Goal: Task Accomplishment & Management: Manage account settings

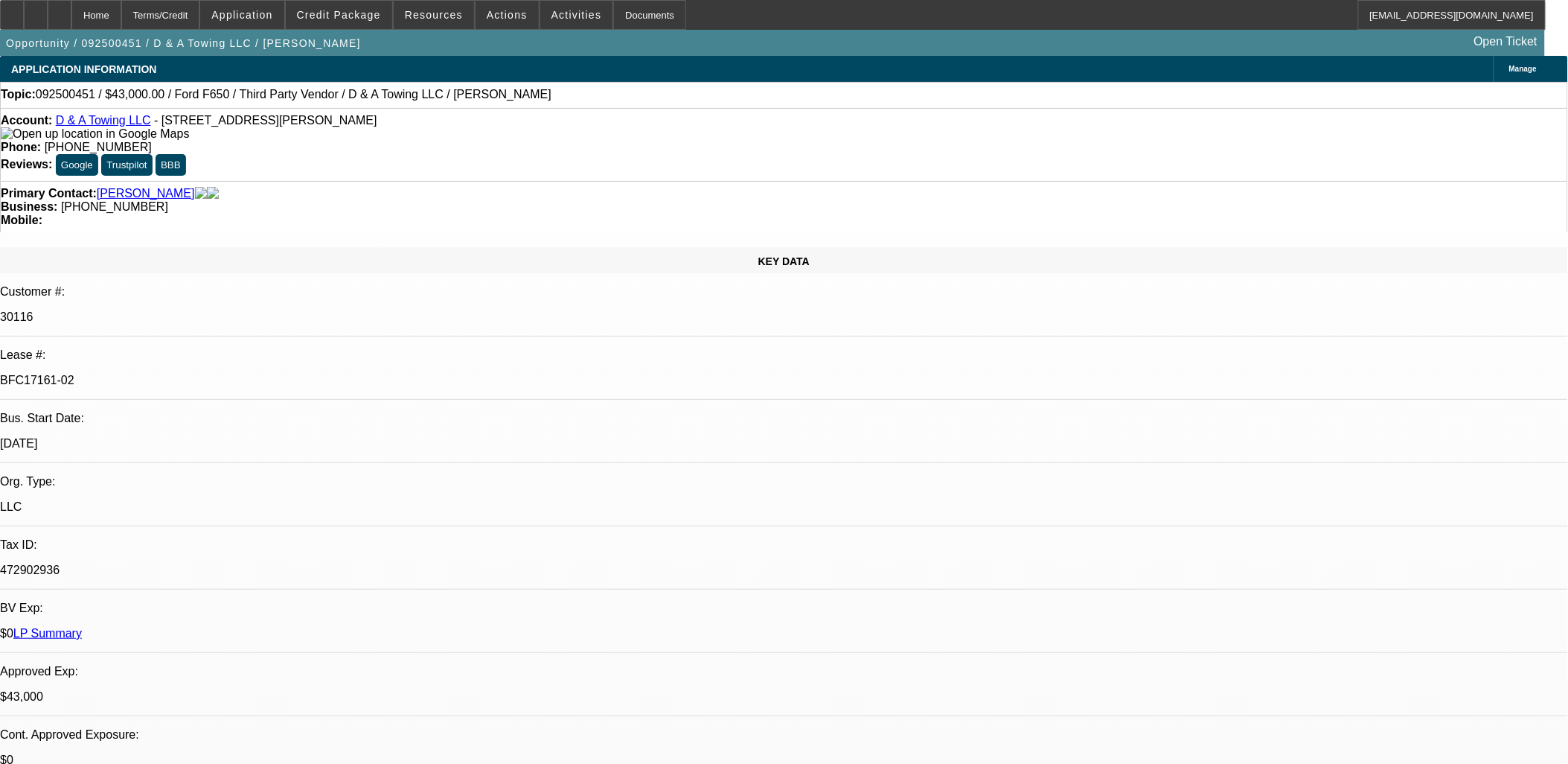
select select "0"
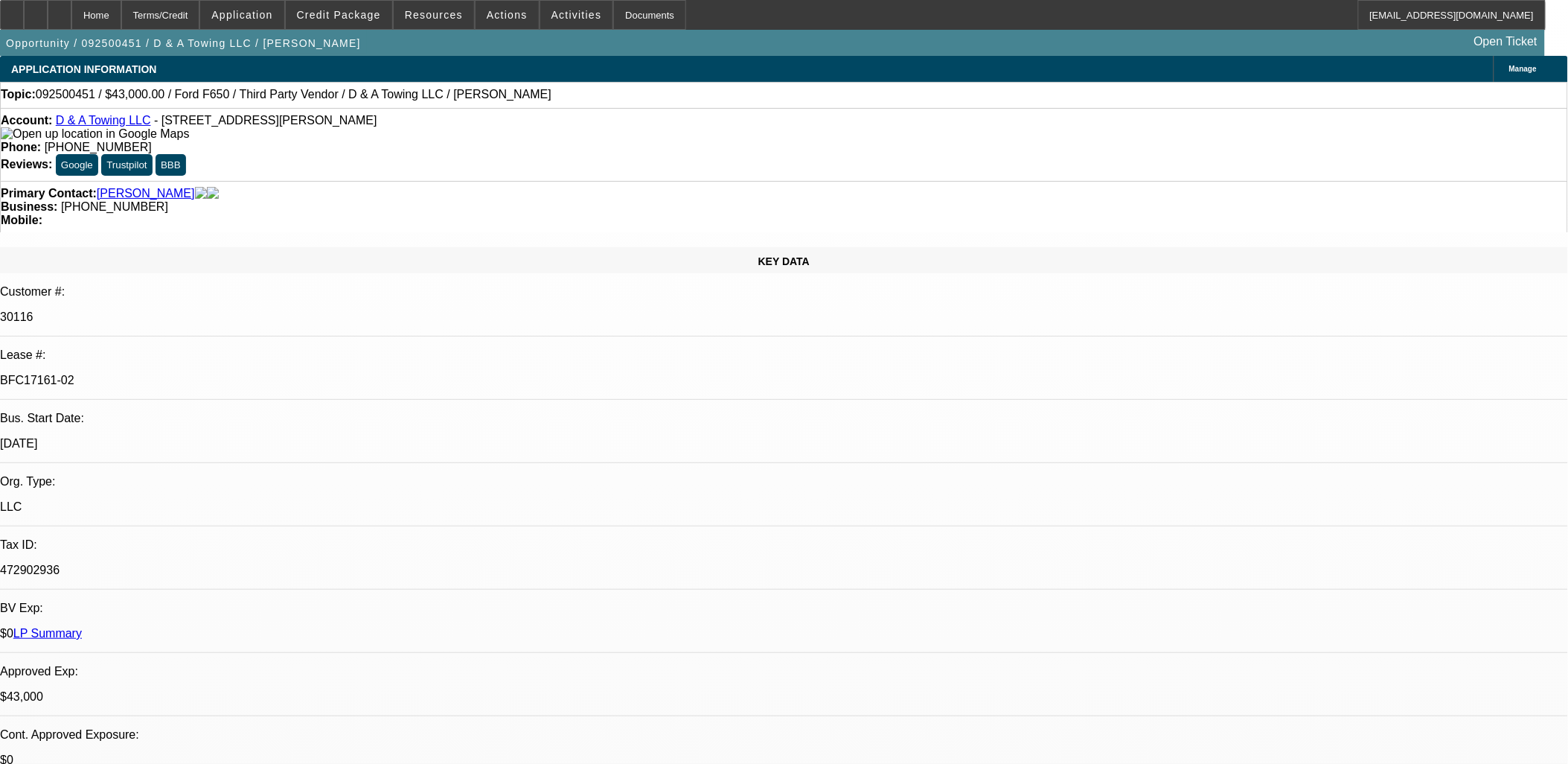
select select "0.2"
select select "0"
select select "0.15"
select select "0"
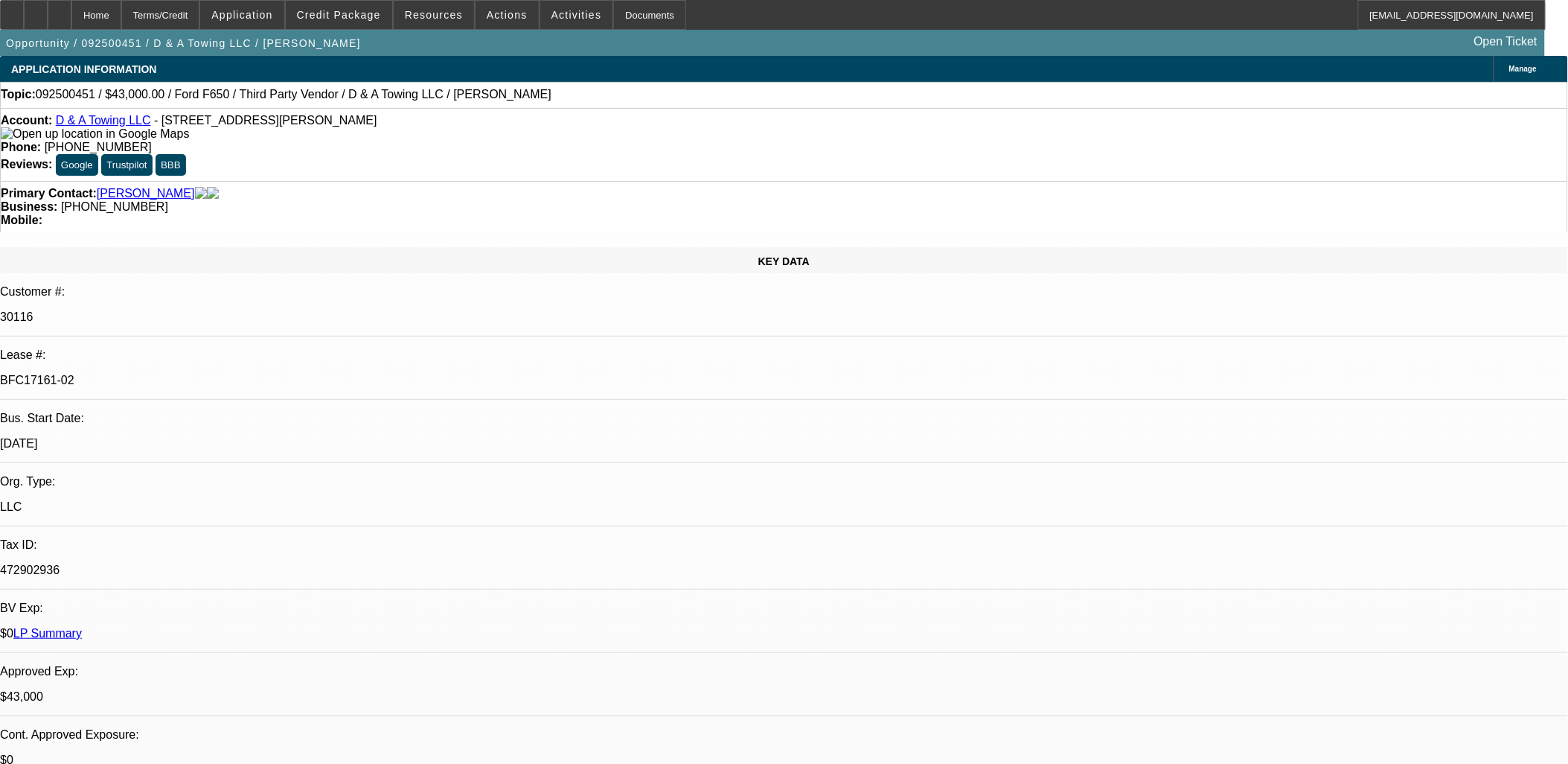
select select "0"
select select "0.1"
select select "1"
select select "3"
select select "6"
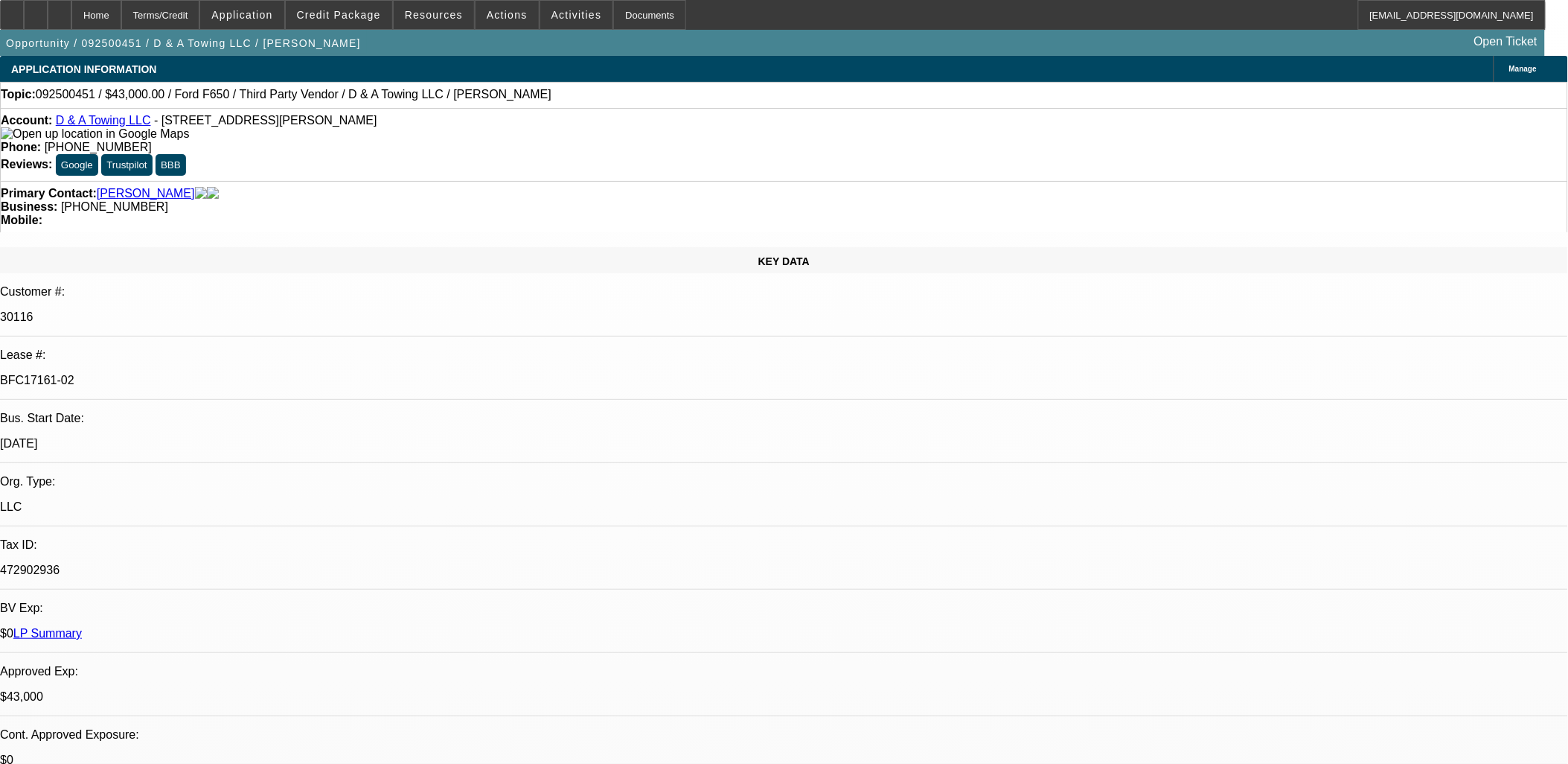
select select "1"
select select "3"
select select "17"
select select "1"
select select "3"
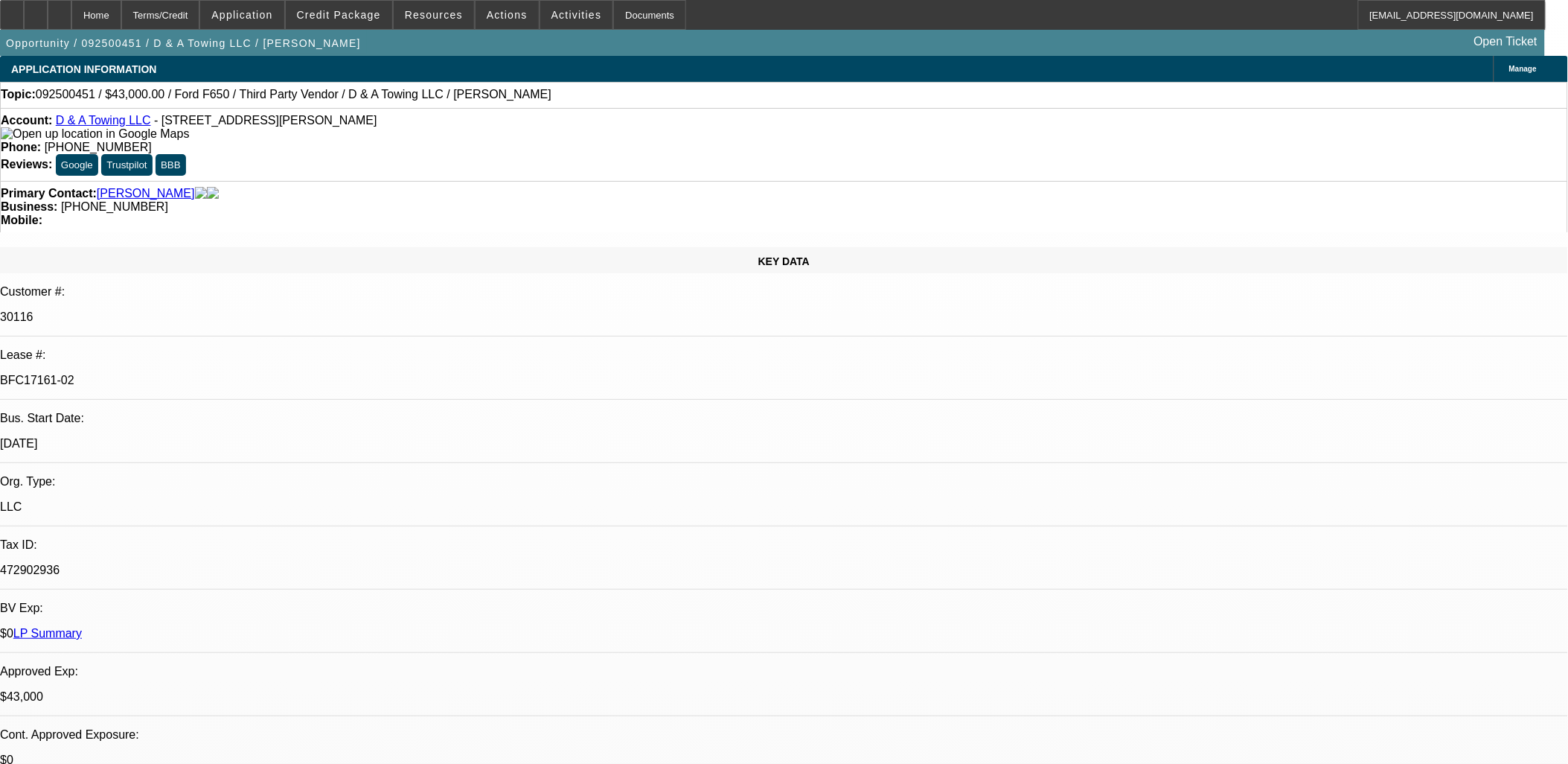
select select "16"
select select "1"
select select "3"
select select "4"
drag, startPoint x: 1429, startPoint y: 589, endPoint x: 1058, endPoint y: 509, distance: 379.5
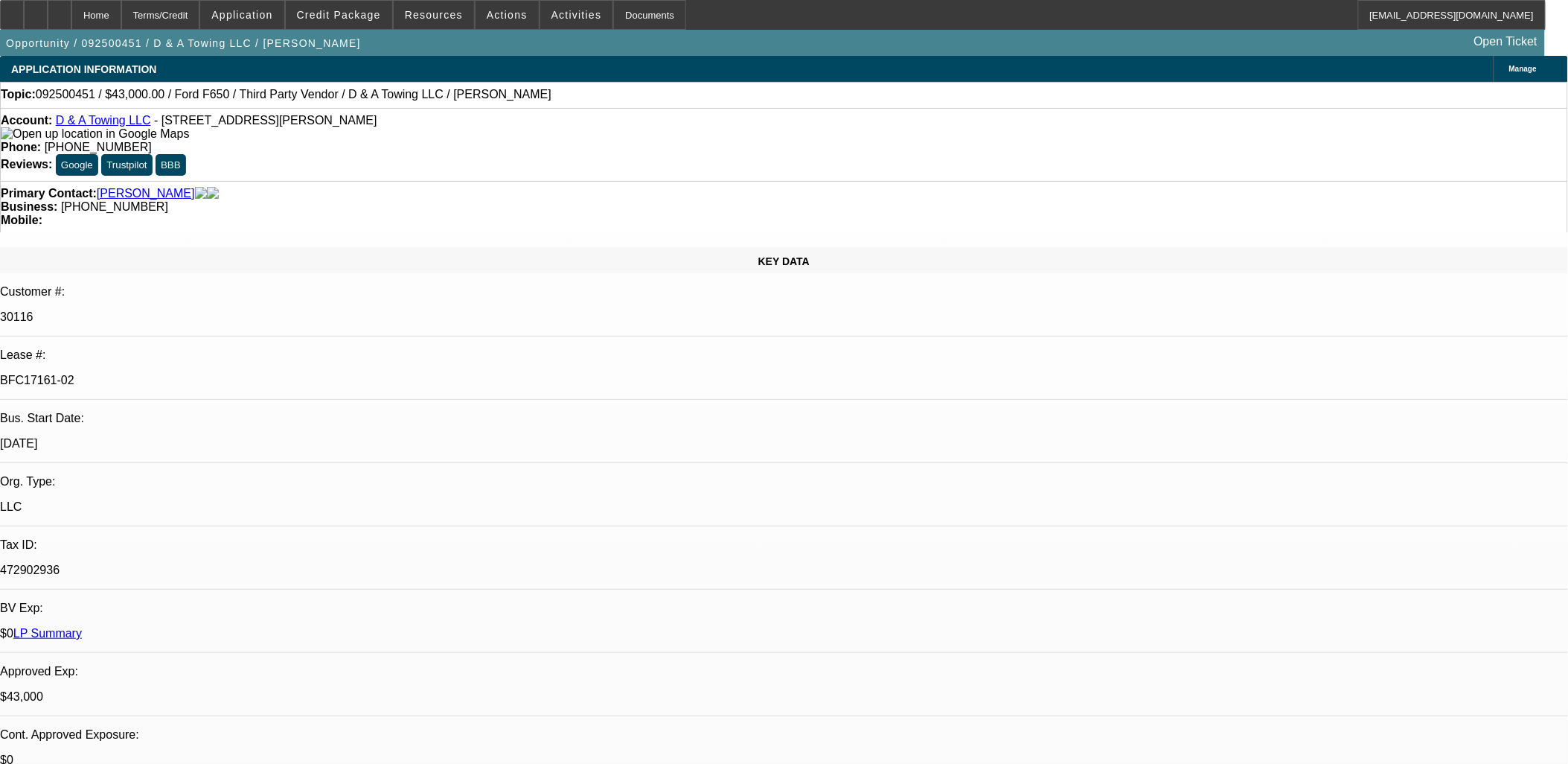
drag, startPoint x: 1058, startPoint y: 509, endPoint x: 1306, endPoint y: 586, distance: 259.7
drag, startPoint x: 1364, startPoint y: 601, endPoint x: 591, endPoint y: 300, distance: 829.5
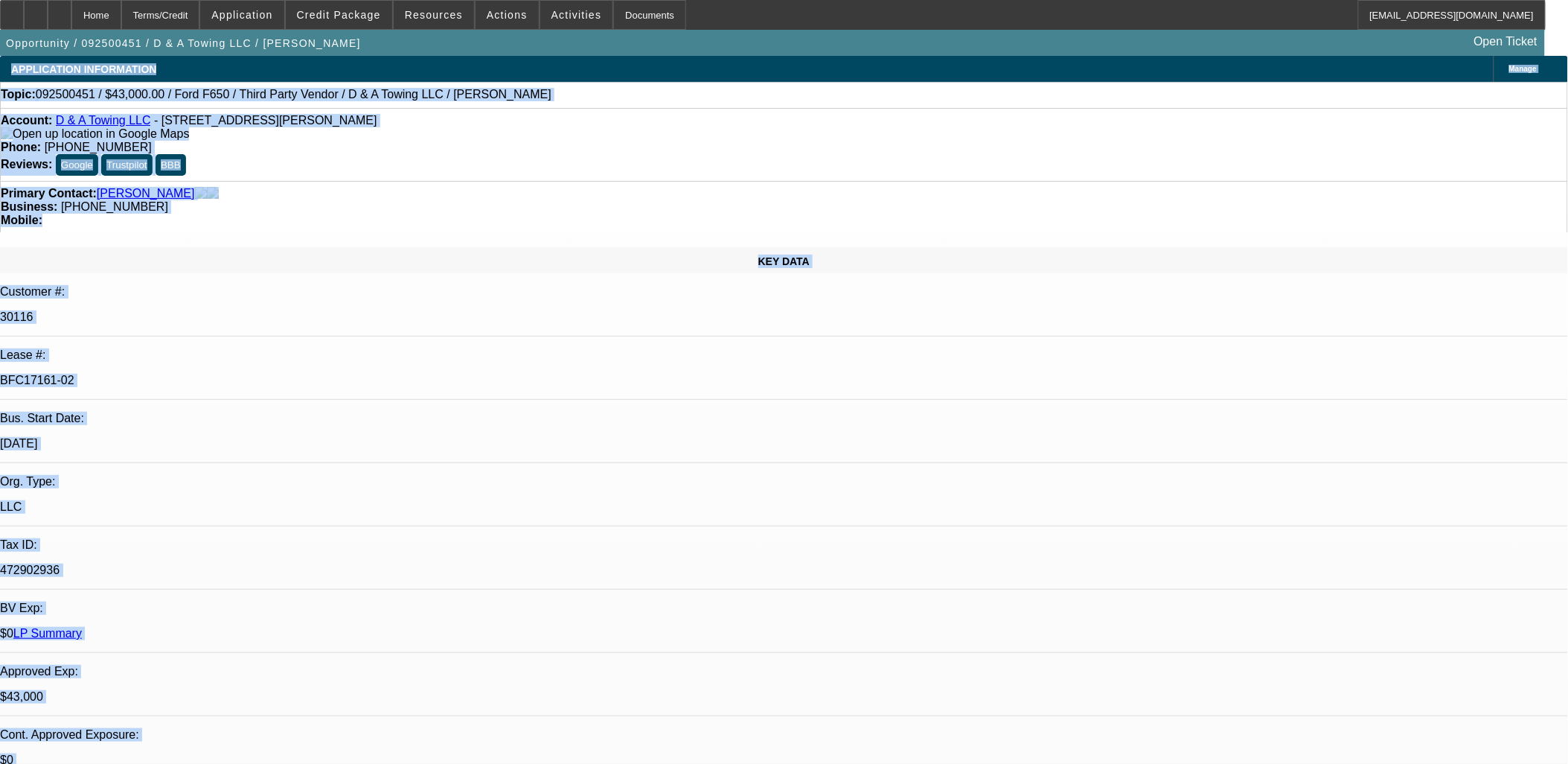
drag, startPoint x: 1351, startPoint y: 687, endPoint x: -27, endPoint y: 50, distance: 1518.1
click at [0, 50] on html "Home Terms/Credit Application Credit Package Resources Actions Activities Docum…" at bounding box center [784, 382] width 1568 height 764
click at [3, 47] on div "Opportunity / 092500451 / D & A Towing LLC / Mason, Dennis Open Ticket" at bounding box center [784, 43] width 1568 height 26
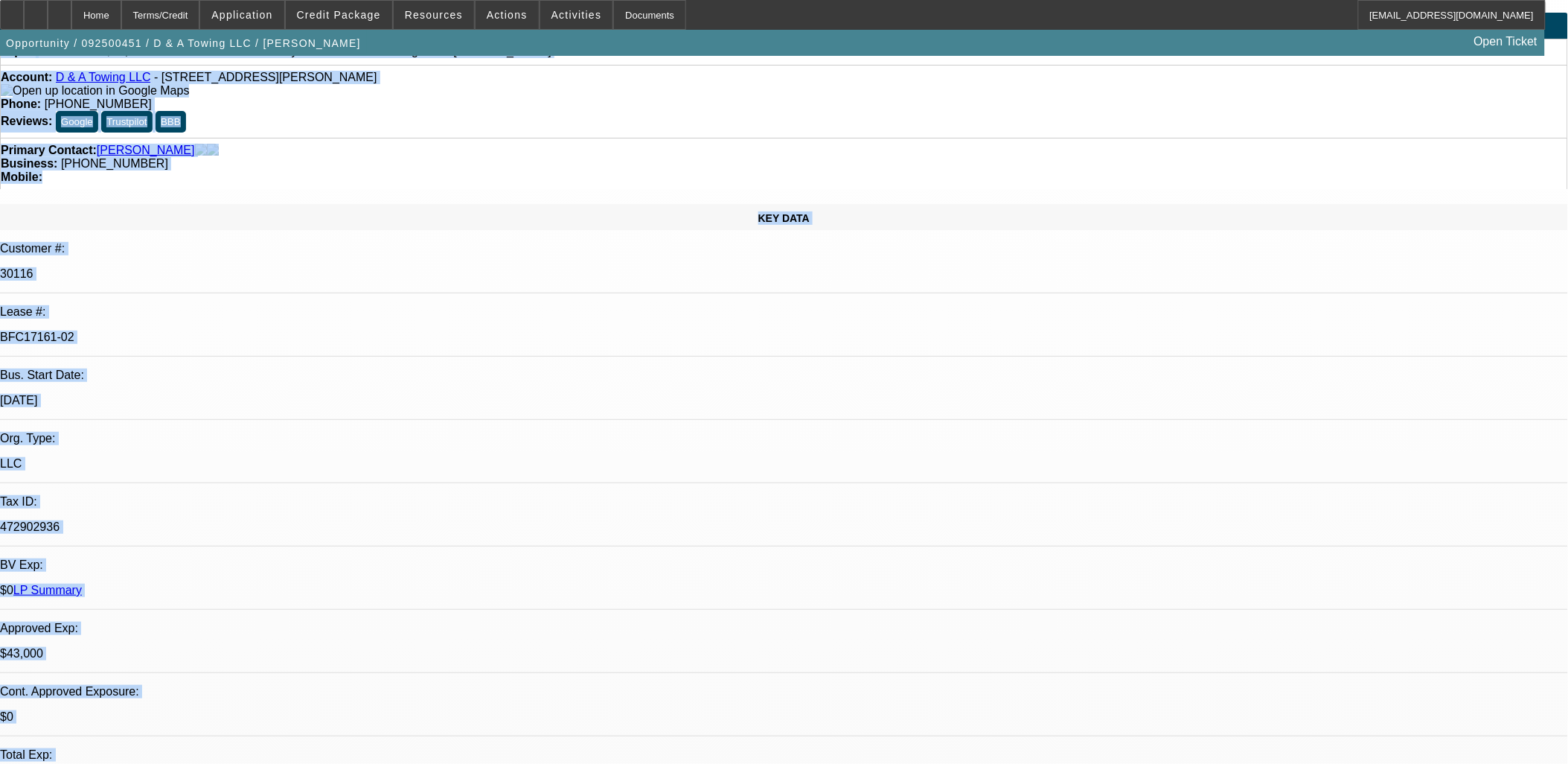
scroll to position [83, 0]
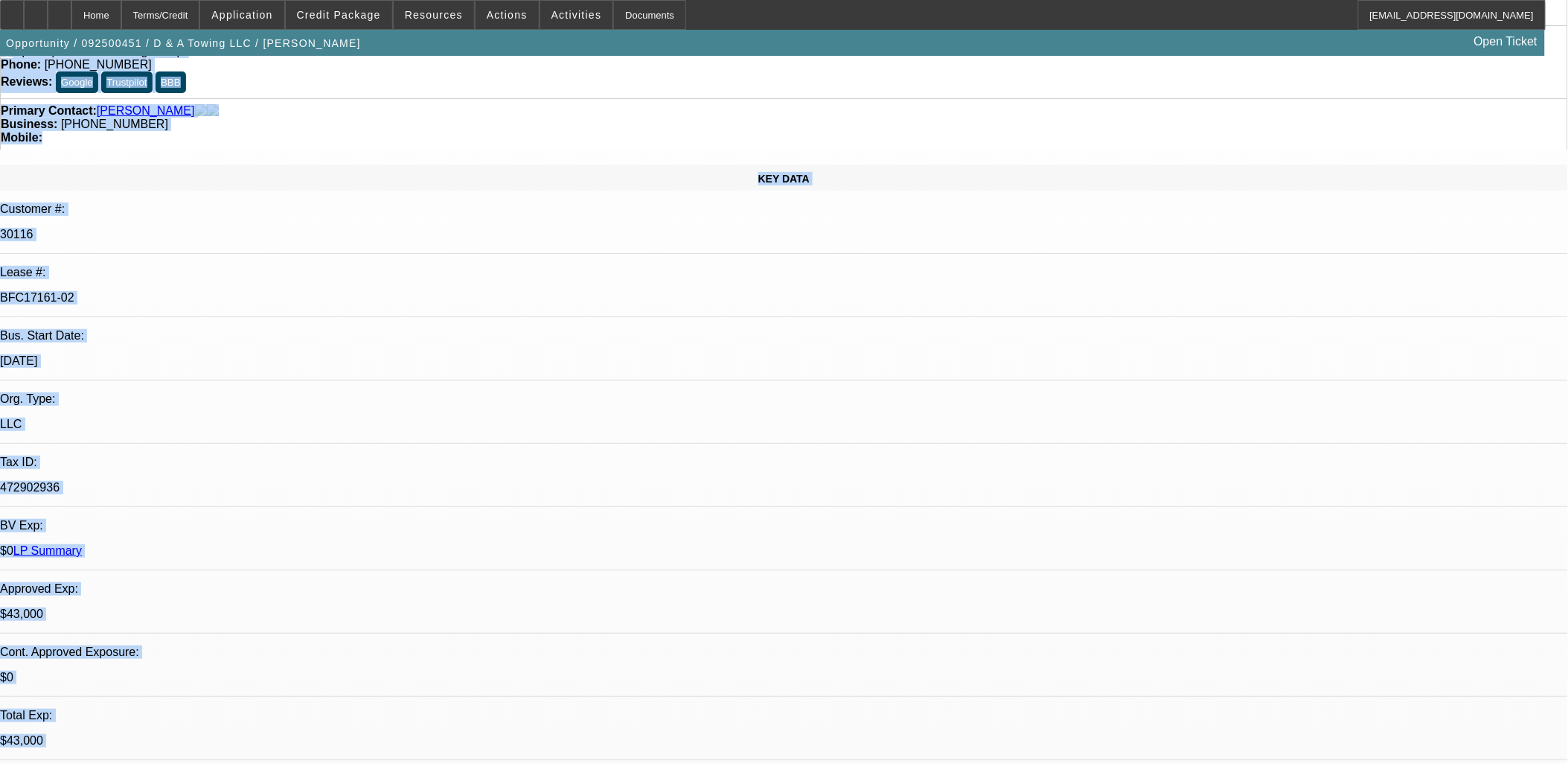
drag, startPoint x: 5, startPoint y: 40, endPoint x: 1061, endPoint y: 718, distance: 1254.9
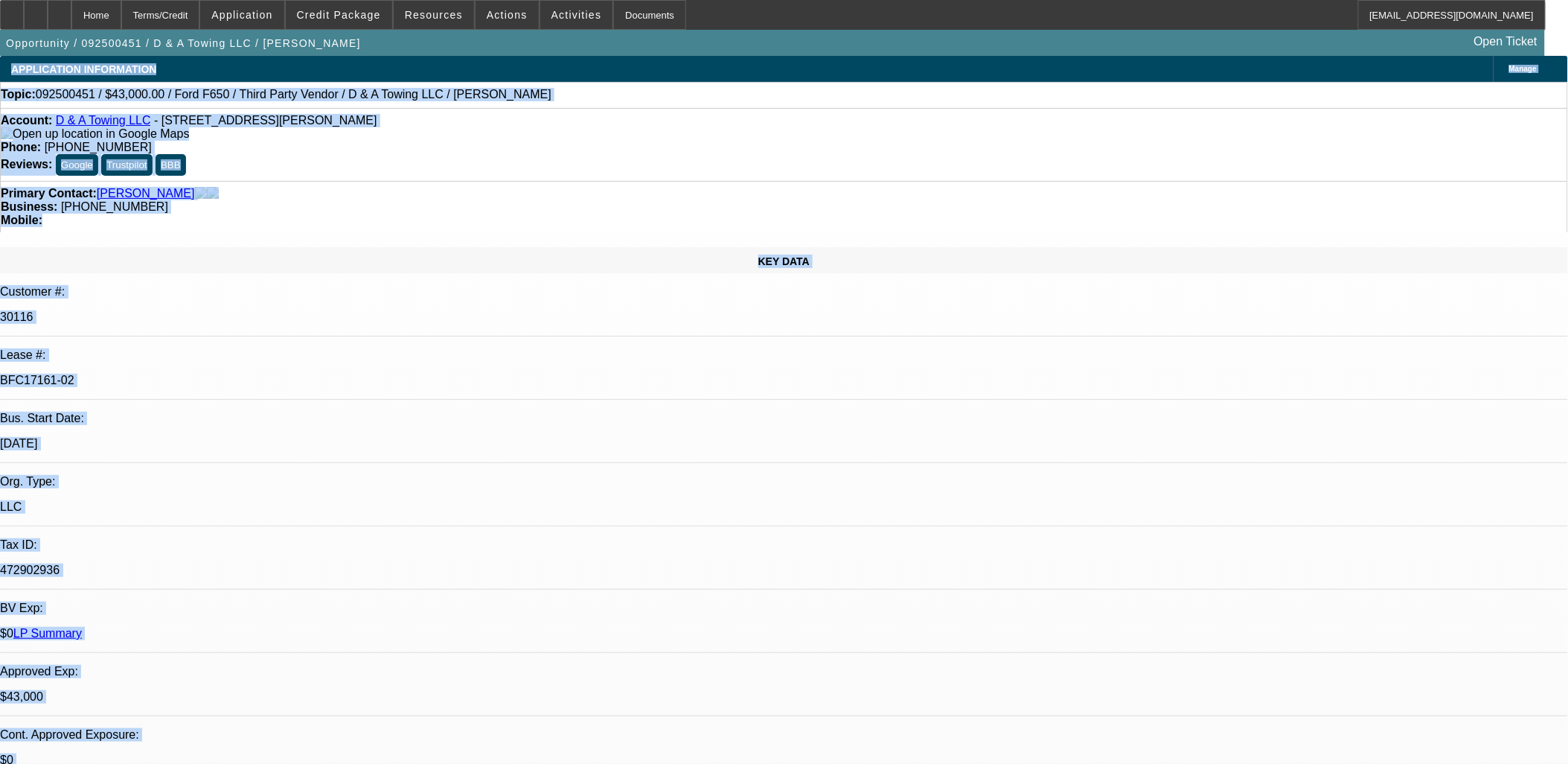
drag, startPoint x: 1055, startPoint y: 724, endPoint x: 19, endPoint y: 78, distance: 1220.9
click at [19, 78] on div "APPLICATION INFORMATION" at bounding box center [84, 69] width 168 height 27
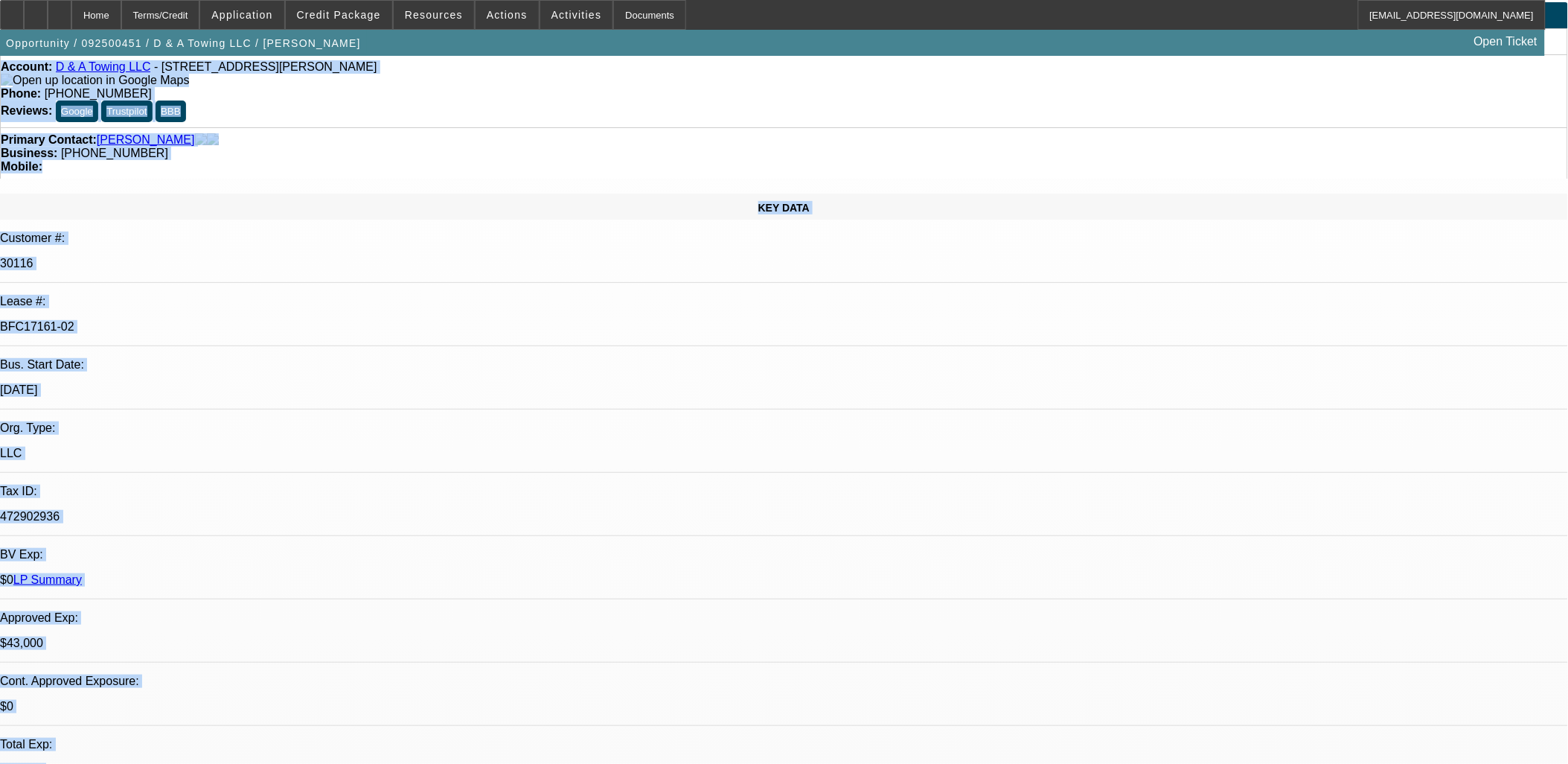
scroll to position [83, 0]
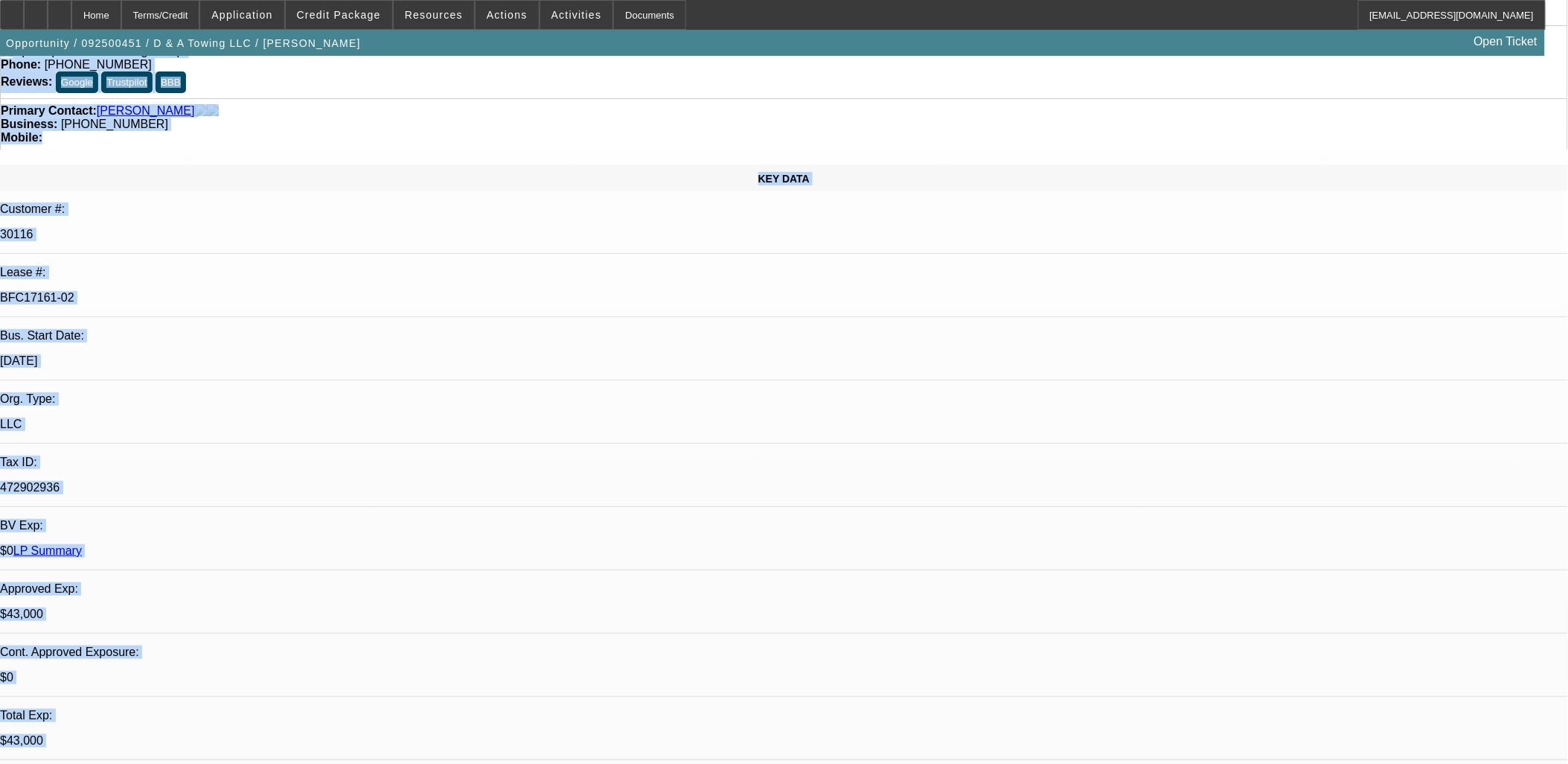
drag, startPoint x: 19, startPoint y: 78, endPoint x: 1063, endPoint y: 712, distance: 1221.4
drag, startPoint x: 1063, startPoint y: 712, endPoint x: 1053, endPoint y: 722, distance: 14.1
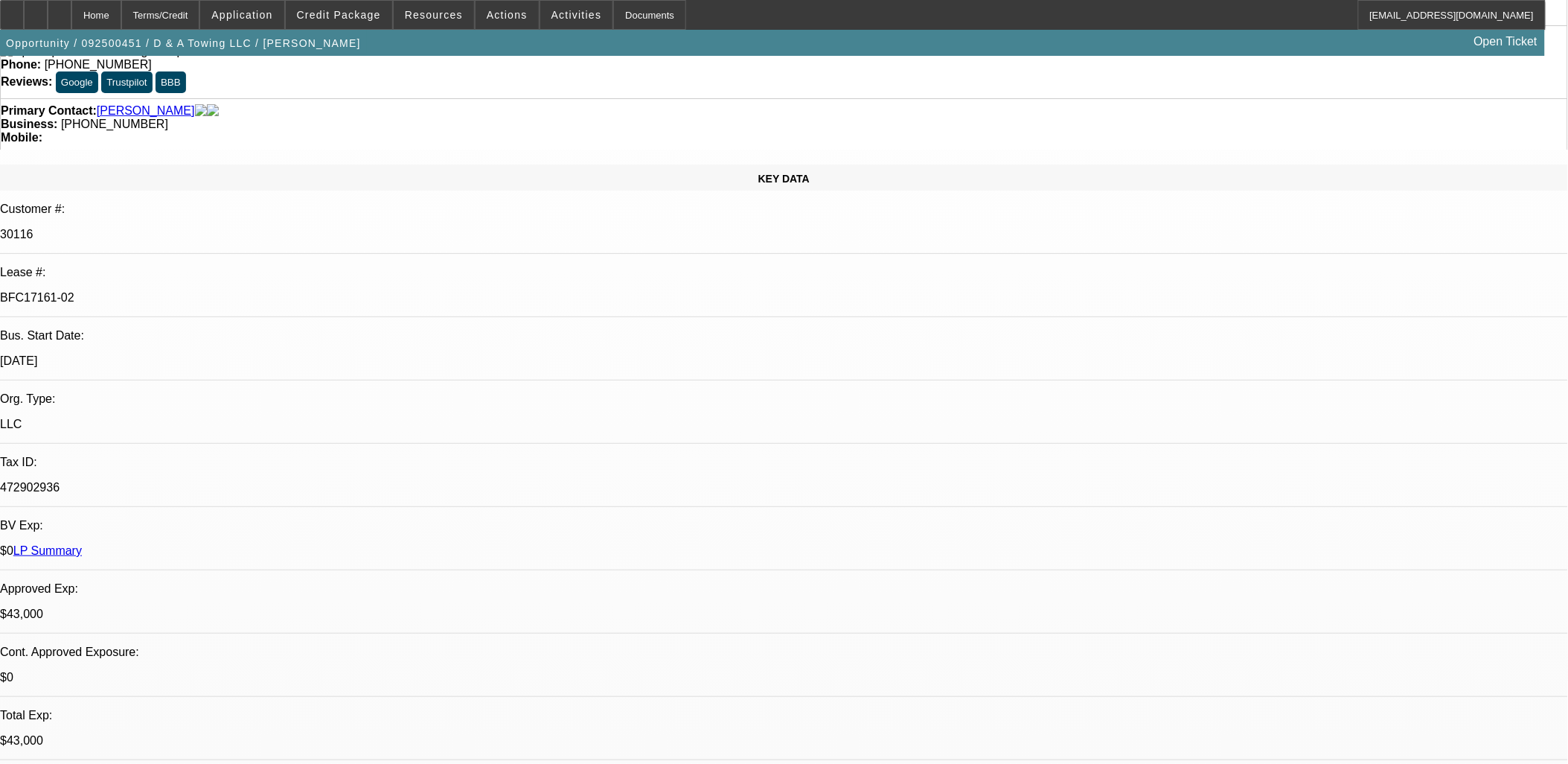
drag, startPoint x: 1052, startPoint y: 721, endPoint x: 1031, endPoint y: 690, distance: 37.4
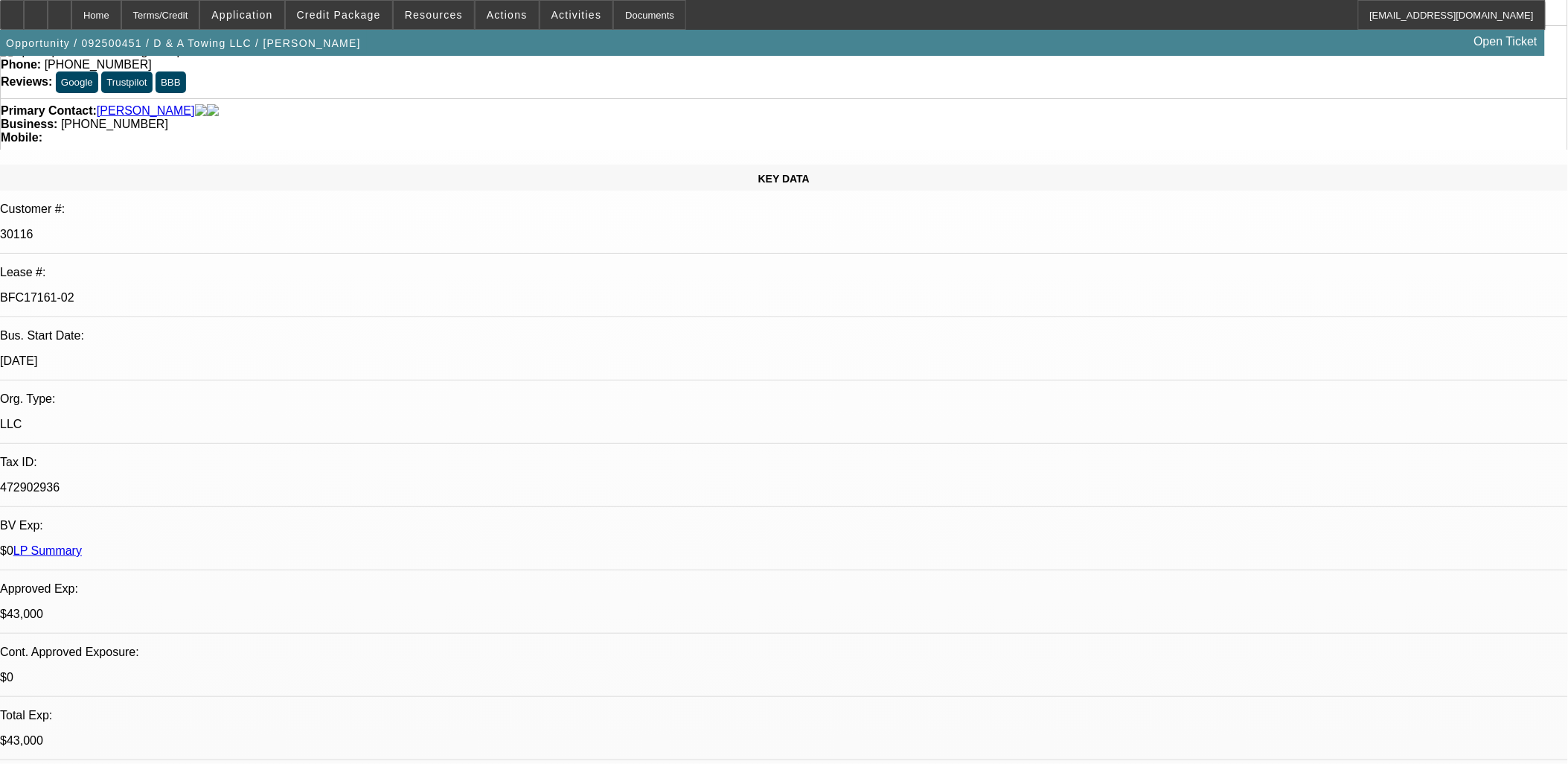
drag, startPoint x: 1522, startPoint y: 608, endPoint x: 1061, endPoint y: 604, distance: 461.0
drag, startPoint x: 1061, startPoint y: 604, endPoint x: 1055, endPoint y: 584, distance: 20.9
drag, startPoint x: 1059, startPoint y: 583, endPoint x: 1531, endPoint y: 620, distance: 473.4
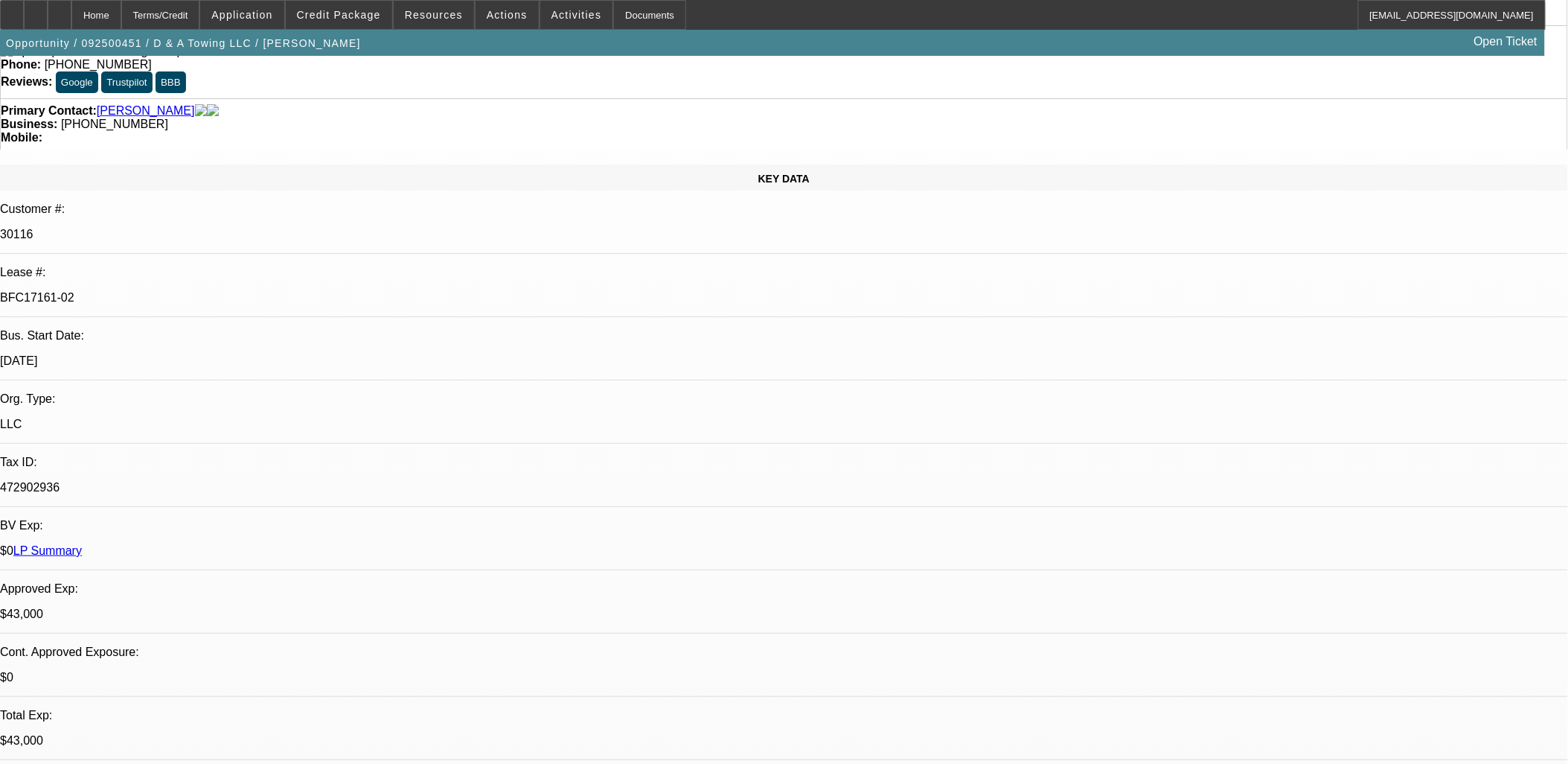
drag, startPoint x: 1531, startPoint y: 620, endPoint x: 1058, endPoint y: 592, distance: 473.8
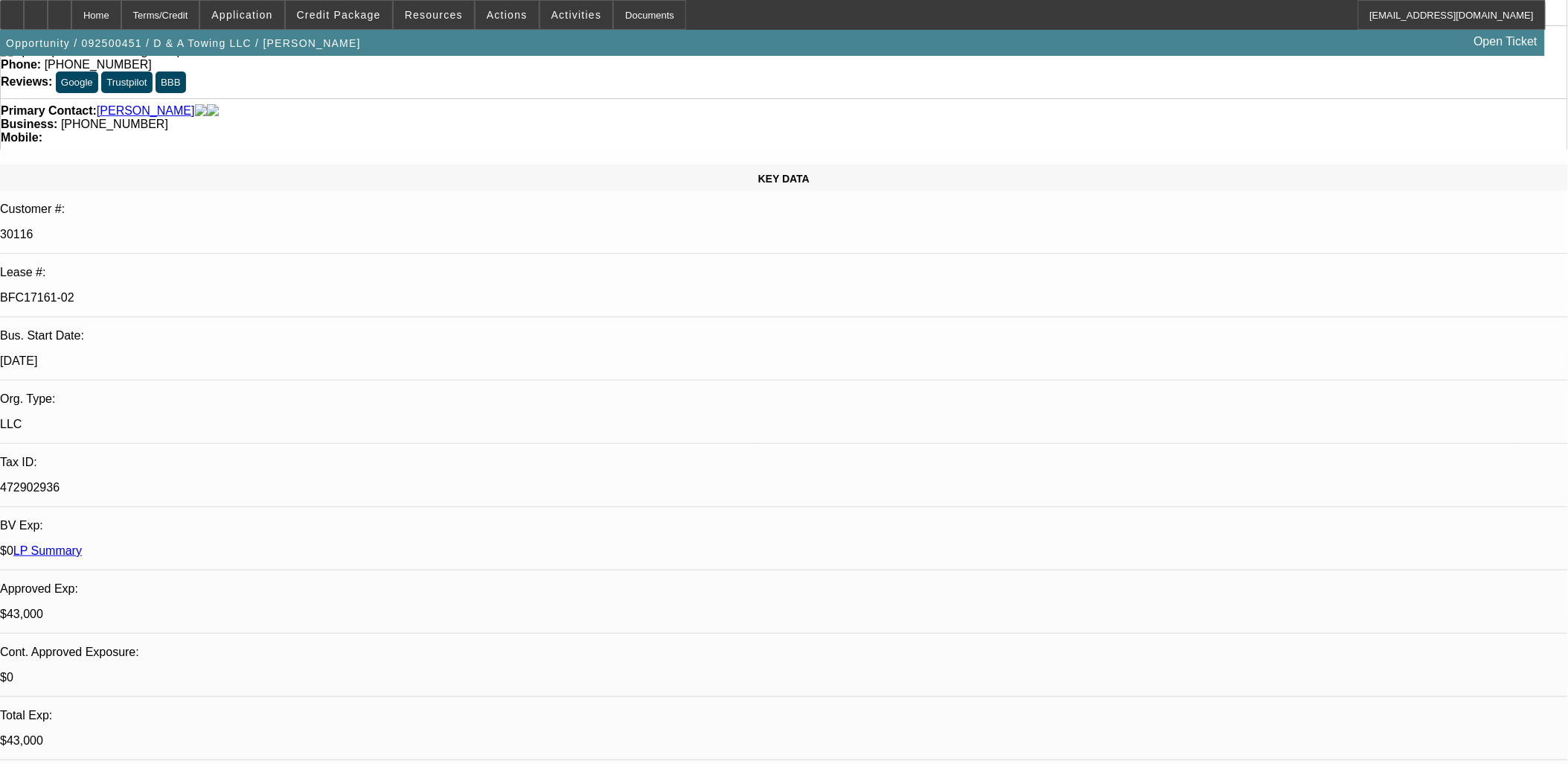
drag, startPoint x: 1132, startPoint y: 623, endPoint x: 1529, endPoint y: 620, distance: 397.0
drag, startPoint x: 1529, startPoint y: 620, endPoint x: -107, endPoint y: 1, distance: 1749.2
click at [0, 1] on html "Home Terms/Credit Application Credit Package Resources Actions Activities Docum…" at bounding box center [784, 299] width 1568 height 764
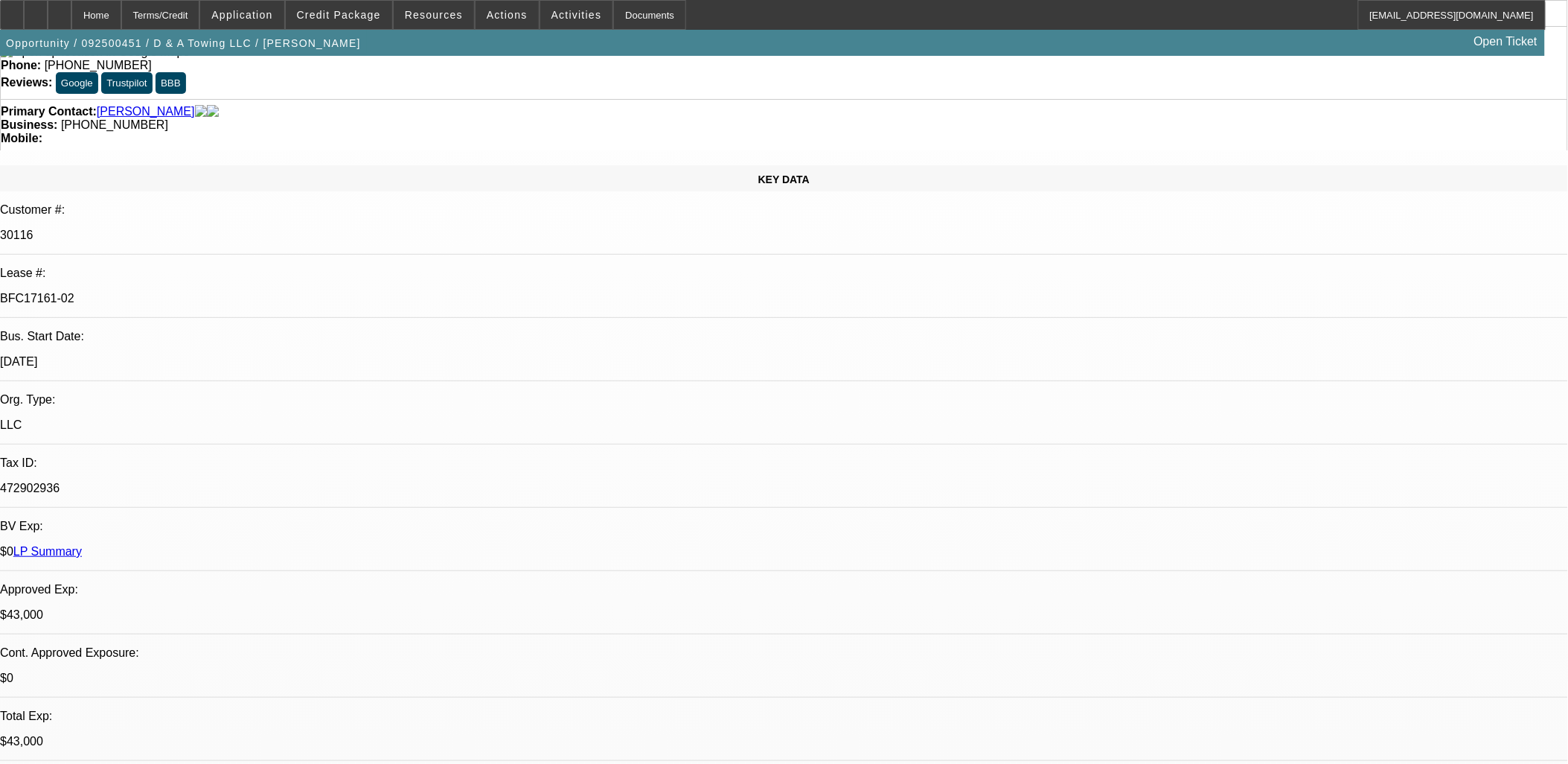
scroll to position [28, 0]
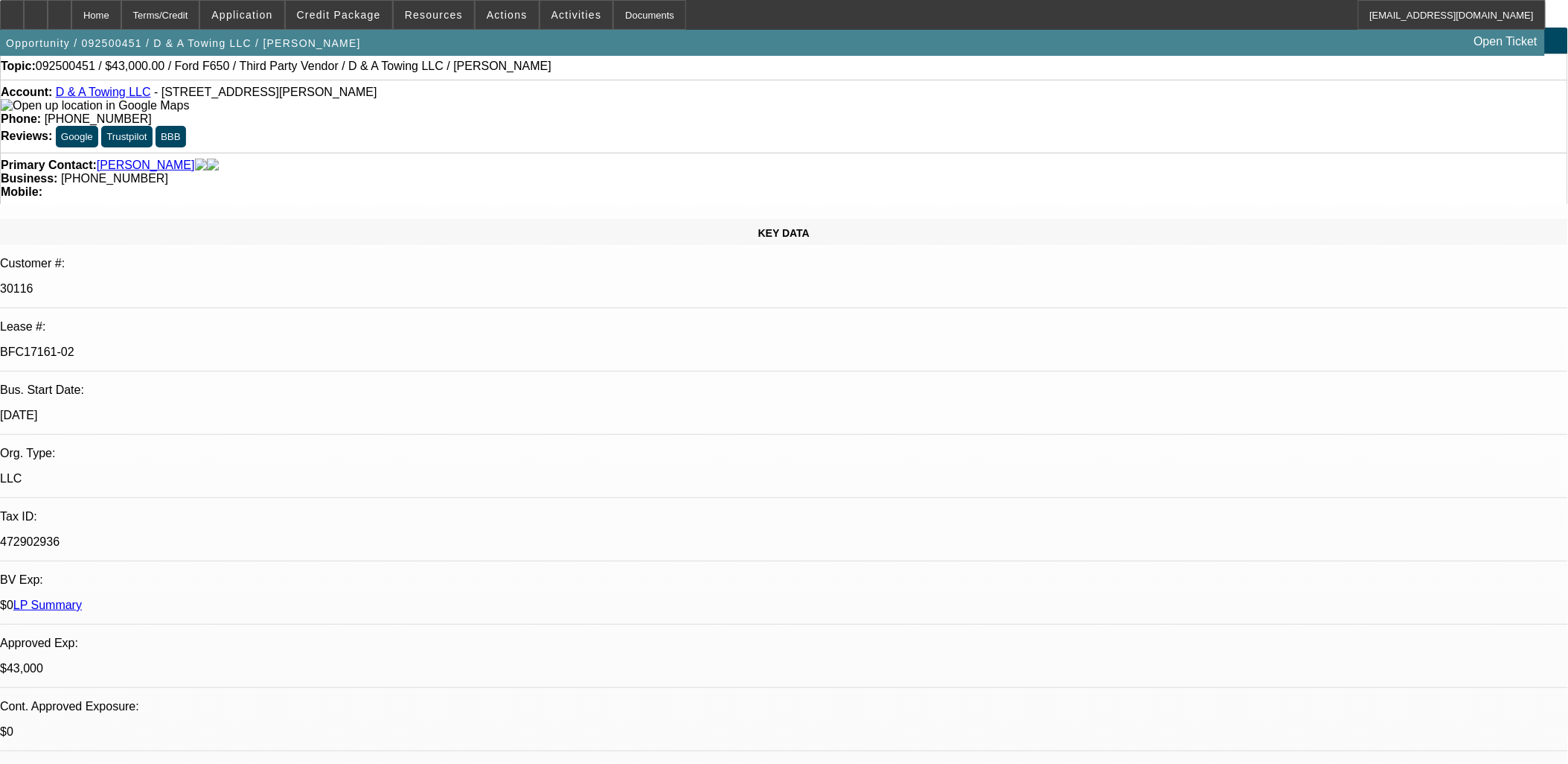
drag, startPoint x: -107, startPoint y: 1, endPoint x: 486, endPoint y: 309, distance: 668.2
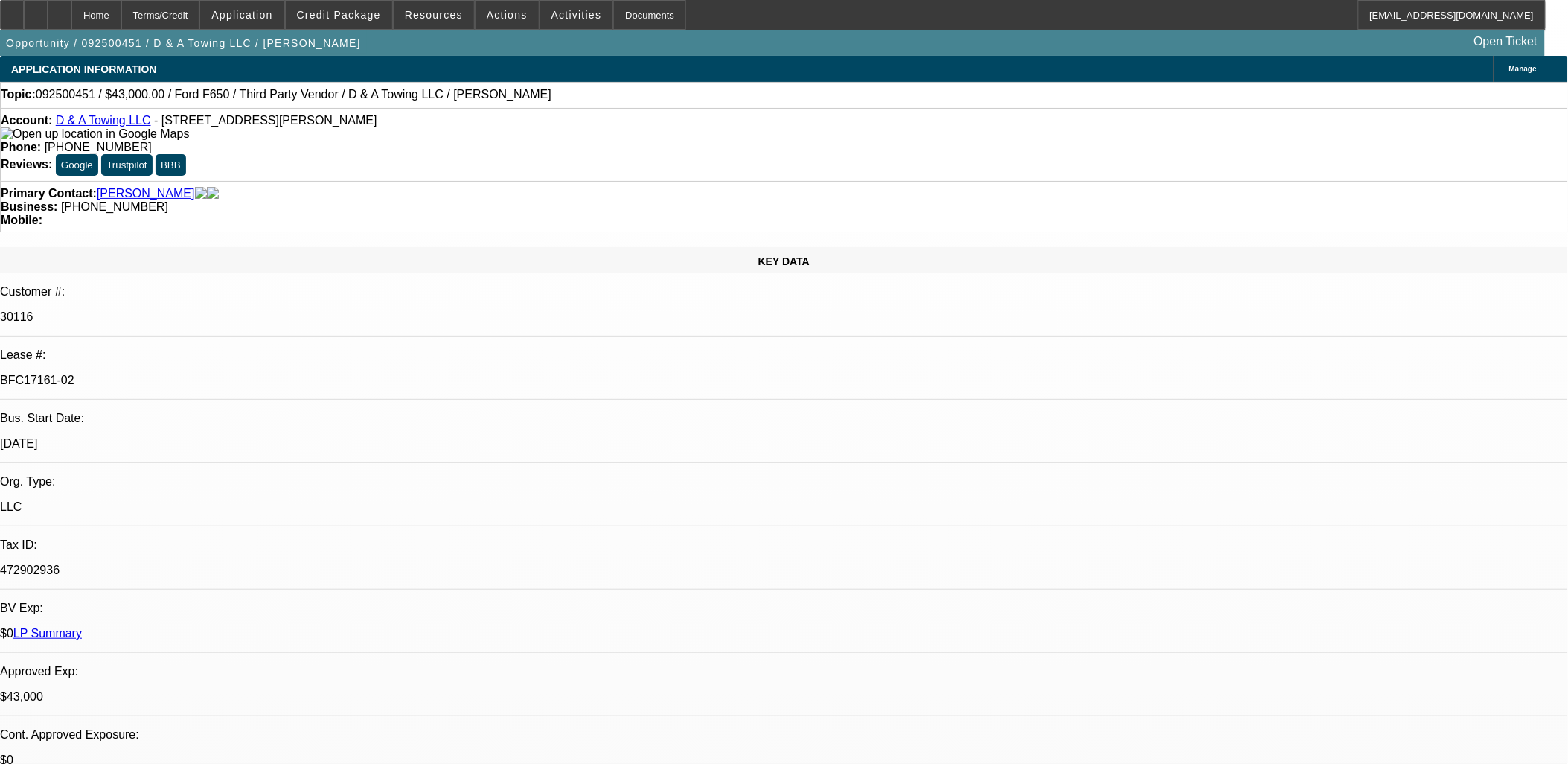
drag, startPoint x: 1159, startPoint y: 105, endPoint x: 1161, endPoint y: 115, distance: 10.2
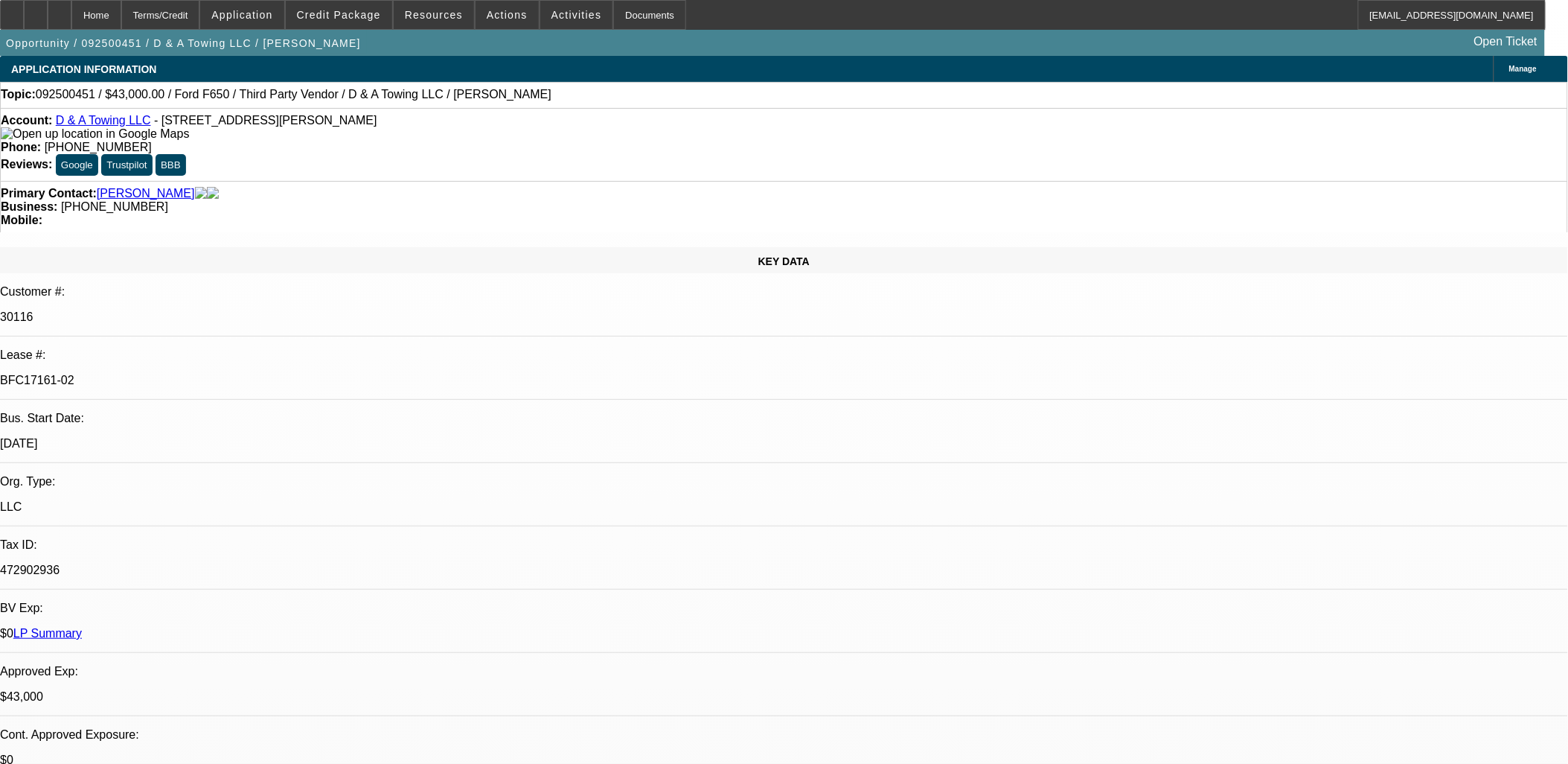
drag, startPoint x: 440, startPoint y: 370, endPoint x: 459, endPoint y: 378, distance: 20.6
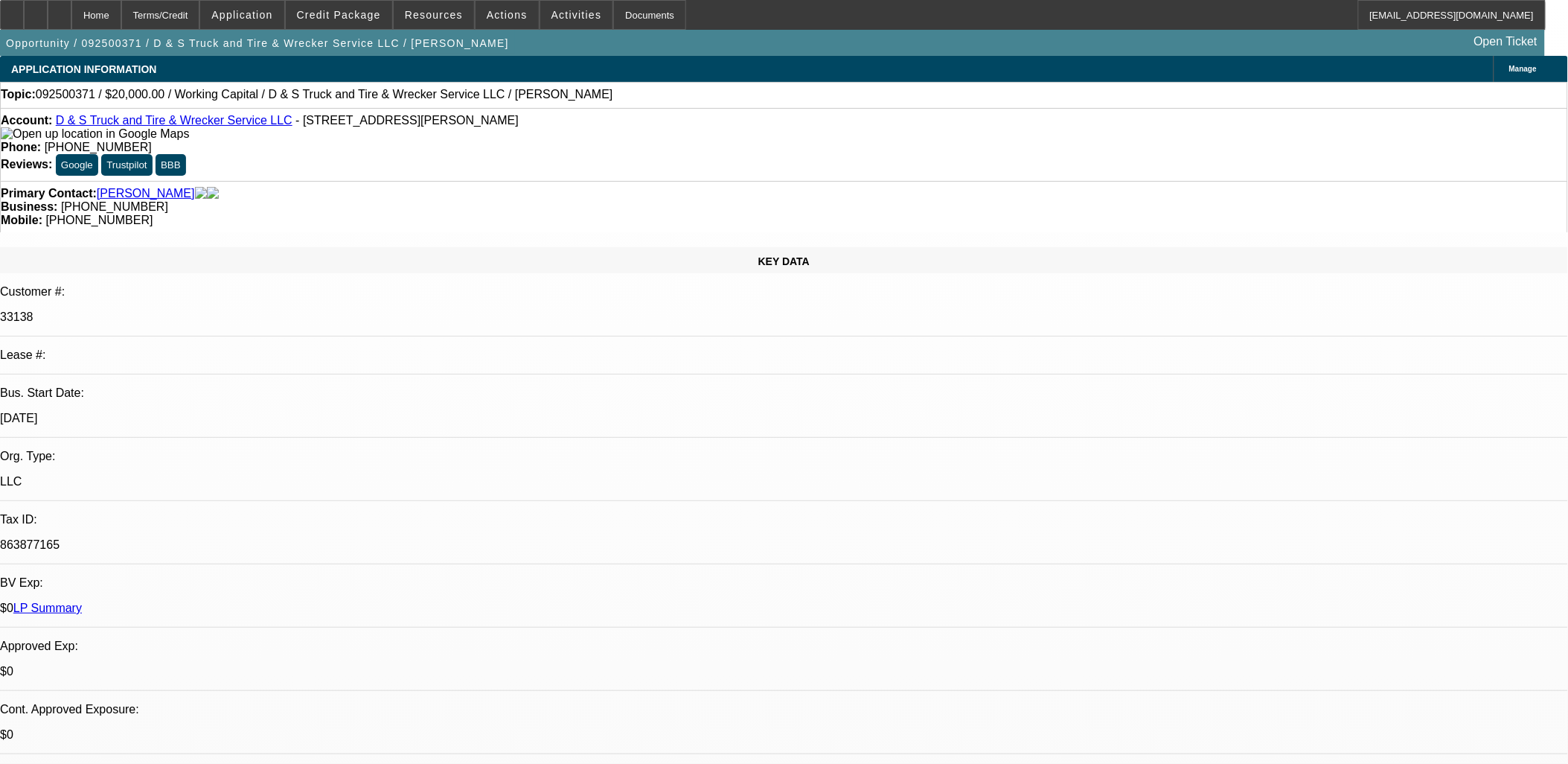
select select "0"
select select "2"
select select "0"
select select "6"
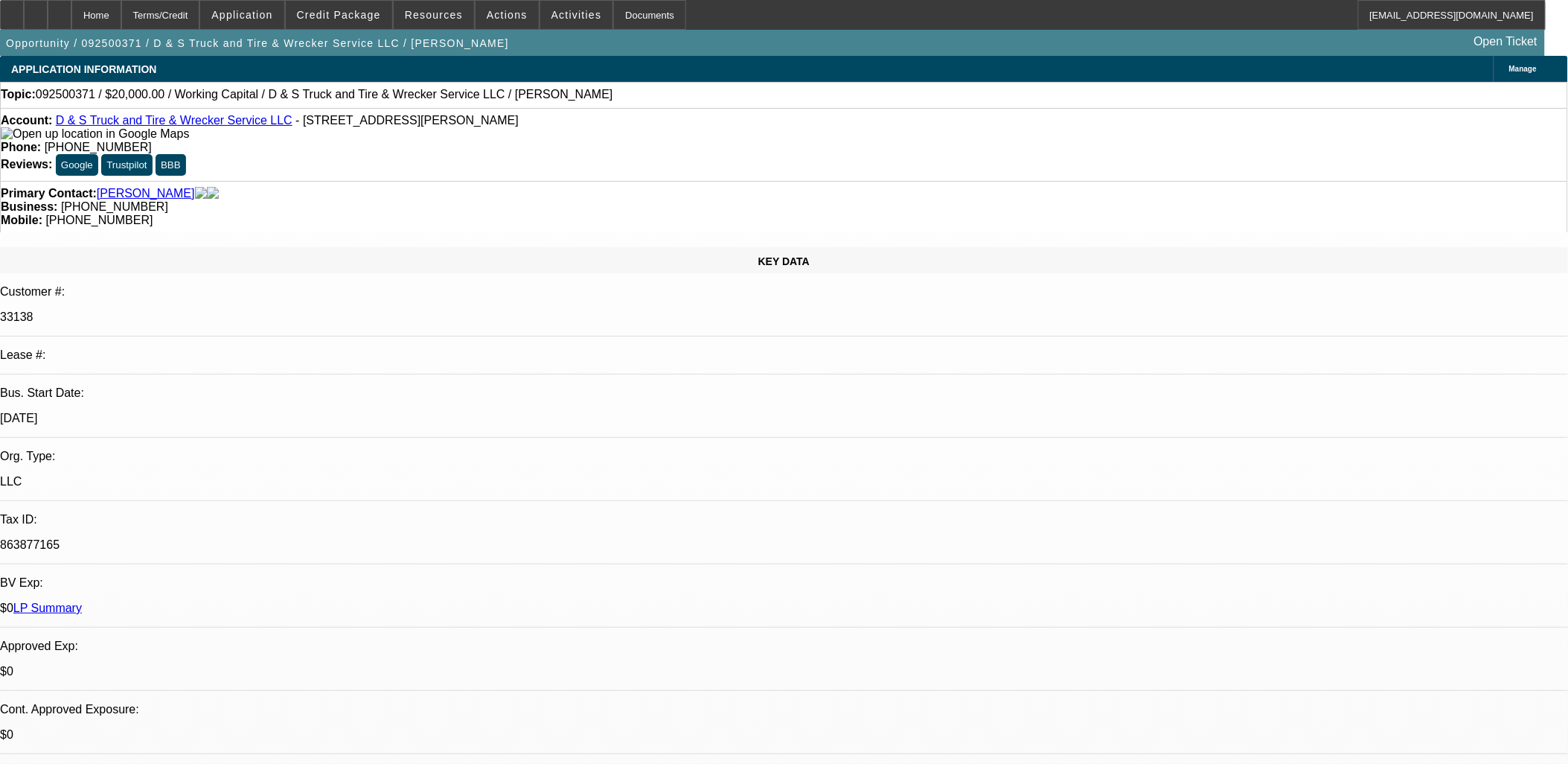
select select "0"
select select "2"
select select "0"
select select "6"
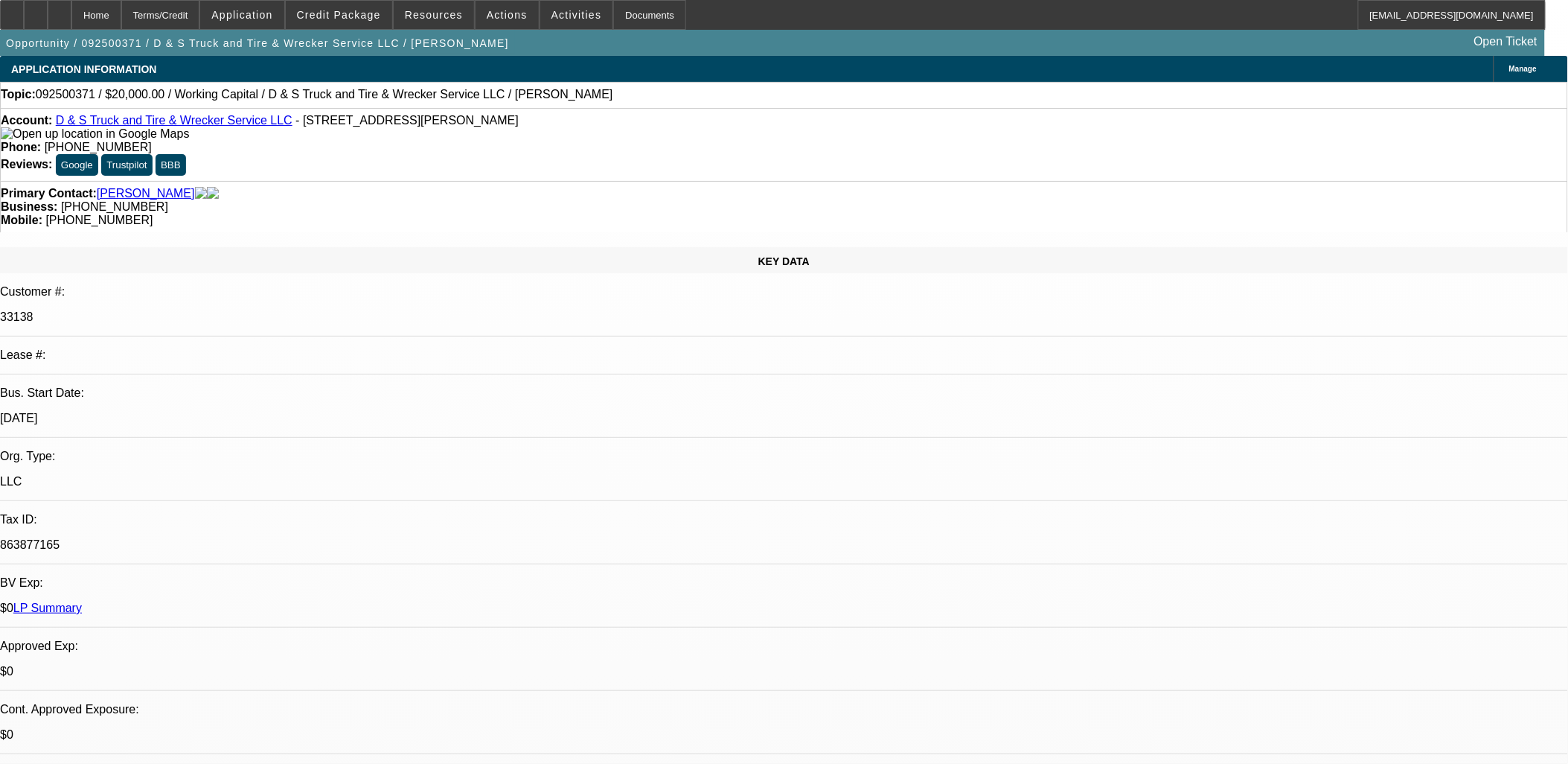
select select "0"
select select "2"
select select "0"
select select "6"
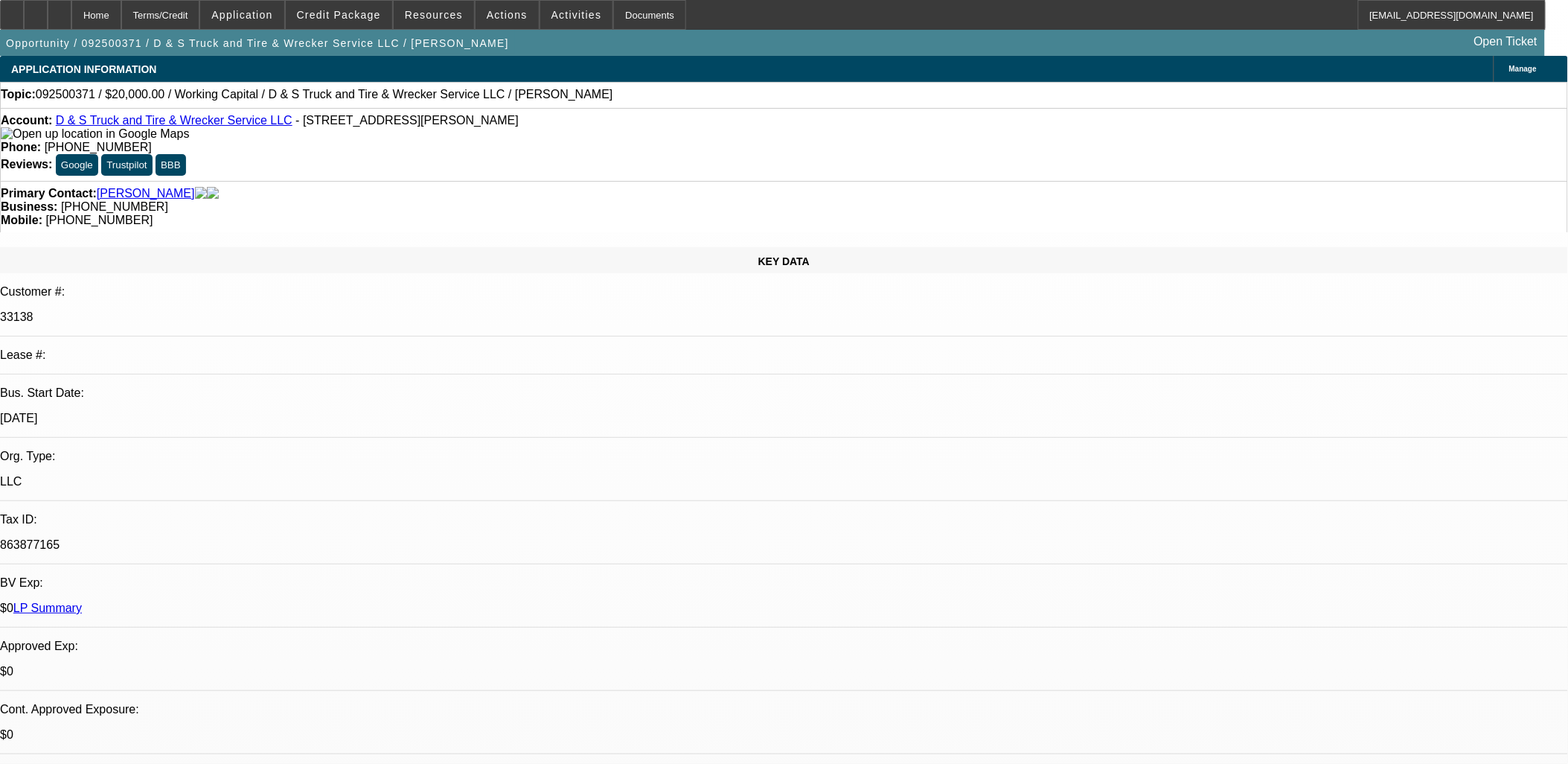
select select "0"
select select "2"
select select "0"
select select "6"
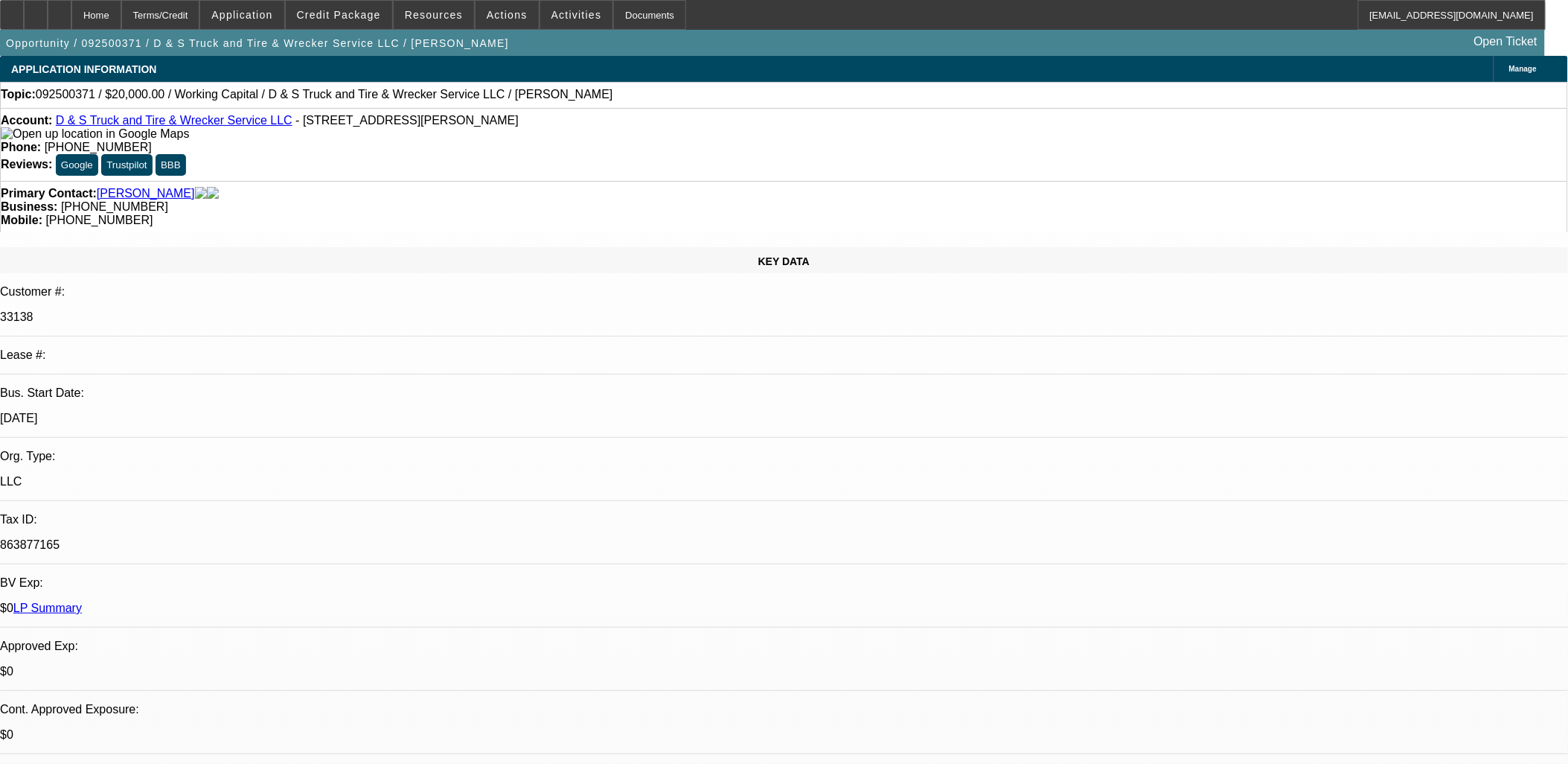
scroll to position [910, 0]
drag, startPoint x: 1230, startPoint y: 270, endPoint x: 1222, endPoint y: 272, distance: 8.2
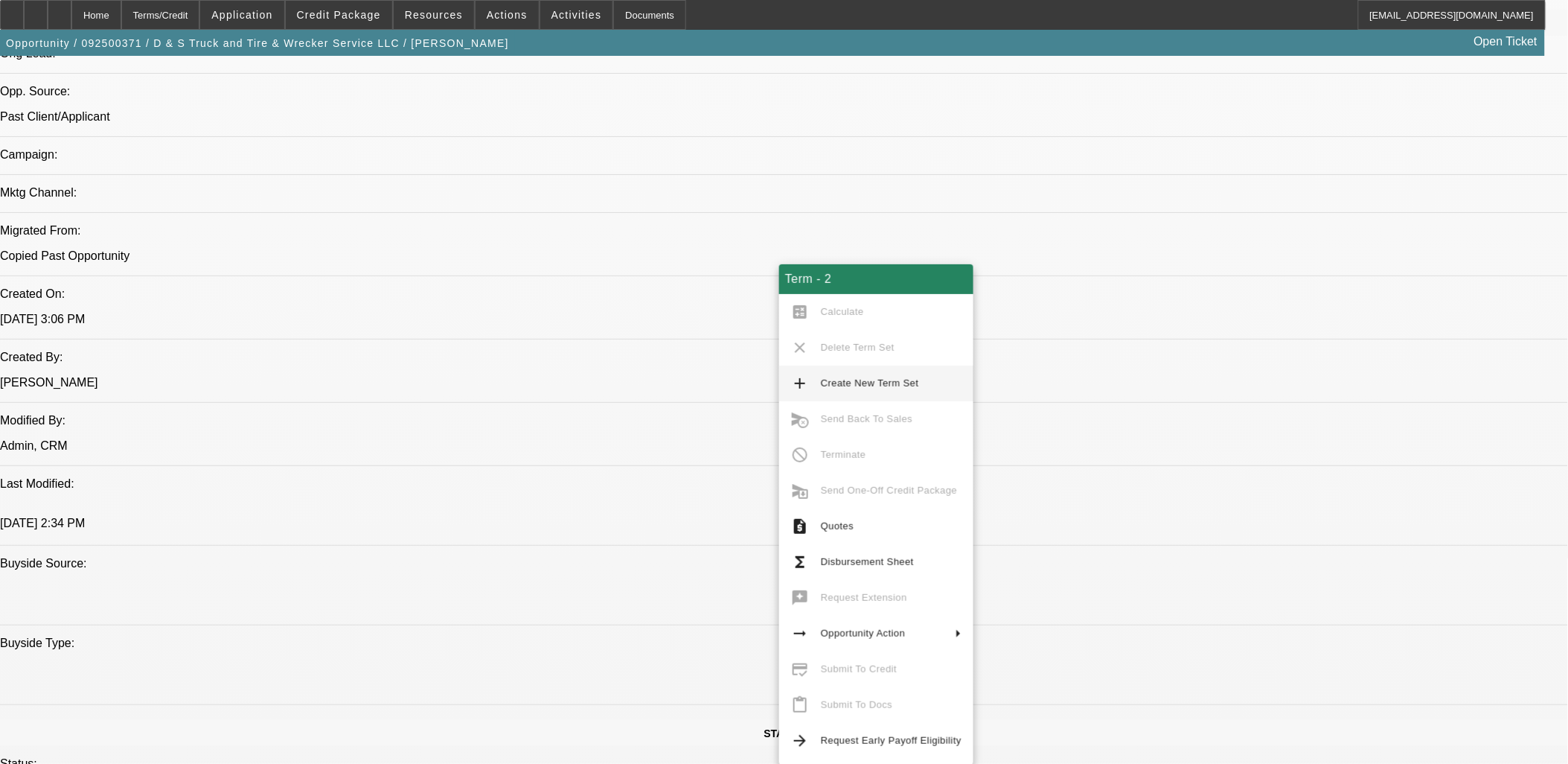
scroll to position [827, 0]
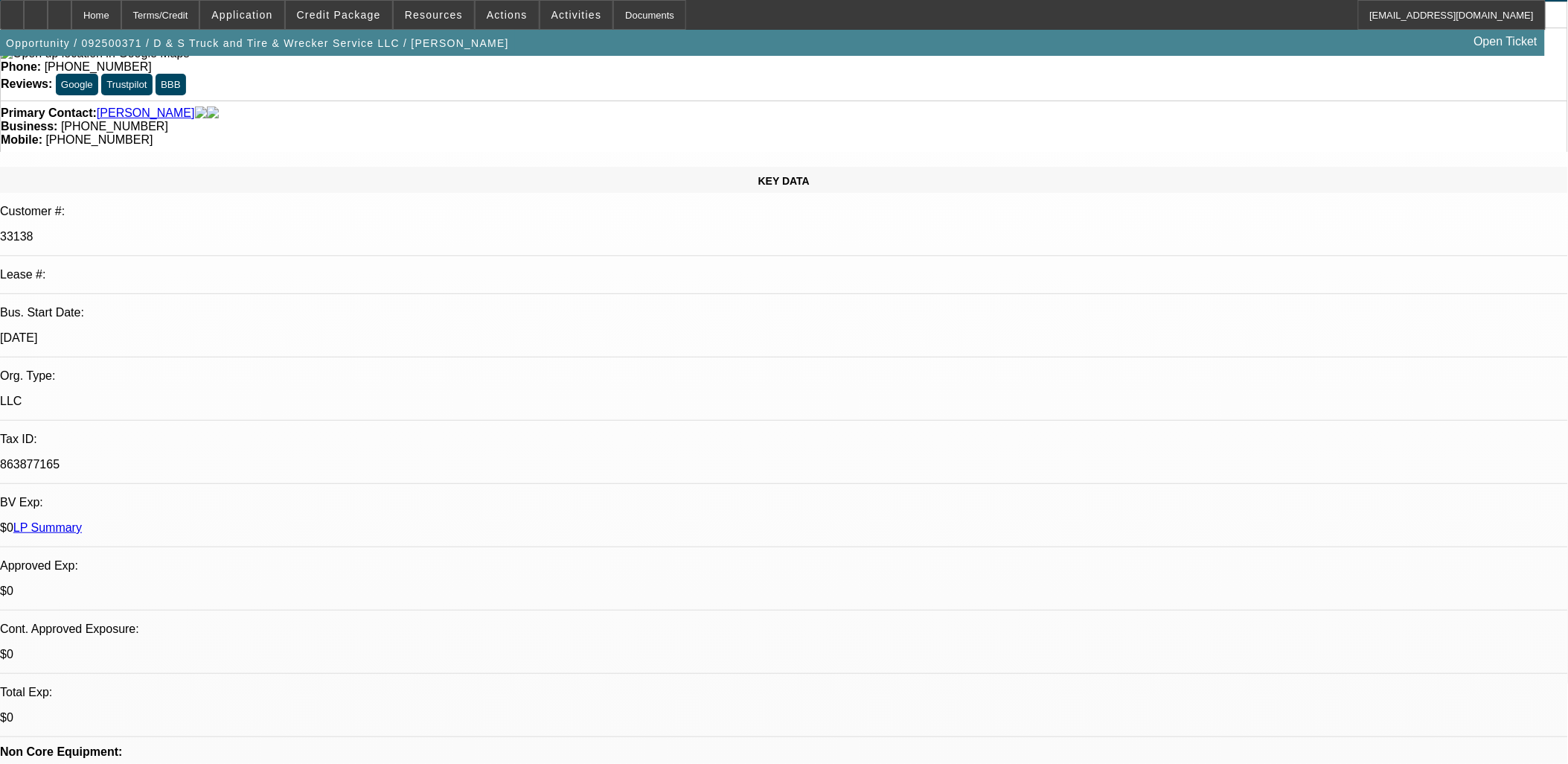
scroll to position [0, 0]
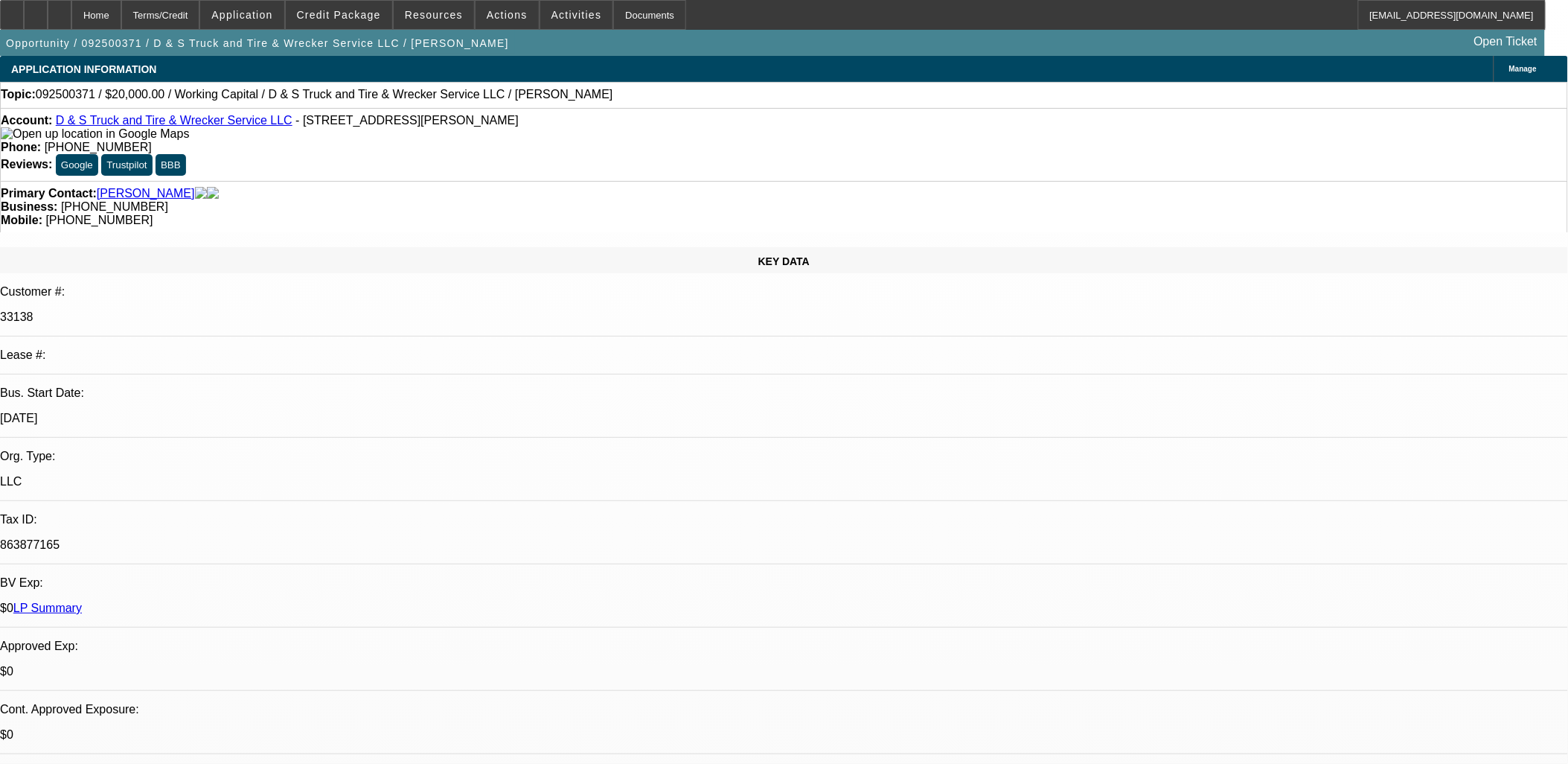
drag, startPoint x: 925, startPoint y: 381, endPoint x: 921, endPoint y: 370, distance: 11.7
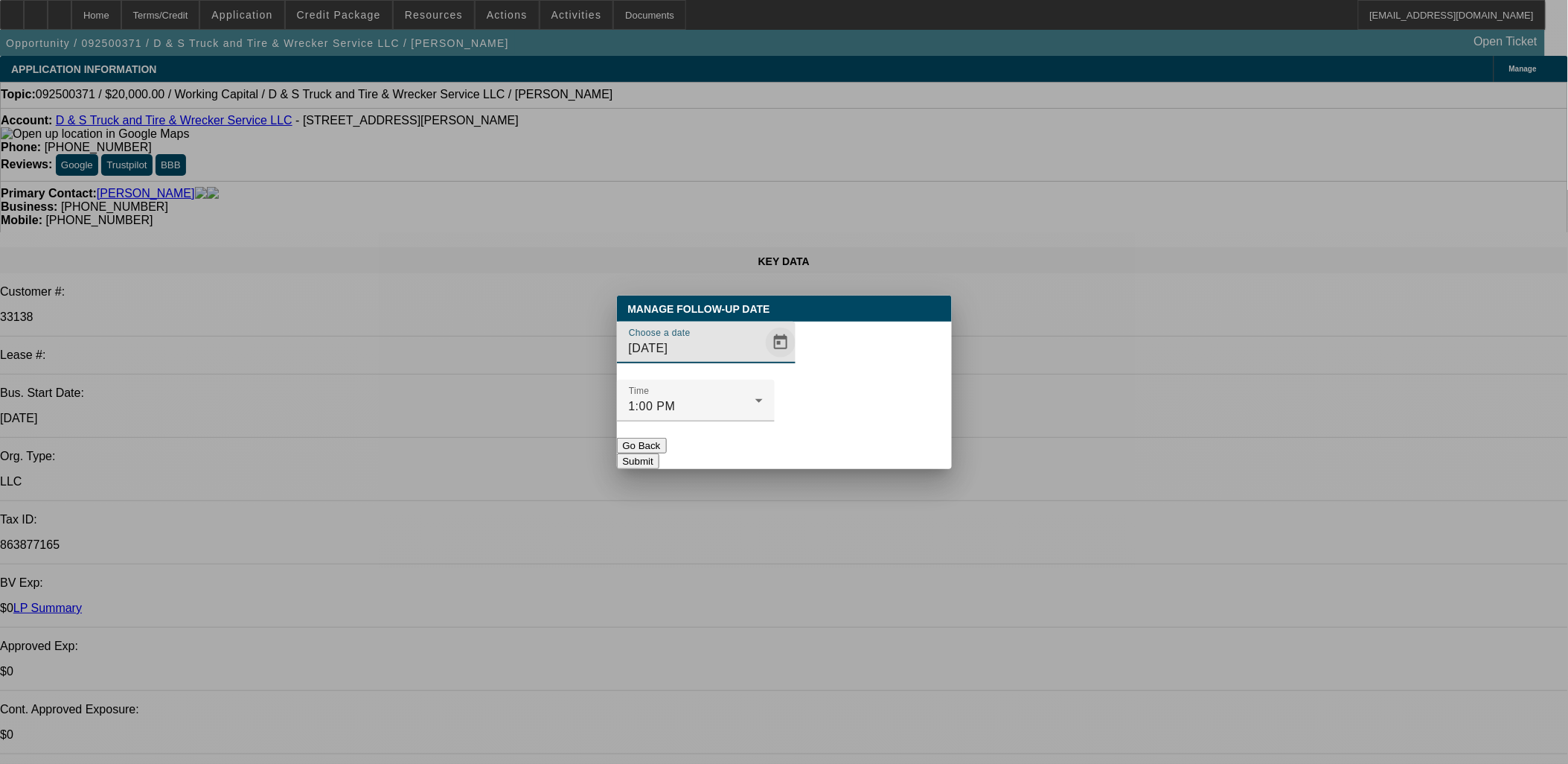
click at [763, 361] on span "Open calendar" at bounding box center [780, 342] width 36 height 36
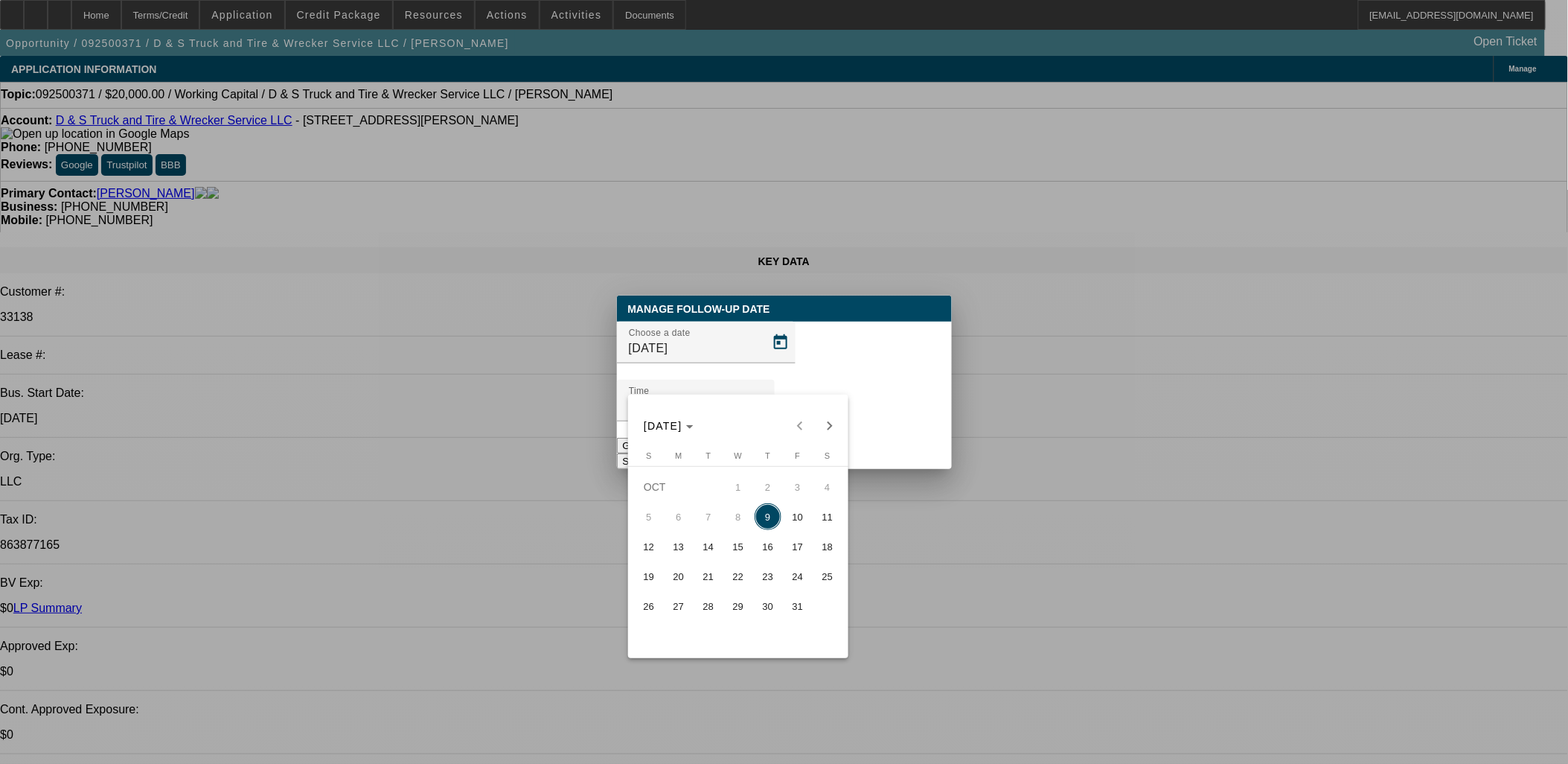
click at [733, 546] on span "15" at bounding box center [738, 547] width 27 height 27
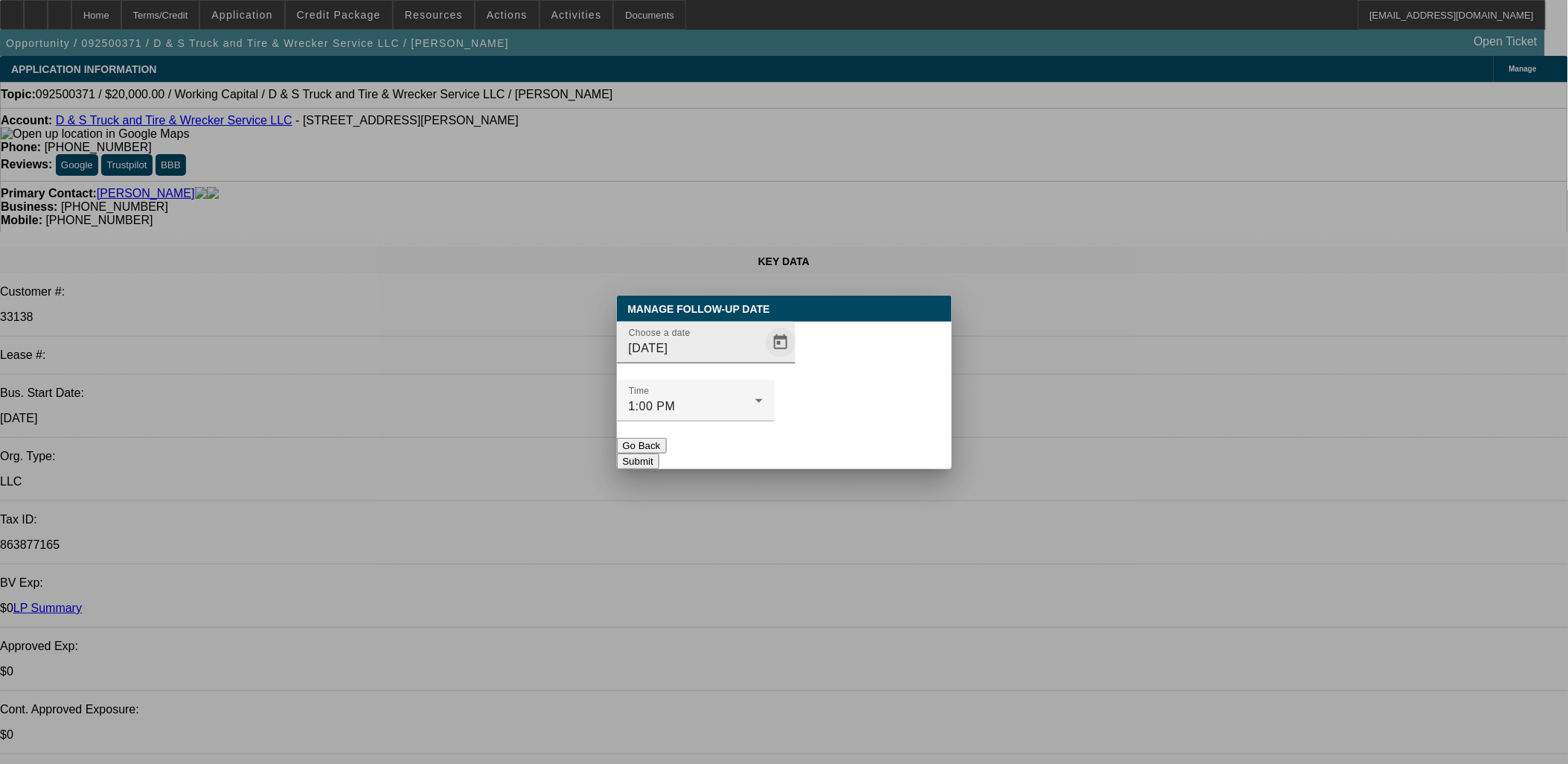
click at [763, 361] on span "Open calendar" at bounding box center [780, 342] width 36 height 36
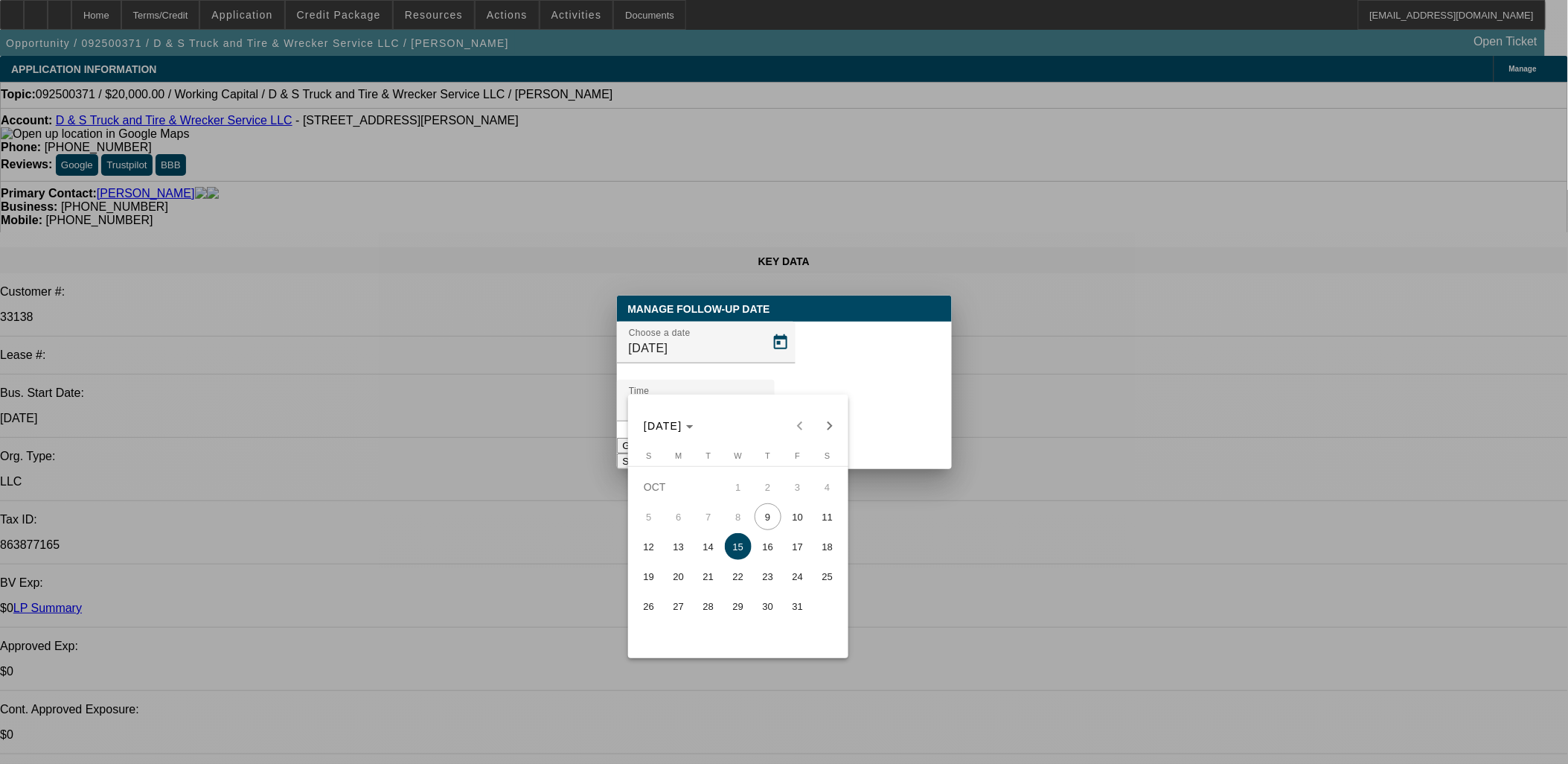
click at [702, 544] on span "14" at bounding box center [709, 547] width 27 height 27
type input "10/14/2025"
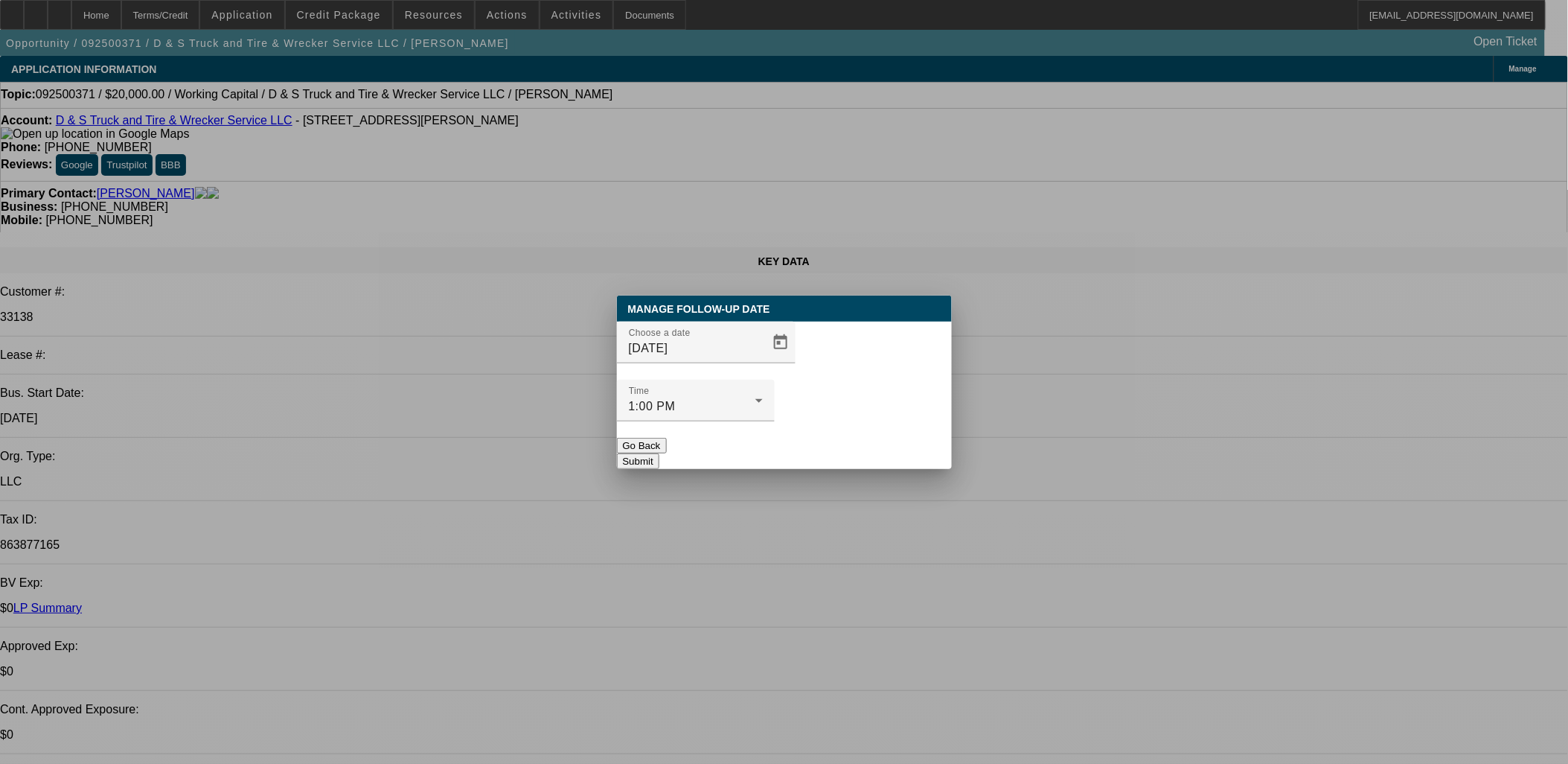
drag, startPoint x: 845, startPoint y: 448, endPoint x: 829, endPoint y: 420, distance: 32.2
click at [832, 423] on div "Manage Follow-Up Date Choose a date 10/14/2025 Time 1:00 PM Go Back Submit" at bounding box center [784, 382] width 335 height 173
click at [774, 421] on div at bounding box center [695, 429] width 158 height 17
click at [659, 453] on button "Submit" at bounding box center [638, 461] width 43 height 16
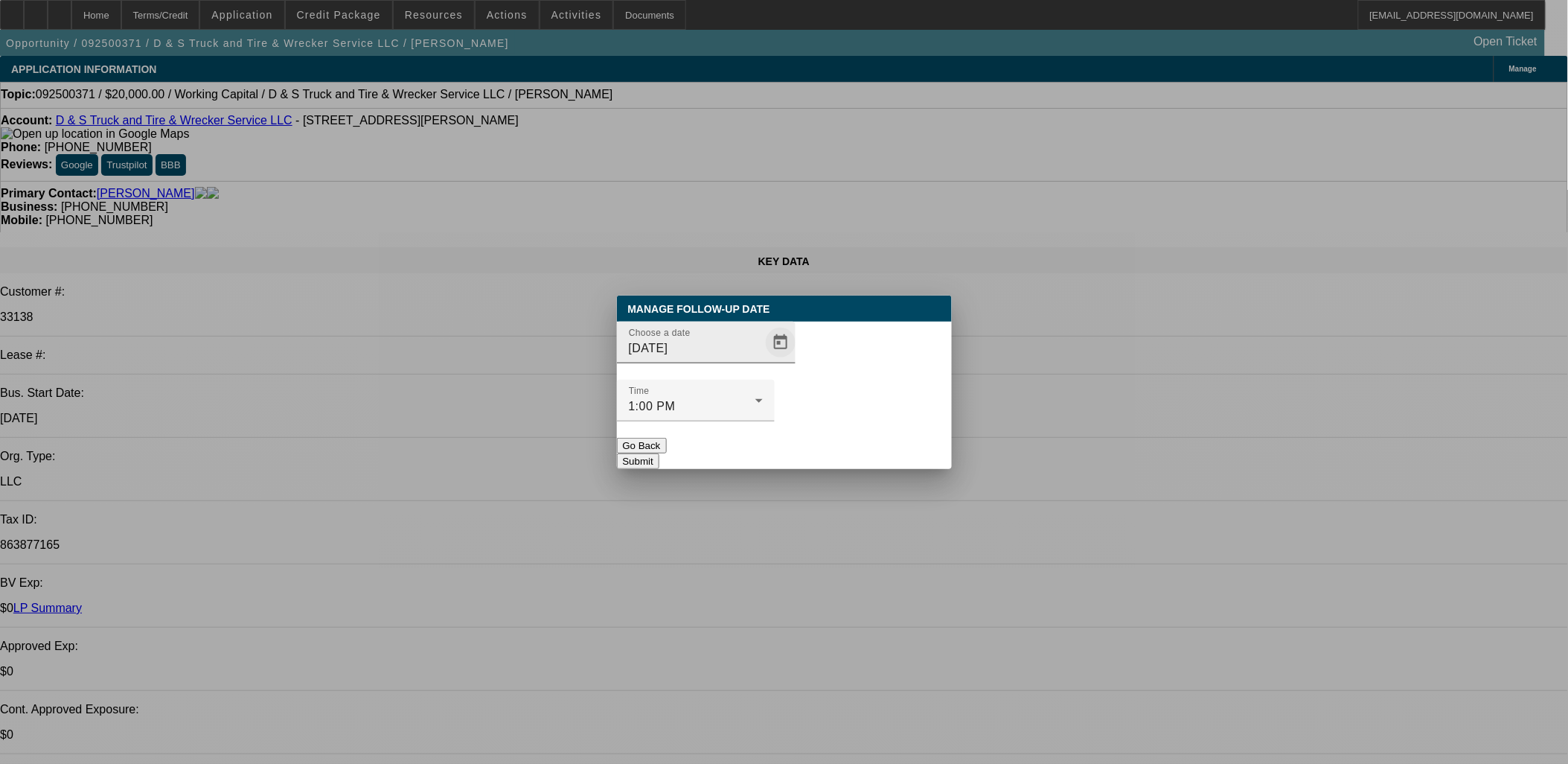
click at [763, 361] on span "Open calendar" at bounding box center [780, 342] width 36 height 36
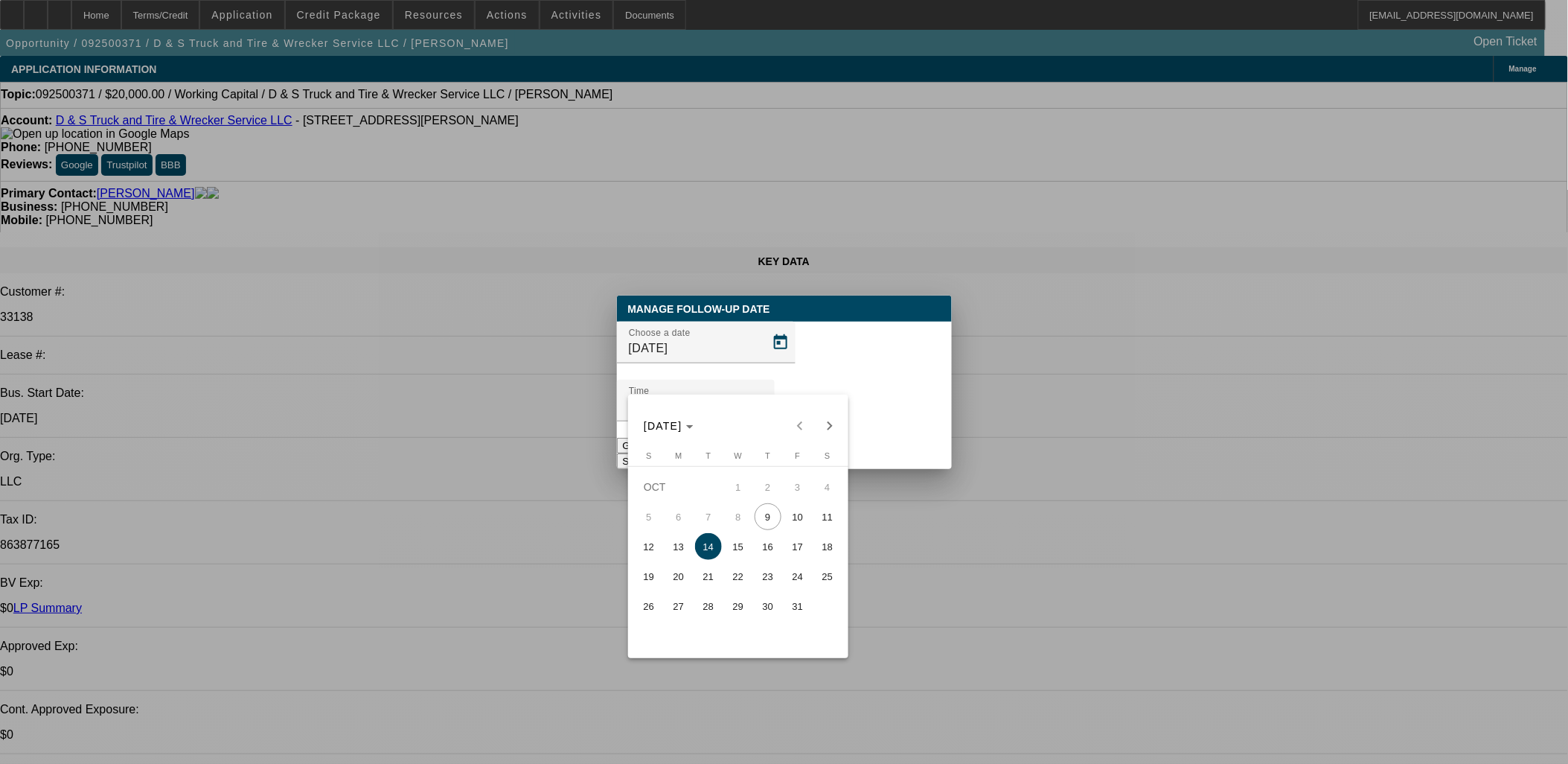
drag, startPoint x: 801, startPoint y: 554, endPoint x: 827, endPoint y: 480, distance: 78.4
click at [800, 553] on span "17" at bounding box center [798, 547] width 27 height 27
type input "10/17/2025"
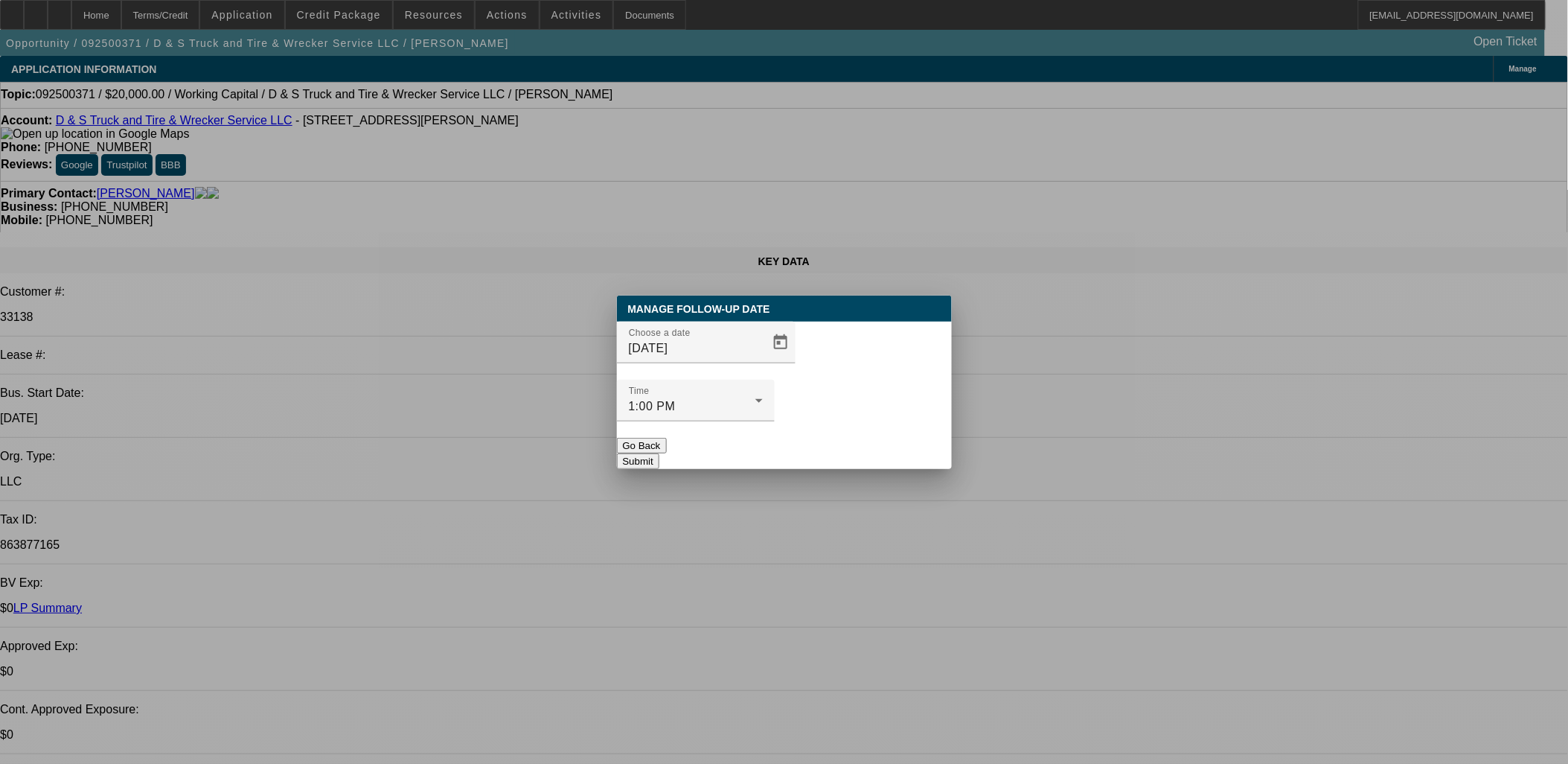
click at [851, 440] on div "Manage Follow-Up Date Choose a date 10/17/2025 Time 1:00 PM Go Back Submit" at bounding box center [784, 382] width 335 height 173
click at [659, 453] on button "Submit" at bounding box center [638, 461] width 43 height 16
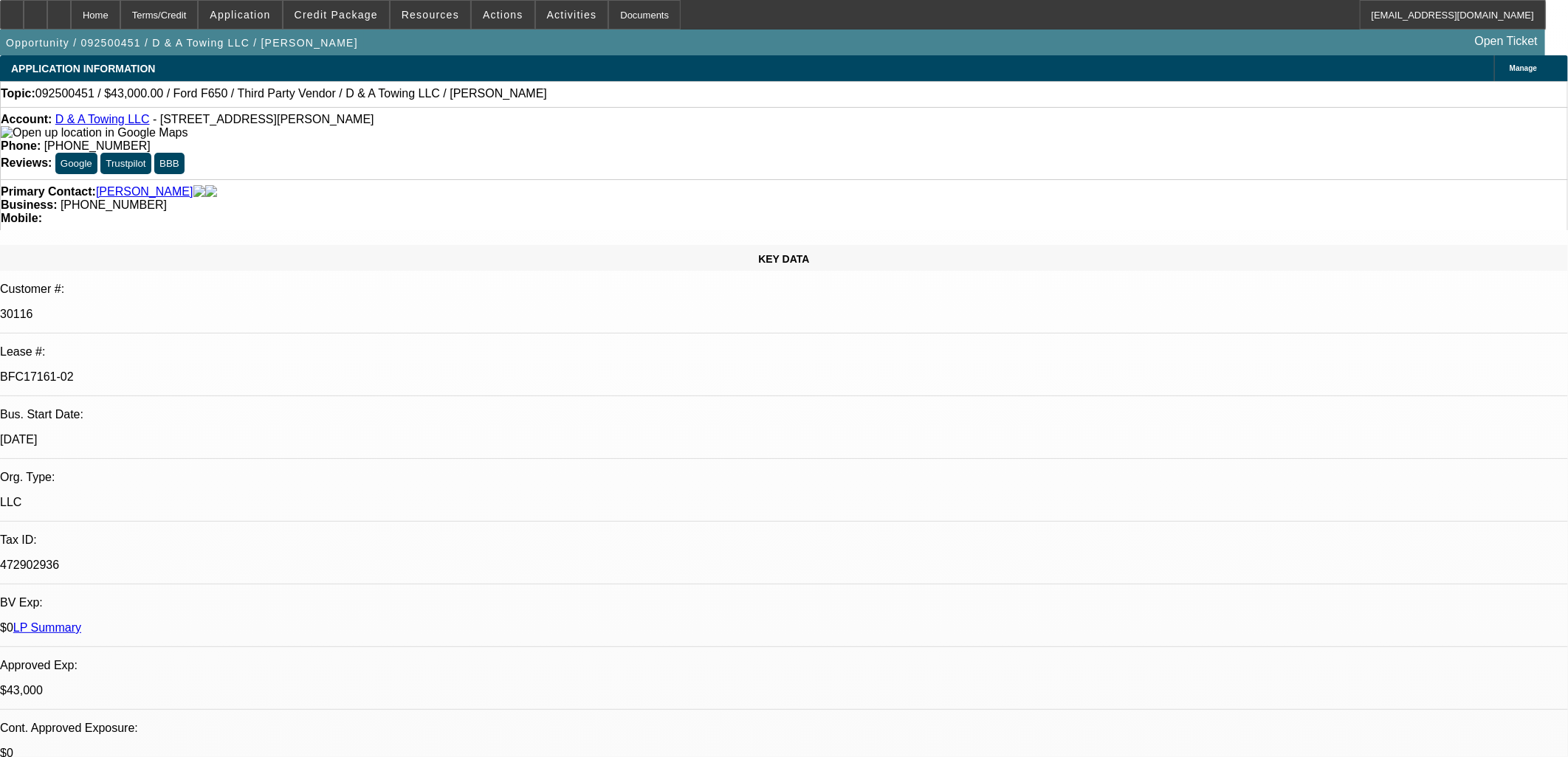
select select "0"
select select "3"
select select "0"
select select "6"
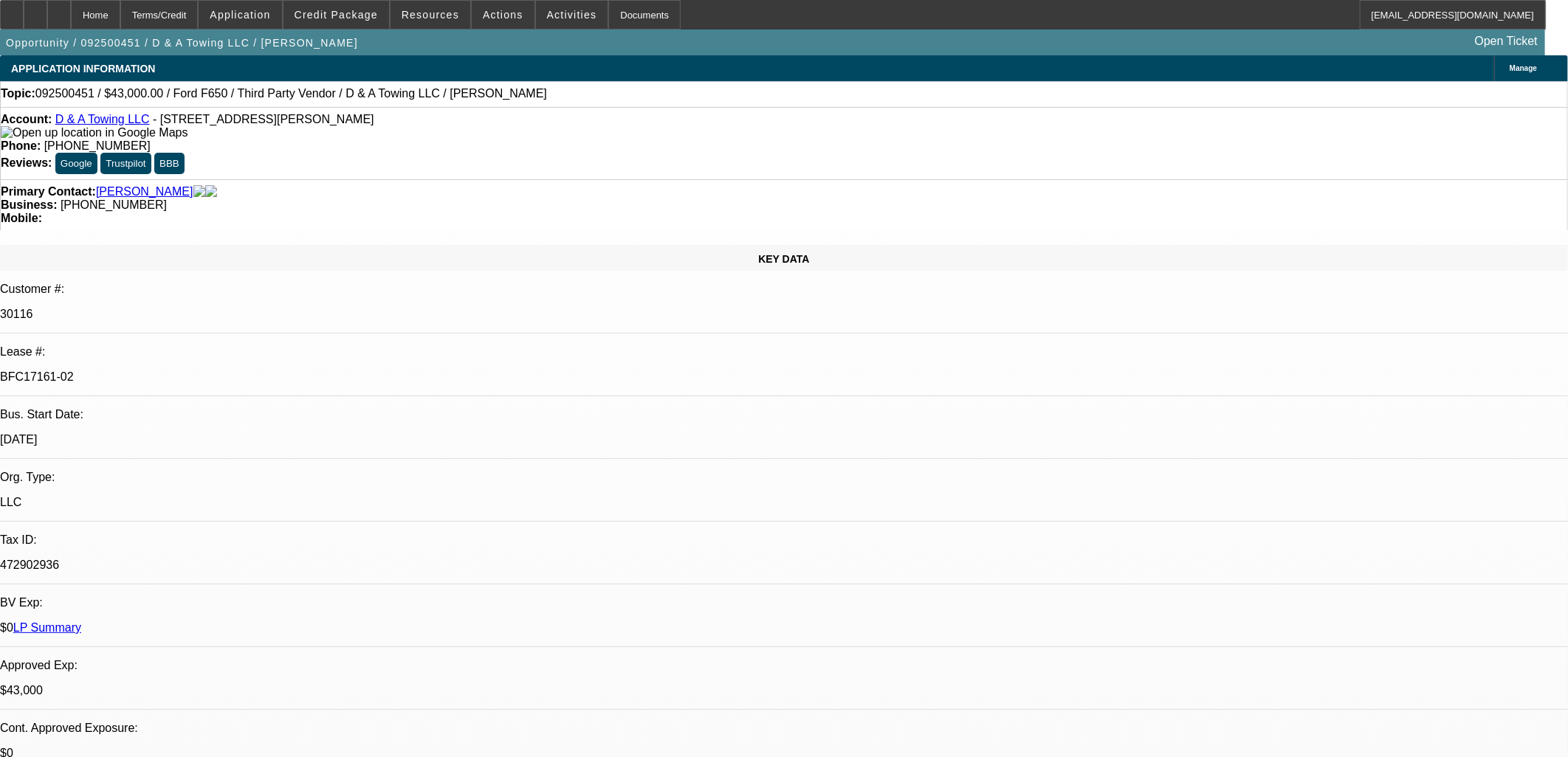
select select "0"
select select "3"
select select "0.2"
select select "17"
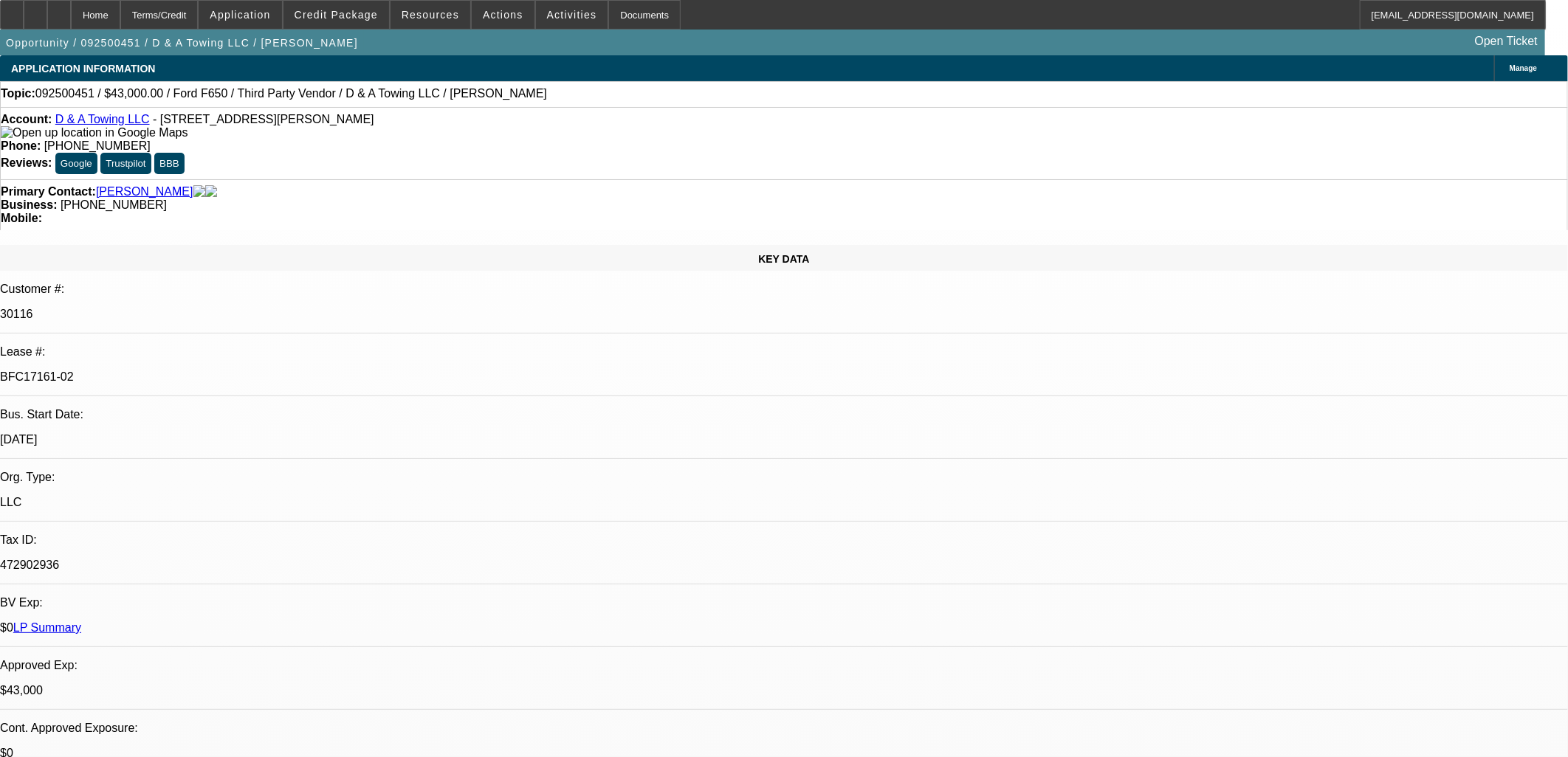
select select "0"
select select "3"
select select "0.15"
select select "16"
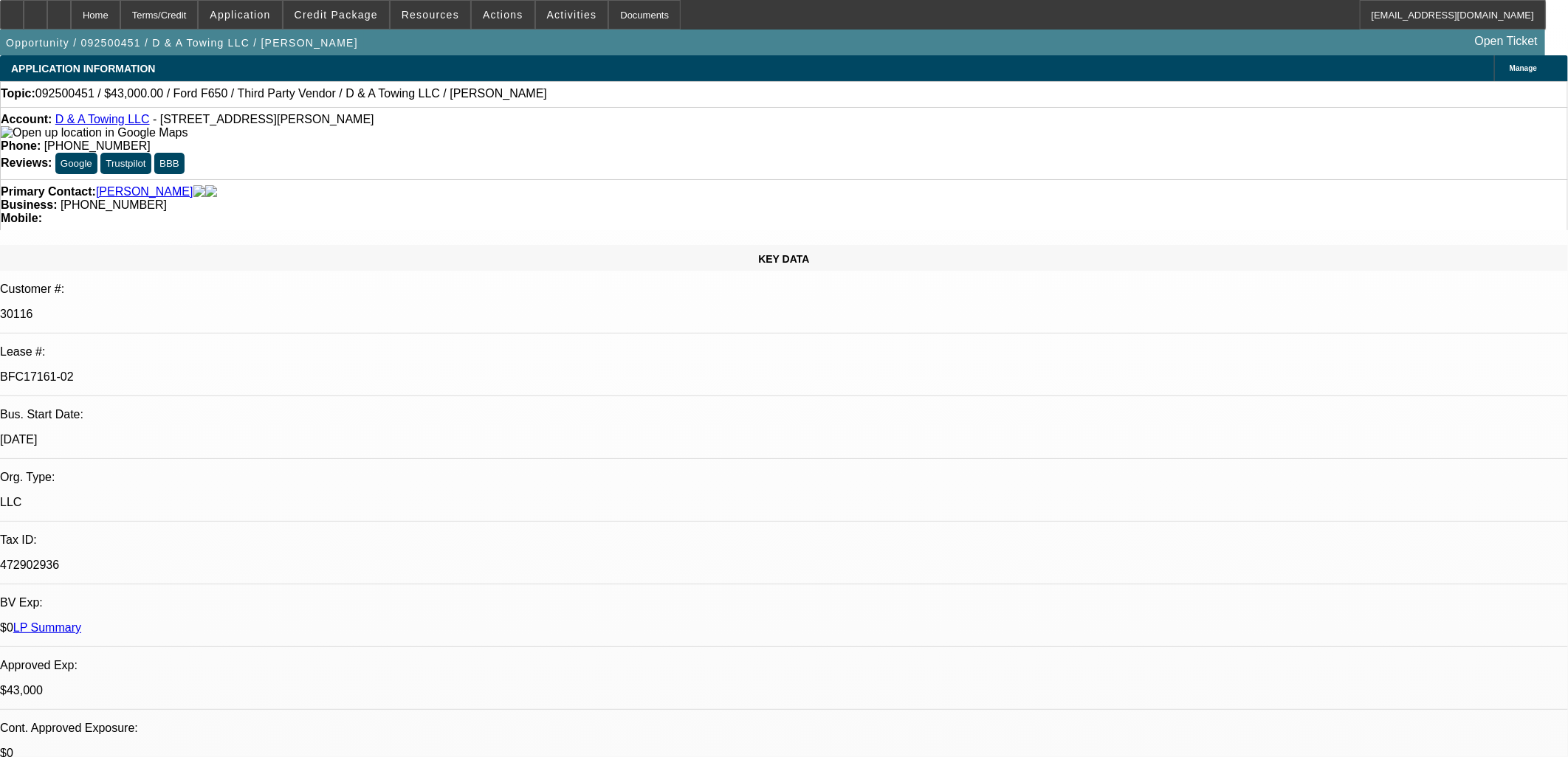
select select "0"
select select "3"
select select "0.1"
select select "4"
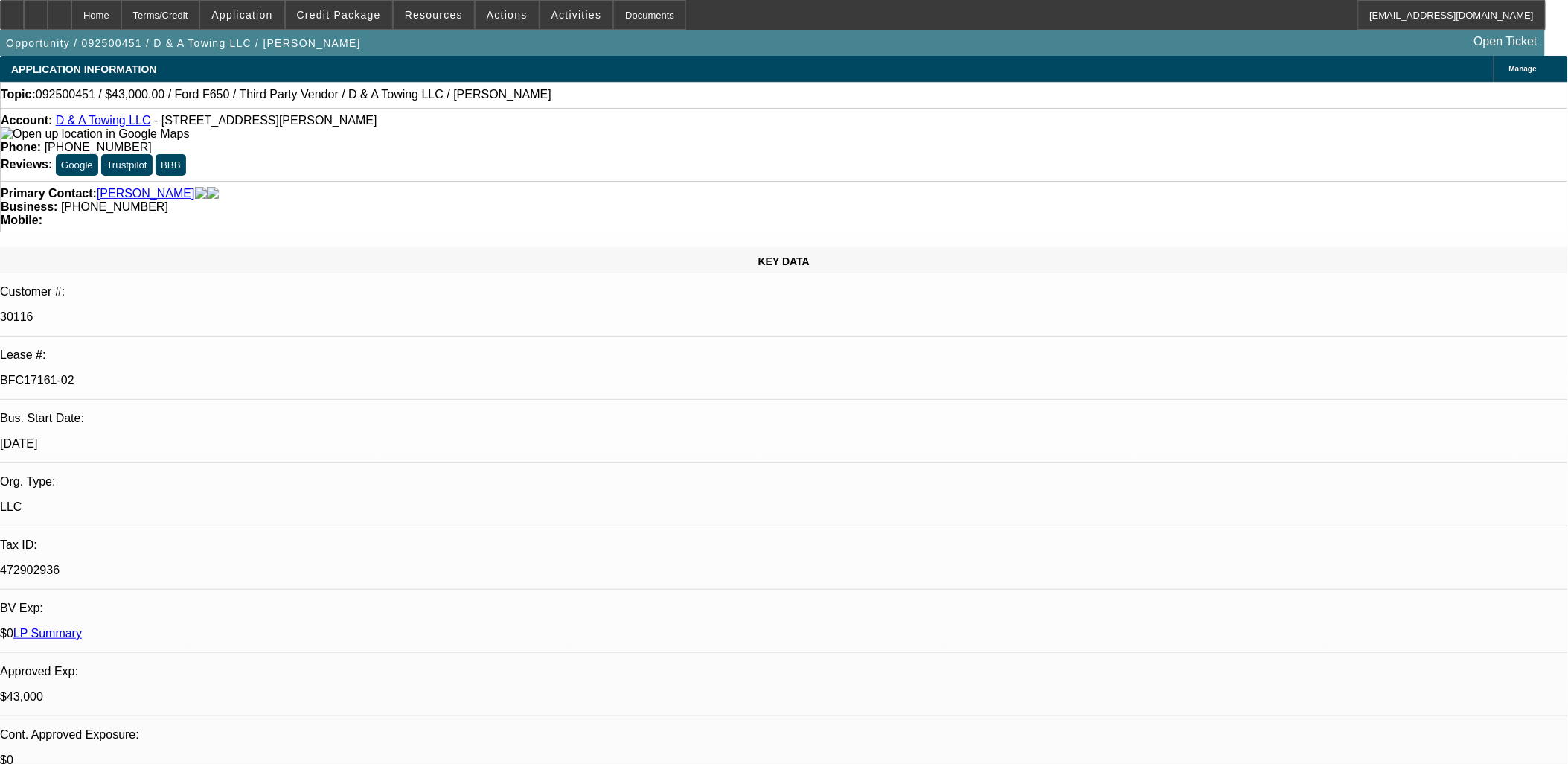
scroll to position [2094, 0]
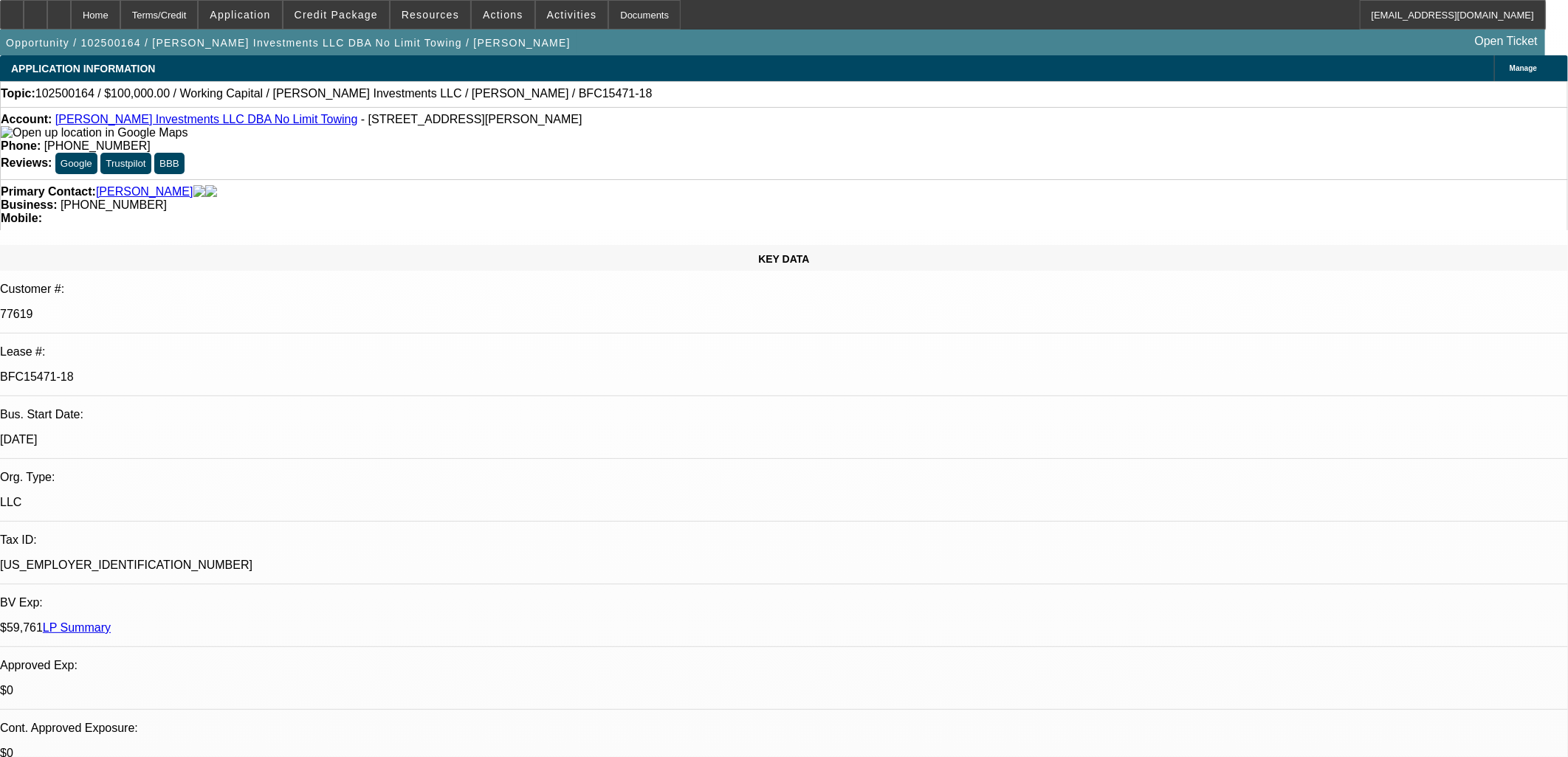
select select "0"
select select "2"
select select "0"
select select "6"
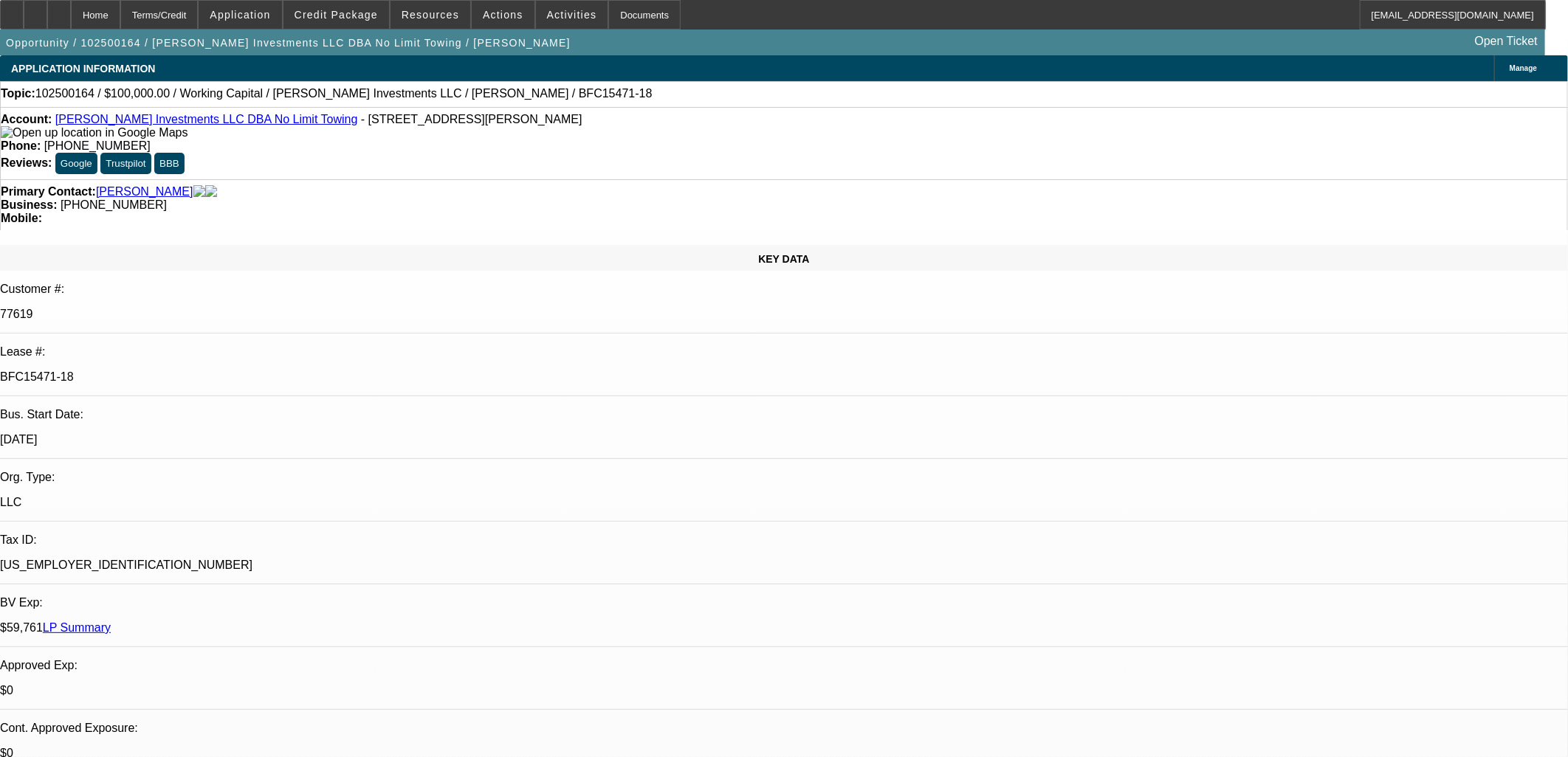
select select "0"
select select "2"
select select "0"
select select "6"
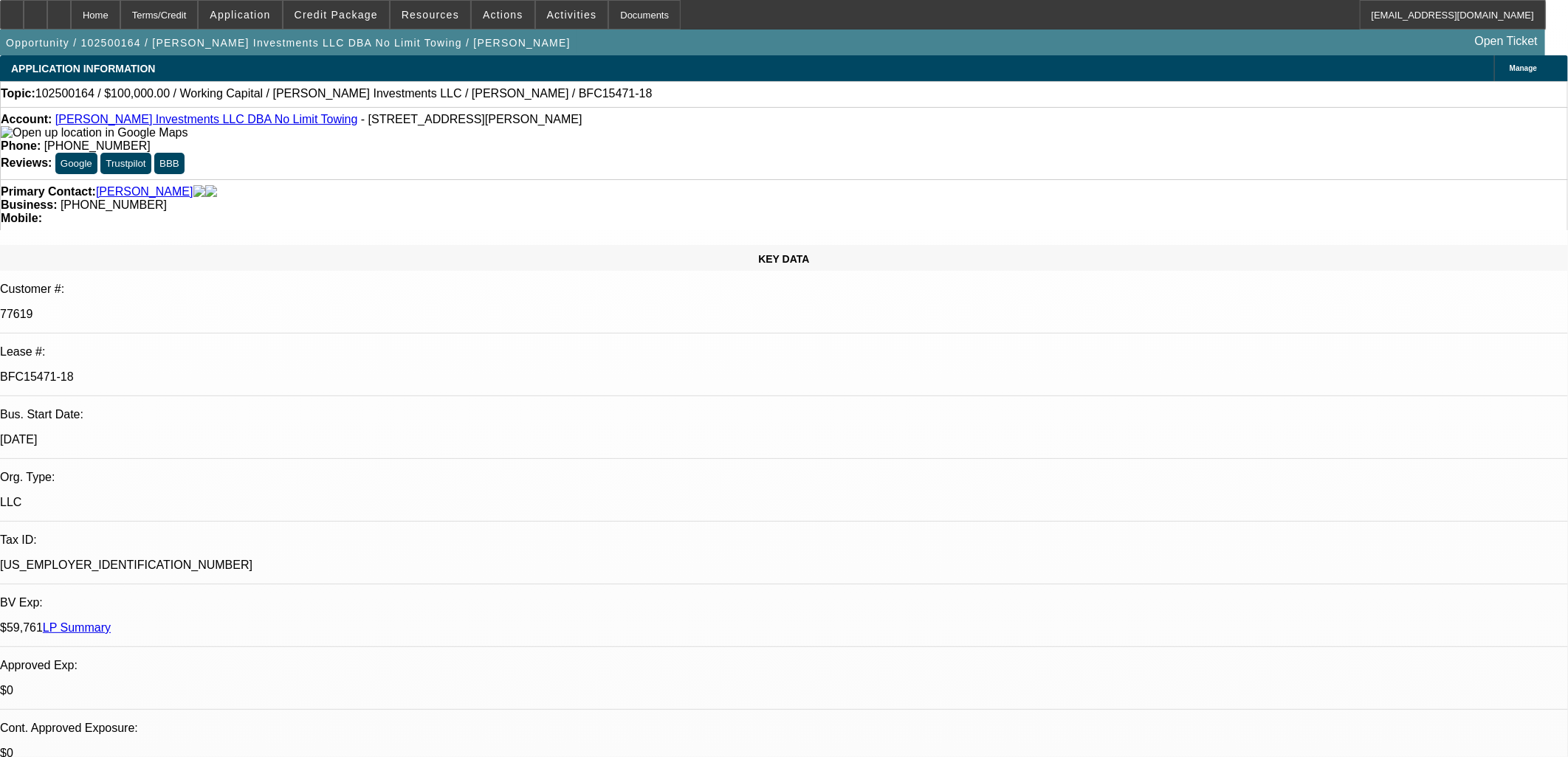
select select "0"
select select "2"
select select "0"
select select "6"
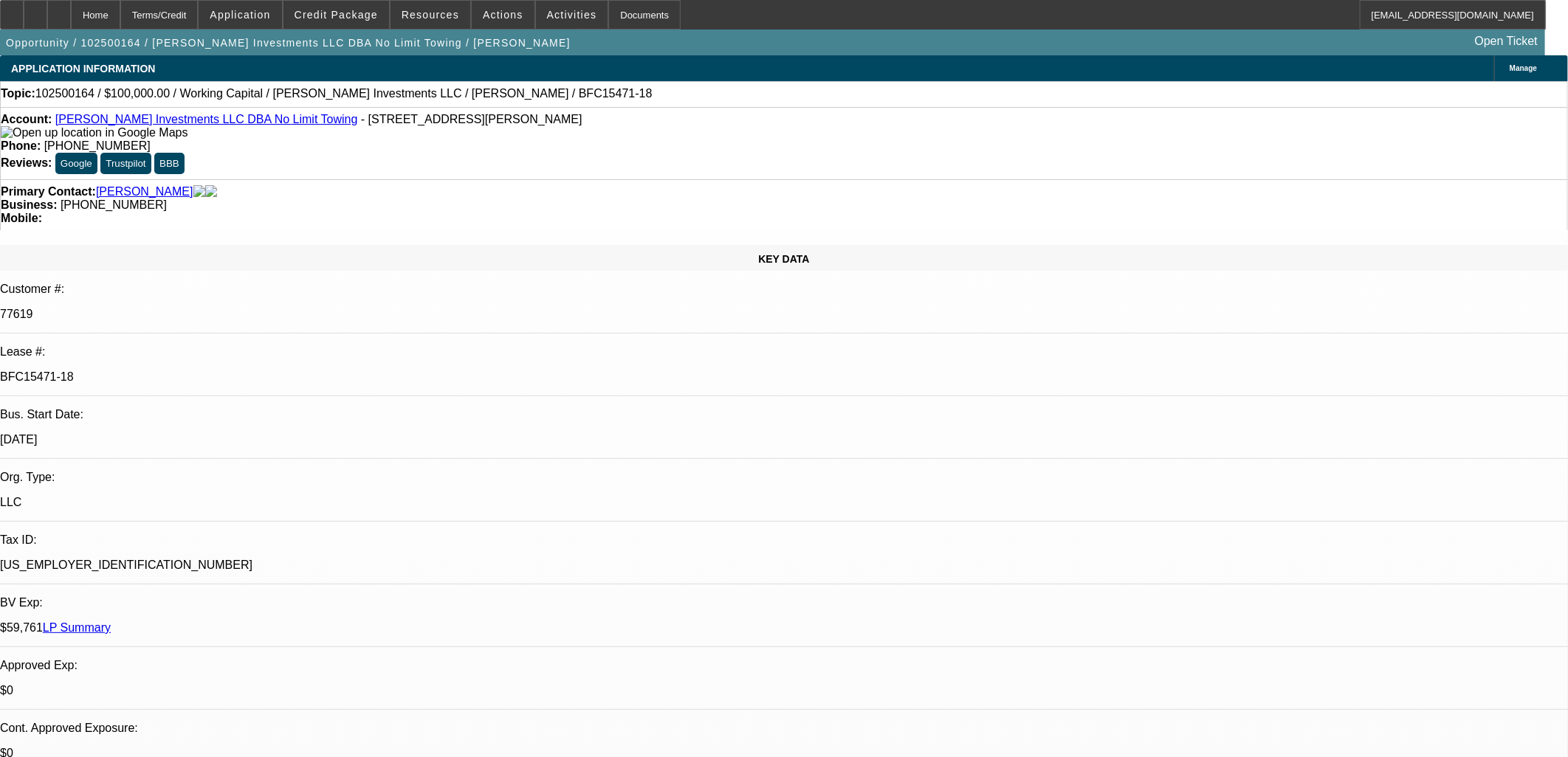
select select "0"
select select "2"
select select "0"
select select "6"
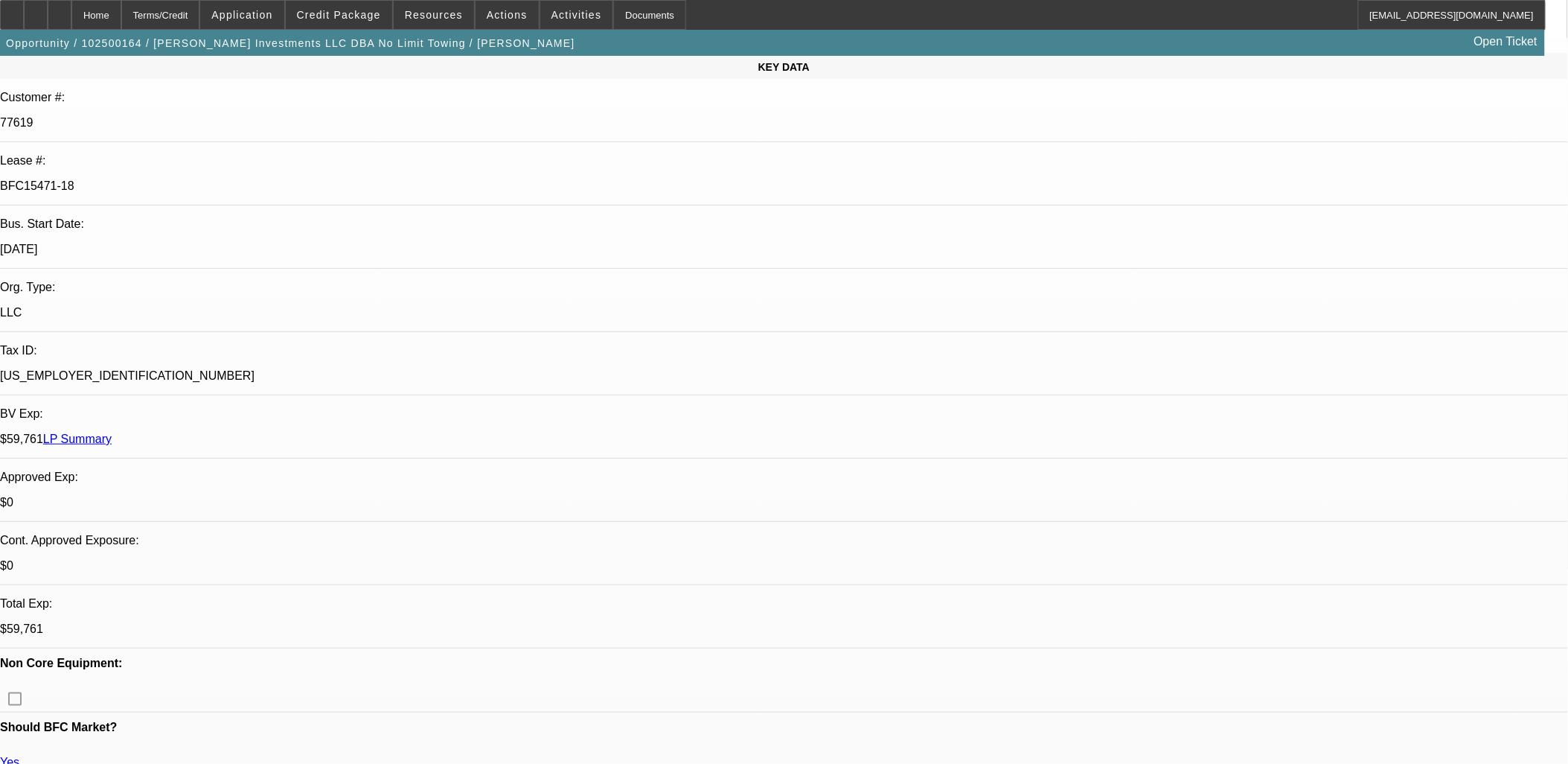
scroll to position [166, 0]
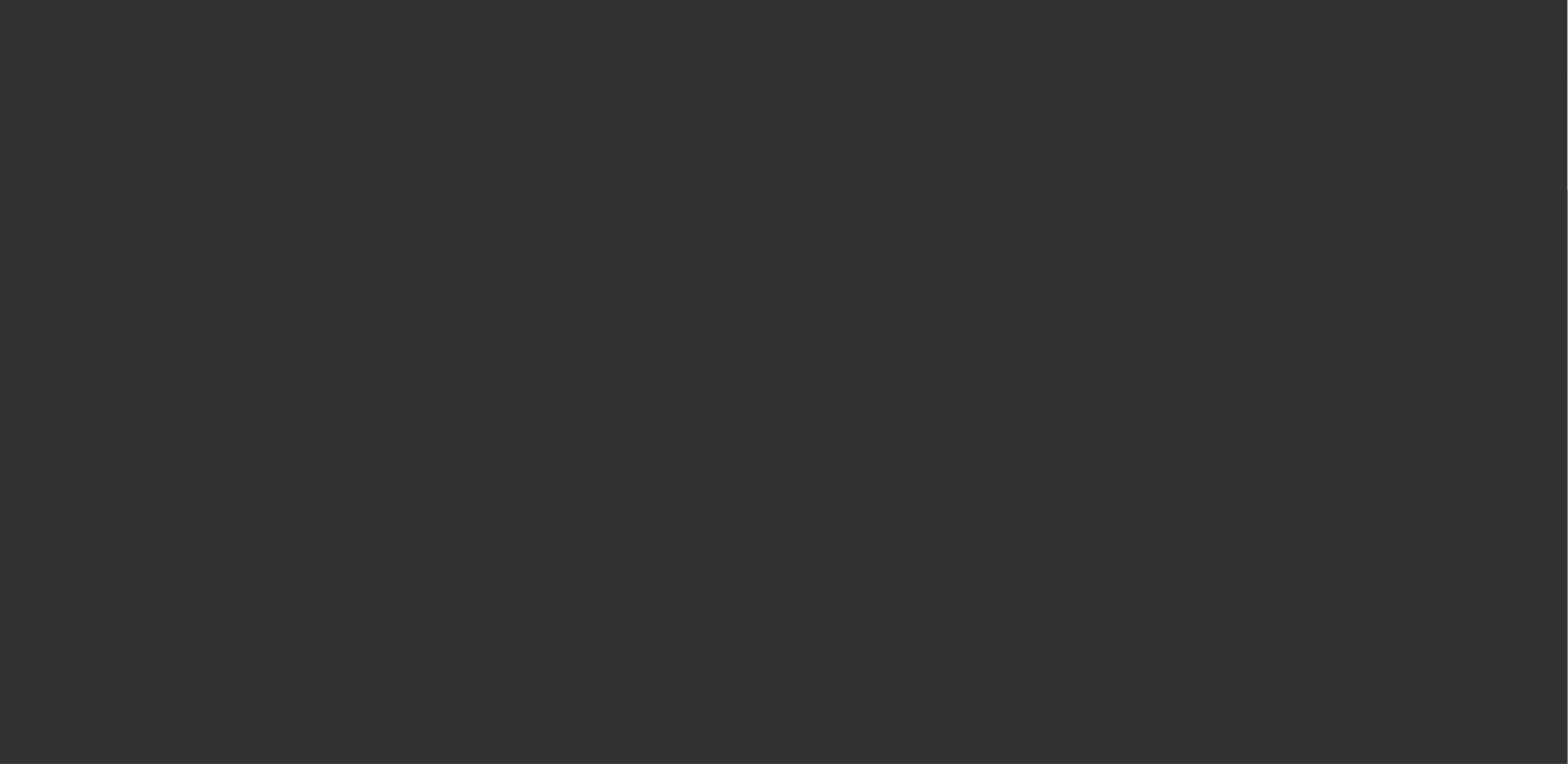
scroll to position [0, 0]
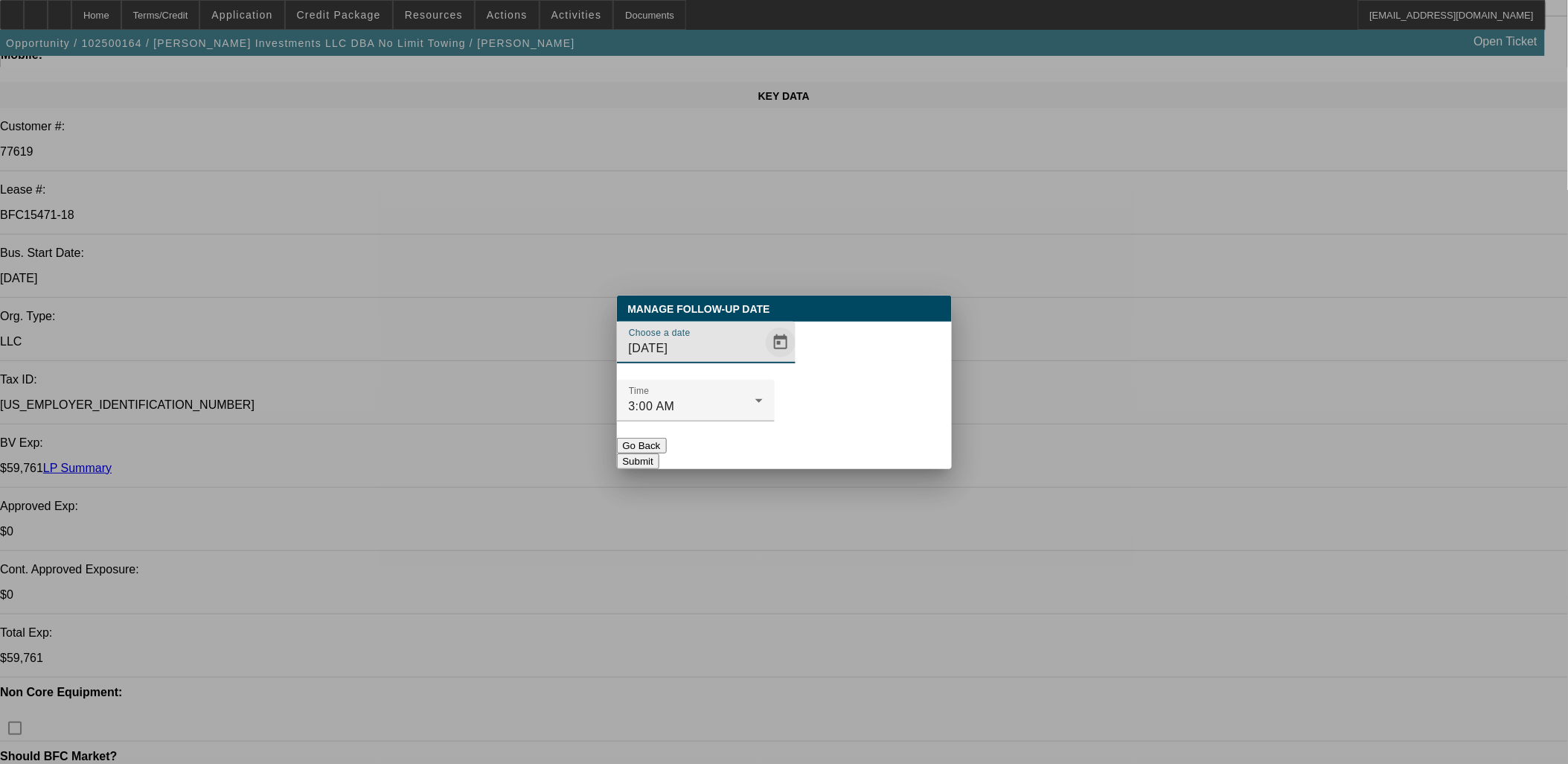
click at [763, 361] on span "Open calendar" at bounding box center [780, 342] width 36 height 36
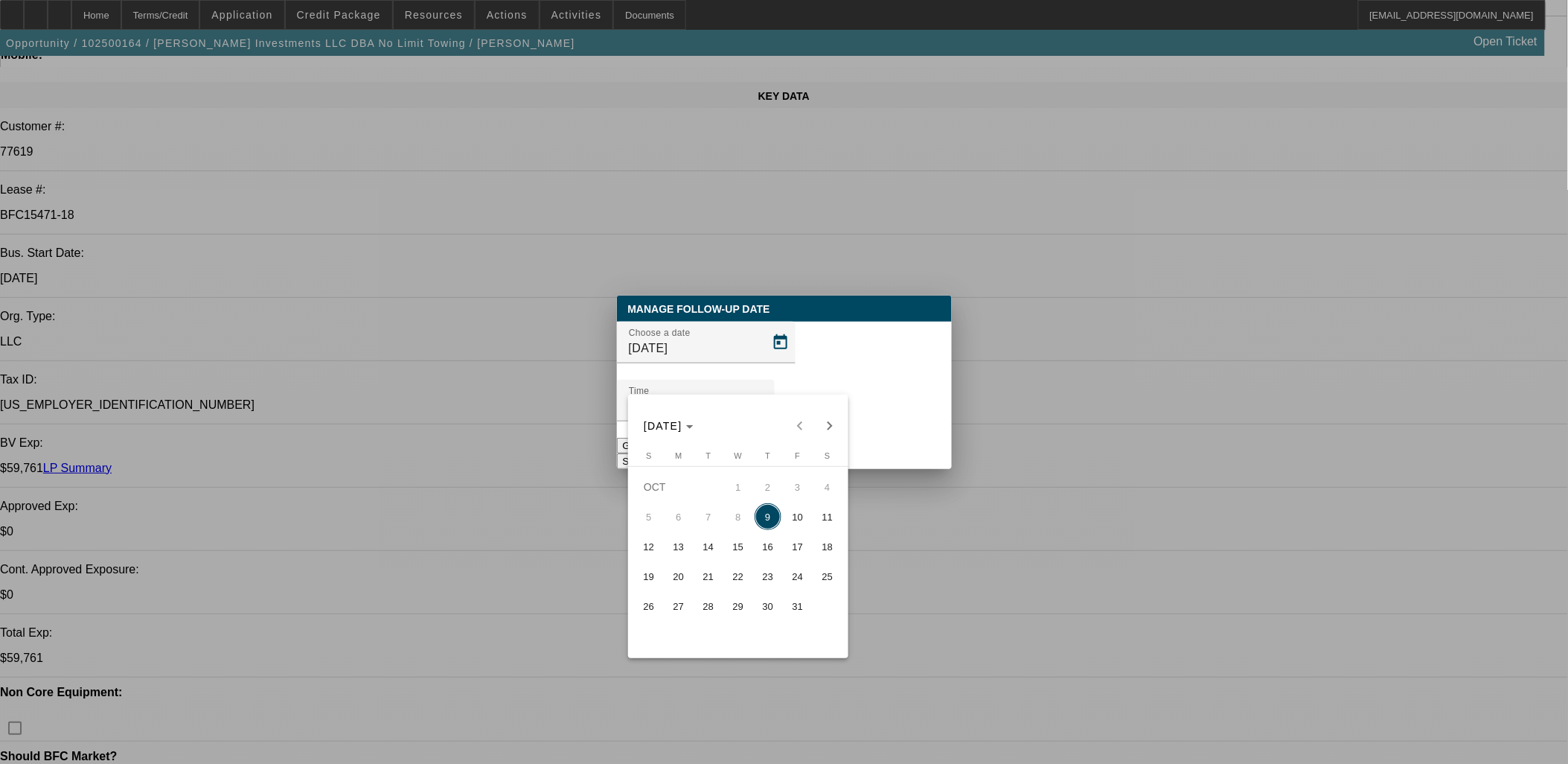
click at [774, 540] on span "16" at bounding box center [768, 547] width 27 height 27
type input "10/16/2025"
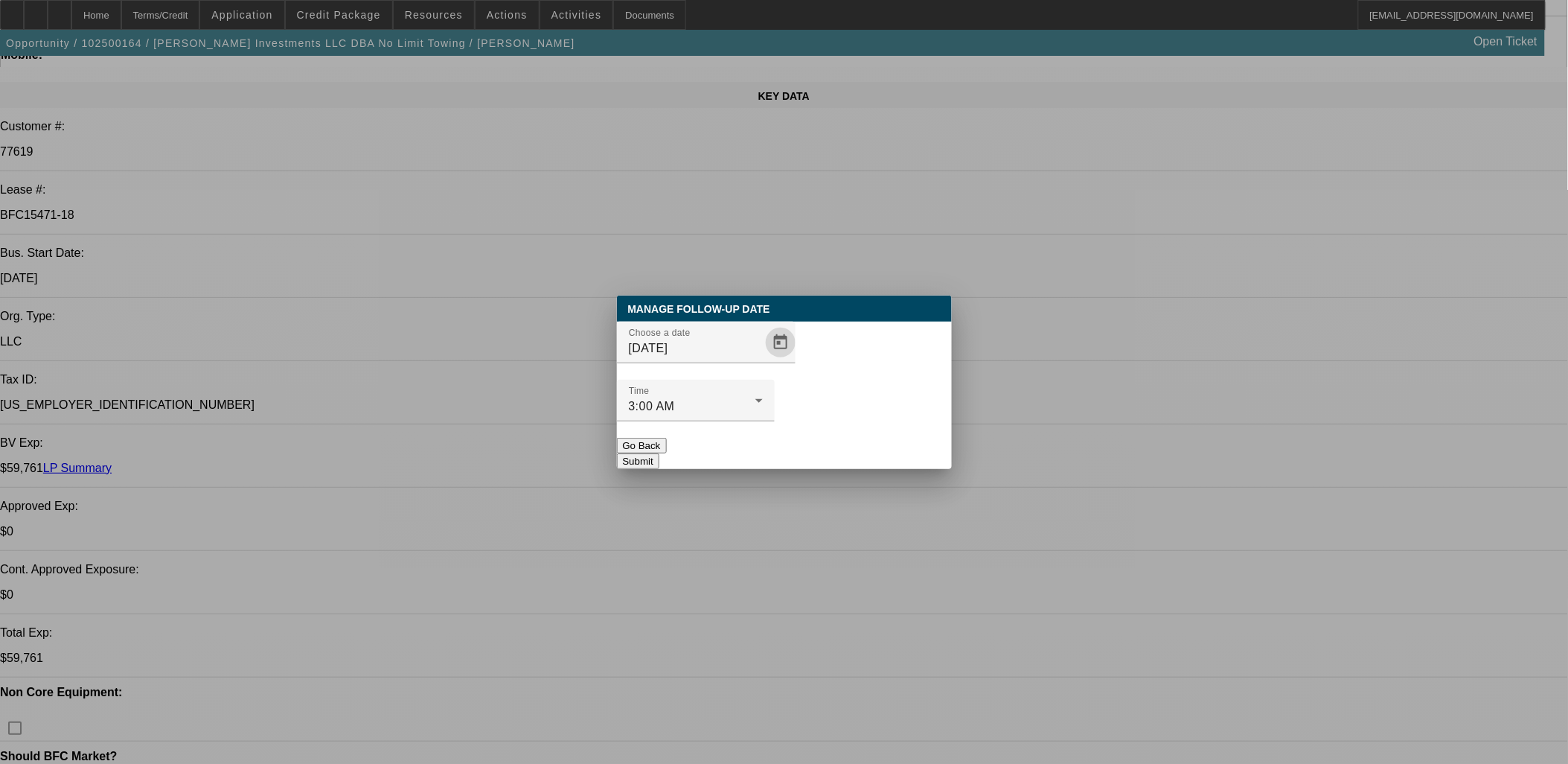
click at [659, 453] on button "Submit" at bounding box center [638, 461] width 43 height 16
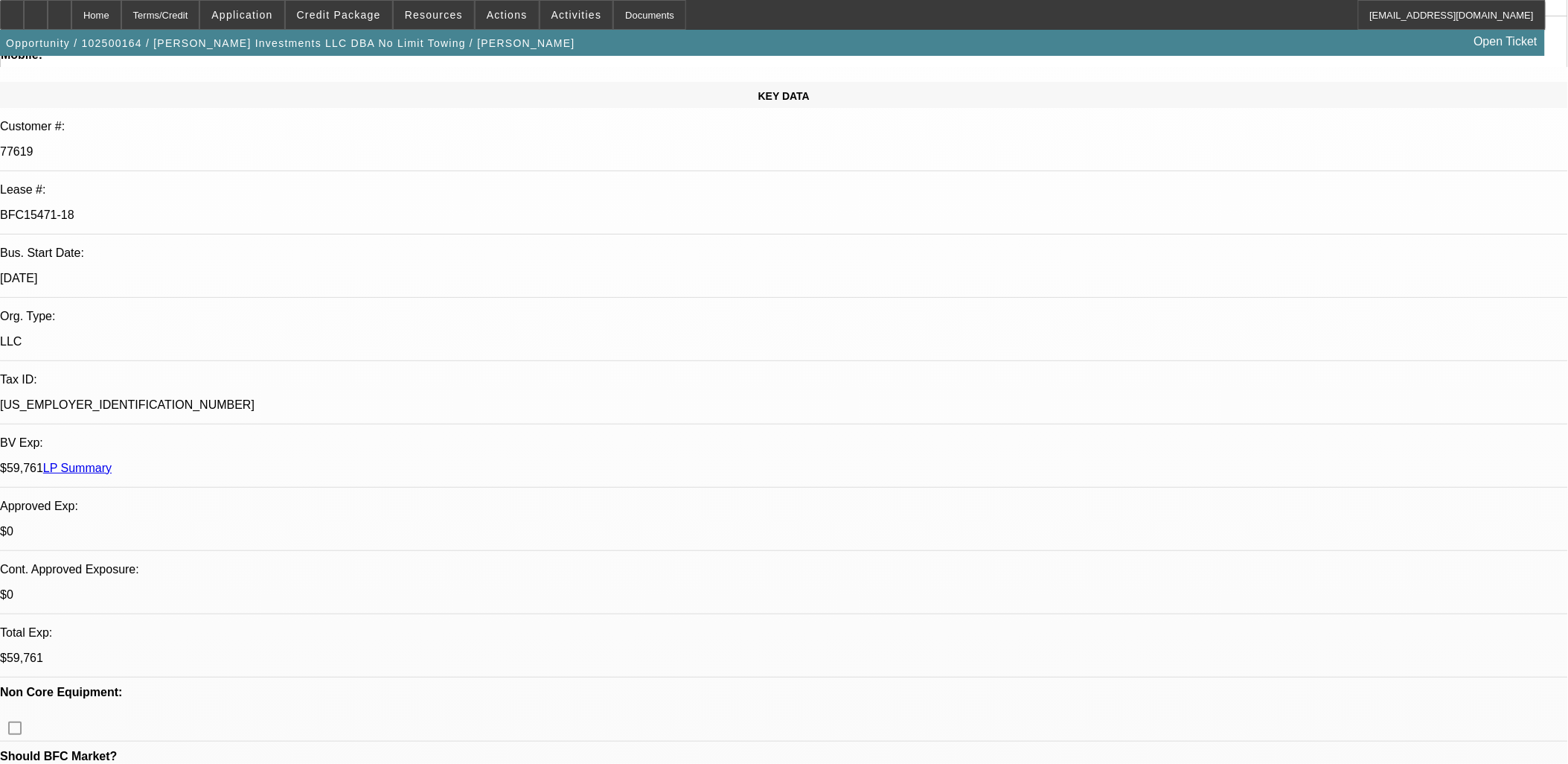
scroll to position [166, 0]
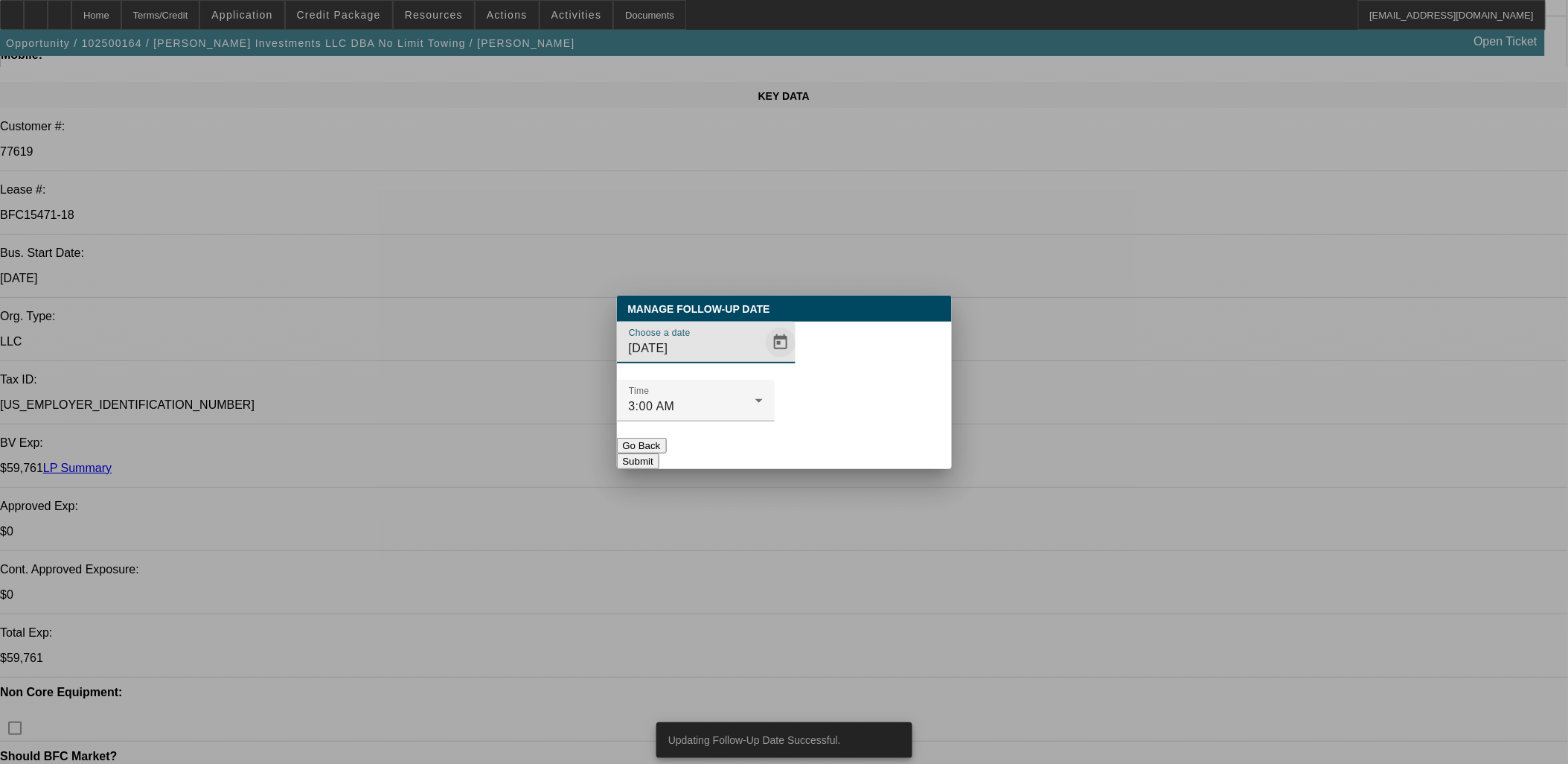
click at [763, 361] on span "Open calendar" at bounding box center [780, 342] width 36 height 36
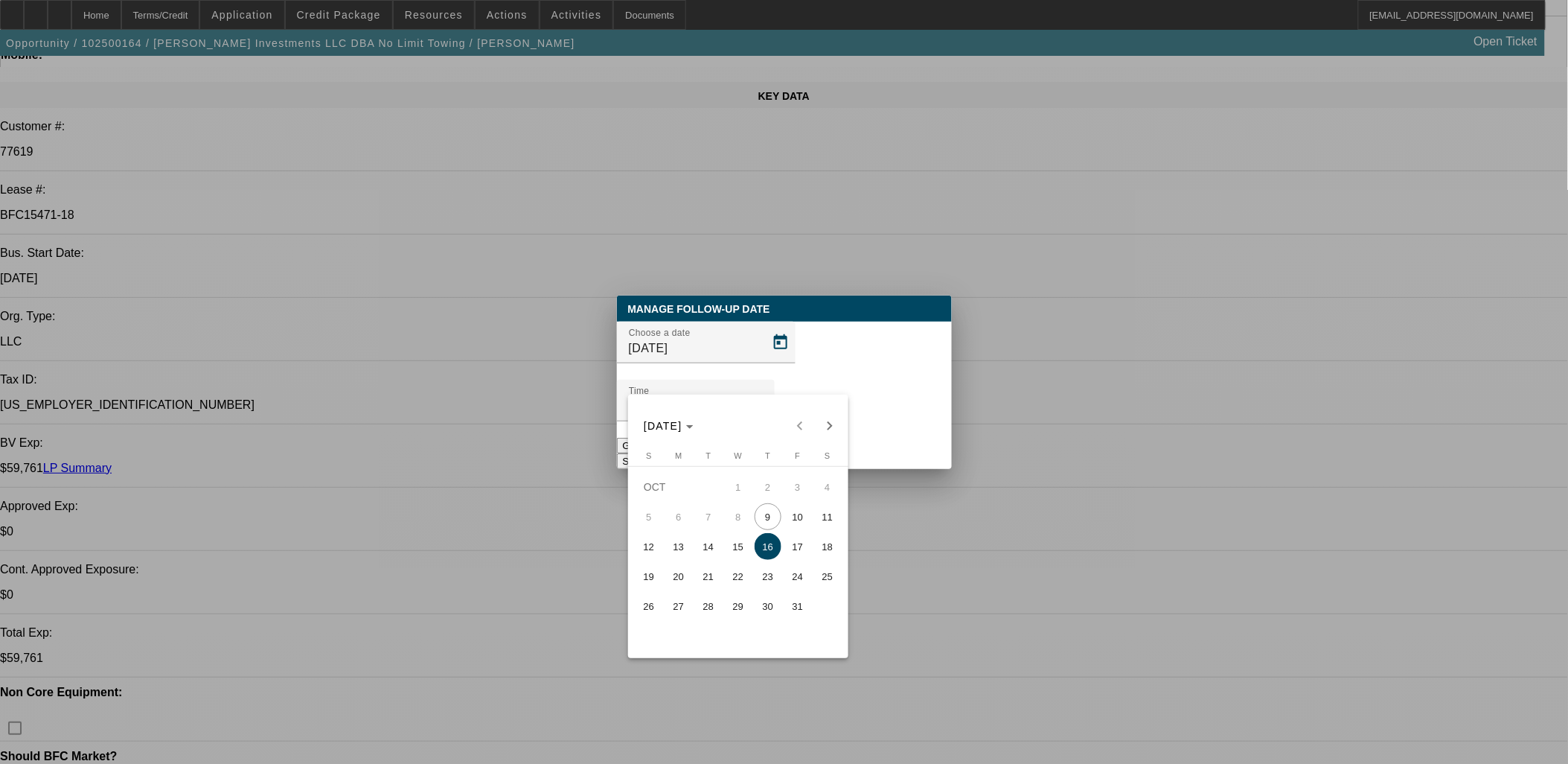
click at [765, 589] on span "23" at bounding box center [768, 577] width 27 height 27
type input "[DATE]"
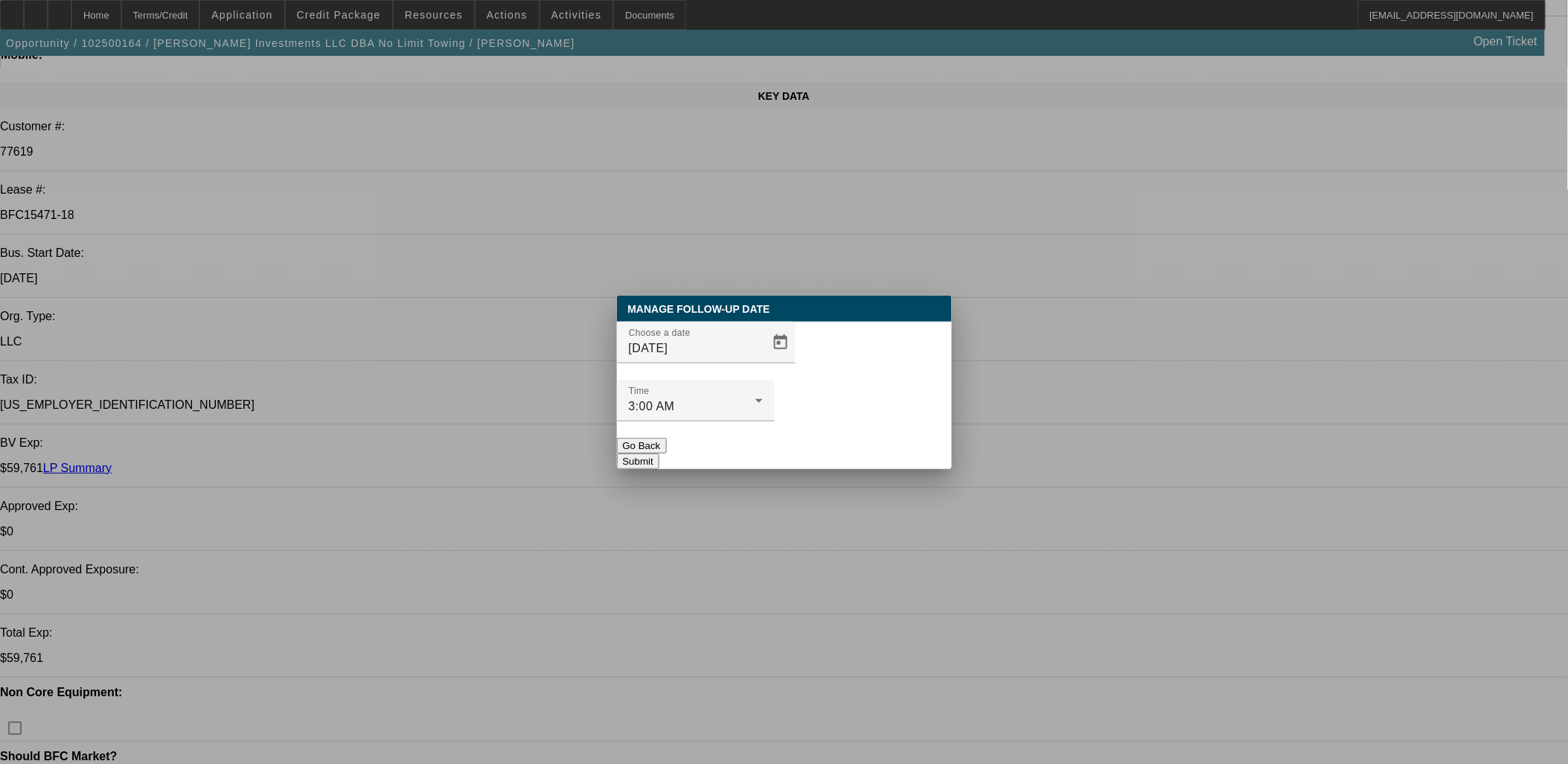
click at [659, 453] on button "Submit" at bounding box center [638, 461] width 43 height 16
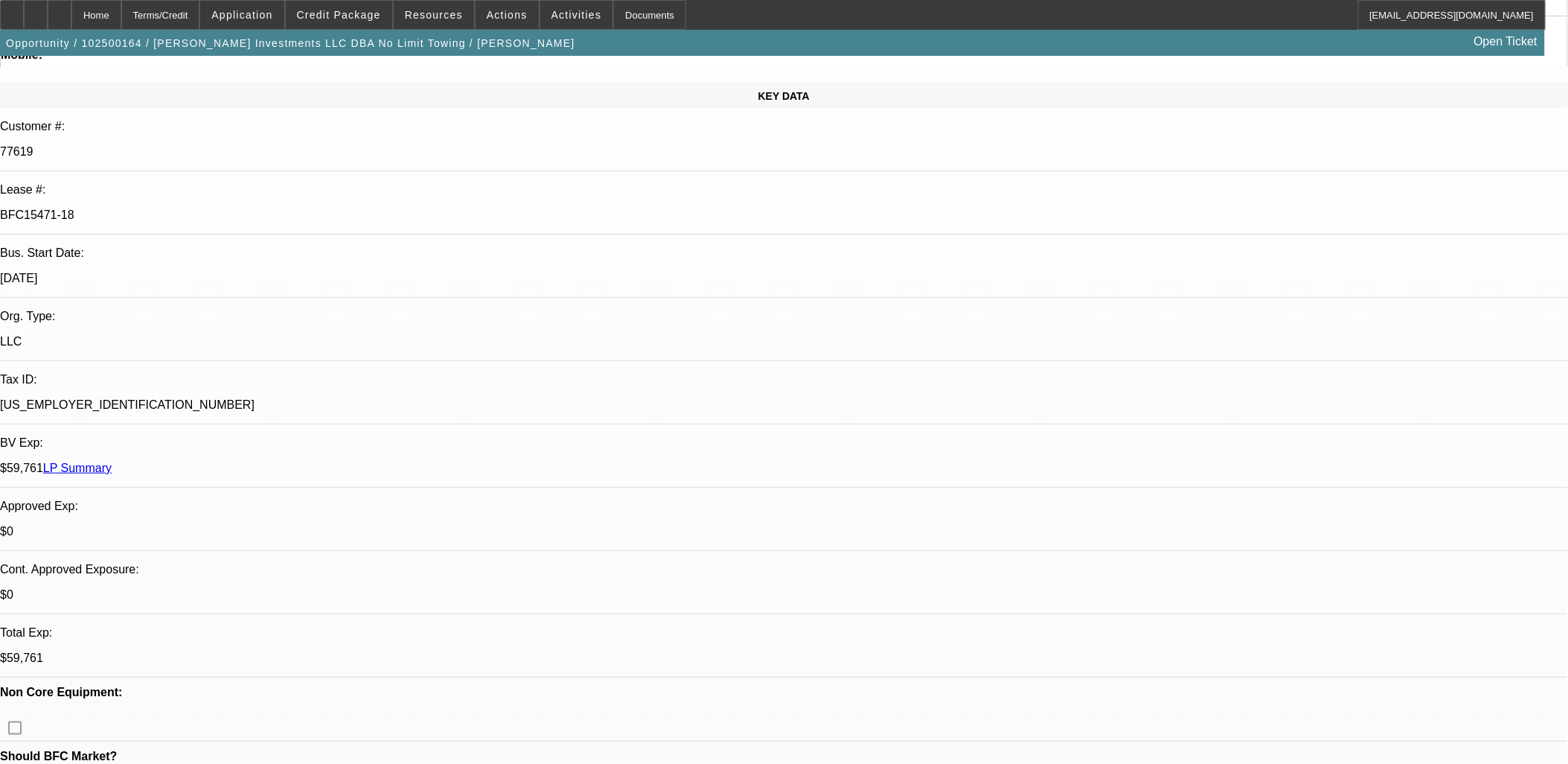
scroll to position [1223, 0]
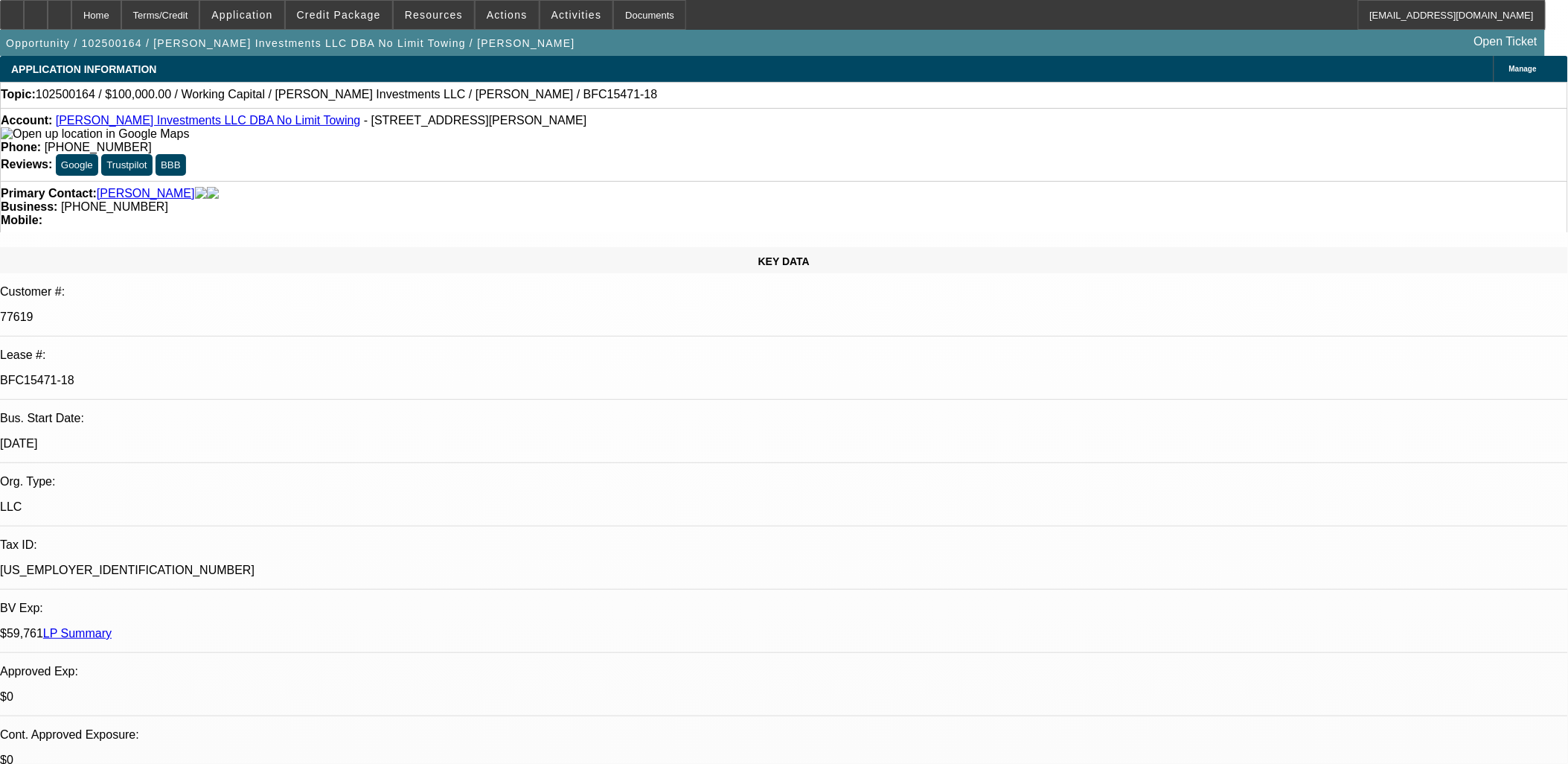
click at [171, 127] on link "Sartain Investments LLC DBA No Limit Towing" at bounding box center [207, 120] width 305 height 13
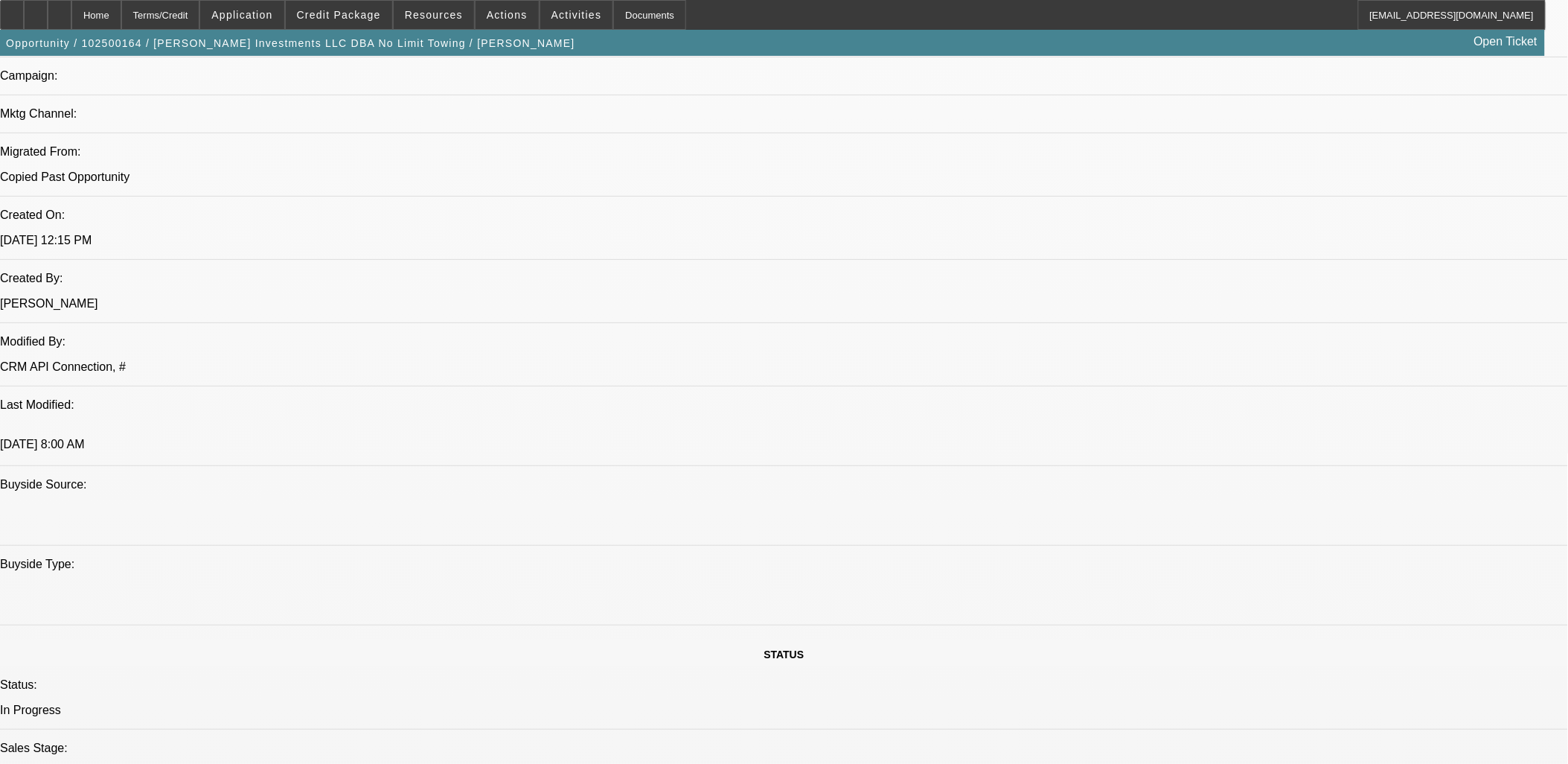
scroll to position [1075, 0]
drag, startPoint x: 51, startPoint y: 137, endPoint x: 1022, endPoint y: 694, distance: 1119.4
drag, startPoint x: 1022, startPoint y: 694, endPoint x: 1016, endPoint y: 709, distance: 16.2
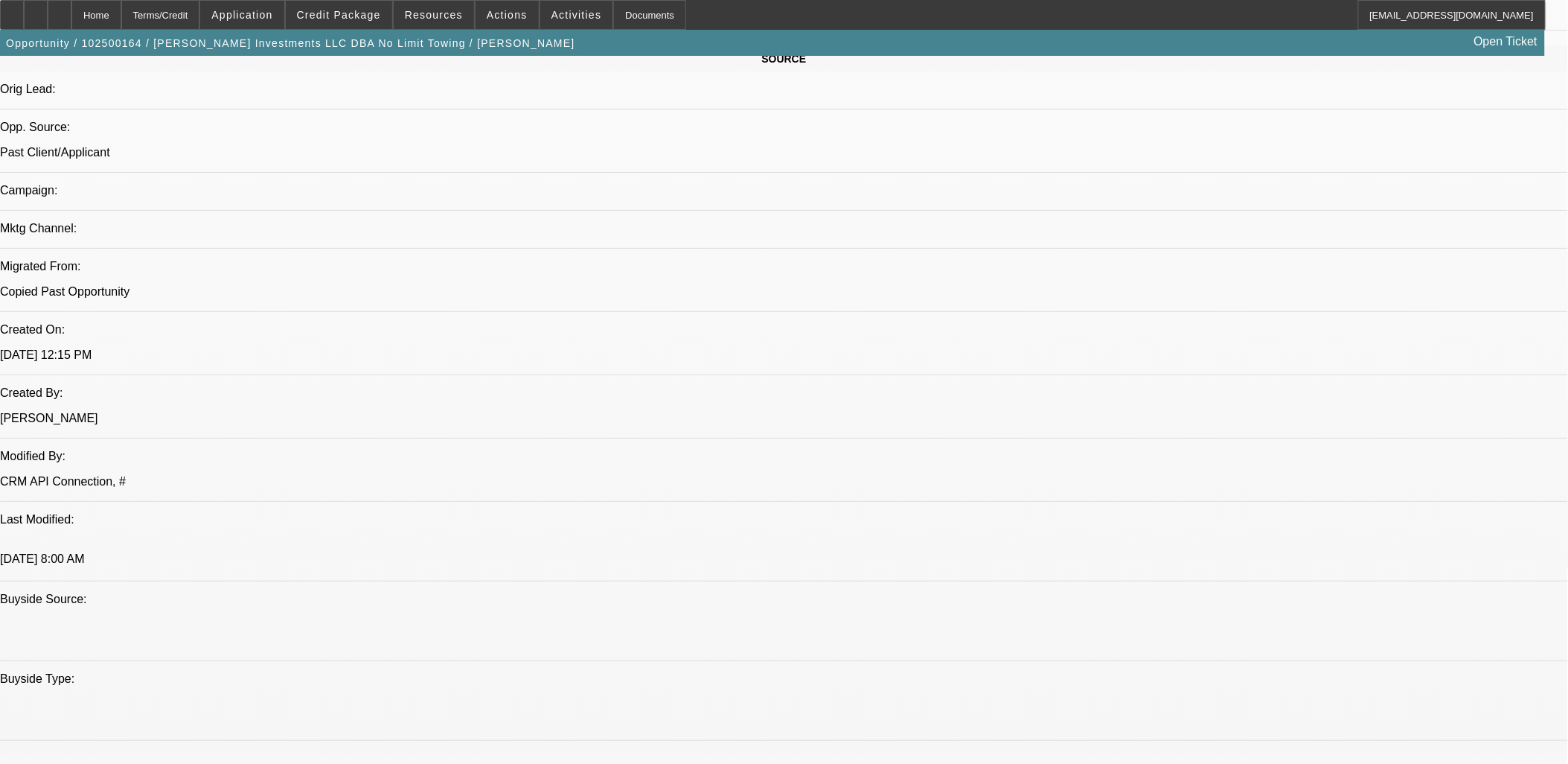
scroll to position [955, 0]
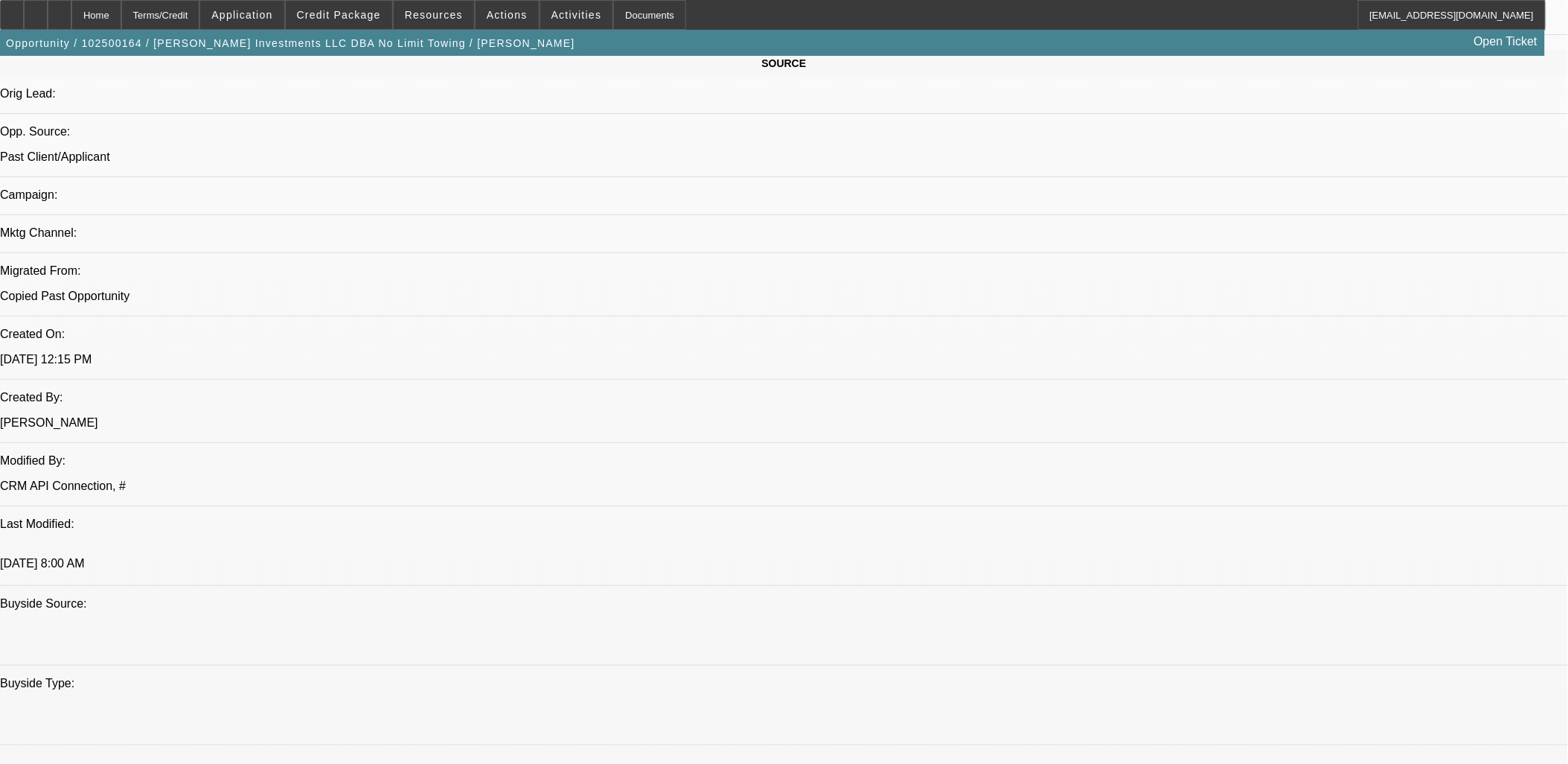
drag, startPoint x: 1016, startPoint y: 709, endPoint x: 22, endPoint y: 210, distance: 1112.2
drag, startPoint x: 22, startPoint y: 210, endPoint x: 19, endPoint y: 200, distance: 10.4
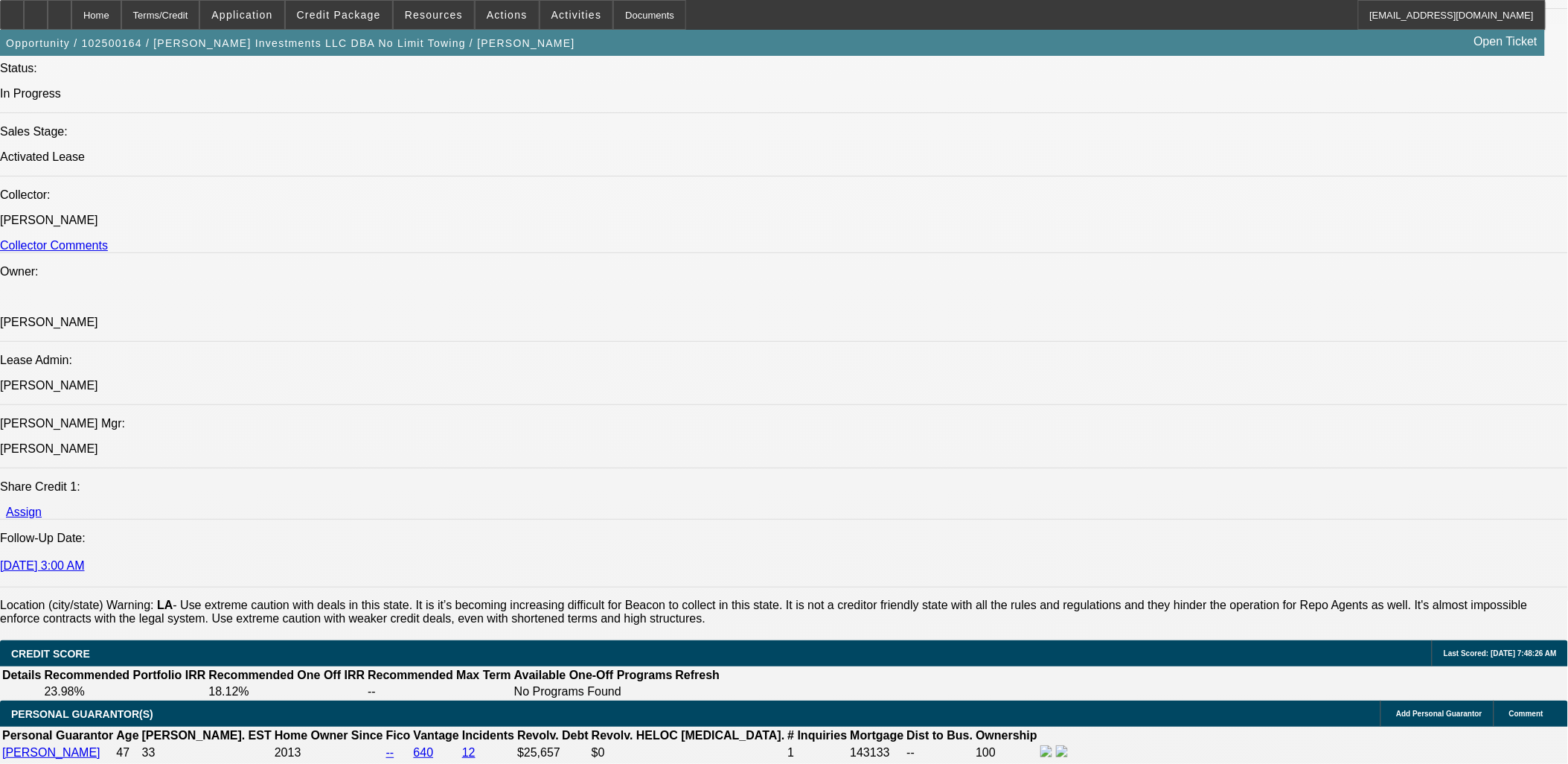
scroll to position [1864, 0]
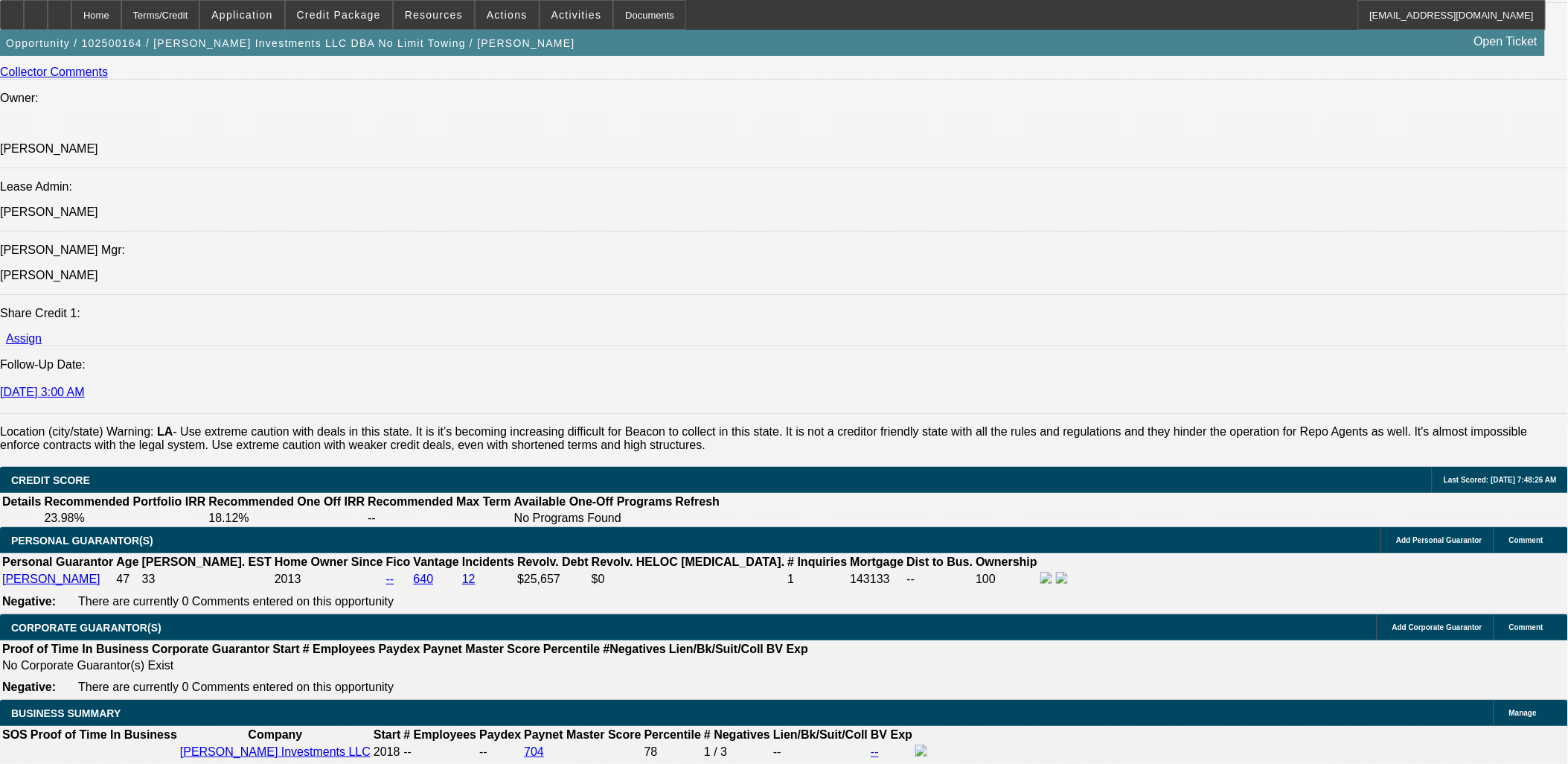
drag, startPoint x: 824, startPoint y: 441, endPoint x: 85, endPoint y: 106, distance: 811.4
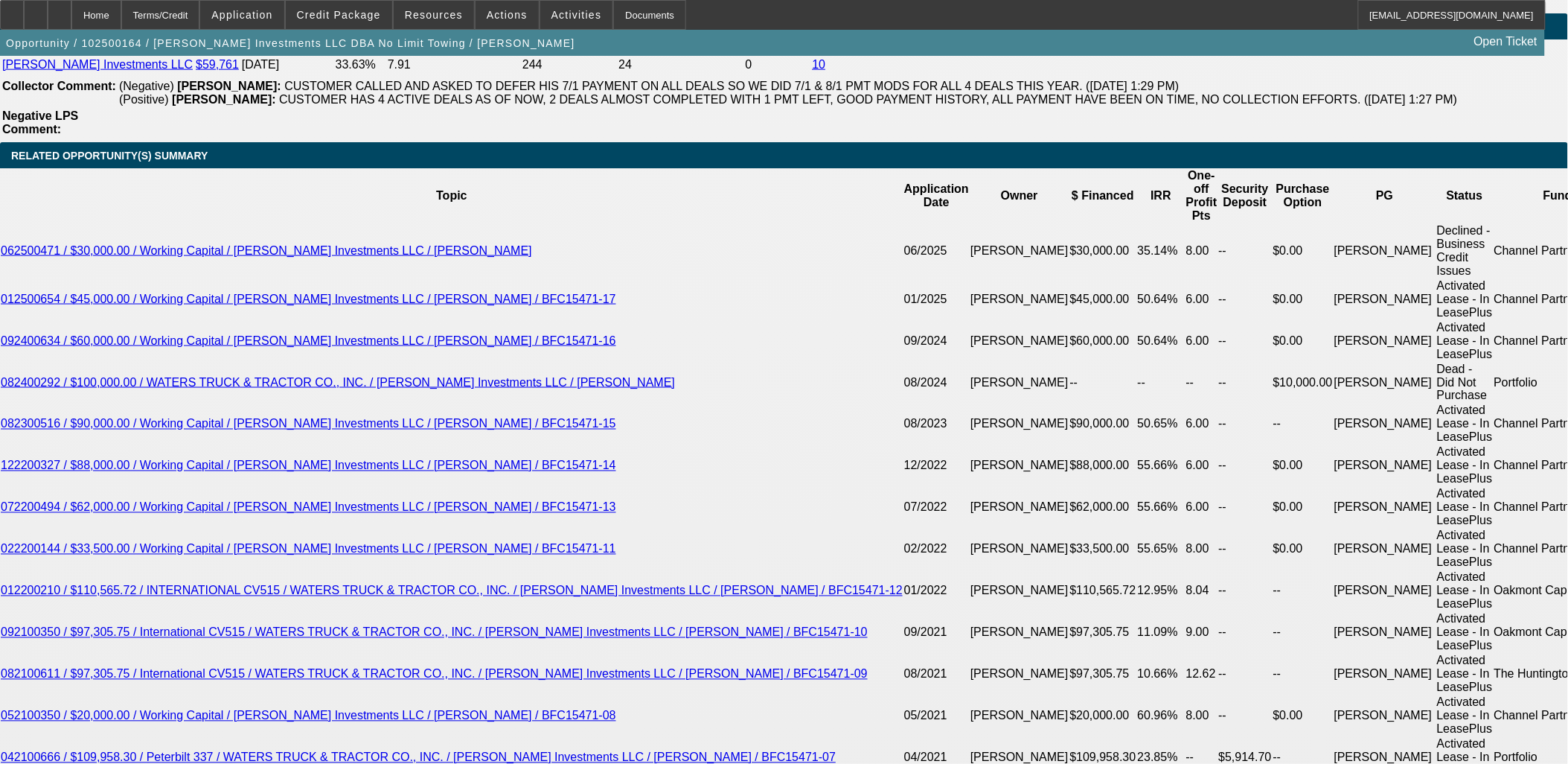
scroll to position [2609, 0]
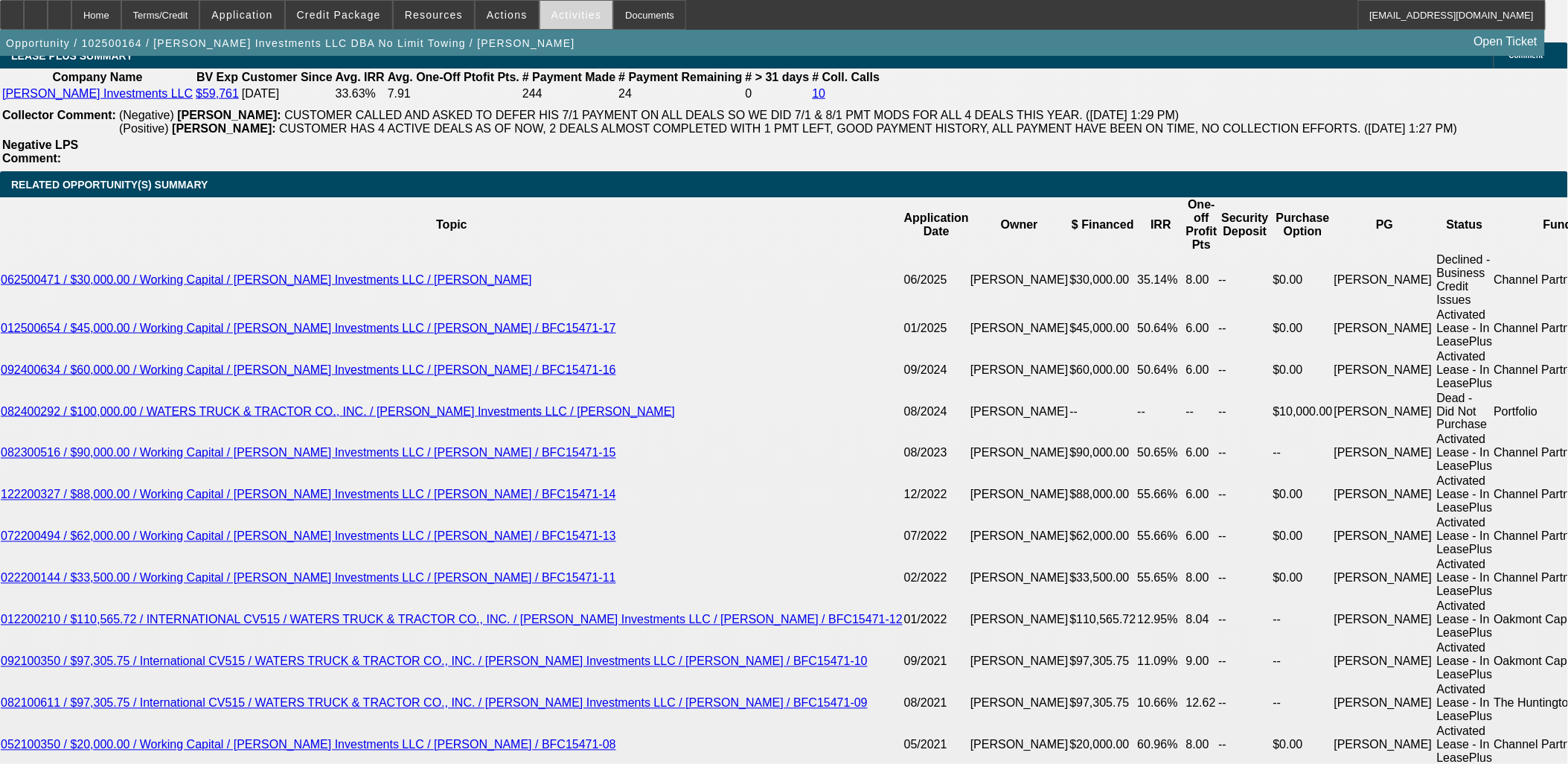
copy body ""I have some loans I need to get paid in order to free up some monthly payments…"
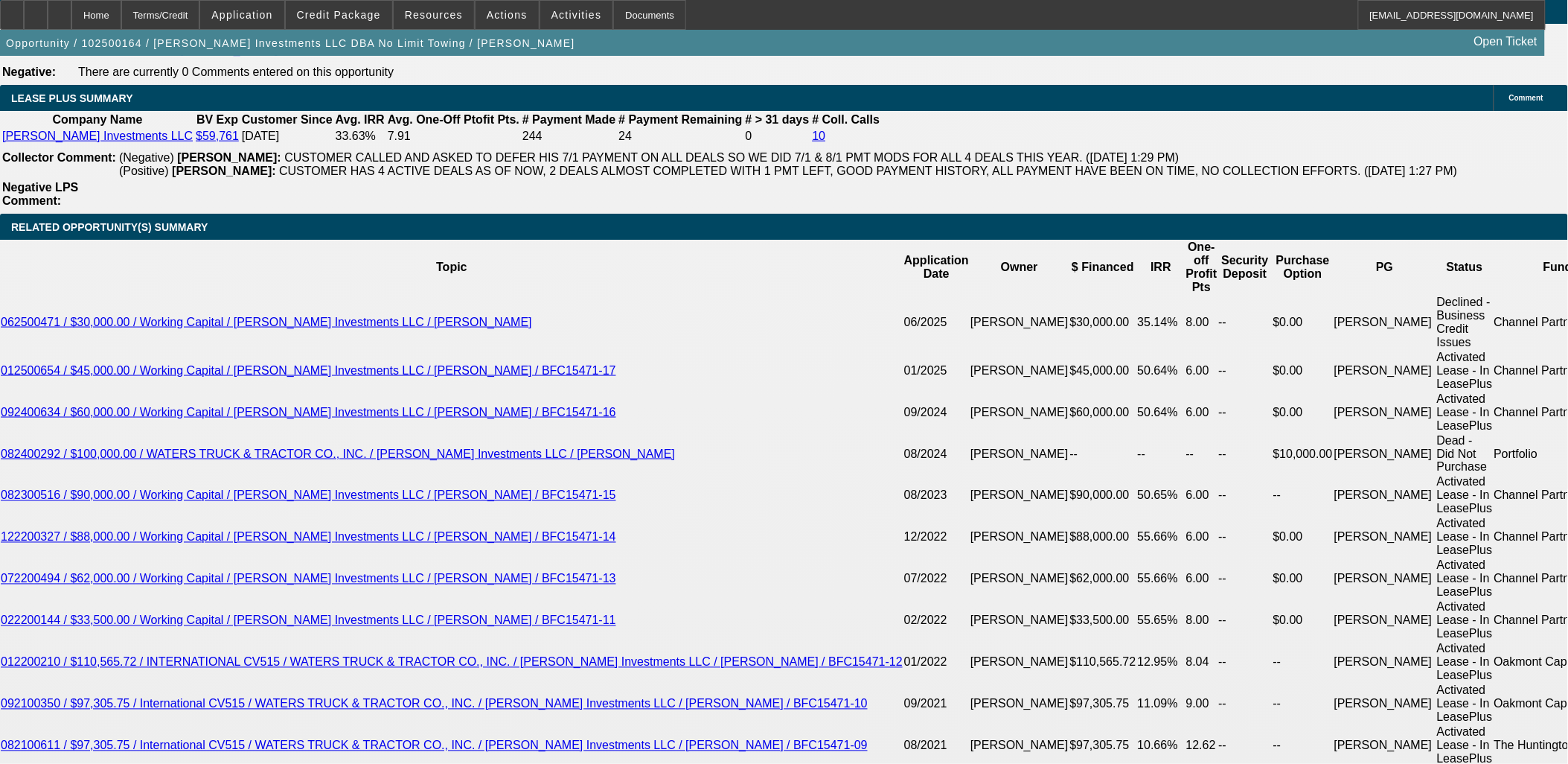
scroll to position [2527, 0]
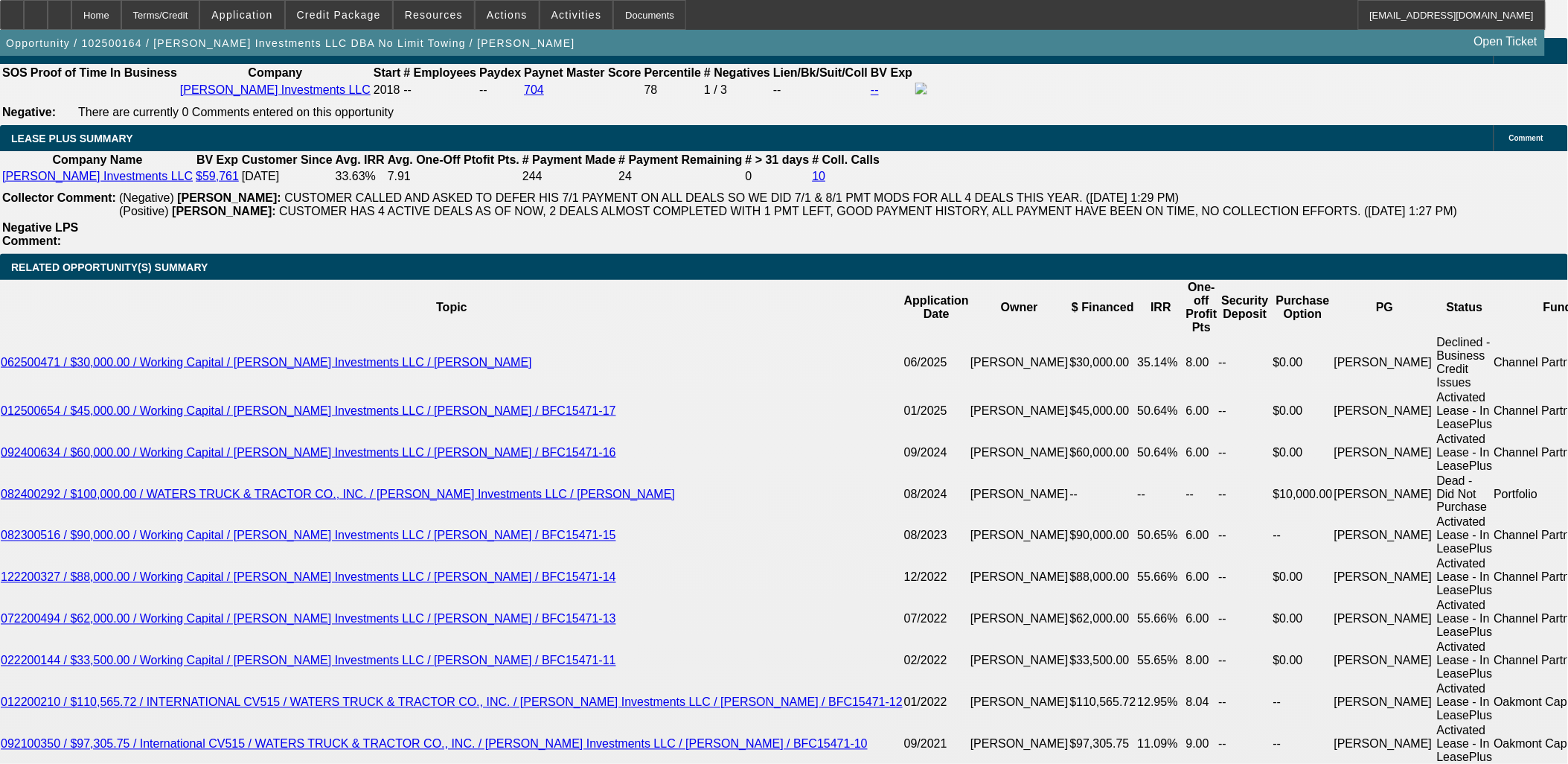
drag, startPoint x: 320, startPoint y: 362, endPoint x: 87, endPoint y: 304, distance: 240.1
copy span ""I have some loans I need to get paid in order to free up some monthly payments…"
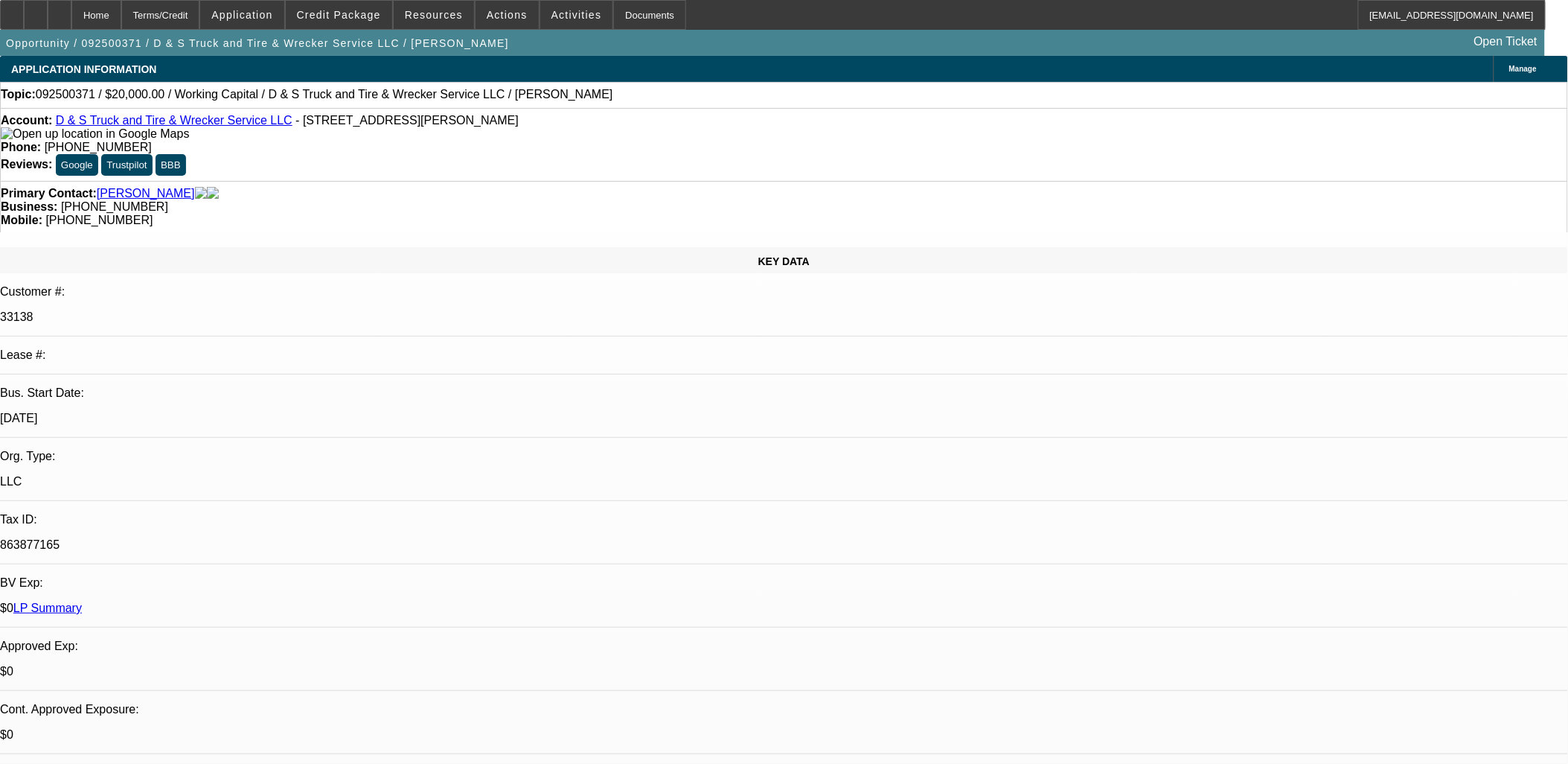
select select "0"
select select "2"
select select "0"
select select "6"
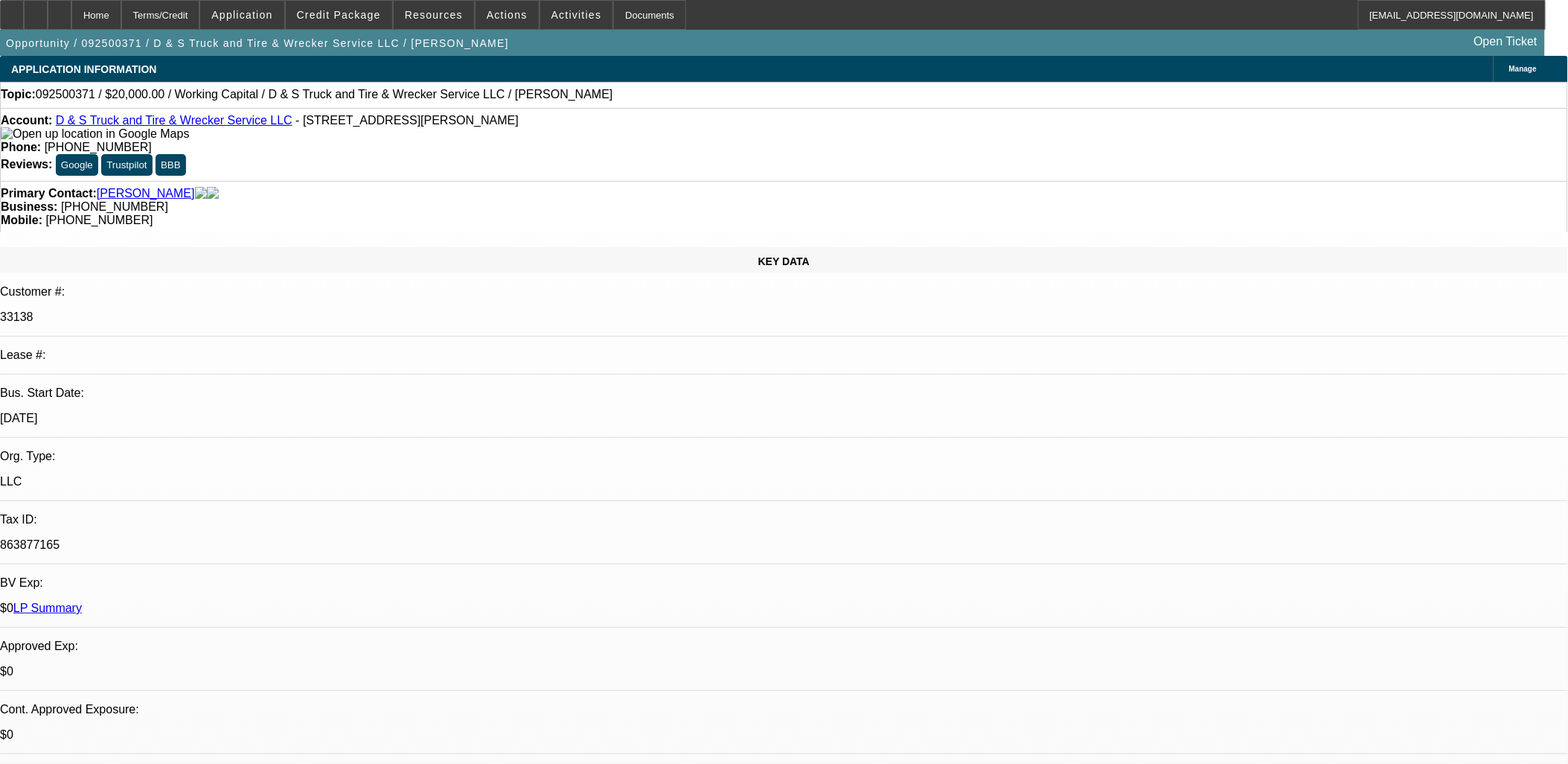
select select "0"
select select "2"
select select "0"
select select "6"
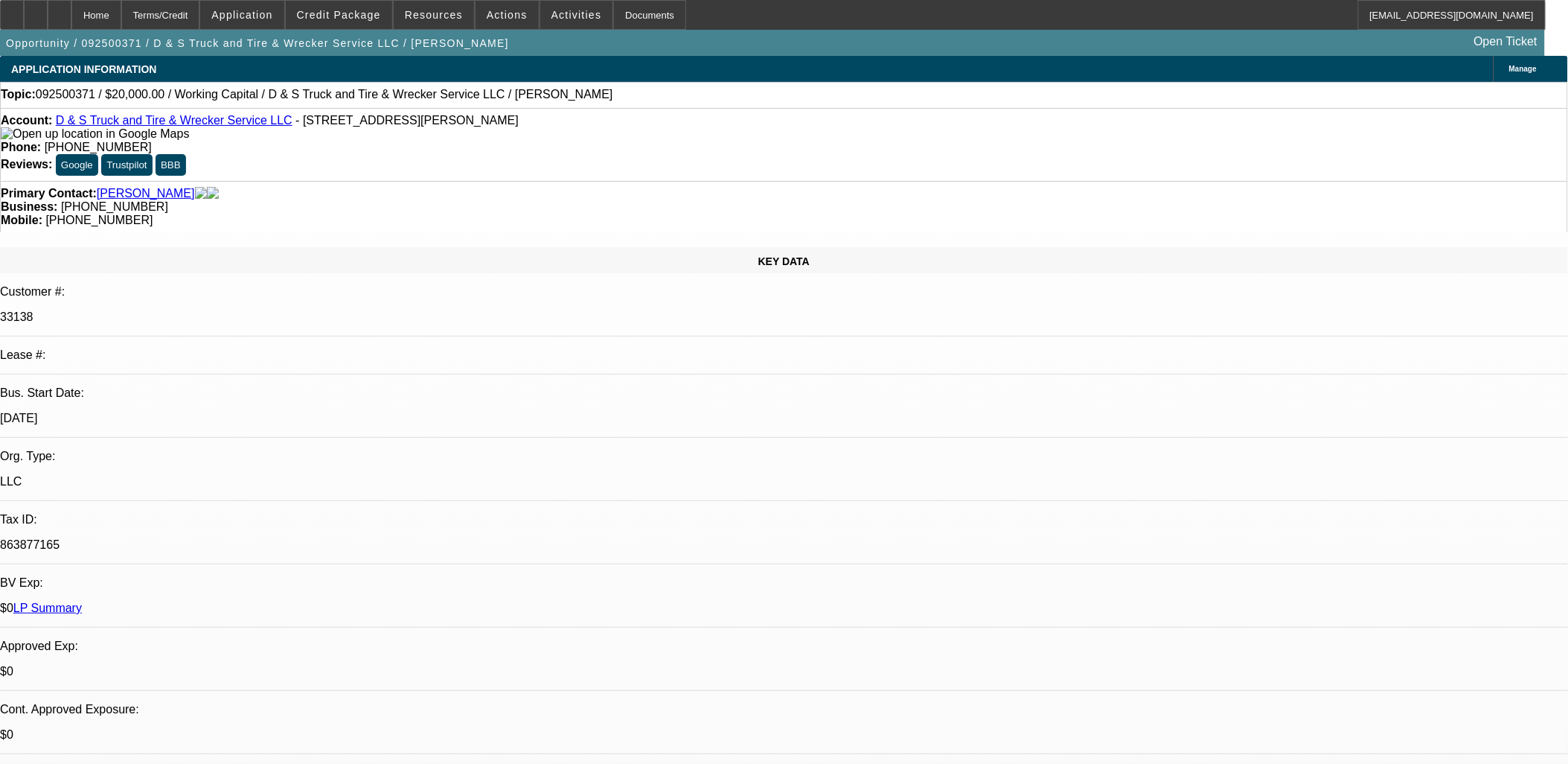
select select "0"
select select "2"
select select "0"
select select "6"
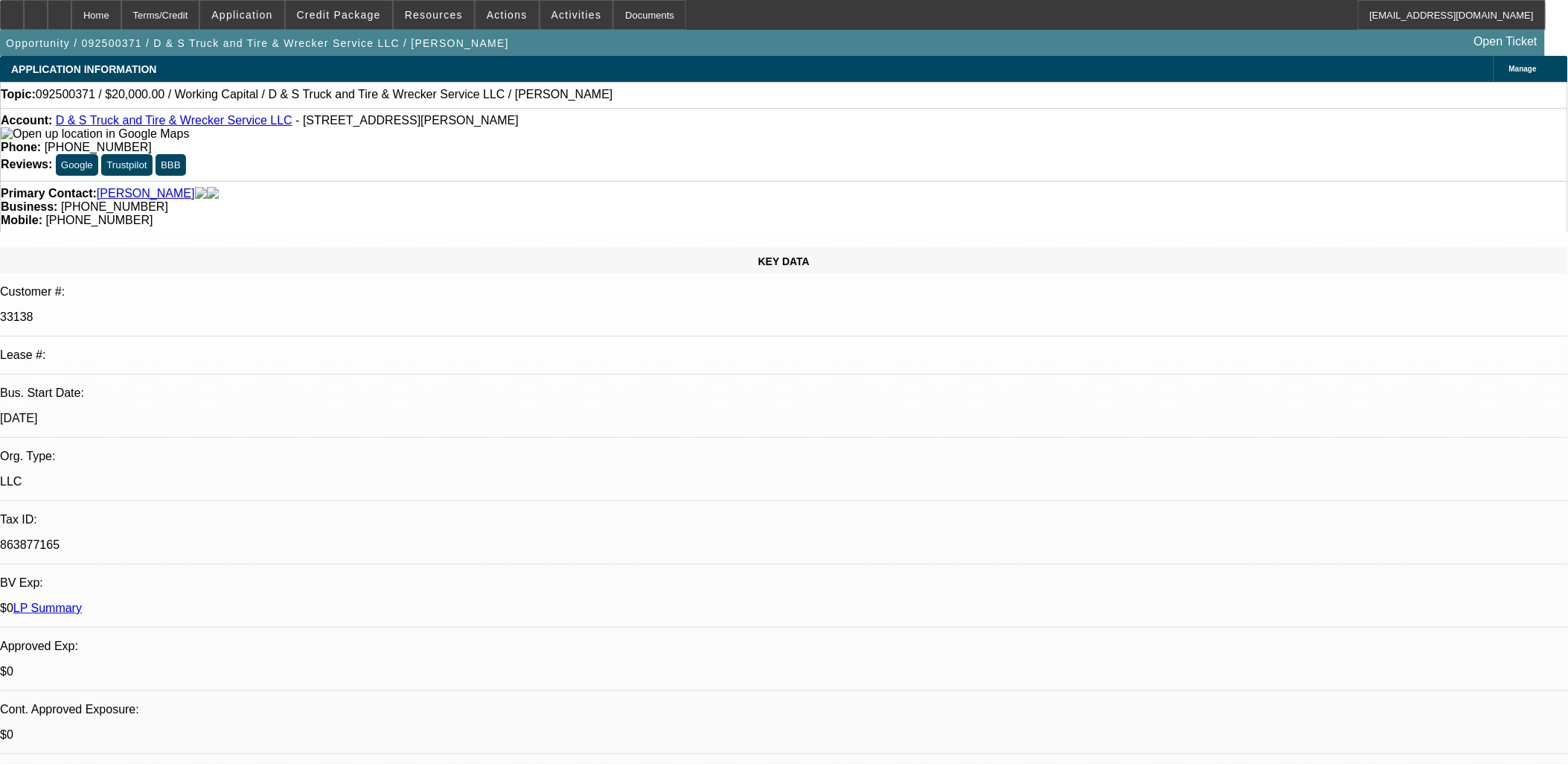
select select "0"
select select "2"
select select "0"
select select "6"
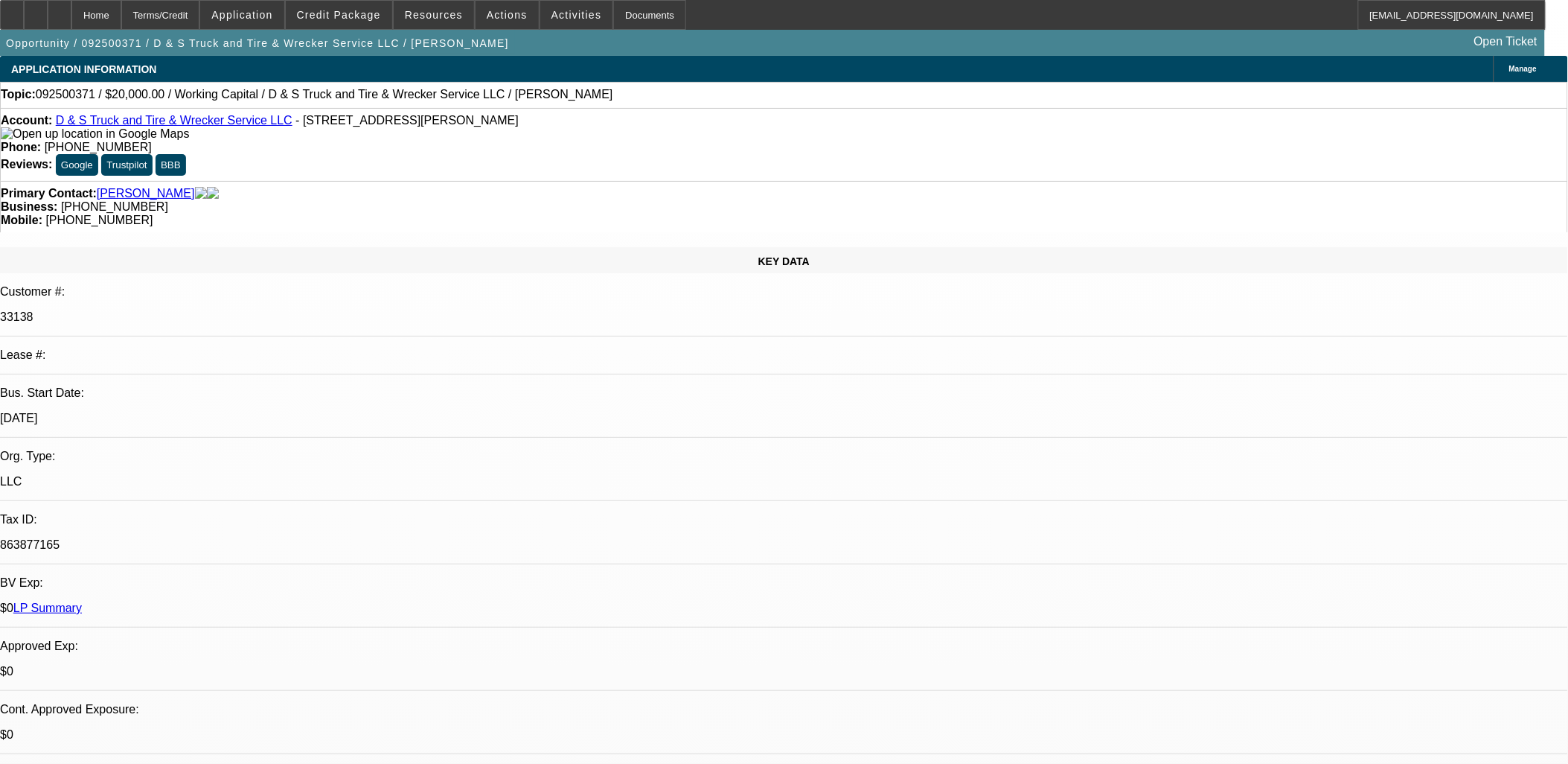
scroll to position [910, 0]
drag, startPoint x: 1367, startPoint y: 174, endPoint x: 1355, endPoint y: 154, distance: 23.3
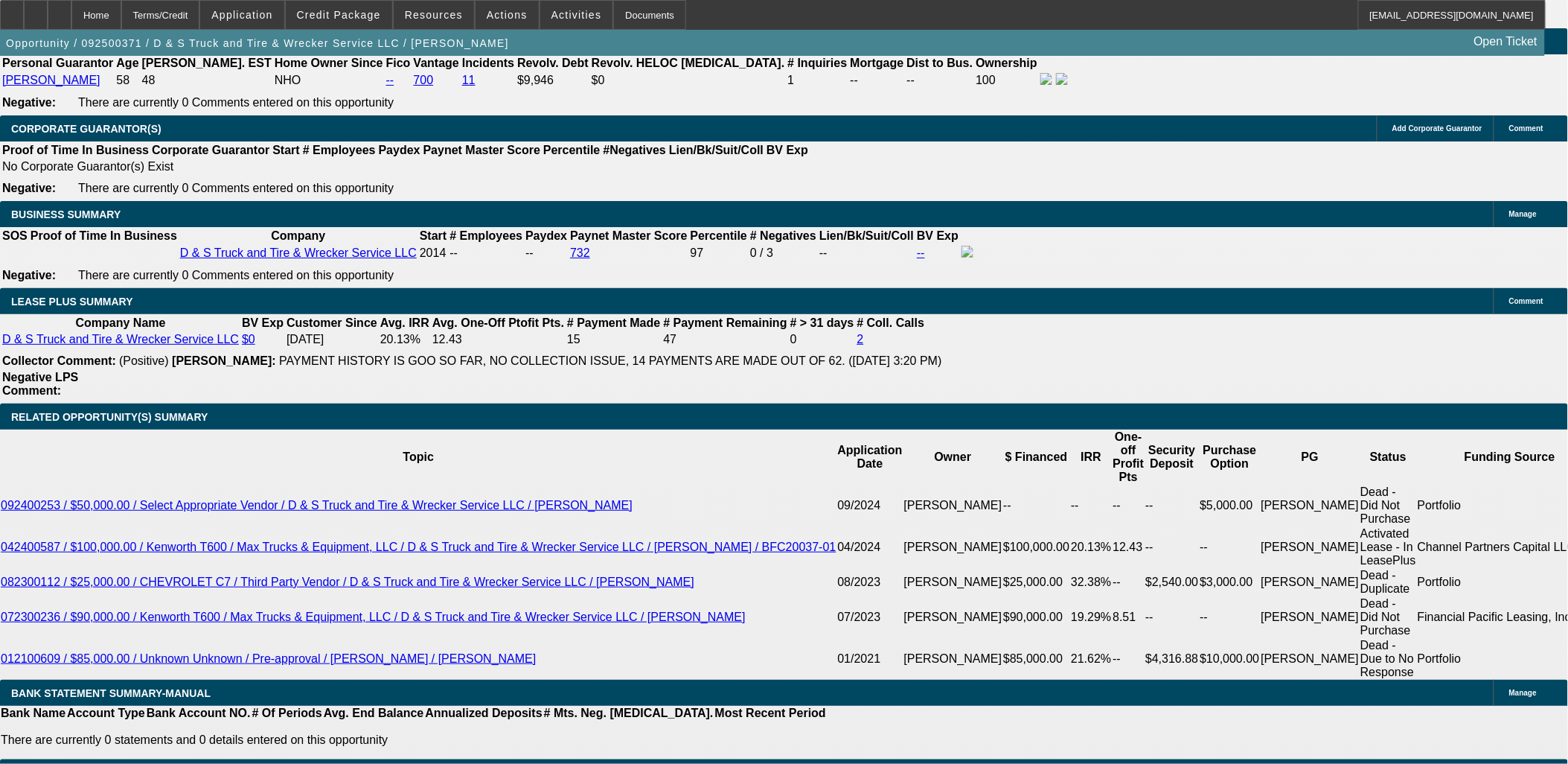
scroll to position [2242, 0]
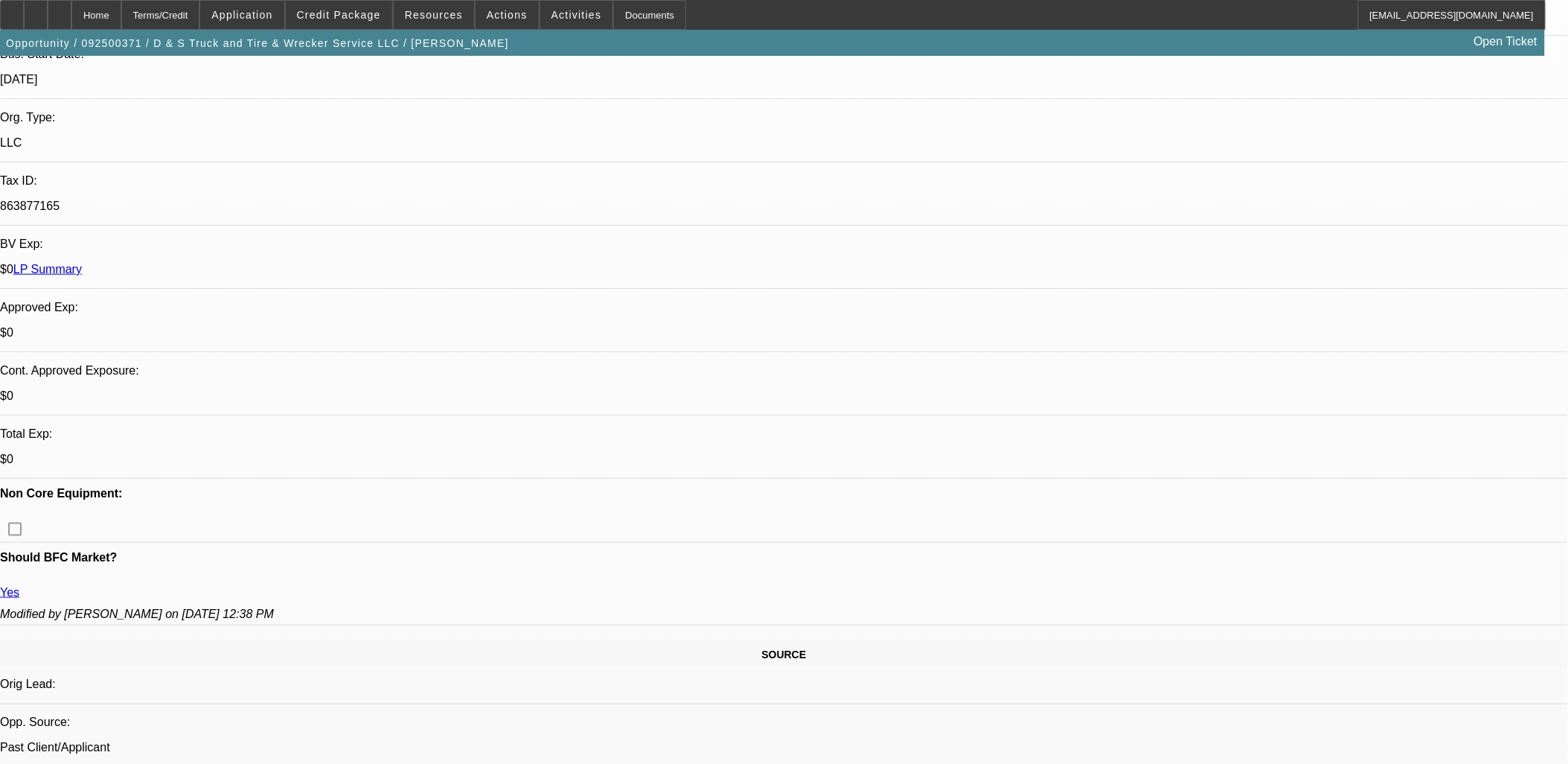
scroll to position [0, 0]
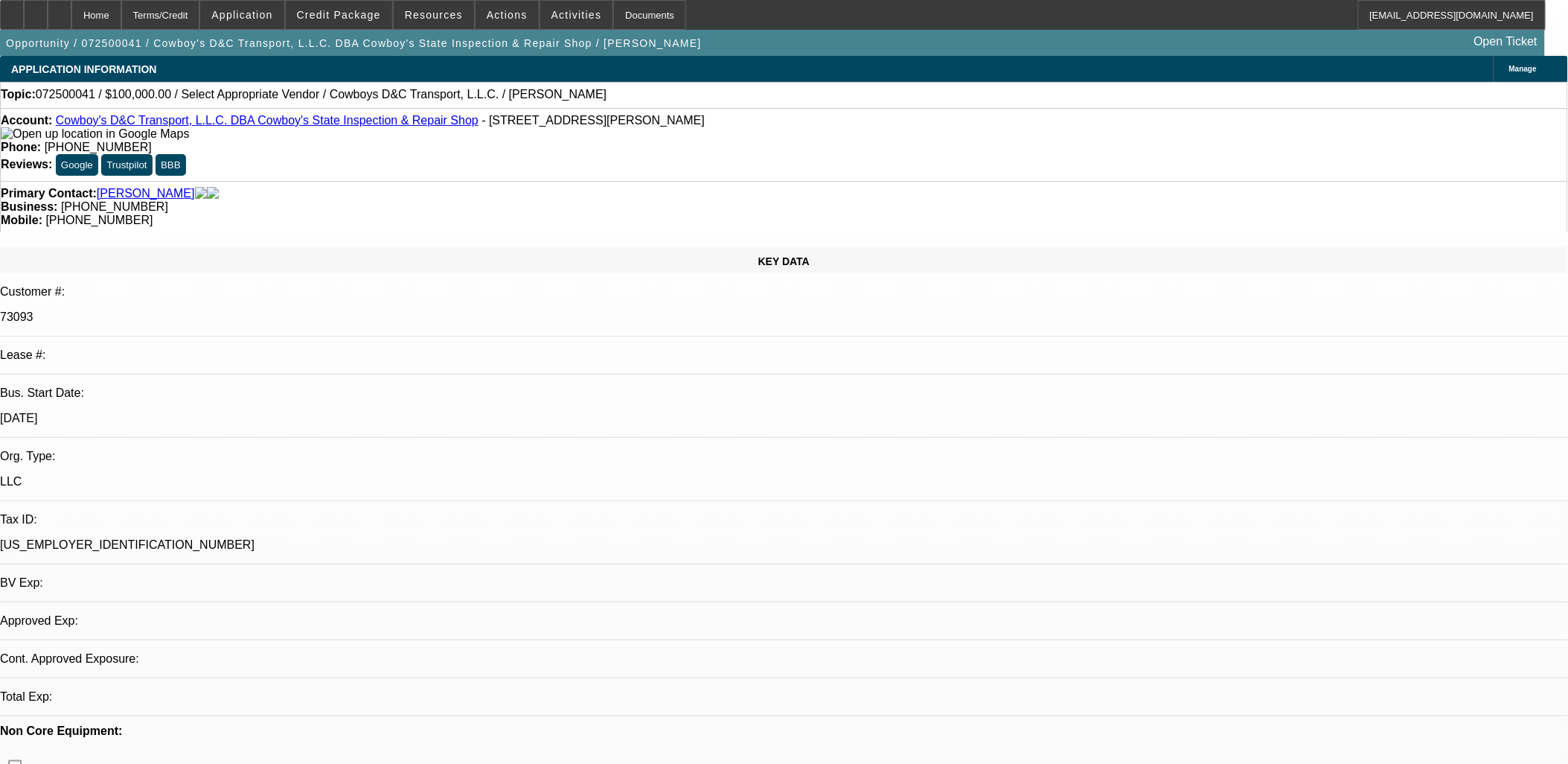
select select "0"
select select "2"
select select "0.1"
select select "4"
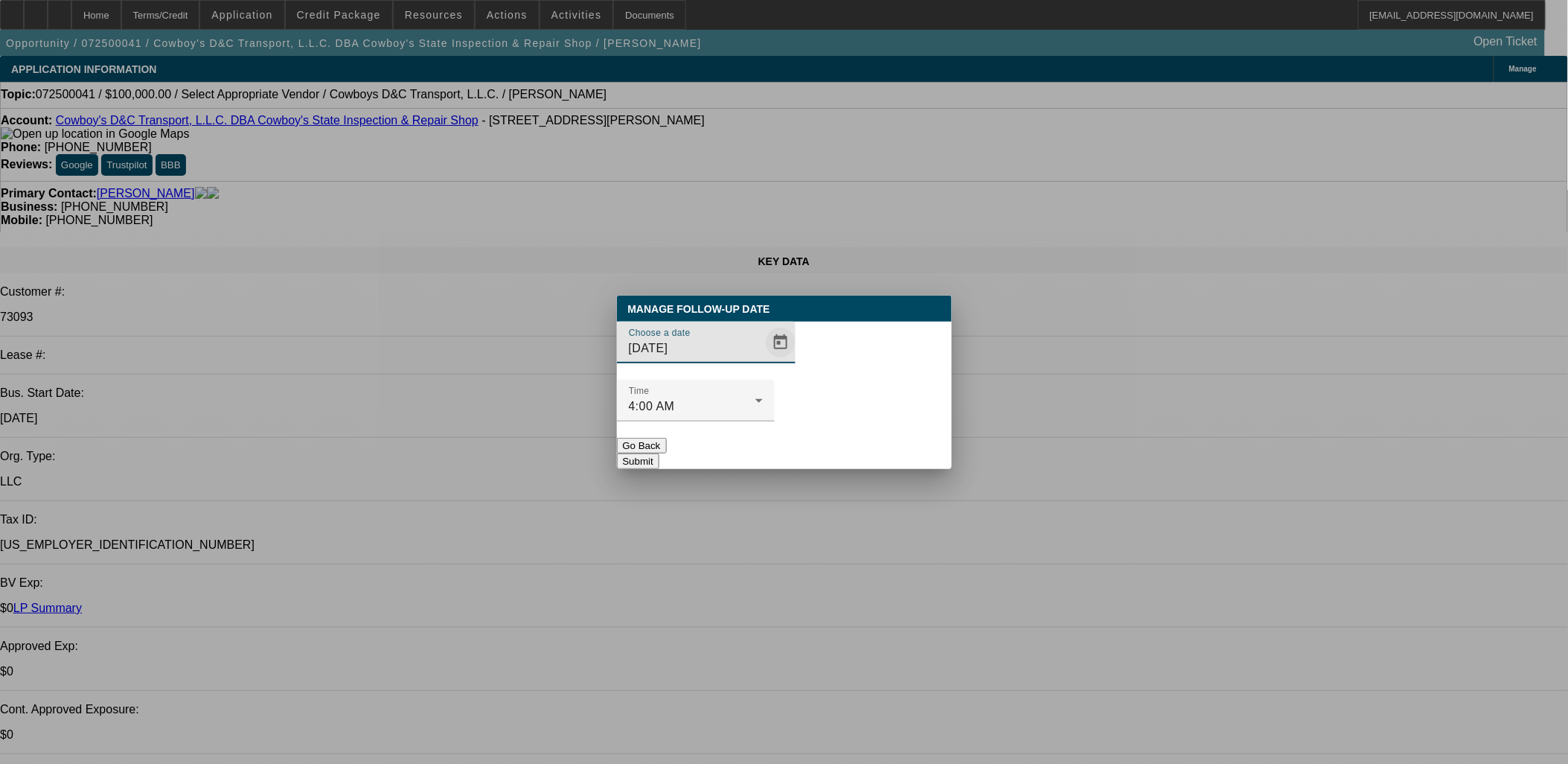
click at [763, 361] on span "Open calendar" at bounding box center [780, 342] width 36 height 36
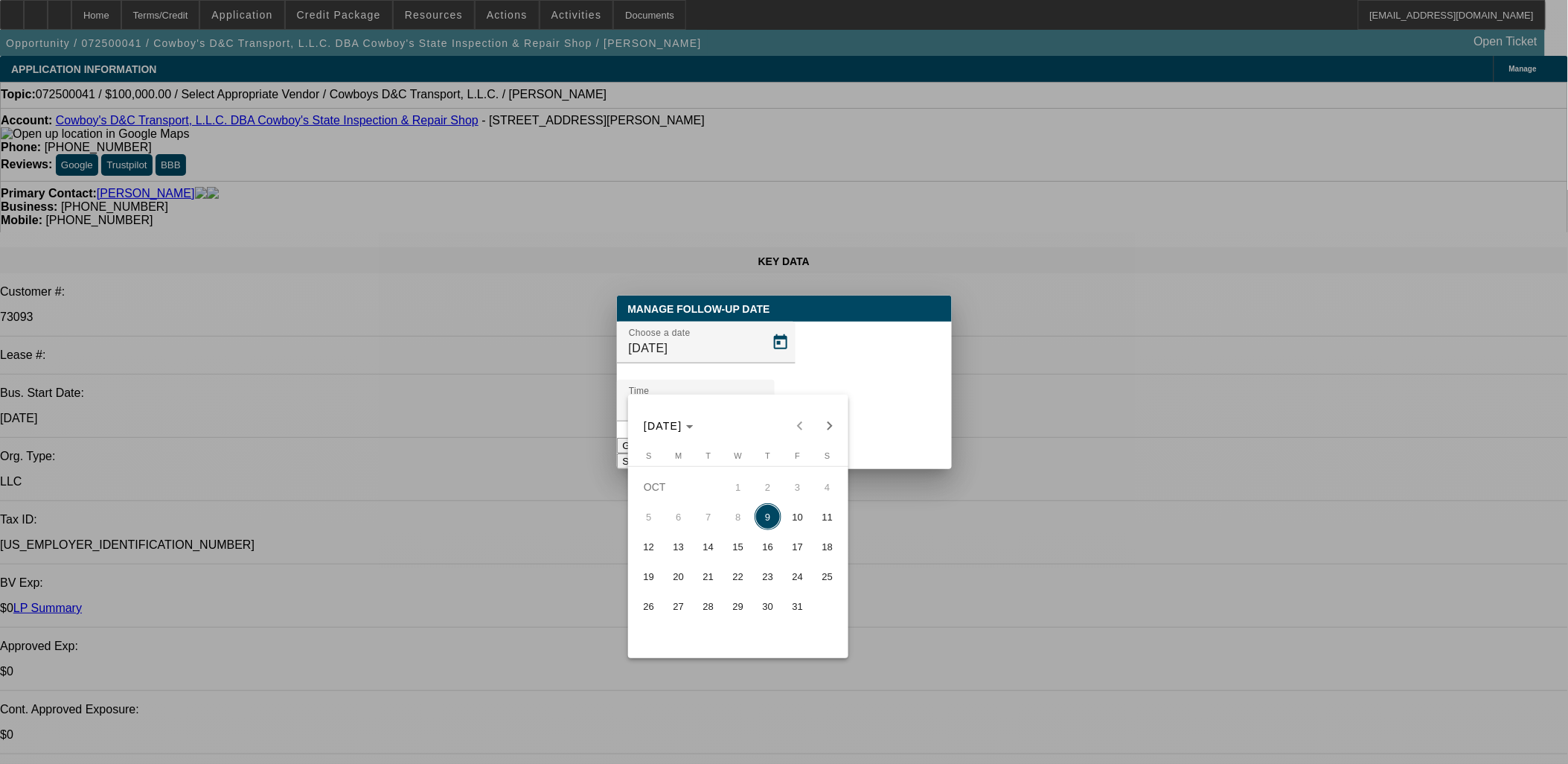
click at [778, 576] on span "23" at bounding box center [768, 577] width 27 height 27
type input "[DATE]"
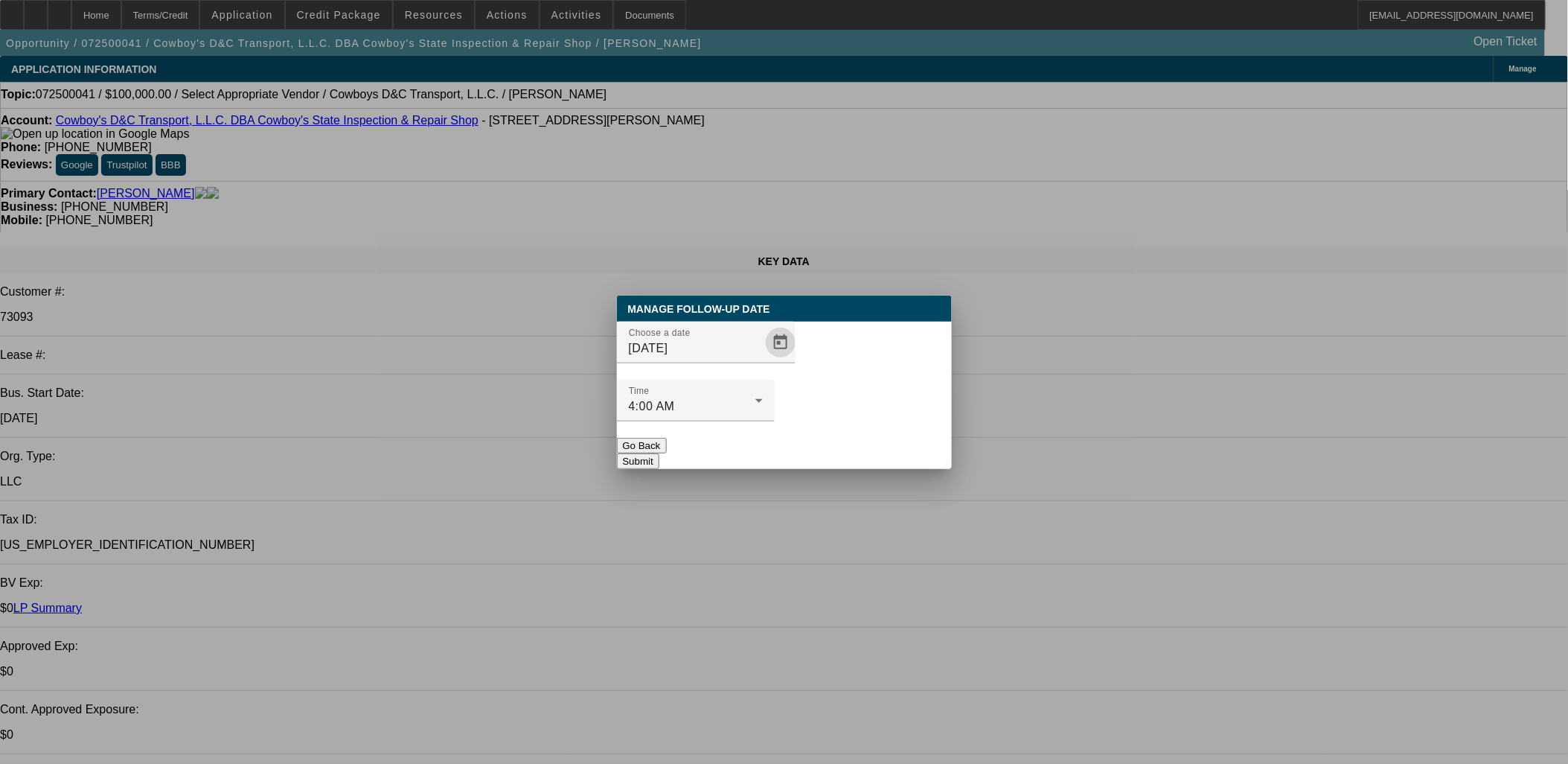
click at [659, 453] on button "Submit" at bounding box center [638, 461] width 43 height 16
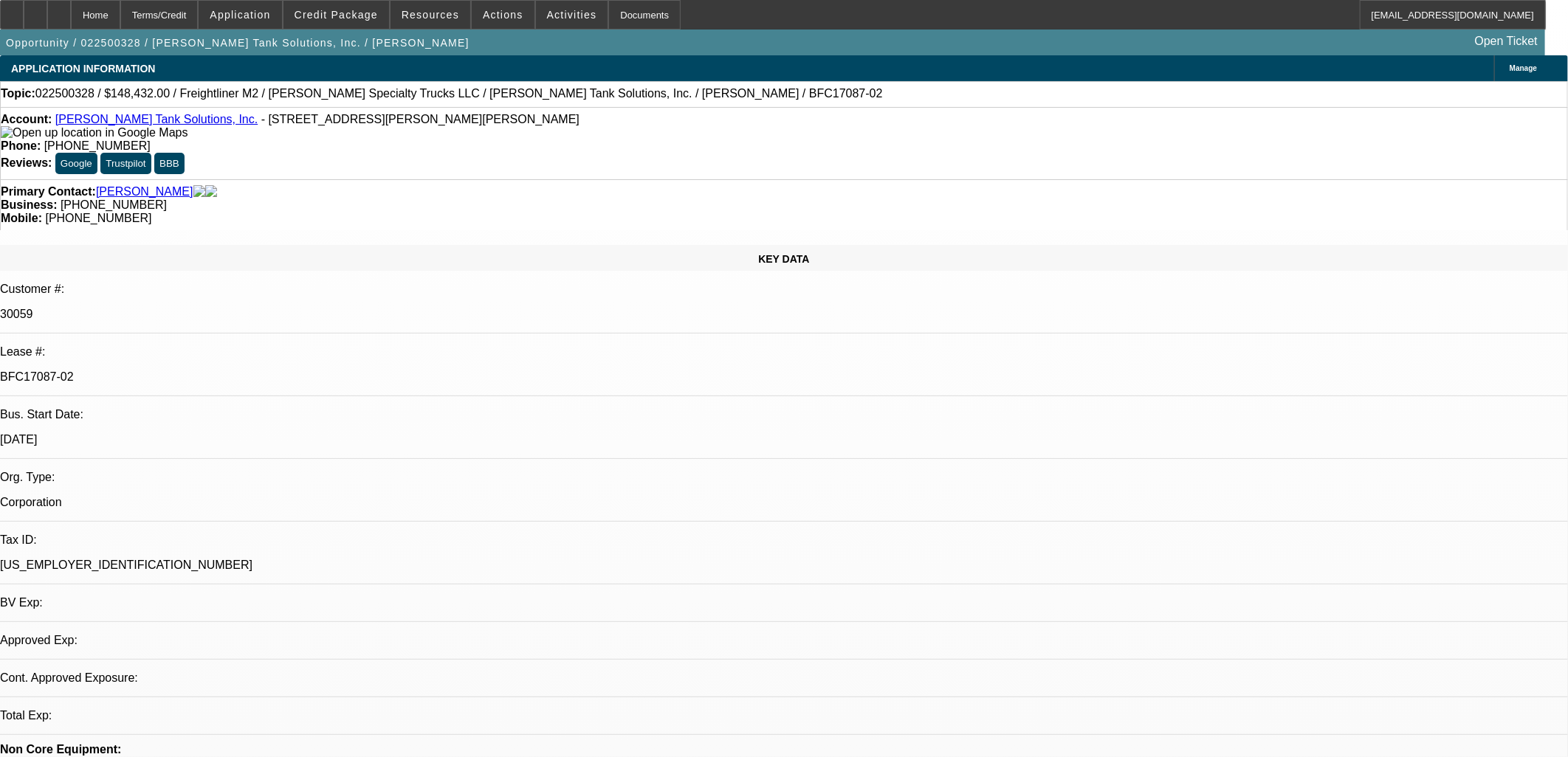
select select "0"
select select "2"
select select "0"
select select "6"
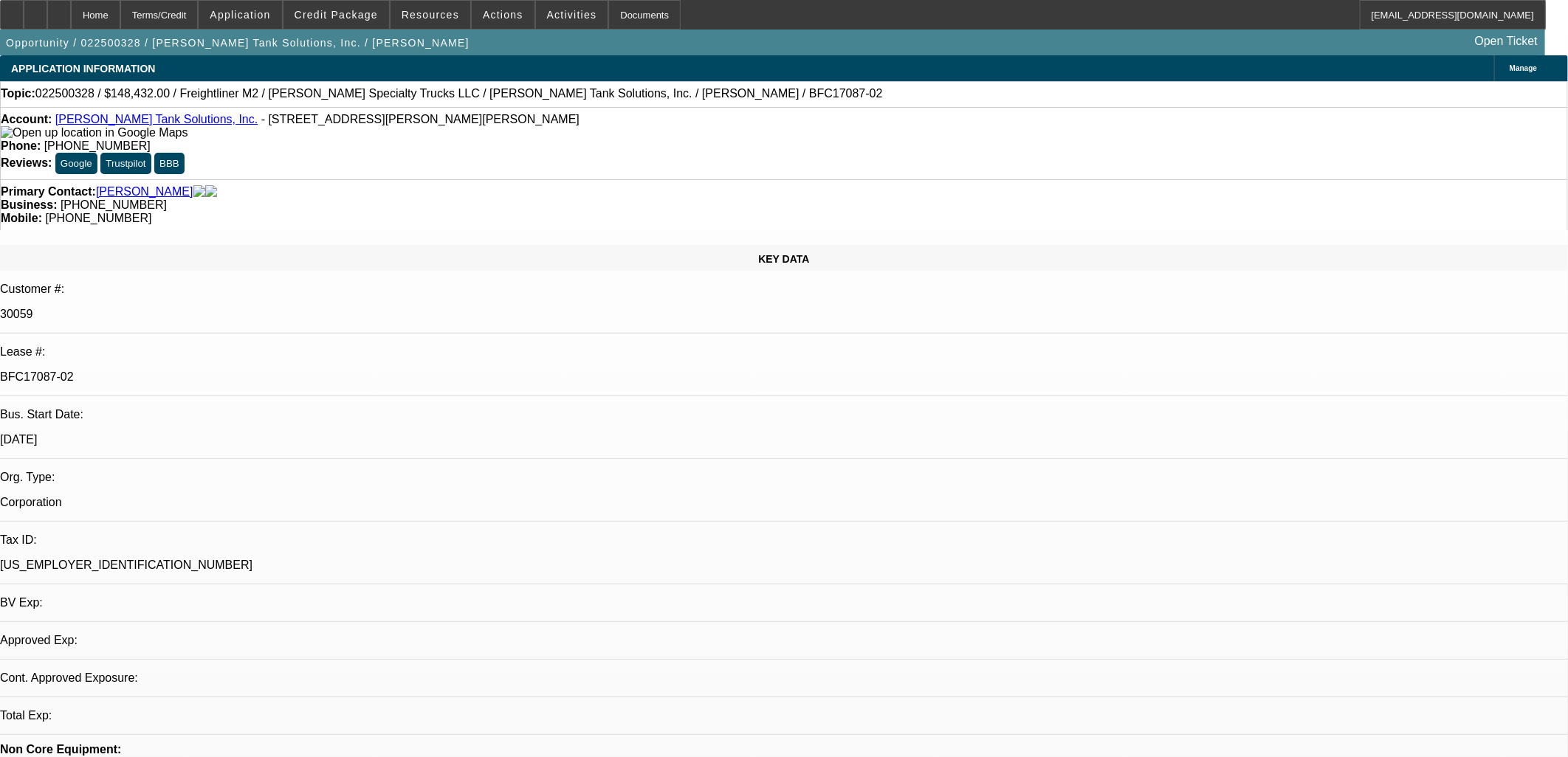
select select "0"
select select "2"
select select "0"
select select "6"
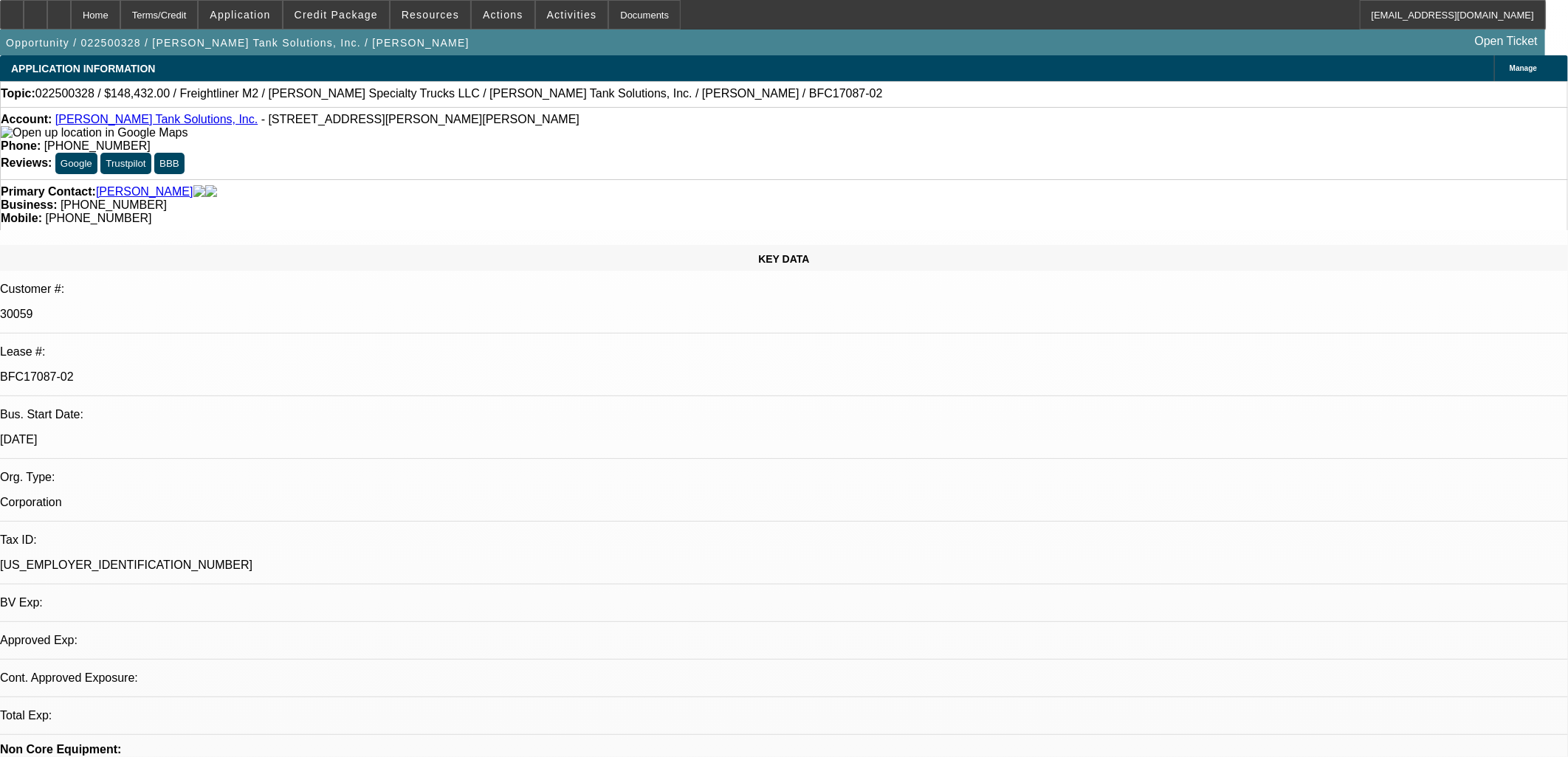
select select "0"
select select "2"
select select "0"
select select "6"
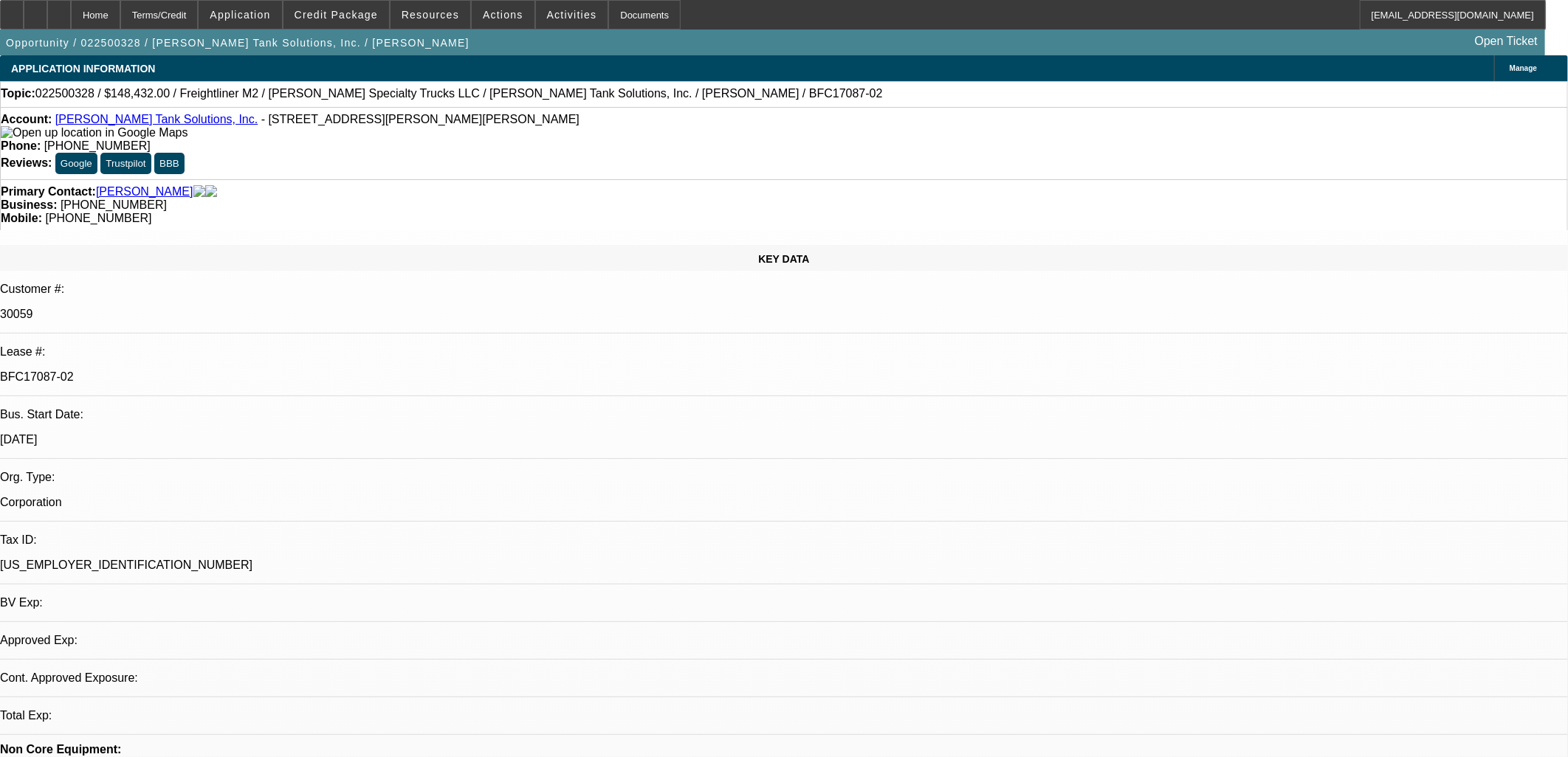
select select "0"
select select "2"
select select "0"
select select "6"
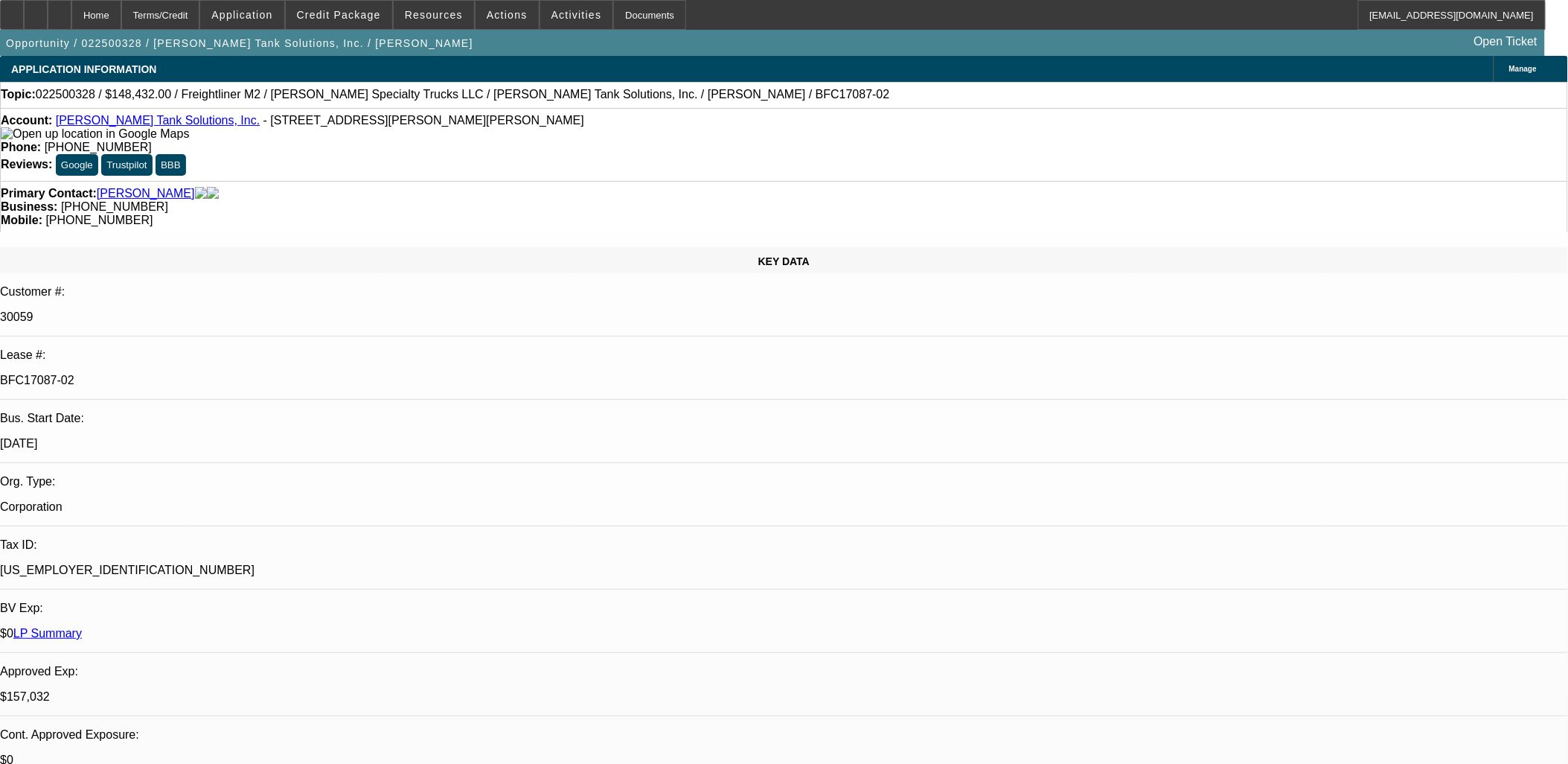
scroll to position [5275, 0]
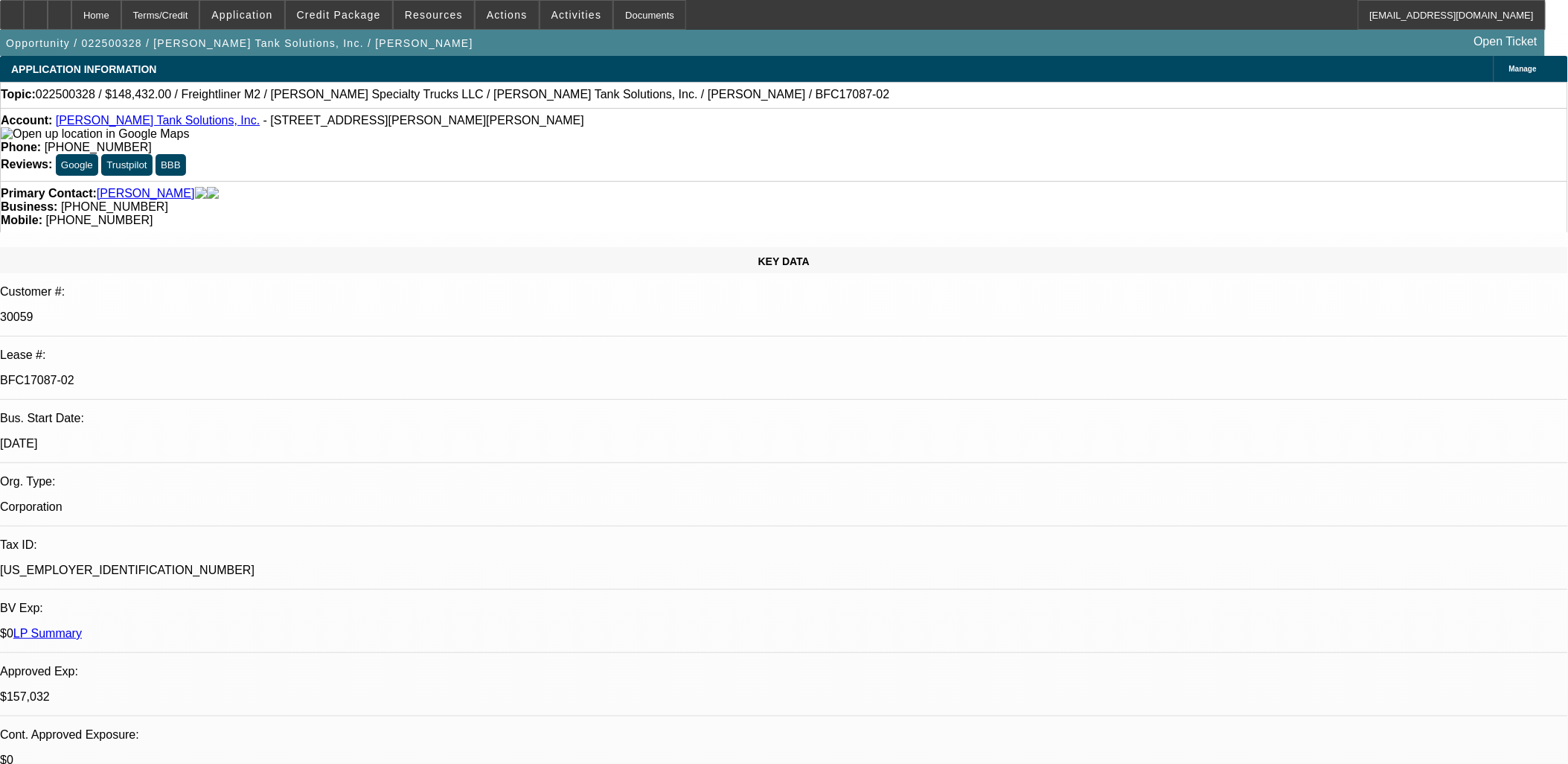
scroll to position [254, 0]
drag, startPoint x: 1265, startPoint y: 689, endPoint x: 1062, endPoint y: 651, distance: 206.5
drag, startPoint x: 1062, startPoint y: 651, endPoint x: 1082, endPoint y: 672, distance: 29.0
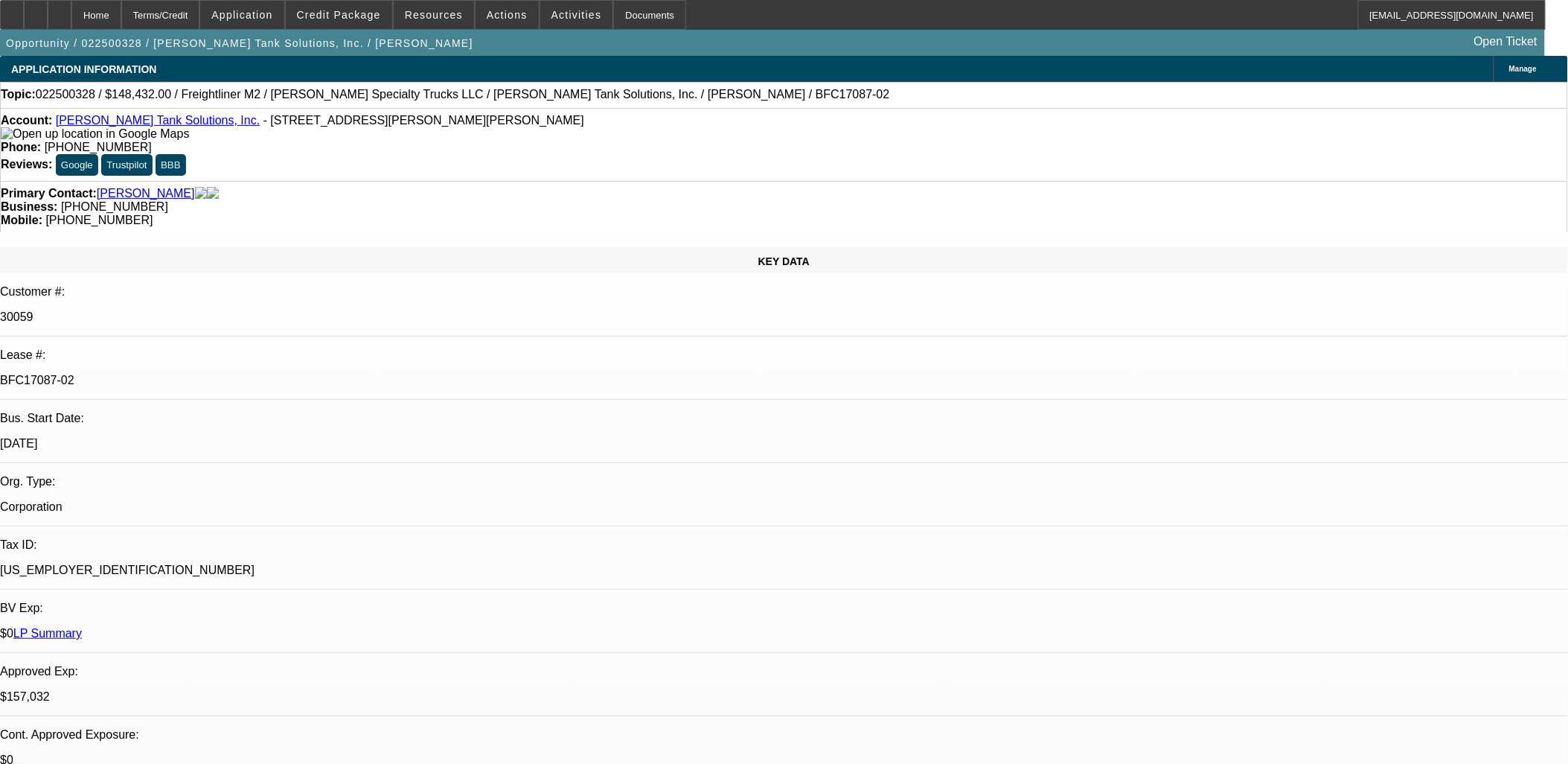
drag, startPoint x: 1059, startPoint y: 680, endPoint x: 1115, endPoint y: 691, distance: 57.1
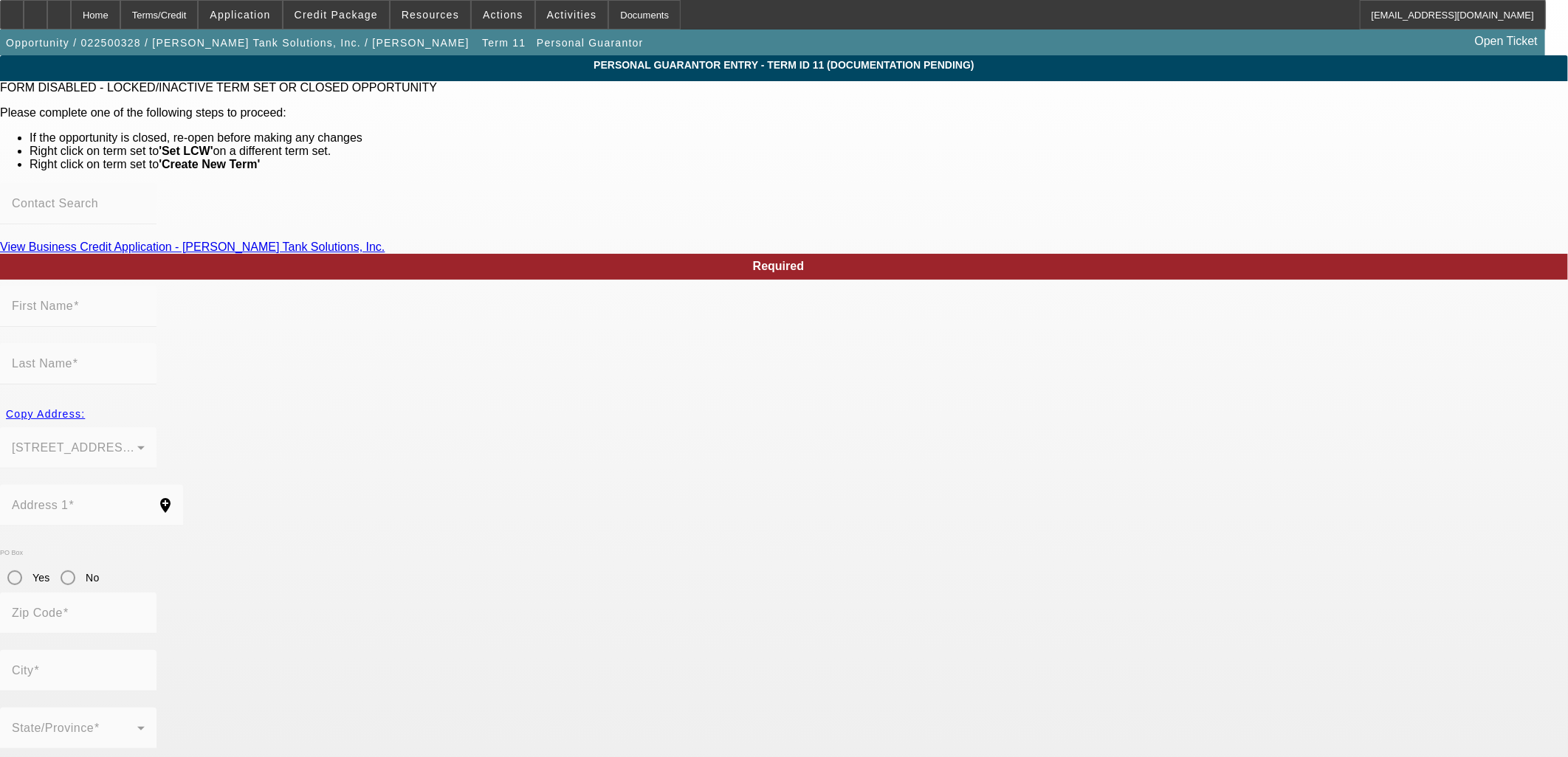
type input "Sarah"
type input "Coleman"
type input "618 Brooker Rd"
radio input "true"
type input "33511"
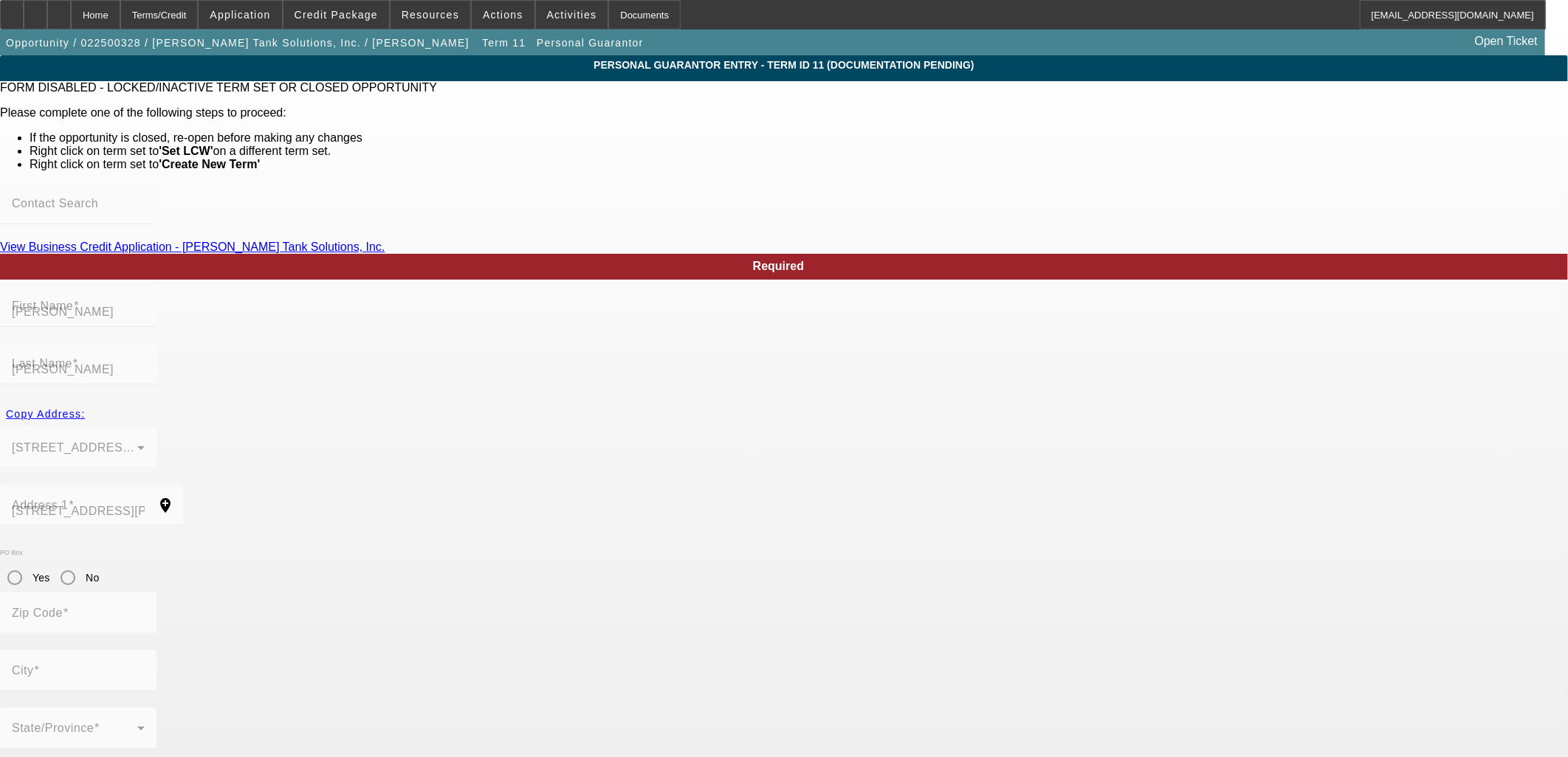
type input "Brandon"
type input "(813) 654-1214"
type input "49"
type input "554-53-9669"
type input "sarah.ctanksolutions@gmail.com"
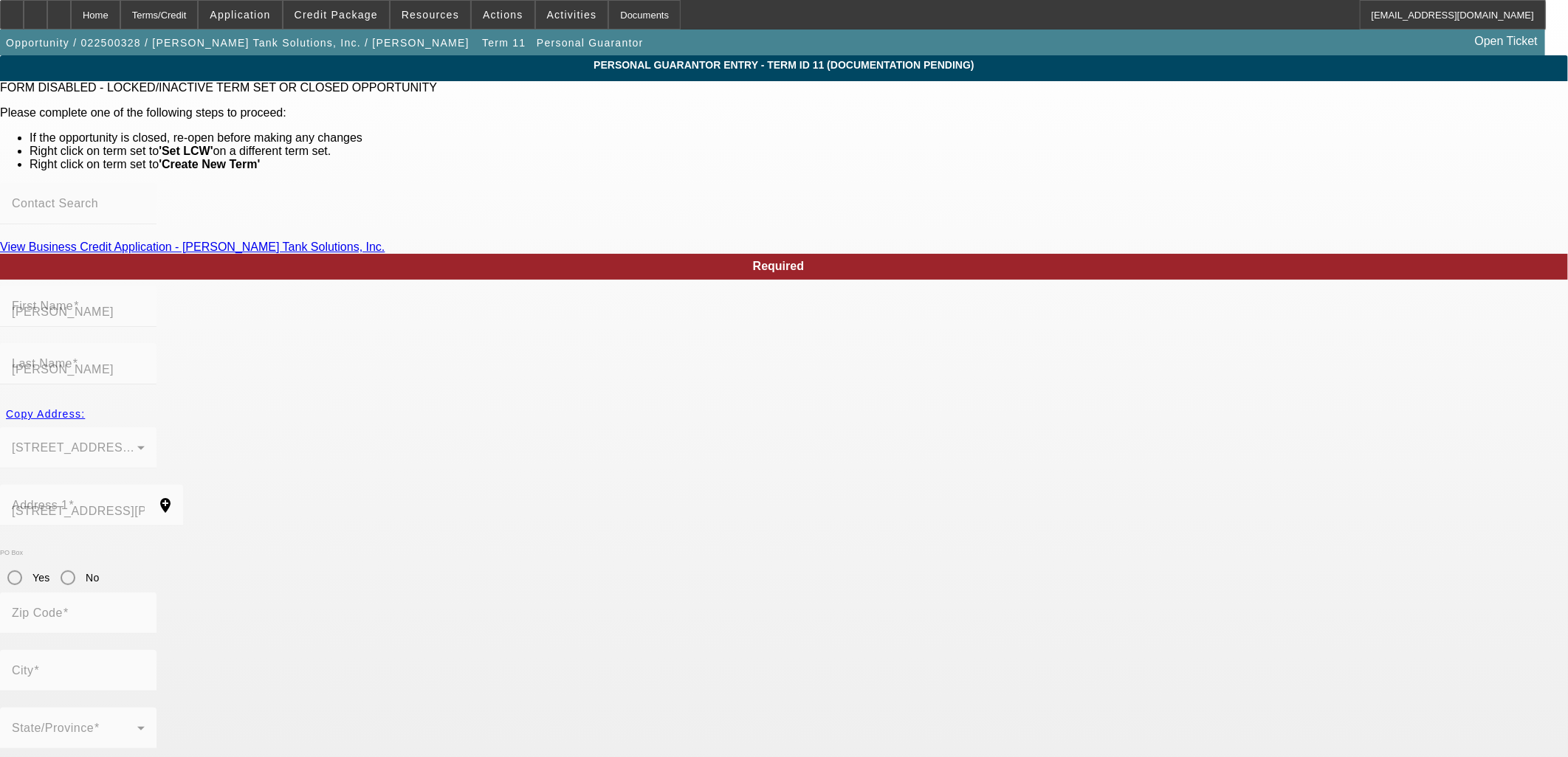
type input "(813) 917-2870"
click at [371, 17] on span "Credit Package" at bounding box center [336, 14] width 83 height 12
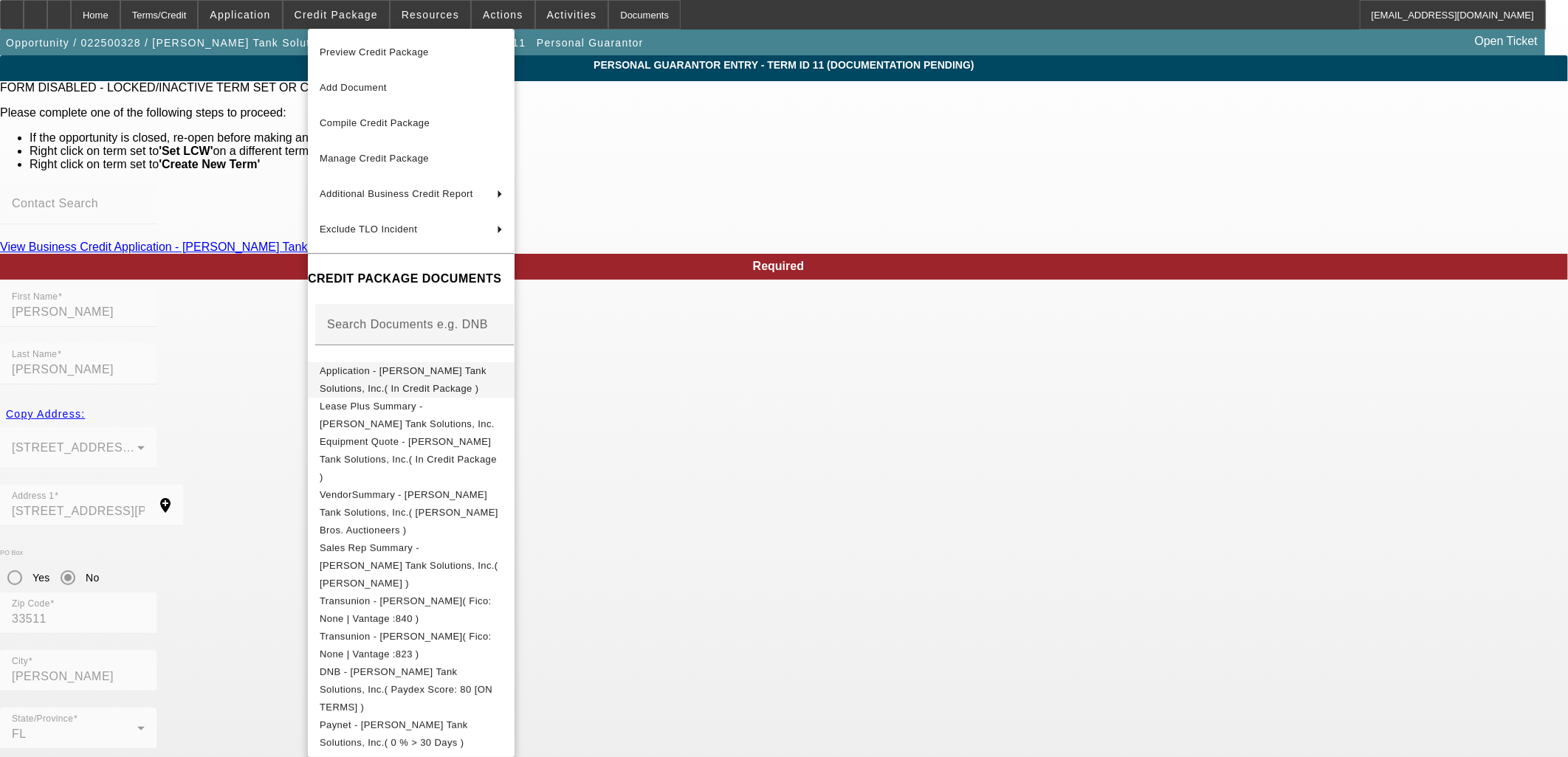
click at [446, 382] on button "Application - Coleman Tank Solutions, Inc.( In Credit Package )" at bounding box center [412, 378] width 207 height 36
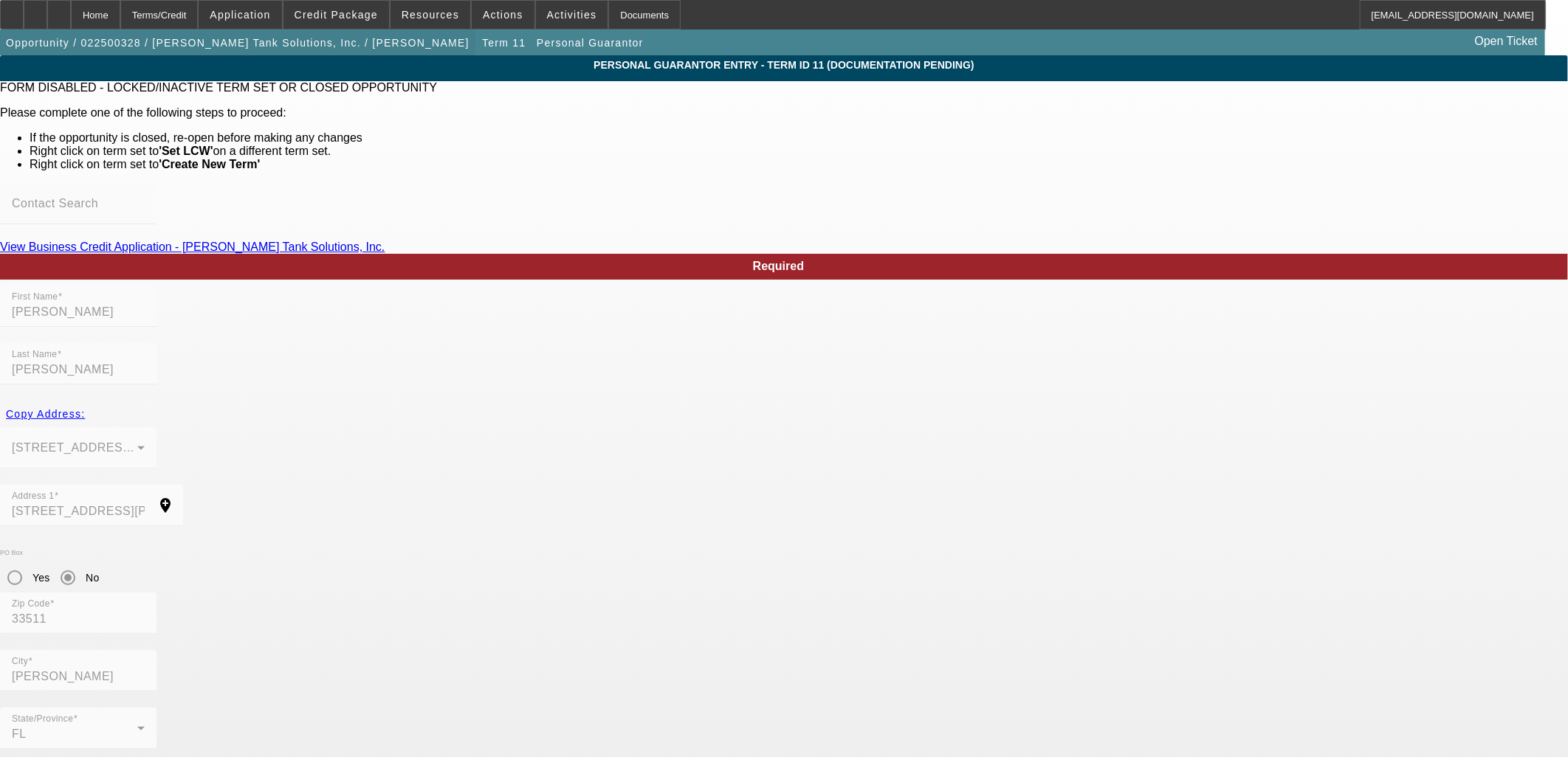
click at [254, 55] on span "button" at bounding box center [238, 42] width 475 height 36
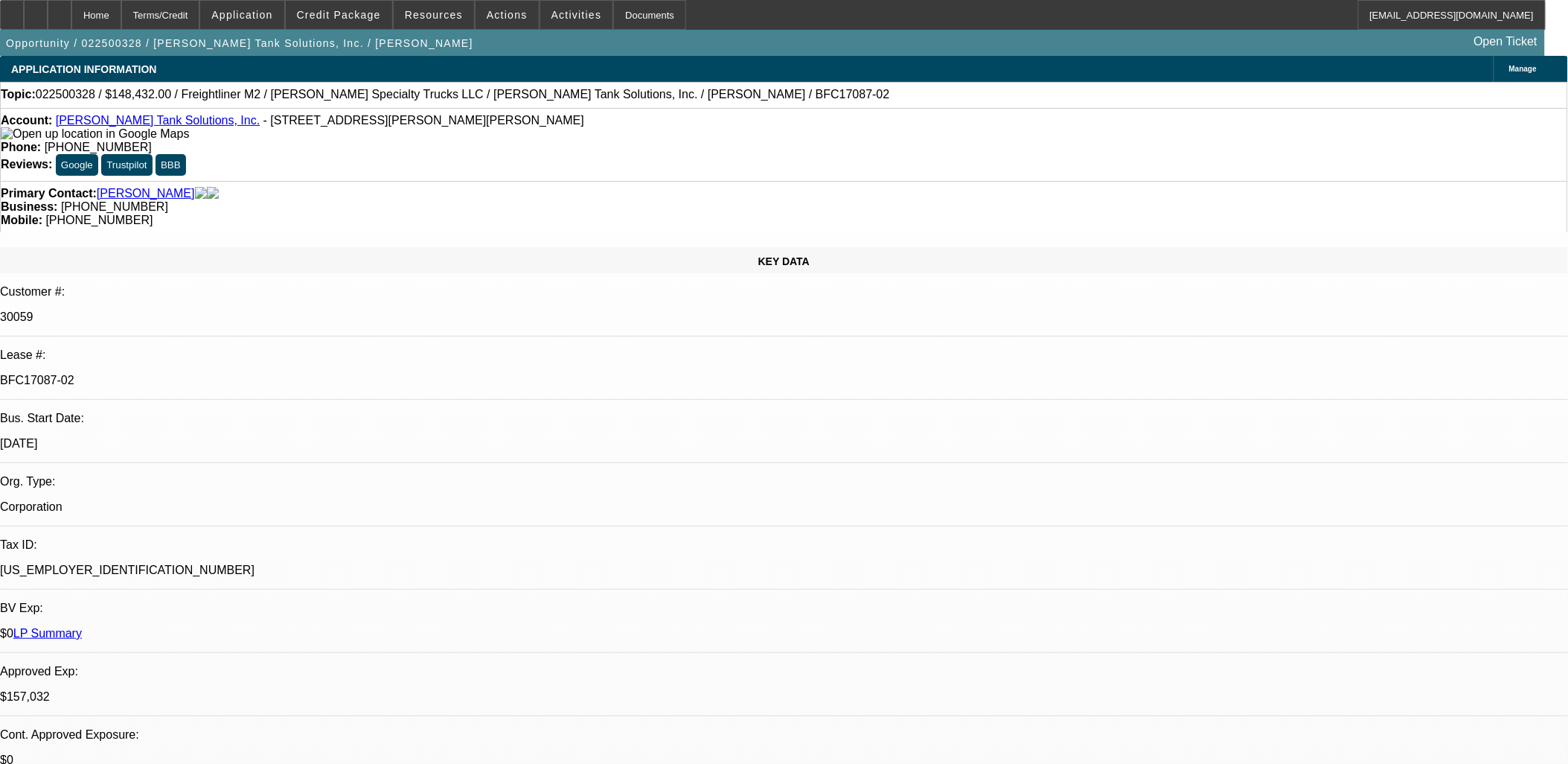
select select "0"
select select "2"
select select "0"
select select "6"
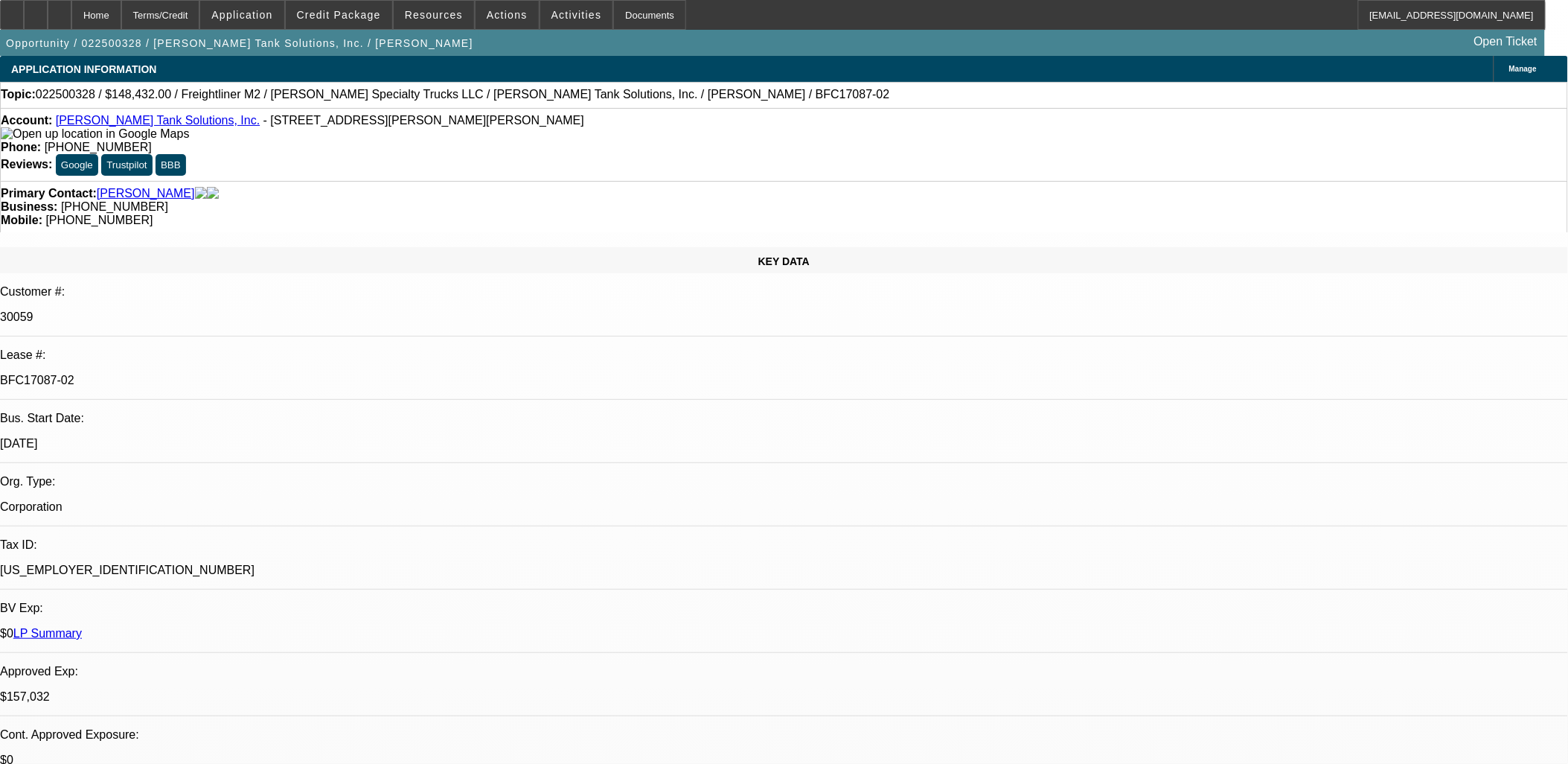
select select "0"
select select "2"
select select "0"
select select "6"
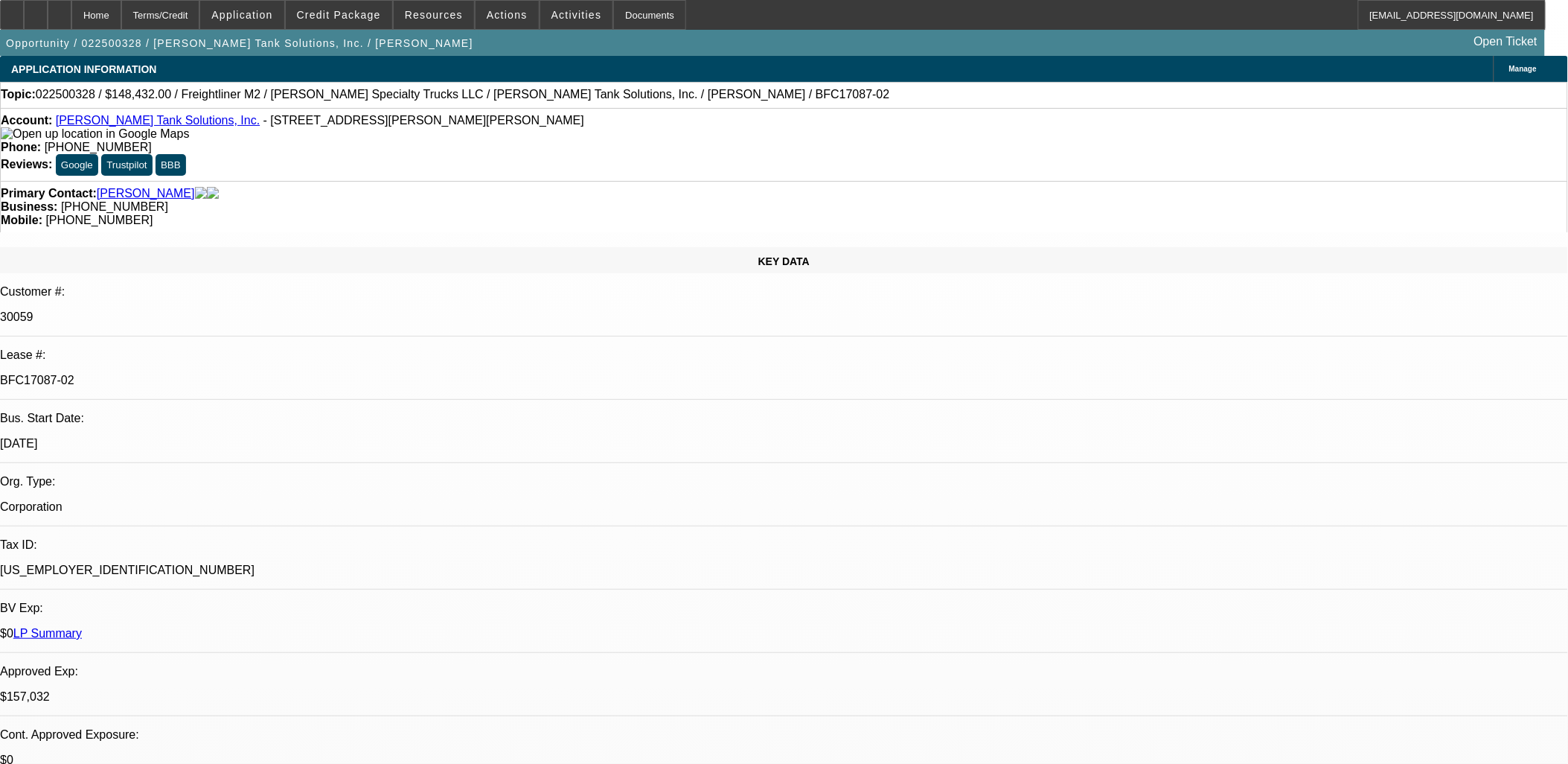
select select "0"
select select "2"
select select "0"
select select "6"
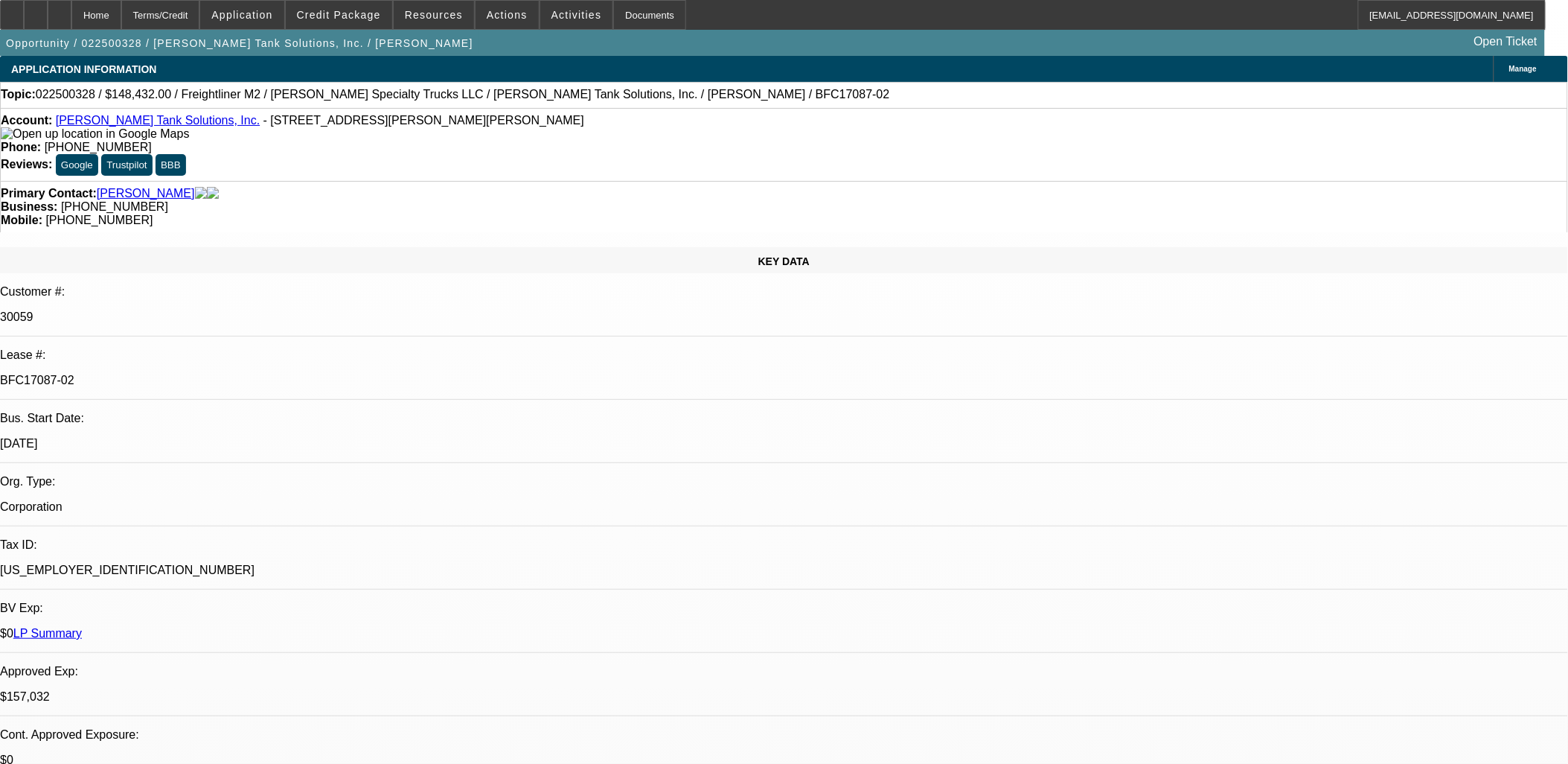
select select "0"
select select "2"
select select "0"
select select "6"
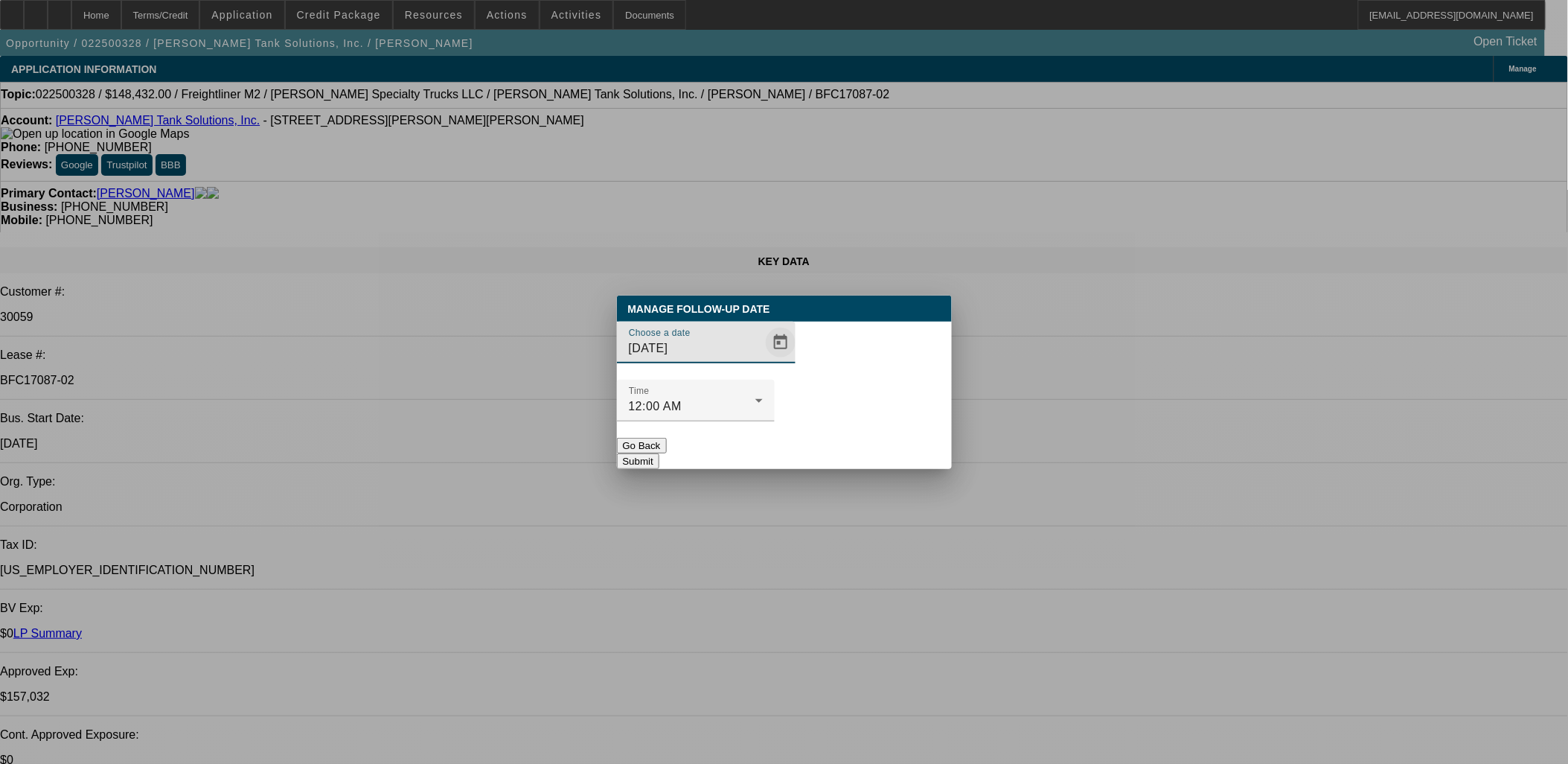
click at [766, 361] on span "Open calendar" at bounding box center [780, 342] width 36 height 36
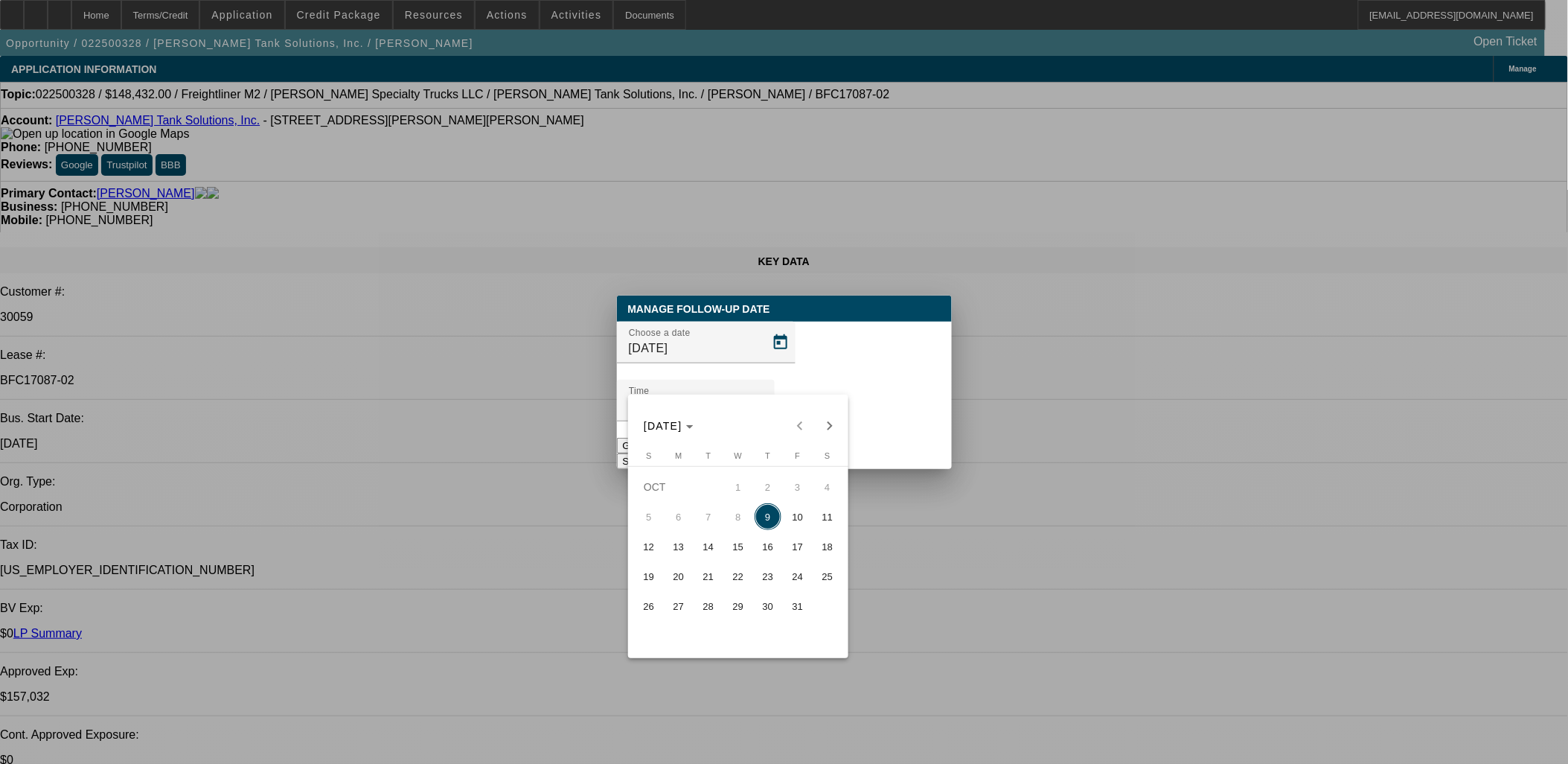
click at [792, 516] on span "10" at bounding box center [798, 517] width 27 height 27
type input "10/10/2025"
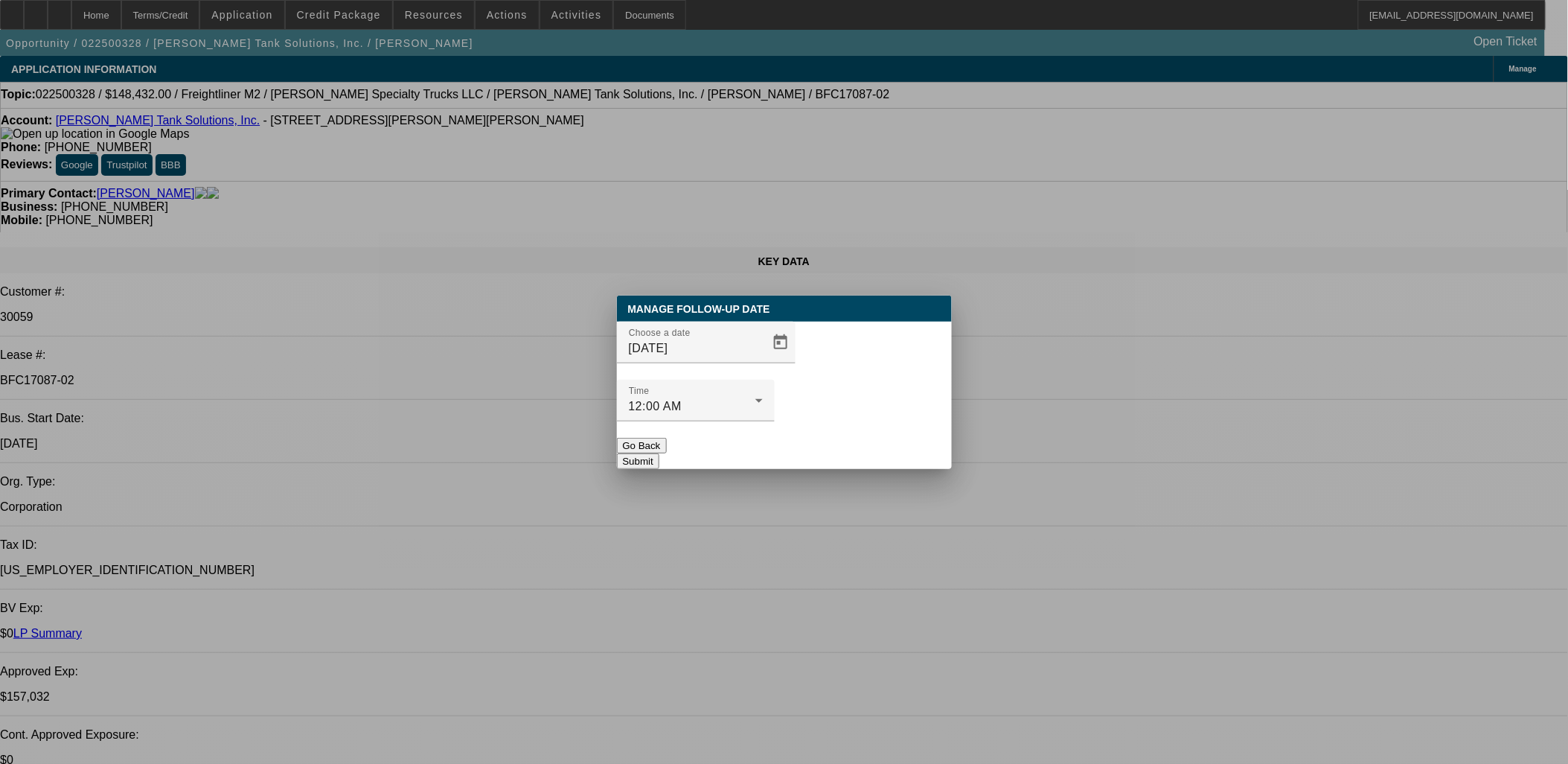
click at [659, 453] on button "Submit" at bounding box center [638, 461] width 43 height 16
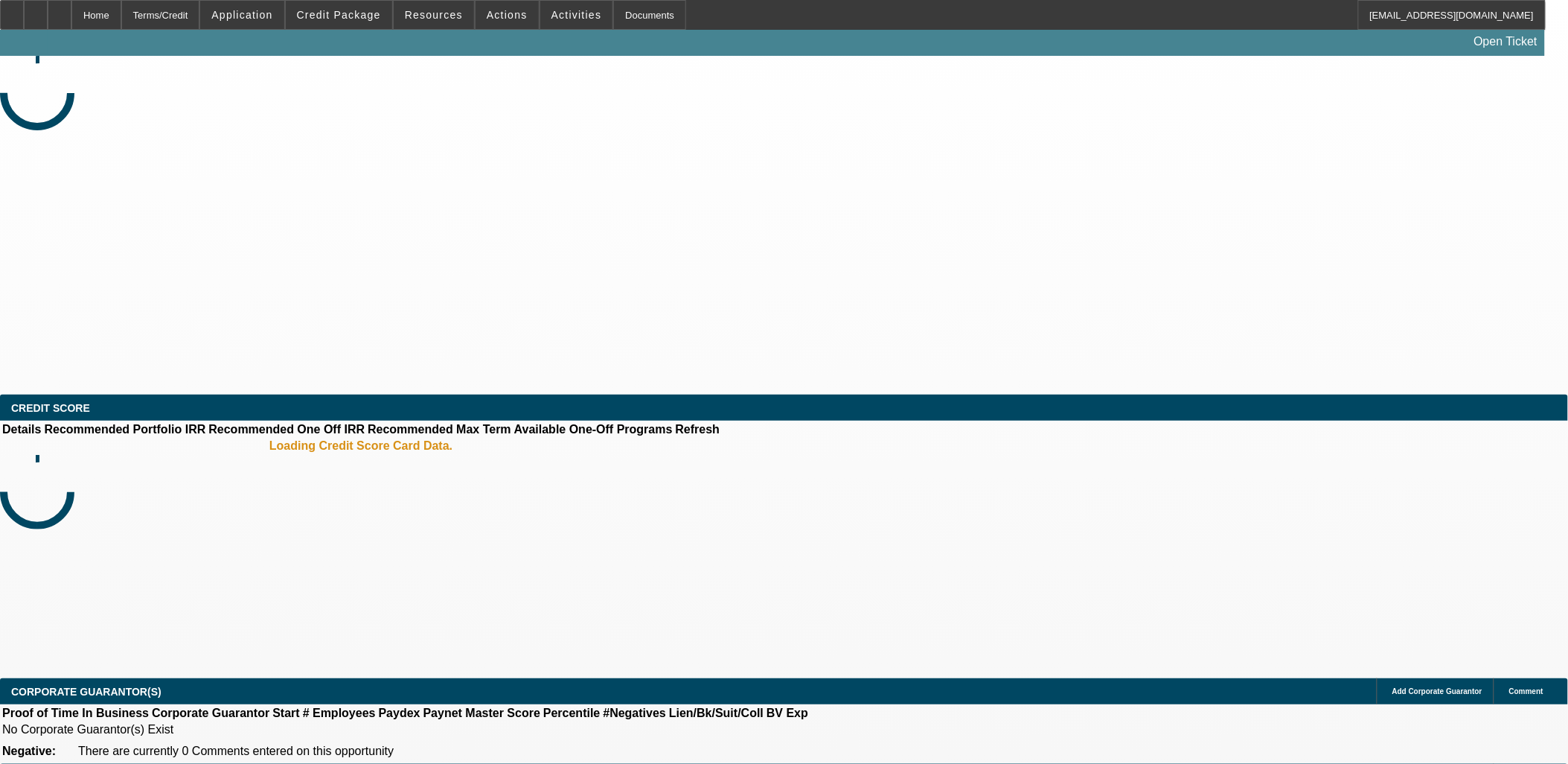
select select "0"
select select "2"
select select "0.1"
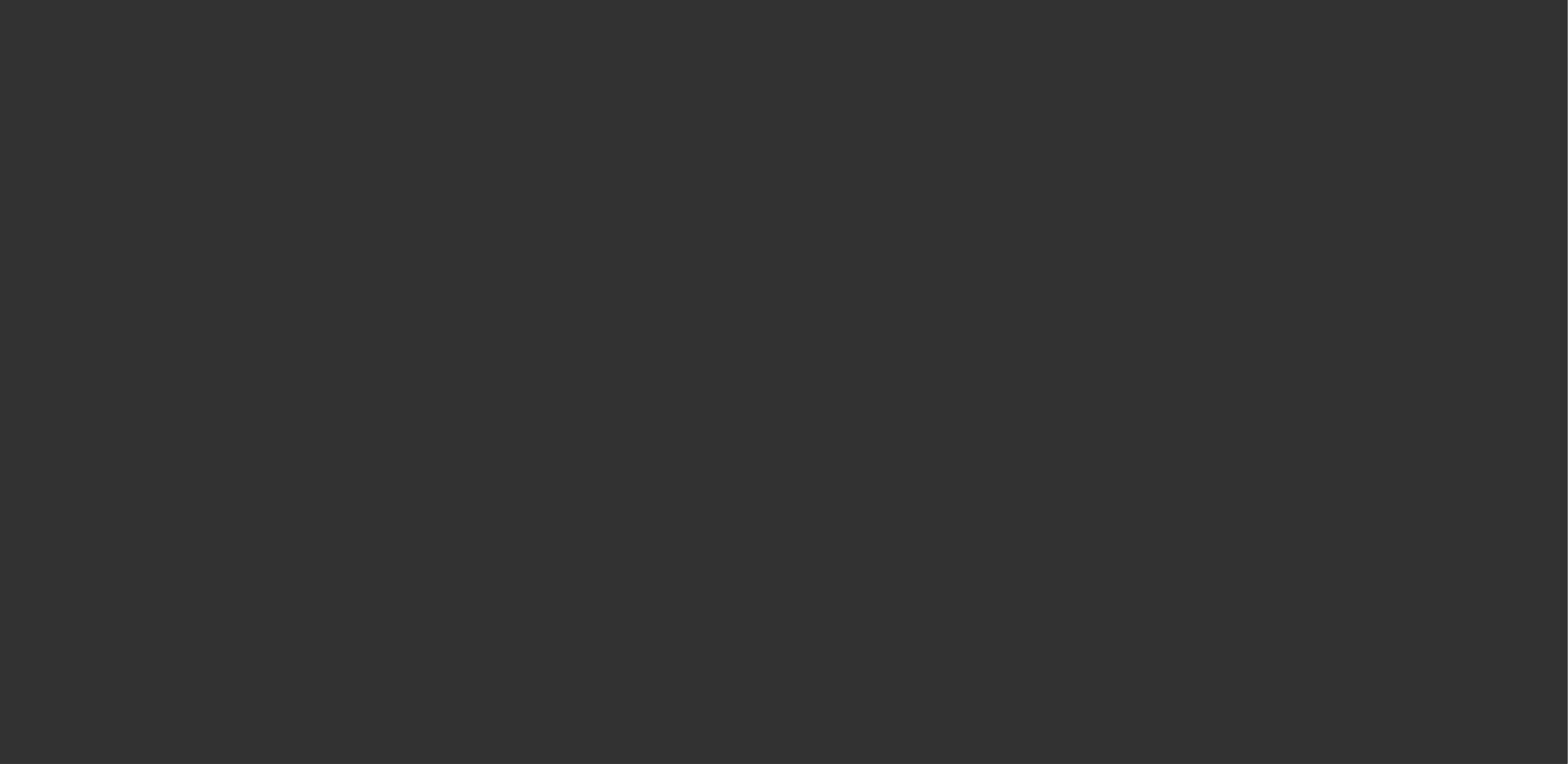
select select "1"
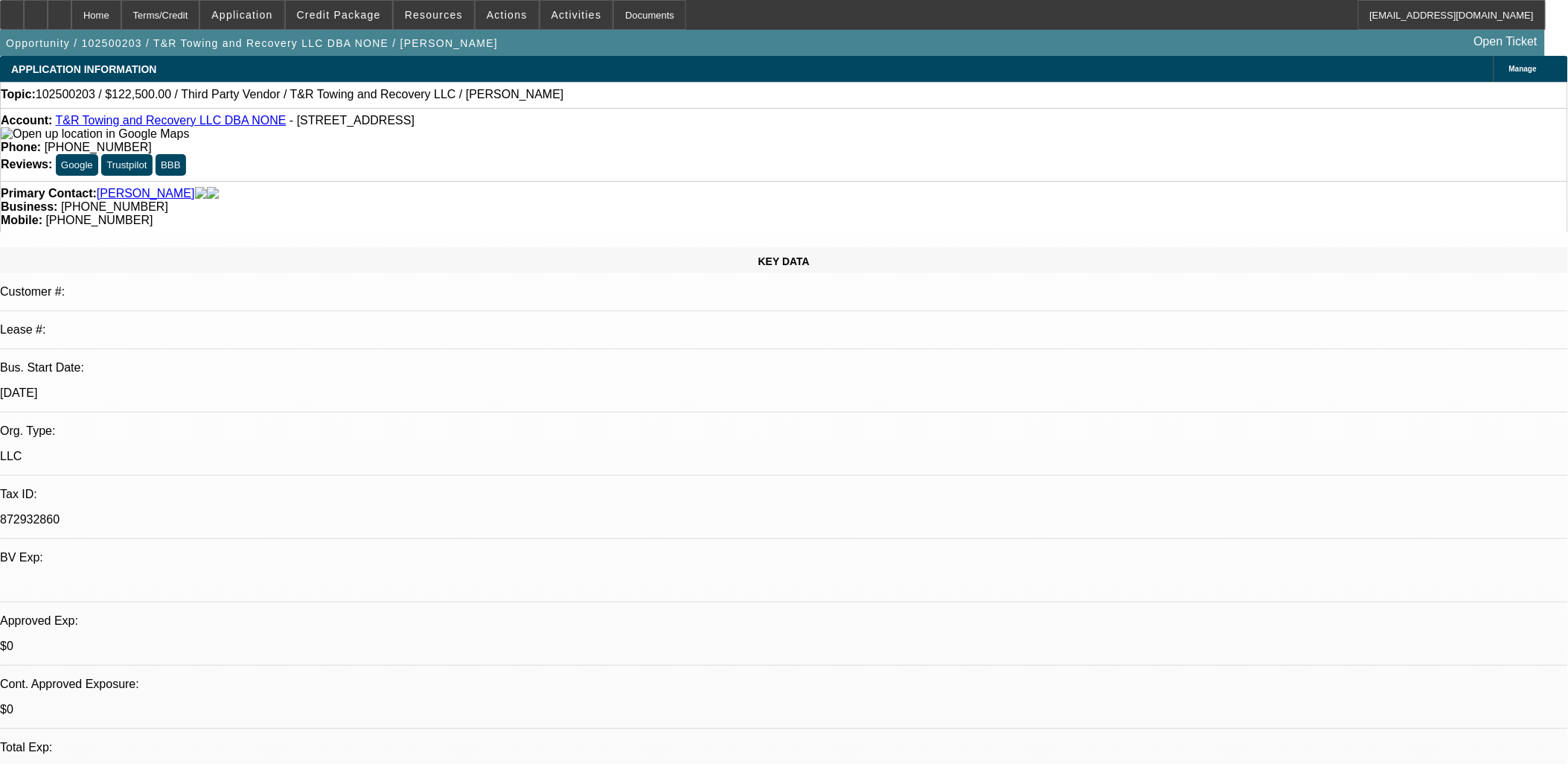
select select "2"
select select "4"
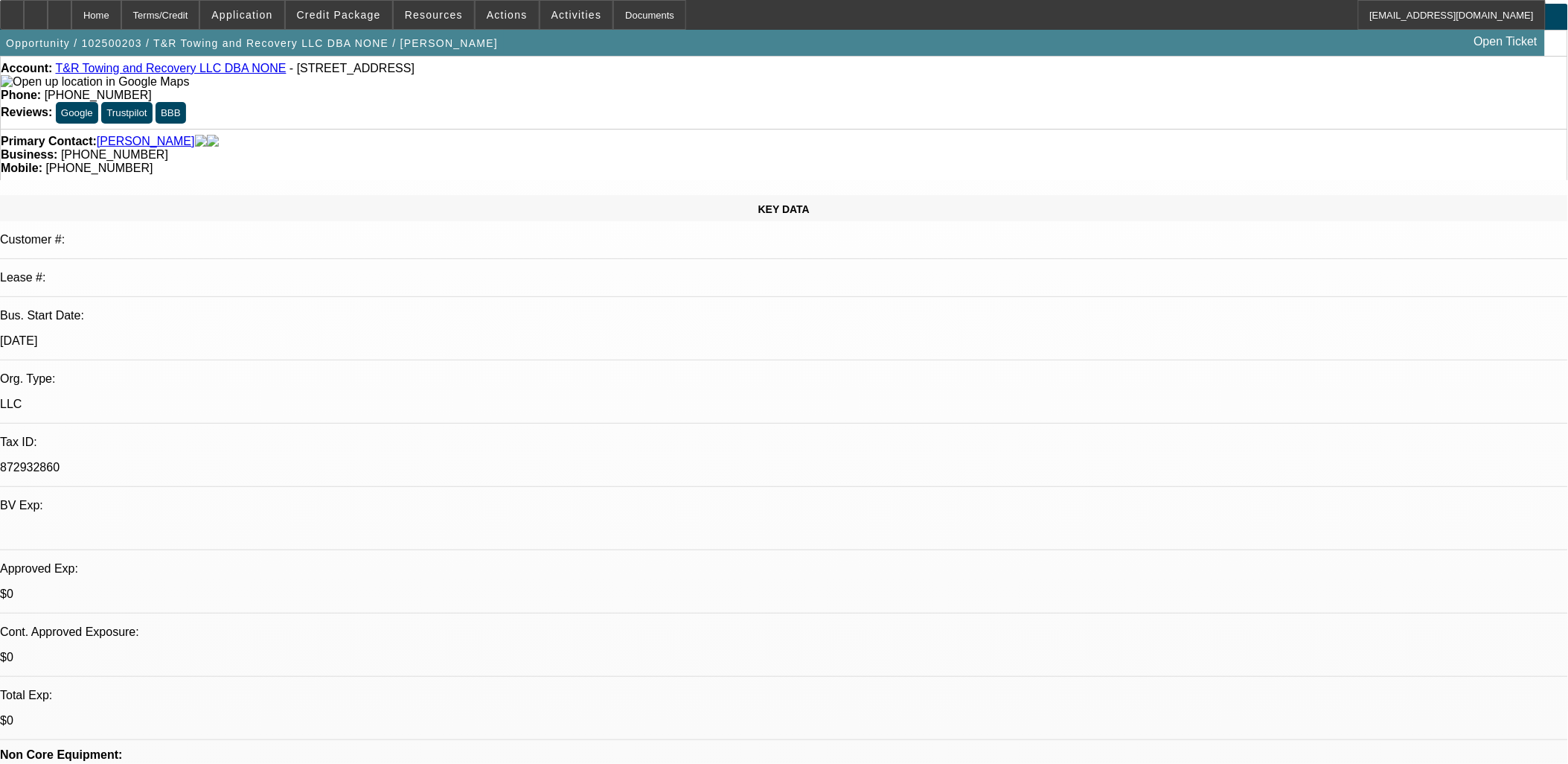
scroll to position [330, 0]
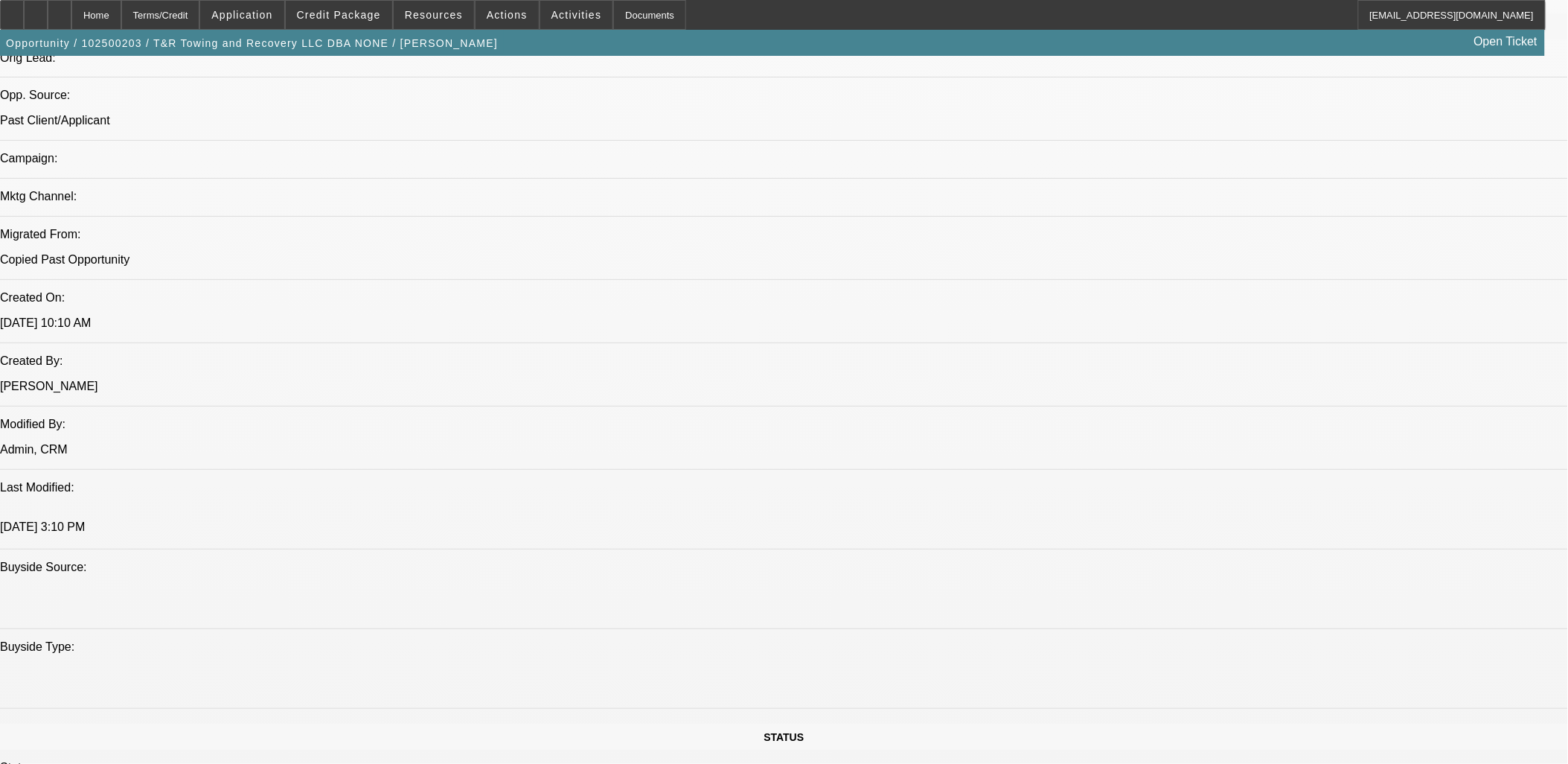
scroll to position [760, 0]
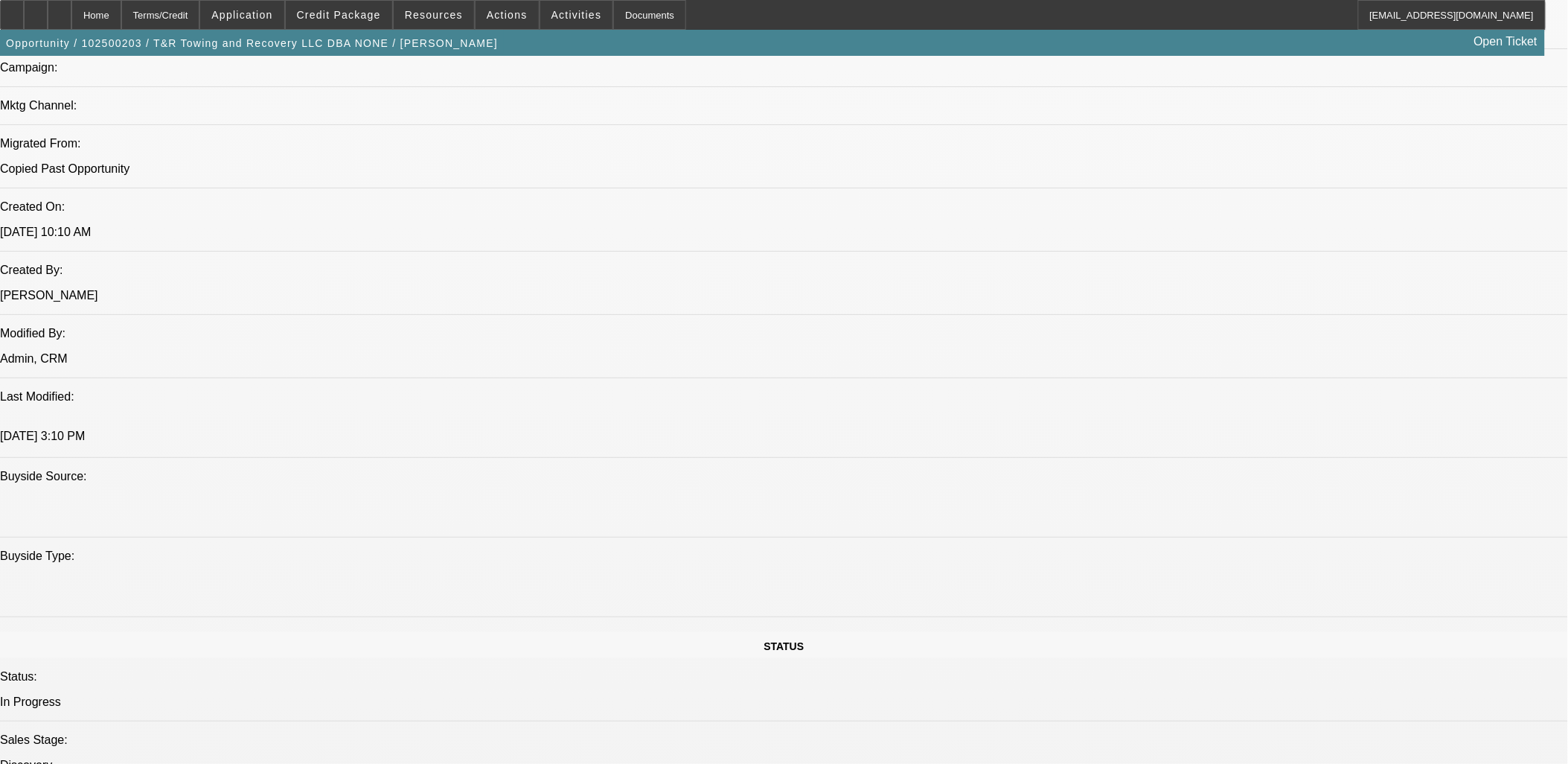
scroll to position [1090, 0]
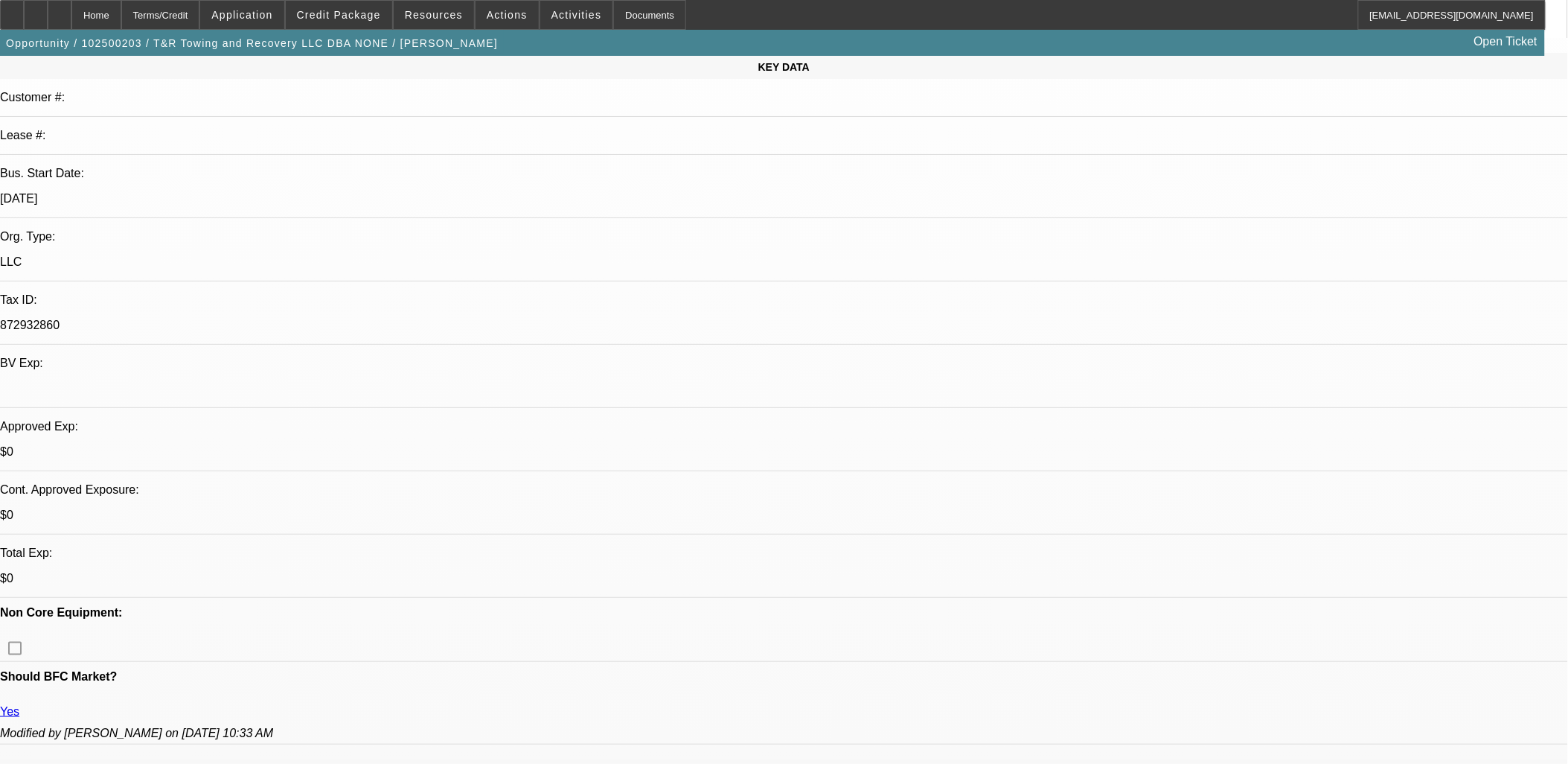
scroll to position [413, 0]
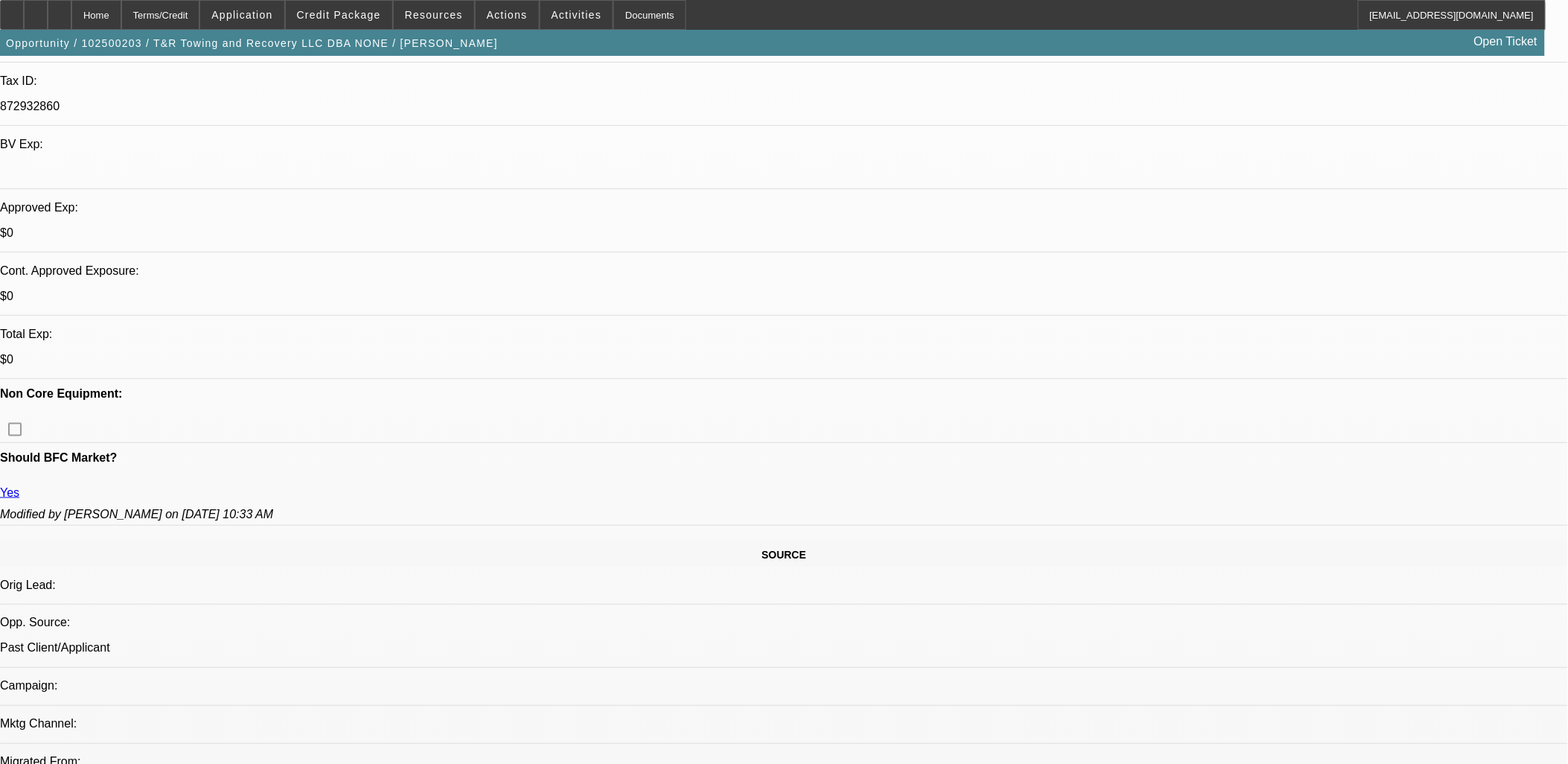
click at [332, 16] on span "Credit Package" at bounding box center [339, 15] width 84 height 12
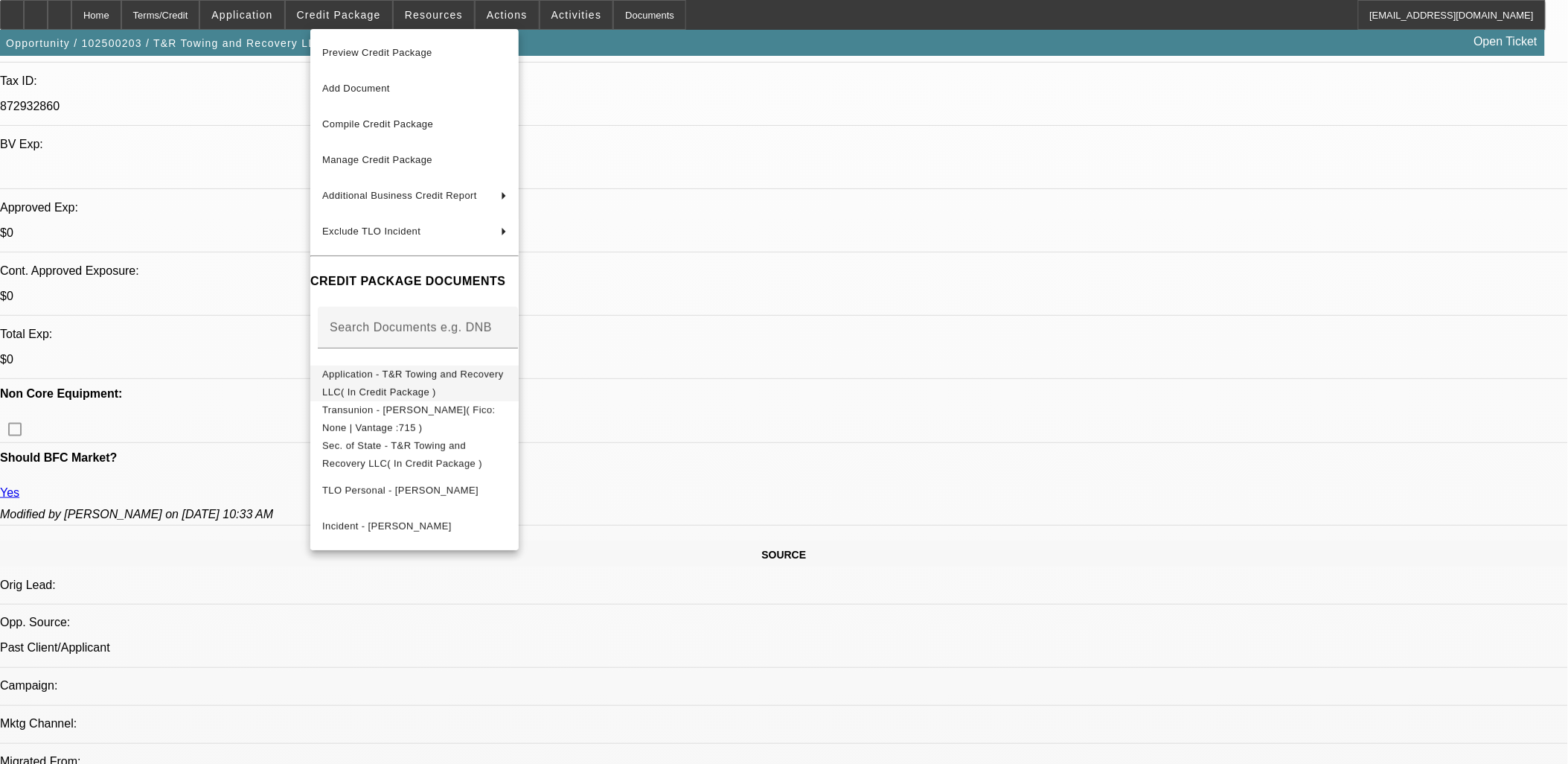
click at [517, 390] on button "Application - T&R Towing and Recovery LLC( In Credit Package )" at bounding box center [415, 382] width 208 height 36
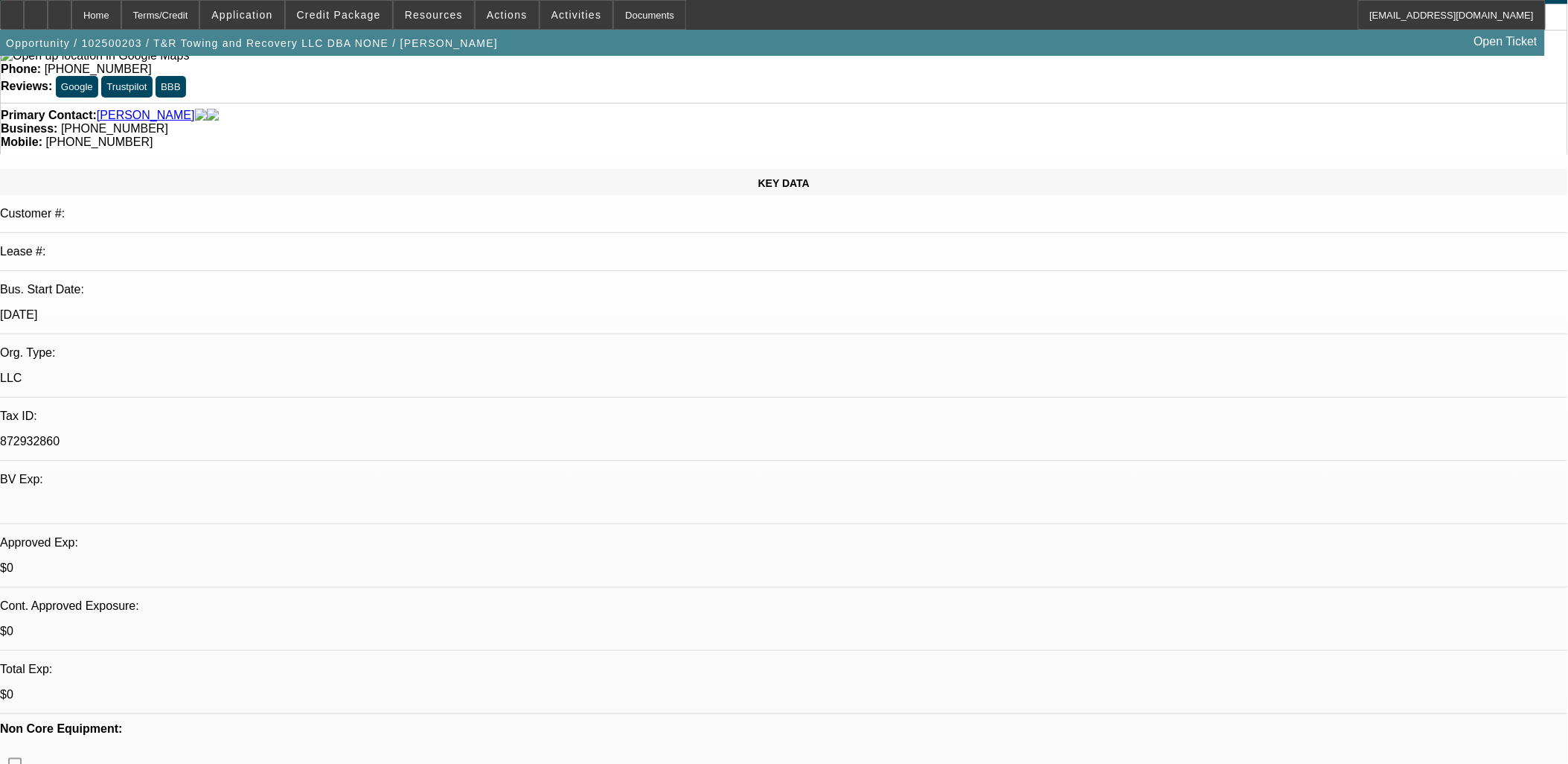
scroll to position [0, 0]
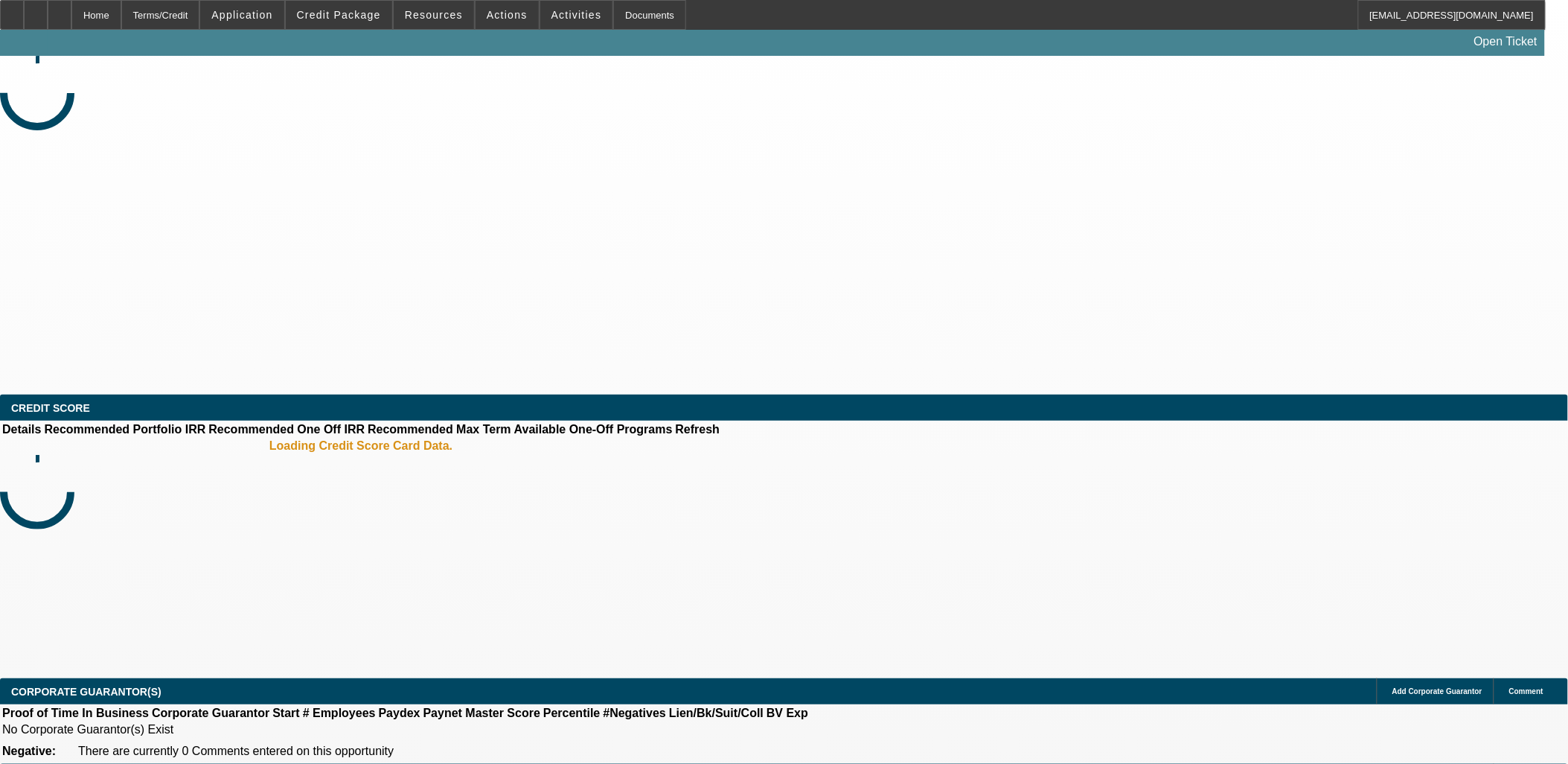
select select "0"
select select "2"
select select "0.1"
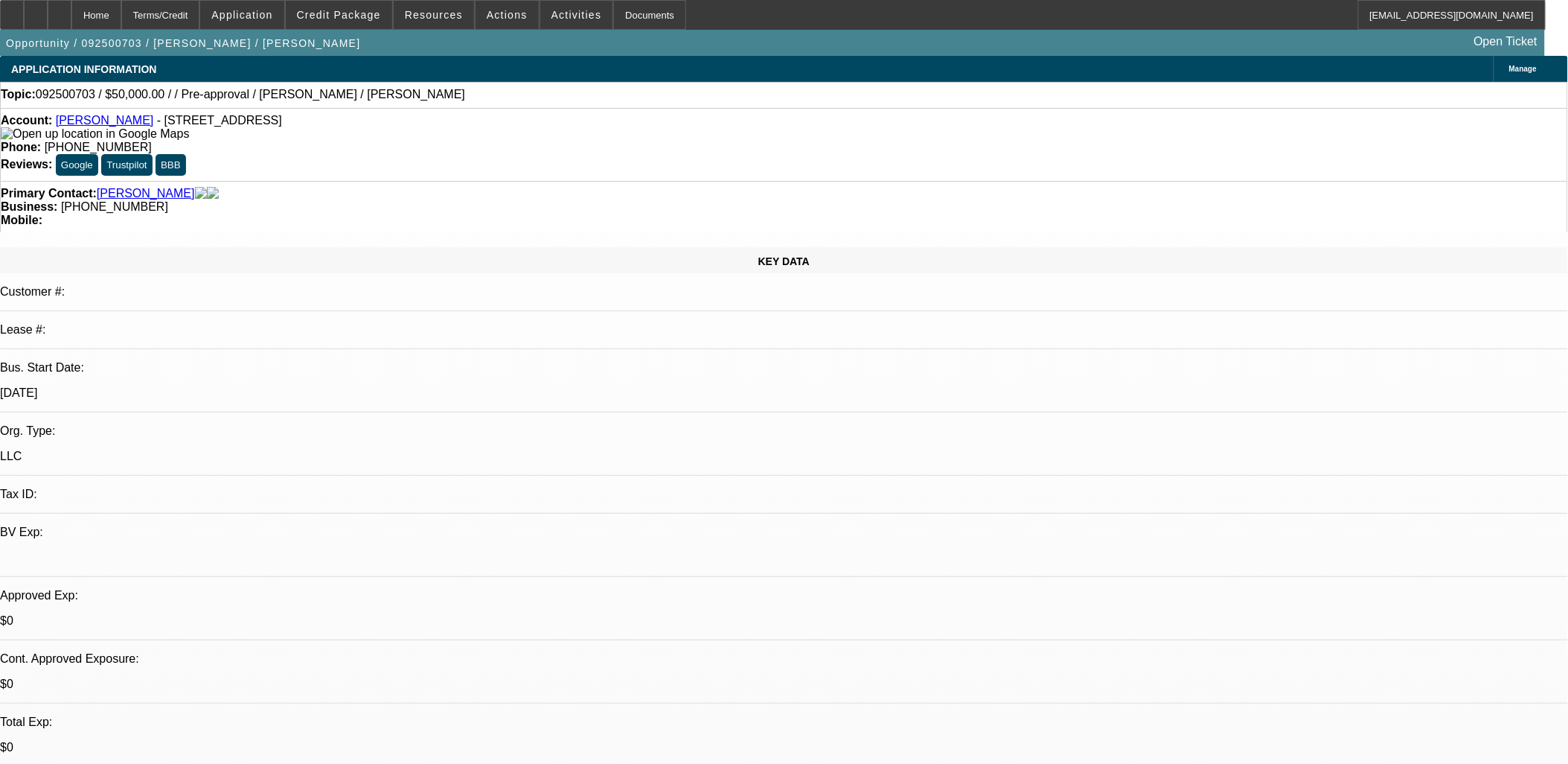
select select "1"
select select "2"
select select "4"
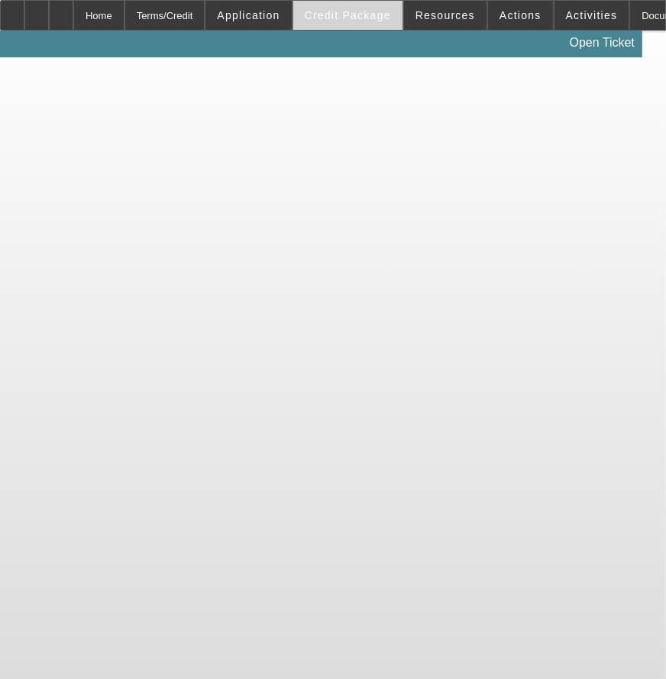
click at [342, 28] on app-root "Home Terms/Credit Application Credit Package Resources Actions Activities Docum…" at bounding box center [333, 28] width 666 height 57
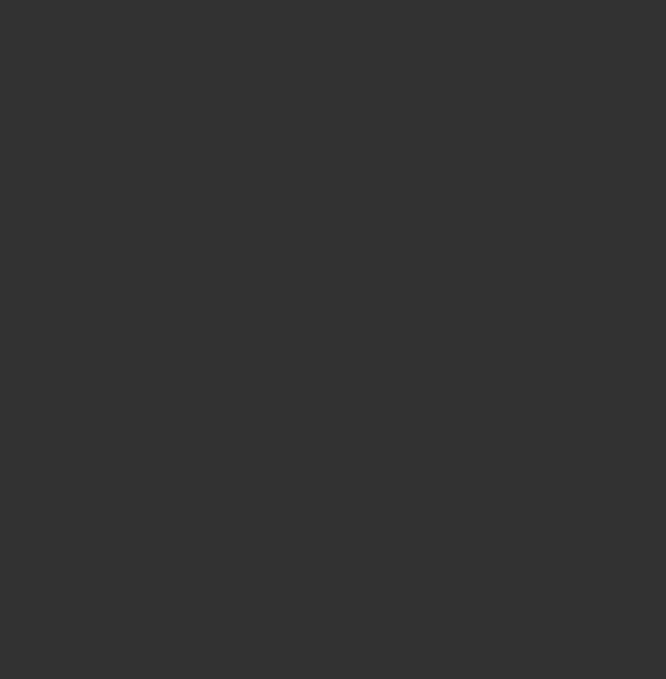
click at [355, 16] on div at bounding box center [333, 339] width 666 height 679
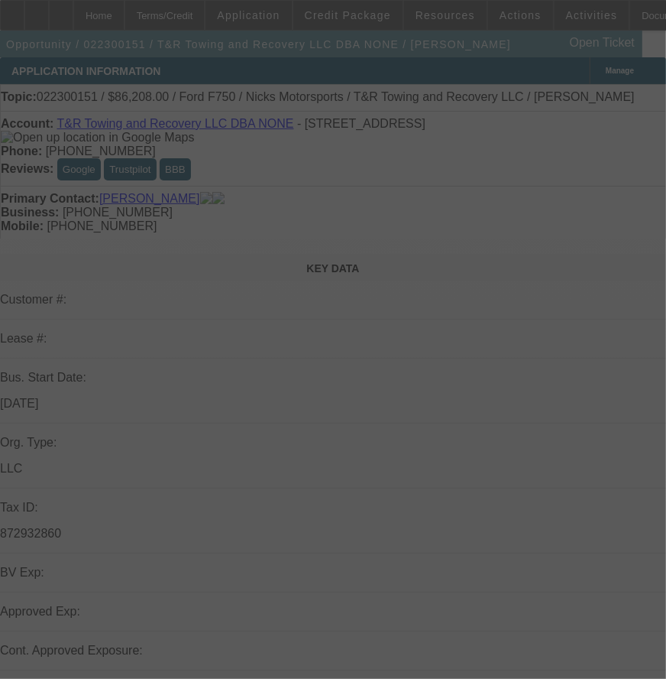
click at [352, 21] on div at bounding box center [333, 339] width 666 height 679
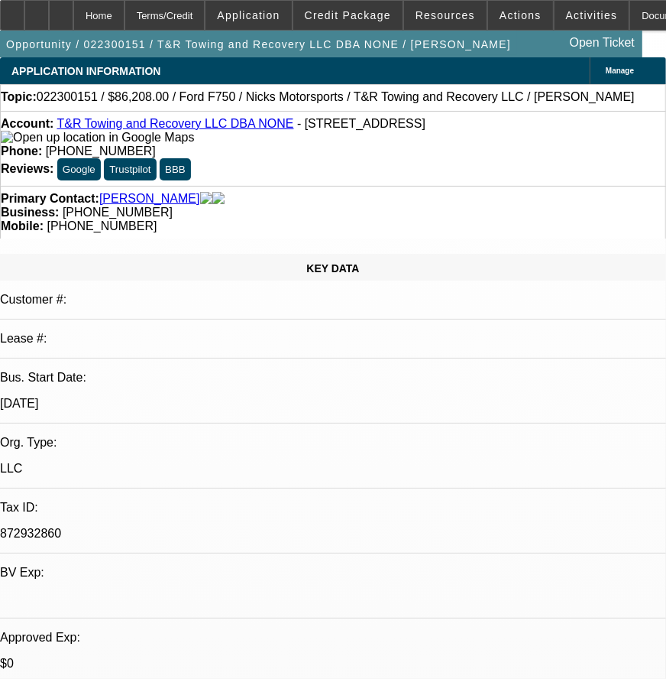
select select "0"
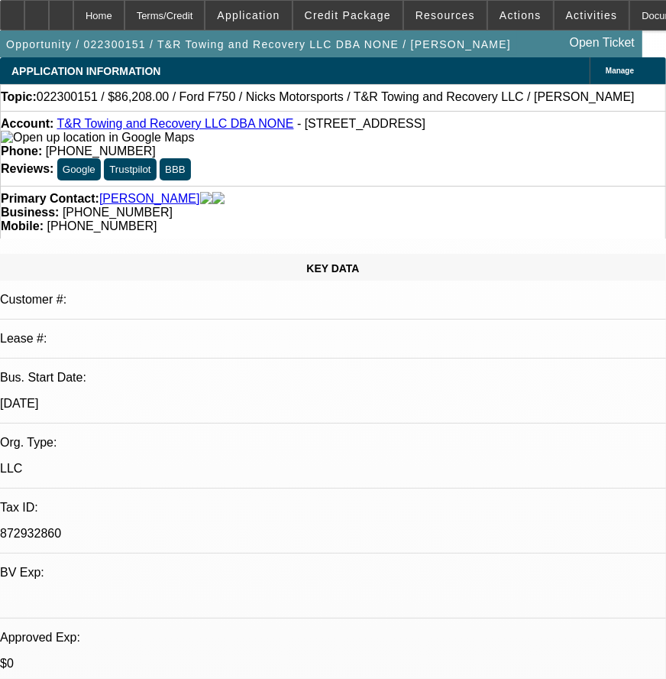
select select "0"
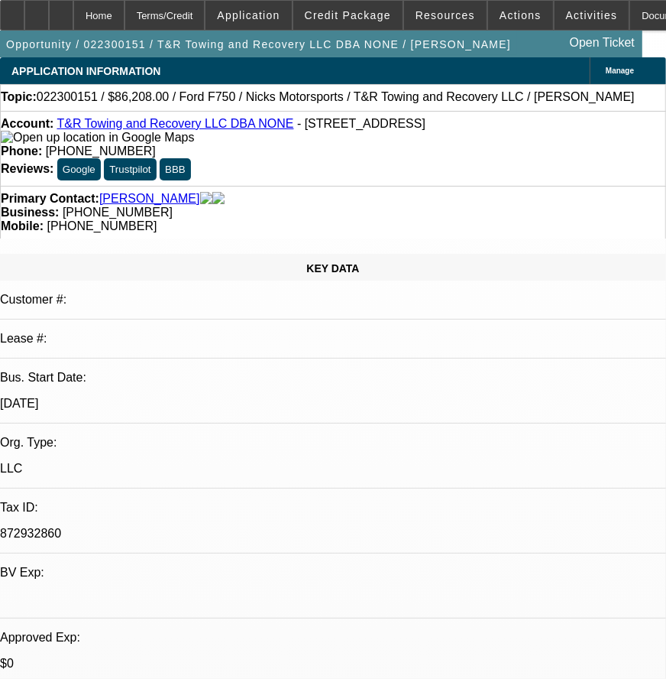
select select "0"
select select "1"
select select "6"
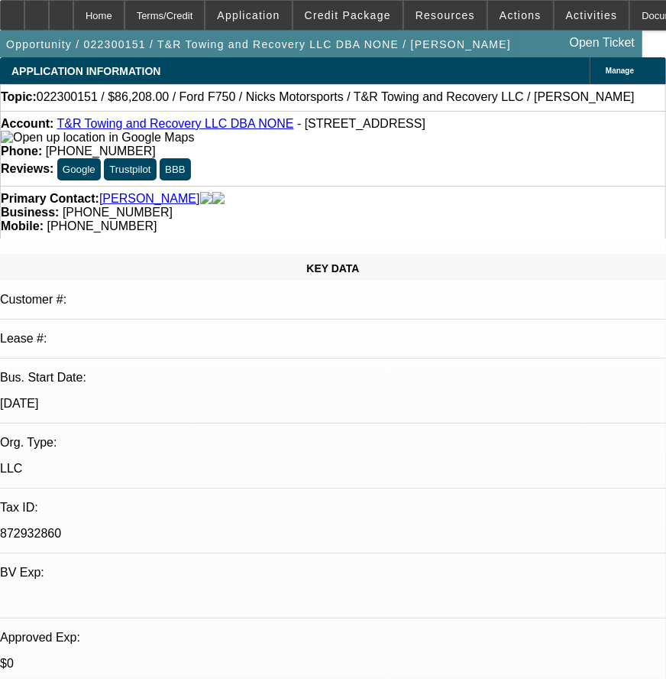
select select "1"
select select "6"
select select "1"
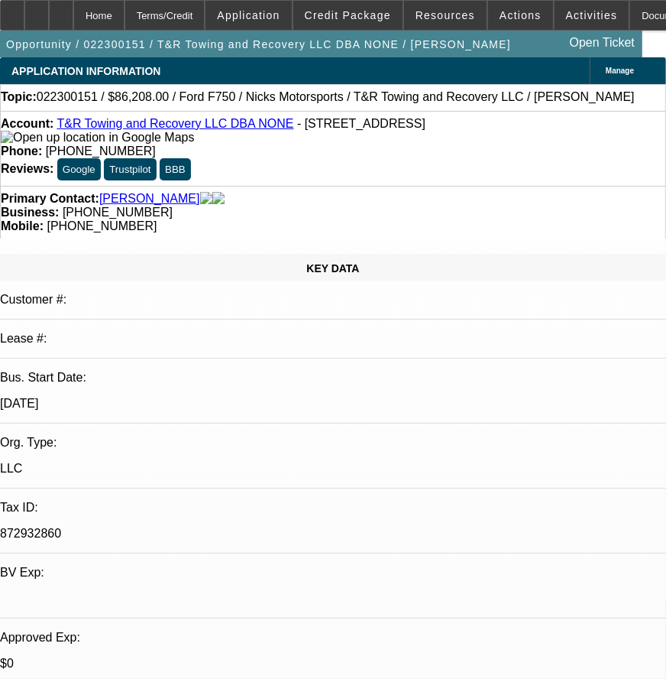
select select "6"
select select "1"
select select "6"
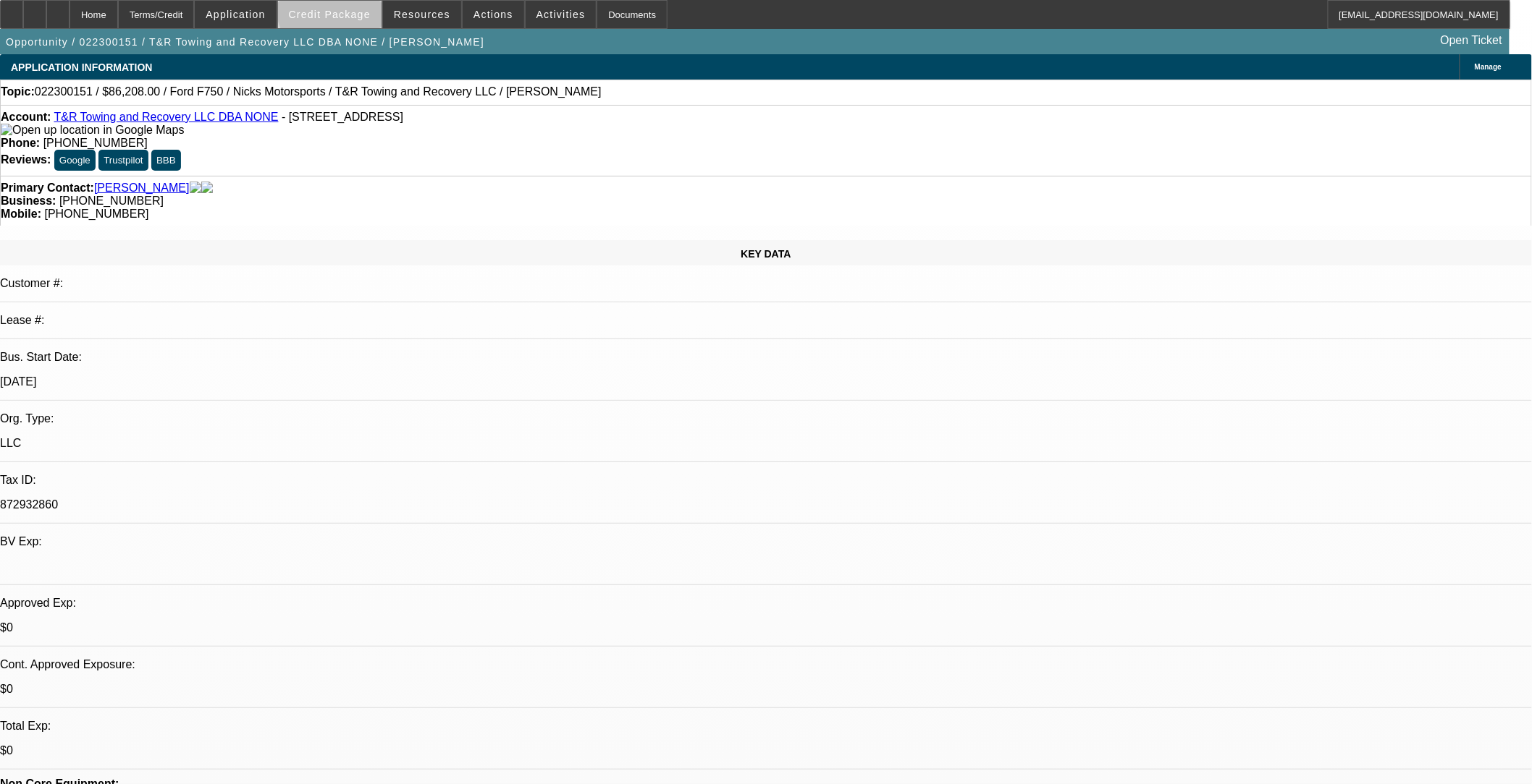
click at [366, 8] on span at bounding box center [329, 14] width 103 height 35
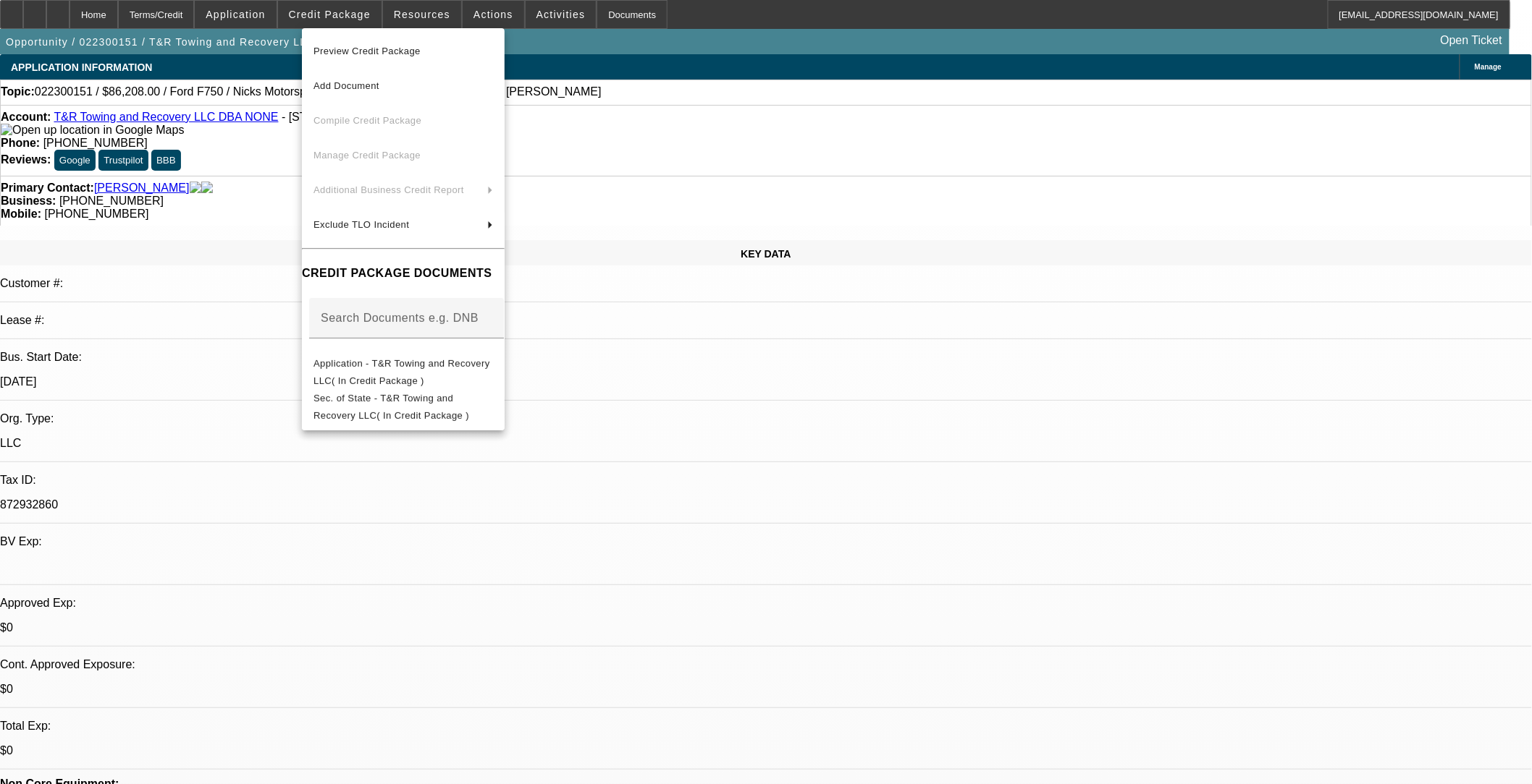
click at [216, 234] on div at bounding box center [766, 392] width 1532 height 784
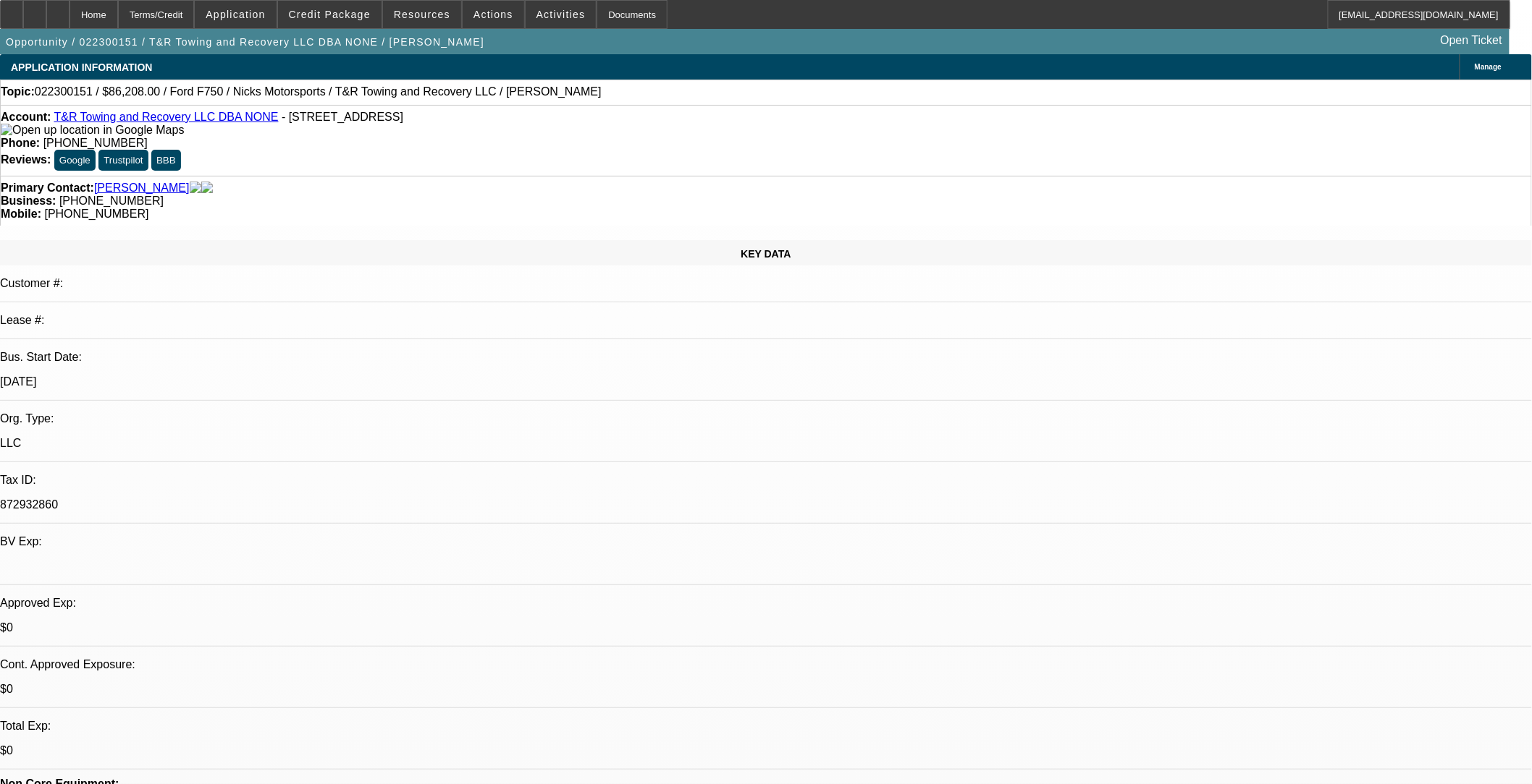
scroll to position [1551, 0]
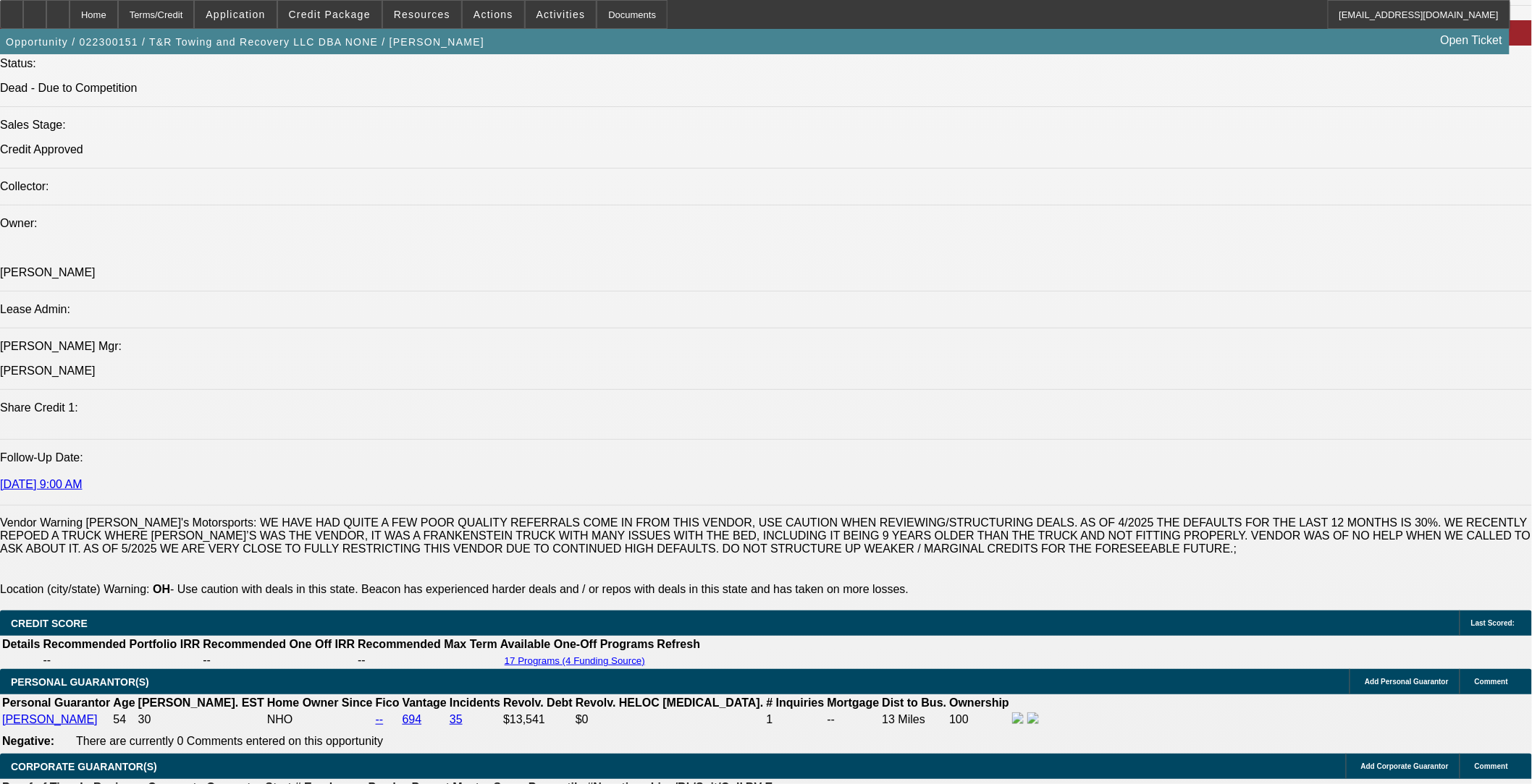
scroll to position [1608, 0]
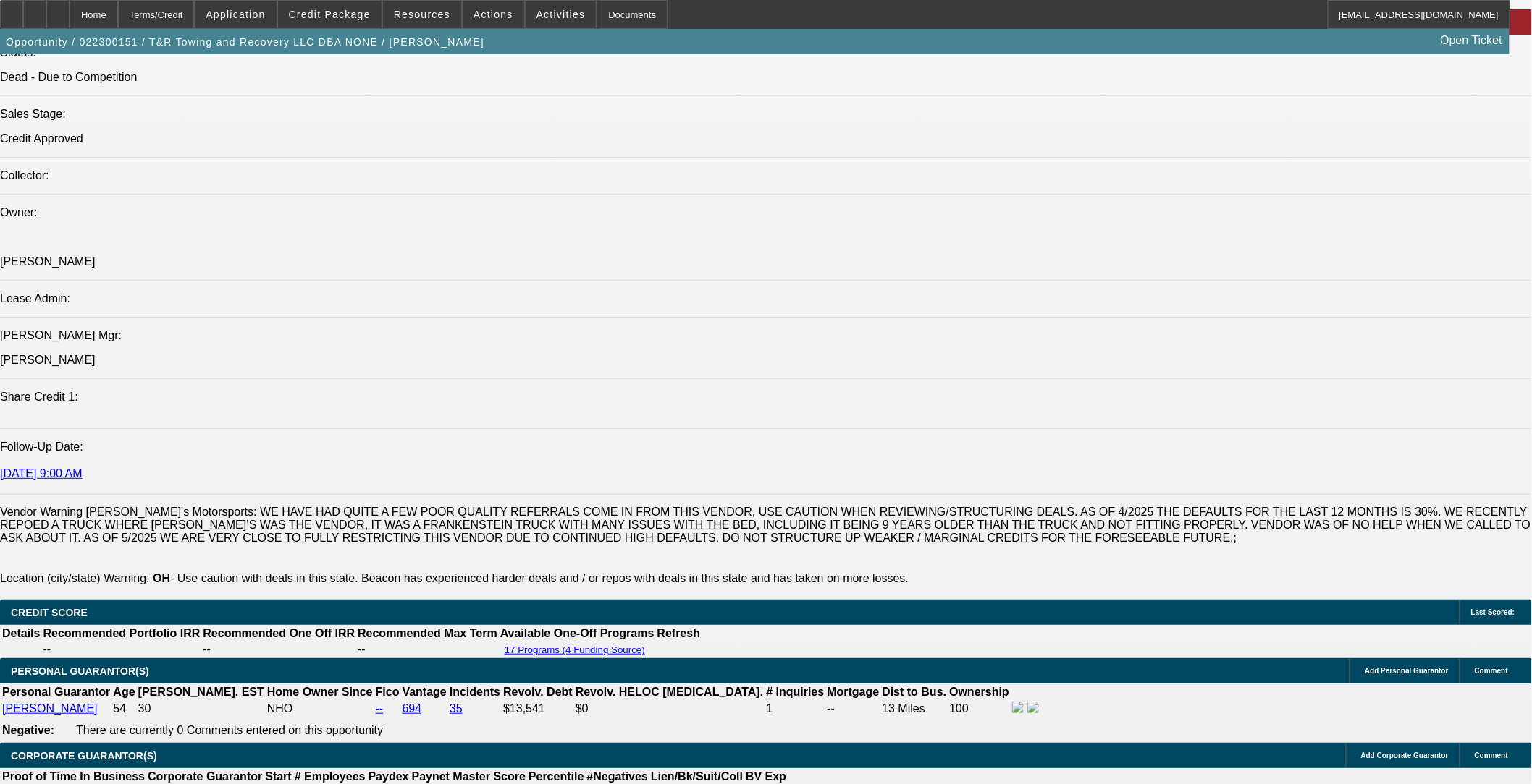
drag, startPoint x: 98, startPoint y: 305, endPoint x: 521, endPoint y: 327, distance: 423.6
copy span "Roger Dean runs and operates T&R Towing & Recovery LLC out of Ohio. He has been…"
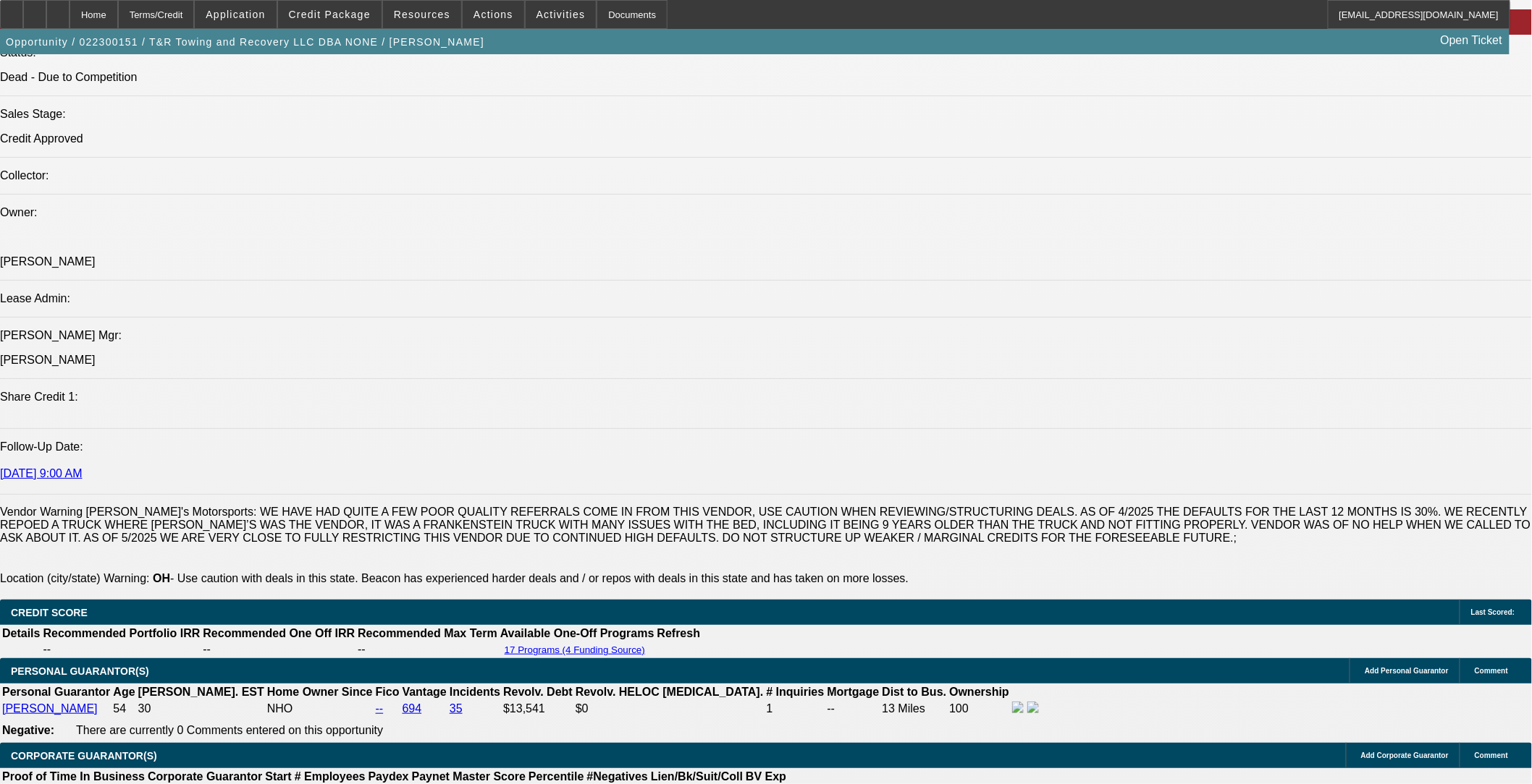
scroll to position [1391, 0]
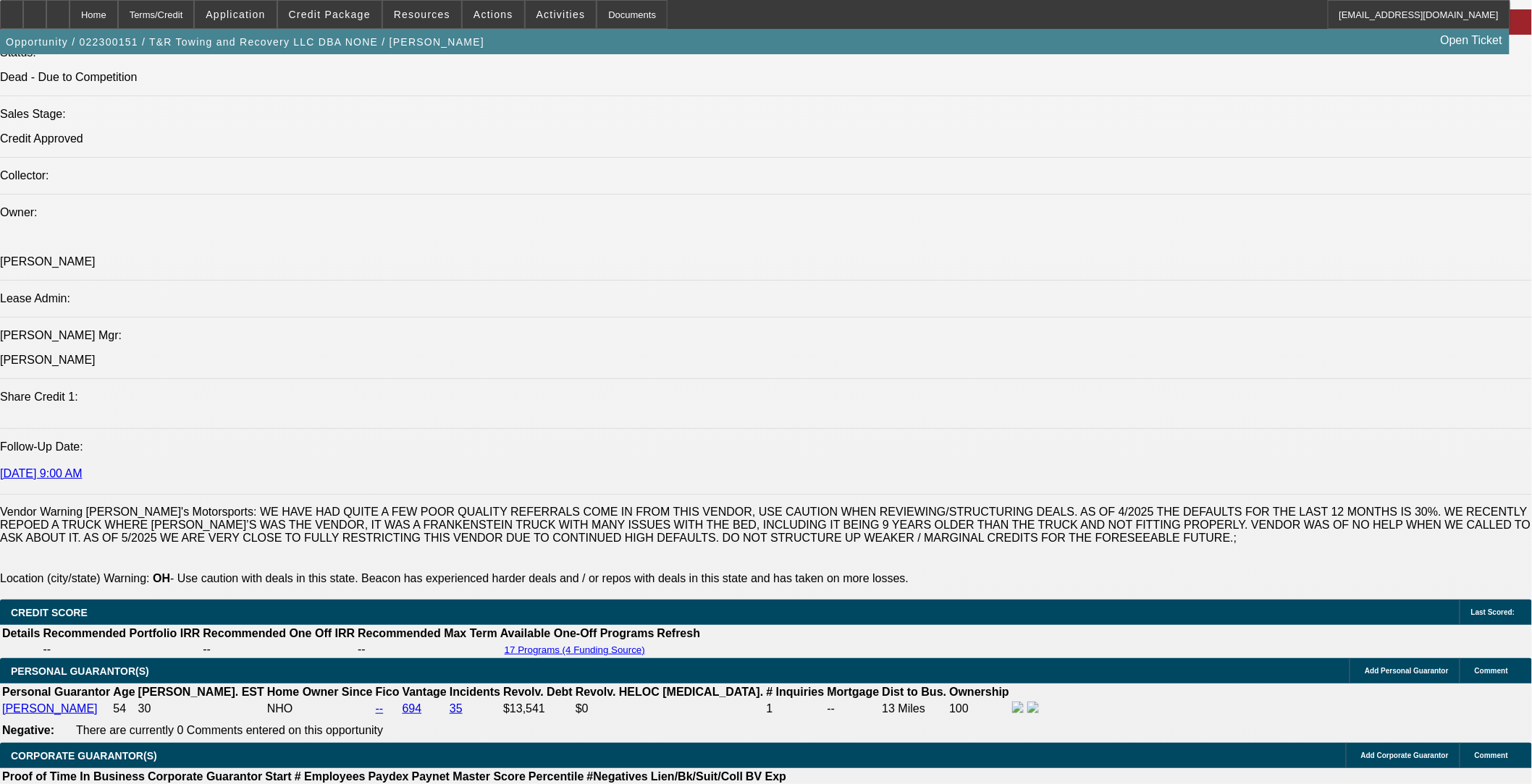
scroll to position [989, 0]
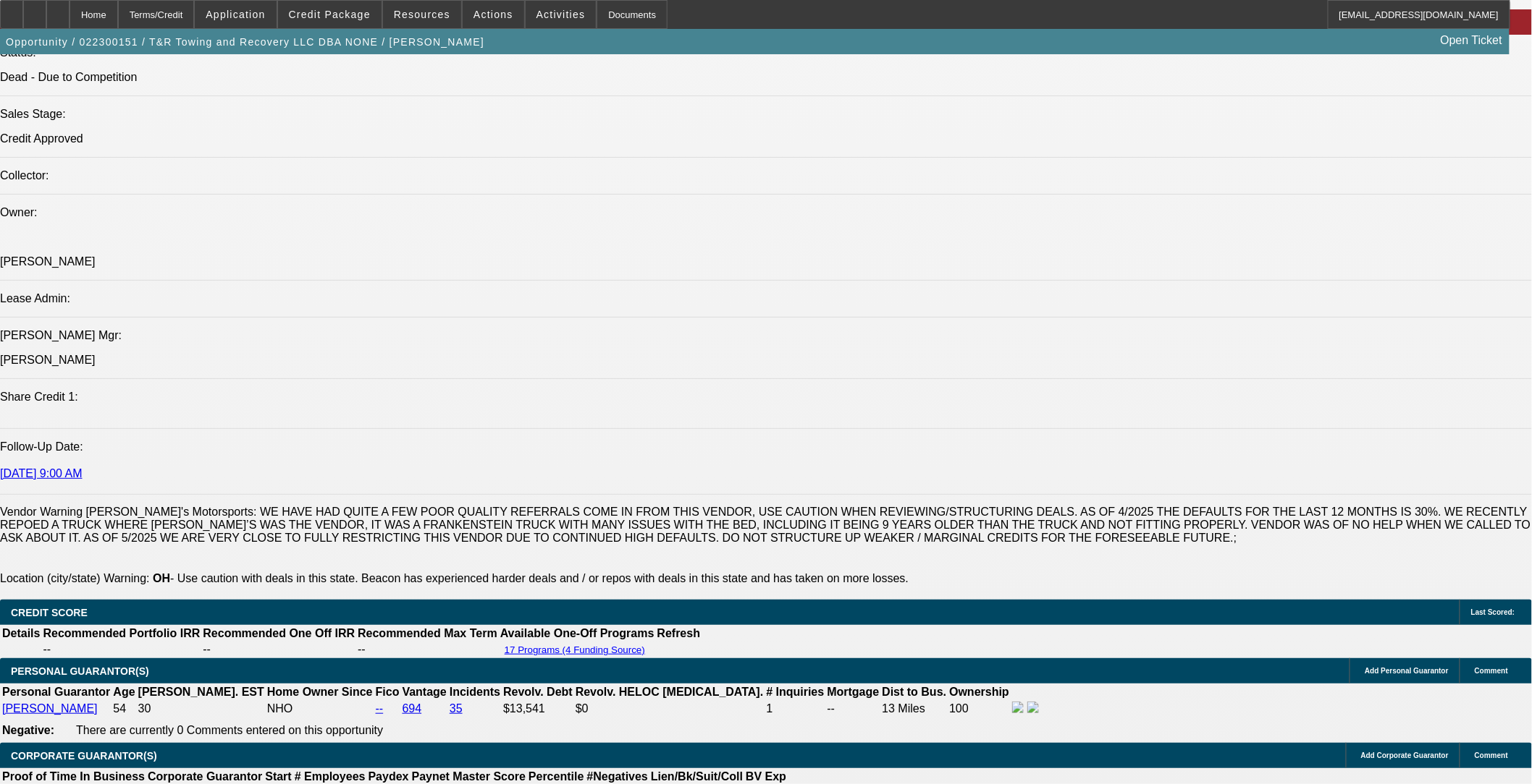
drag, startPoint x: 1207, startPoint y: 146, endPoint x: 1199, endPoint y: 154, distance: 11.3
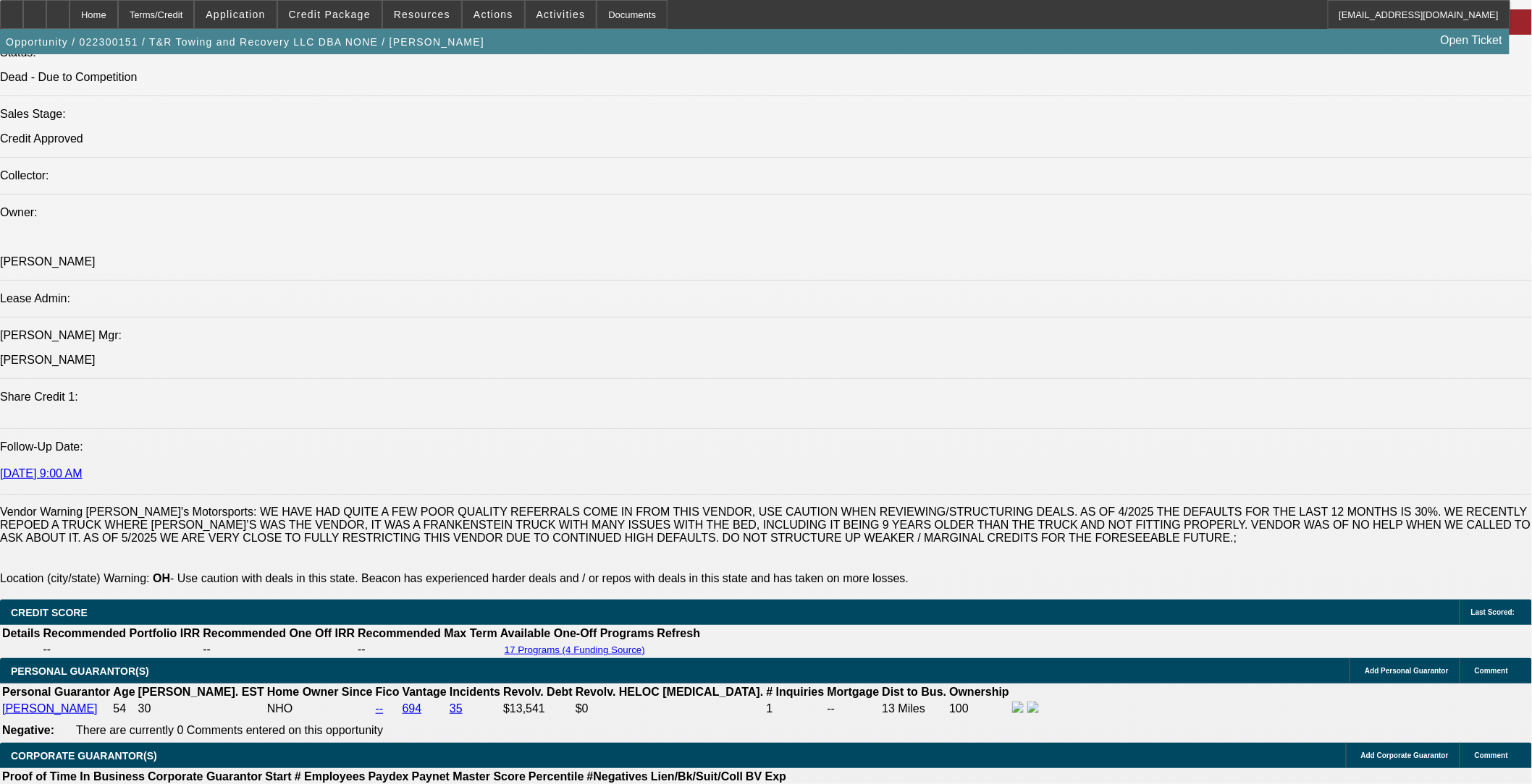
drag, startPoint x: 1214, startPoint y: 203, endPoint x: 1209, endPoint y: 176, distance: 27.5
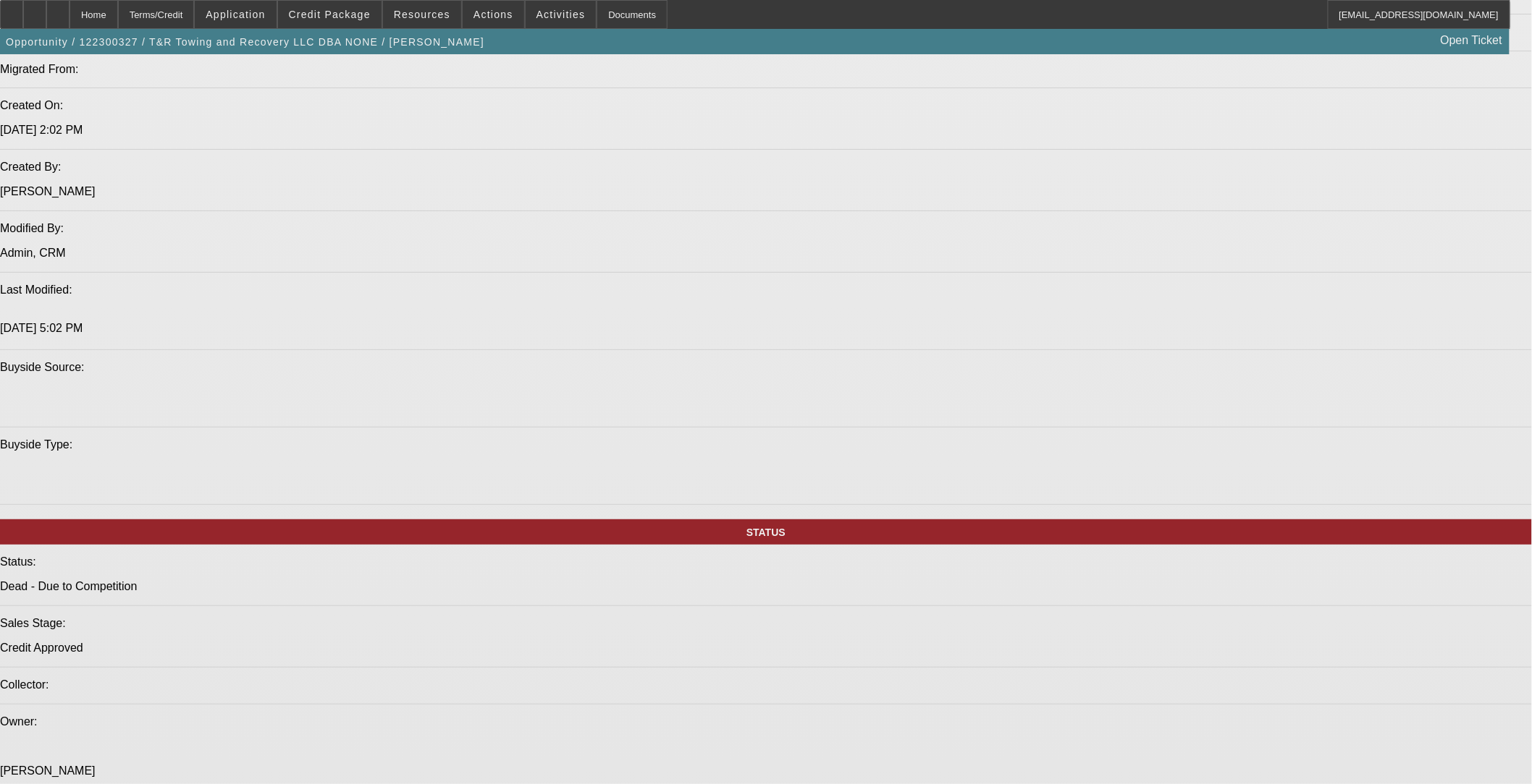
select select "0"
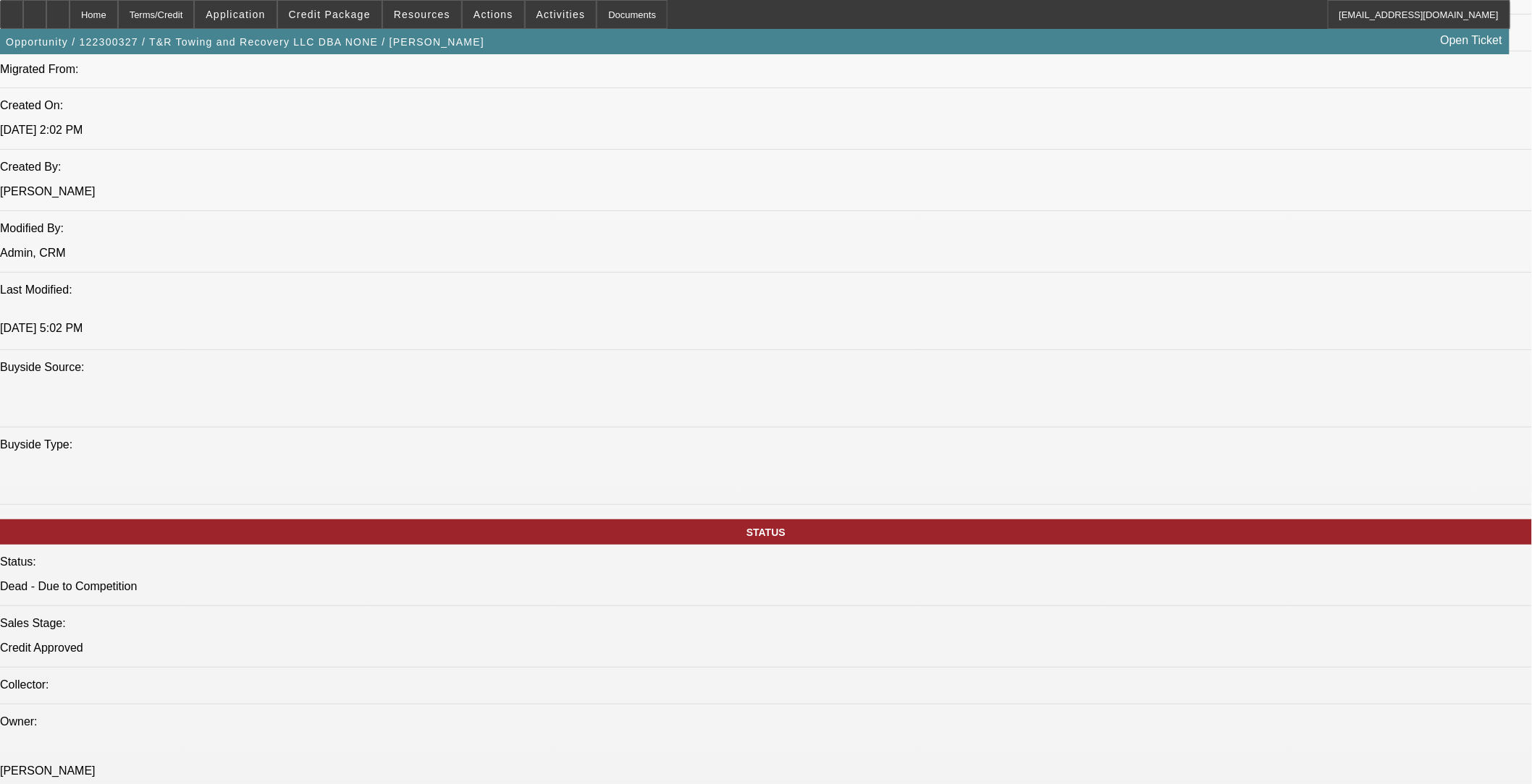
select select "0"
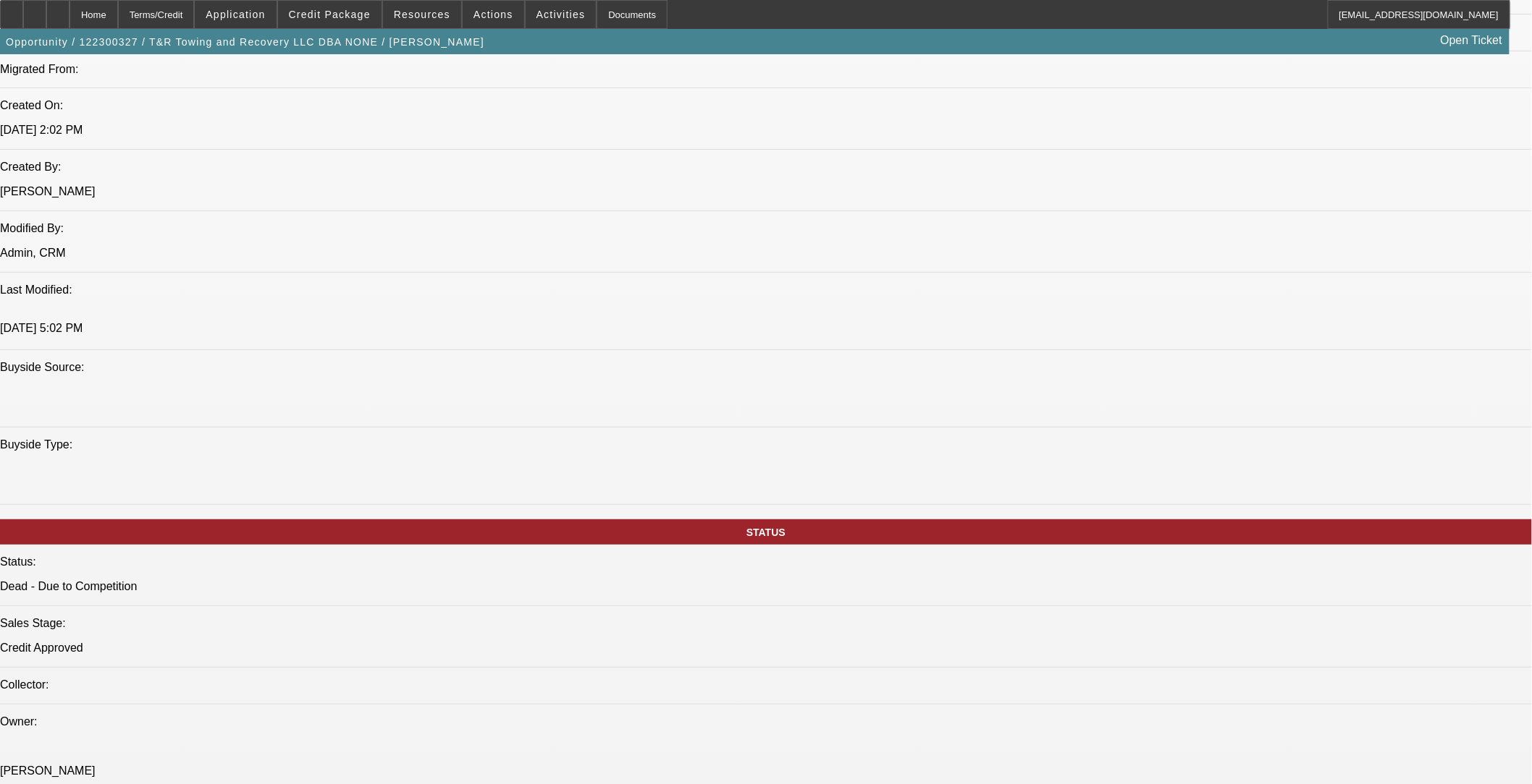
select select "0"
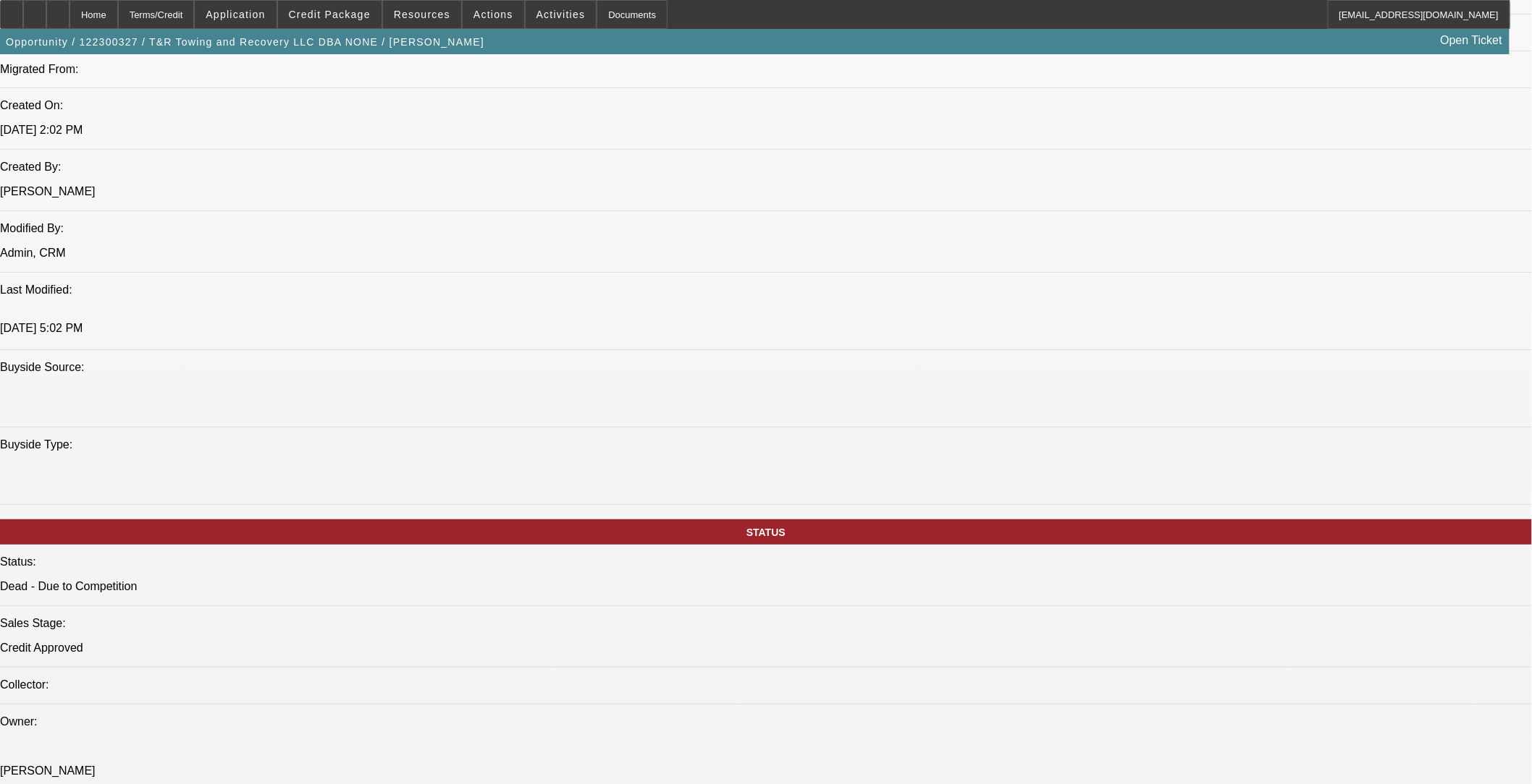
select select "0"
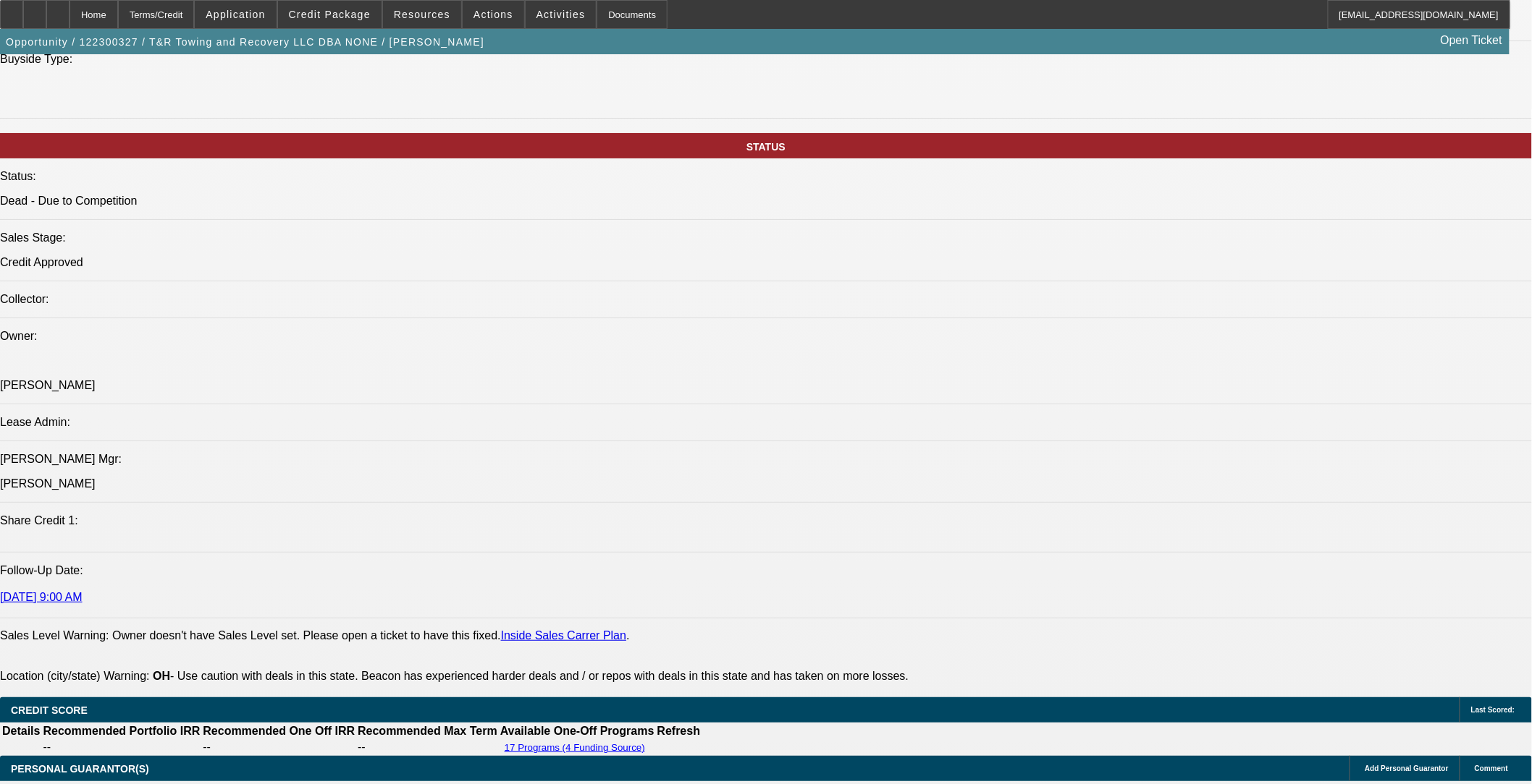
select select "1"
select select "6"
select select "1"
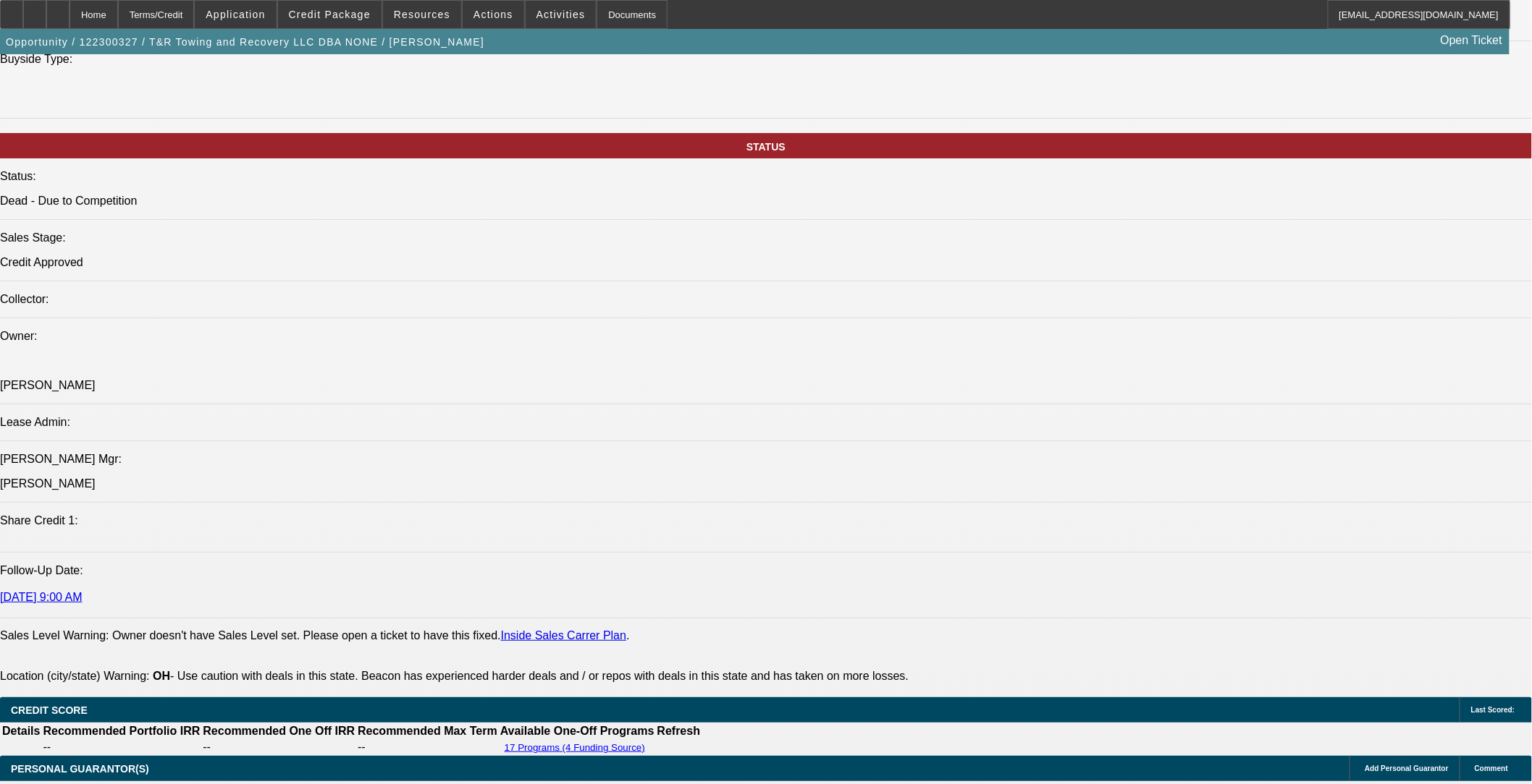
select select "6"
select select "1"
select select "6"
select select "1"
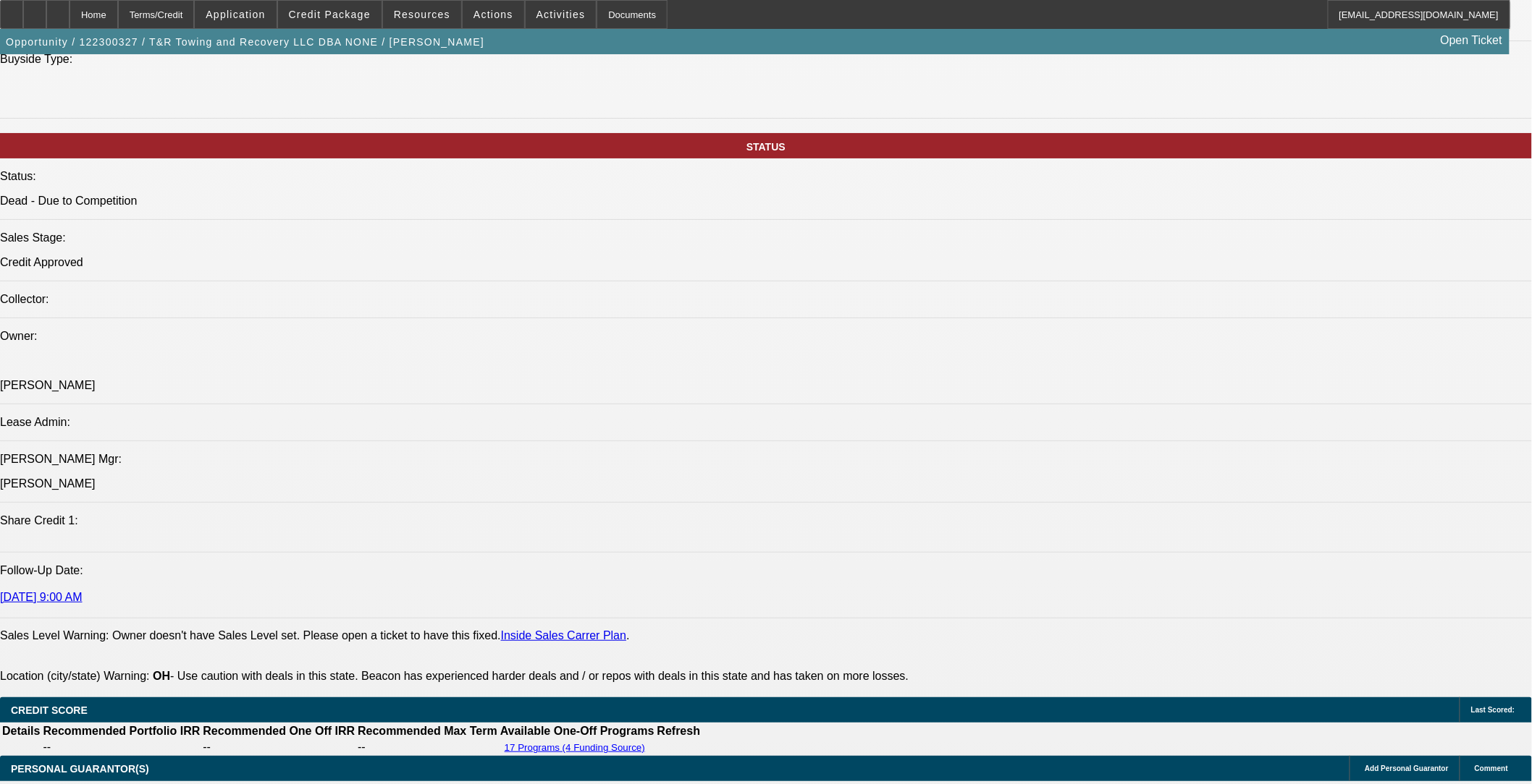
select select "1"
select select "6"
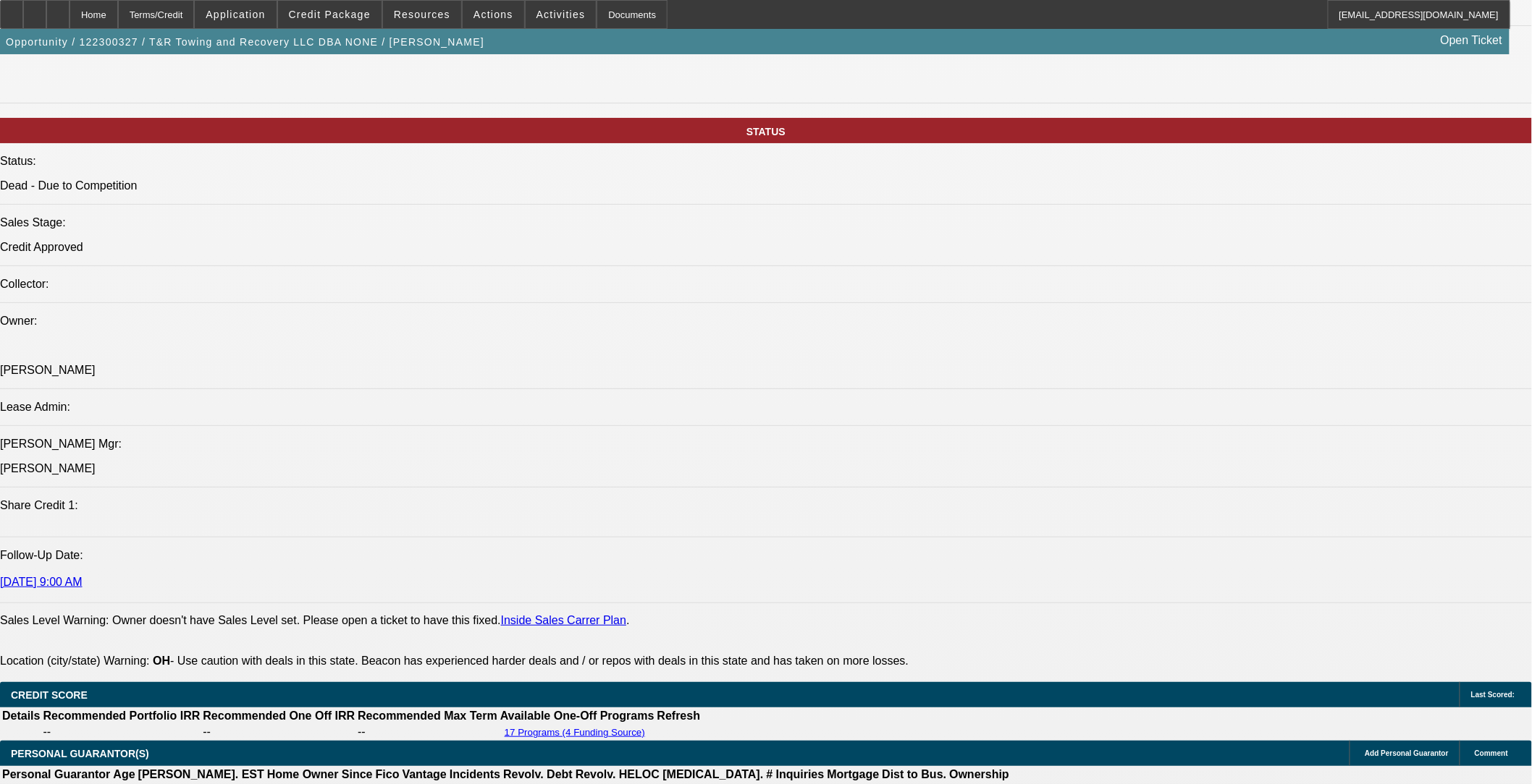
scroll to position [1216, 0]
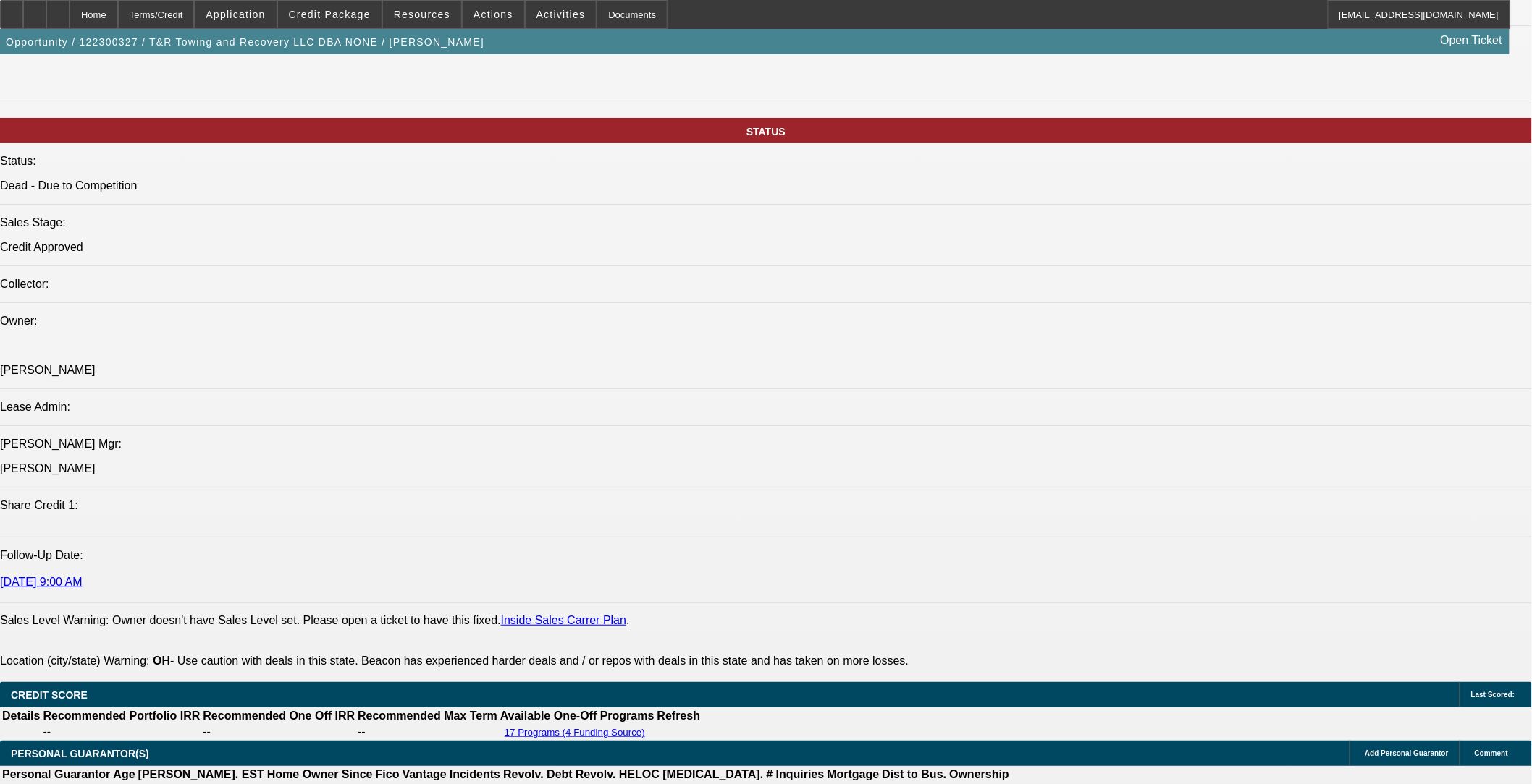
drag, startPoint x: 1414, startPoint y: 591, endPoint x: 1152, endPoint y: 514, distance: 273.1
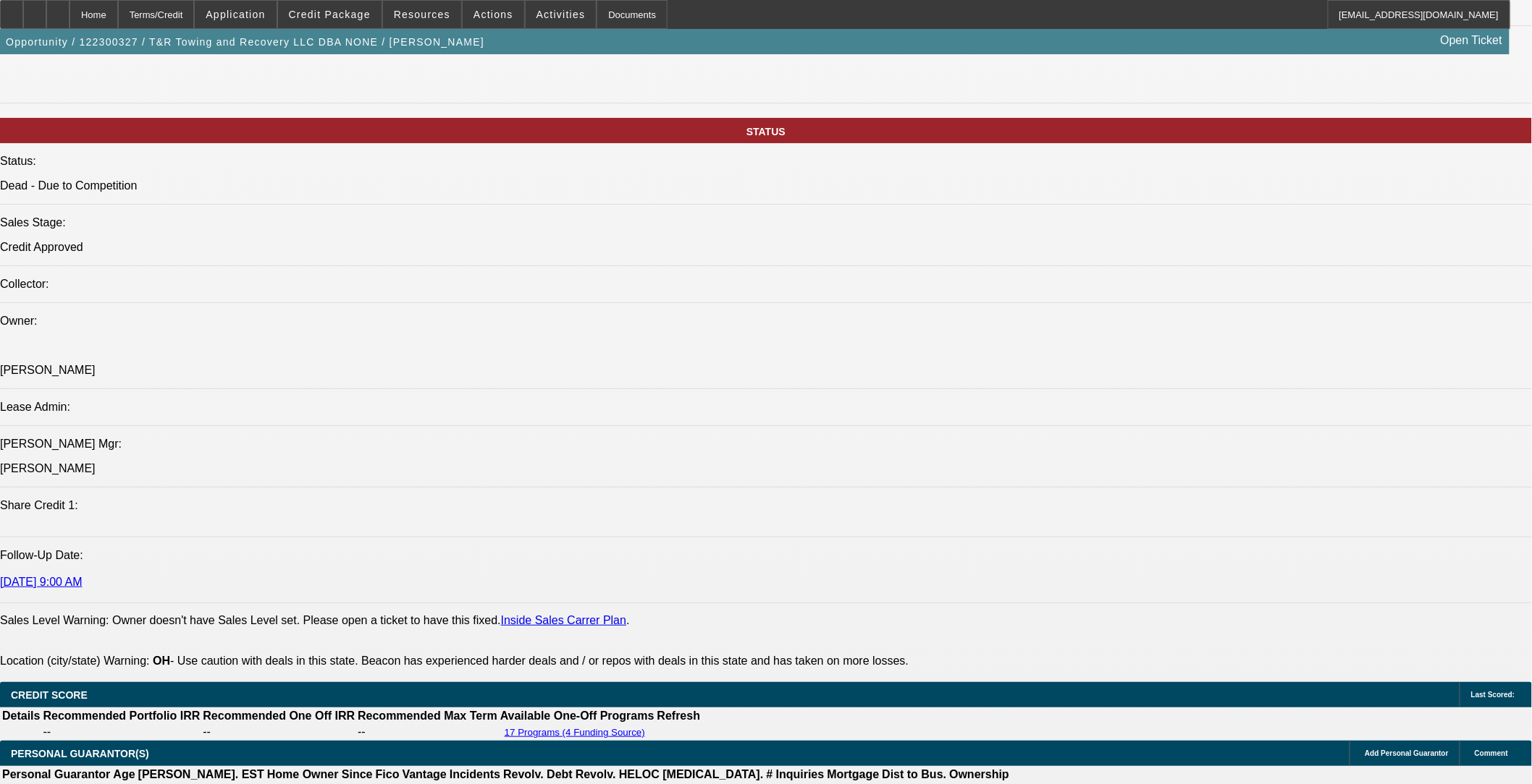
copy td "[PERSON_NAME] first established T&R Towing & Recovery LLC in [DATE] out of [US_…"
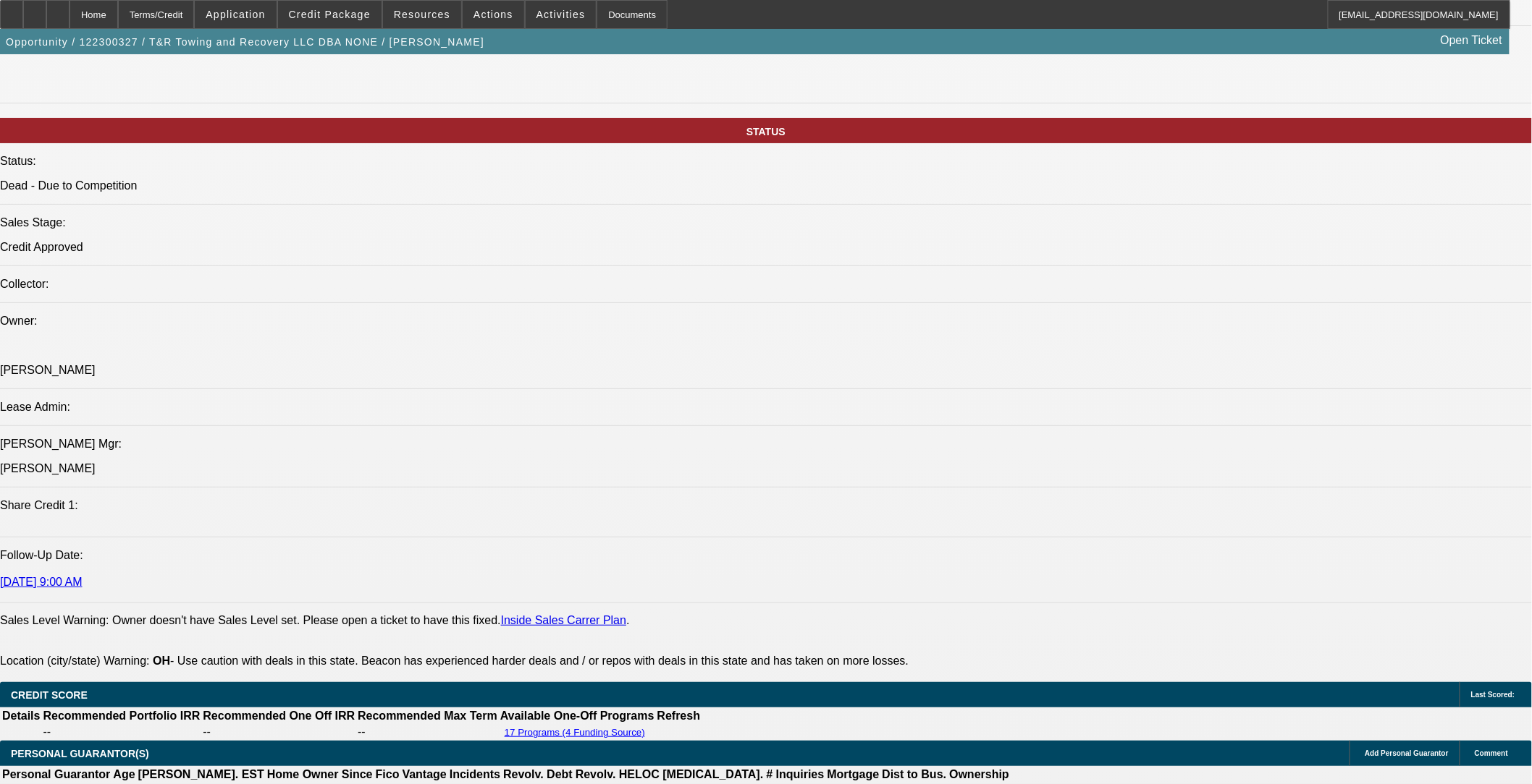
scroll to position [0, 0]
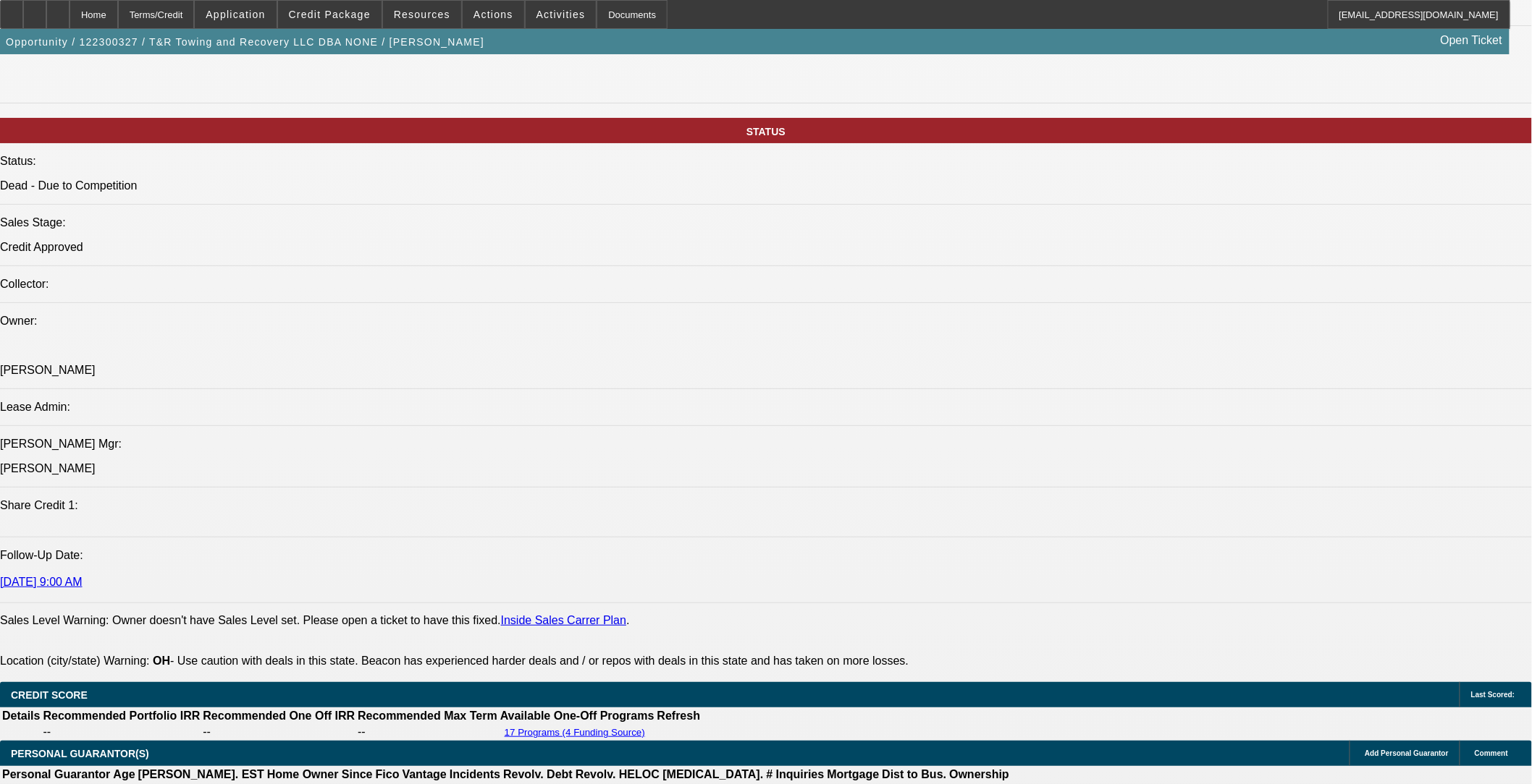
scroll to position [251, 0]
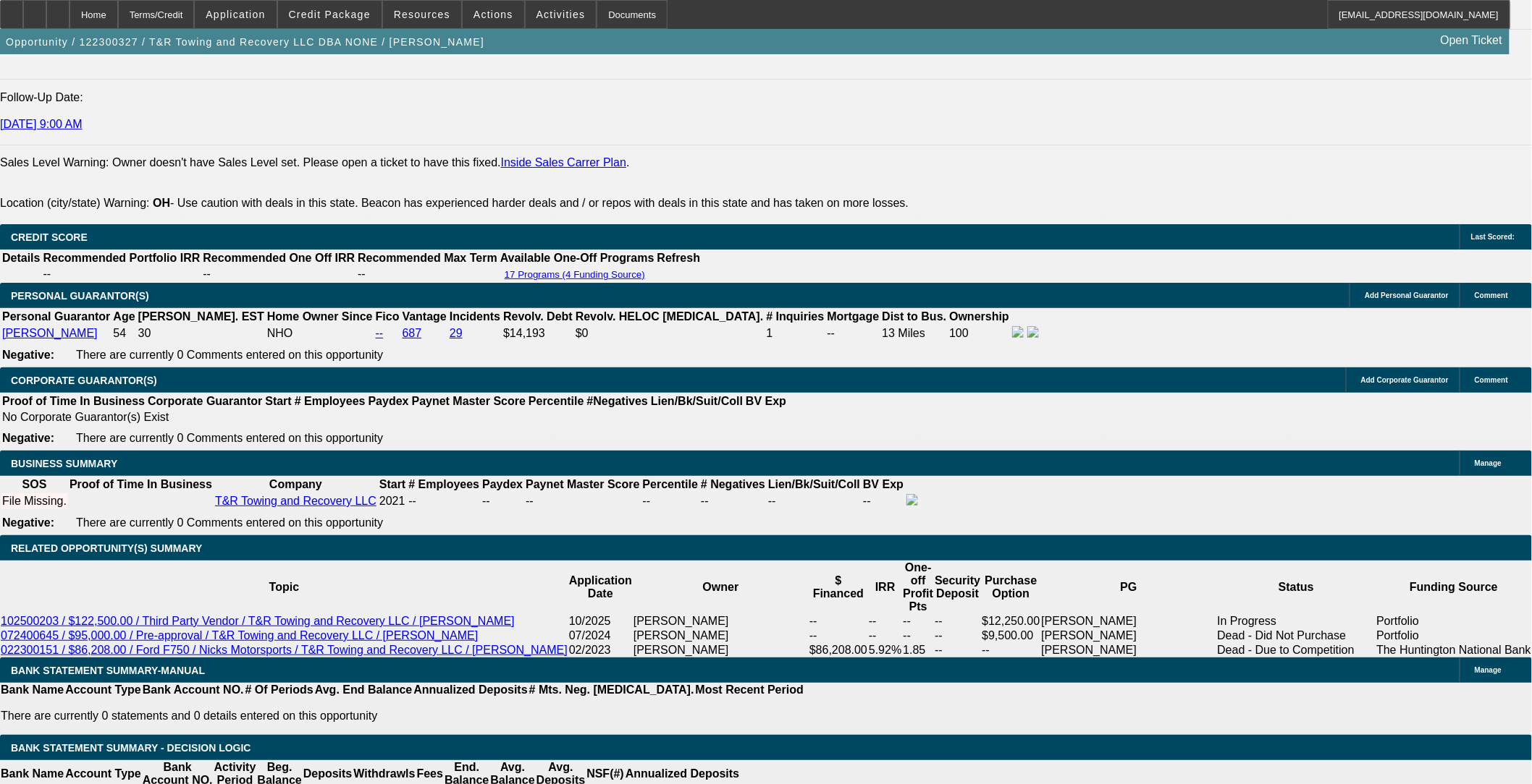
scroll to position [1957, 0]
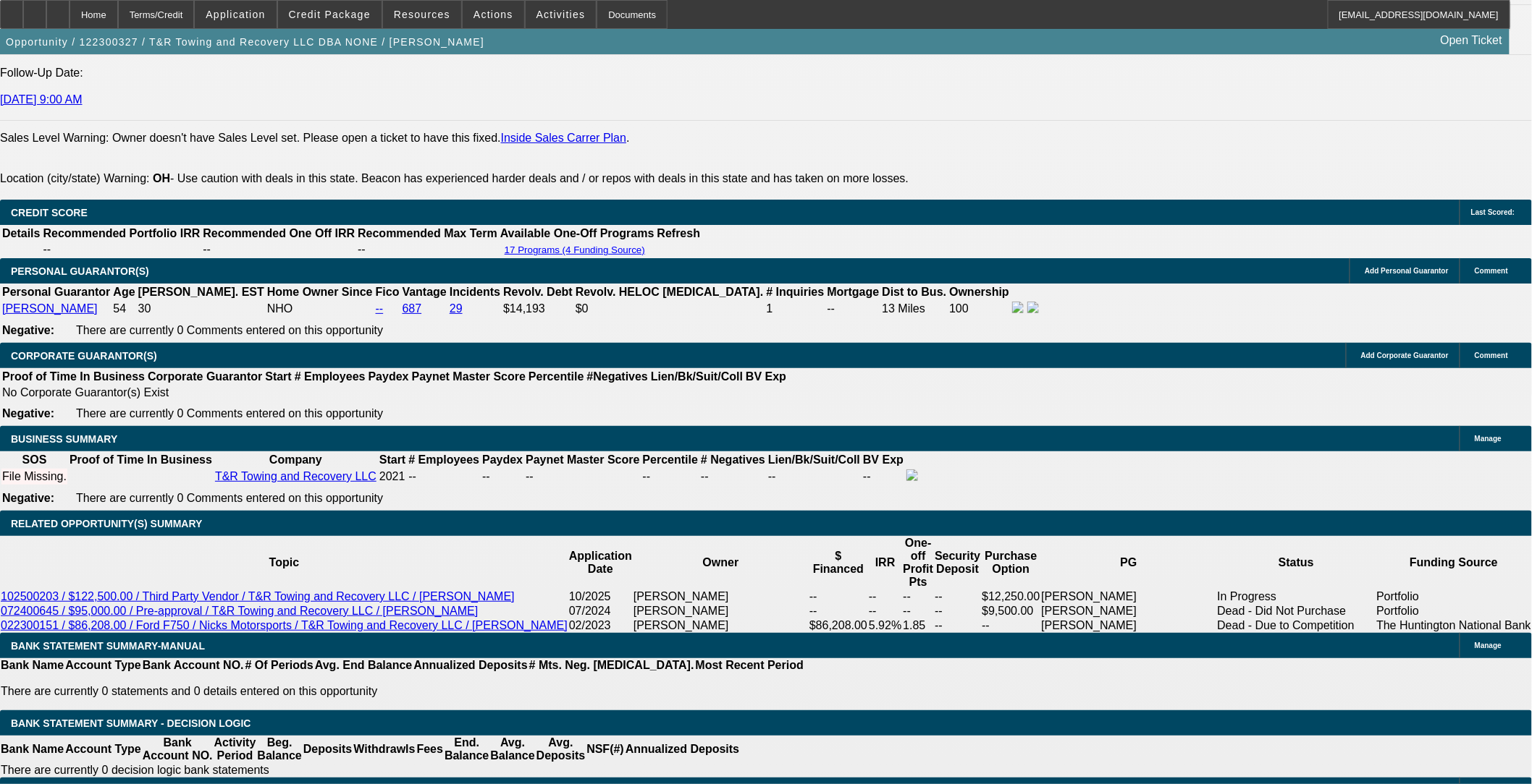
drag, startPoint x: 1229, startPoint y: 255, endPoint x: 1223, endPoint y: 222, distance: 33.5
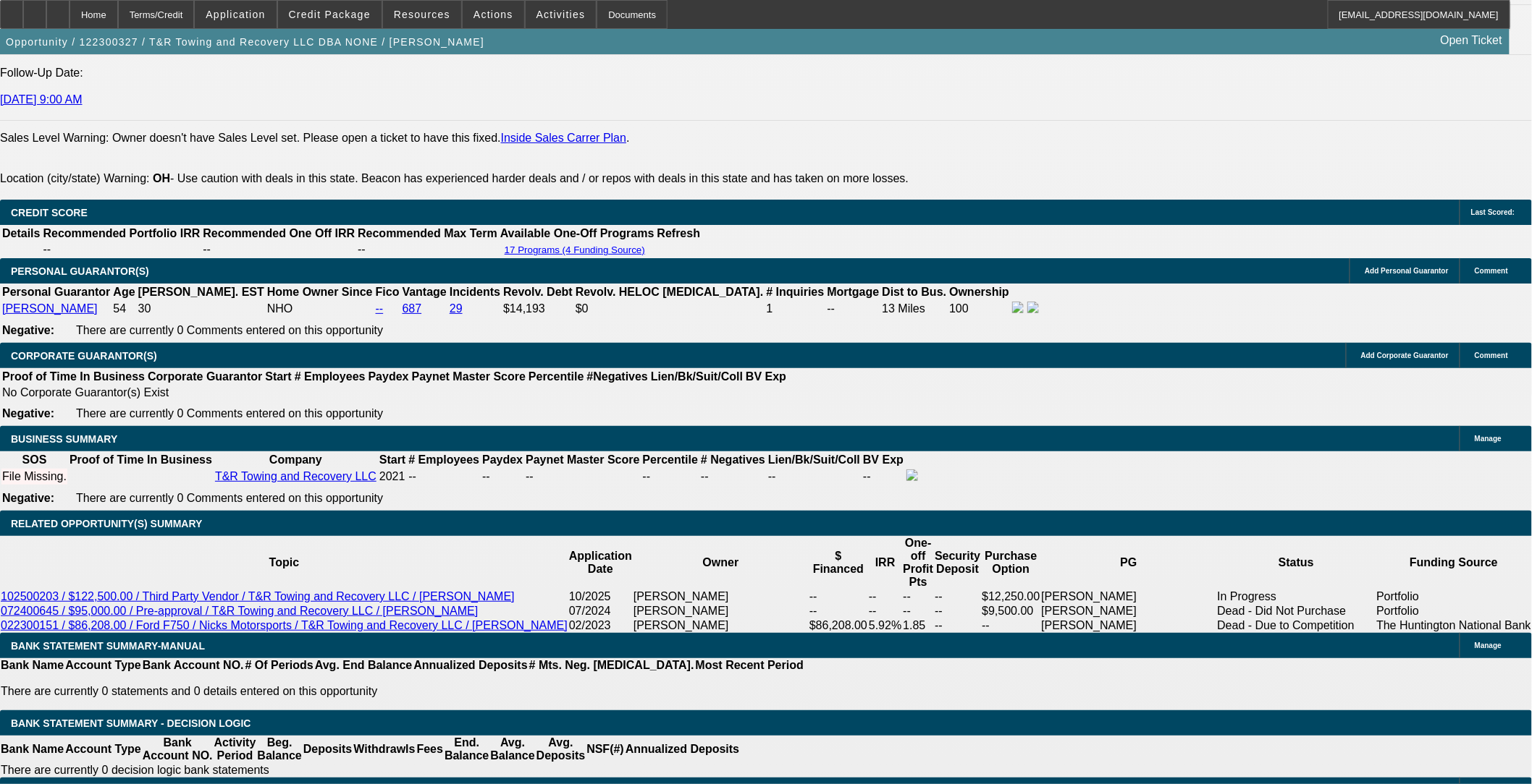
drag, startPoint x: 1227, startPoint y: 146, endPoint x: 1228, endPoint y: 137, distance: 9.1
drag, startPoint x: 1228, startPoint y: 137, endPoint x: 1233, endPoint y: 127, distance: 11.2
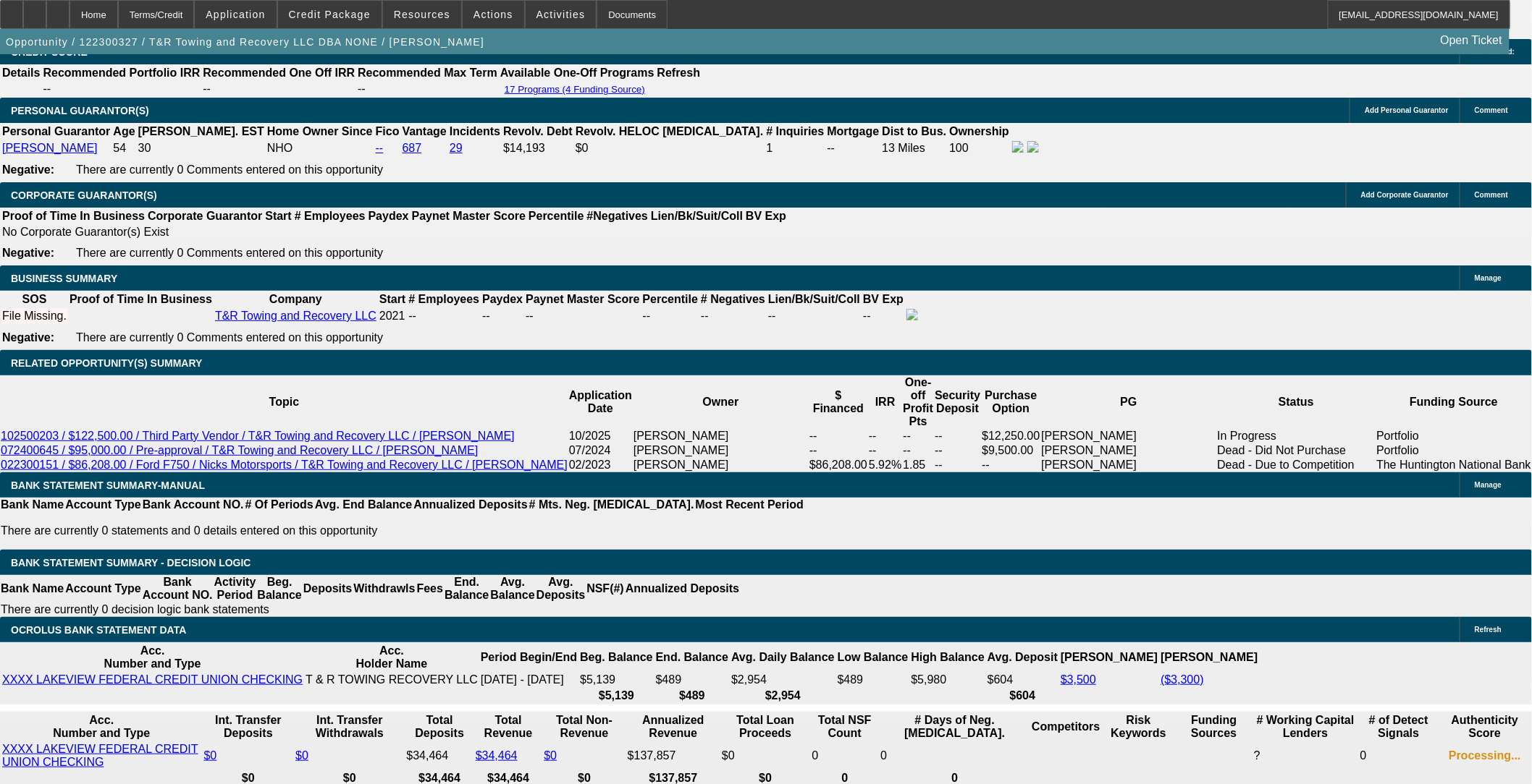
scroll to position [2198, 0]
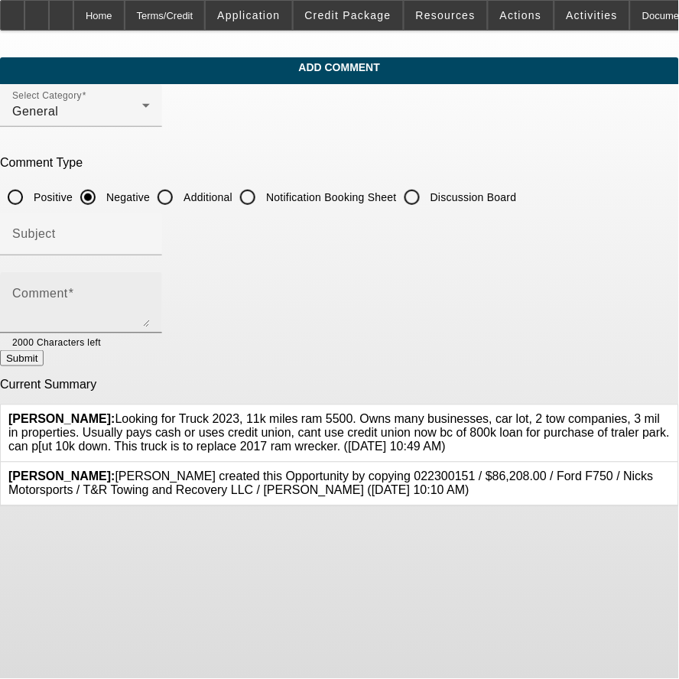
click at [150, 294] on textarea "Comment" at bounding box center [81, 308] width 138 height 37
click at [232, 202] on div "Additional" at bounding box center [191, 197] width 83 height 31
click at [150, 315] on textarea "Comment" at bounding box center [81, 308] width 138 height 37
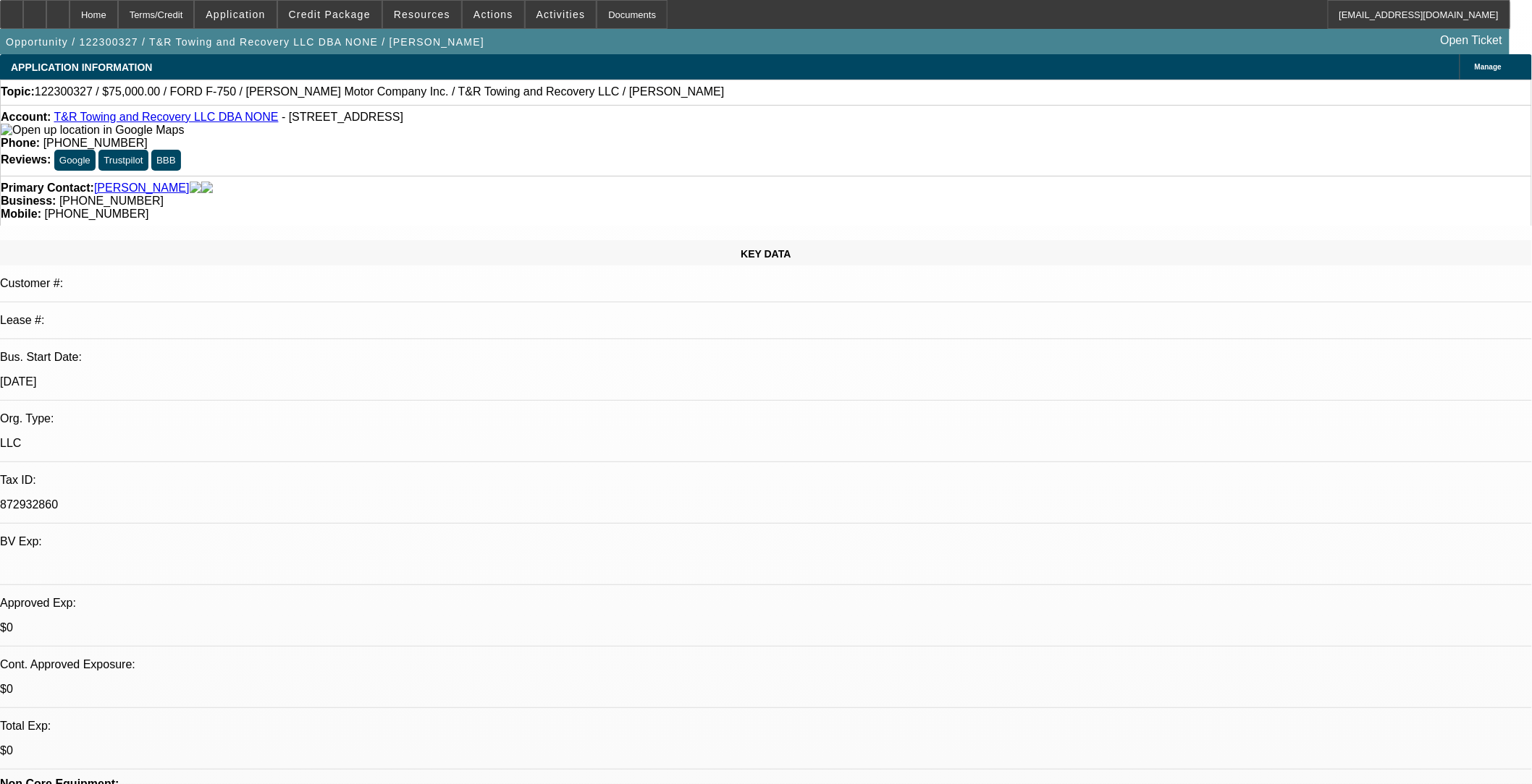
select select "0"
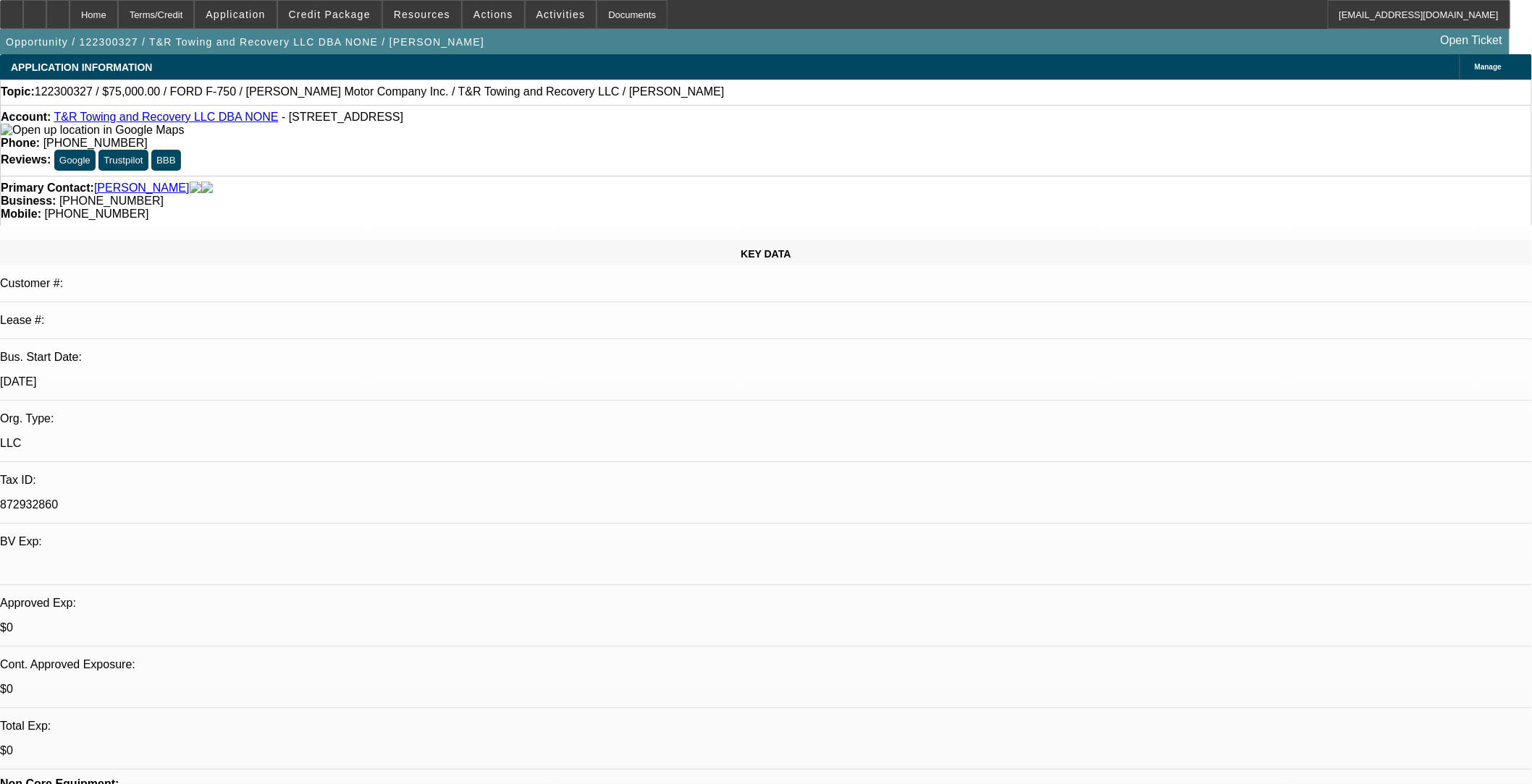
select select "0"
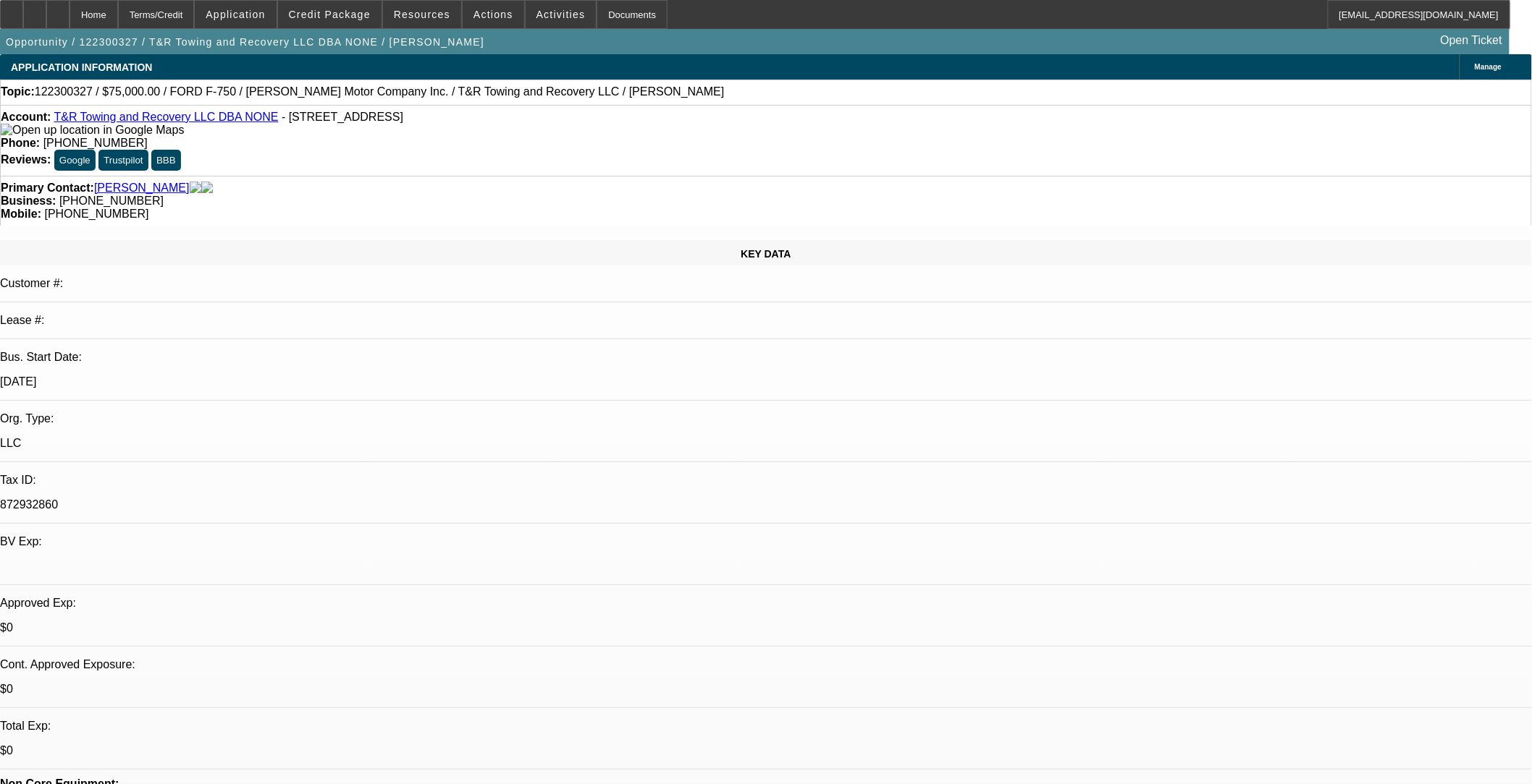
select select "0"
select select "1"
select select "6"
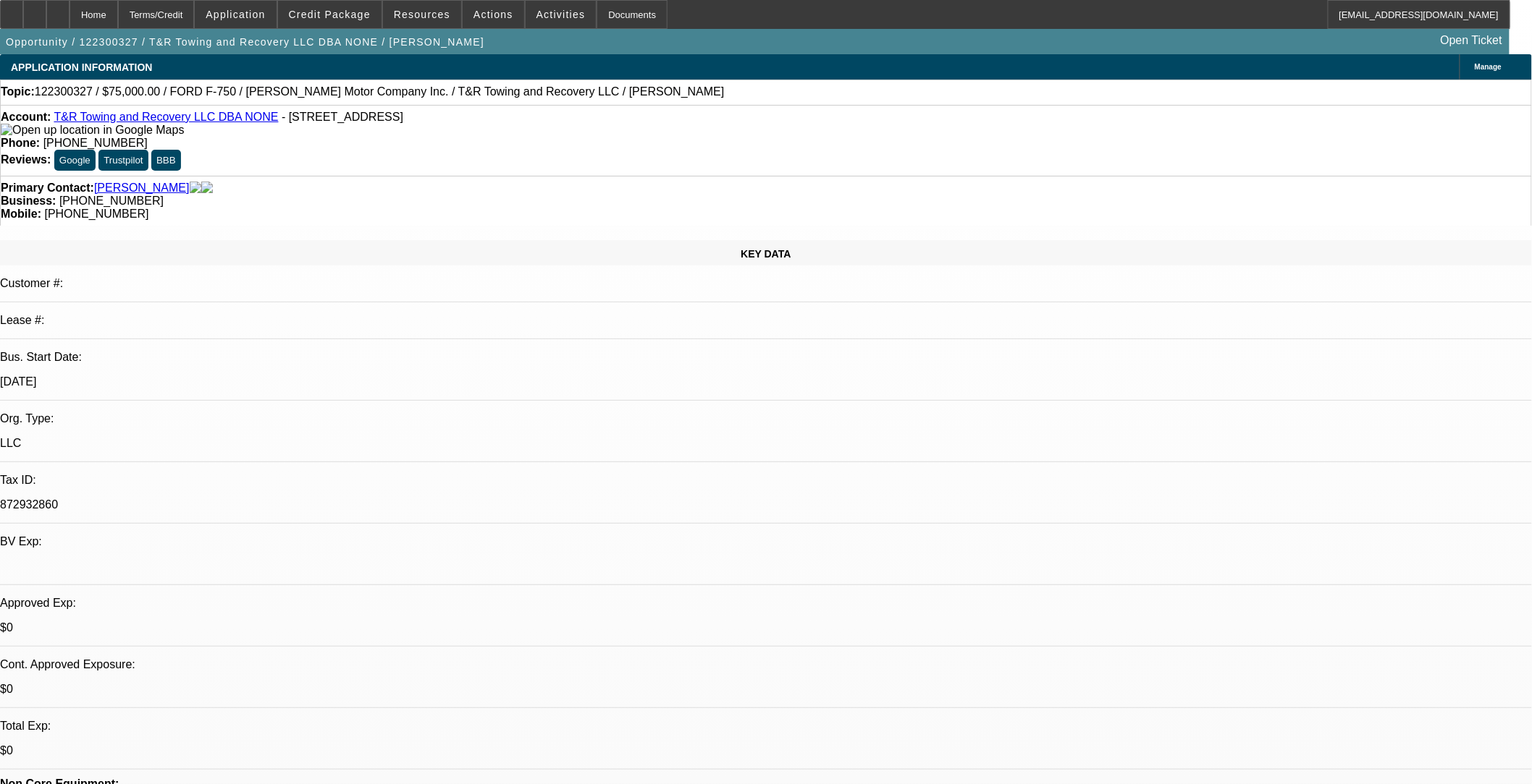
select select "1"
select select "6"
select select "1"
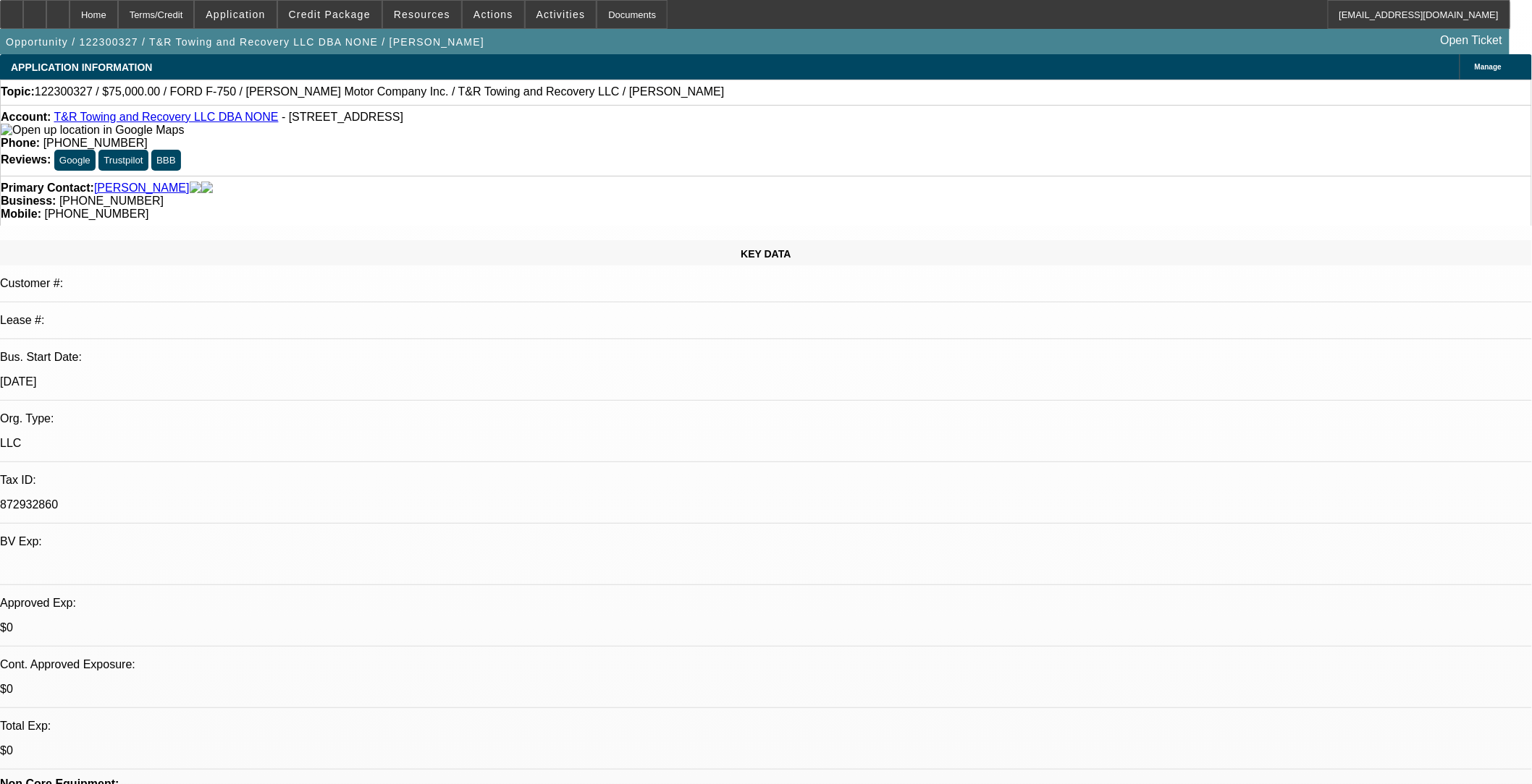
select select "6"
select select "1"
select select "6"
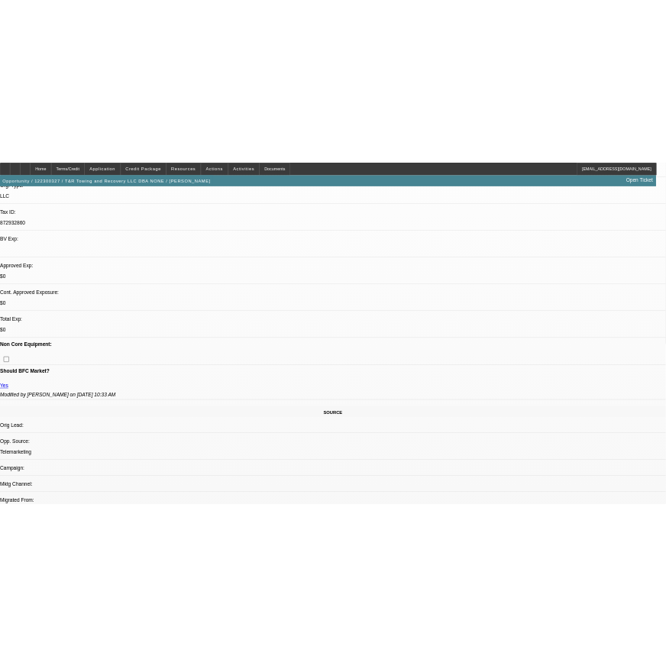
scroll to position [254, 0]
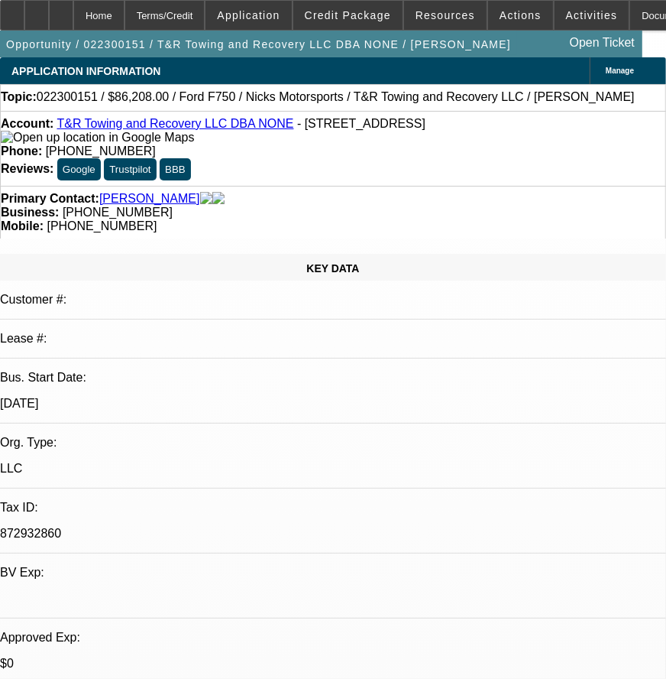
select select "0"
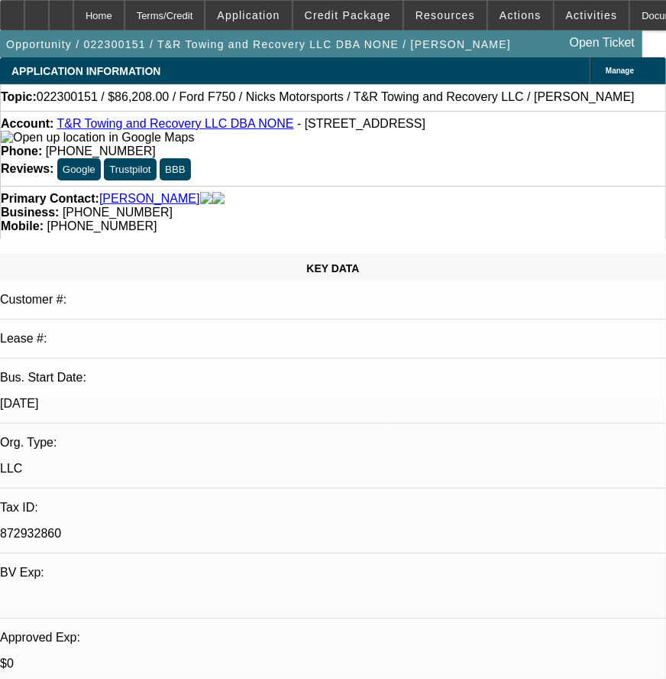
select select "0"
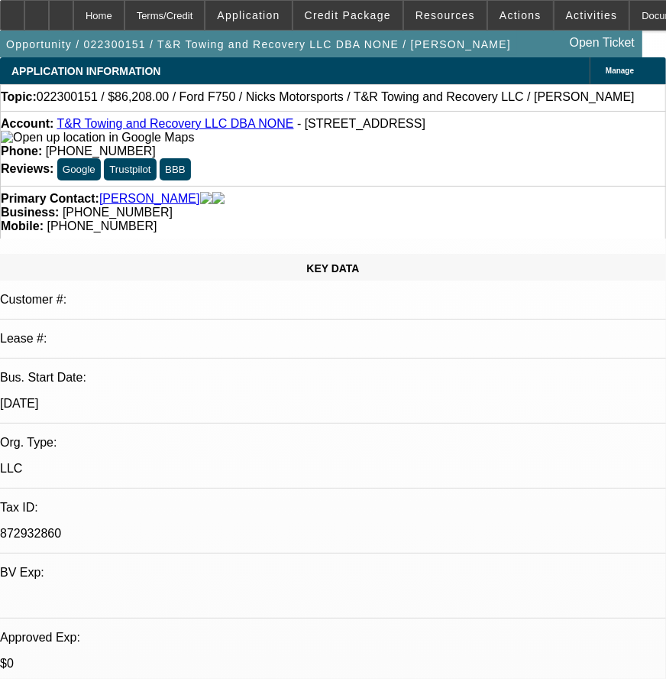
select select "0"
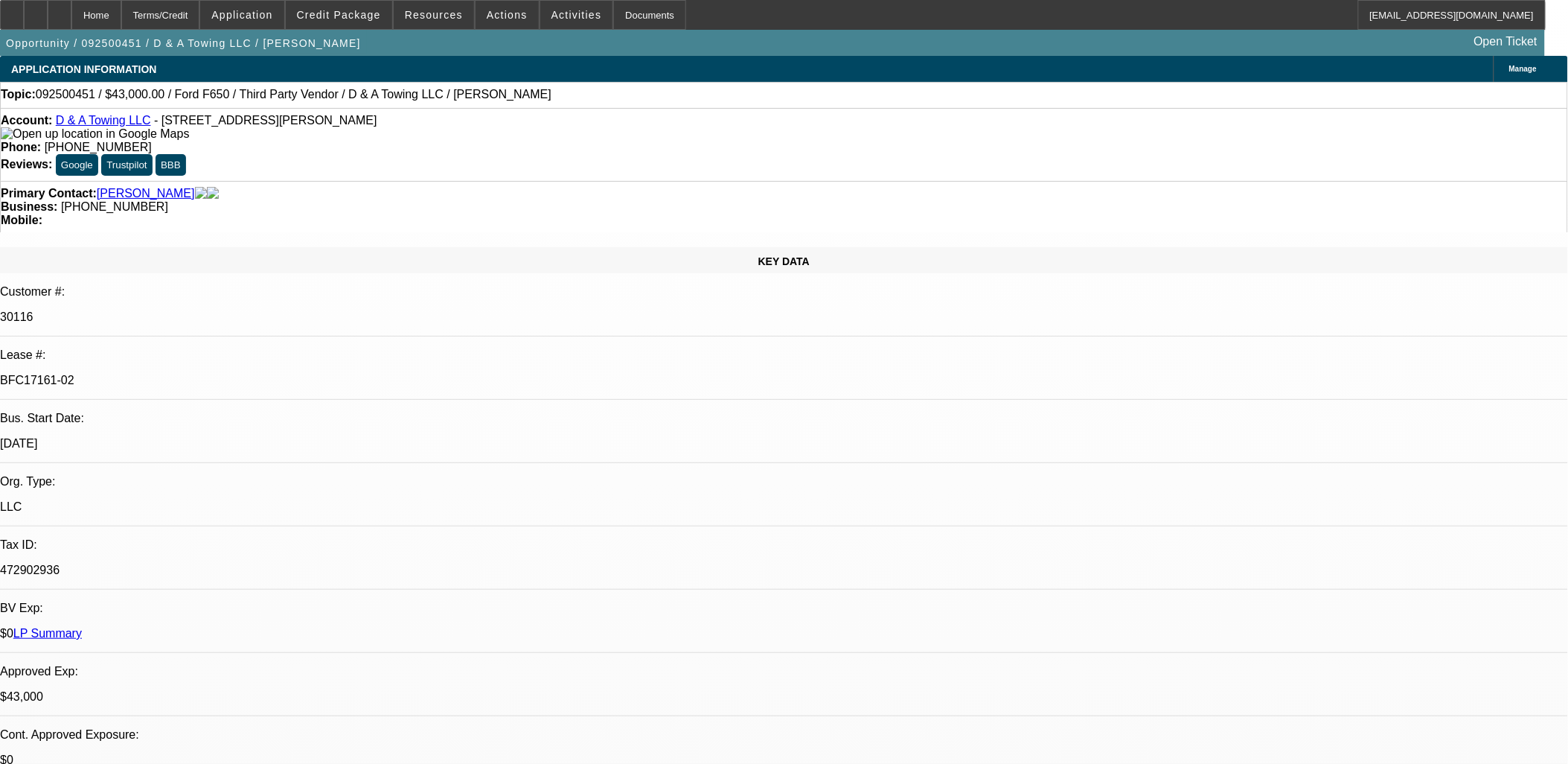
select select "0"
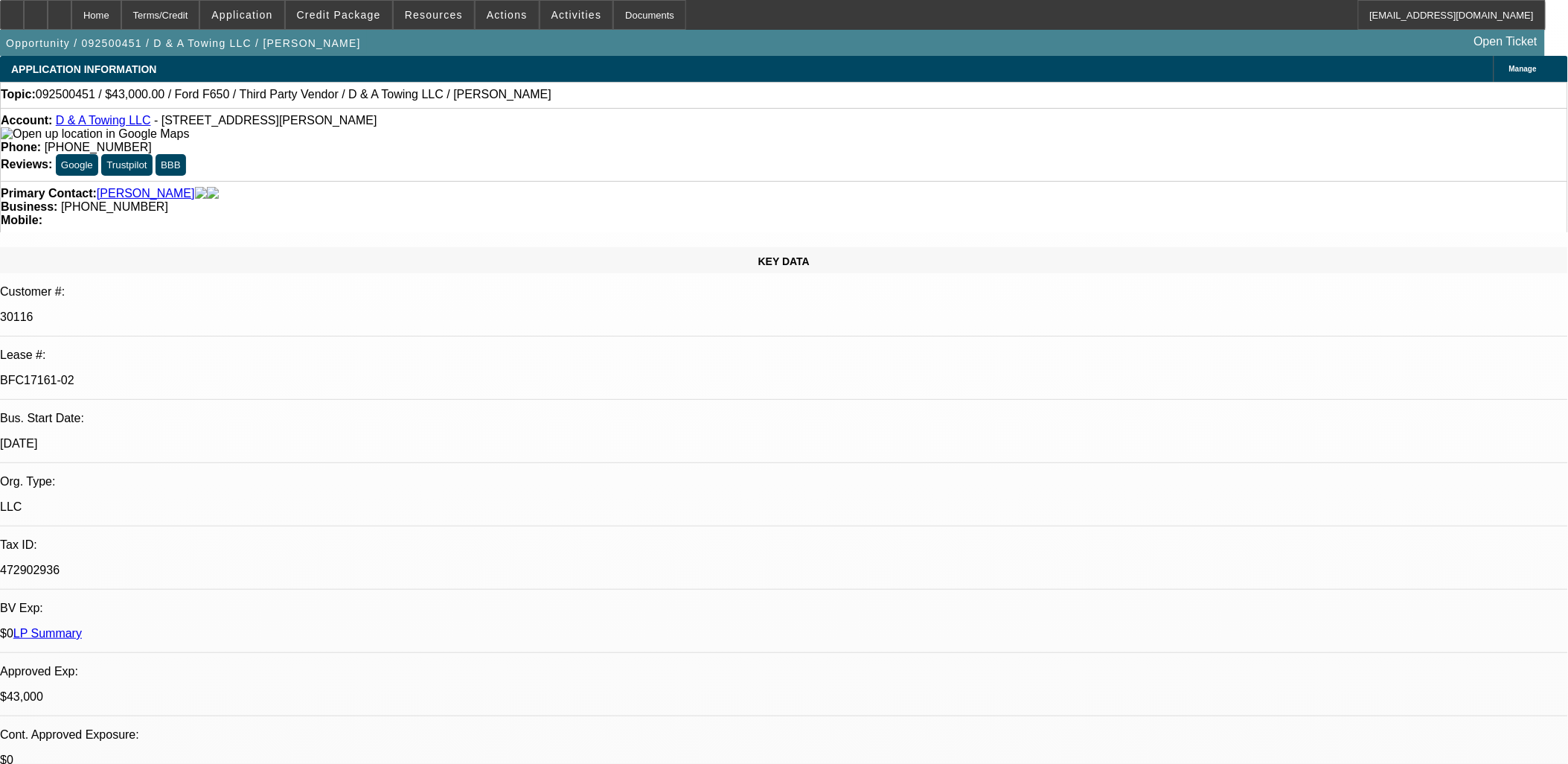
select select "0.2"
select select "0"
select select "0.15"
select select "0"
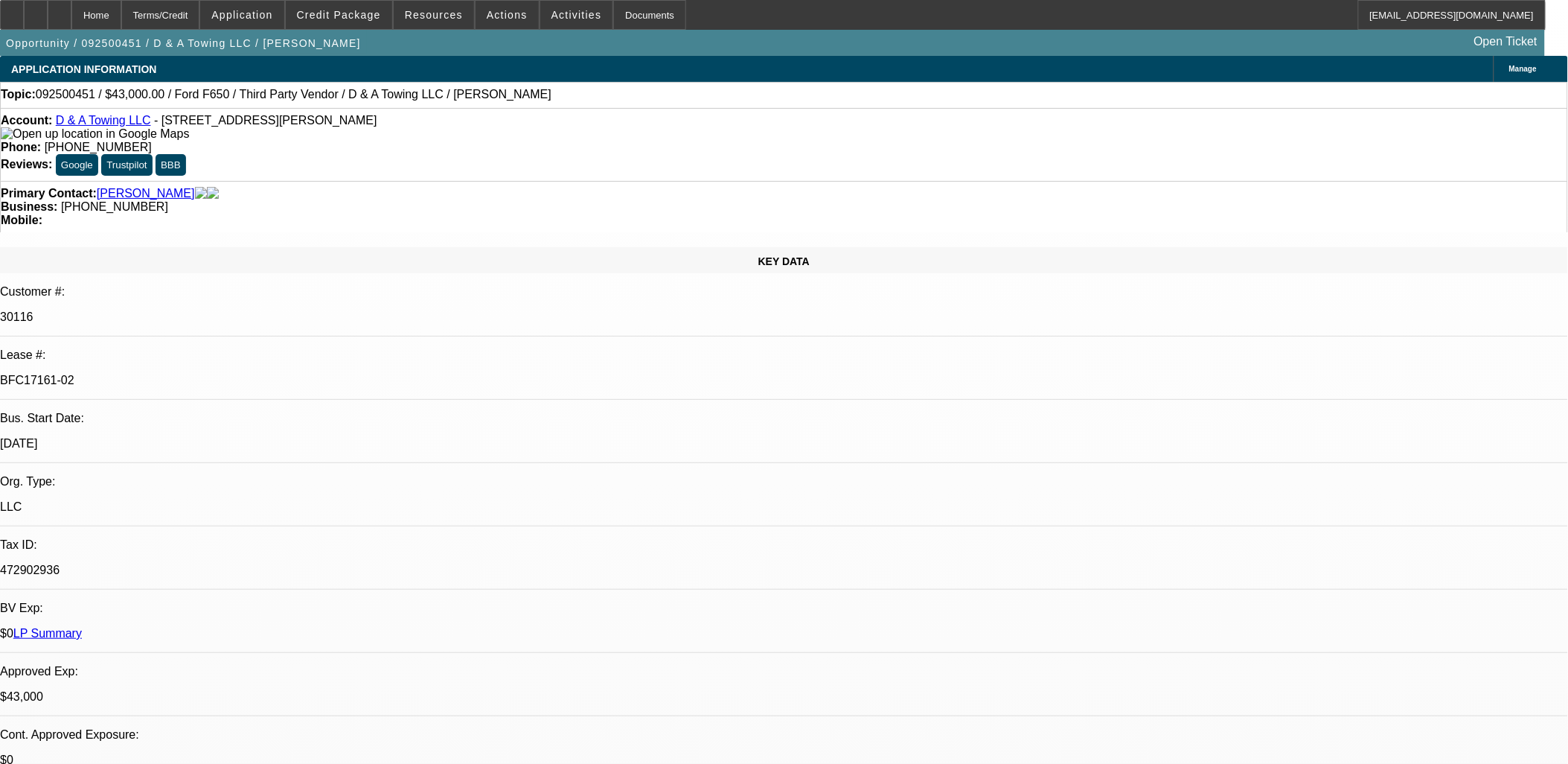
select select "0"
select select "0.1"
select select "1"
select select "3"
select select "6"
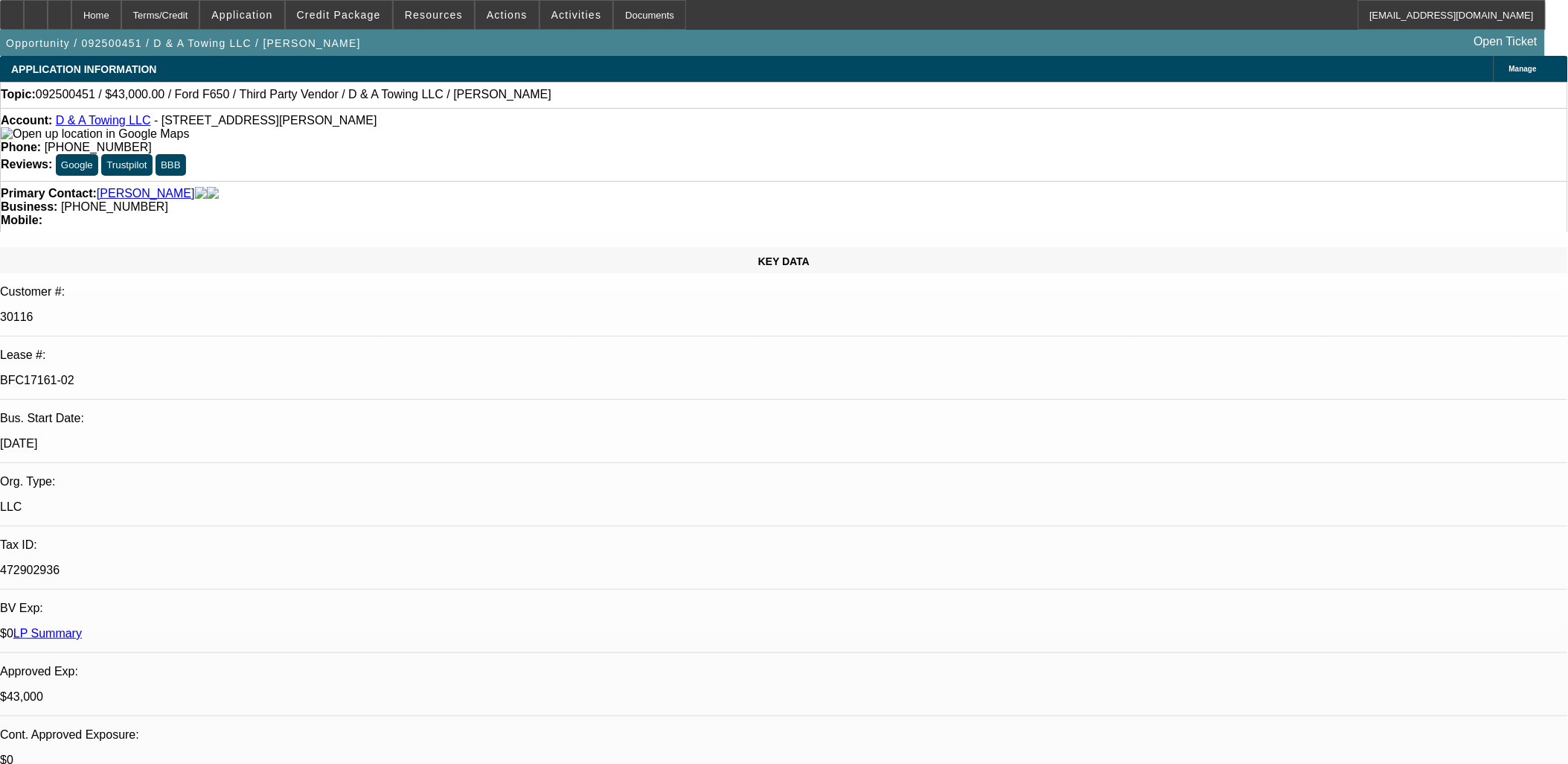
select select "1"
select select "3"
select select "17"
select select "1"
select select "3"
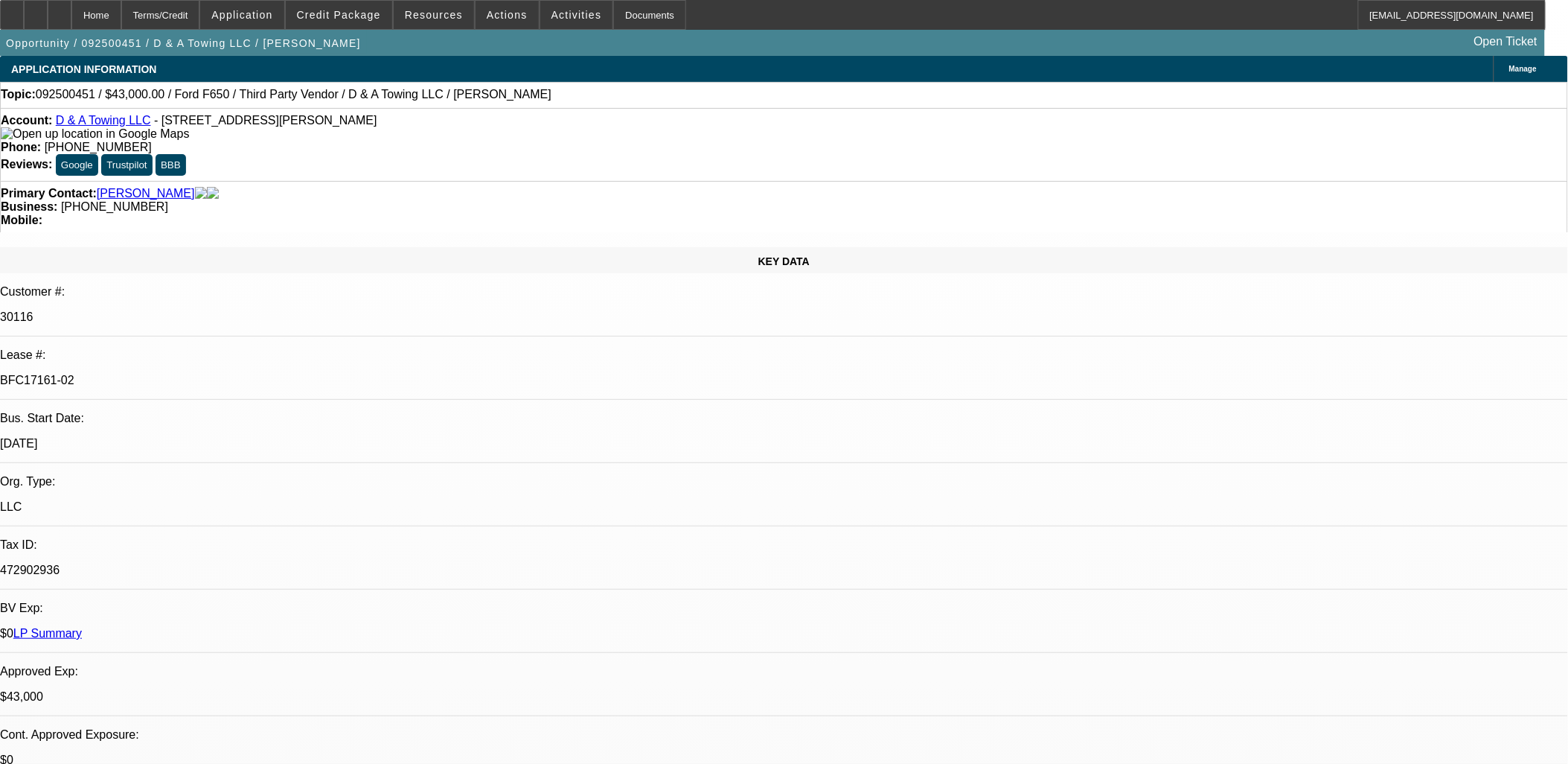
select select "16"
select select "1"
select select "3"
select select "4"
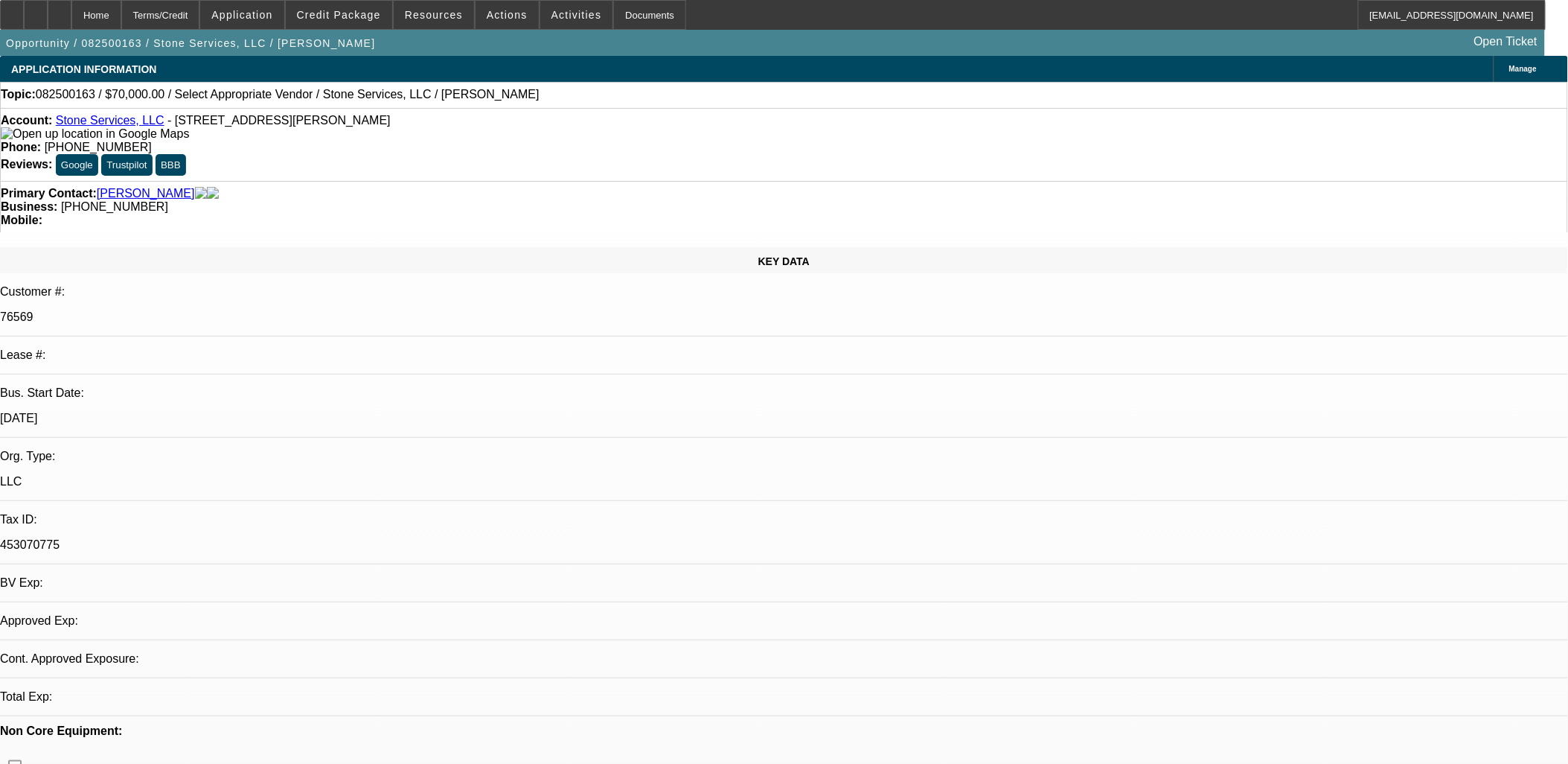
select select "0"
select select "2"
select select "0.1"
select select "1"
select select "2"
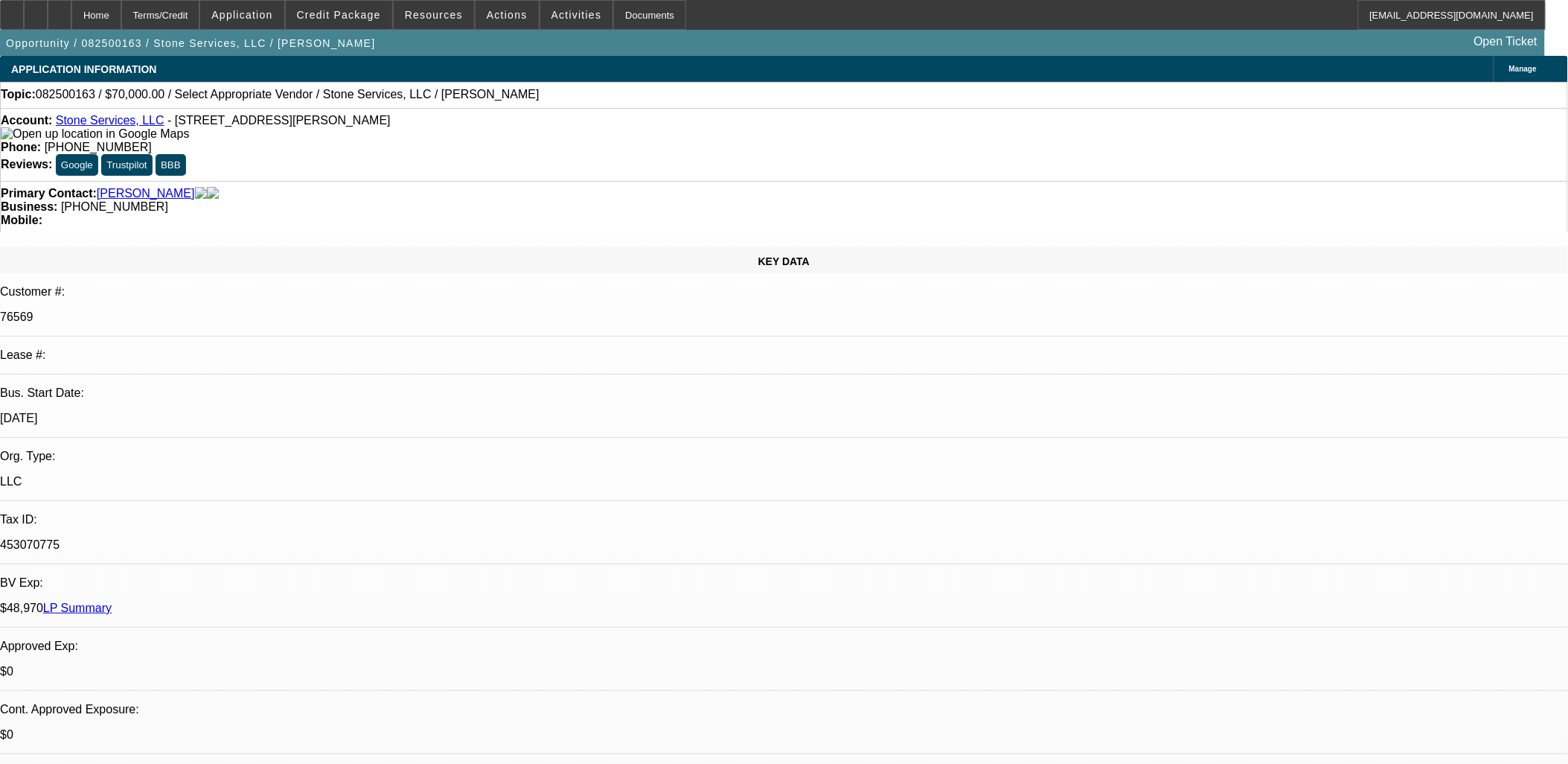
select select "4"
drag, startPoint x: 567, startPoint y: 352, endPoint x: 541, endPoint y: 336, distance: 30.5
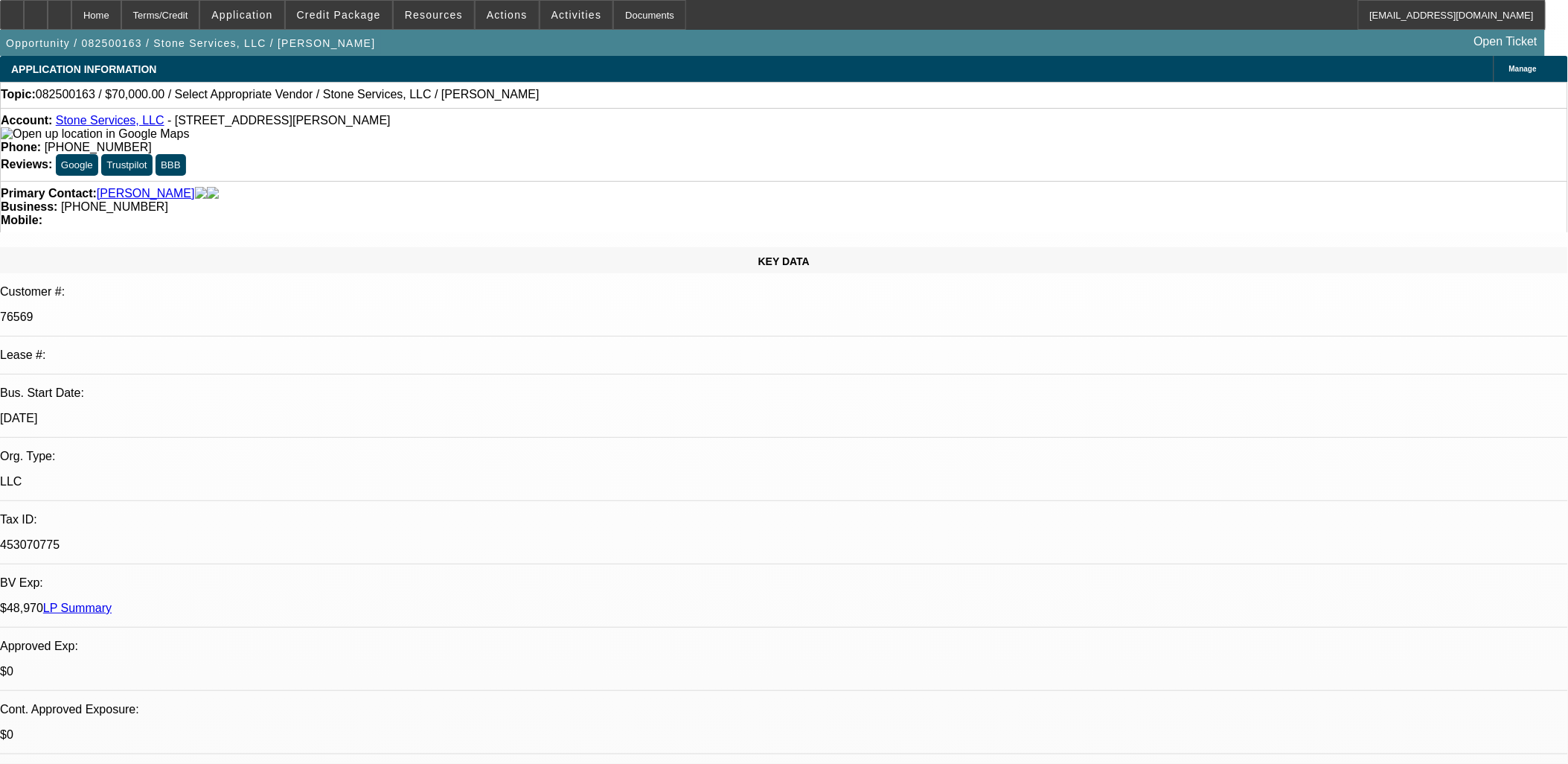
click at [125, 121] on link "Stone Services, LLC" at bounding box center [110, 120] width 109 height 13
click at [131, 125] on link "Stone Services, LLC" at bounding box center [110, 120] width 109 height 13
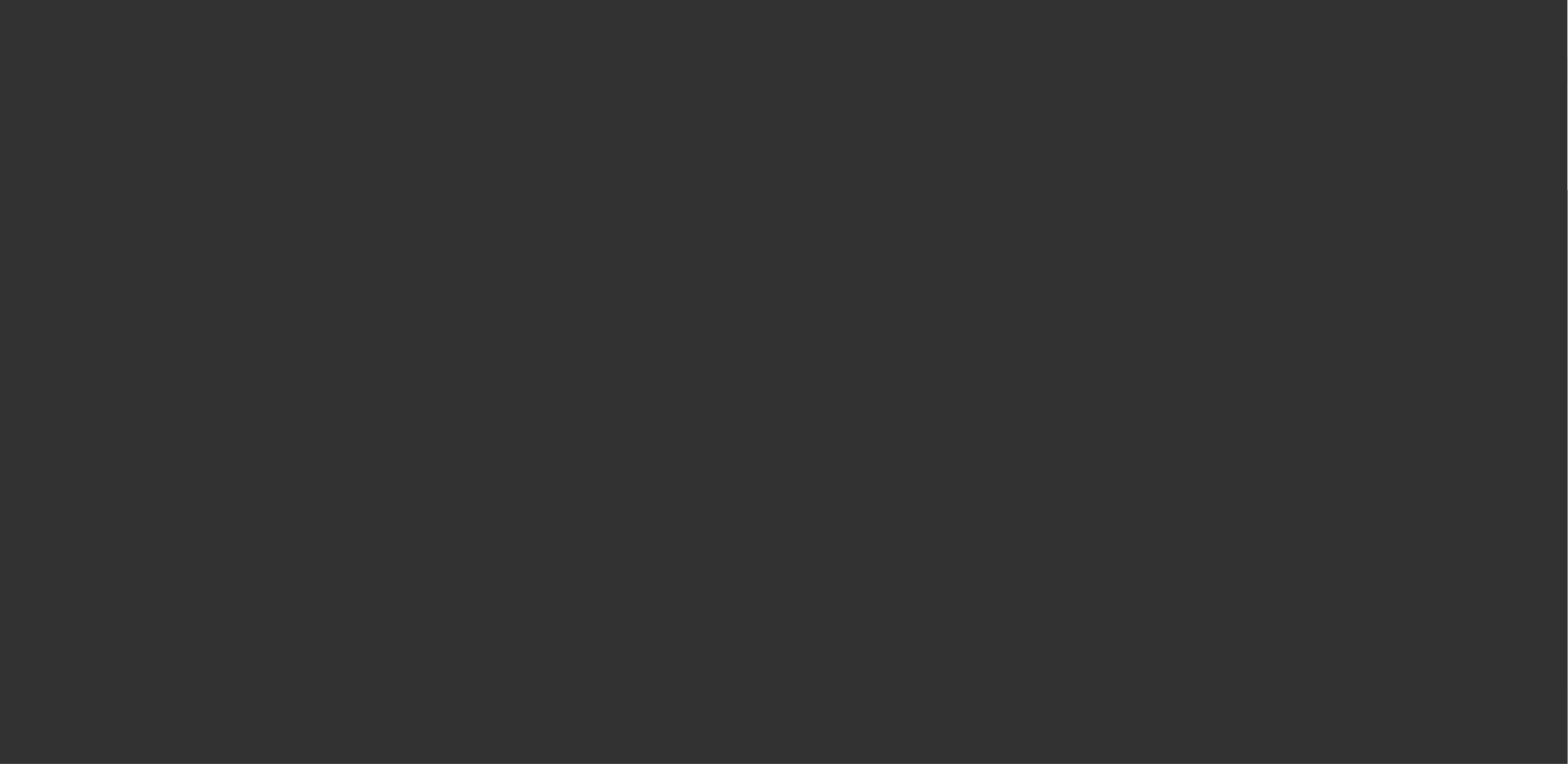
click at [784, 382] on div at bounding box center [784, 382] width 0 height 0
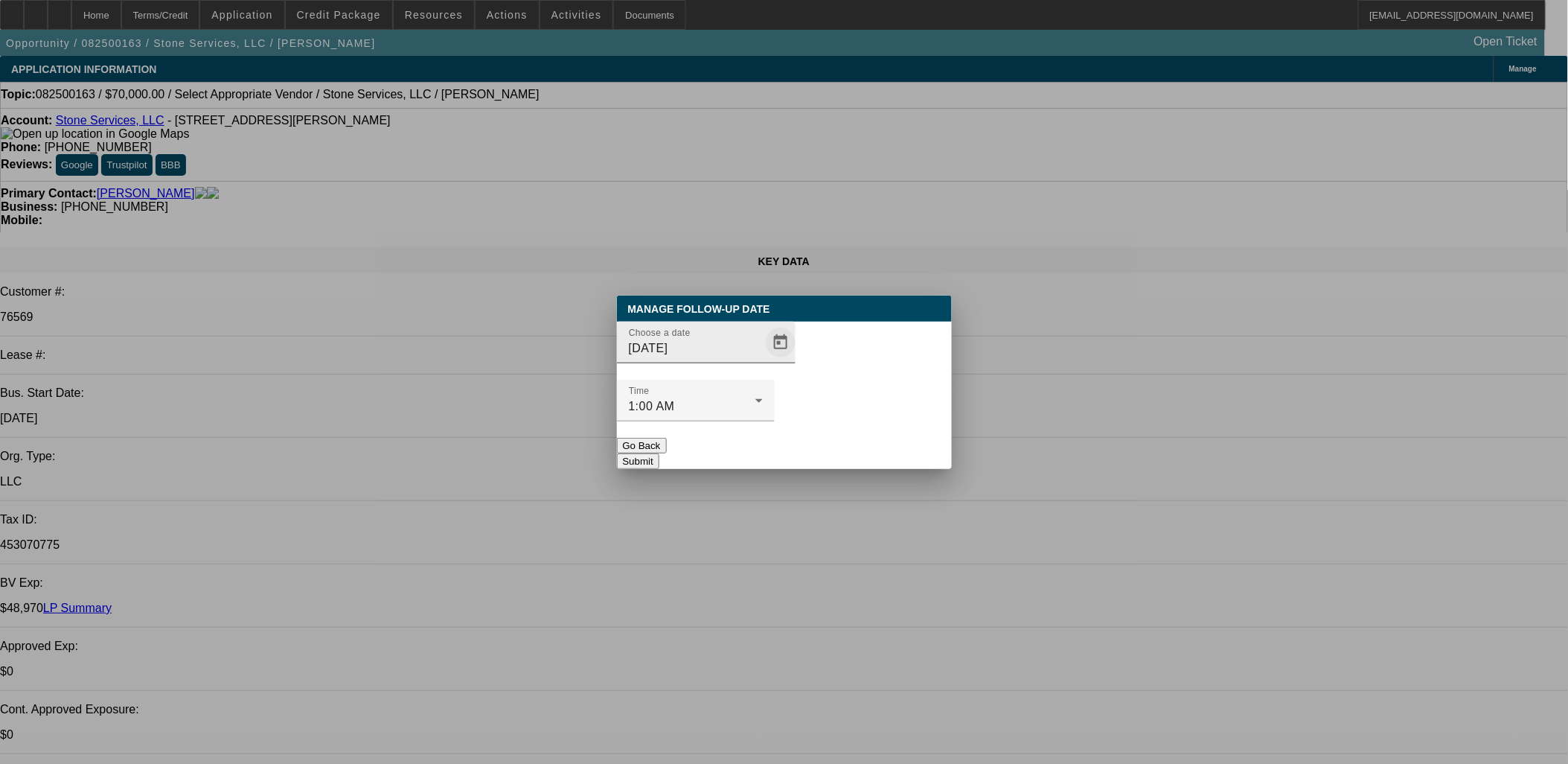
click at [763, 361] on span "Open calendar" at bounding box center [780, 342] width 36 height 36
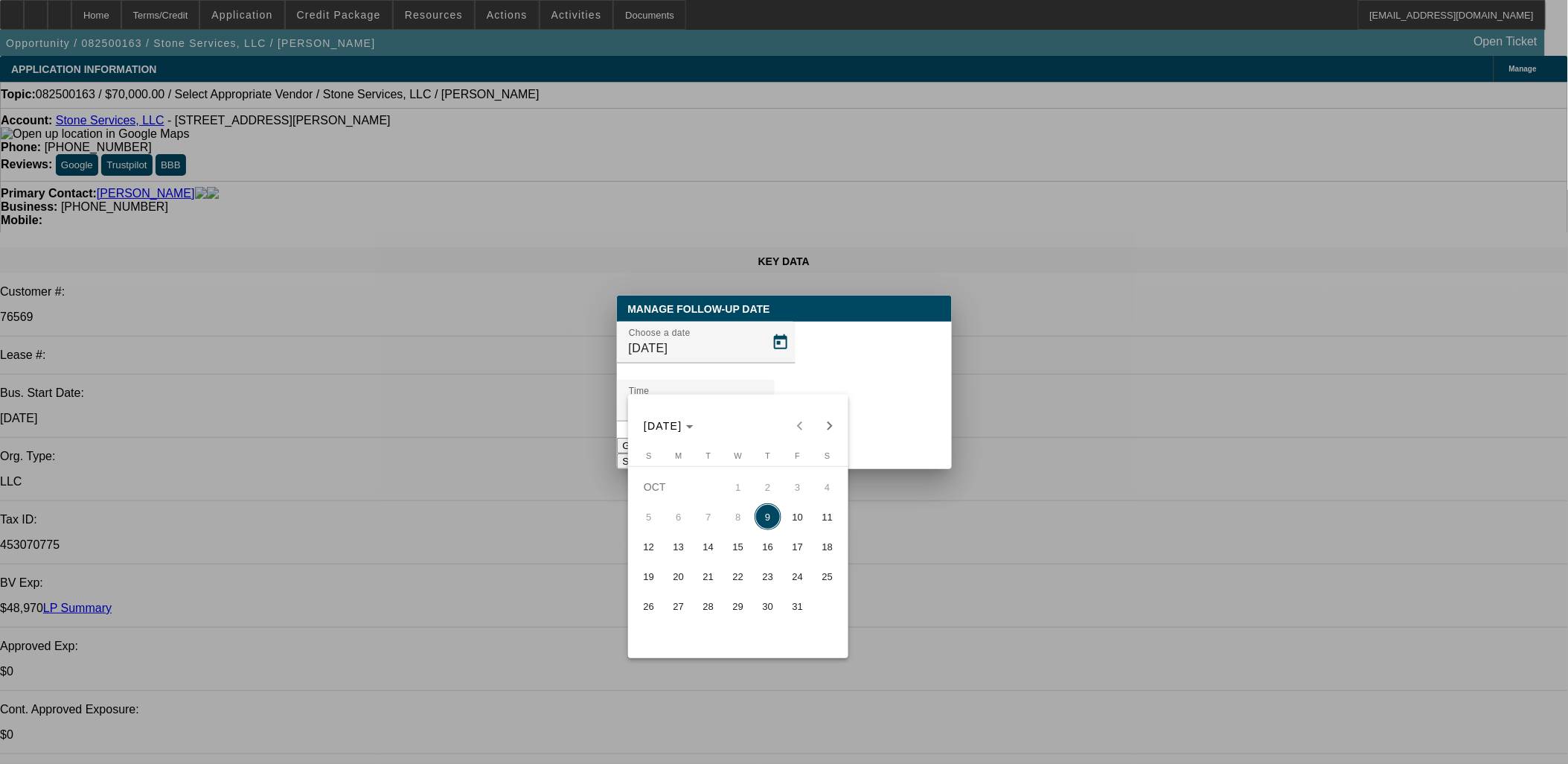
click at [791, 514] on span "10" at bounding box center [798, 517] width 27 height 27
type input "10/10/2025"
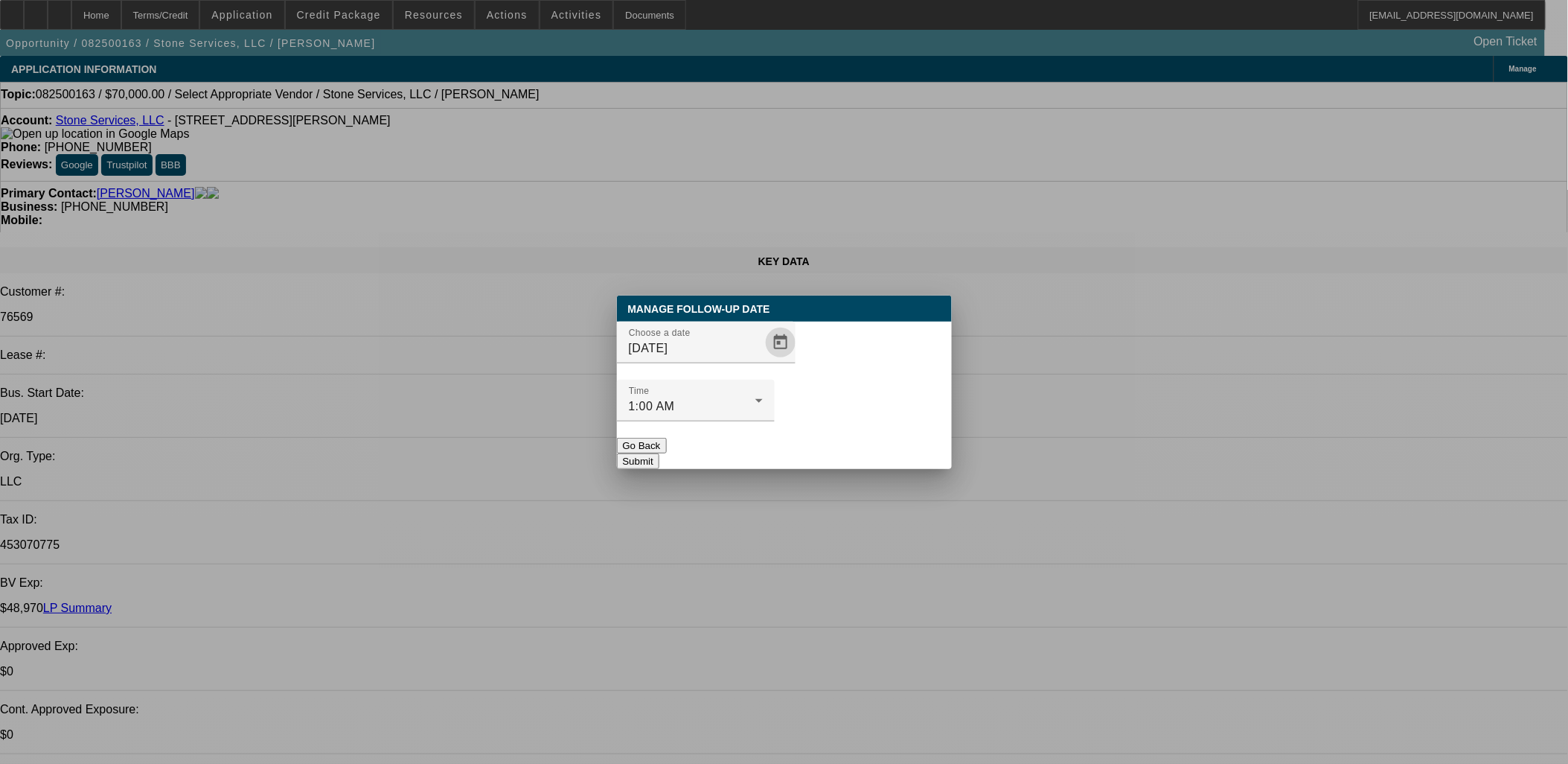
click at [659, 453] on button "Submit" at bounding box center [638, 461] width 43 height 16
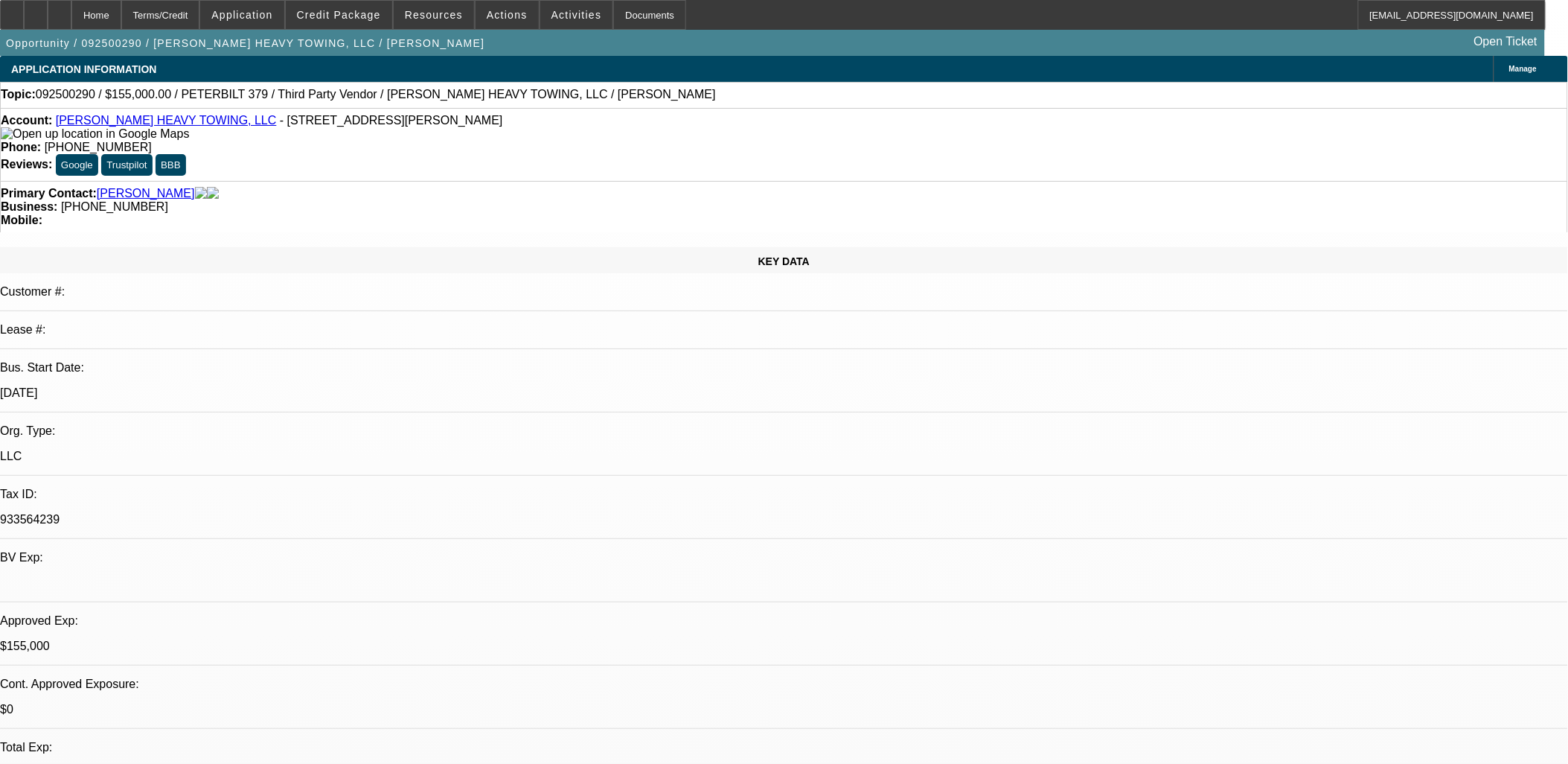
select select "0"
select select "2"
select select "0.1"
select select "4"
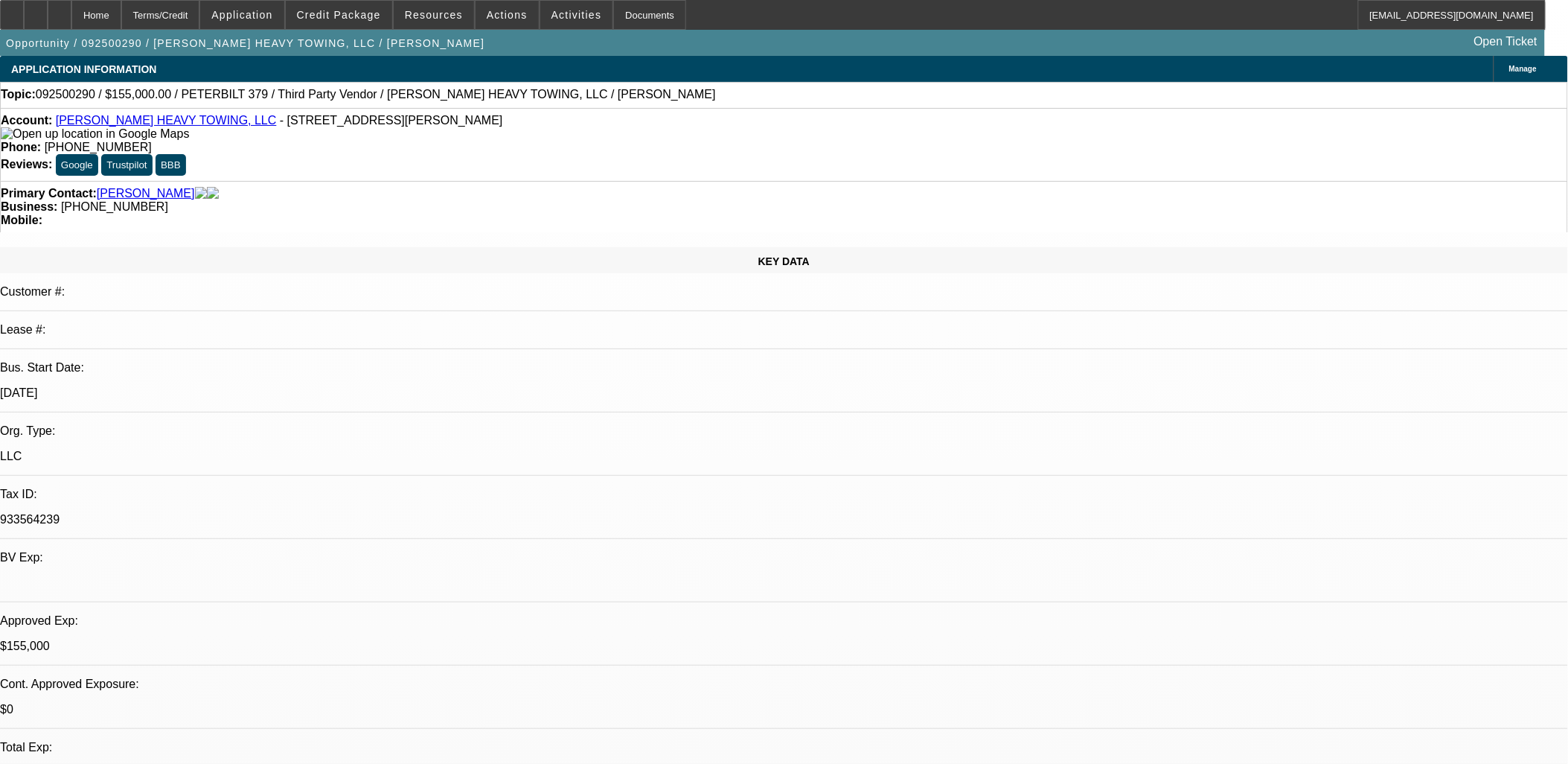
select select "0"
select select "6"
select select "0"
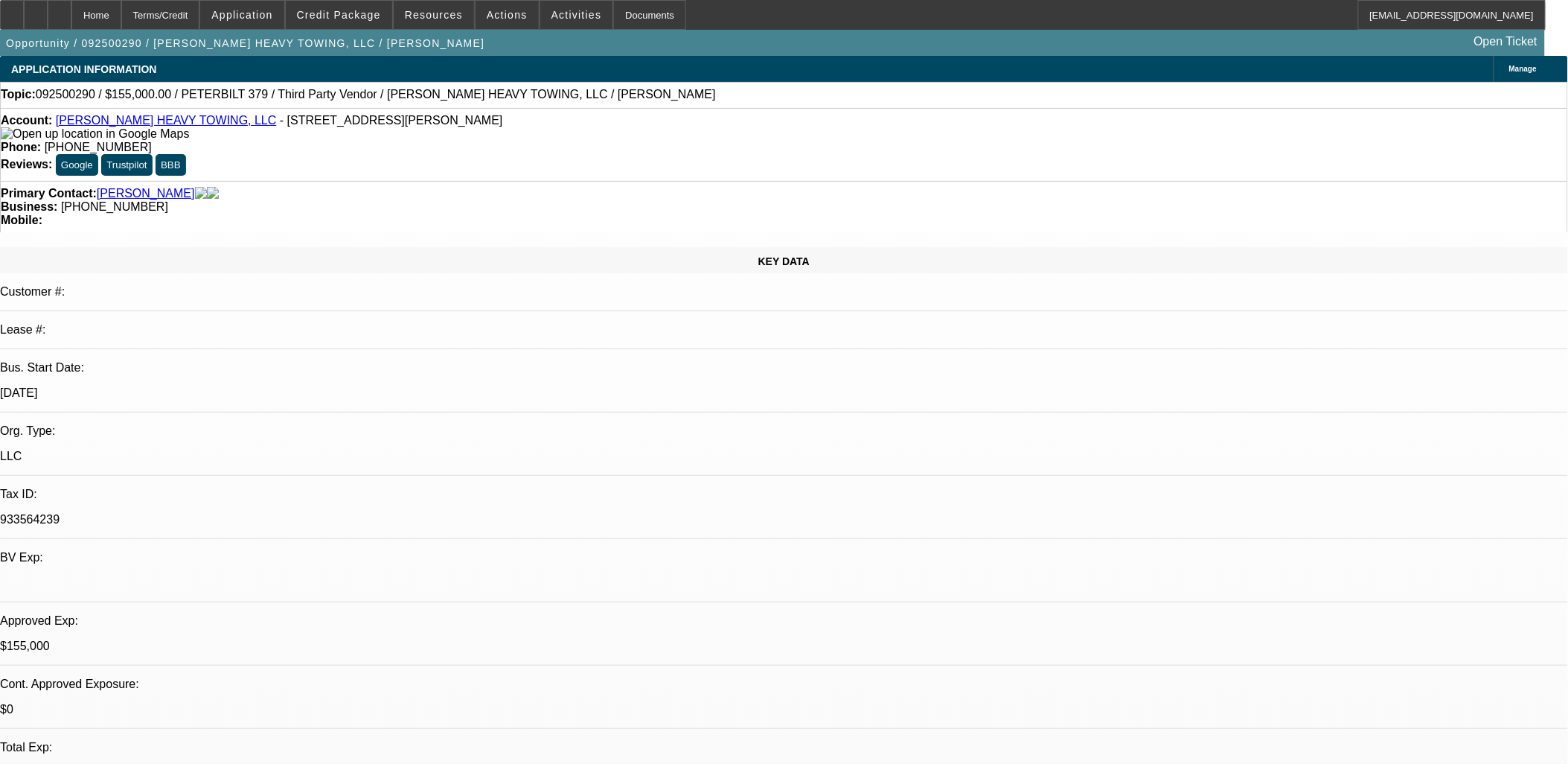
select select "2"
select select "0"
select select "6"
select select "0.1"
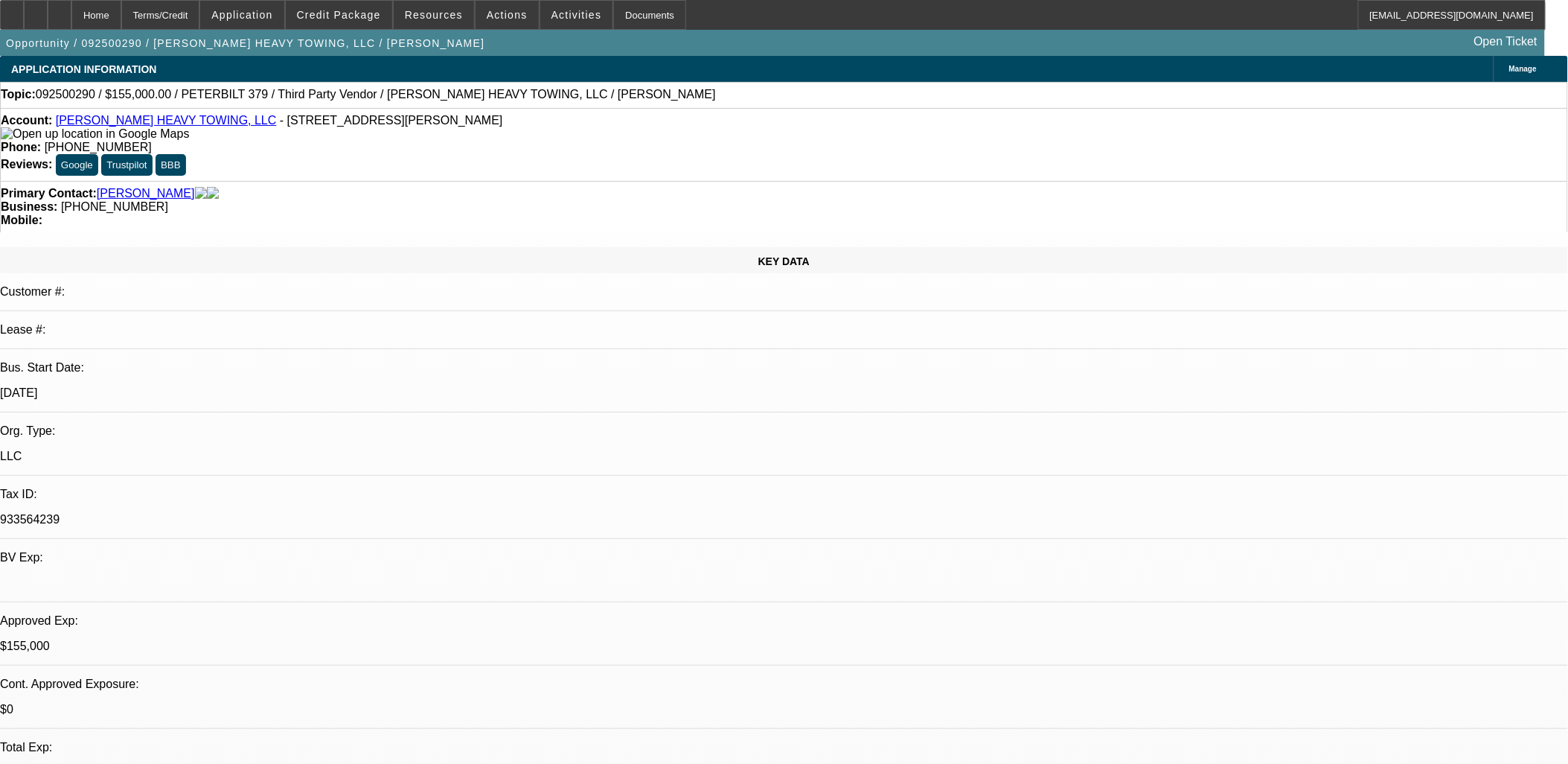
select select "2"
select select "0"
select select "6"
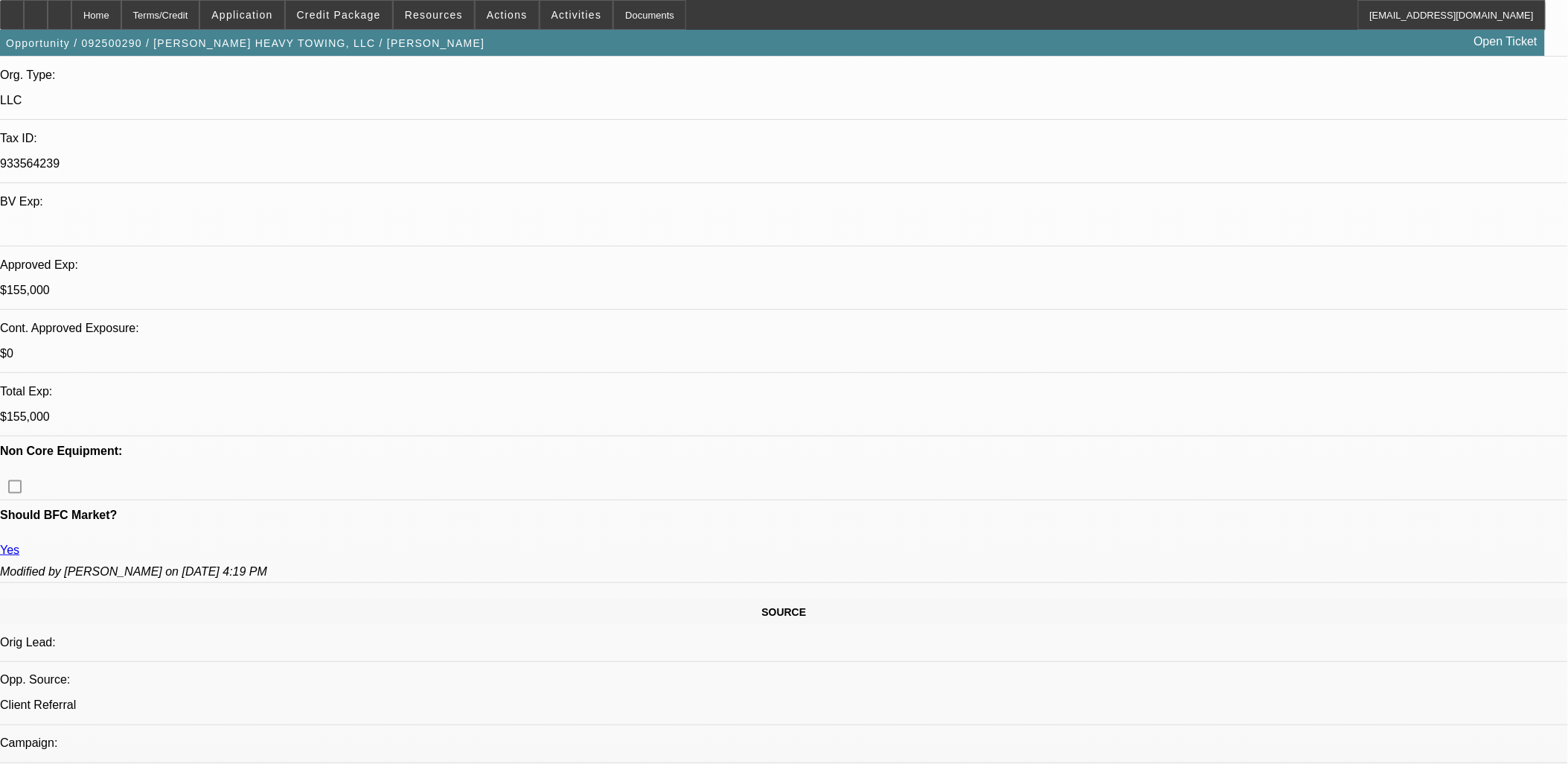
scroll to position [827, 0]
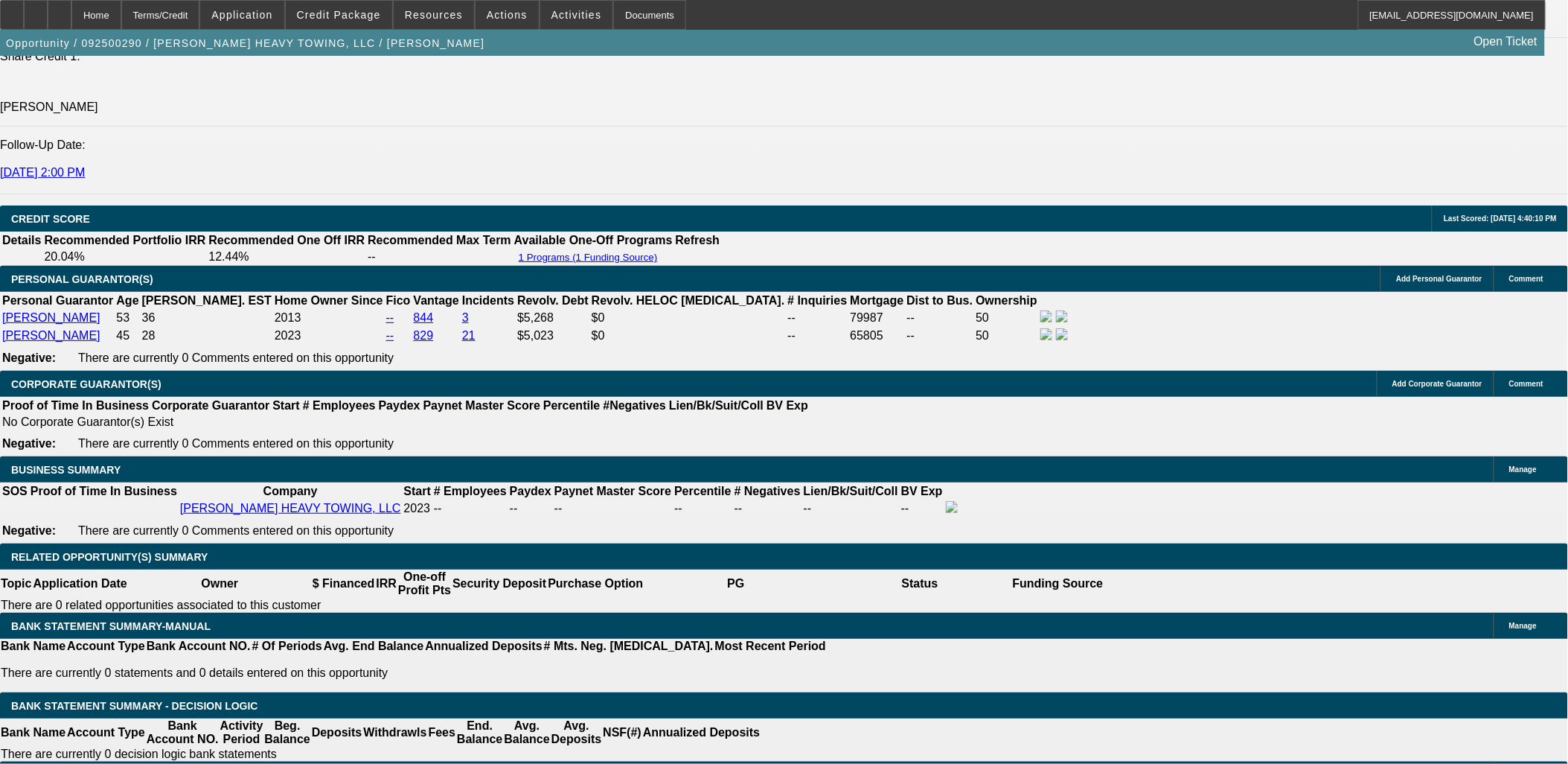
scroll to position [1985, 0]
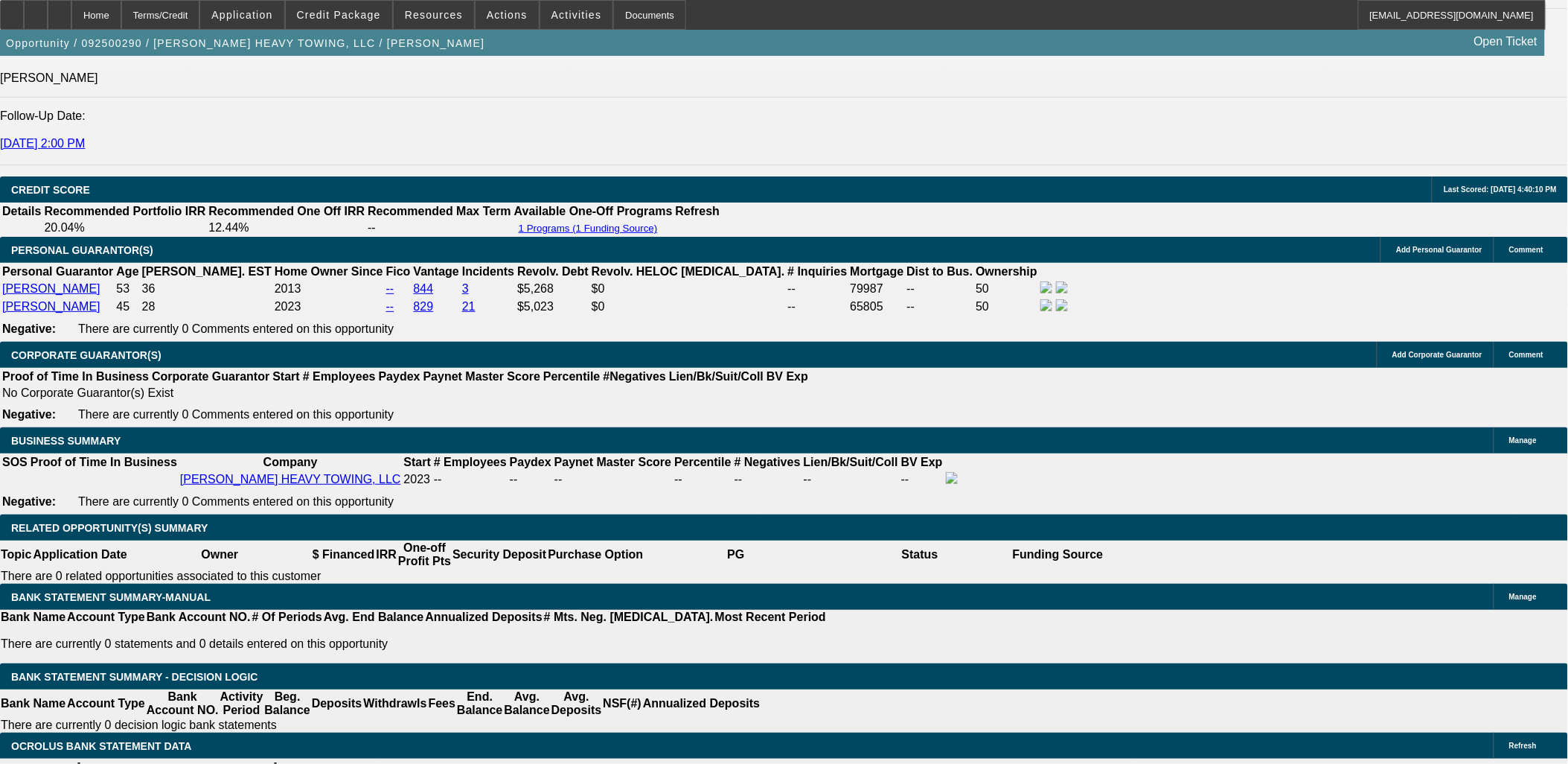
drag, startPoint x: 609, startPoint y: 492, endPoint x: 636, endPoint y: 497, distance: 27.5
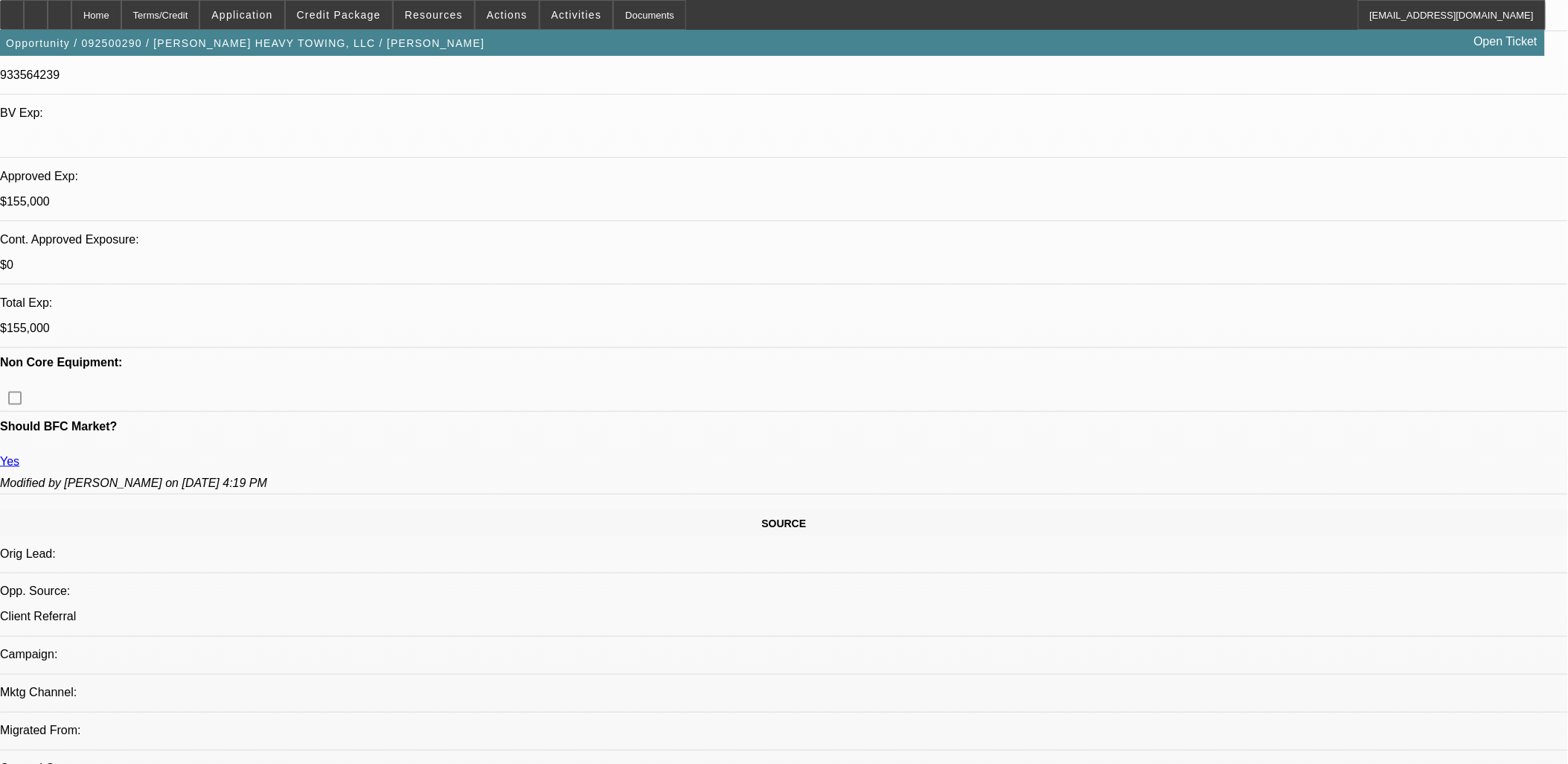
scroll to position [166, 0]
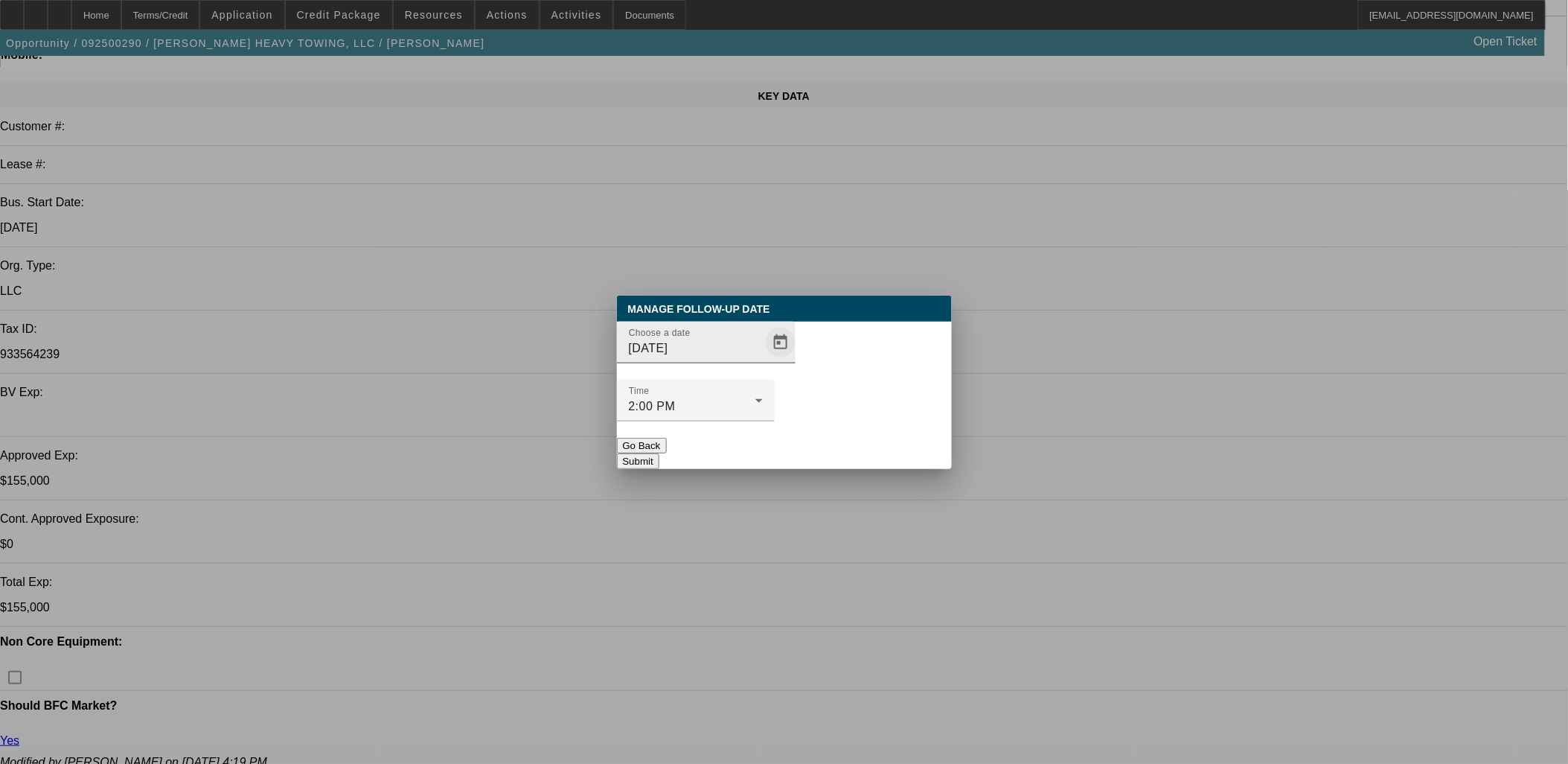
click at [768, 361] on span "Open calendar" at bounding box center [780, 342] width 36 height 36
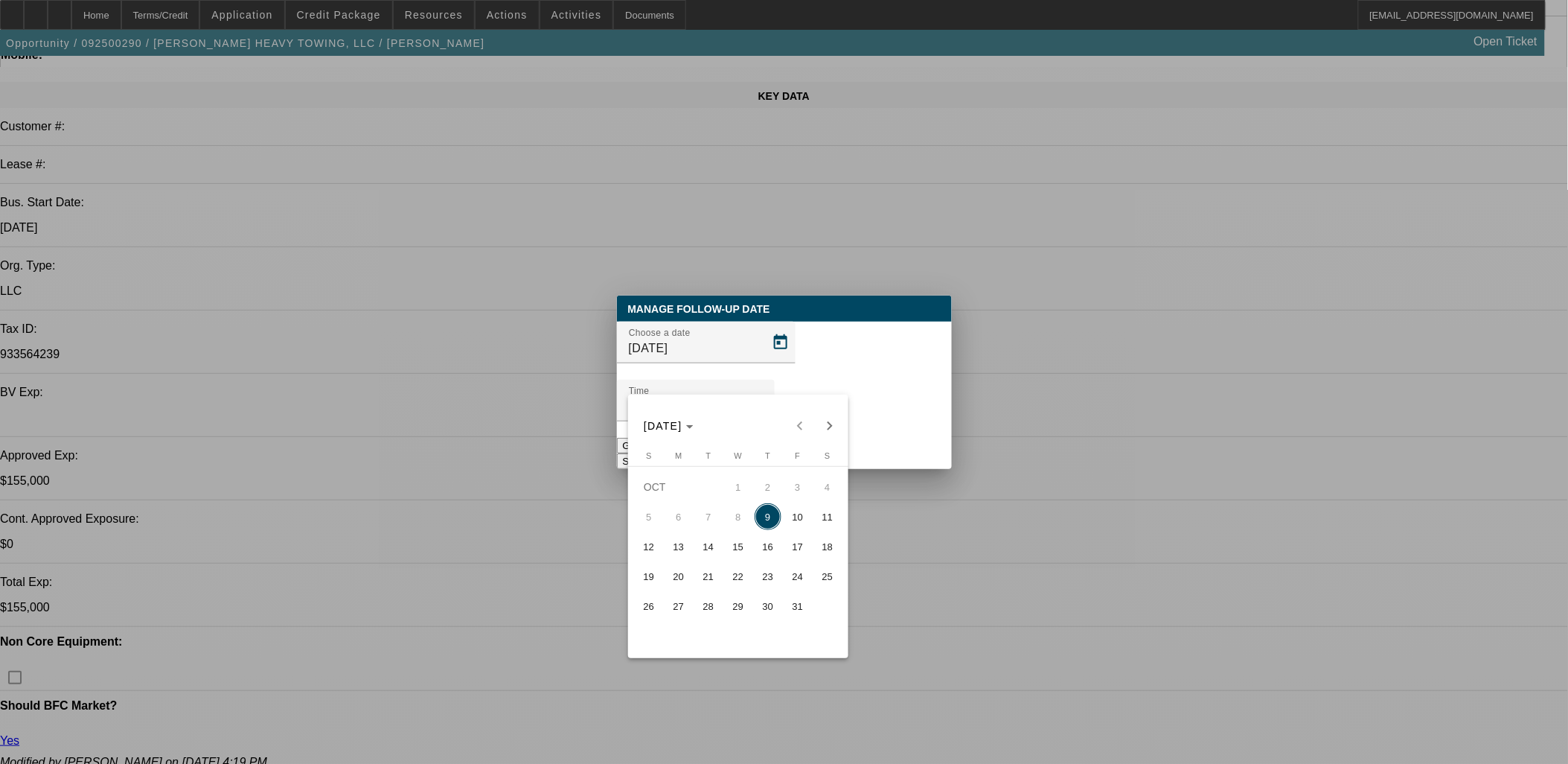
drag, startPoint x: 766, startPoint y: 579, endPoint x: 765, endPoint y: 564, distance: 15.0
click at [767, 579] on span "23" at bounding box center [768, 577] width 27 height 27
type input "10/23/2025"
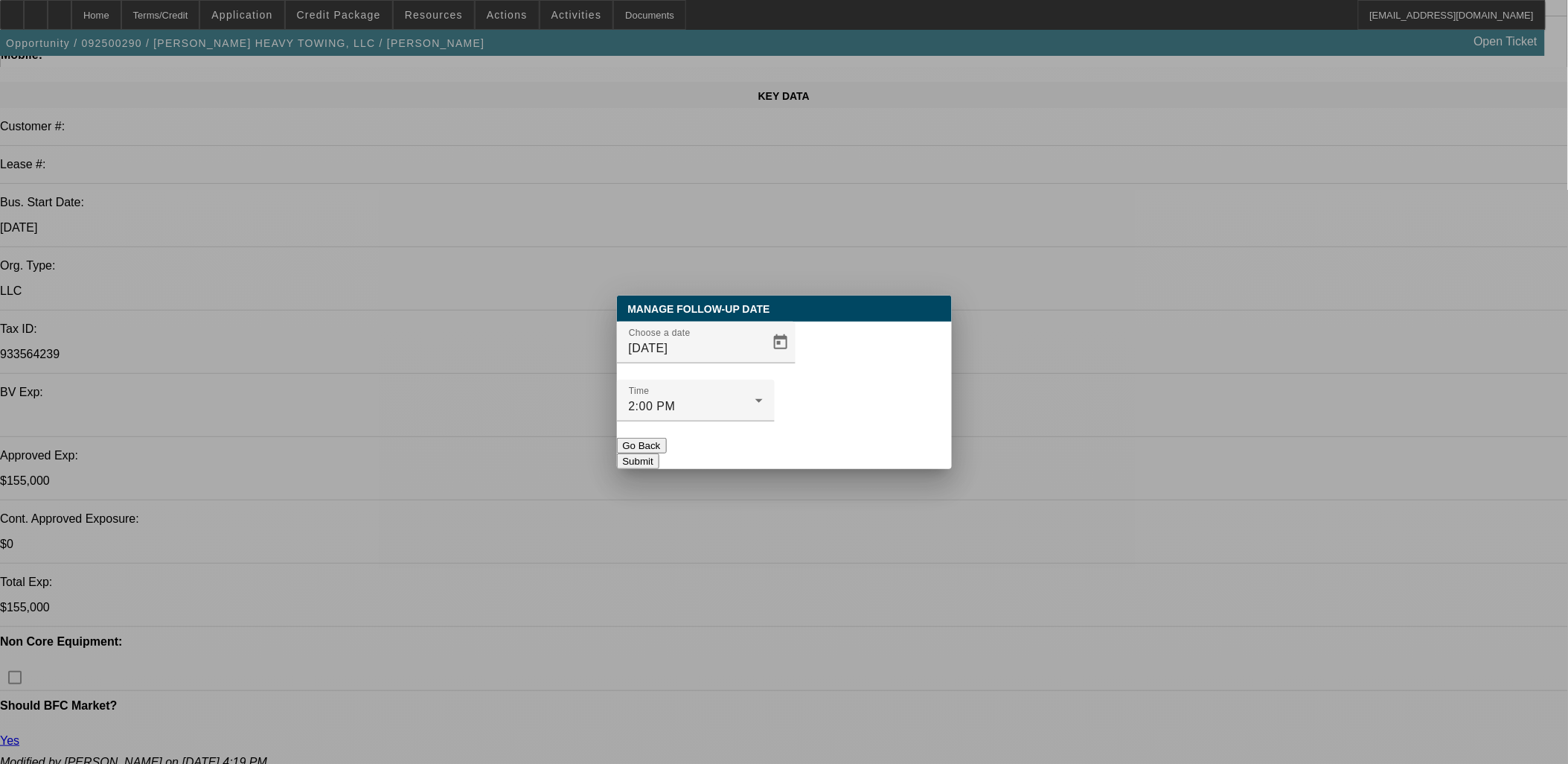
click at [659, 453] on button "Submit" at bounding box center [638, 461] width 43 height 16
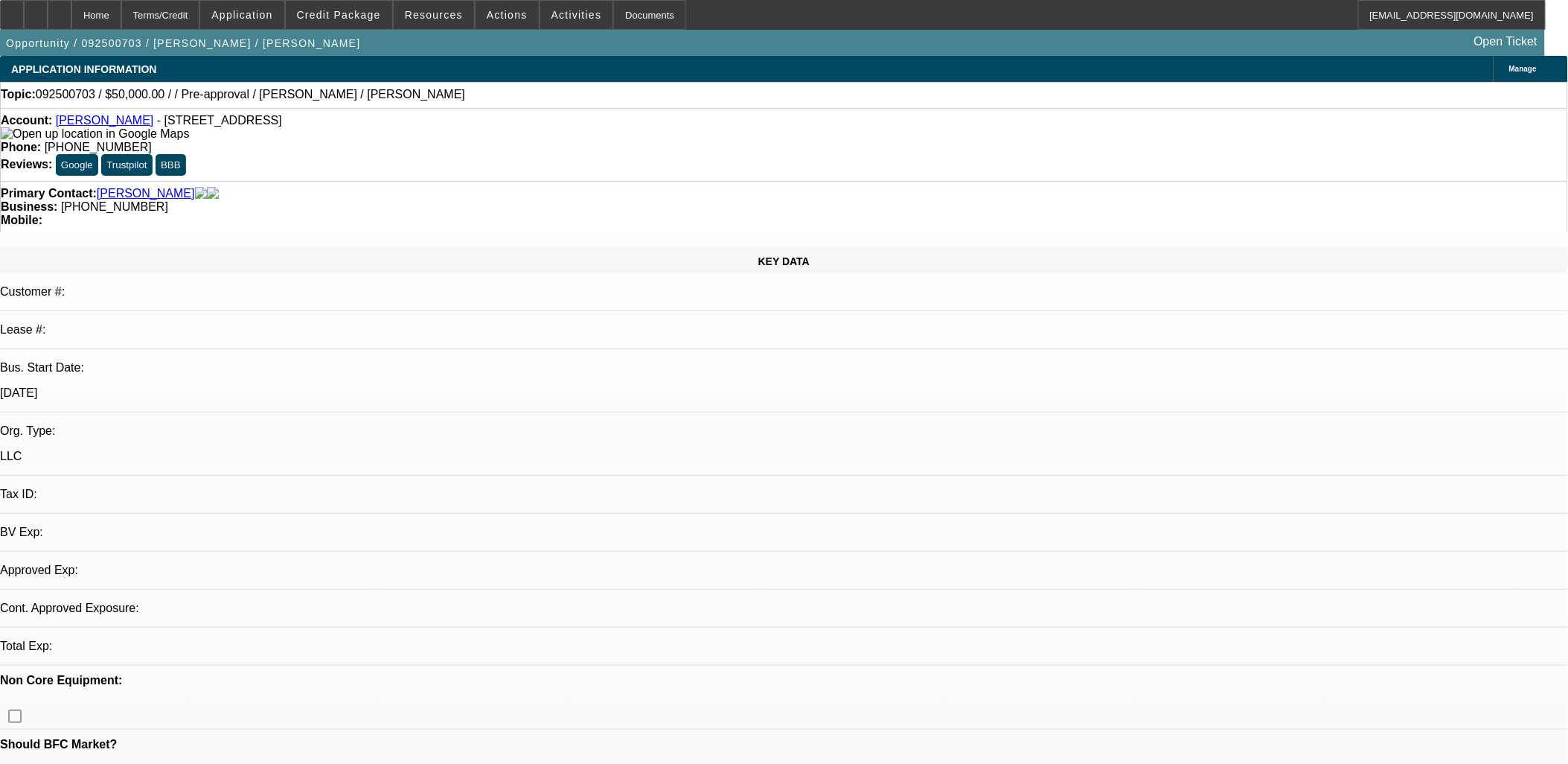
select select "0"
select select "2"
select select "0.1"
select select "4"
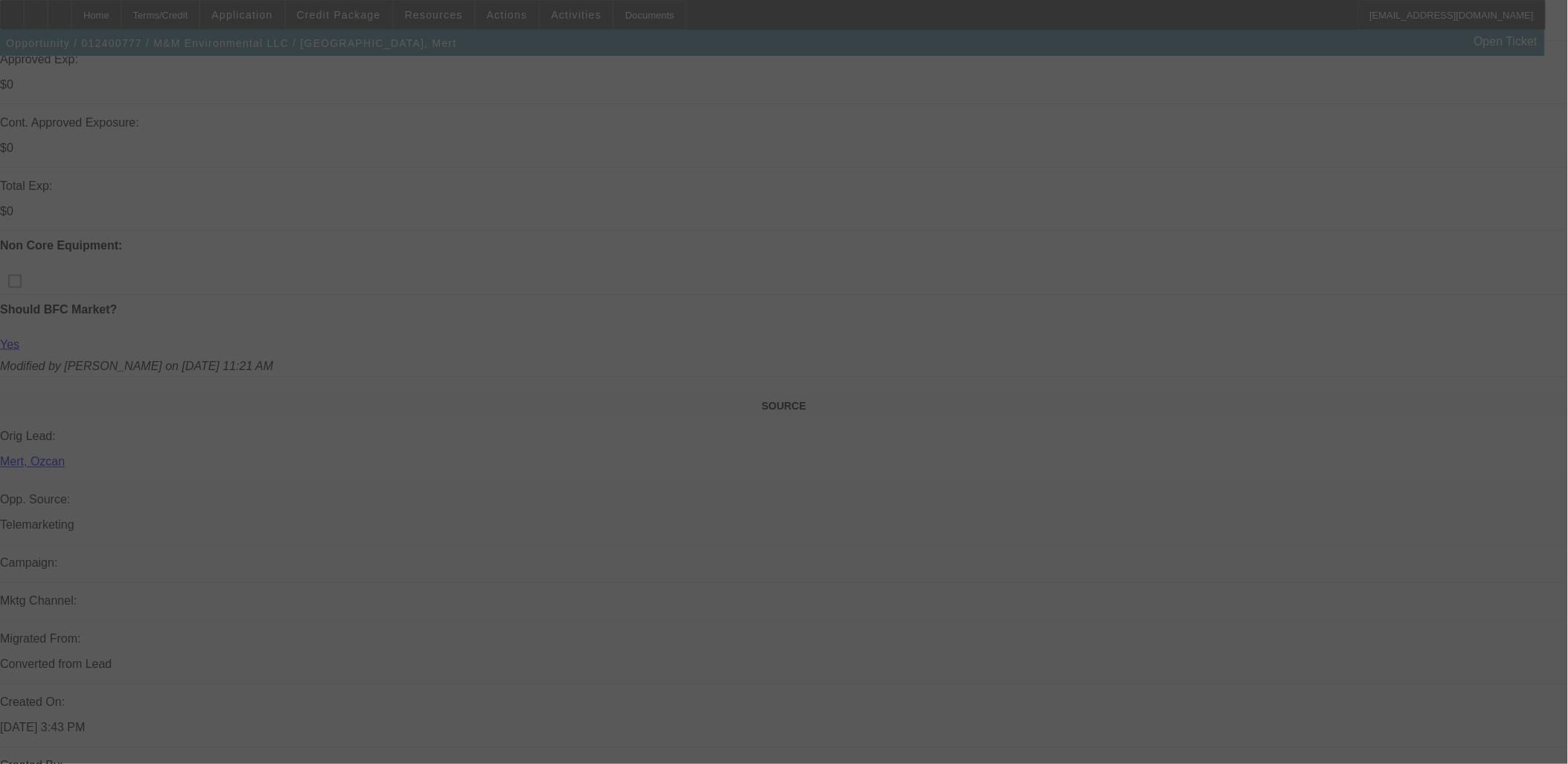
scroll to position [986, 0]
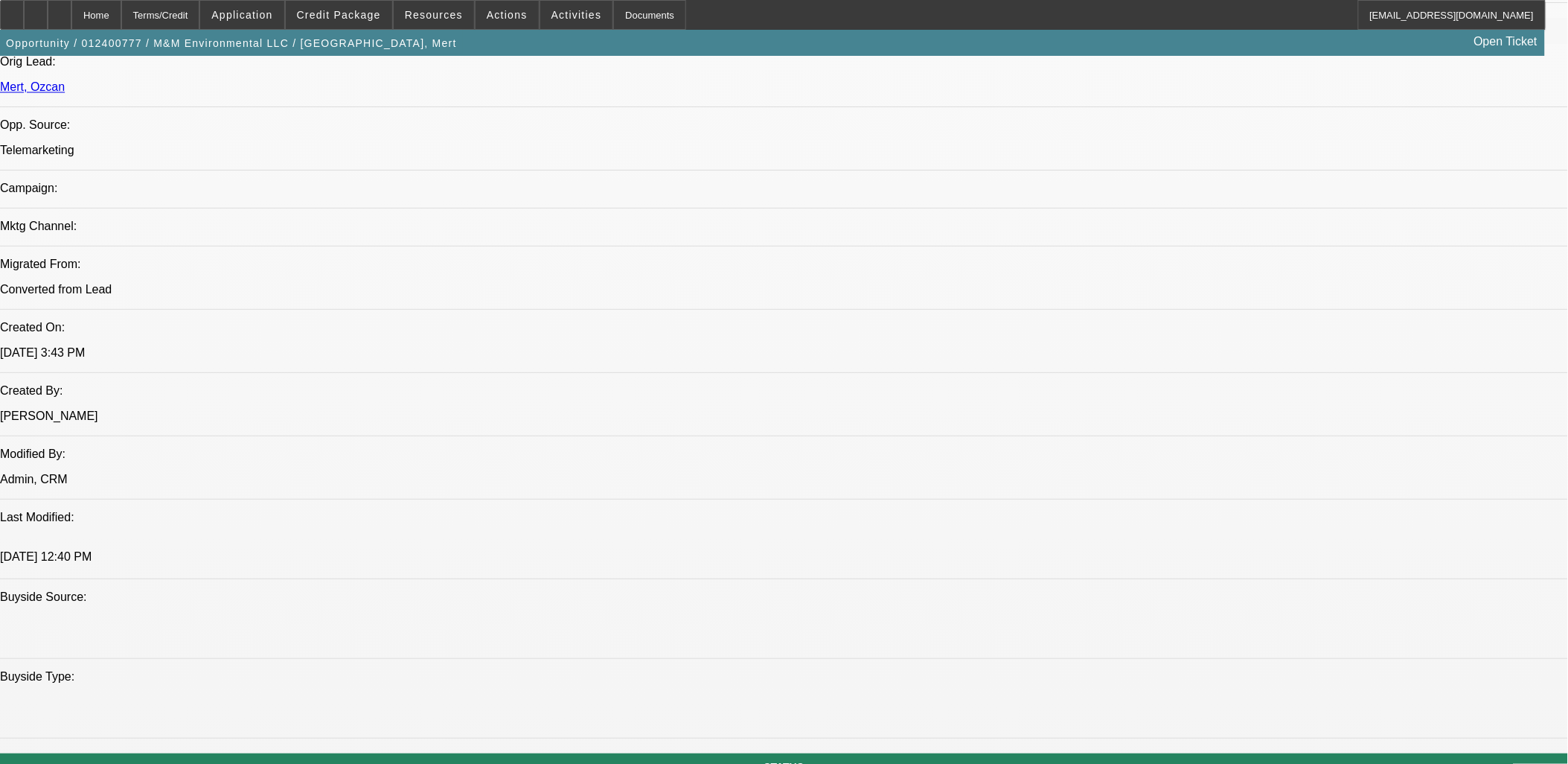
select select "0"
select select "2"
select select "0"
select select "2"
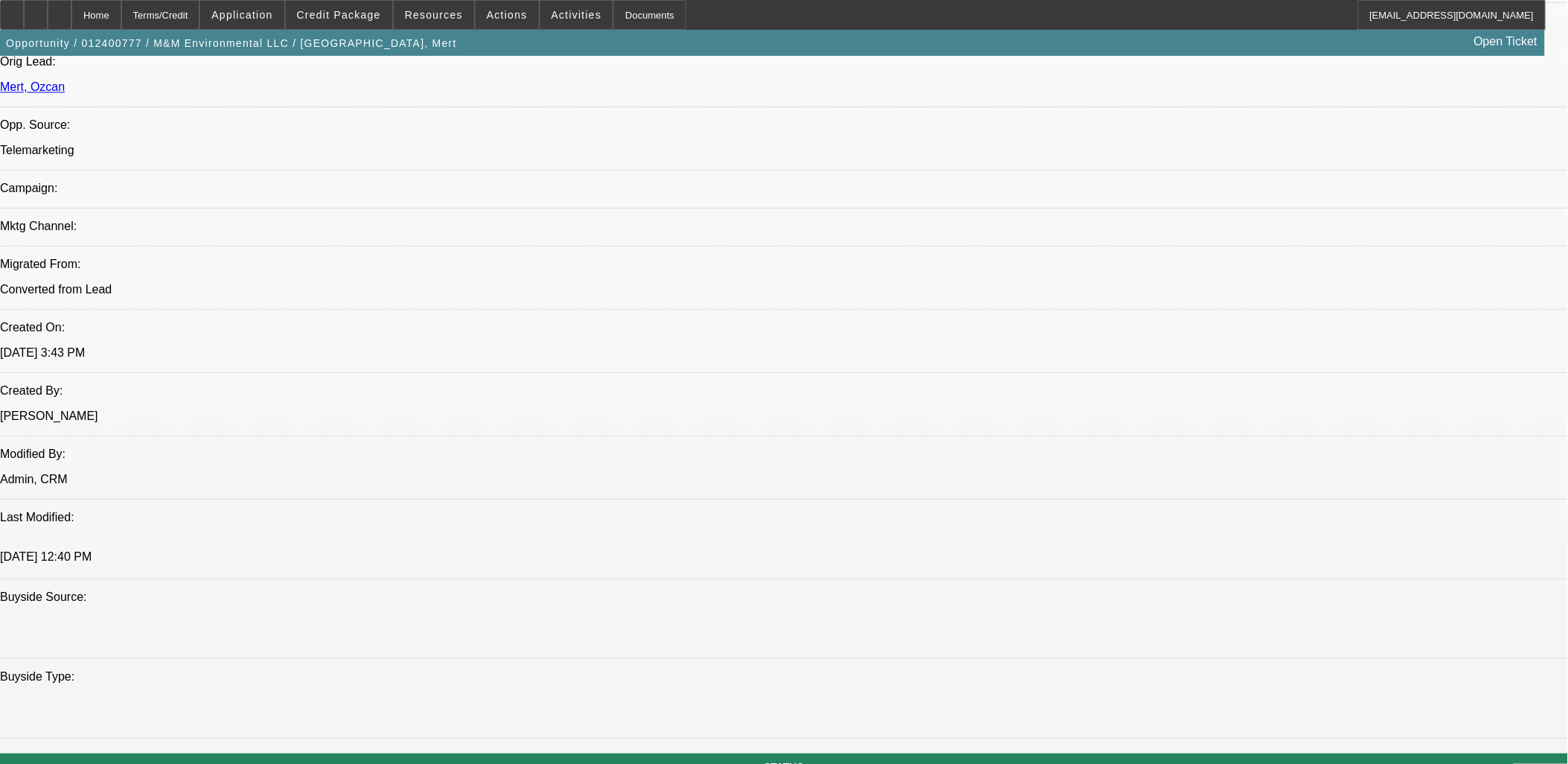
select select "0"
select select "2"
select select "0.1"
select select "0"
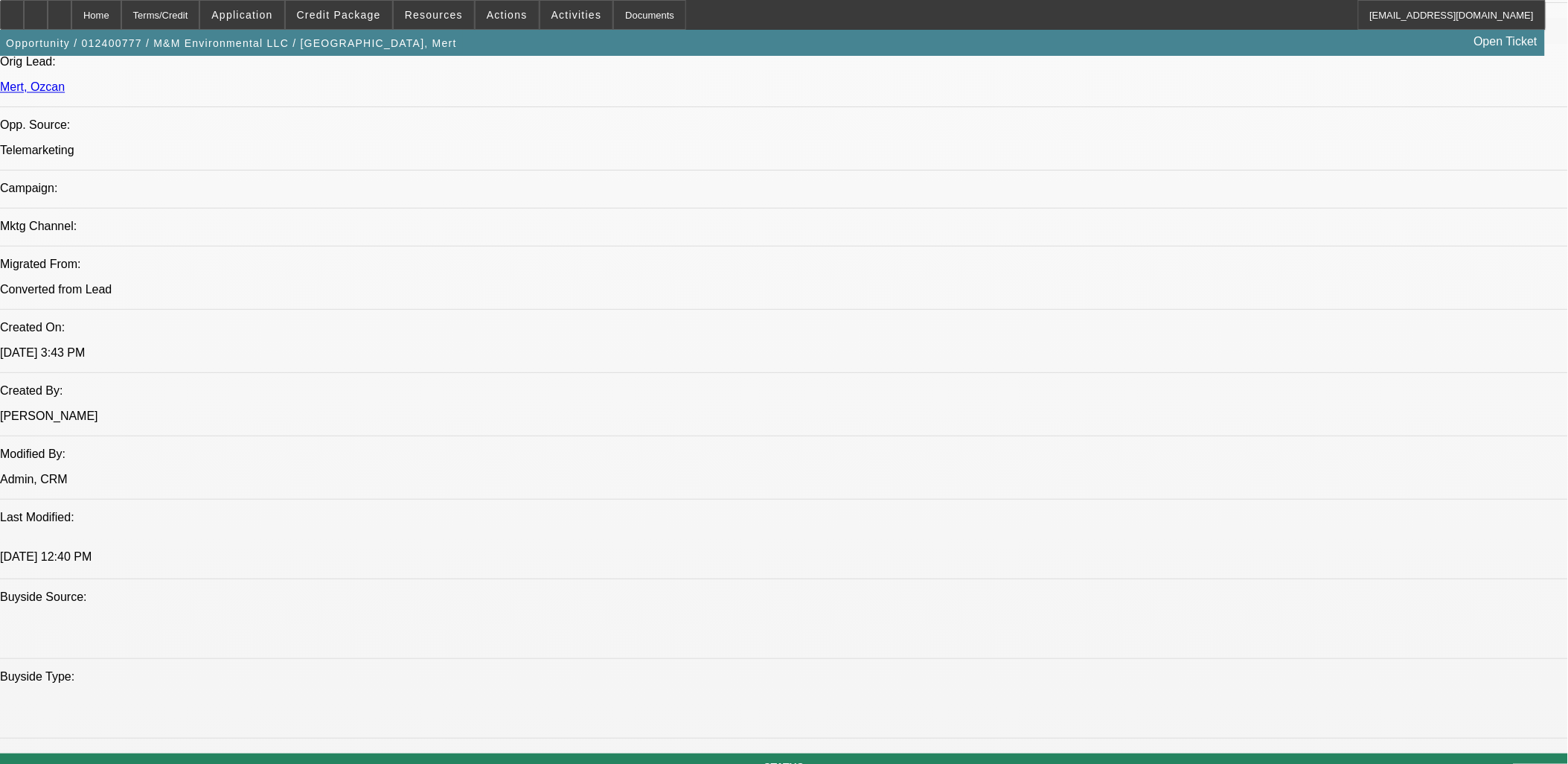
select select "2"
select select "0.1"
select select "1"
select select "2"
select select "6"
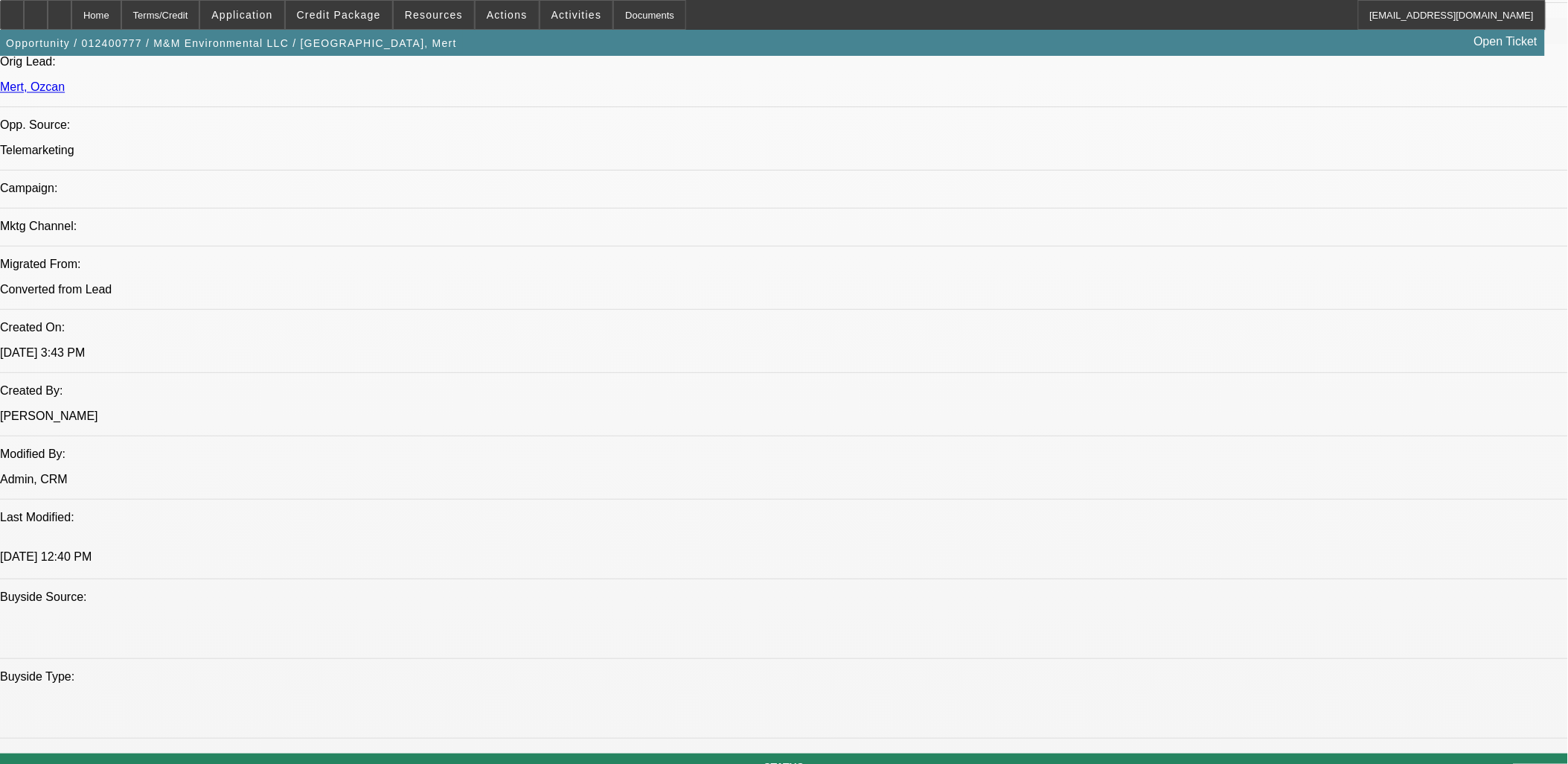
select select "1"
select select "2"
select select "6"
select select "1"
select select "2"
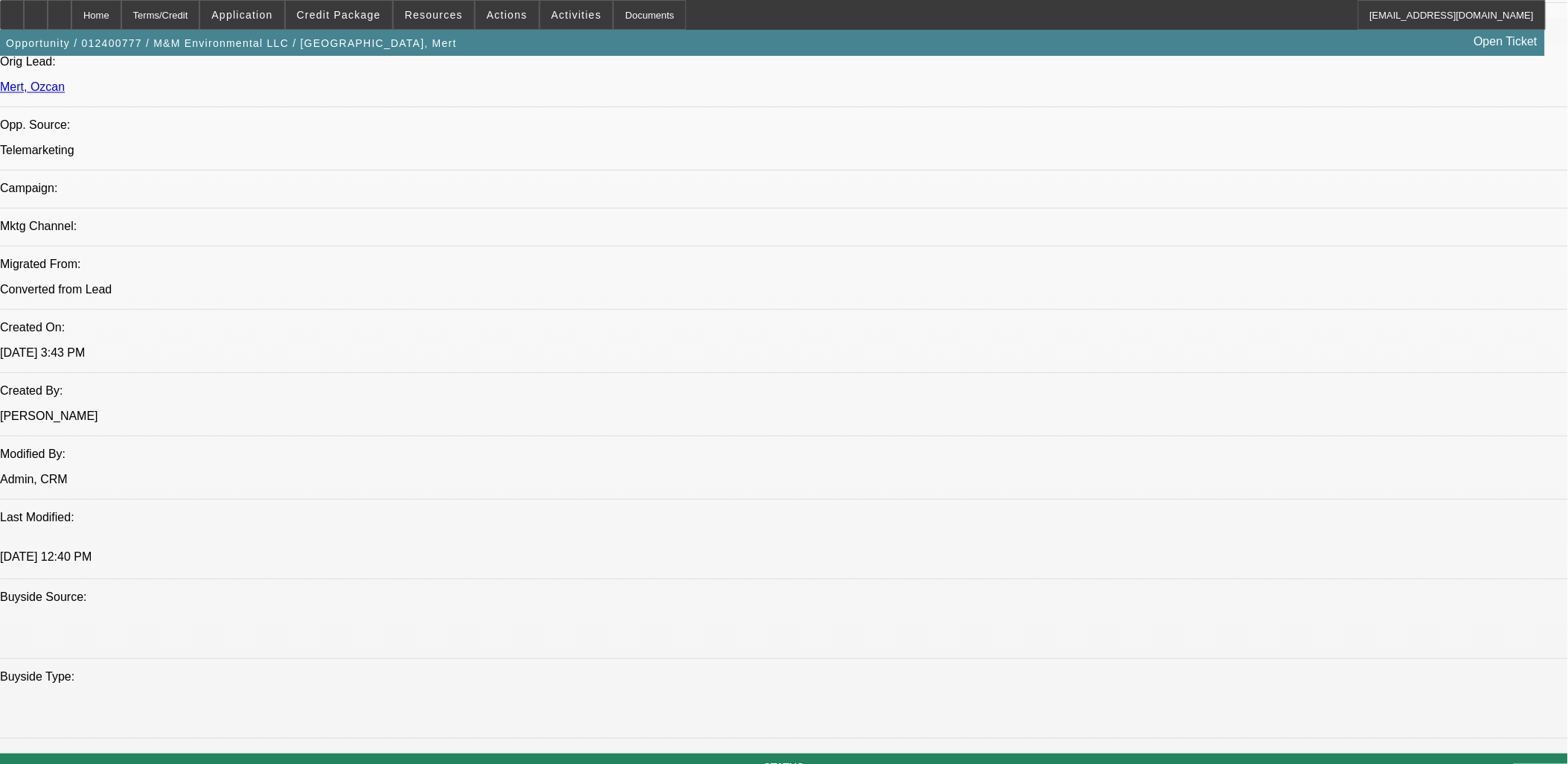
select select "4"
select select "1"
select select "2"
select select "4"
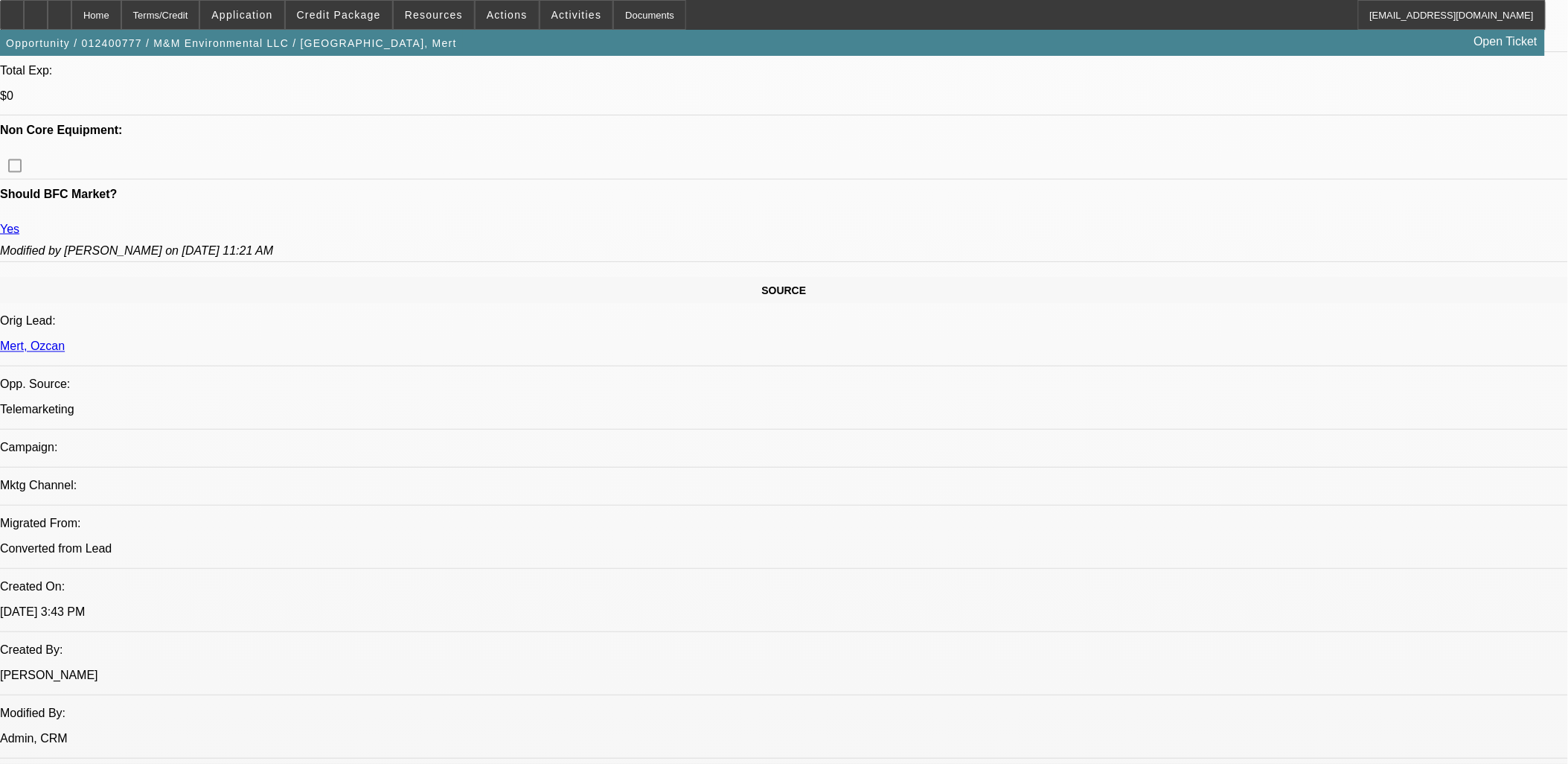
scroll to position [245, 0]
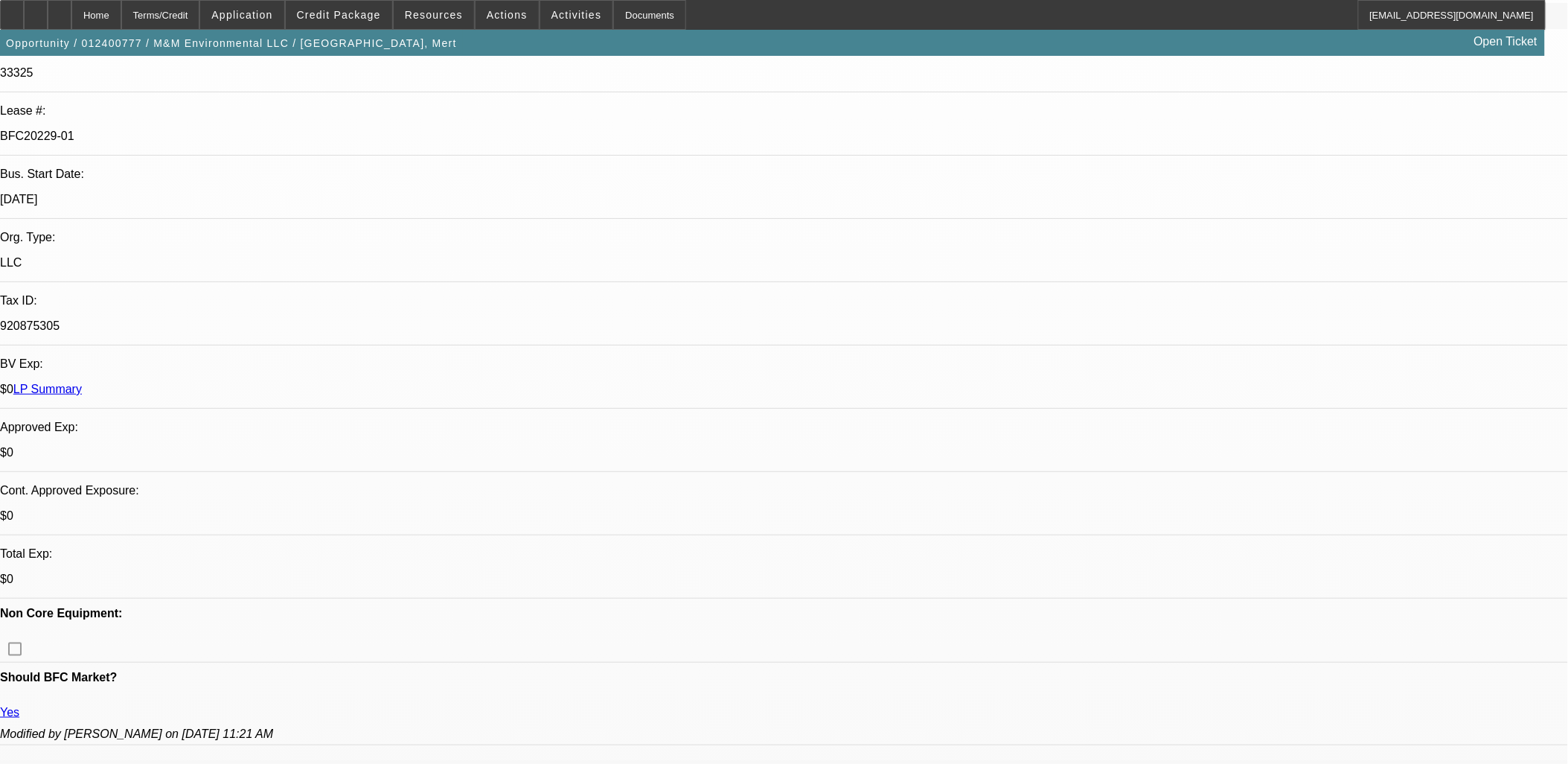
drag, startPoint x: 448, startPoint y: 515, endPoint x: -42, endPoint y: 107, distance: 637.6
click at [0, 107] on html "Home Terms/Credit Application Credit Package Resources Actions Activities Docum…" at bounding box center [784, 137] width 1568 height 764
click at [338, 510] on p "$0" at bounding box center [784, 516] width 1568 height 14
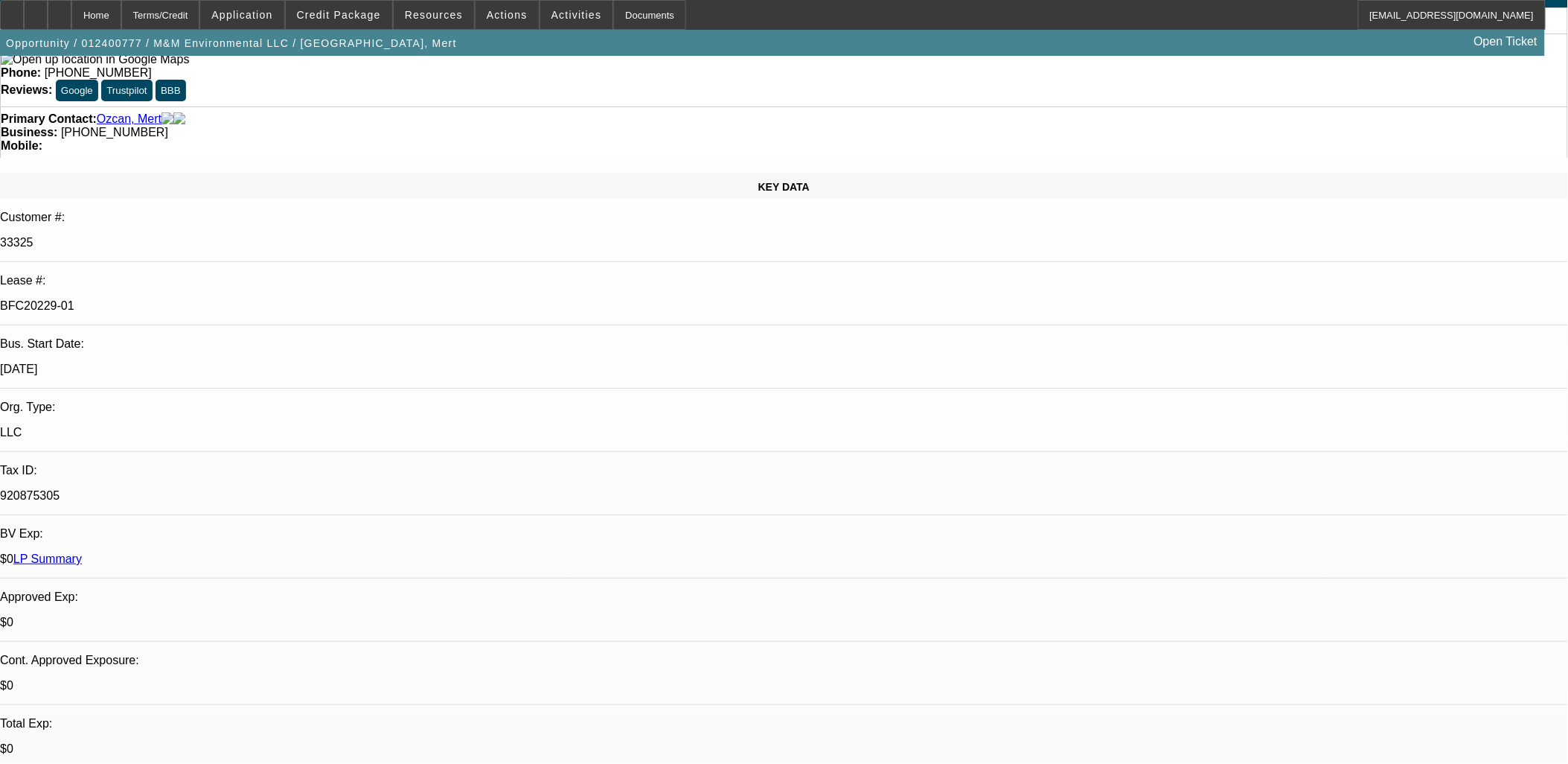
scroll to position [0, 0]
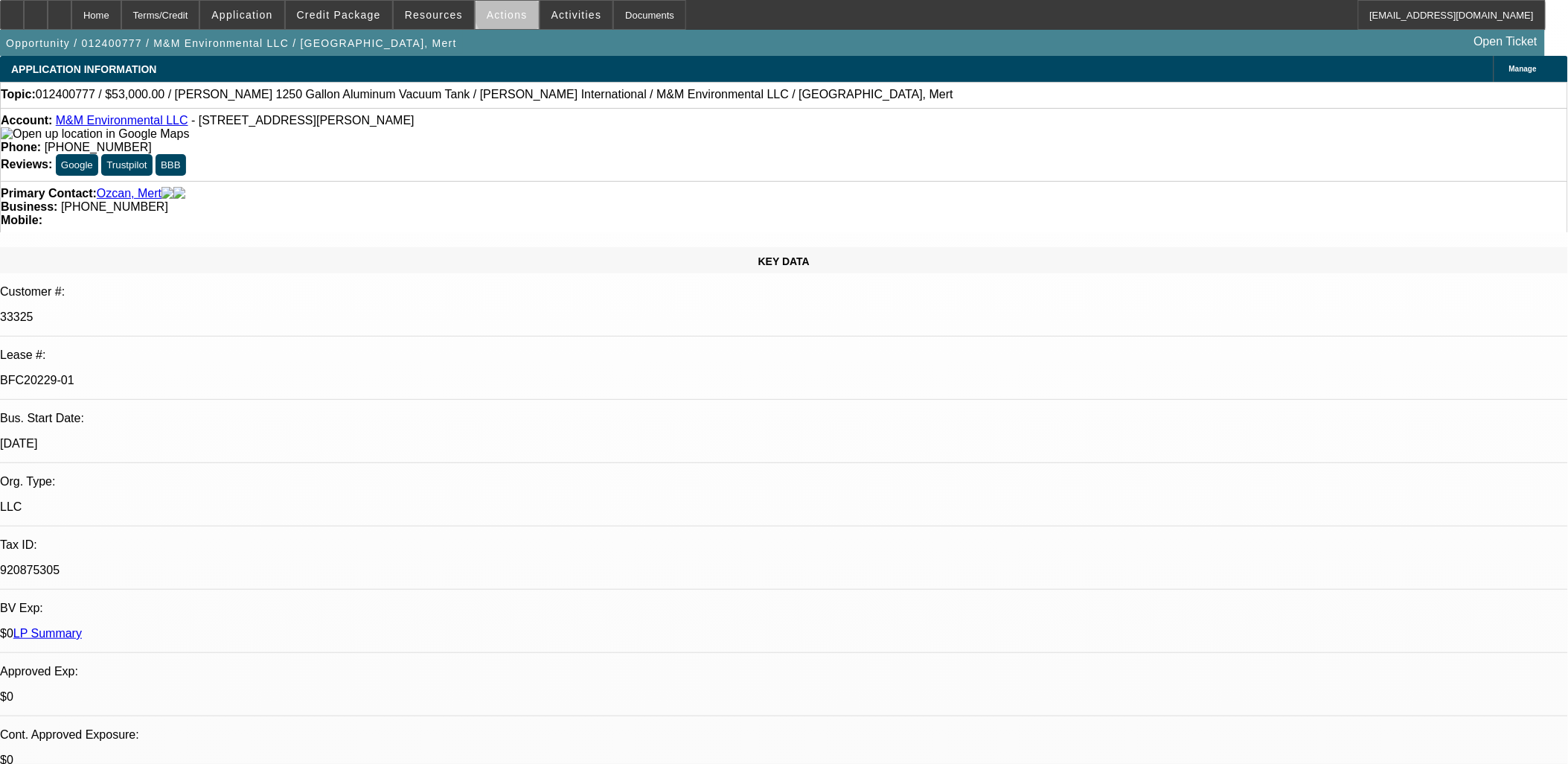
click at [511, 10] on span "Actions" at bounding box center [507, 15] width 41 height 12
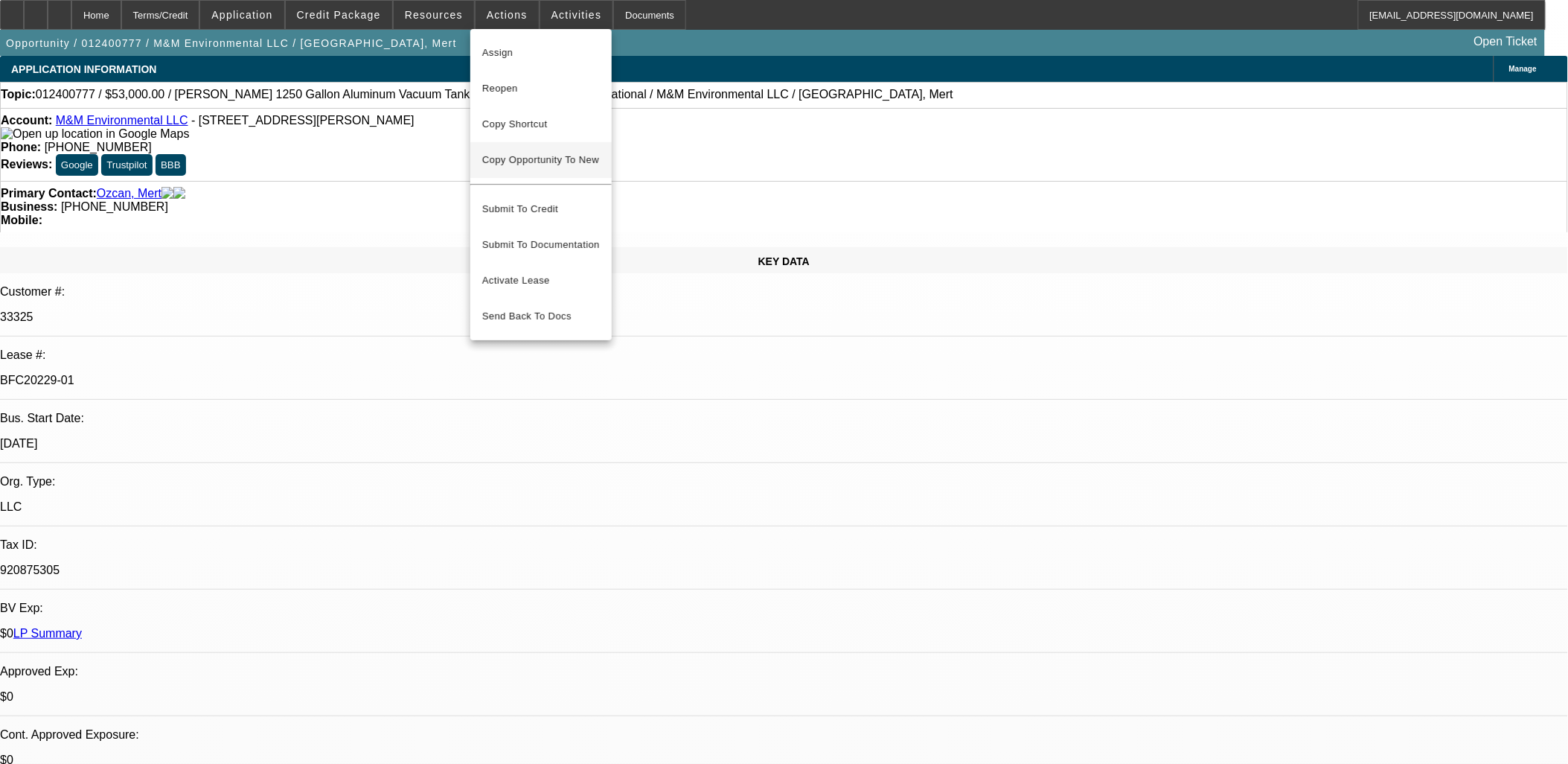
click at [585, 169] on button "Copy Opportunity To New" at bounding box center [541, 160] width 141 height 36
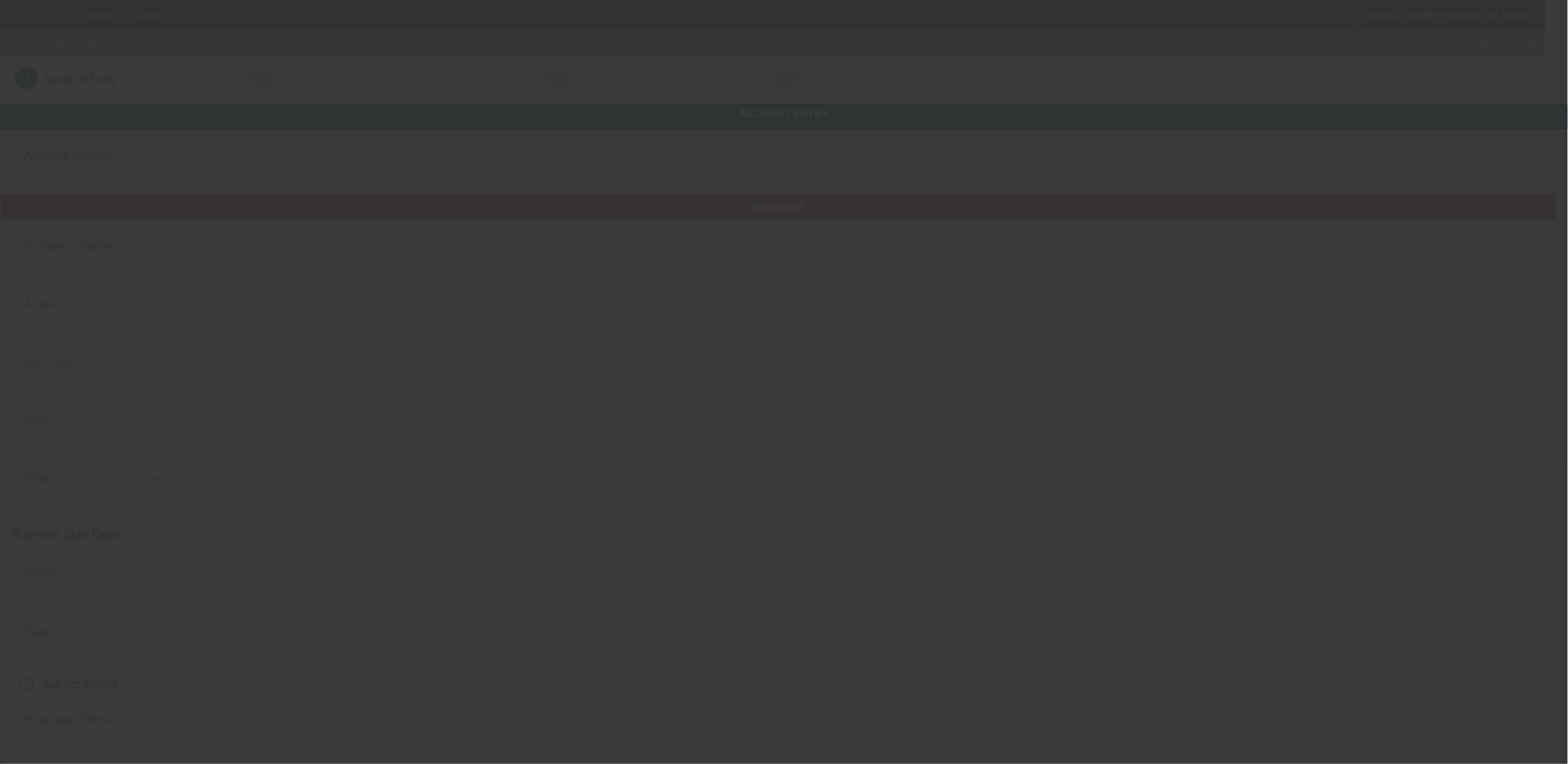
type input "M&M Environmental LLC"
type input "211 1st Ave SW"
type input "21061"
type input "Glen Burnie"
type input "[PHONE_NUMBER]"
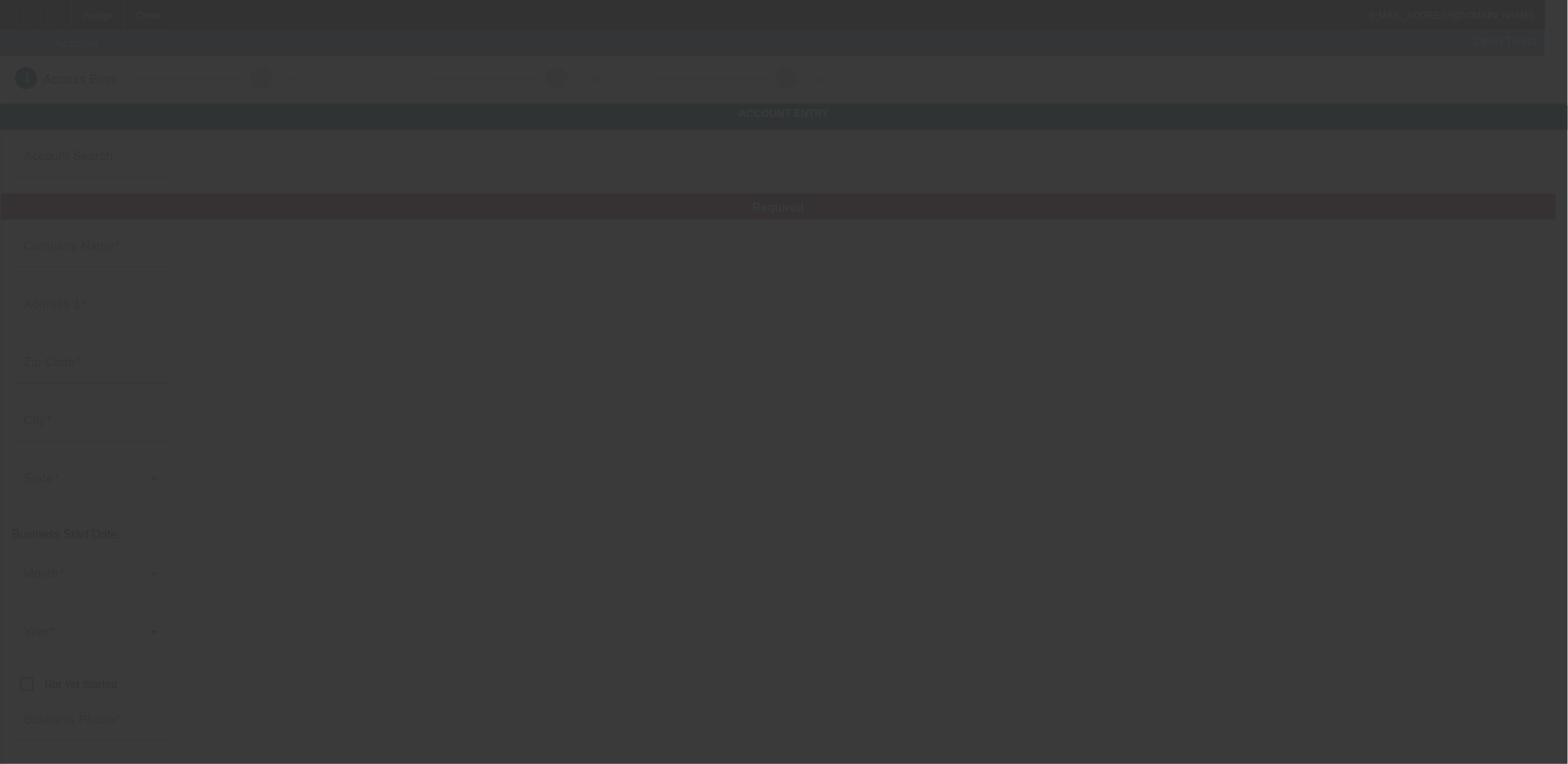
type input "mozcan2301@gmail.com"
type input "Anne Arundel"
type input "920875305"
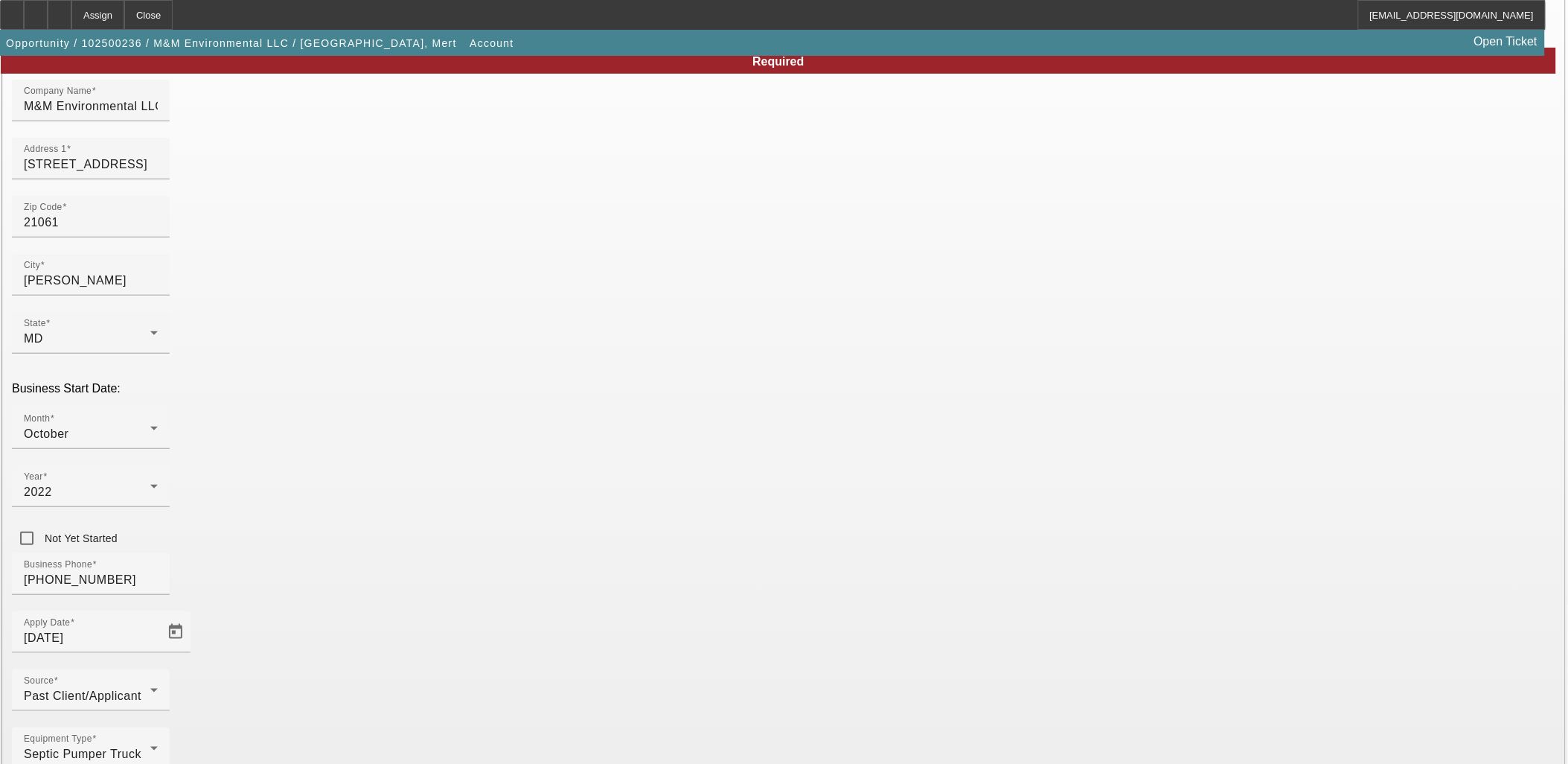
scroll to position [166, 0]
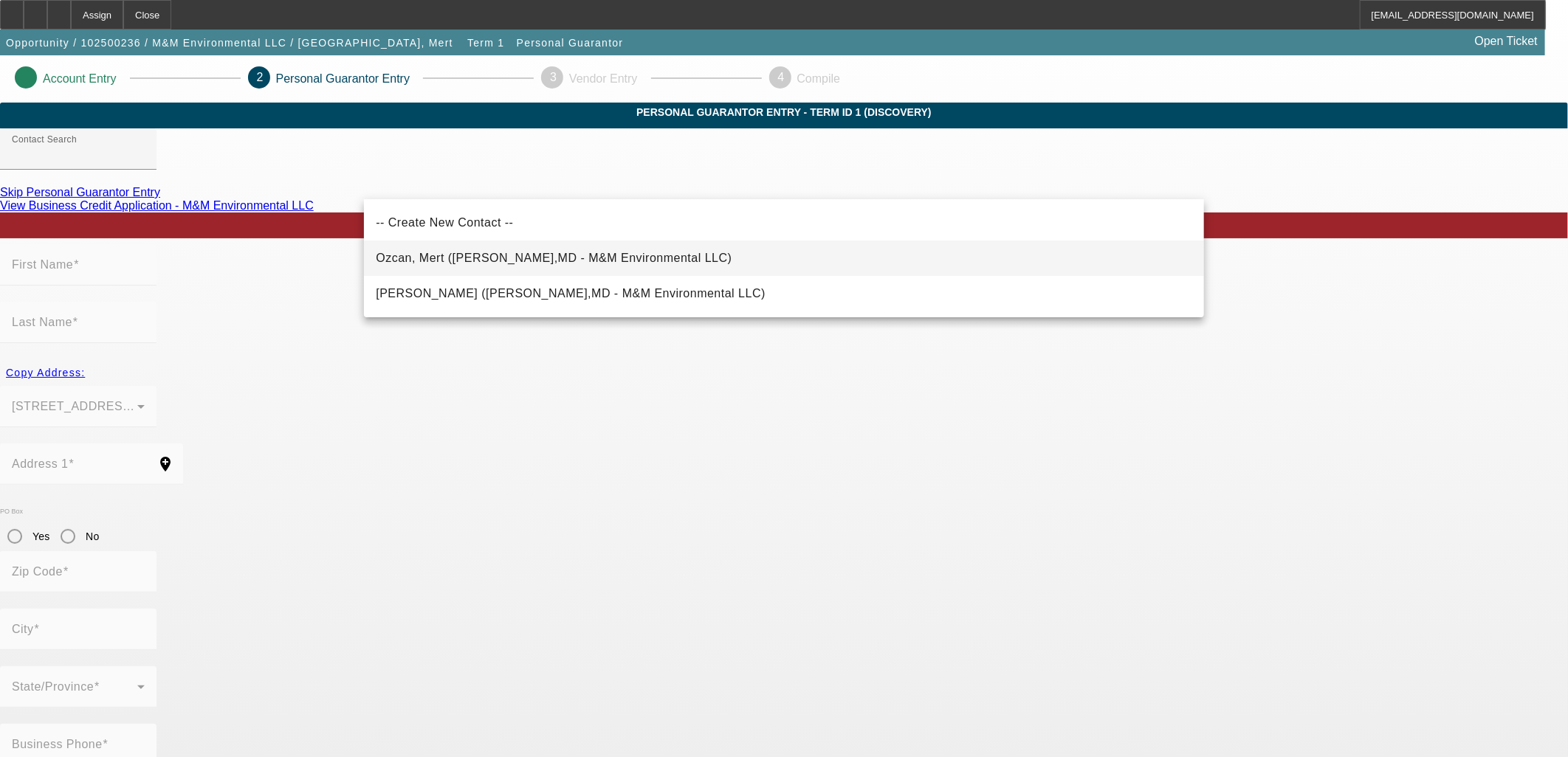
click at [604, 262] on mat-option "Ozcan, Mert (Bowie,MD - M&M Environmental LLC)" at bounding box center [784, 258] width 841 height 36
type input "Ozcan, Mert (Bowie,MD - M&M Environmental LLC)"
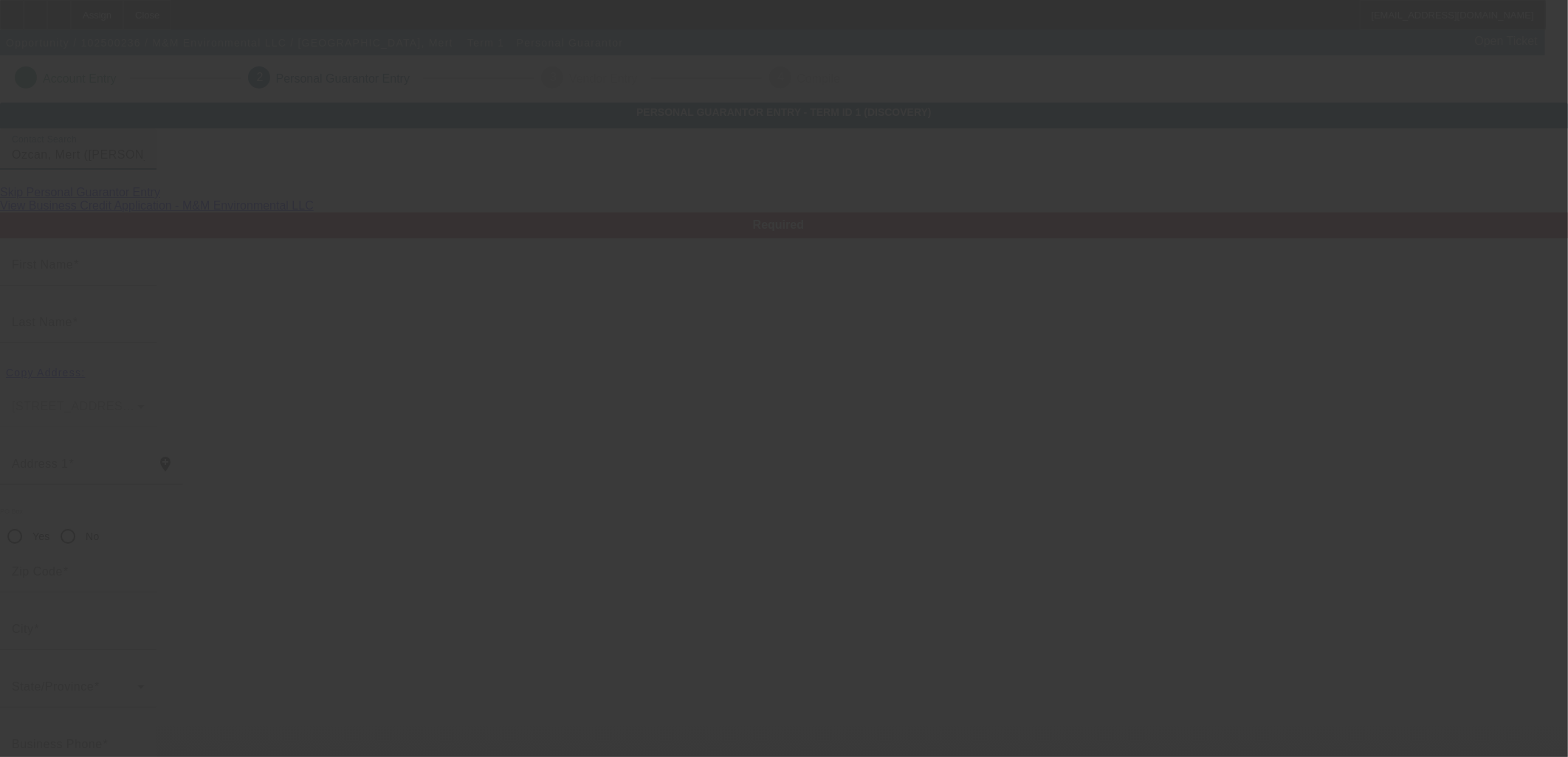
type input "Mert"
type input "Ozcan"
type input "12401 Skylark Lane"
radio input "true"
type input "20715"
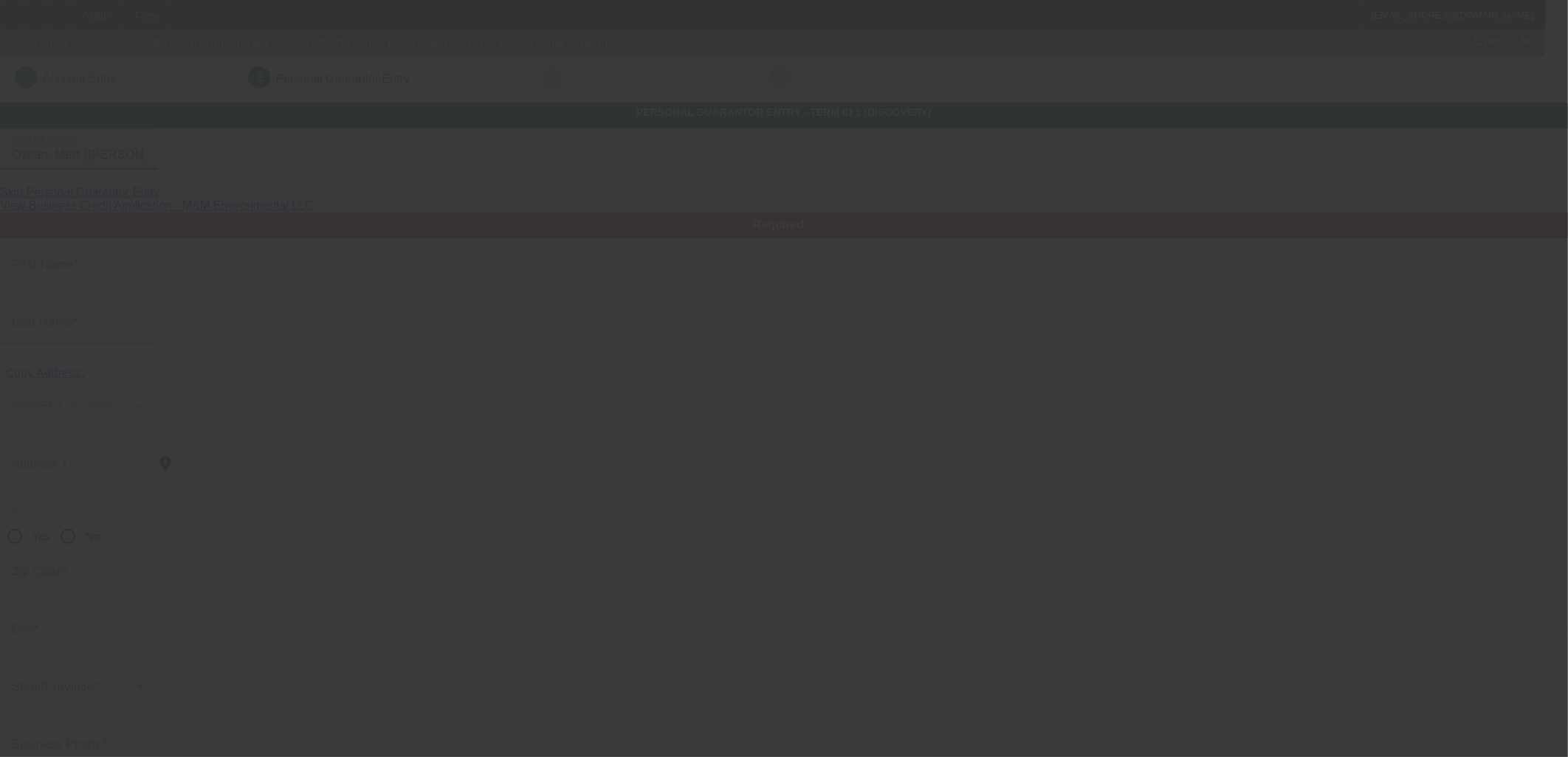
type input "Bowie"
type input "[PHONE_NUMBER]"
type input "50"
type input "840-08-4687"
type input "mozcan2301@gmail.com"
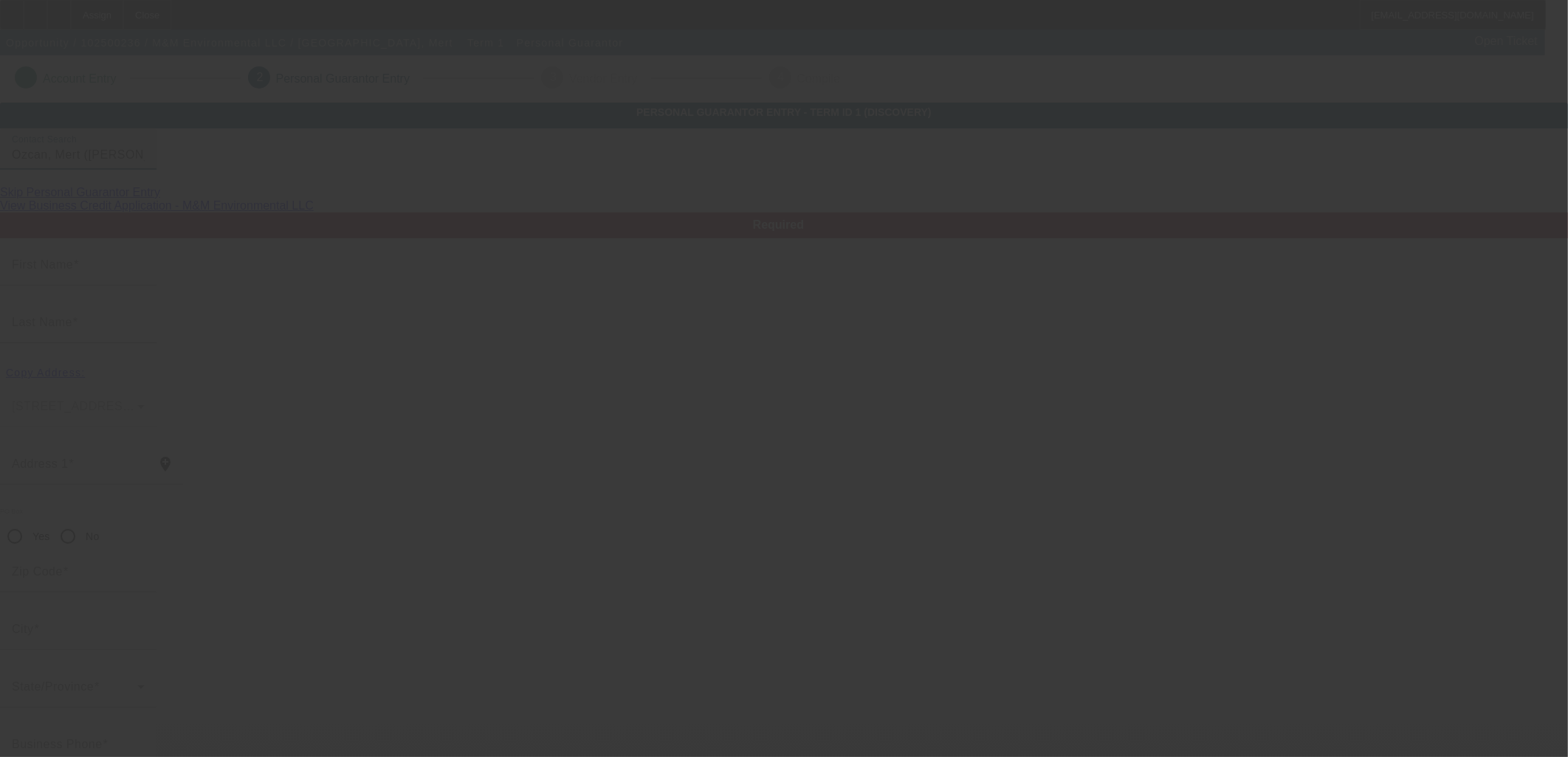
type input "Baris"
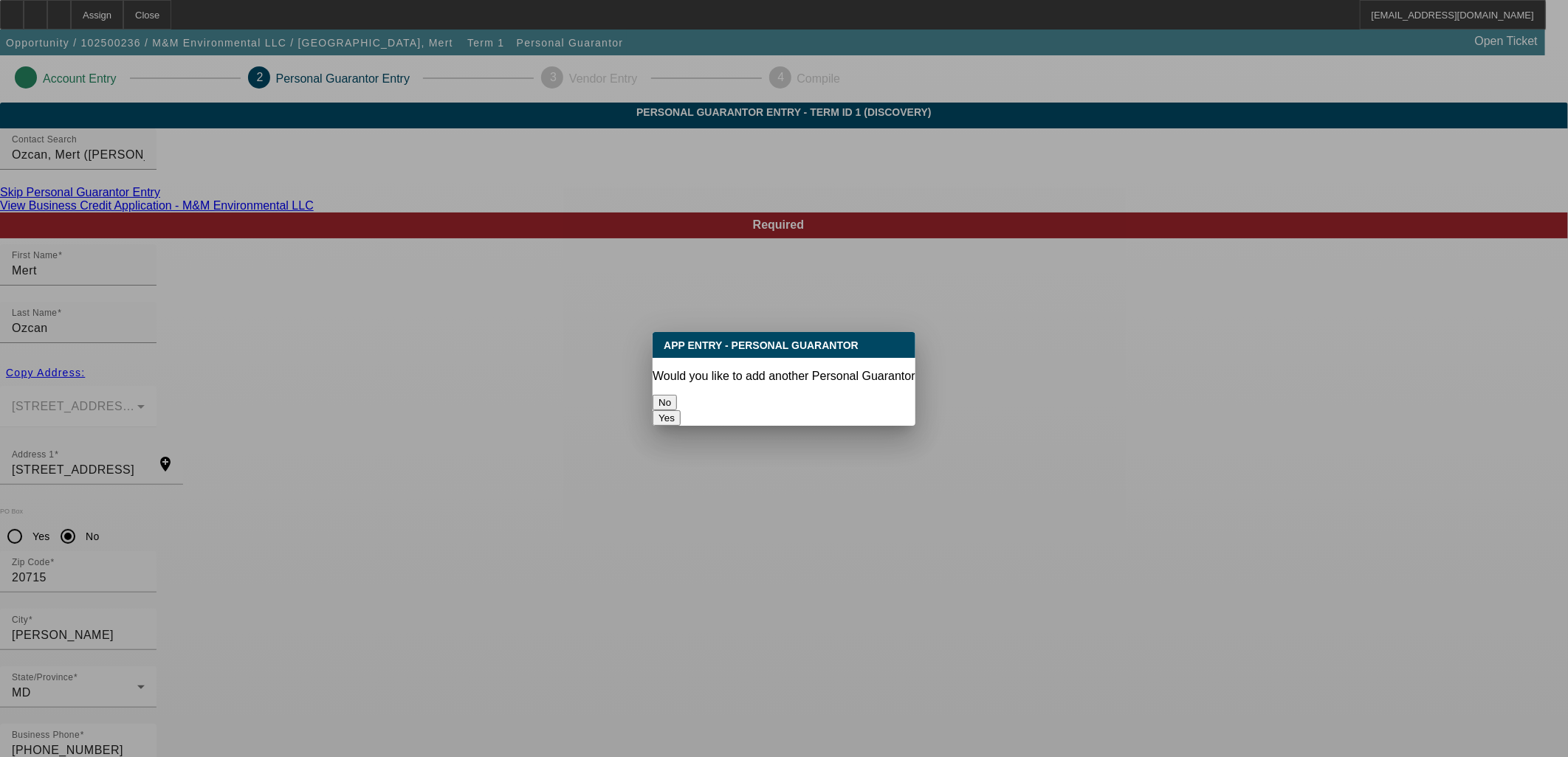
click at [681, 410] on button "Yes" at bounding box center [666, 418] width 28 height 15
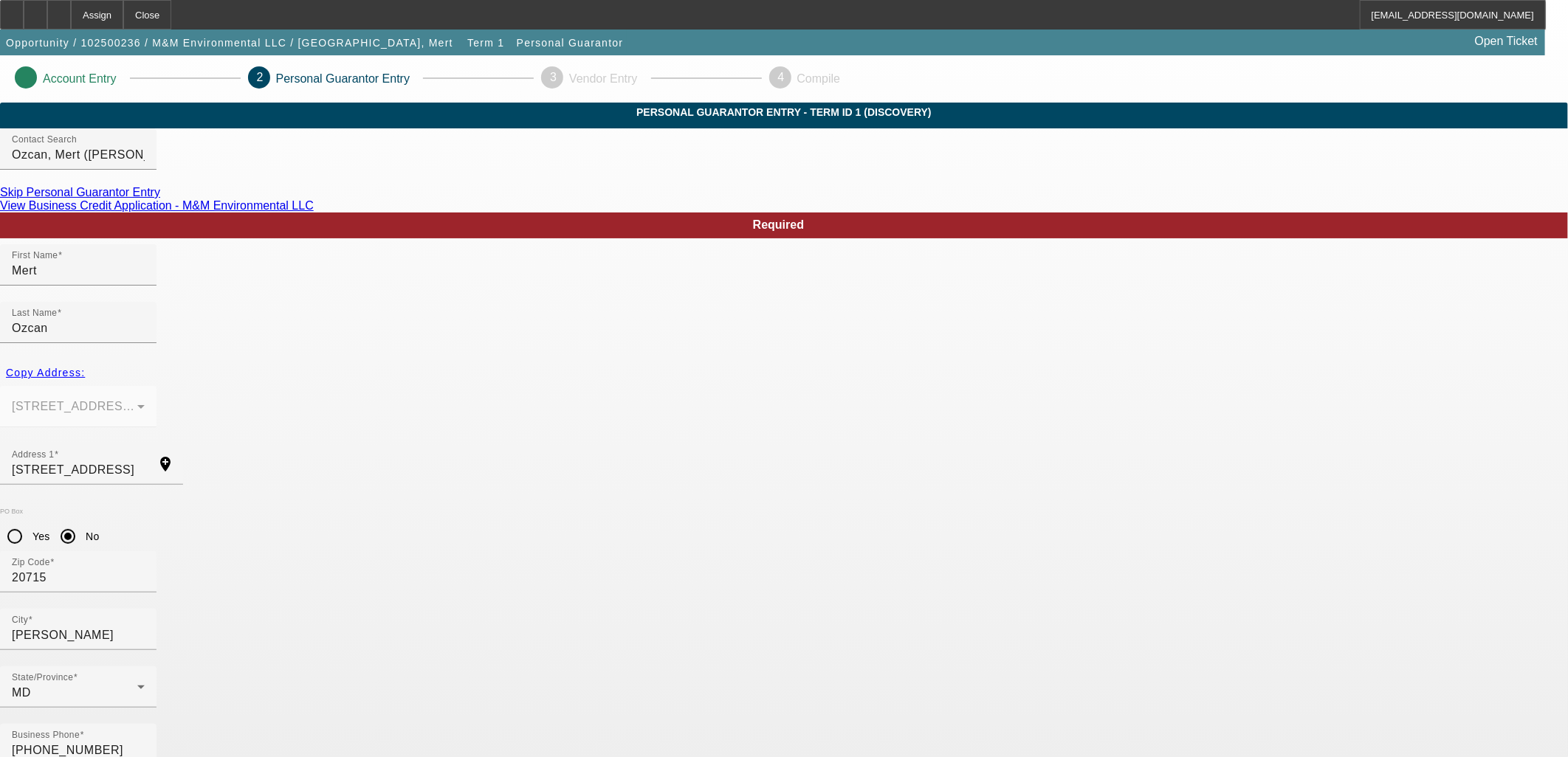
radio input "false"
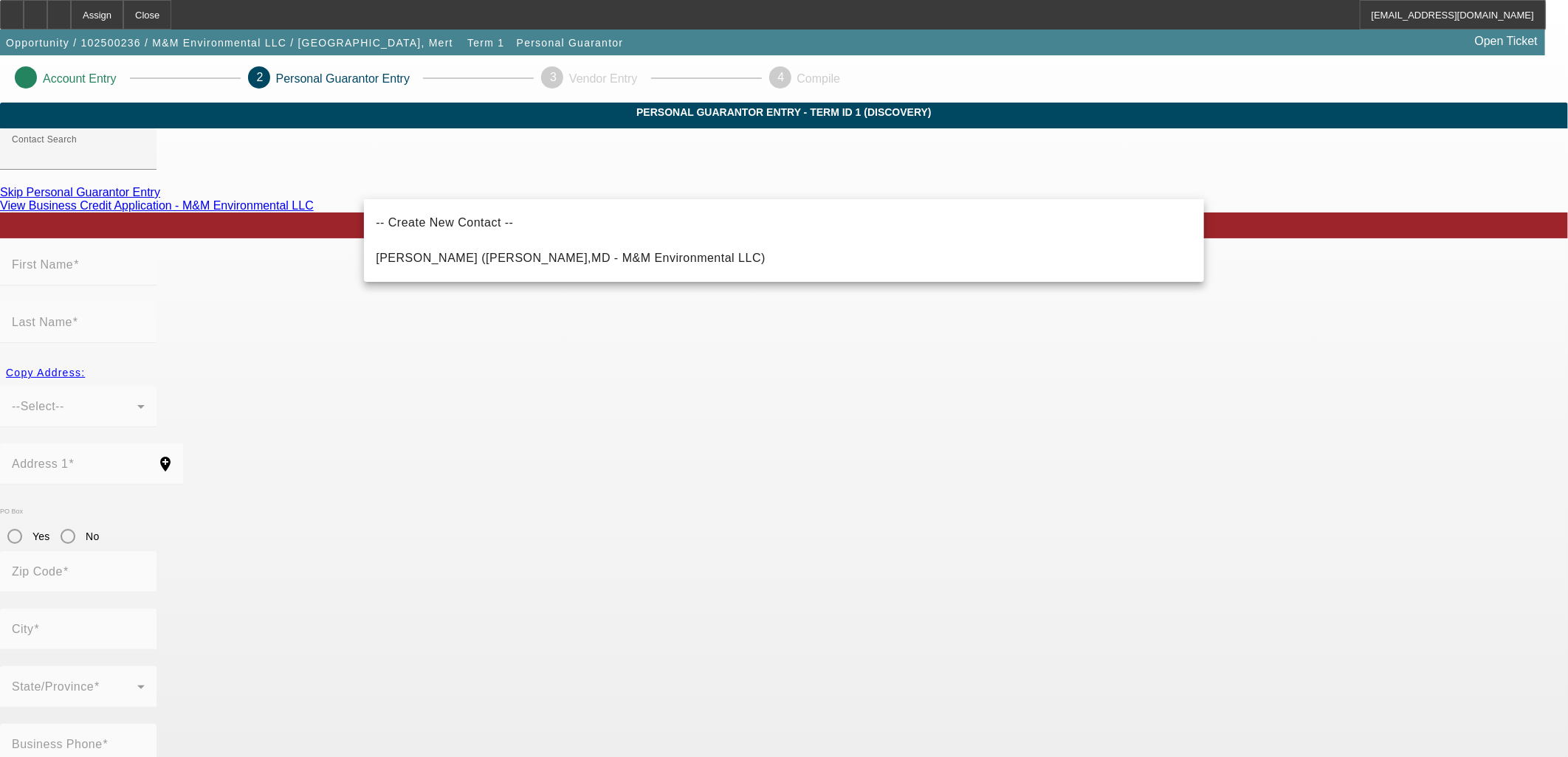
click at [714, 278] on div "-- Create New Contact -- Sener, Mert (Glen Burnie,MD - M&M Environmental LLC)" at bounding box center [784, 240] width 841 height 83
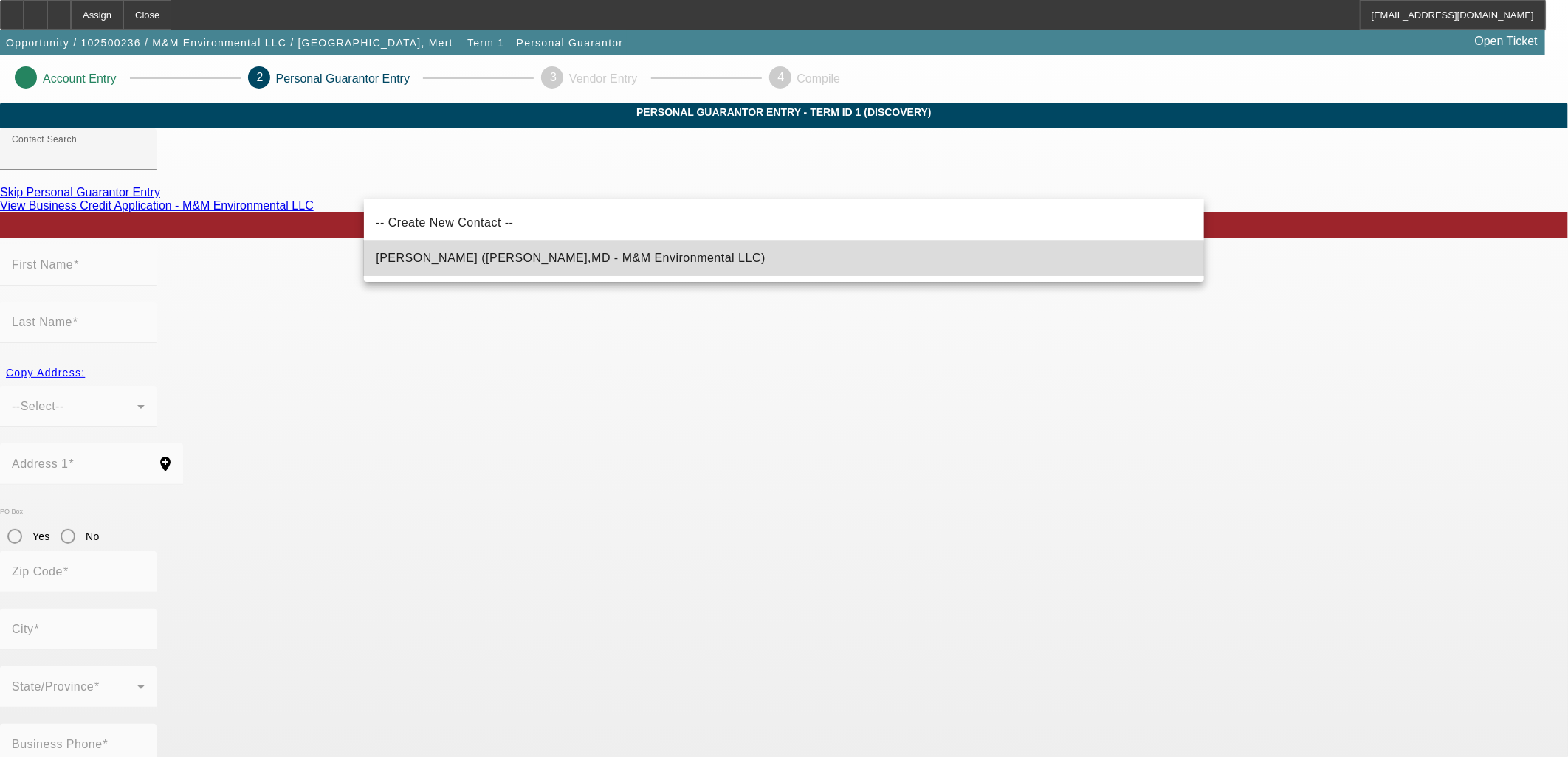
click at [717, 266] on mat-option "Sener, Mert (Glen Burnie,MD - M&M Environmental LLC)" at bounding box center [784, 258] width 841 height 36
type input "Sener, Mert (Glen Burnie,MD - M&M Environmental LLC)"
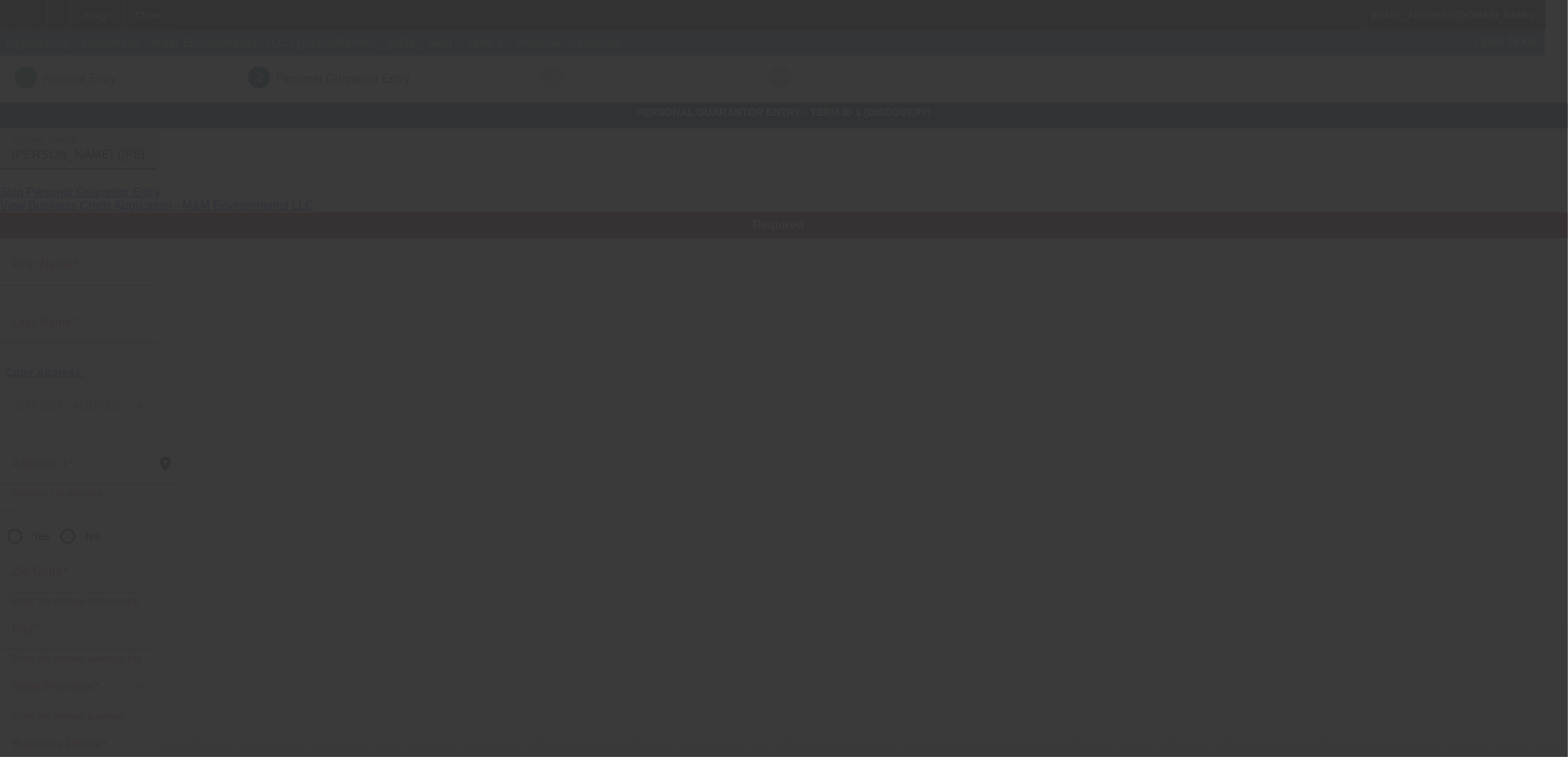
type input "Mert"
type input "Sener"
type input "211 1st Avenue Southwest"
radio input "true"
type input "21061"
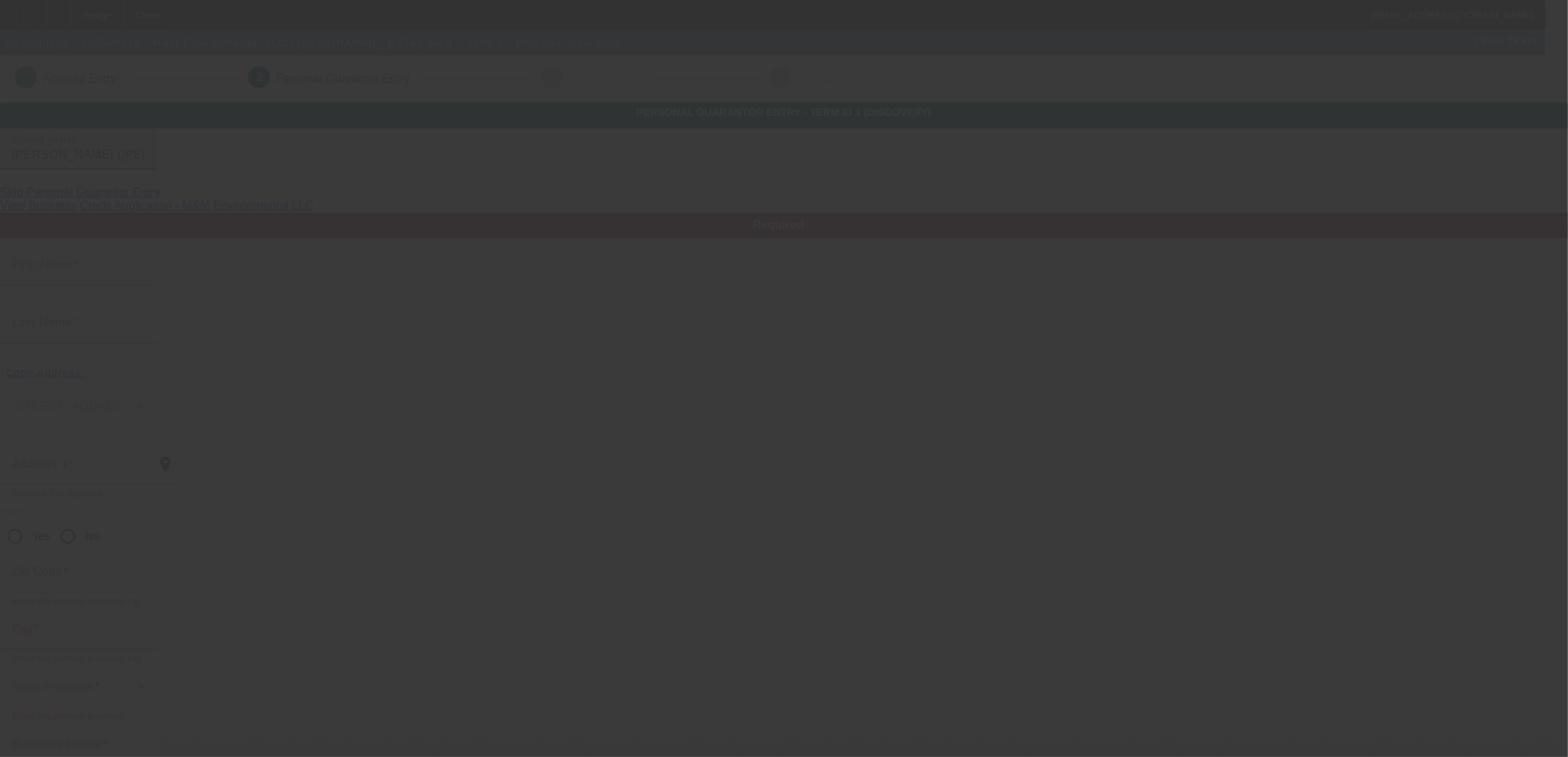
type input "Glen Burnie"
type input "(202) 763-1014"
type input "50"
type input "537-81-0215"
type input "mertsenermert@gmail.com"
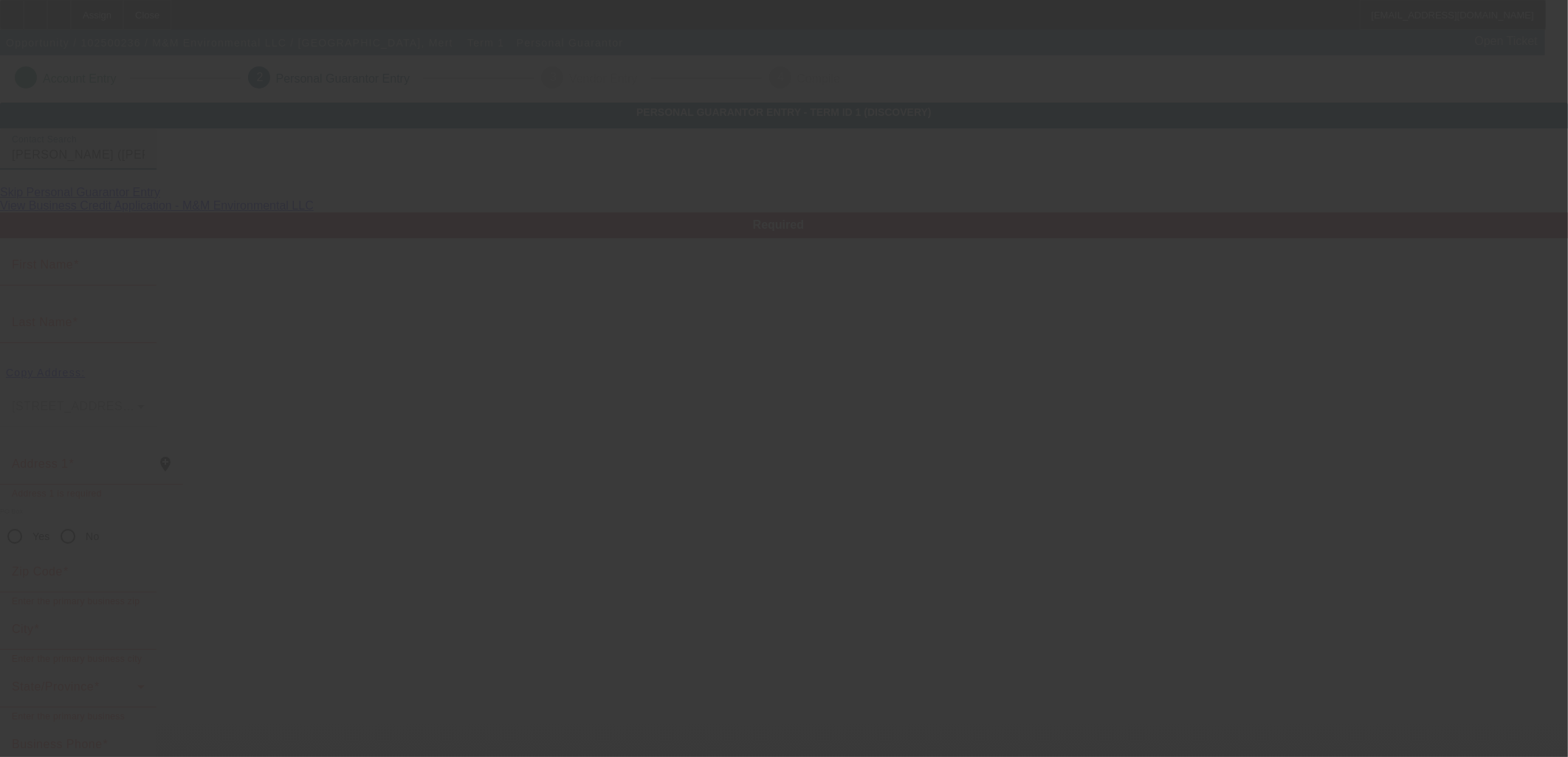
type input "568"
type input "(240) 654-2301"
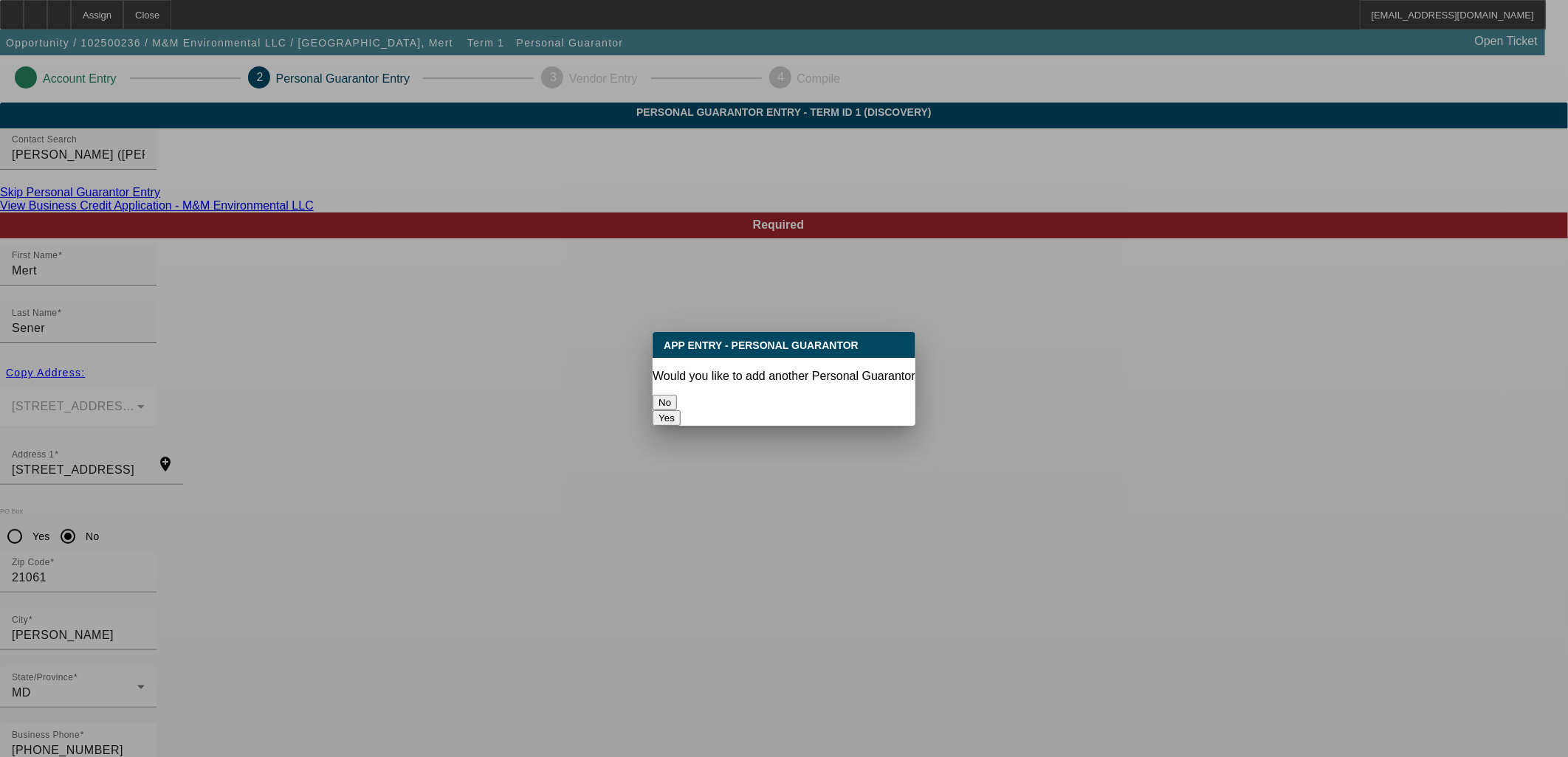
click at [727, 410] on div "No" at bounding box center [783, 403] width 262 height 15
click at [677, 395] on button "No" at bounding box center [664, 403] width 24 height 15
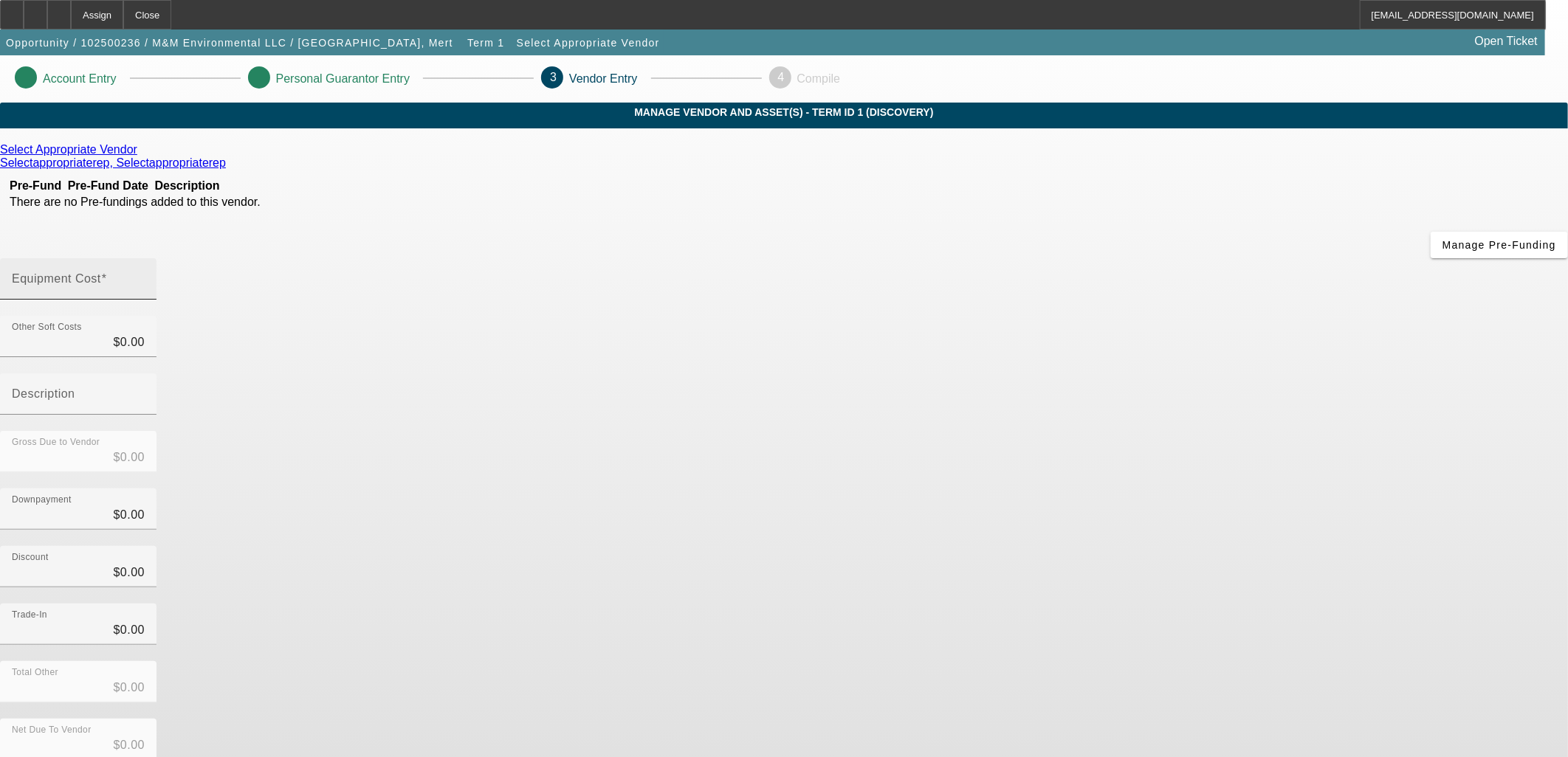
click at [145, 258] on div "Equipment Cost" at bounding box center [78, 278] width 133 height 42
click at [145, 276] on input "Equipment Cost" at bounding box center [78, 285] width 133 height 17
type input "5"
type input "$5.00"
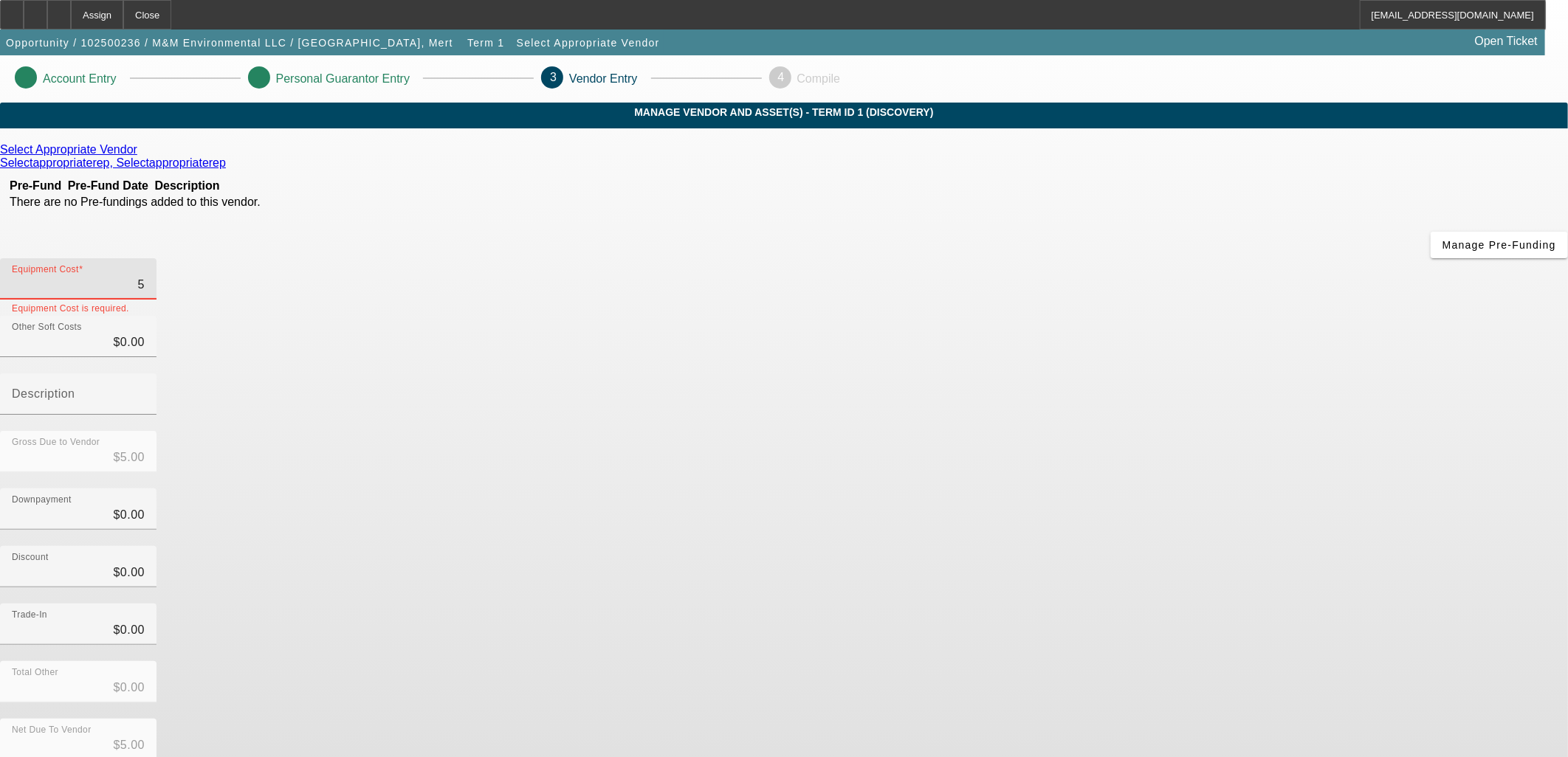
type input "50"
type input "$50.00"
type input "500"
type input "$500.00"
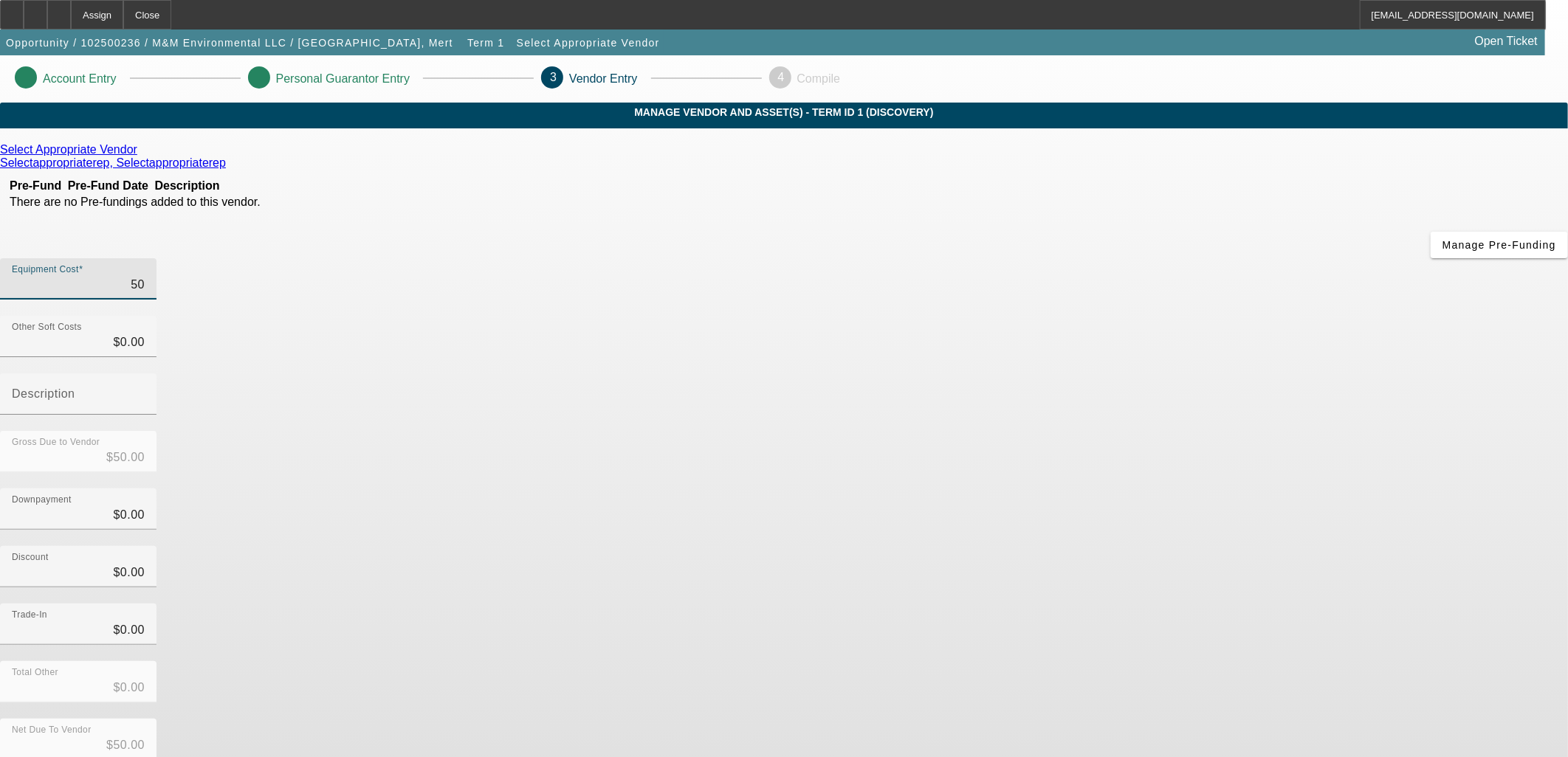
type input "$500.00"
type input "5000"
type input "$5,000.00"
type input "50000"
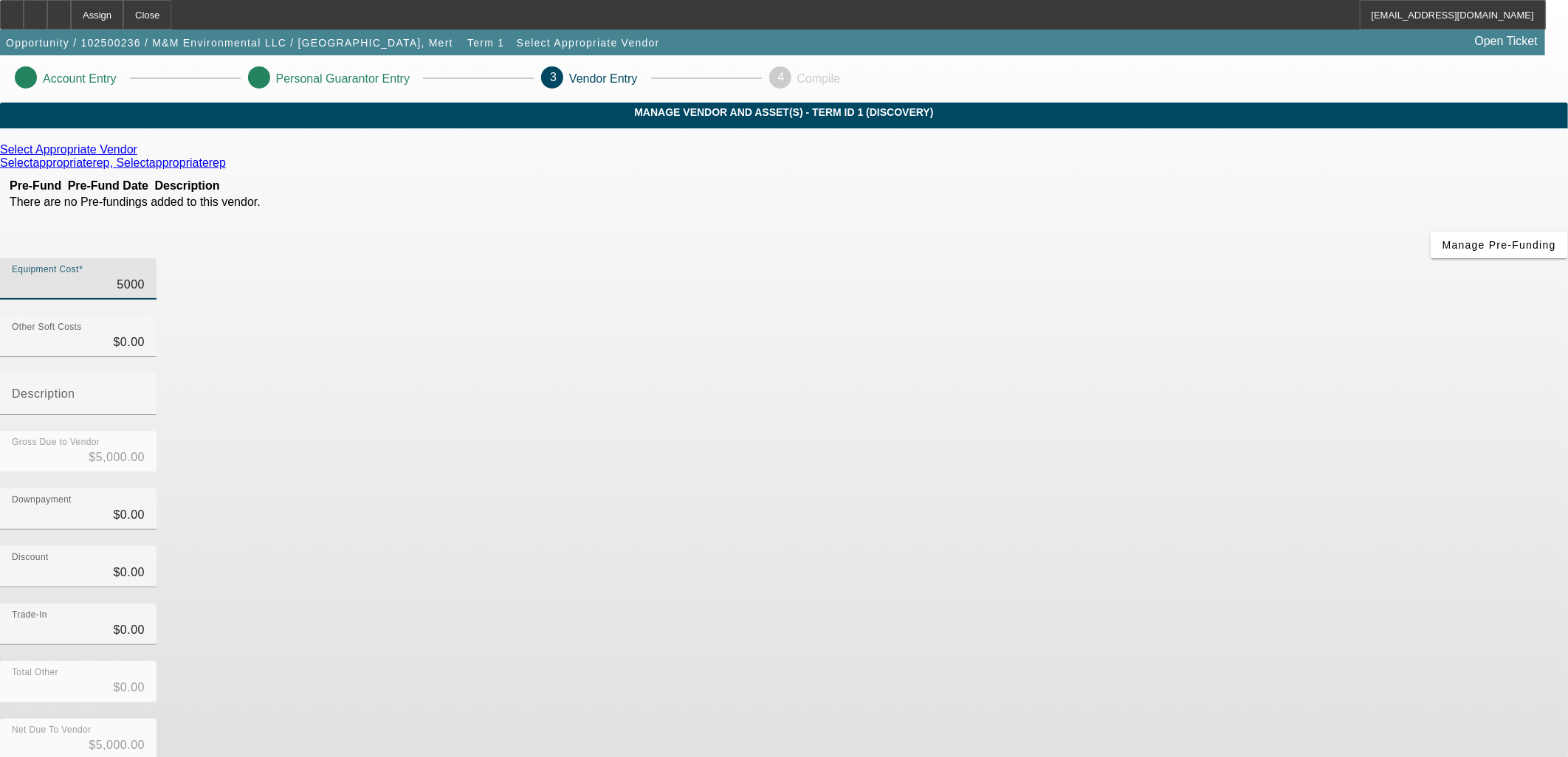
type input "$50,000.00"
click at [141, 155] on icon at bounding box center [141, 149] width 0 height 13
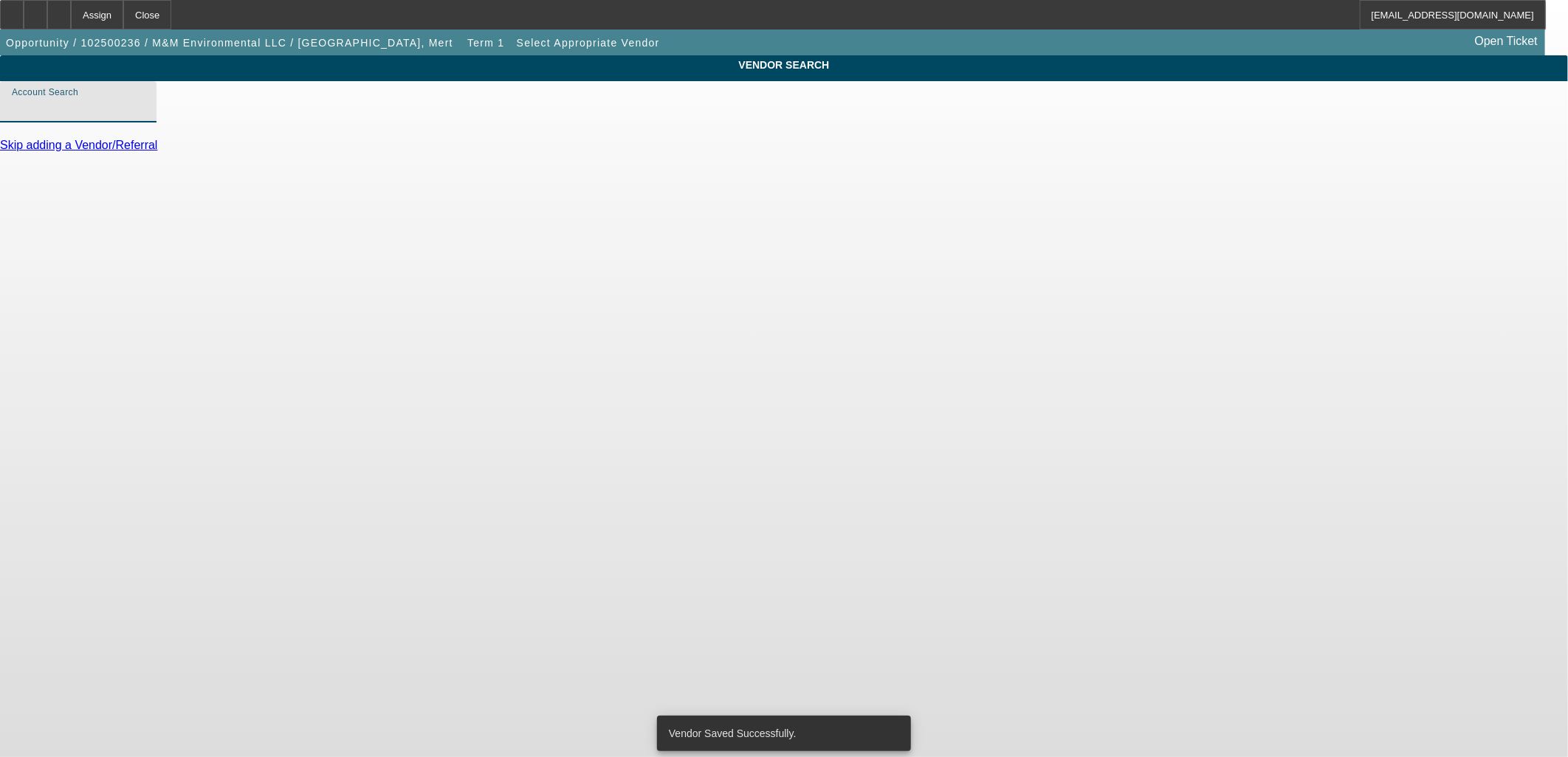
click at [145, 117] on input "Account Search" at bounding box center [78, 107] width 133 height 17
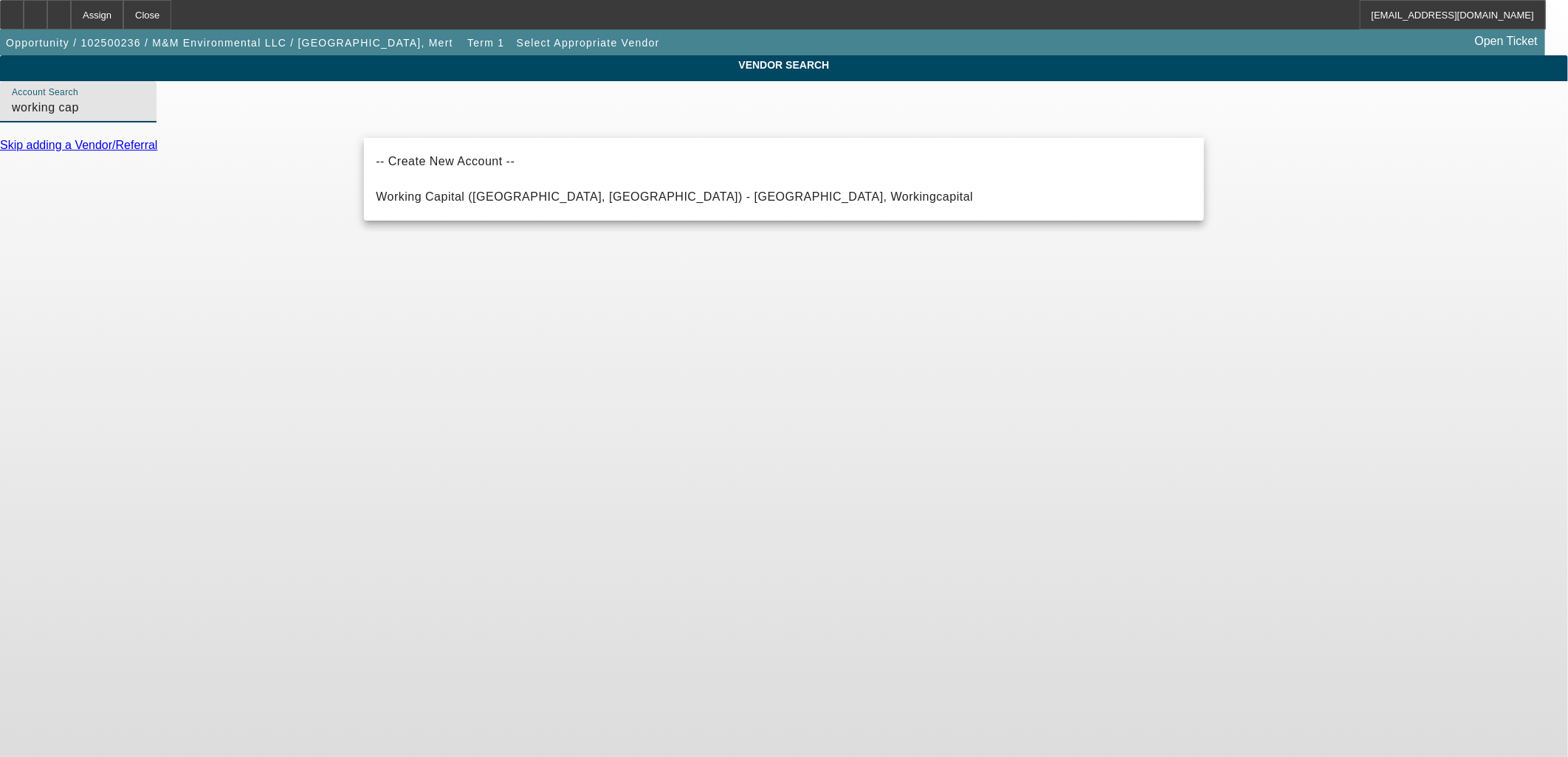
click at [772, 190] on mat-option "Working Capital (Northbrook, IL) - Workingcapital, Workingcapital" at bounding box center [784, 197] width 841 height 36
type input "Working Capital (Northbrook, IL) - Workingcapital, Workingcapital"
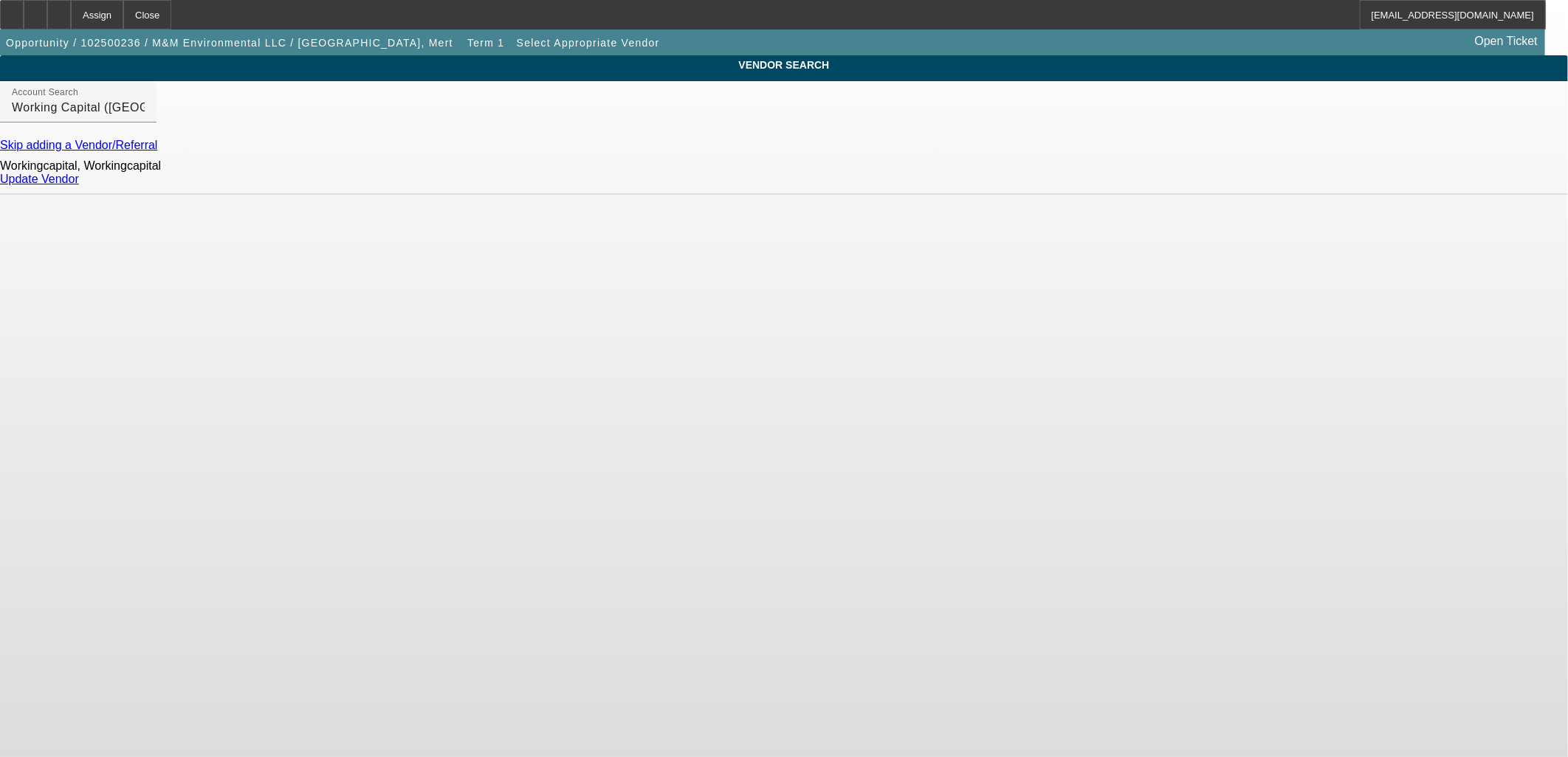
click at [79, 185] on link "Update Vendor" at bounding box center [40, 179] width 79 height 13
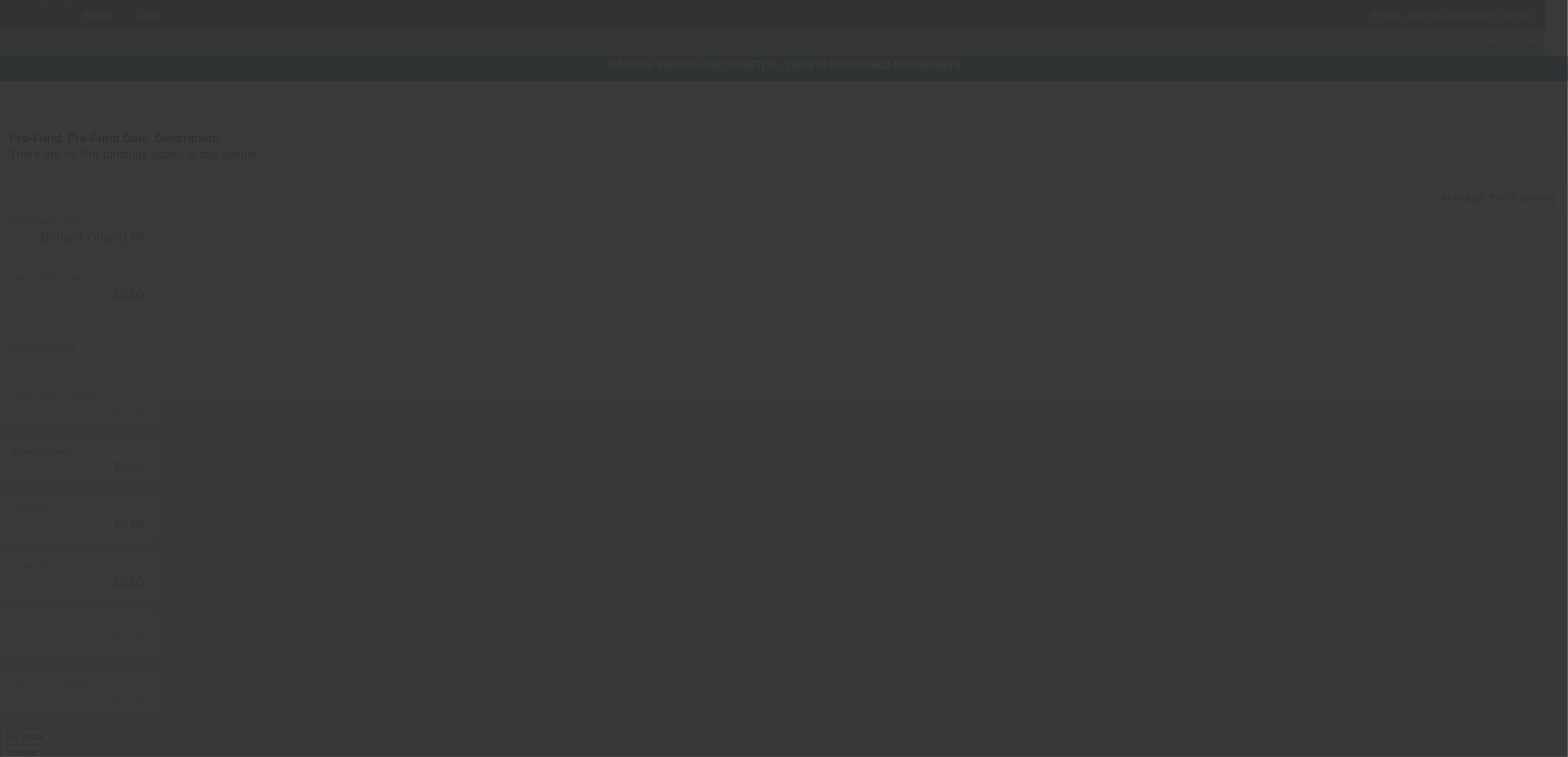
type input "$50,000.00"
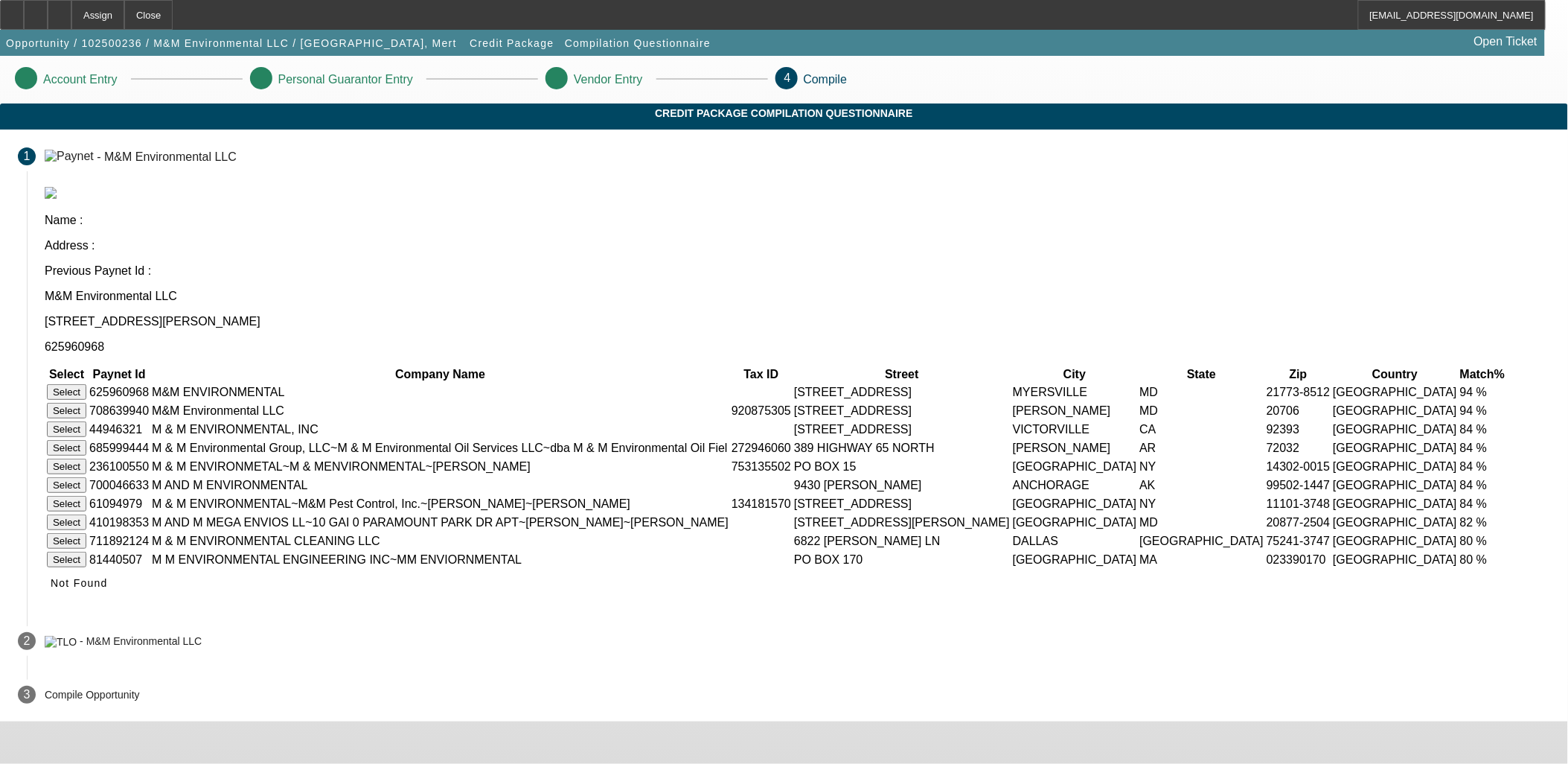
click at [87, 384] on button "Select" at bounding box center [66, 392] width 39 height 16
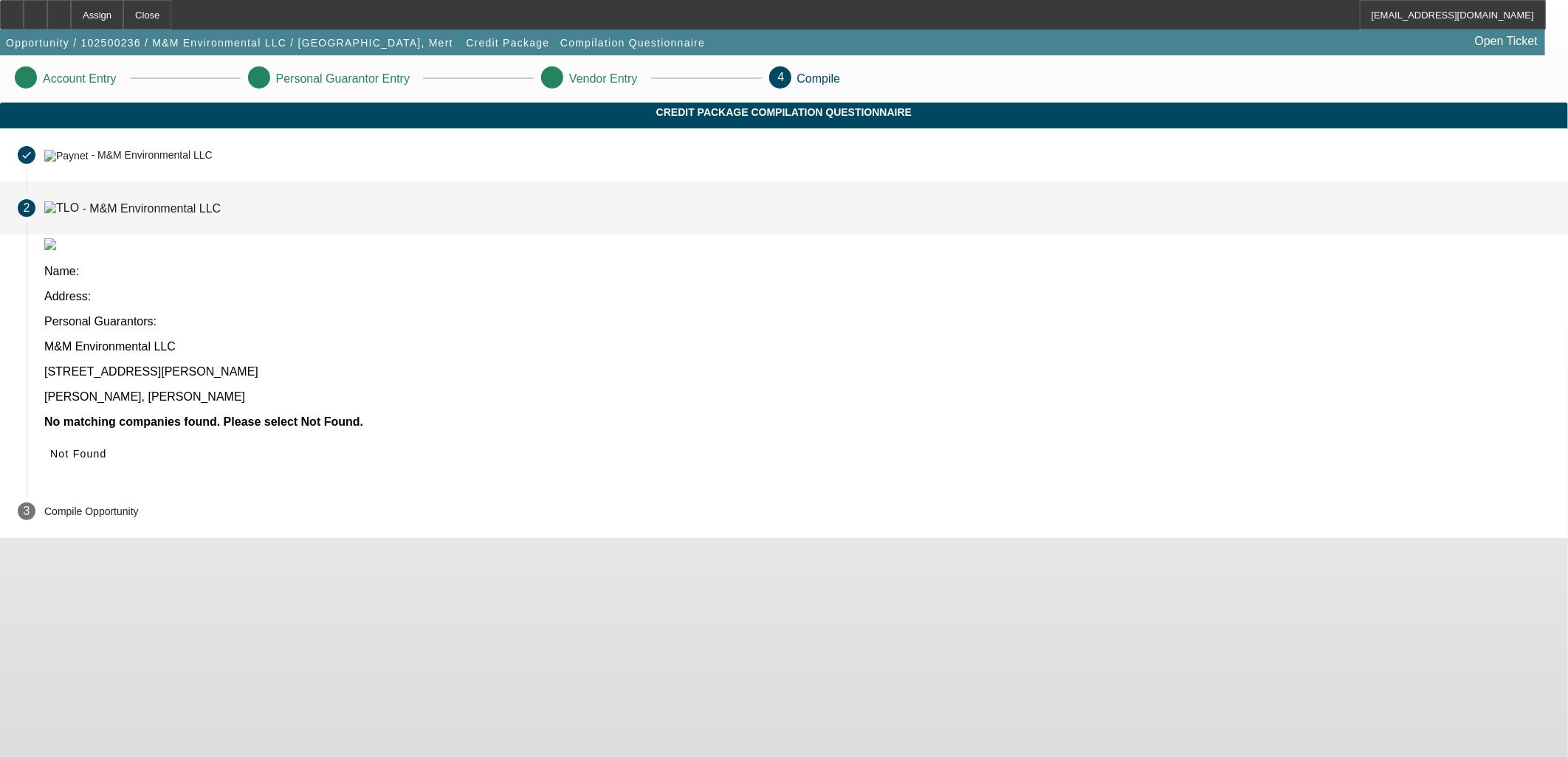
click at [113, 436] on span at bounding box center [78, 454] width 69 height 36
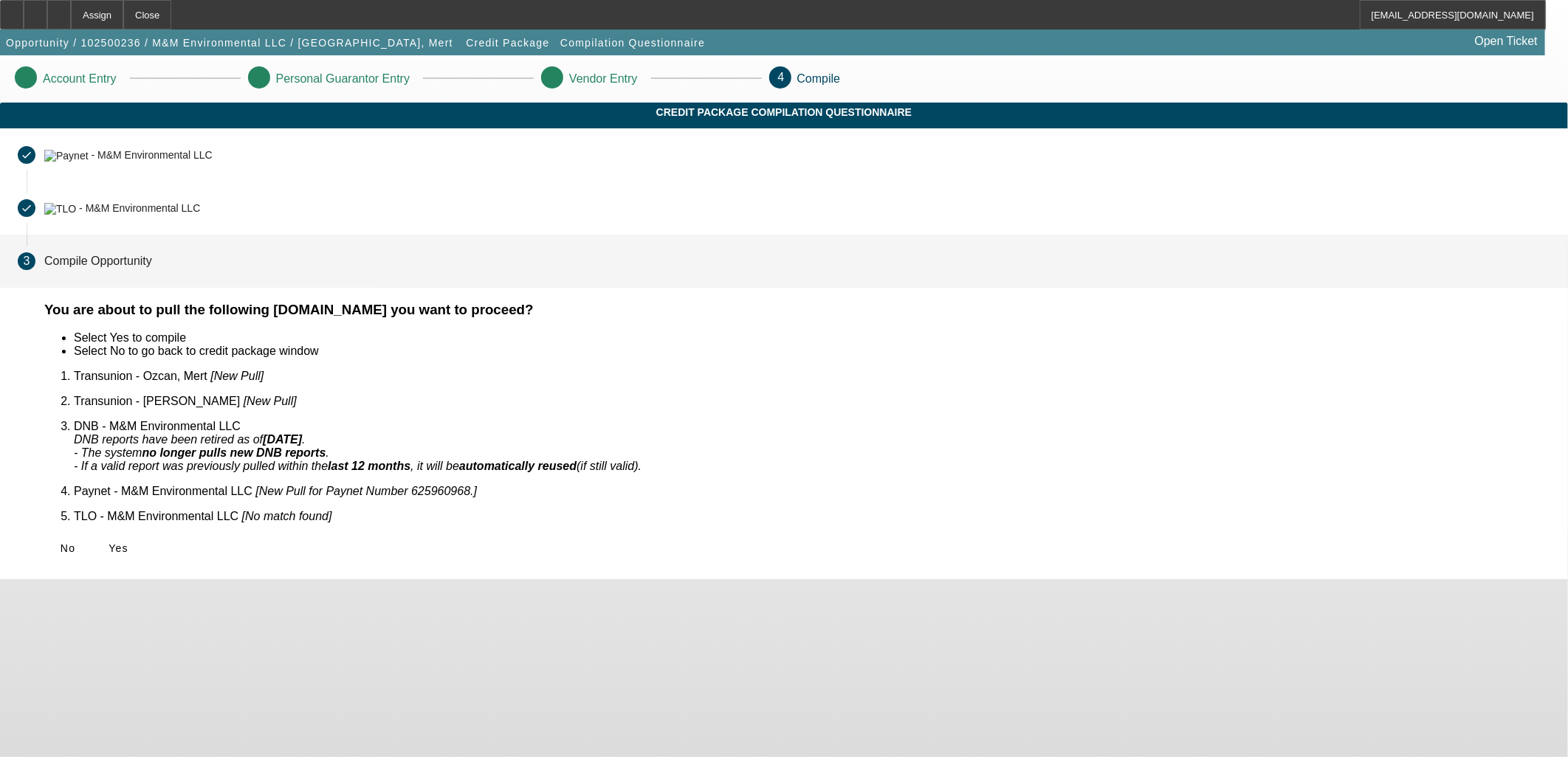
click at [128, 543] on span "Yes" at bounding box center [118, 548] width 20 height 12
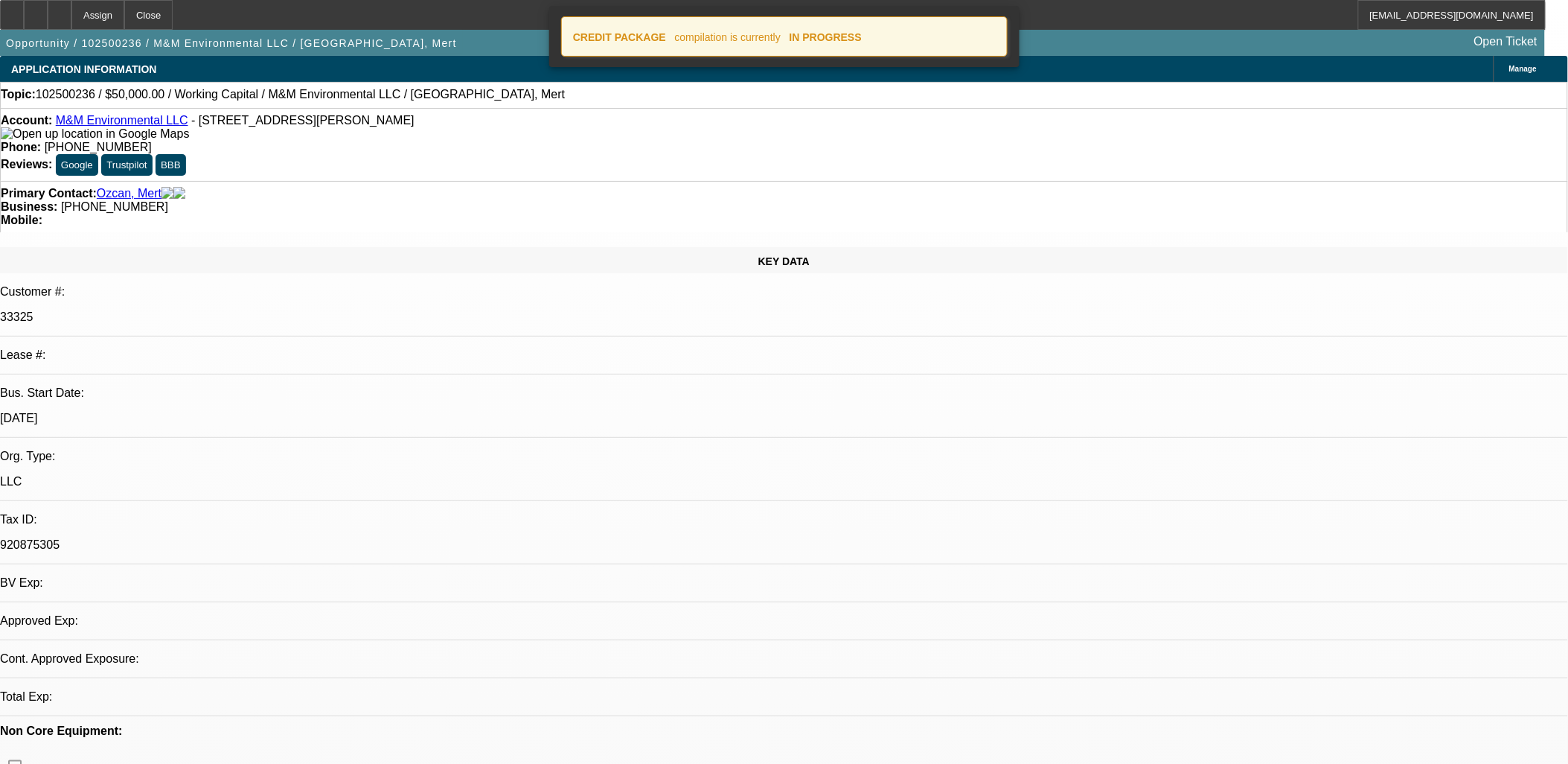
select select "0"
select select "2"
select select "0.1"
select select "4"
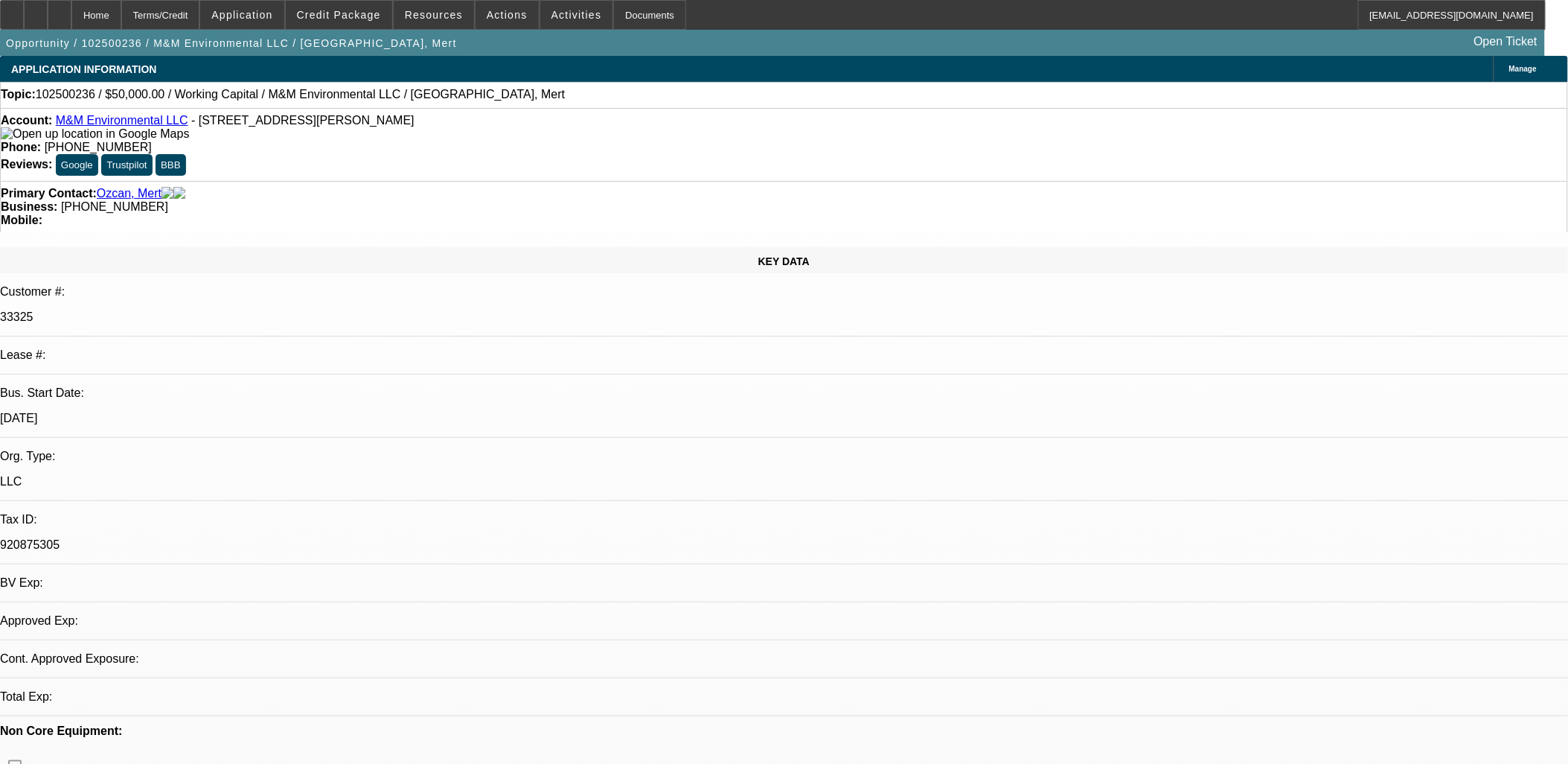
select select "0"
select select "2"
select select "0.1"
select select "1"
select select "2"
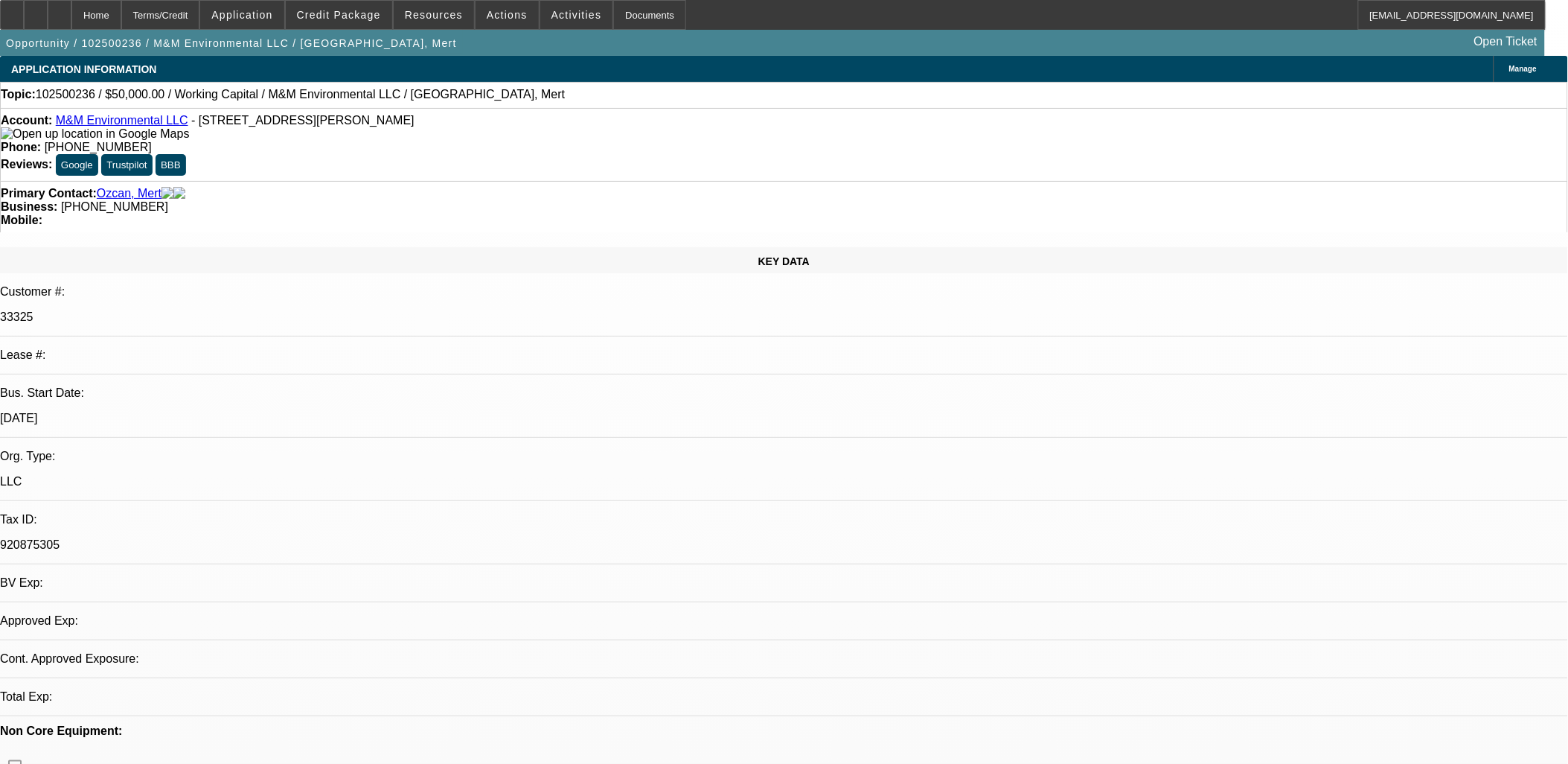
select select "4"
click at [559, 8] on span at bounding box center [577, 15] width 73 height 36
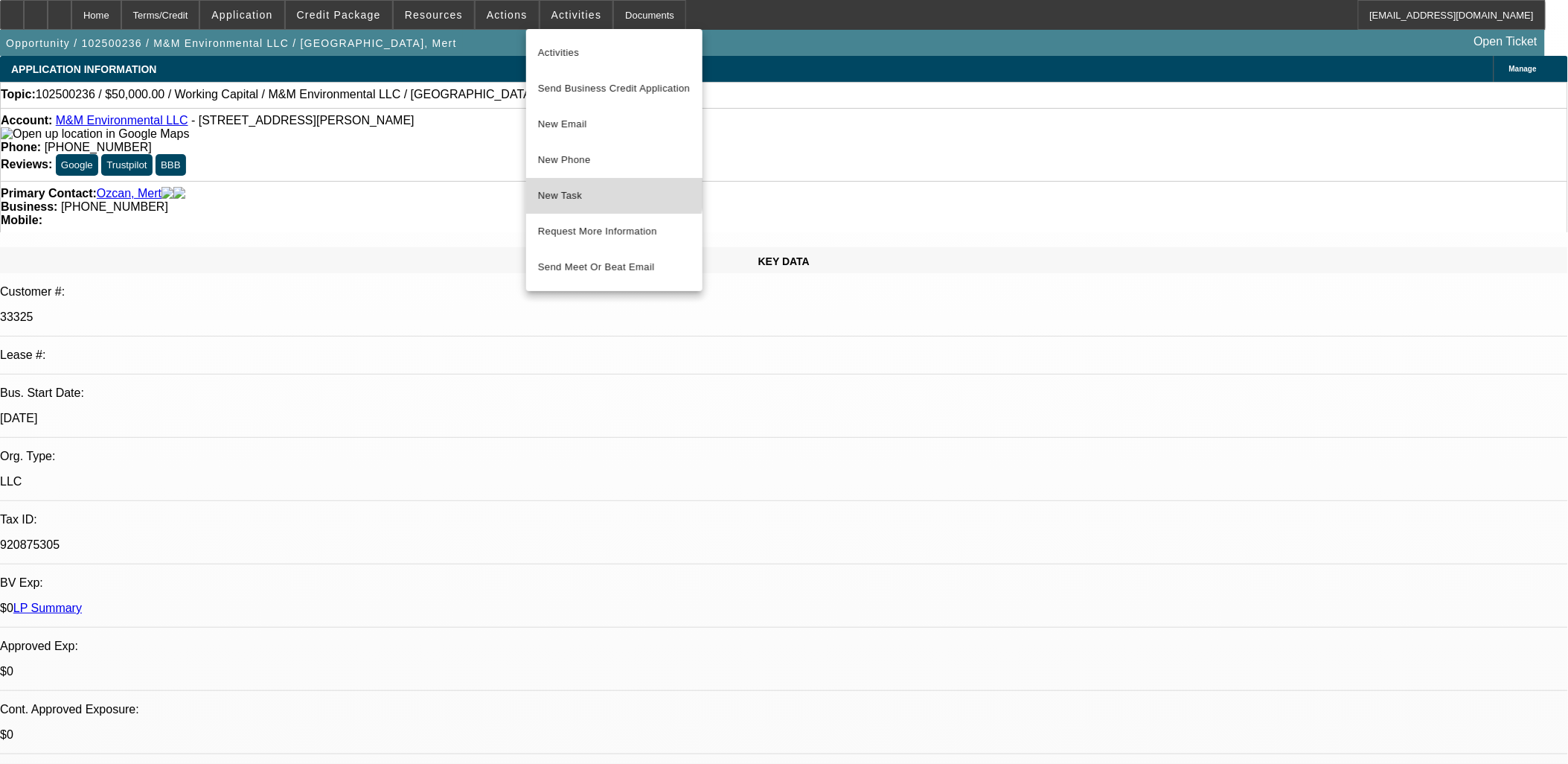
click at [608, 192] on span "New Task" at bounding box center [614, 196] width 153 height 18
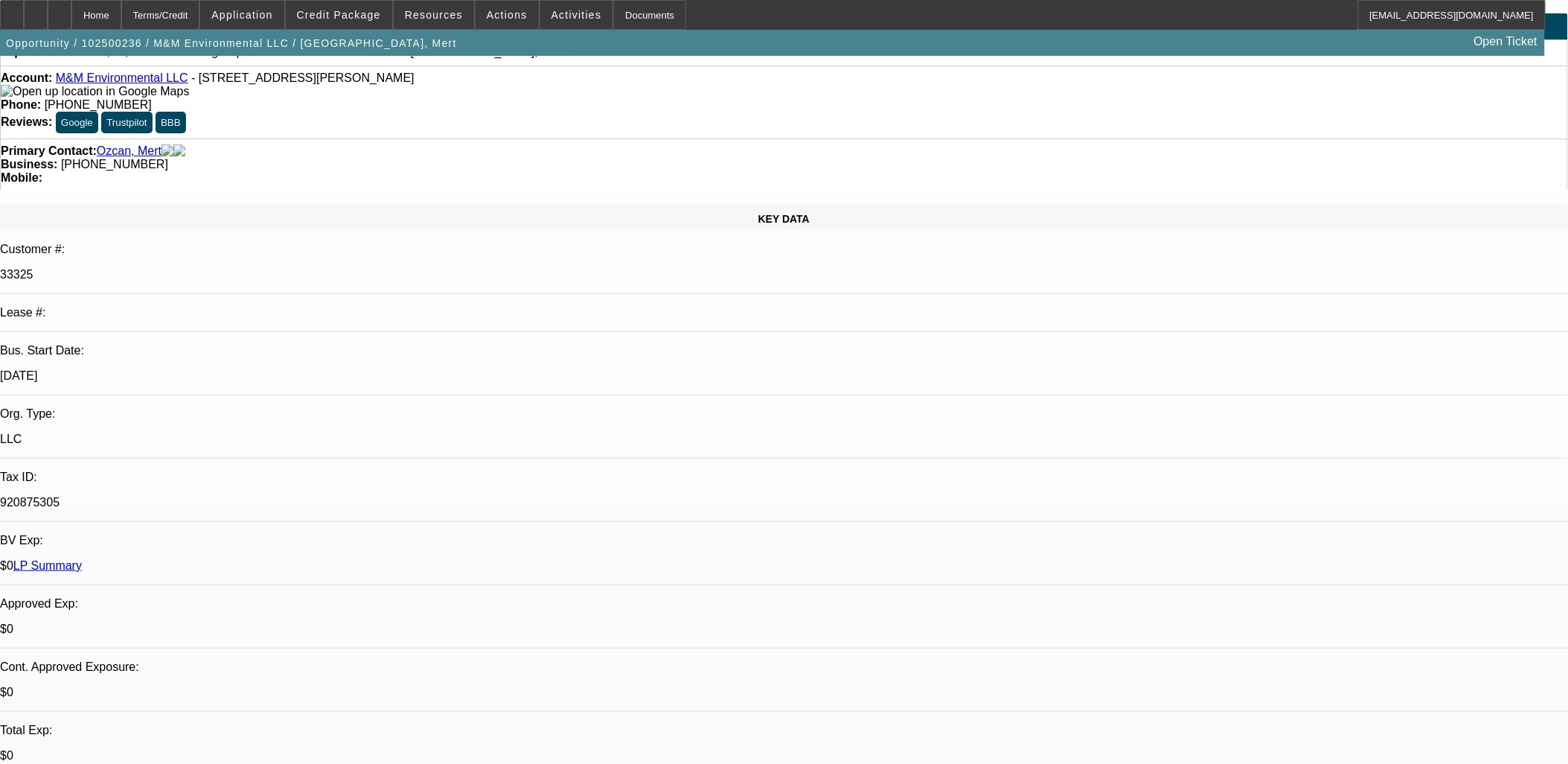
scroll to position [83, 0]
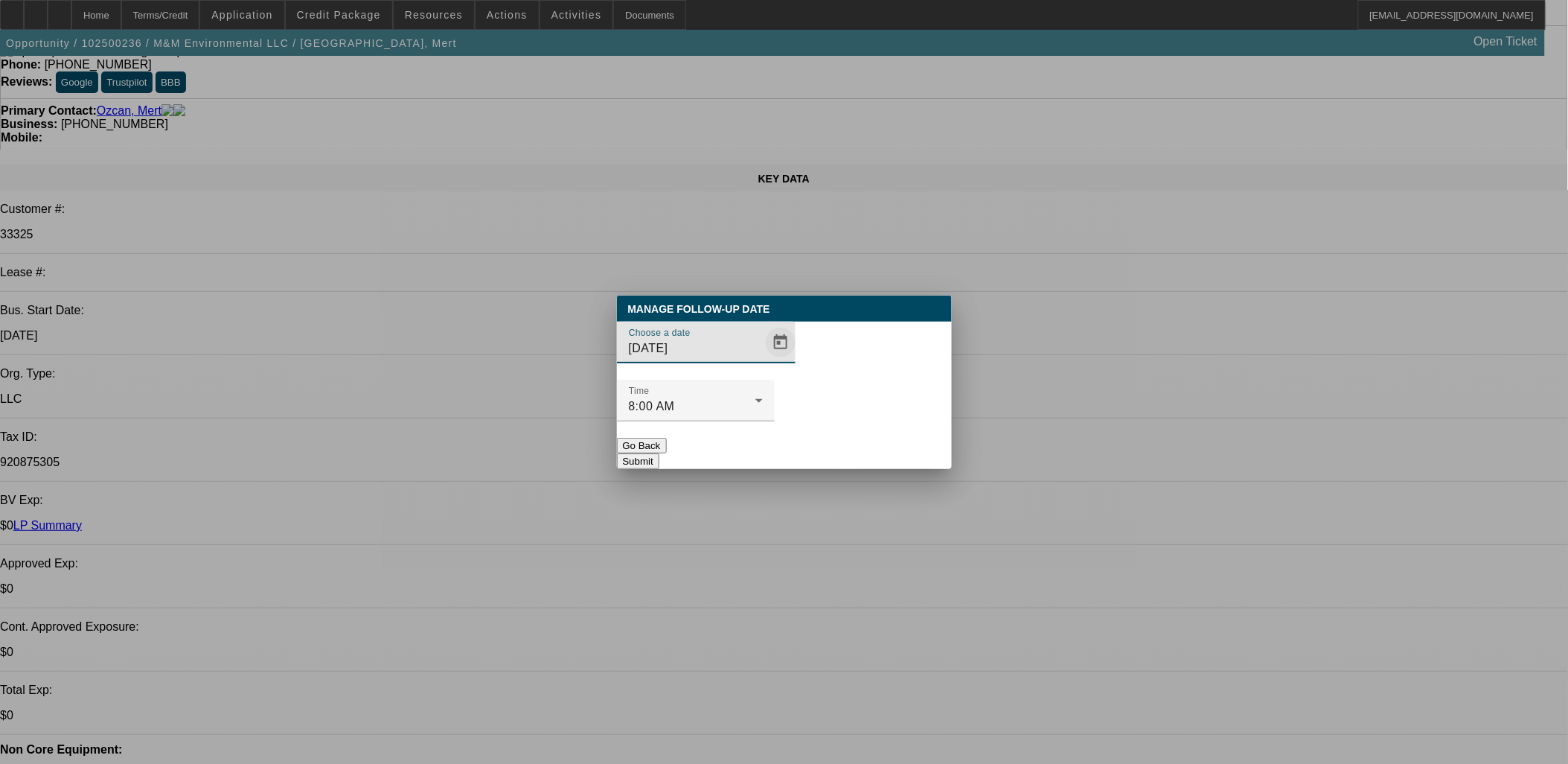
click at [763, 361] on span "Open calendar" at bounding box center [780, 342] width 36 height 36
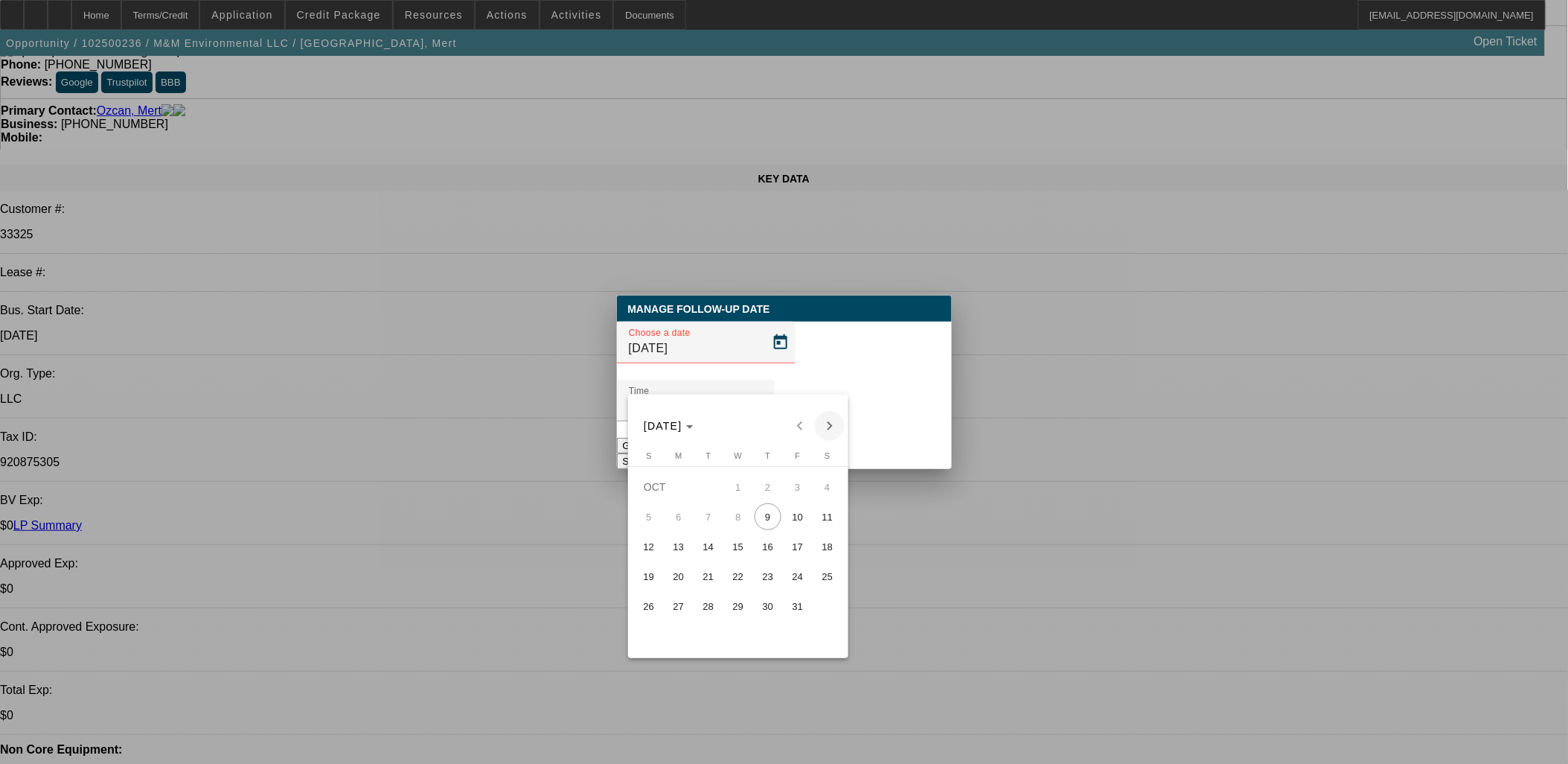
drag, startPoint x: 829, startPoint y: 403, endPoint x: 832, endPoint y: 430, distance: 27.2
click at [832, 415] on div "[DATE] [DATE]" at bounding box center [738, 417] width 220 height 46
click at [830, 430] on span "Next month" at bounding box center [830, 426] width 30 height 30
click at [830, 430] on div "[DATE] [DATE]" at bounding box center [738, 426] width 213 height 30
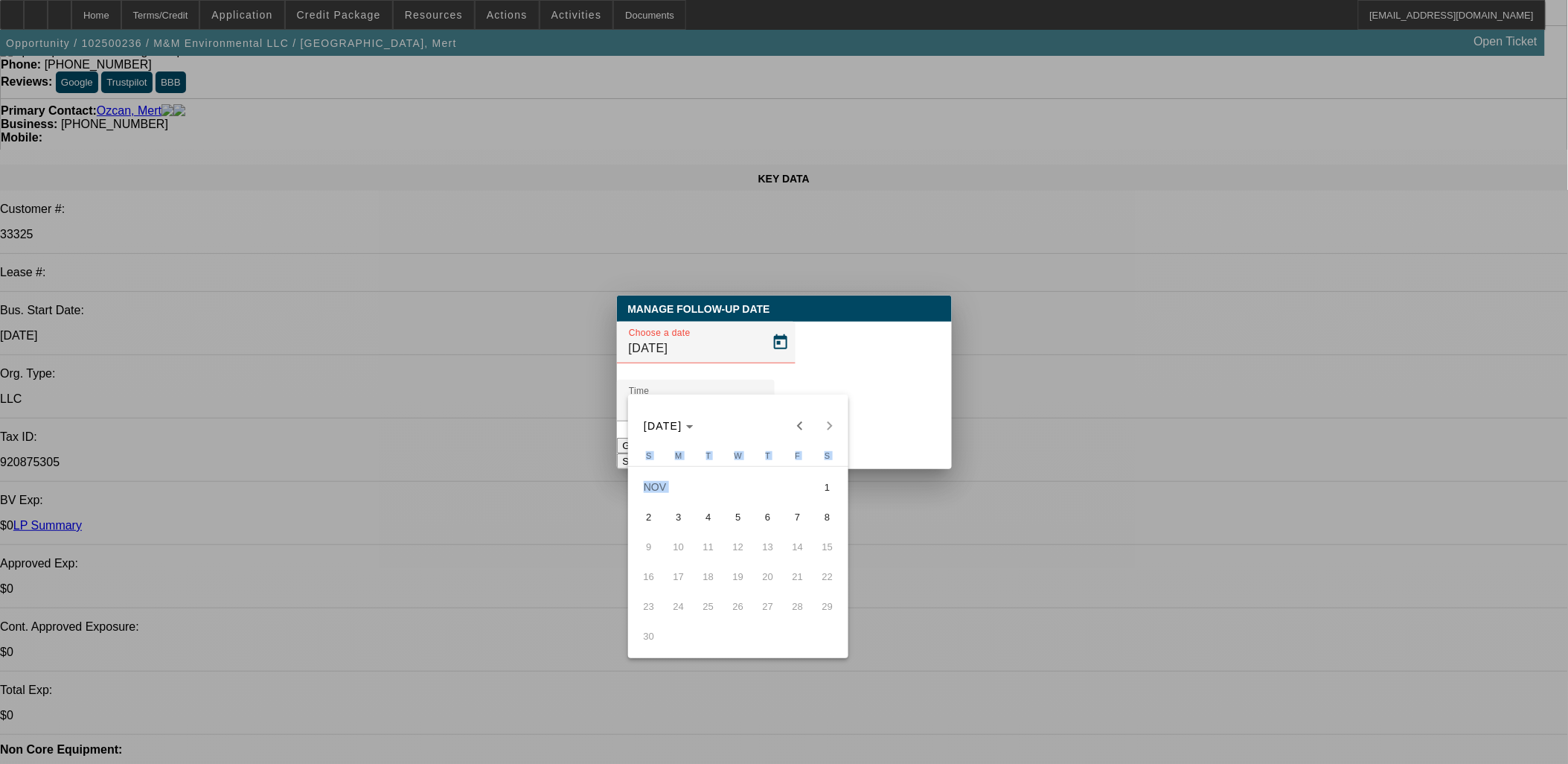
click at [830, 430] on div "[DATE] [DATE]" at bounding box center [738, 426] width 213 height 30
drag, startPoint x: 830, startPoint y: 430, endPoint x: 797, endPoint y: 427, distance: 33.1
click at [793, 419] on span "Previous month" at bounding box center [800, 426] width 30 height 30
click at [758, 551] on span "16" at bounding box center [768, 547] width 27 height 27
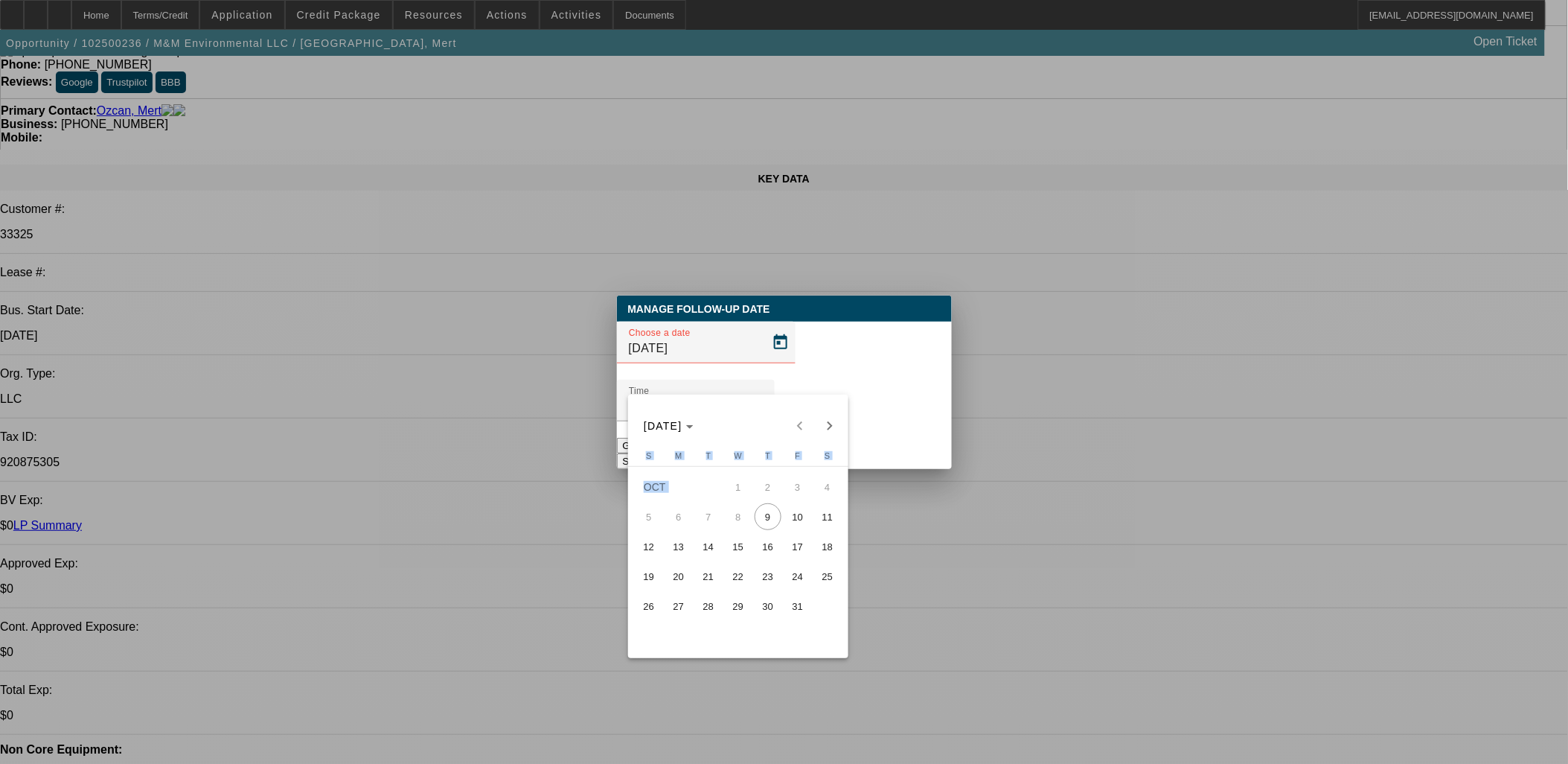
type input "[DATE]"
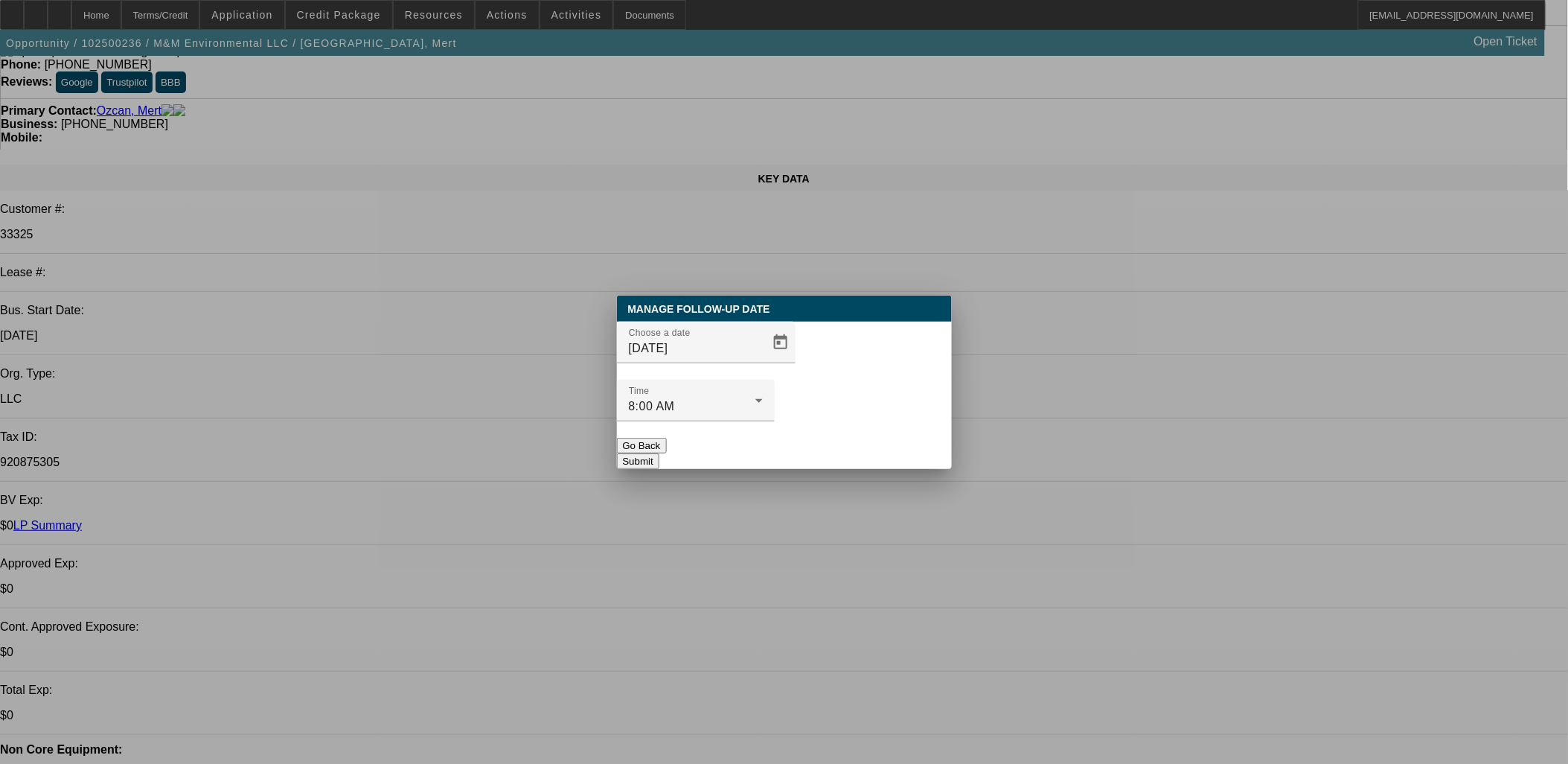
click at [659, 453] on button "Submit" at bounding box center [638, 461] width 43 height 16
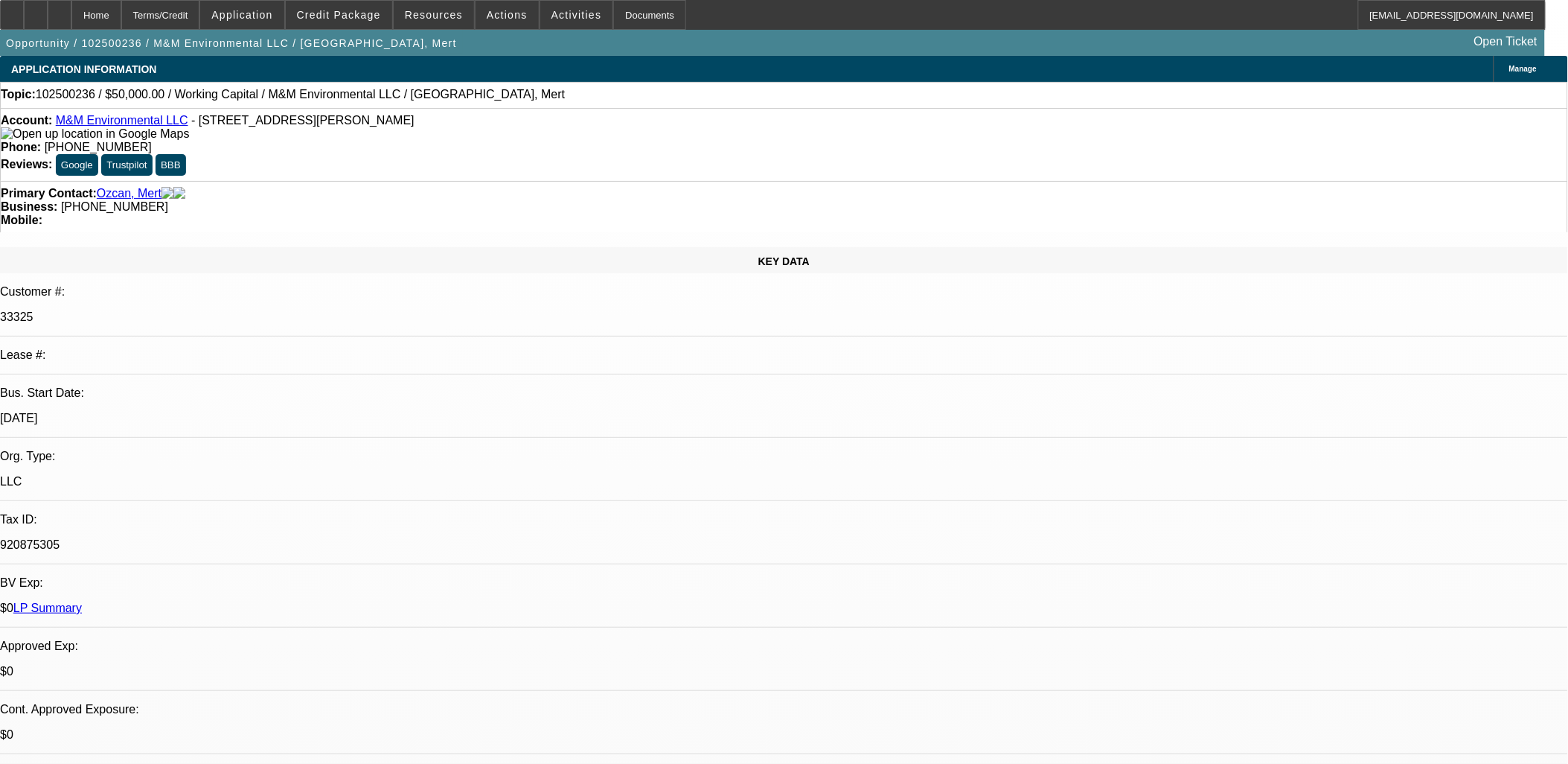
scroll to position [83, 0]
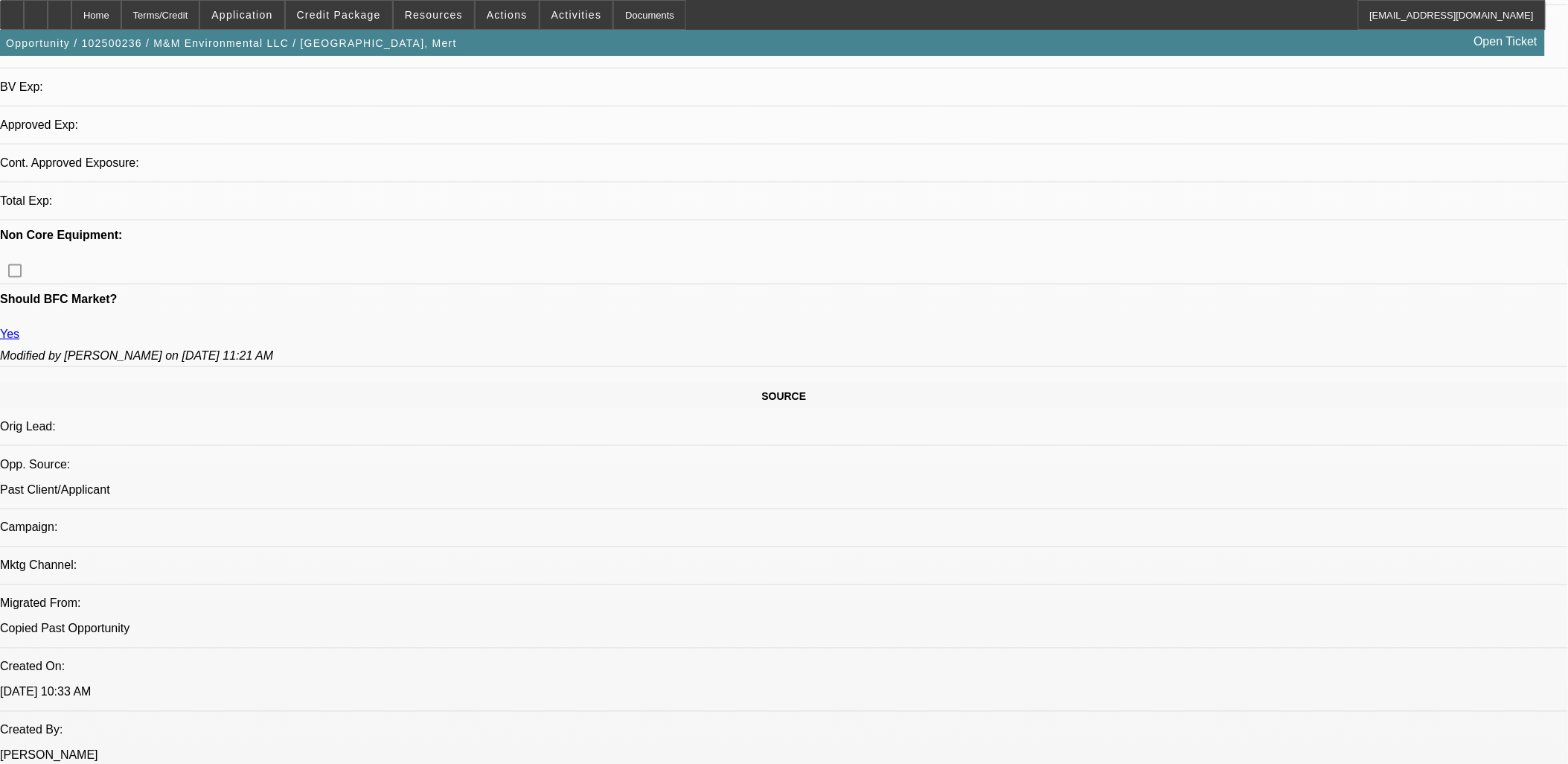
select select "0"
select select "2"
select select "0.1"
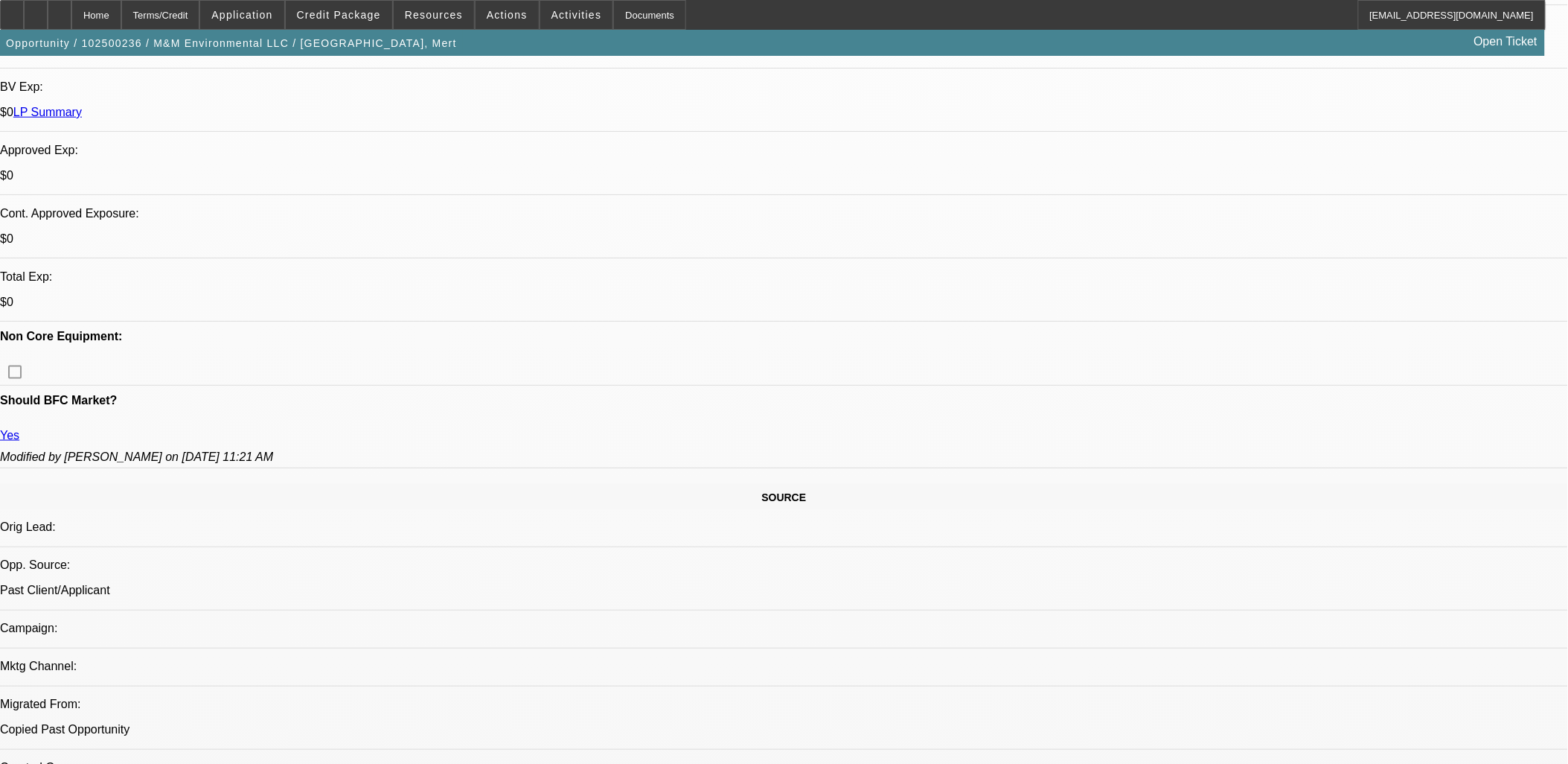
select select "1"
select select "2"
select select "4"
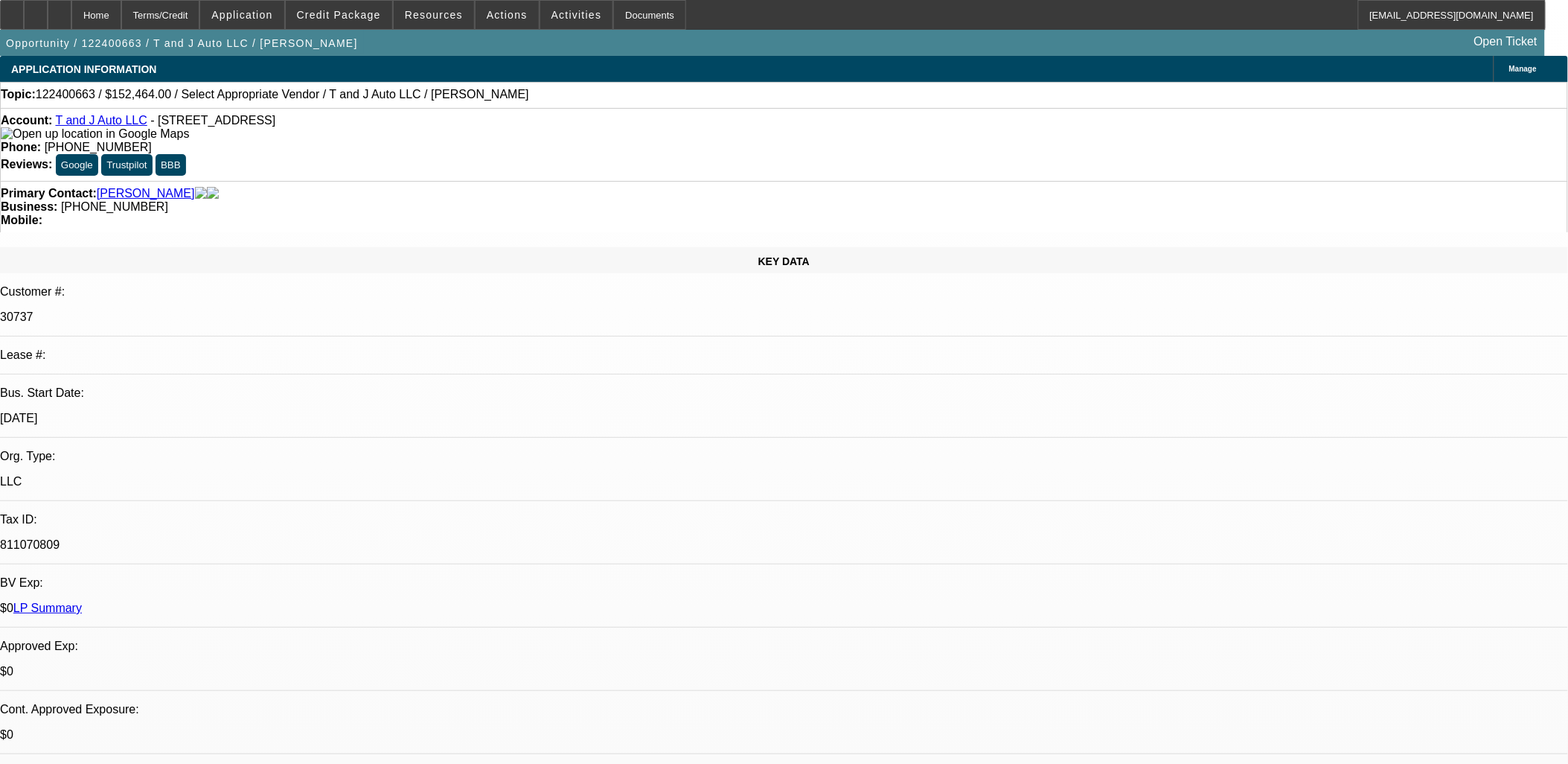
select select "0"
select select "2"
select select "0.1"
select select "4"
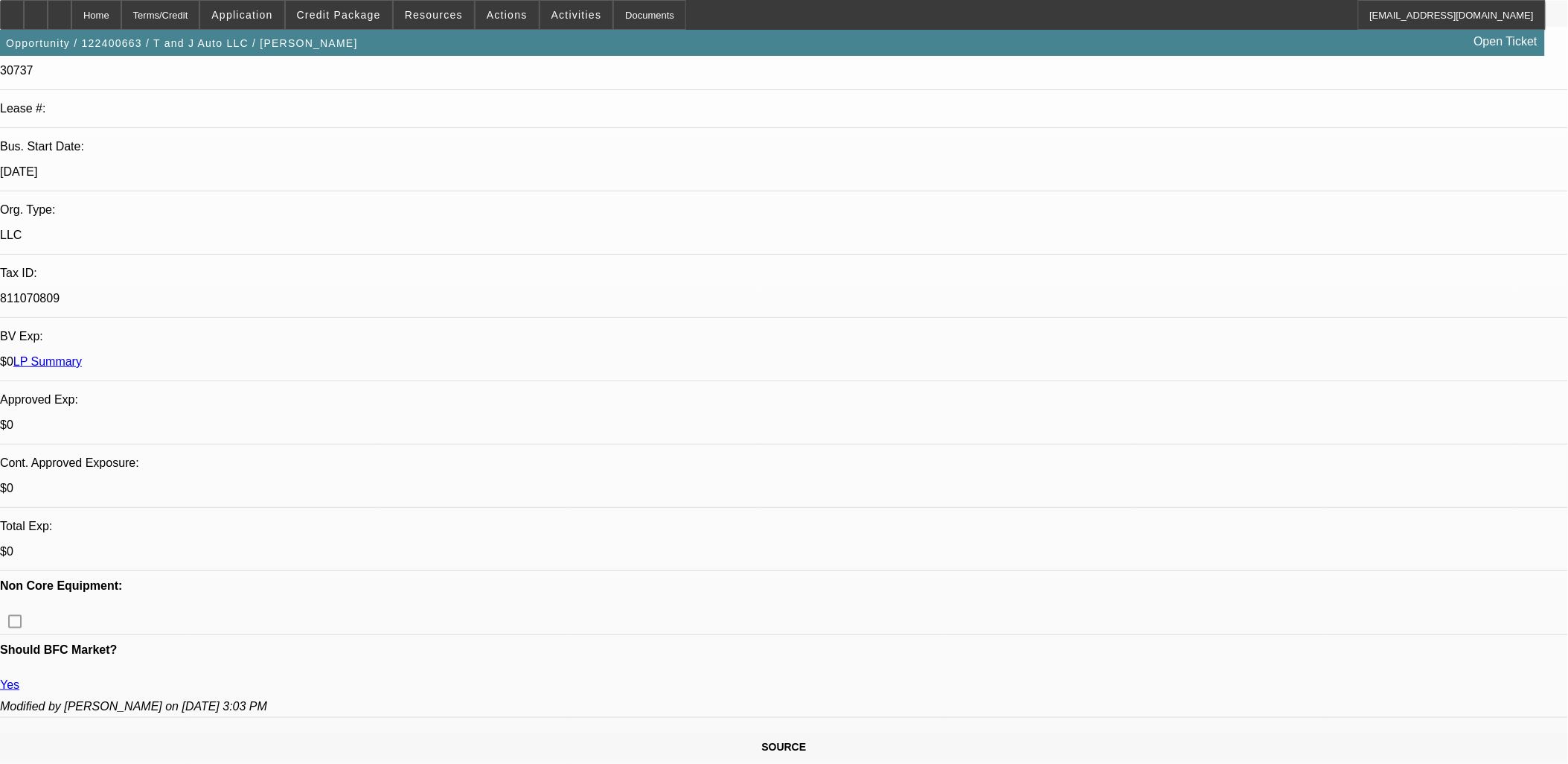
scroll to position [83, 0]
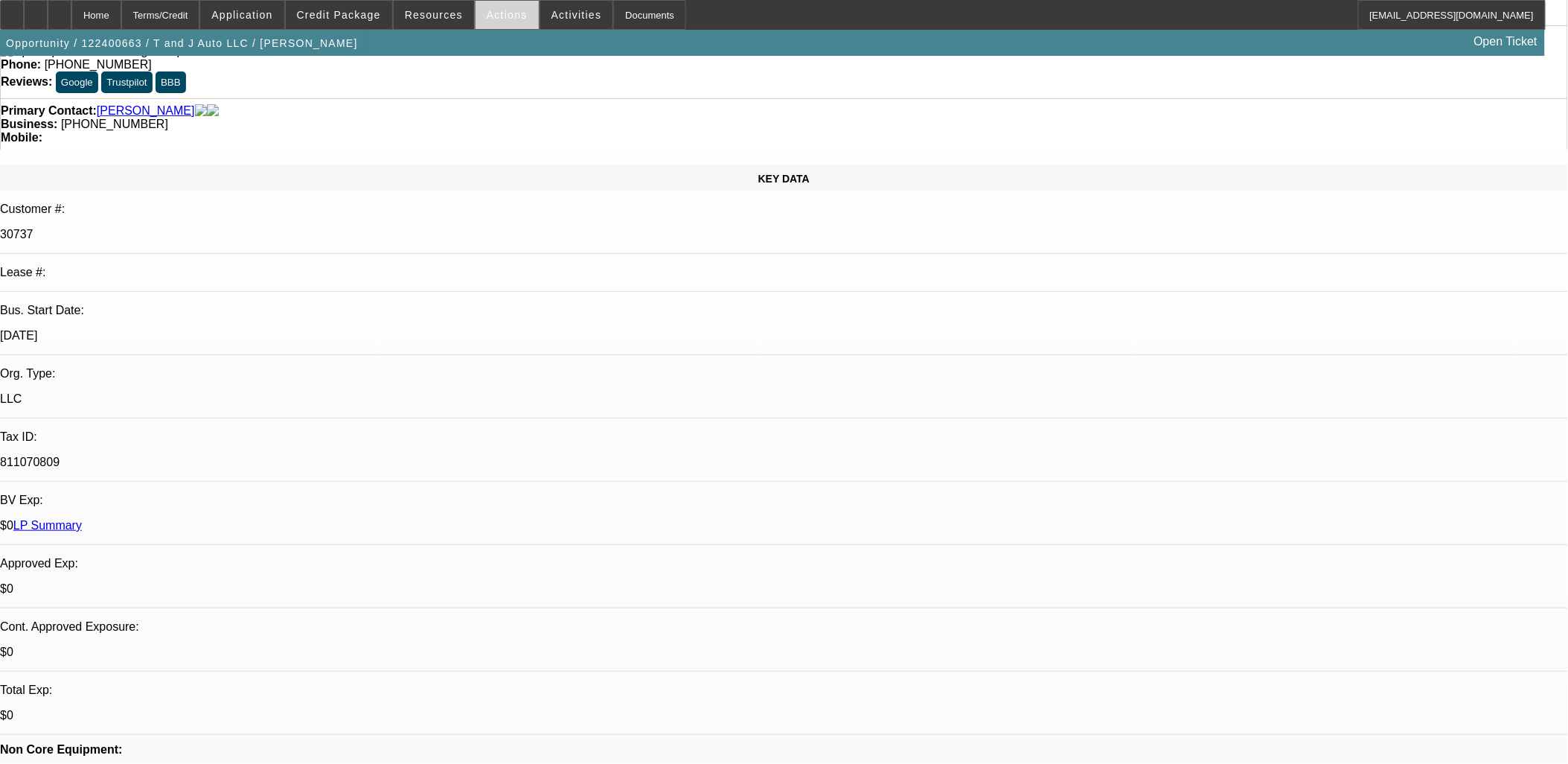
click at [497, 16] on span "Actions" at bounding box center [507, 15] width 41 height 12
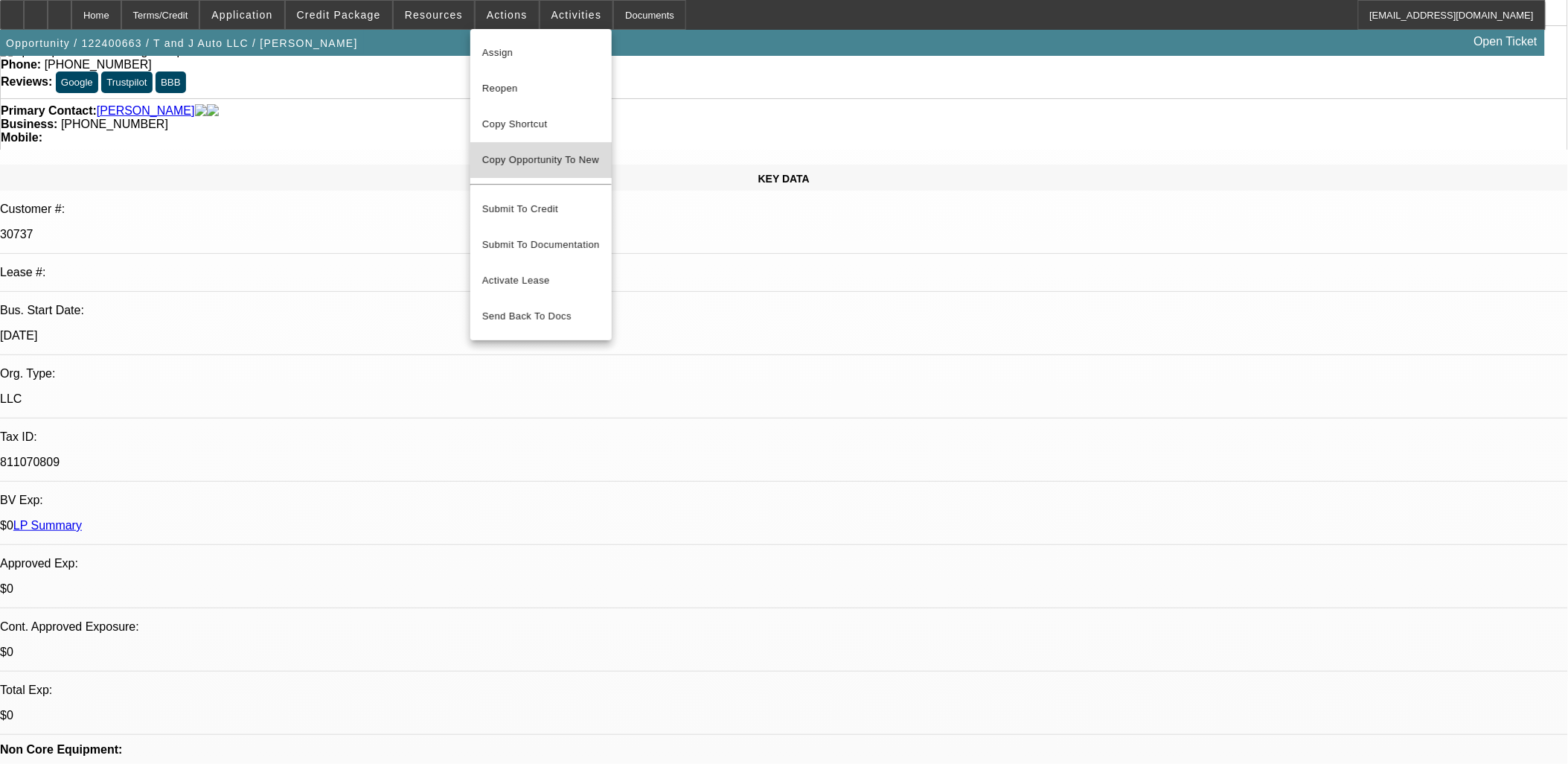
click at [529, 155] on span "Copy Opportunity To New" at bounding box center [541, 159] width 117 height 11
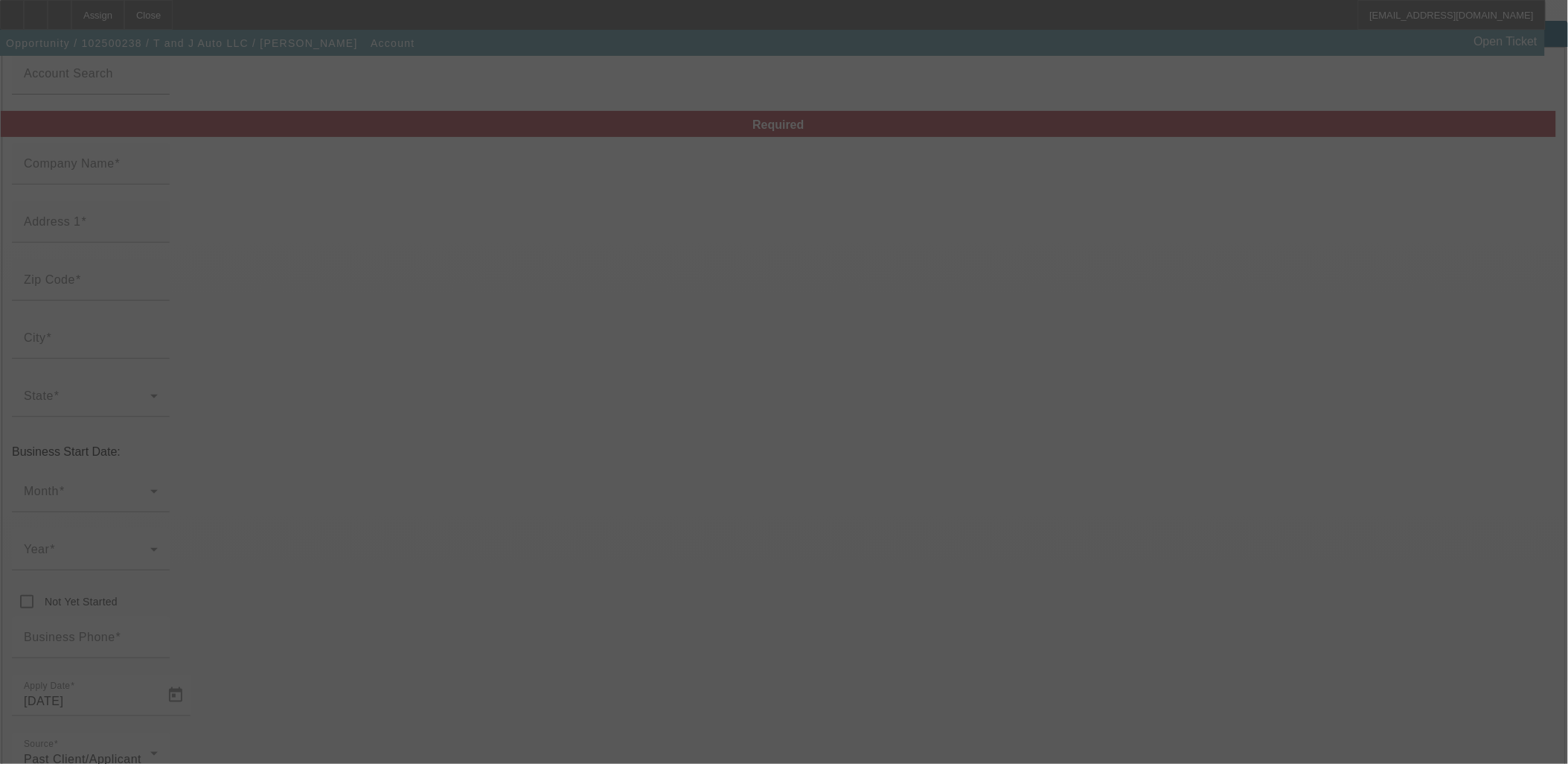
type input "T and J Auto LLC"
type input "[STREET_ADDRESS]"
type input "01930"
type input "[GEOGRAPHIC_DATA]"
type input "[PHONE_NUMBER]"
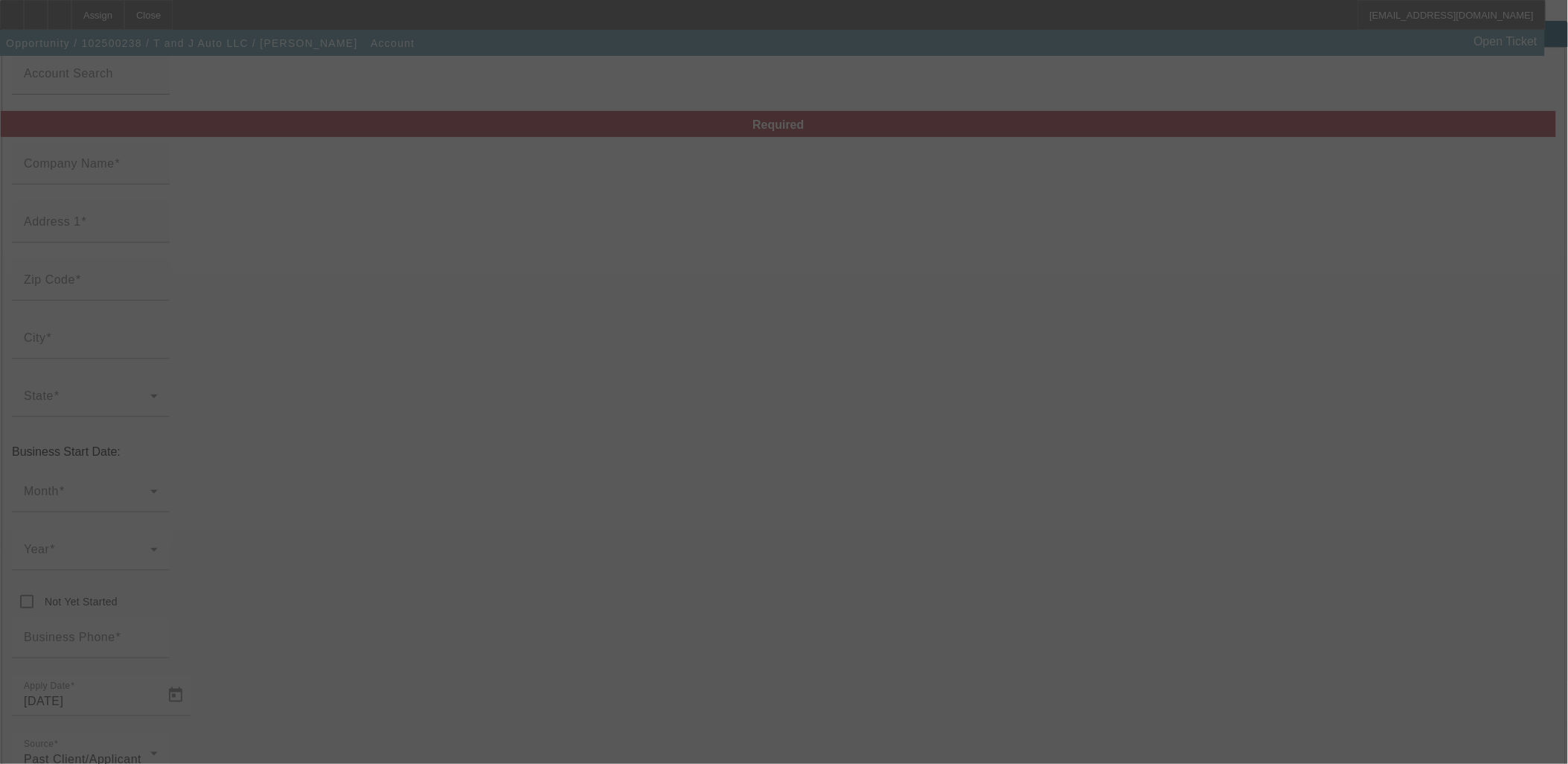
type input "[PERSON_NAME][EMAIL_ADDRESS][DOMAIN_NAME]"
type input "[GEOGRAPHIC_DATA]"
type input "811070809"
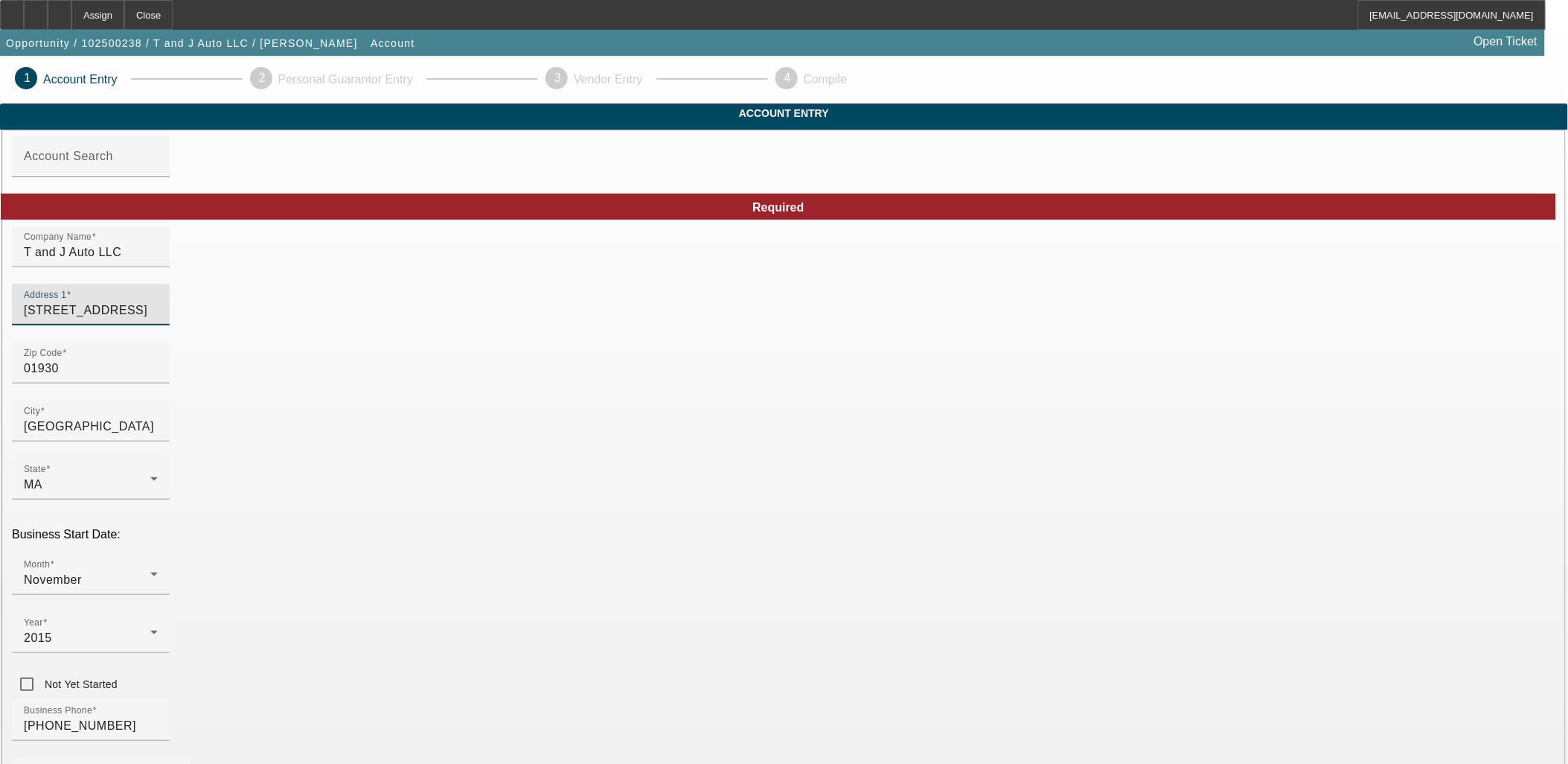
drag, startPoint x: 462, startPoint y: 336, endPoint x: 220, endPoint y: 276, distance: 249.3
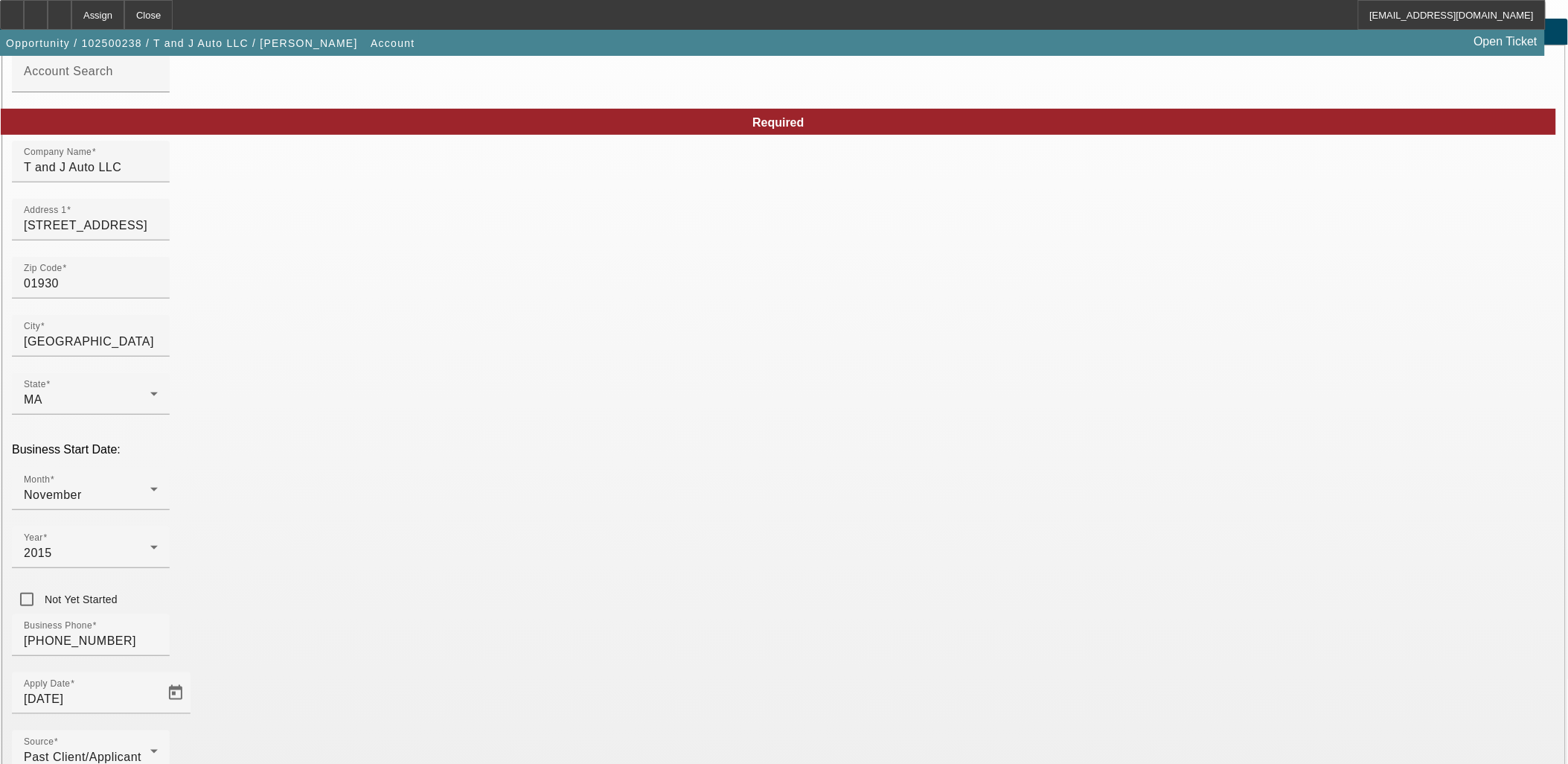
scroll to position [172, 0]
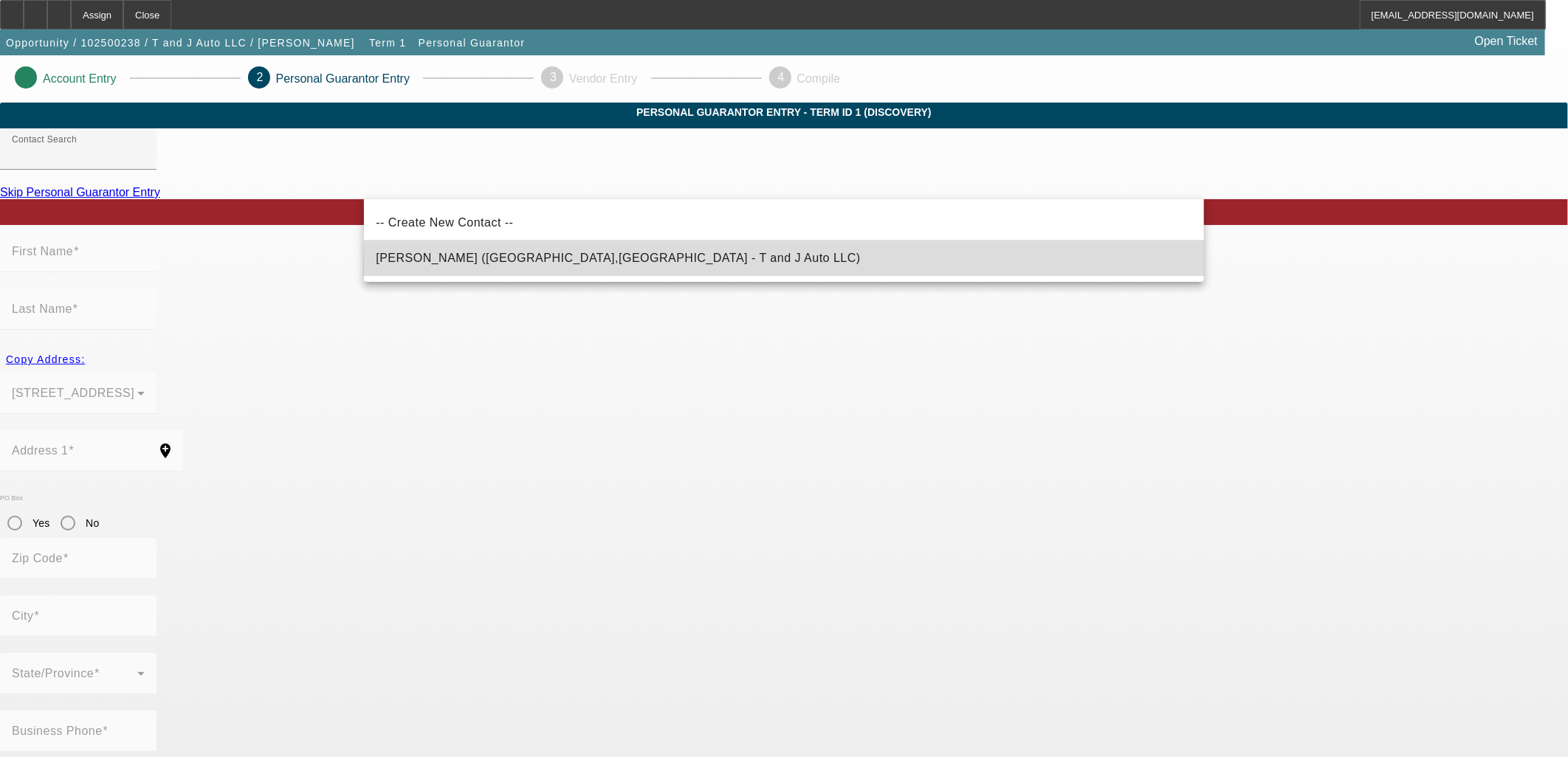
click at [861, 268] on mat-option "[PERSON_NAME] ([GEOGRAPHIC_DATA],[GEOGRAPHIC_DATA] - T and J Auto LLC)" at bounding box center [784, 258] width 841 height 36
type input "[PERSON_NAME] ([GEOGRAPHIC_DATA],[GEOGRAPHIC_DATA] - T and J Auto LLC)"
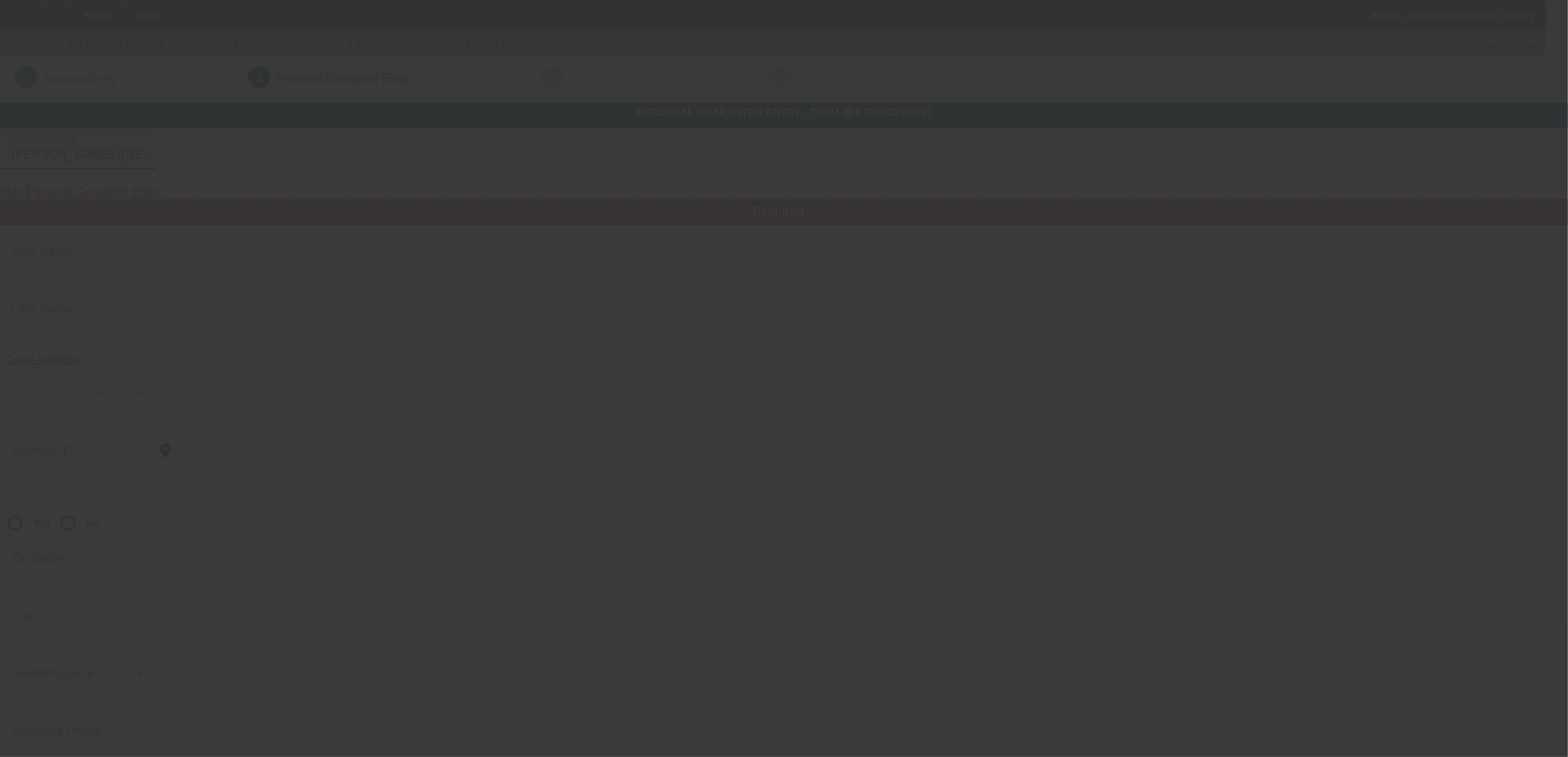
type input "[PERSON_NAME]"
type input "[STREET_ADDRESS]"
radio input "true"
type input "01930"
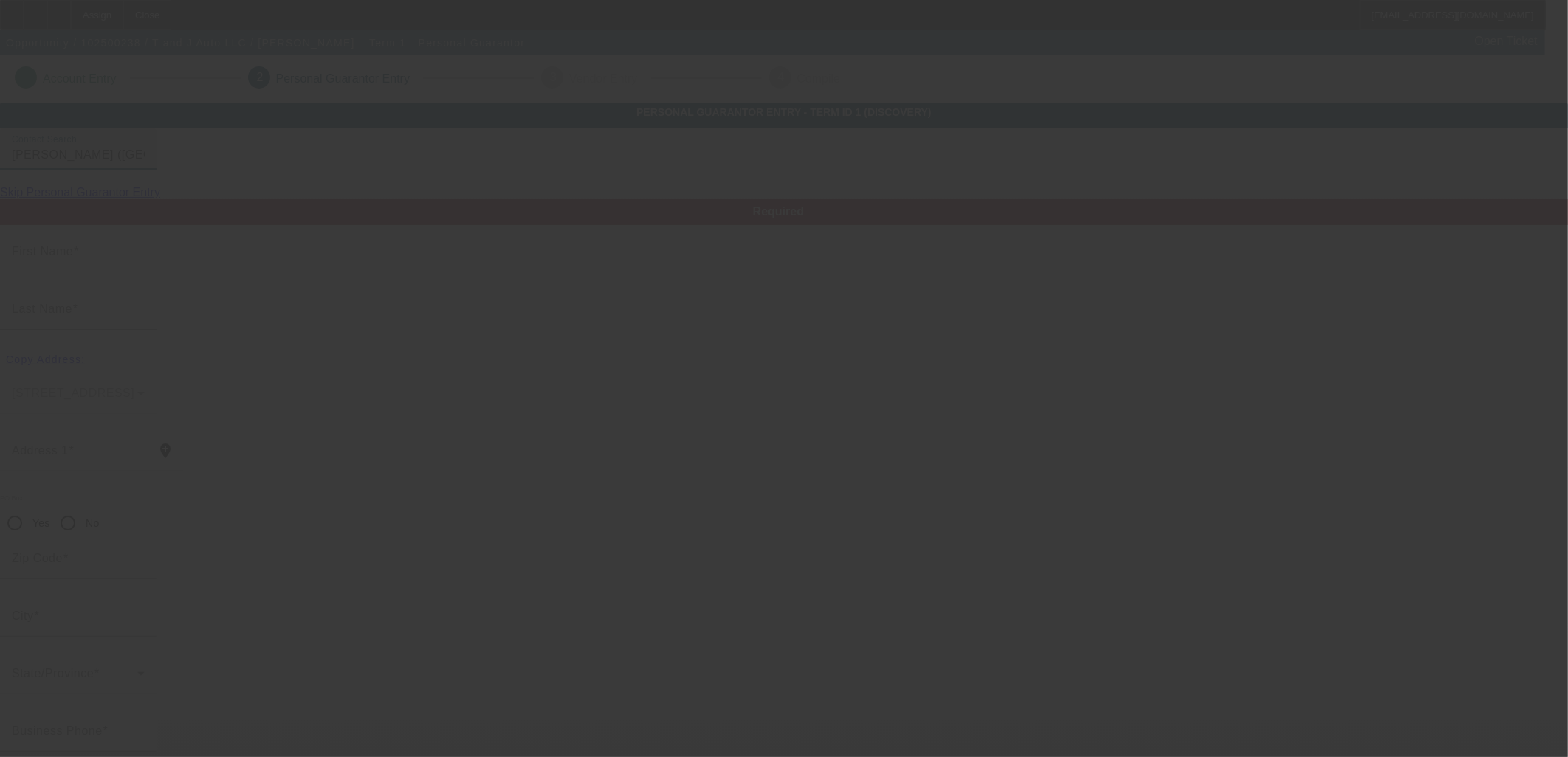
type input "[GEOGRAPHIC_DATA]"
type input "[PHONE_NUMBER]"
type input "100"
type input "010-64-8041"
type input "[PERSON_NAME][EMAIL_ADDRESS][DOMAIN_NAME]"
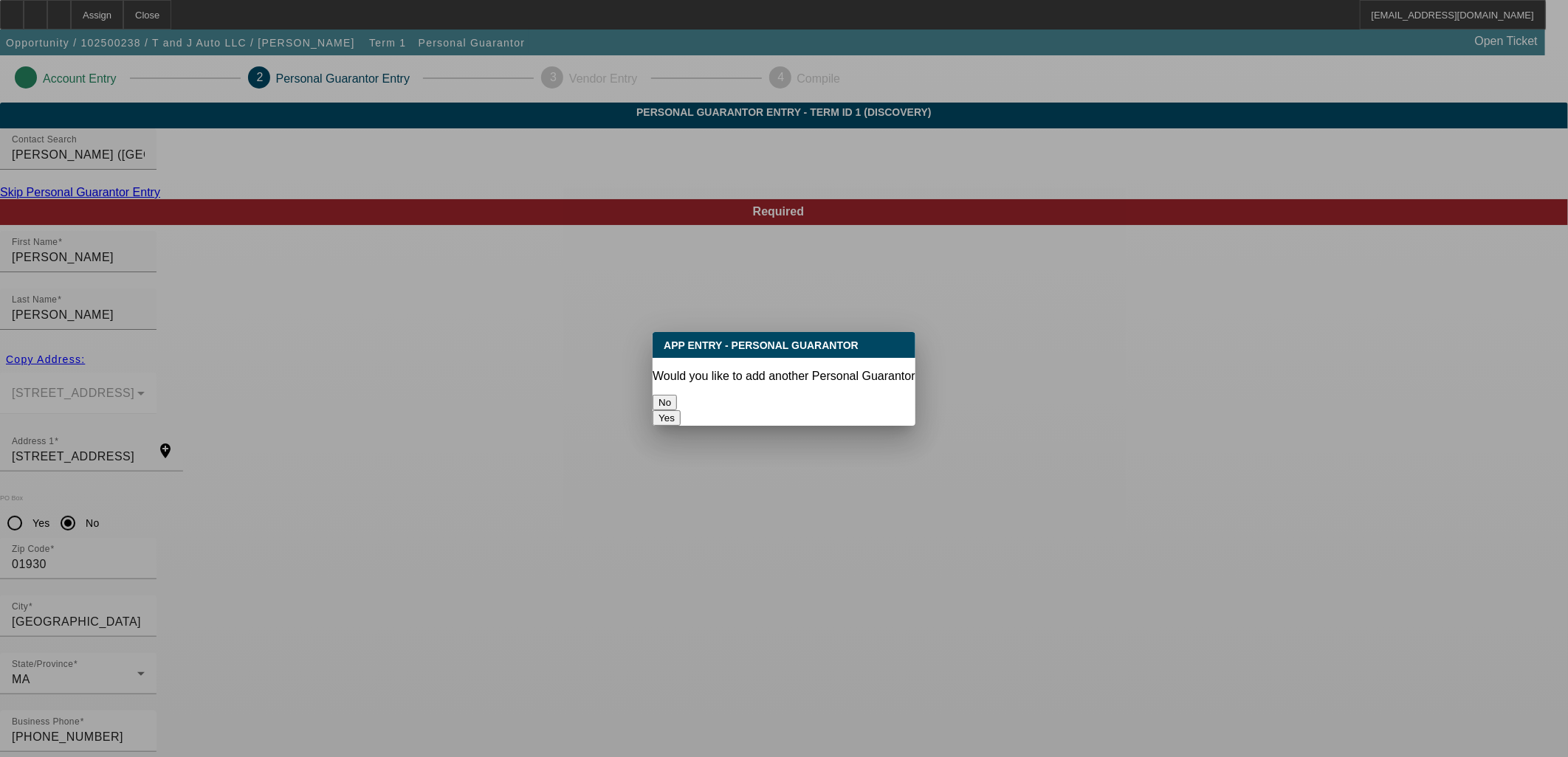
click at [677, 404] on button "No" at bounding box center [664, 403] width 24 height 15
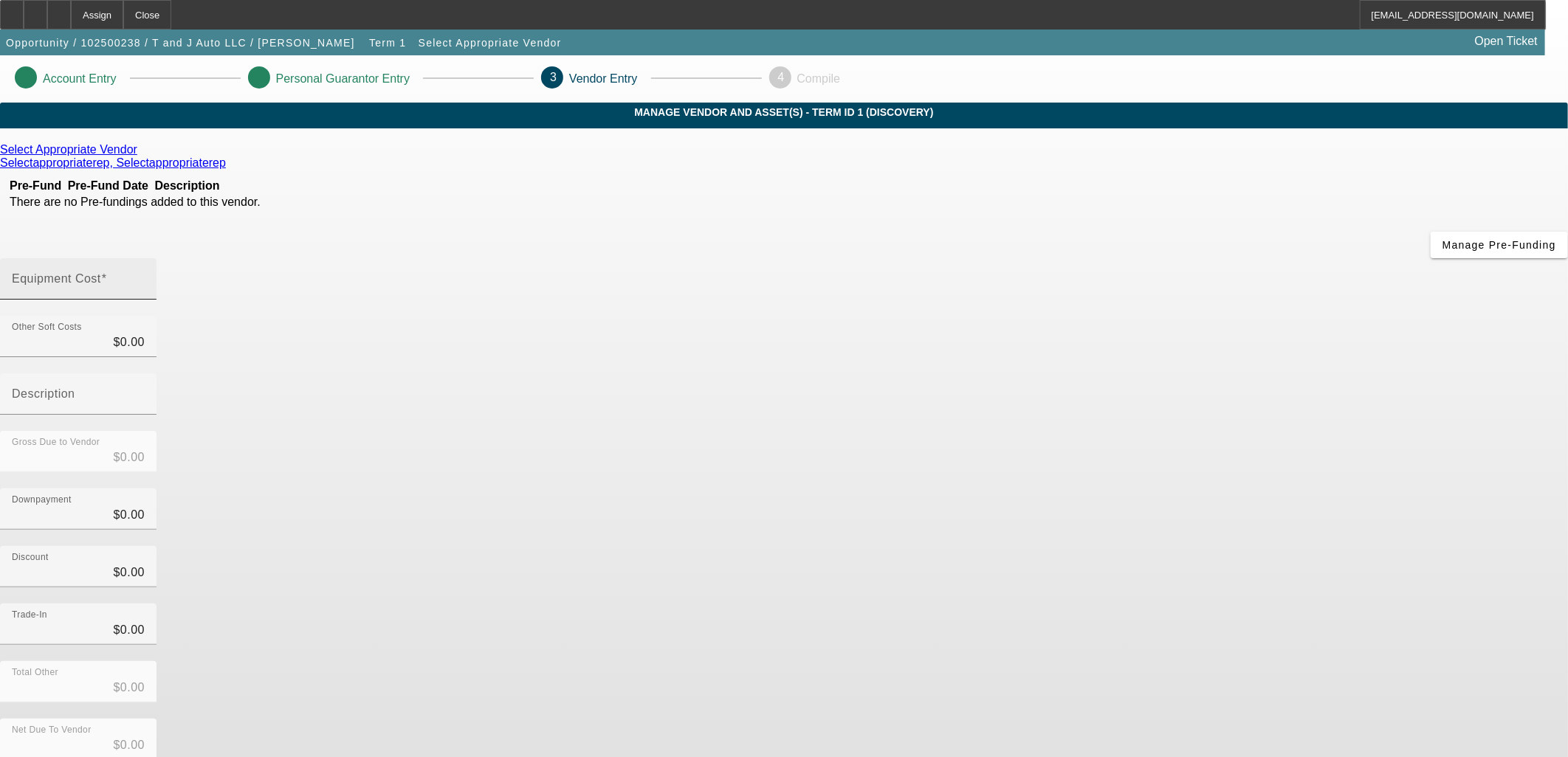
click at [145, 258] on div "Equipment Cost" at bounding box center [78, 278] width 133 height 42
type input "5"
type input "$5.00"
type input "50"
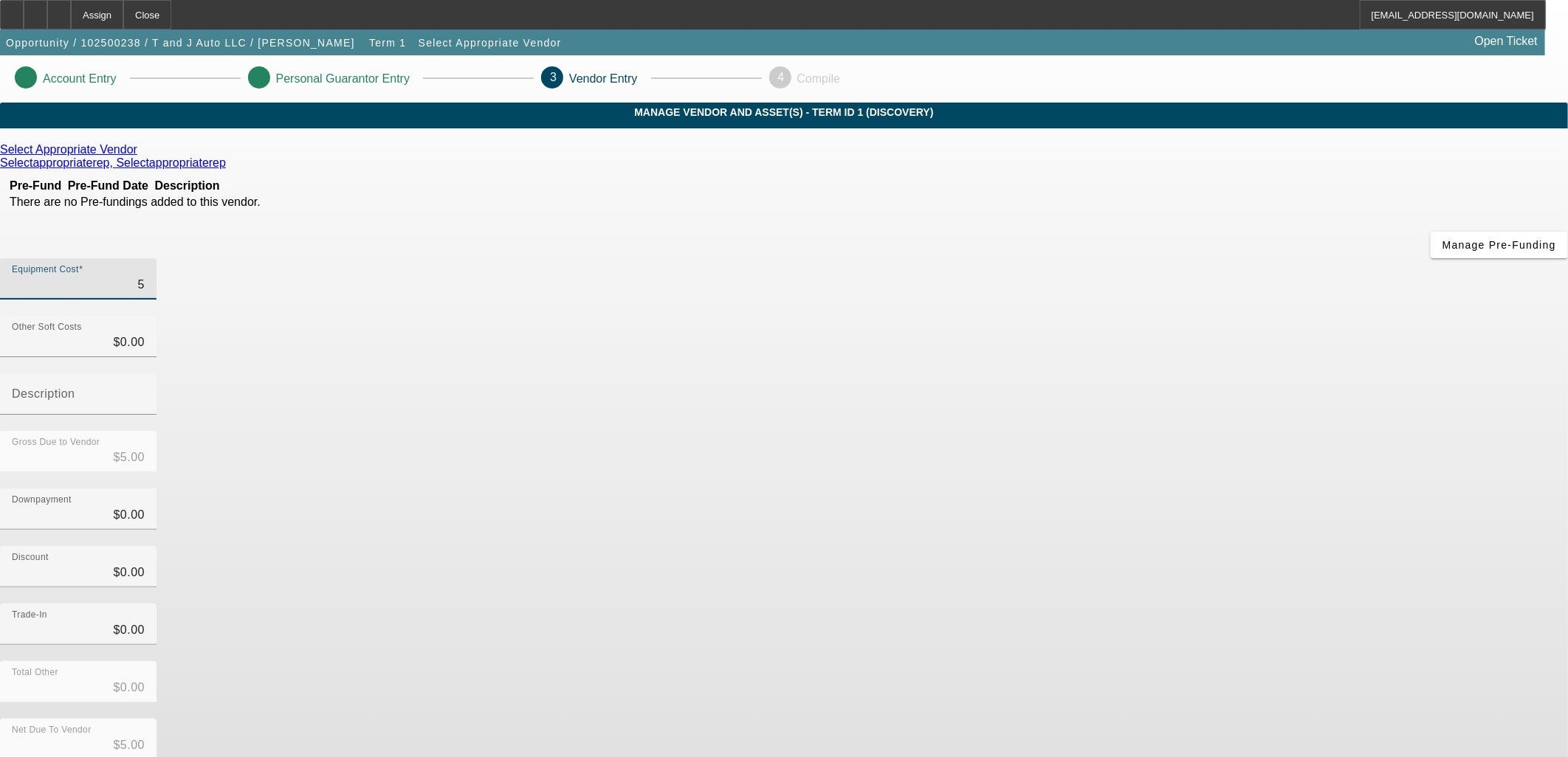
type input "$50.00"
type input "500"
type input "$500.00"
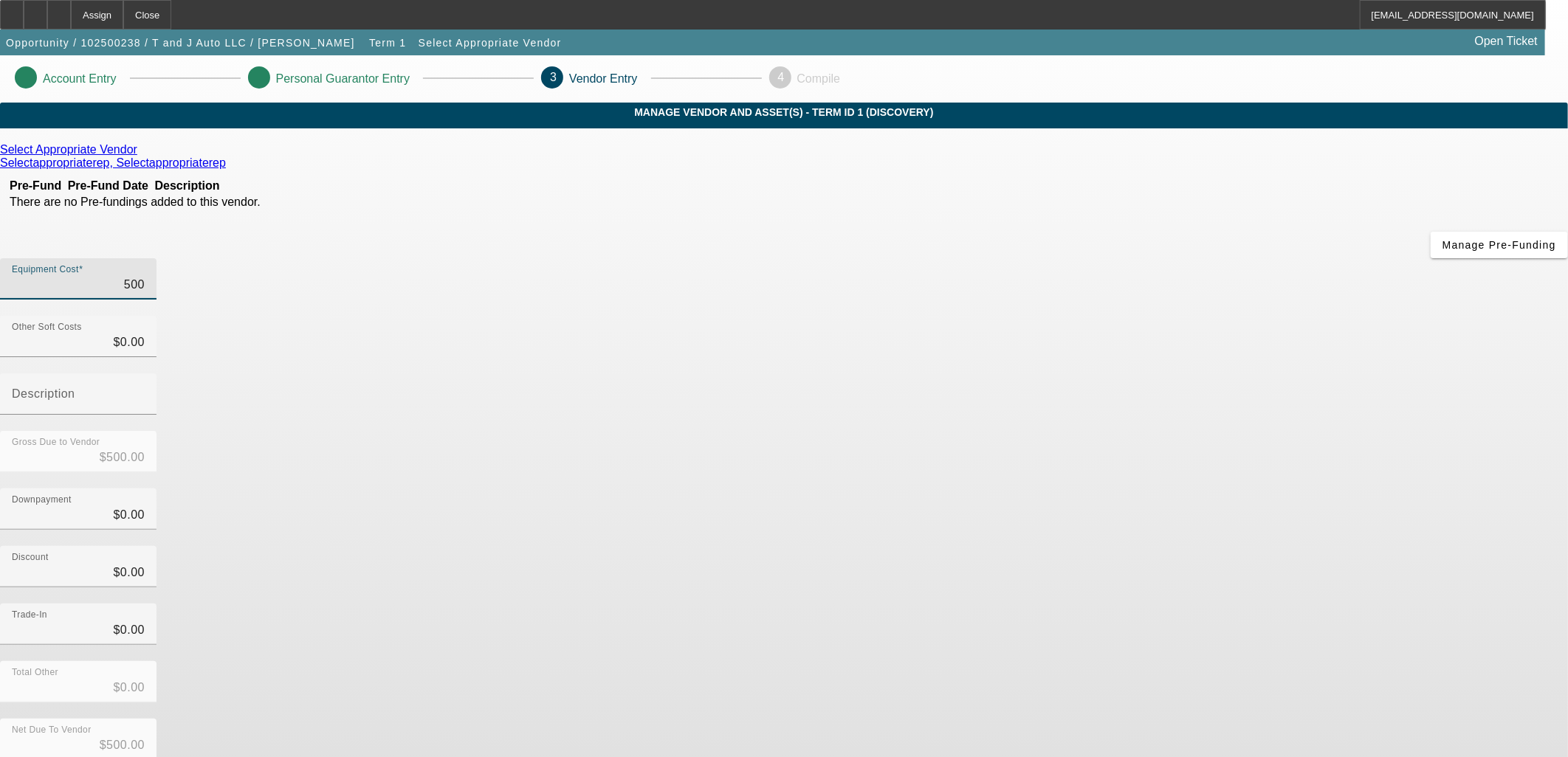
type input "5000"
type input "$5,000.00"
type input "50000"
type input "$50,000.00"
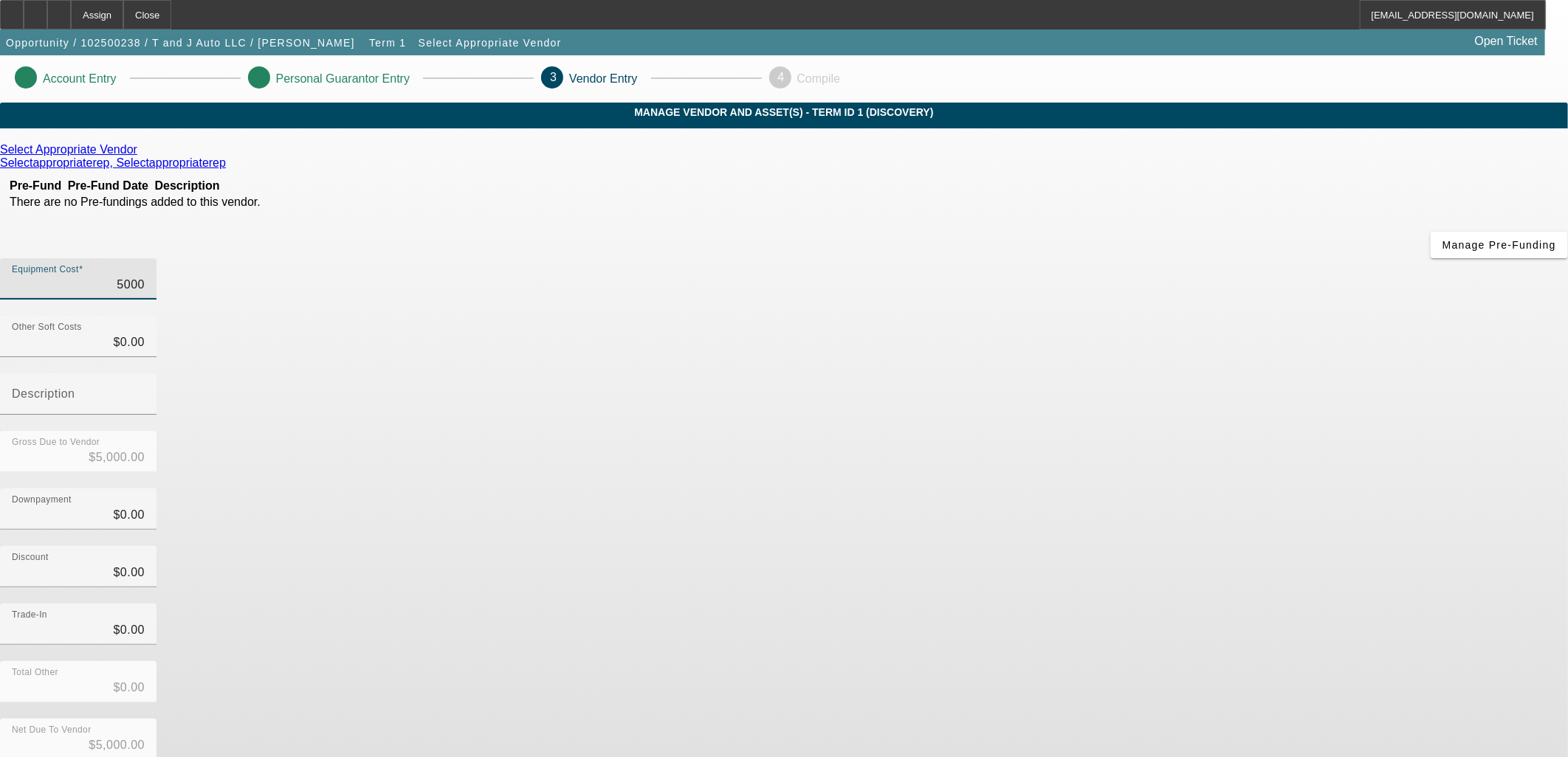
type input "$50,000.00"
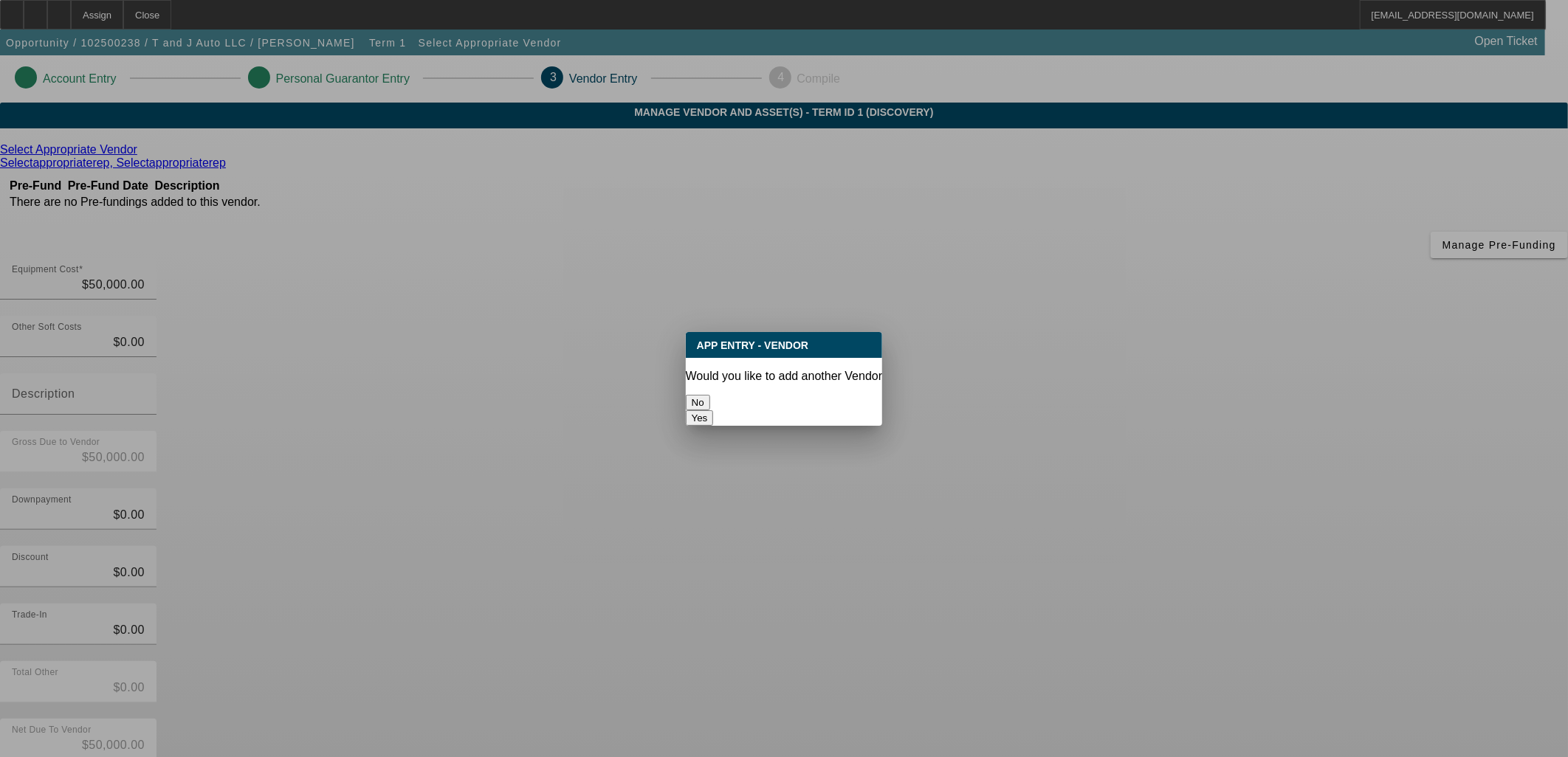
click at [773, 399] on div "No" at bounding box center [784, 403] width 197 height 15
click at [710, 395] on button "No" at bounding box center [698, 403] width 24 height 15
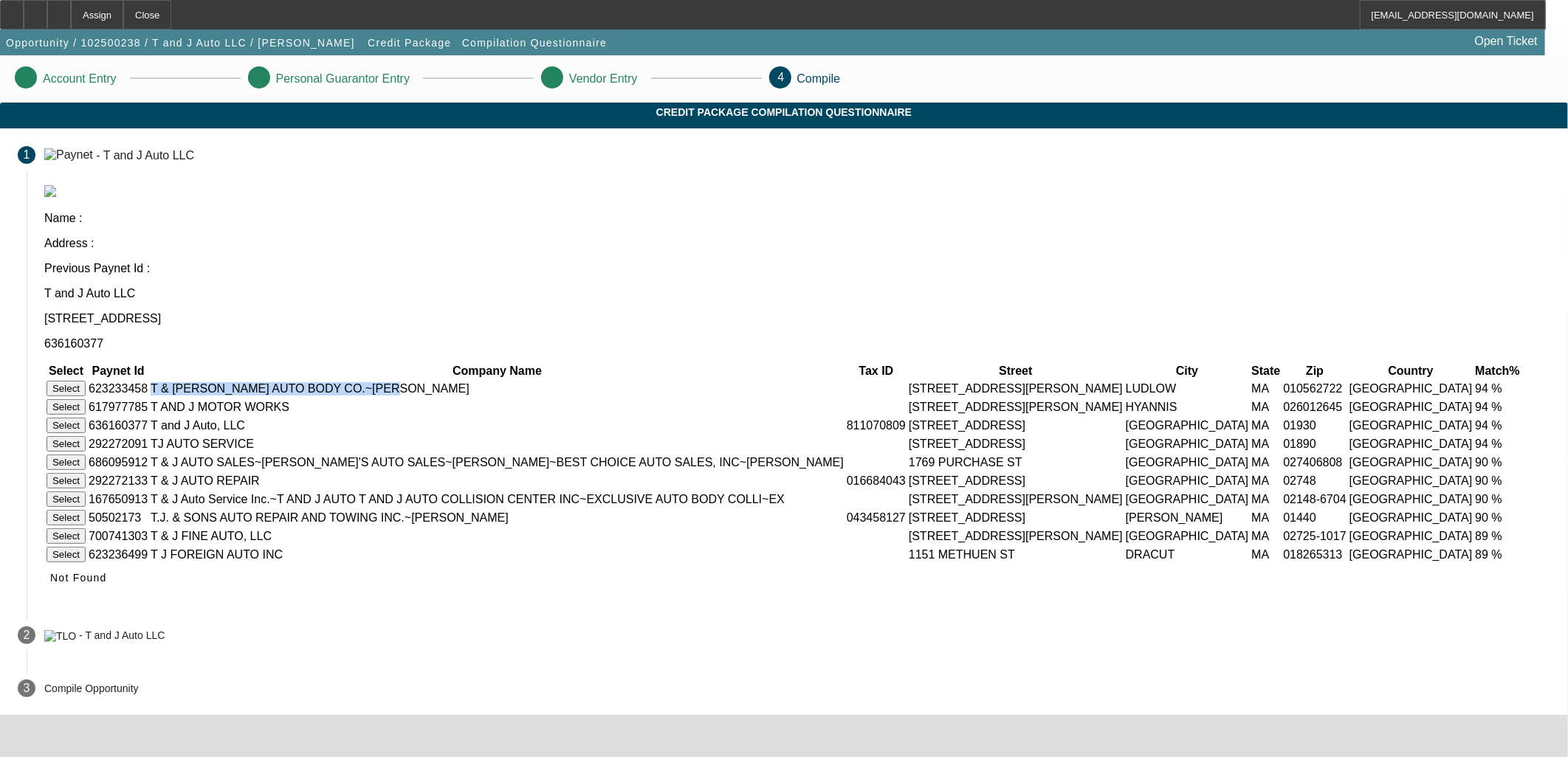
drag, startPoint x: 533, startPoint y: 293, endPoint x: 734, endPoint y: 301, distance: 201.2
click at [734, 380] on td "T & J. AUTO BODY CO.~Terzi, Robert R" at bounding box center [497, 389] width 695 height 17
drag, startPoint x: 734, startPoint y: 301, endPoint x: 430, endPoint y: 350, distance: 307.9
click at [430, 417] on tr "Select 636160377 T and J Auto, LLC 811070809 18 KONDELIN RD Gloucester MA 01930…" at bounding box center [784, 426] width 1478 height 17
click at [149, 417] on td "636160377" at bounding box center [118, 426] width 61 height 17
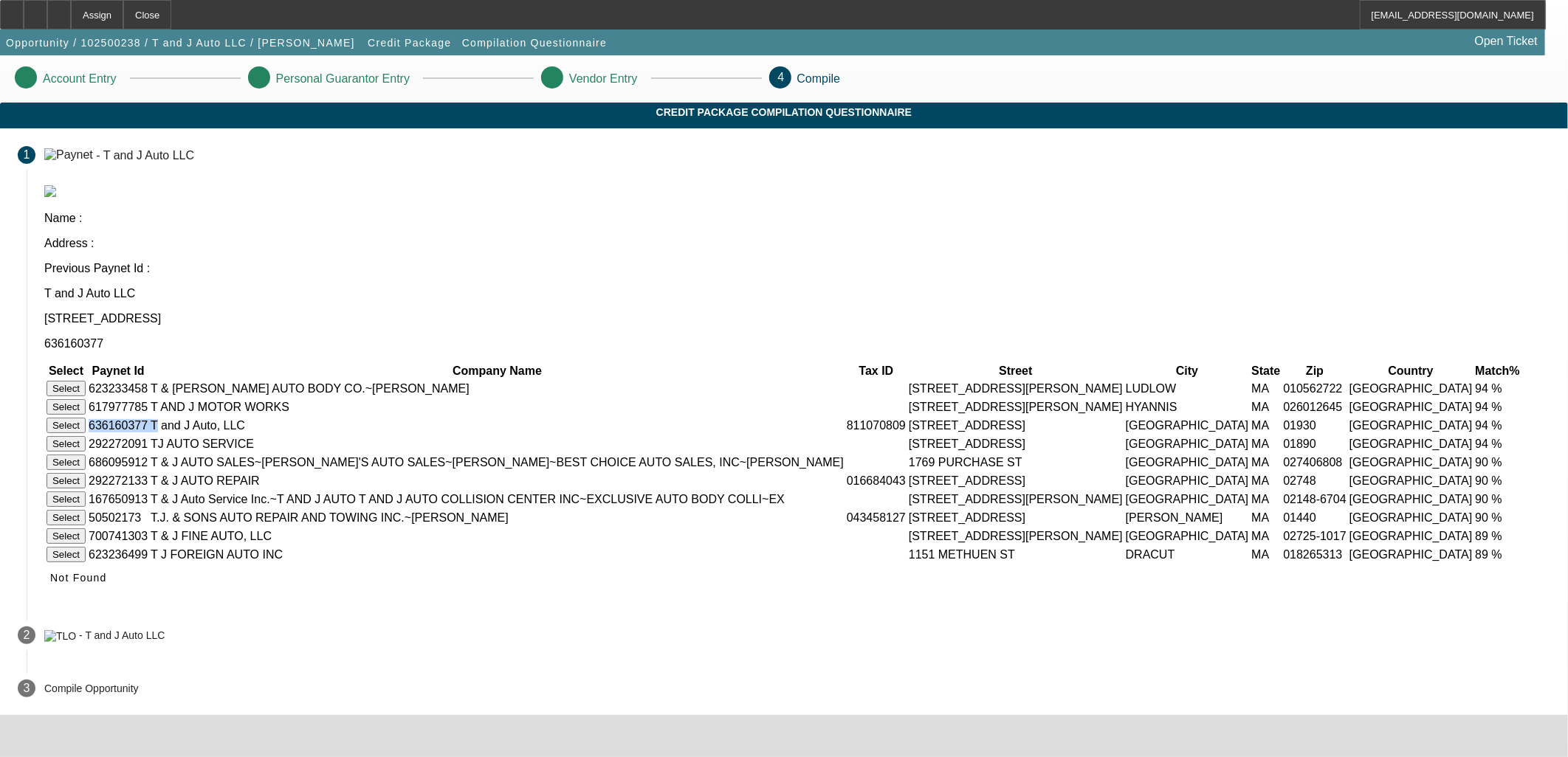
drag, startPoint x: 429, startPoint y: 350, endPoint x: 480, endPoint y: 359, distance: 51.8
click at [480, 417] on tr "Select 636160377 T and J Auto, LLC 811070809 18 KONDELIN RD Gloucester MA 01930…" at bounding box center [784, 426] width 1478 height 17
drag, startPoint x: 480, startPoint y: 359, endPoint x: 489, endPoint y: 356, distance: 9.5
click at [489, 417] on td "T and J Auto, LLC" at bounding box center [497, 426] width 695 height 17
drag, startPoint x: 427, startPoint y: 349, endPoint x: 1063, endPoint y: 355, distance: 636.0
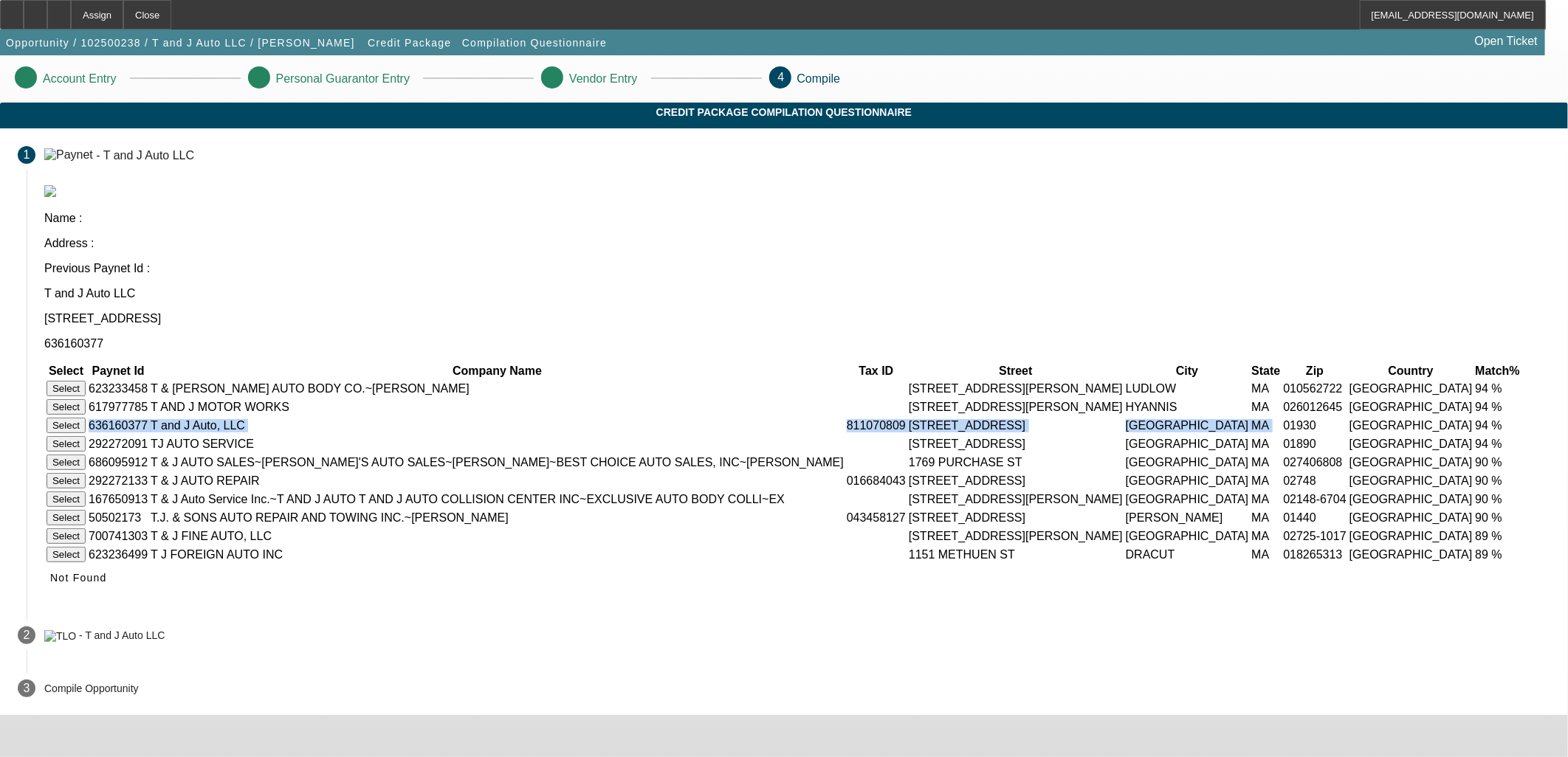
click at [1063, 417] on tr "Select 636160377 T and J Auto, LLC 811070809 18 KONDELIN RD Gloucester MA 01930…" at bounding box center [784, 426] width 1478 height 17
click at [356, 349] on div "1 - T and J Auto LLC Name : Address : Previous Paynet Id : T and J Auto LLC 18 …" at bounding box center [784, 368] width 1568 height 480
click at [86, 417] on button "Select" at bounding box center [66, 425] width 39 height 15
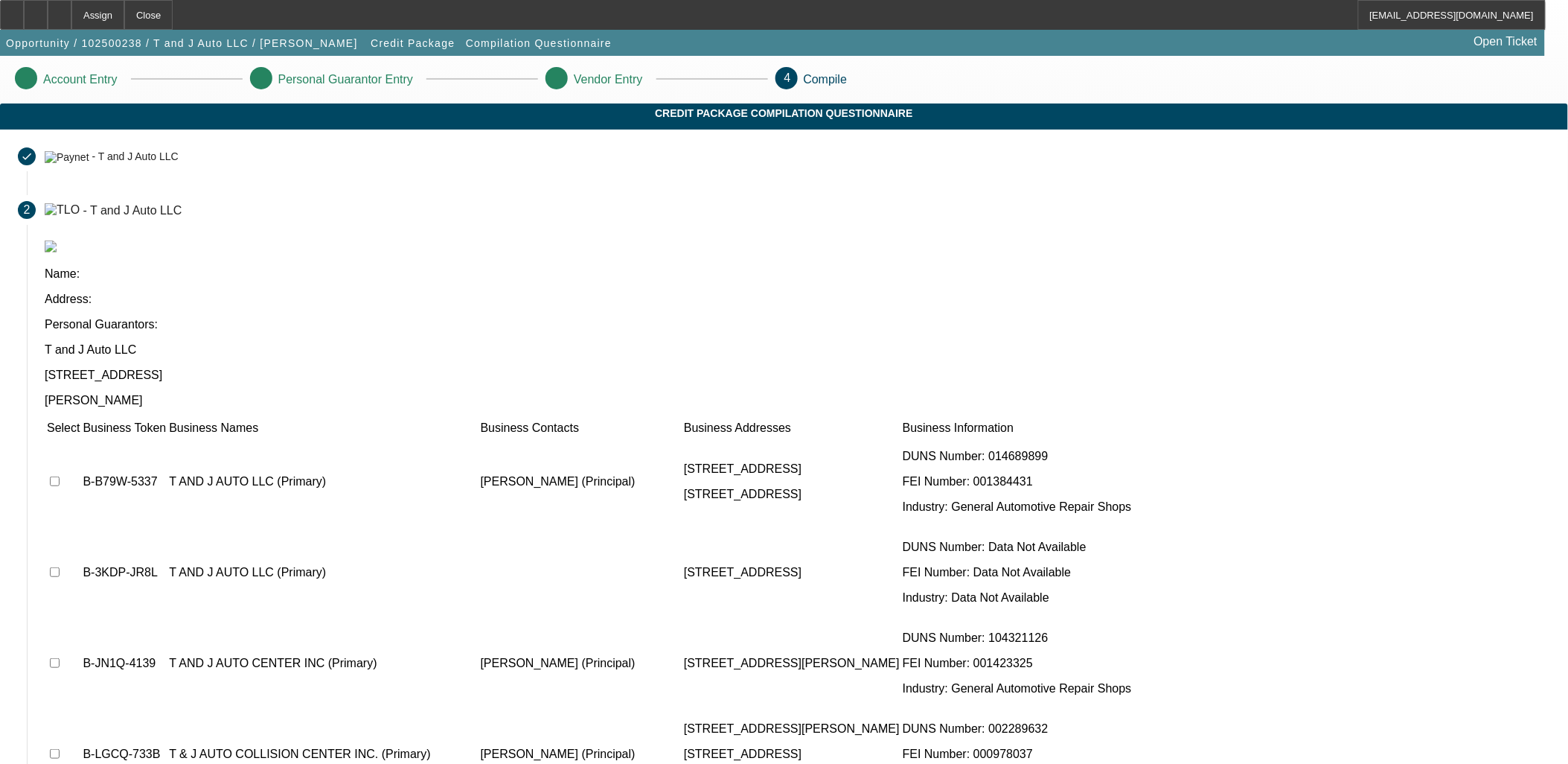
drag, startPoint x: 390, startPoint y: 355, endPoint x: 398, endPoint y: 360, distance: 9.4
click at [81, 438] on td at bounding box center [62, 482] width 34 height 90
click at [59, 477] on input "checkbox" at bounding box center [55, 481] width 10 height 10
checkbox input "true"
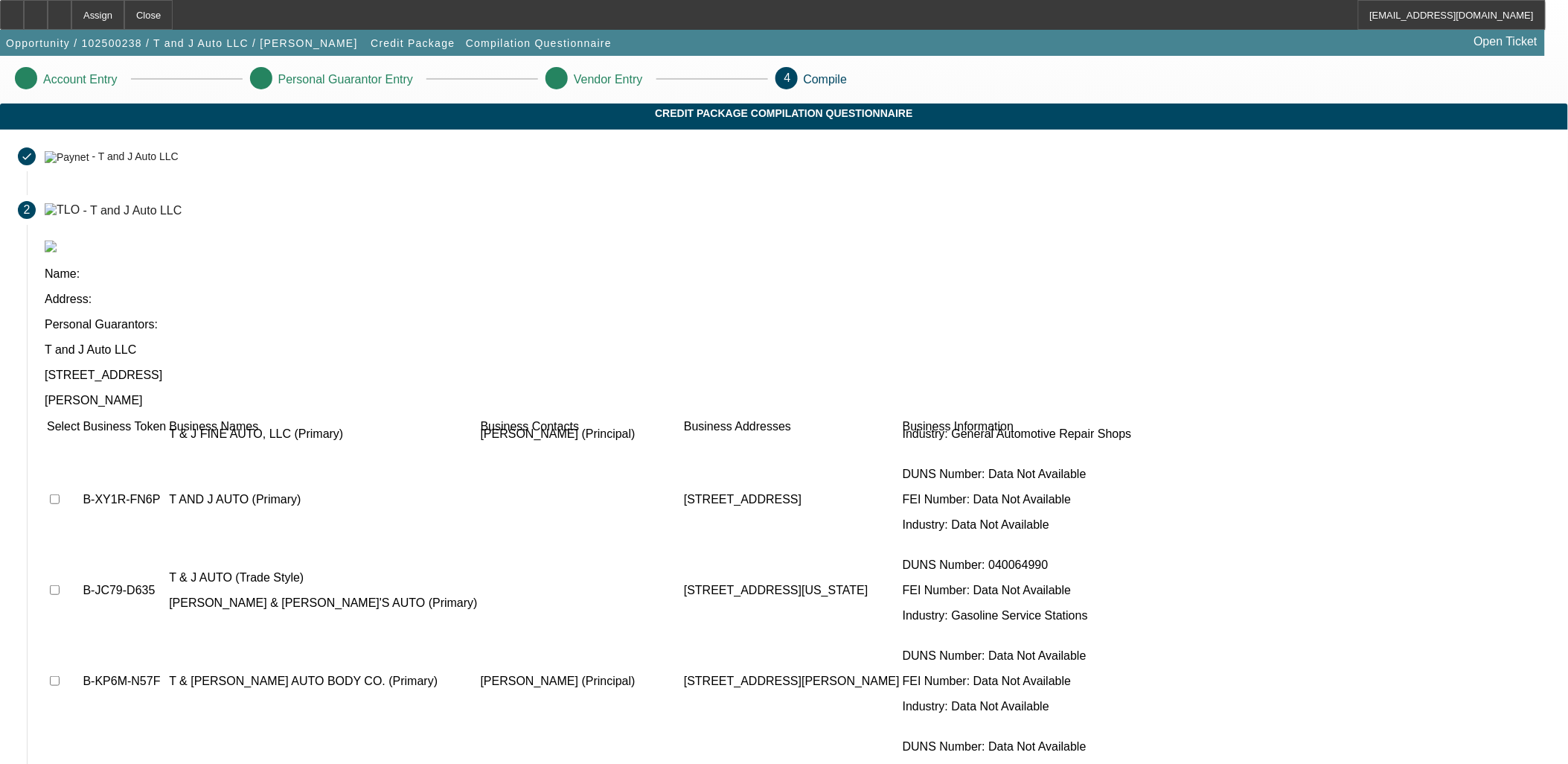
scroll to position [662, 0]
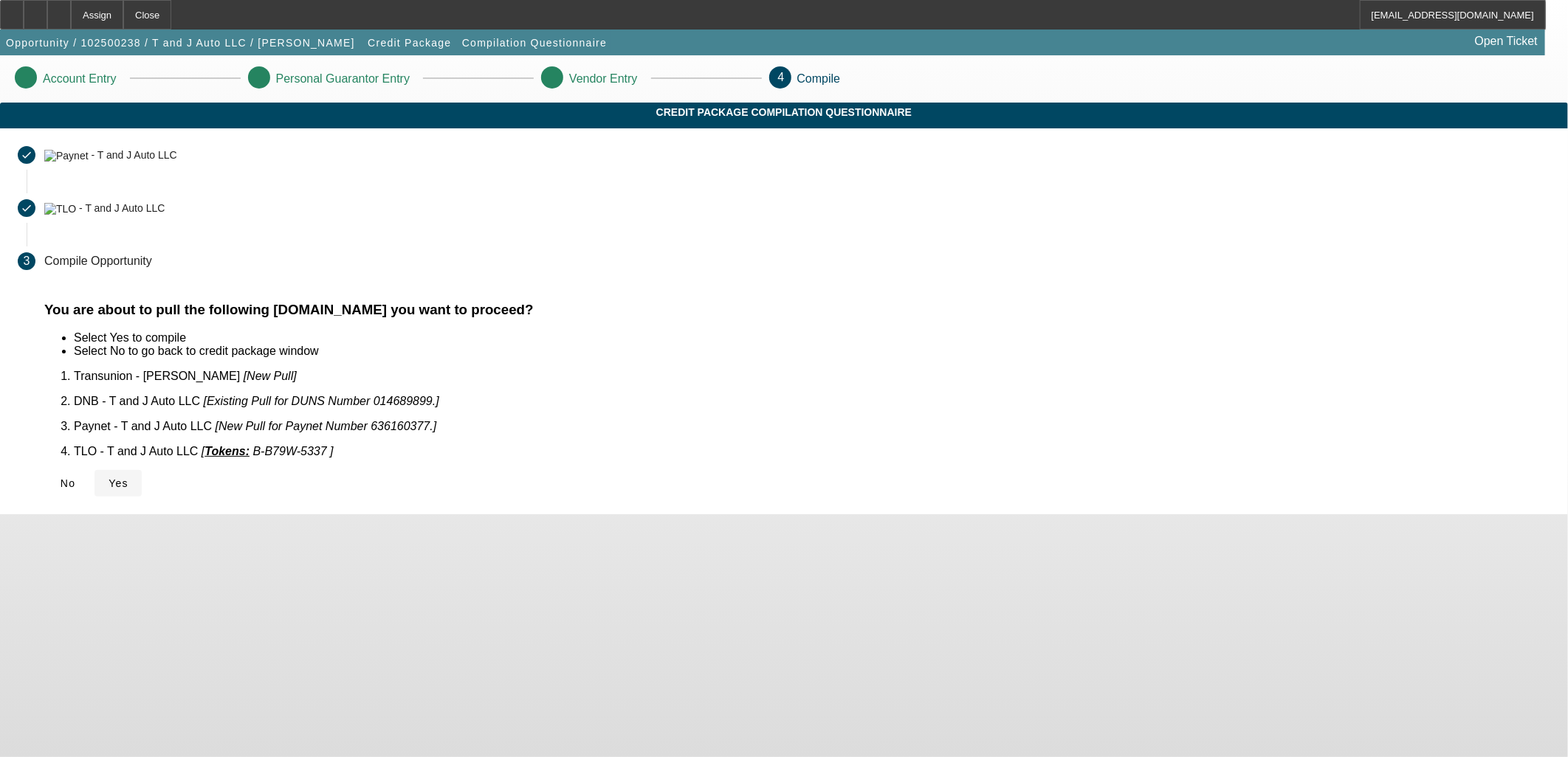
drag, startPoint x: 488, startPoint y: 473, endPoint x: 478, endPoint y: 469, distance: 10.8
click at [487, 472] on div "No Yes" at bounding box center [797, 484] width 1506 height 27
click at [128, 477] on span "Yes" at bounding box center [118, 483] width 20 height 12
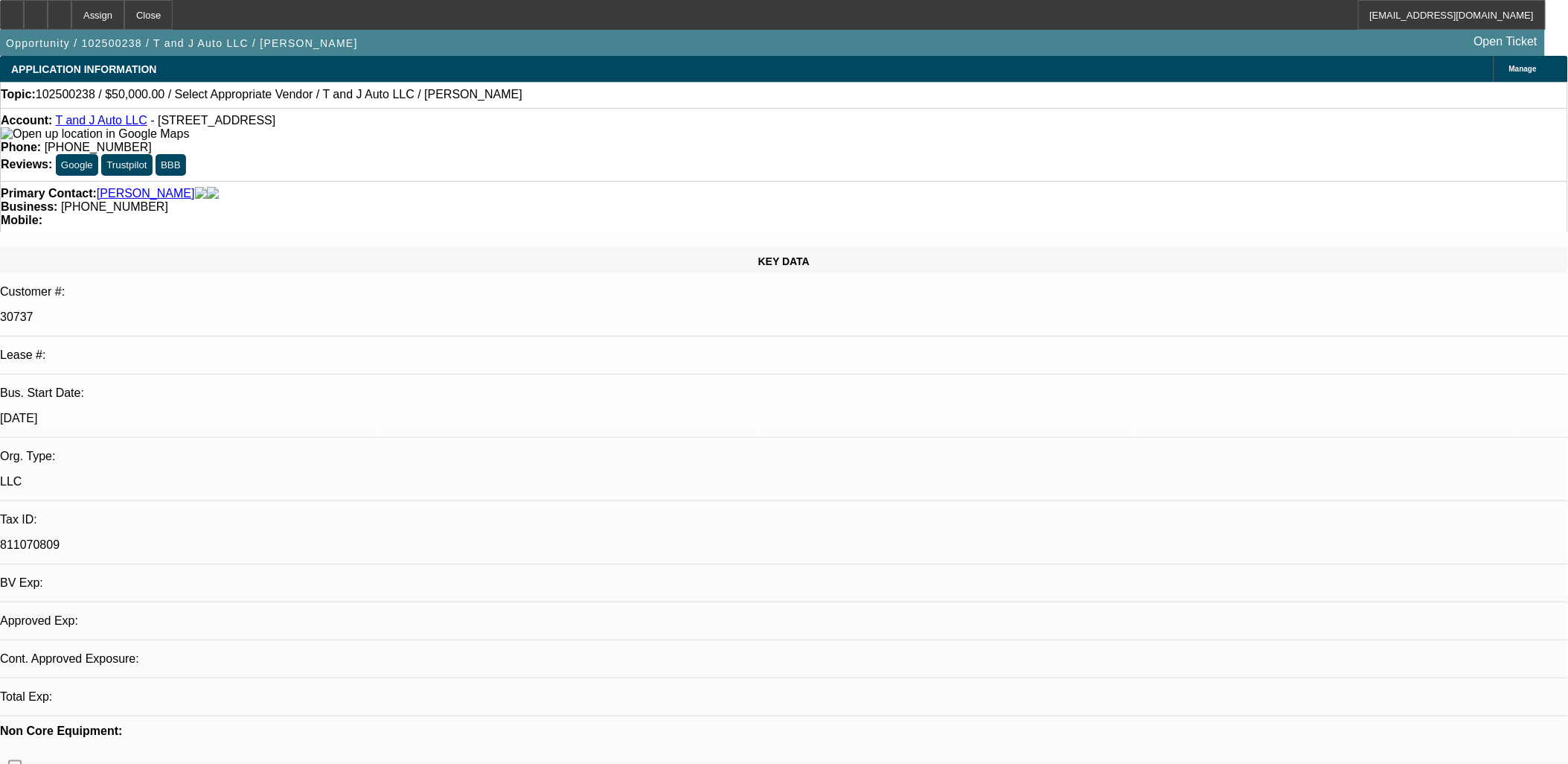
select select "0"
select select "2"
select select "0.1"
select select "4"
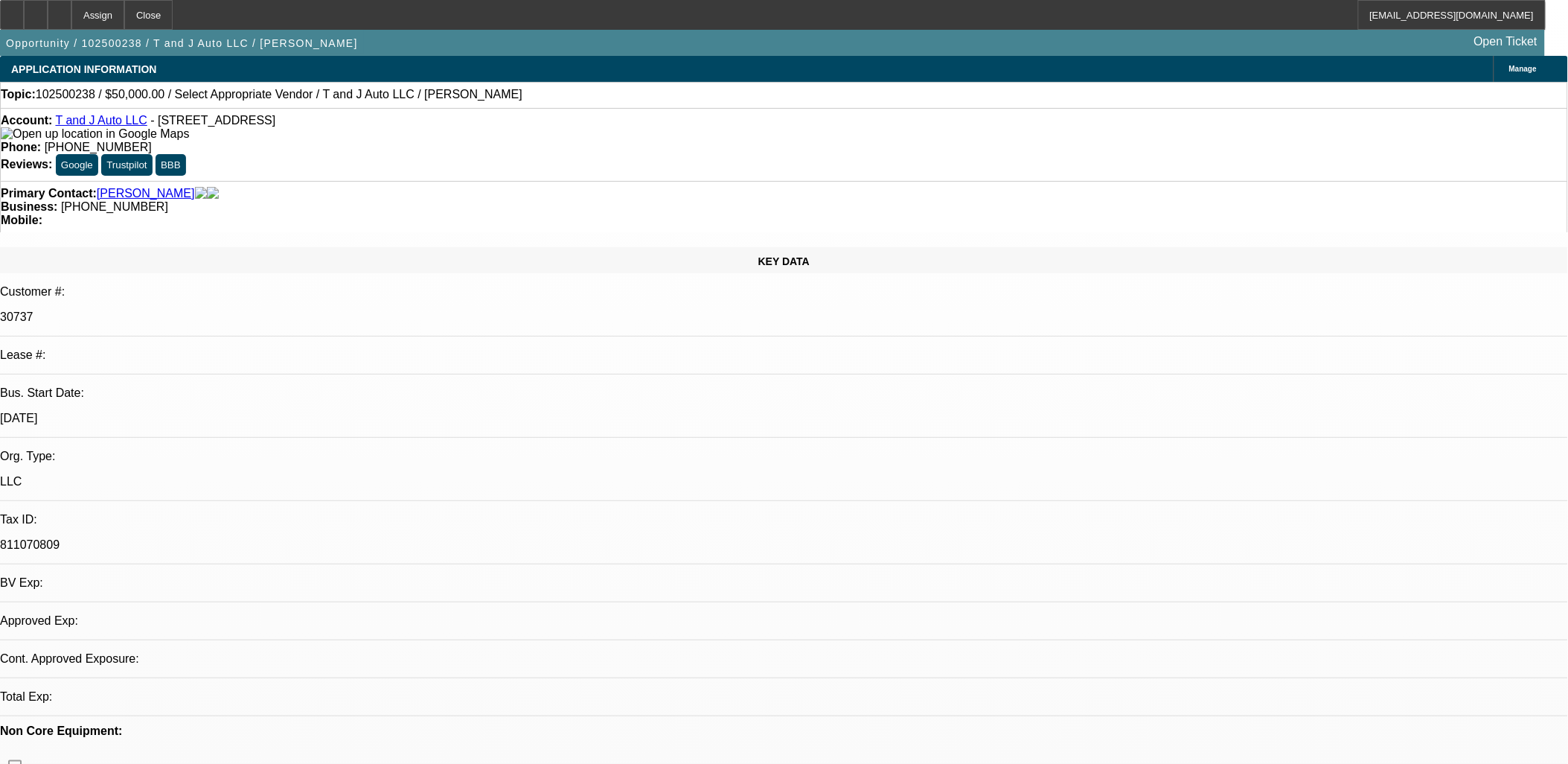
drag, startPoint x: 683, startPoint y: 309, endPoint x: 130, endPoint y: 203, distance: 563.1
click at [130, 248] on div "KEY DATA" at bounding box center [784, 260] width 1568 height 26
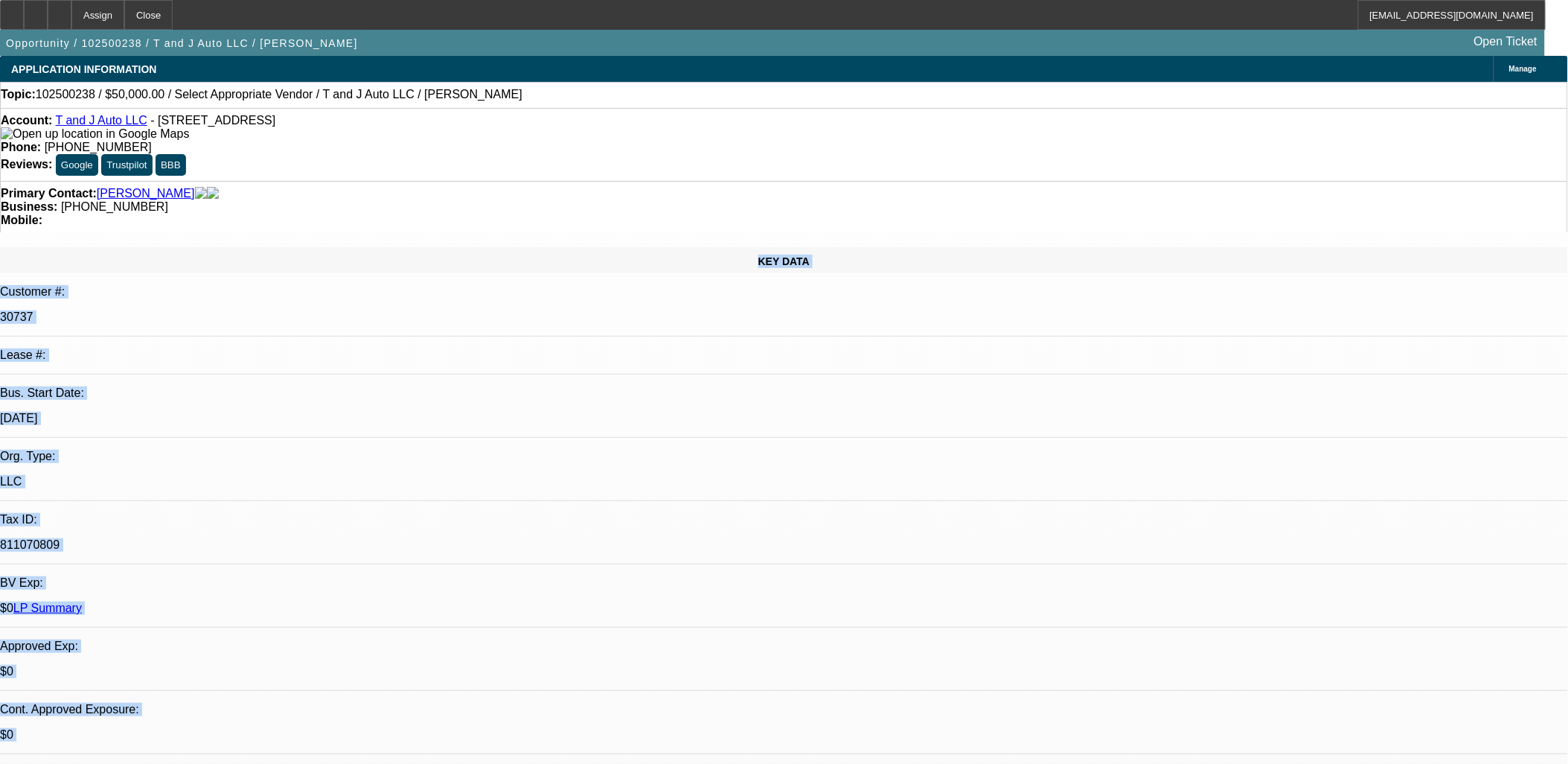
drag, startPoint x: 130, startPoint y: 203, endPoint x: 815, endPoint y: 587, distance: 785.3
drag, startPoint x: 815, startPoint y: 587, endPoint x: 743, endPoint y: 570, distance: 74.0
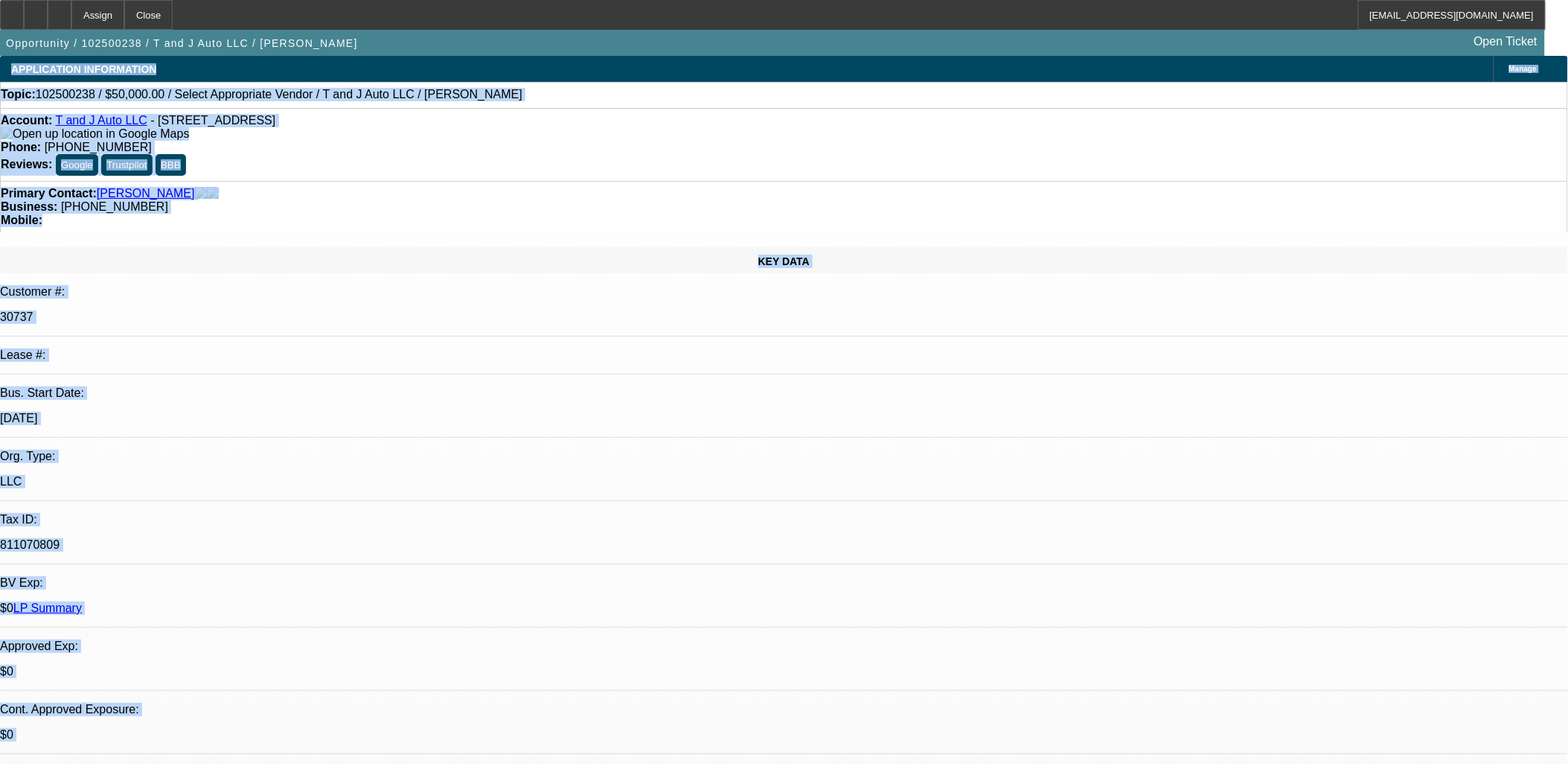
drag, startPoint x: 743, startPoint y: 570, endPoint x: 14, endPoint y: 79, distance: 878.9
click at [14, 79] on div "APPLICATION INFORMATION" at bounding box center [84, 69] width 168 height 27
drag, startPoint x: 14, startPoint y: 79, endPoint x: 1045, endPoint y: 683, distance: 1194.9
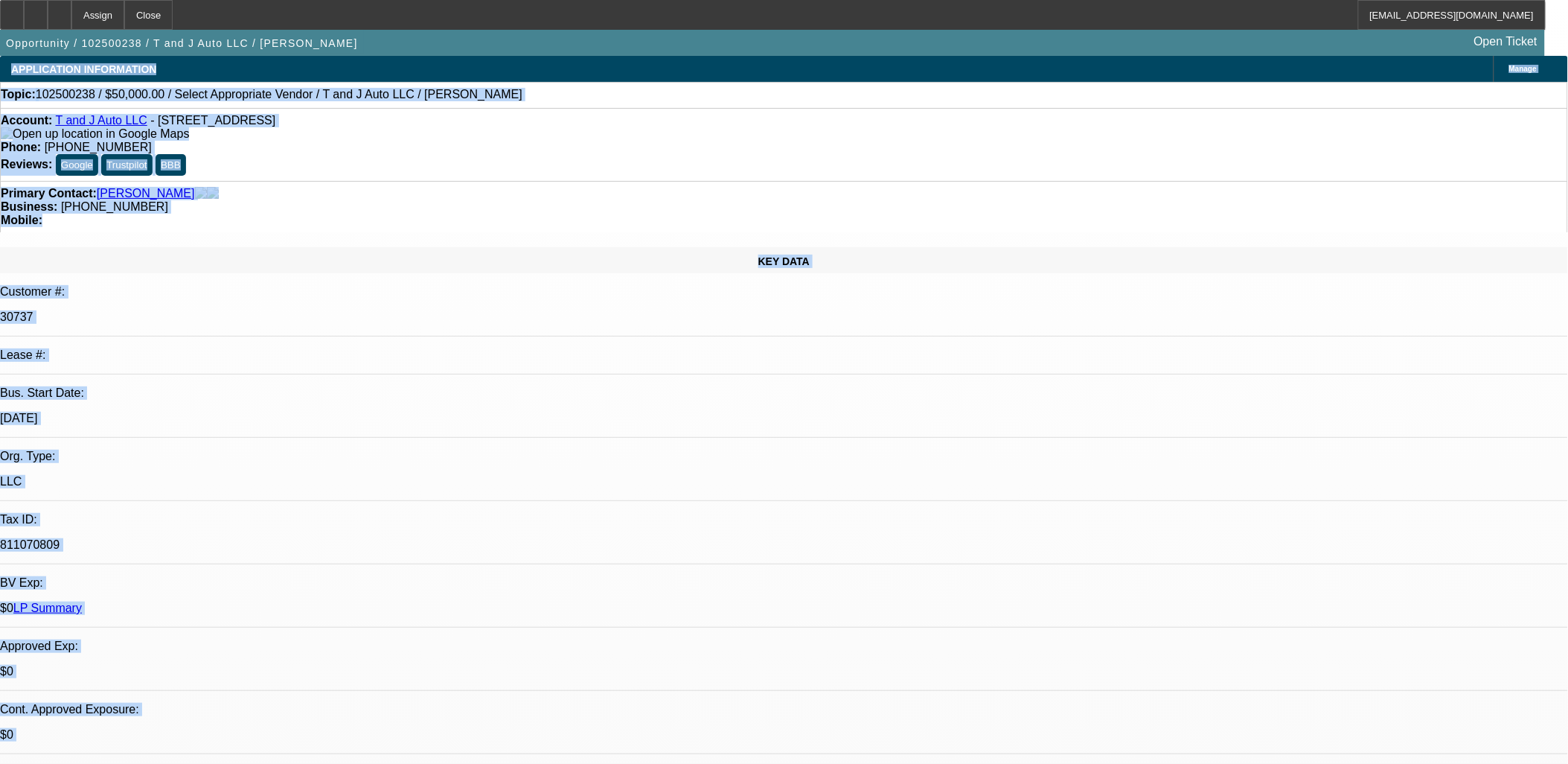
drag, startPoint x: 41, startPoint y: 84, endPoint x: 1247, endPoint y: 629, distance: 1323.4
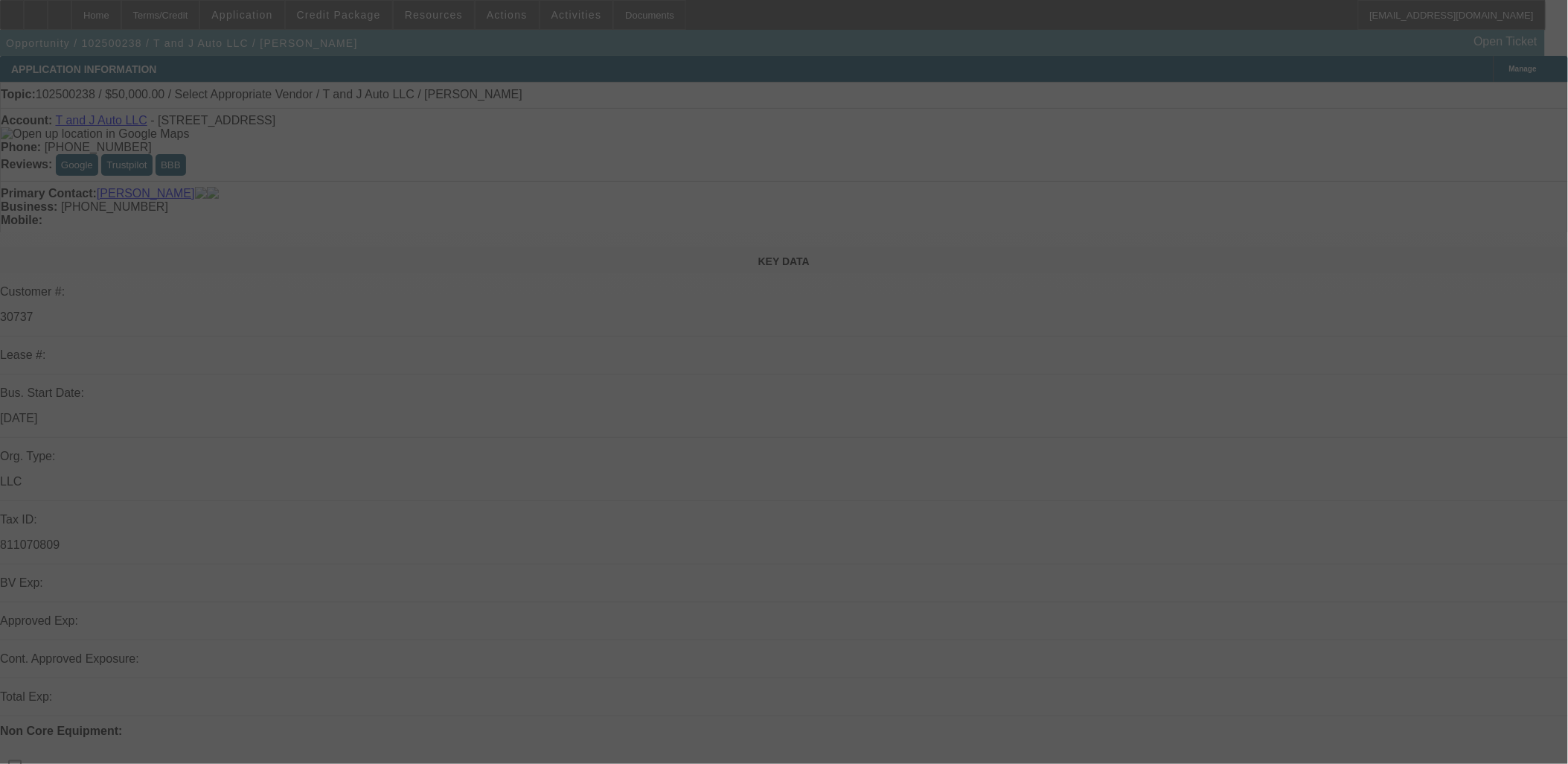
select select "0"
select select "2"
select select "0.1"
select select "4"
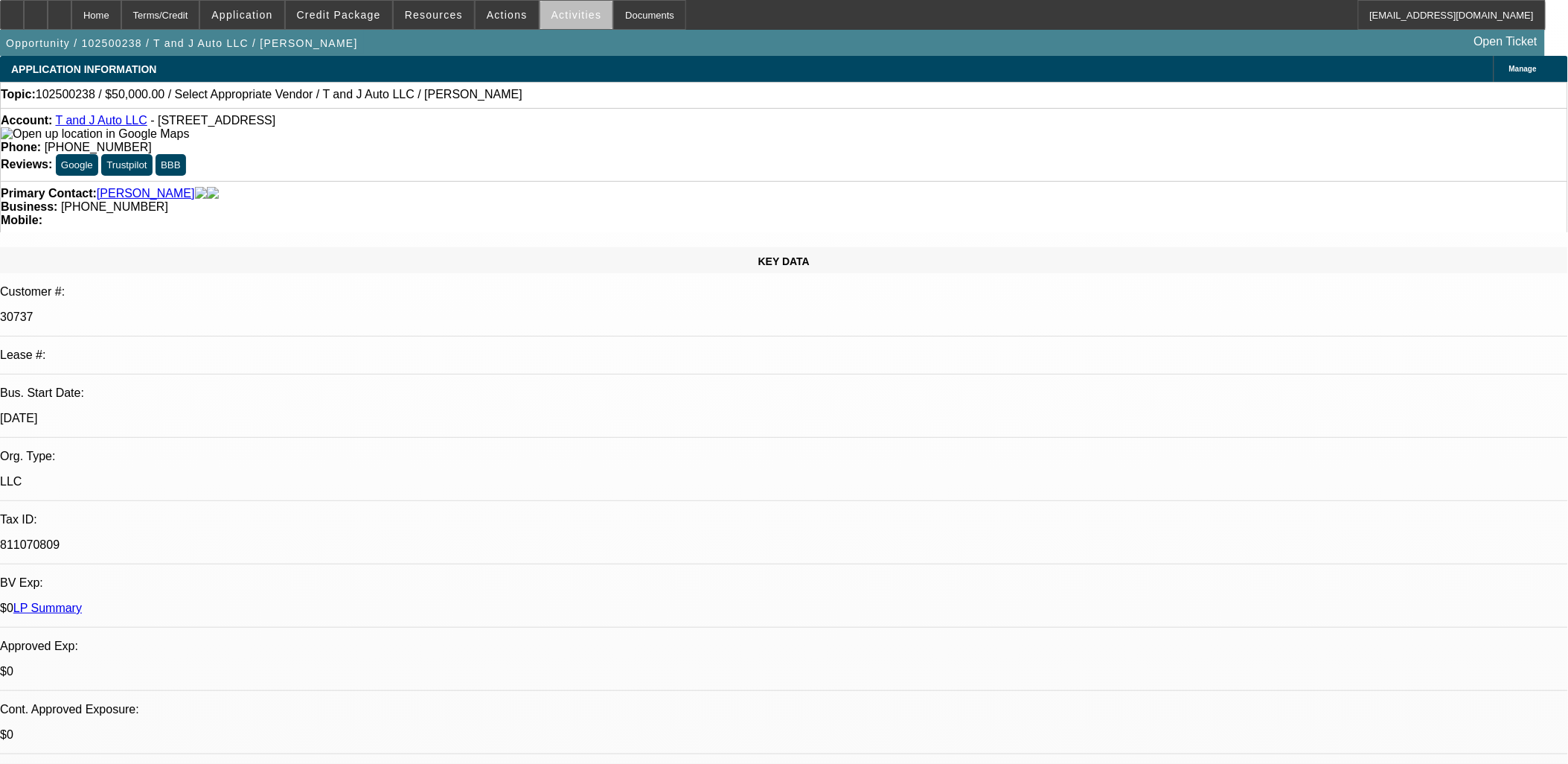
click at [579, 27] on span at bounding box center [577, 15] width 73 height 36
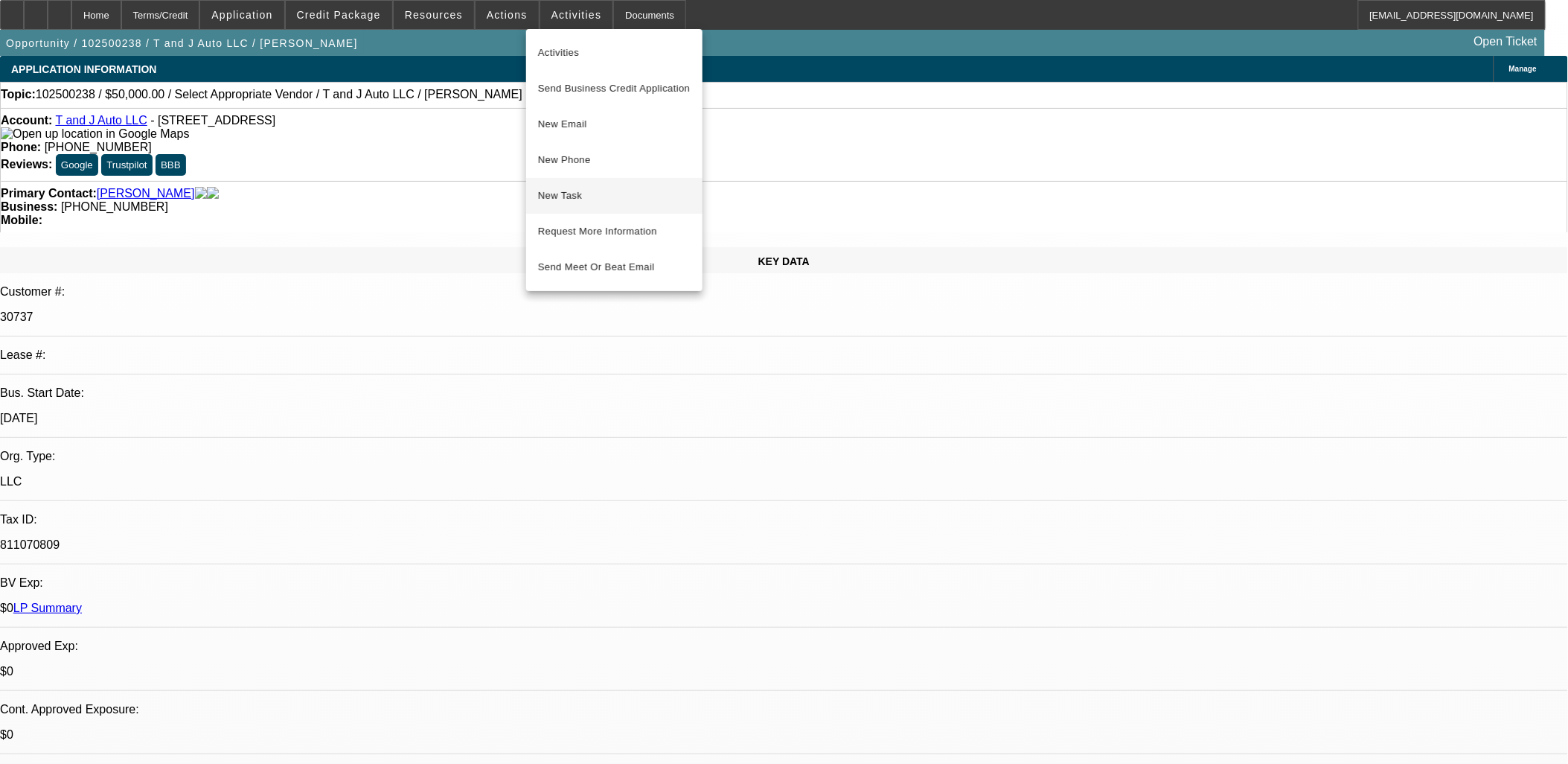
click at [622, 198] on span "New Task" at bounding box center [614, 196] width 153 height 18
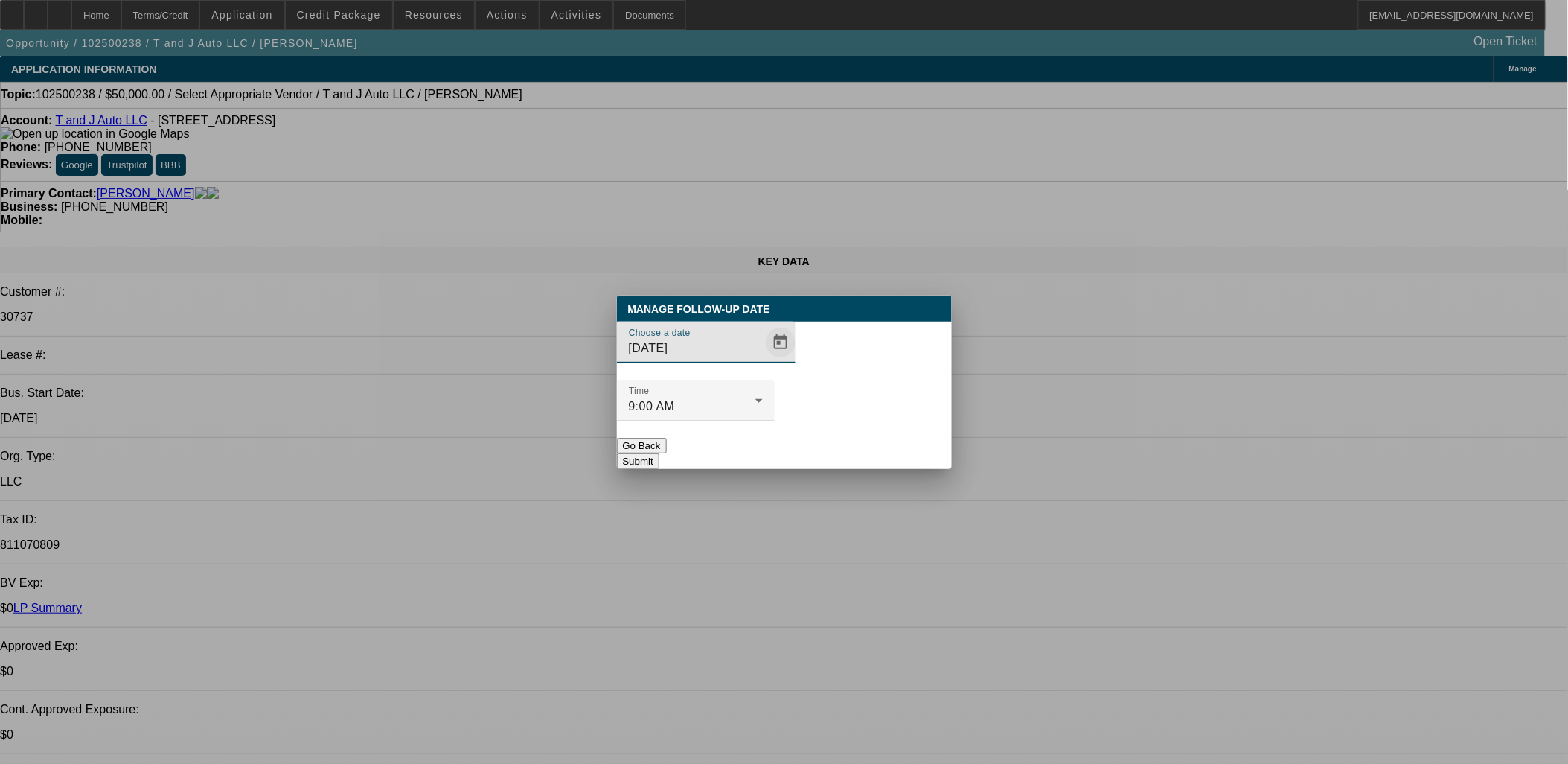
click at [763, 361] on span "Open calendar" at bounding box center [780, 342] width 36 height 36
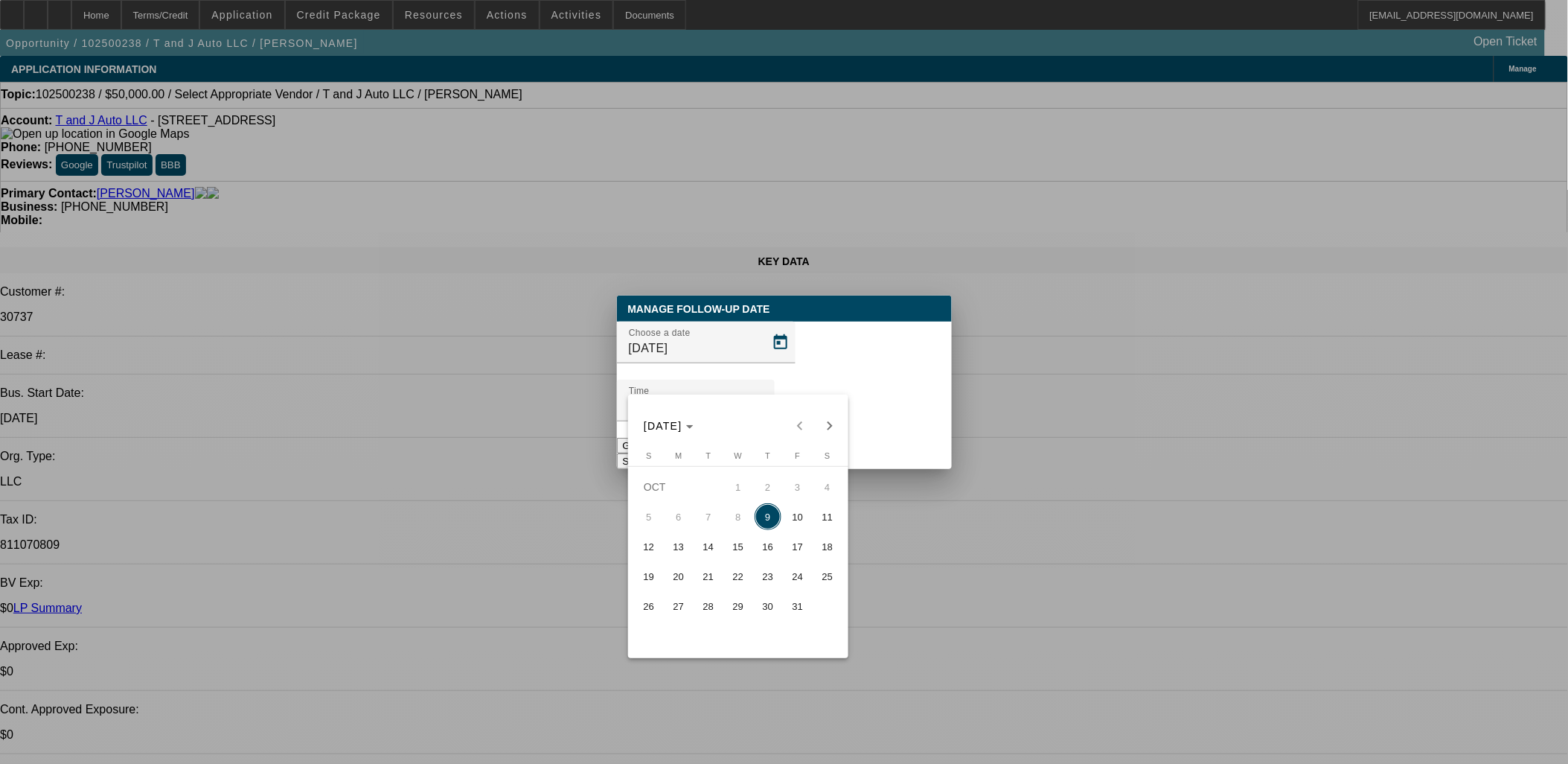
click at [778, 550] on span "16" at bounding box center [768, 547] width 27 height 27
type input "[DATE]"
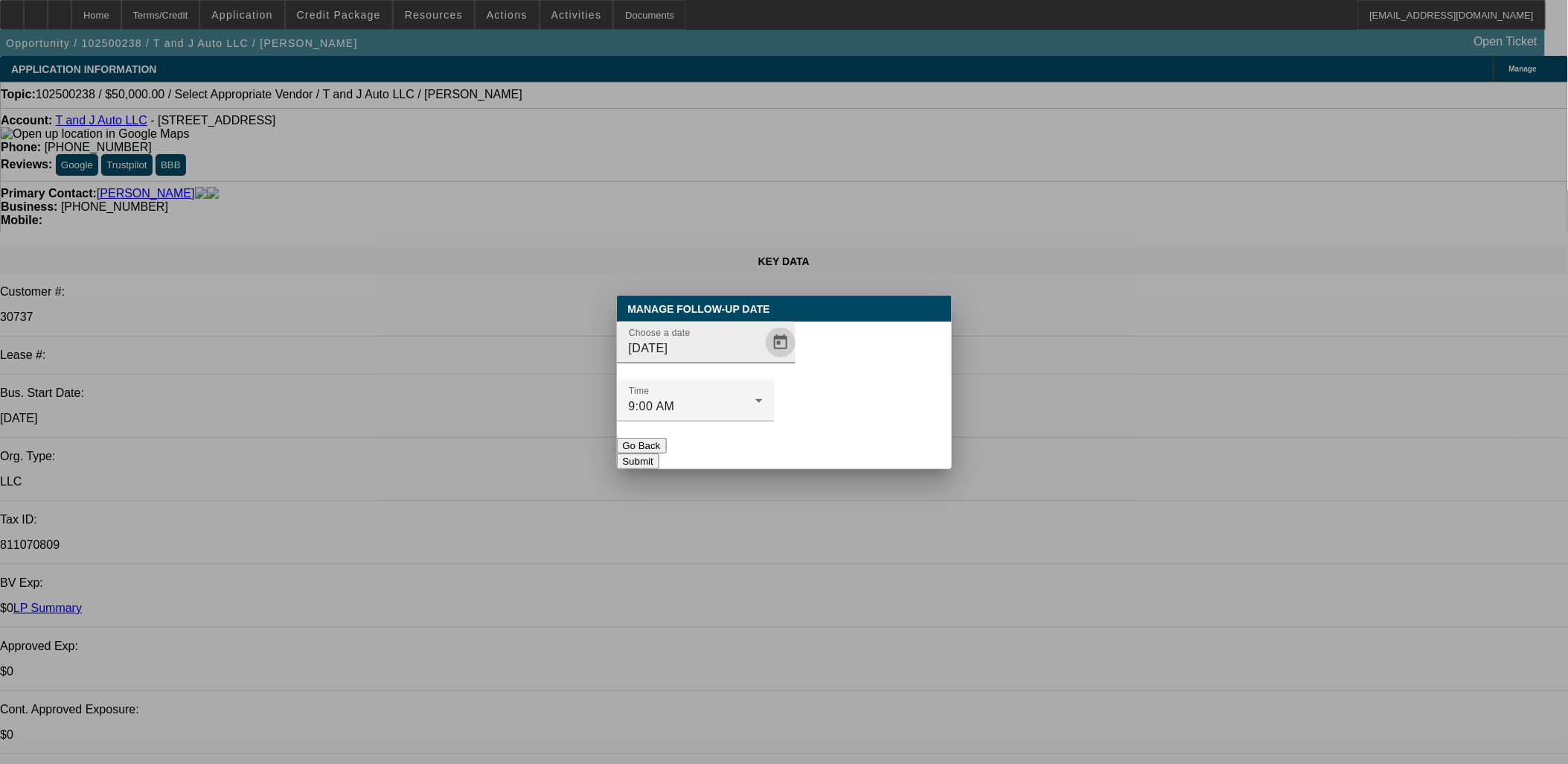
click at [763, 361] on span "Open calendar" at bounding box center [780, 342] width 36 height 36
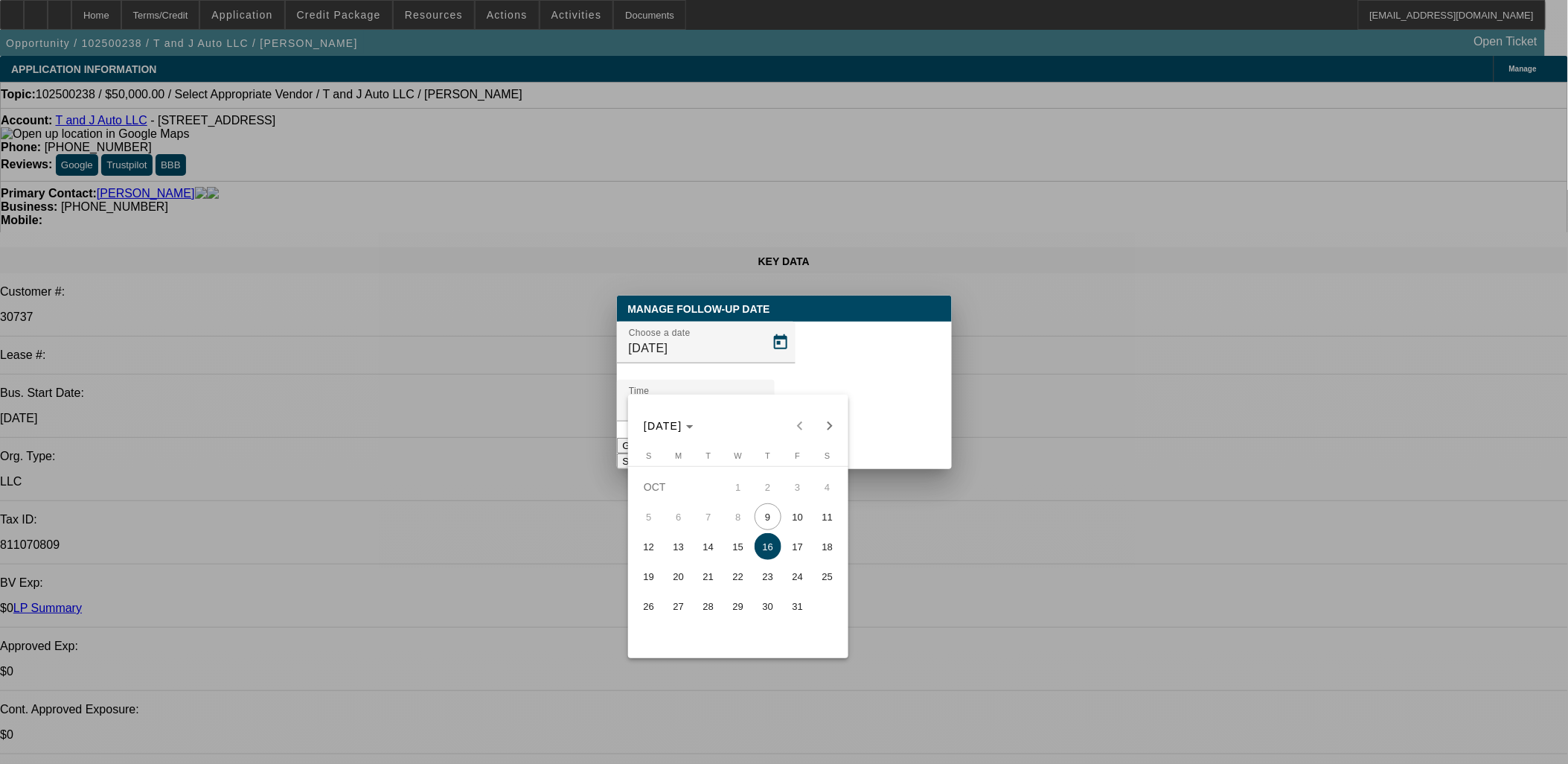
click at [760, 548] on span "16" at bounding box center [768, 547] width 27 height 27
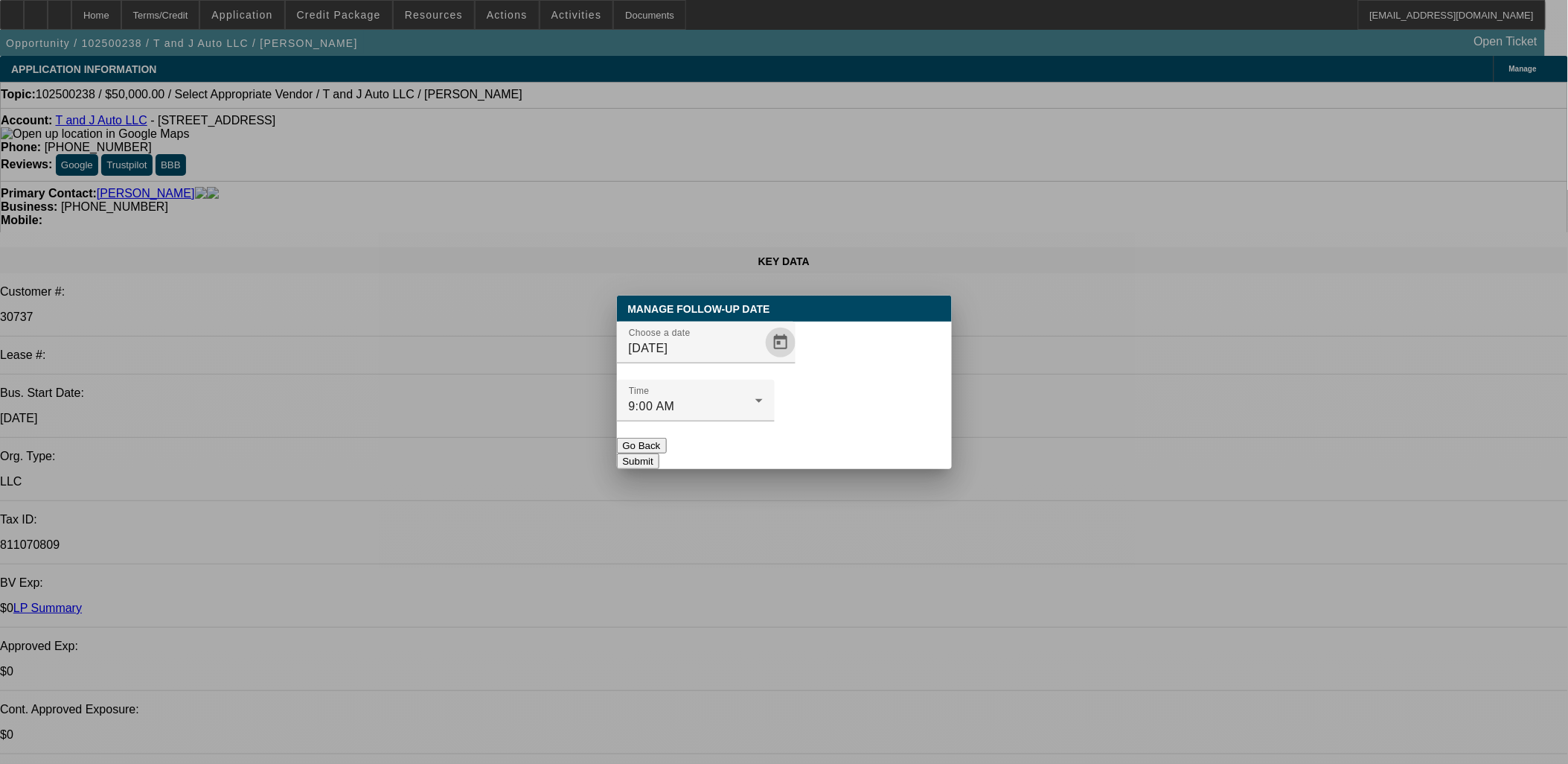
drag, startPoint x: 828, startPoint y: 449, endPoint x: 835, endPoint y: 432, distance: 18.4
click at [828, 443] on div "Manage Follow-Up Date Choose a date [DATE] Time 9:00 AM Go Back Submit" at bounding box center [784, 382] width 335 height 173
click at [659, 453] on button "Submit" at bounding box center [638, 461] width 43 height 16
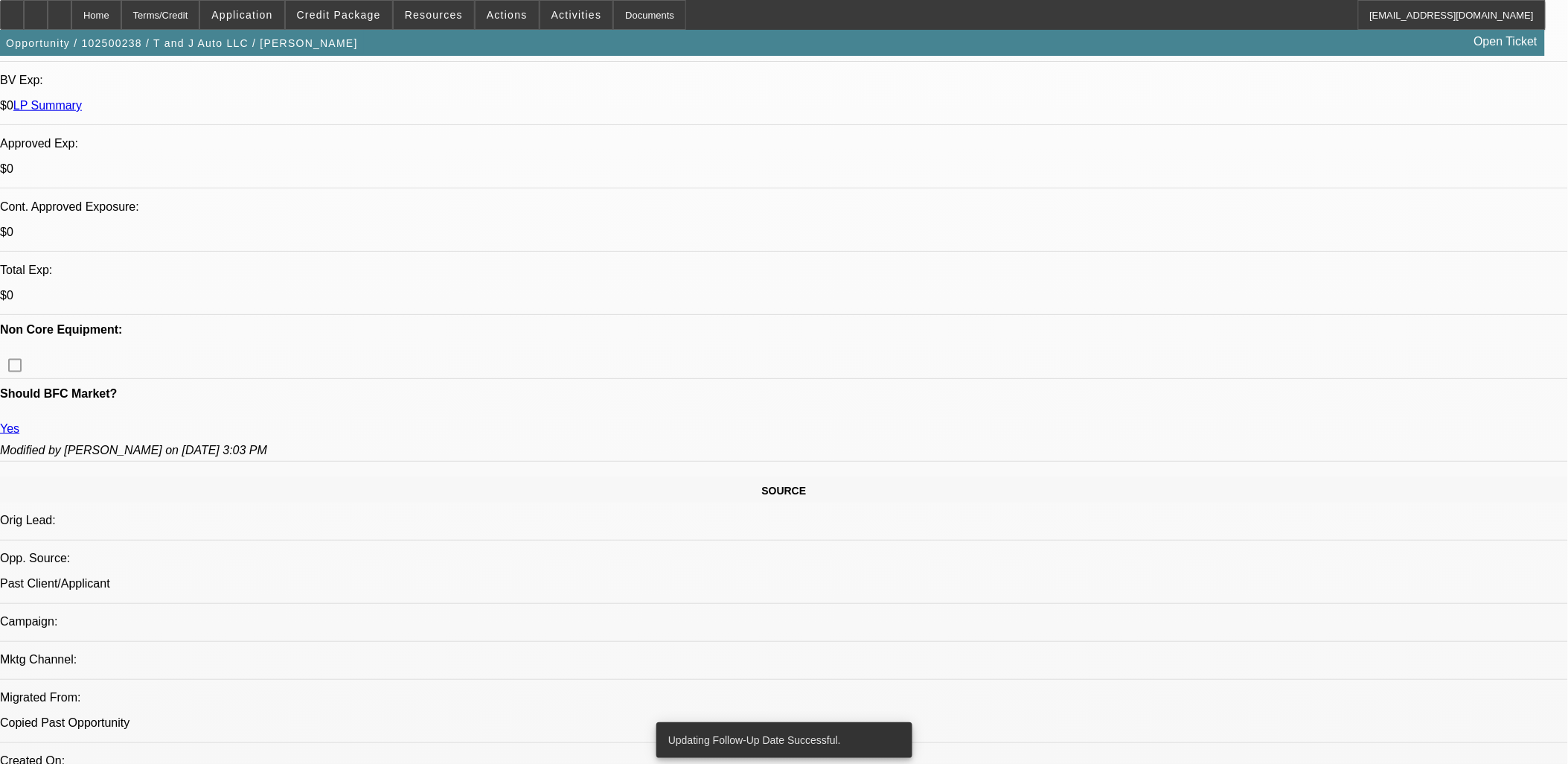
scroll to position [662, 0]
